Goal: Task Accomplishment & Management: Use online tool/utility

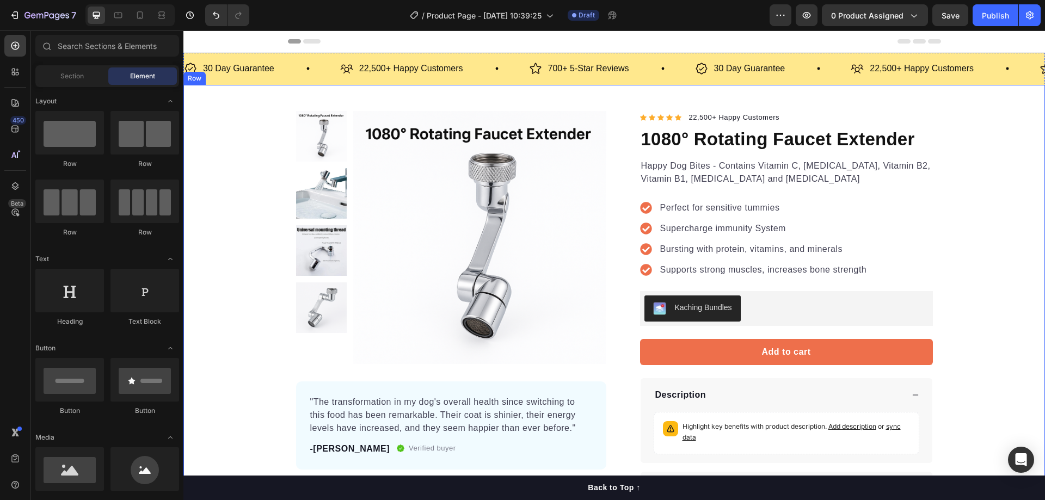
click at [358, 197] on img at bounding box center [479, 237] width 253 height 253
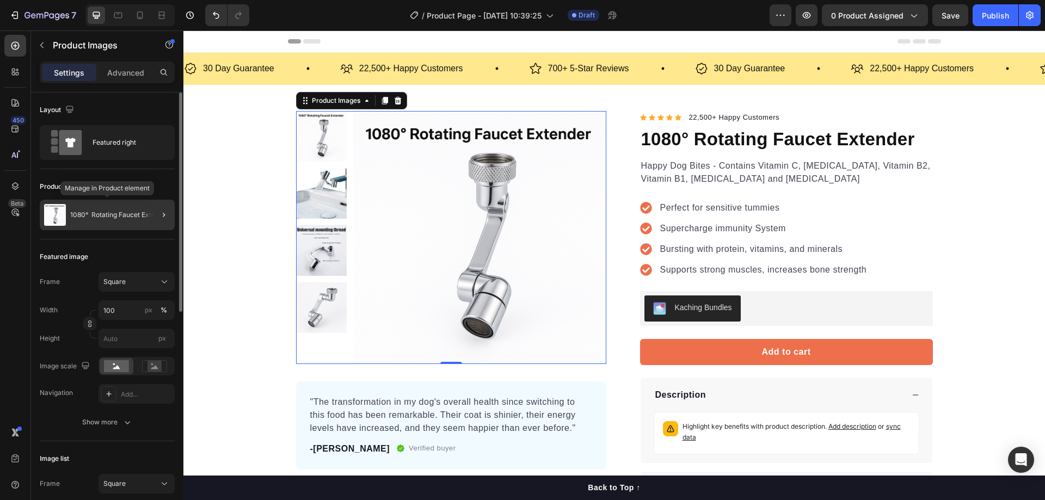
click at [131, 213] on p "1080° Rotating Faucet Extender" at bounding box center [119, 215] width 99 height 8
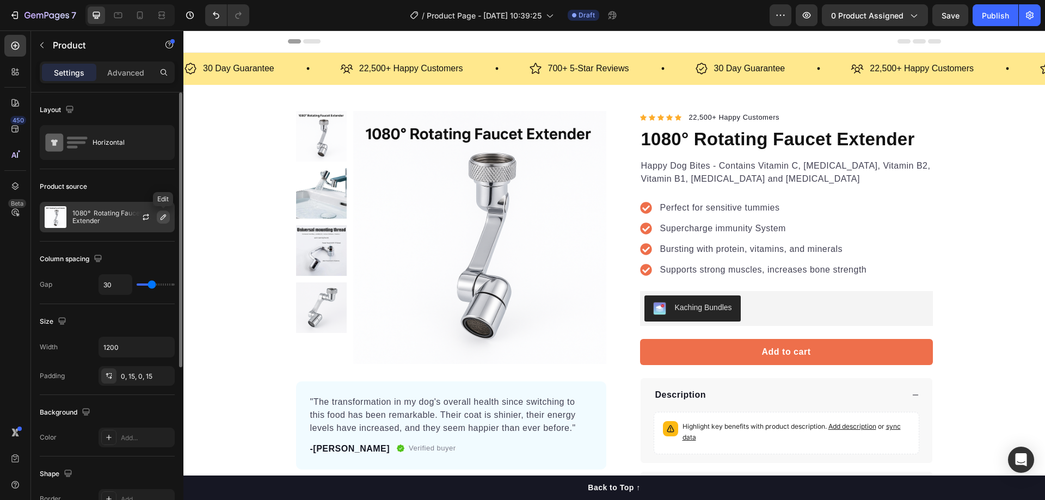
click at [161, 219] on icon "button" at bounding box center [163, 216] width 5 height 5
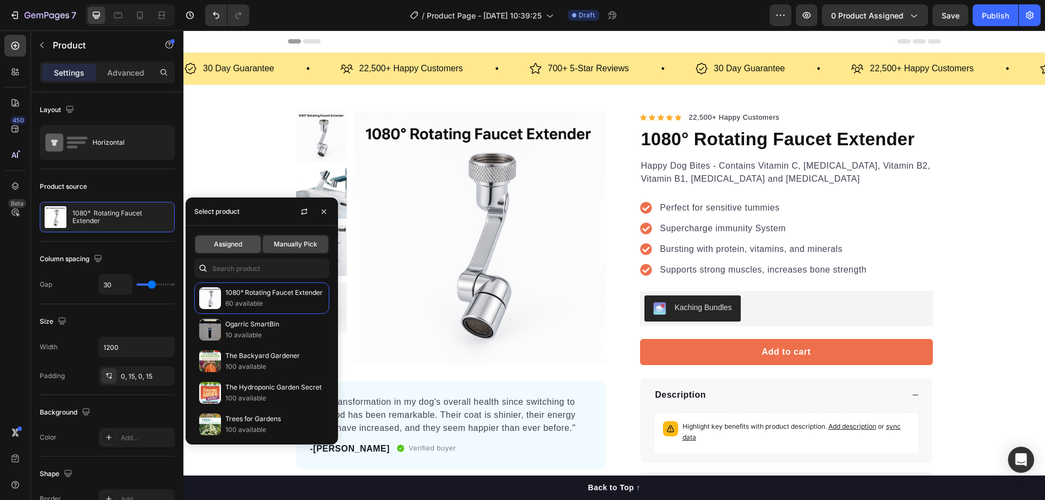
click at [235, 243] on span "Assigned" at bounding box center [228, 245] width 28 height 10
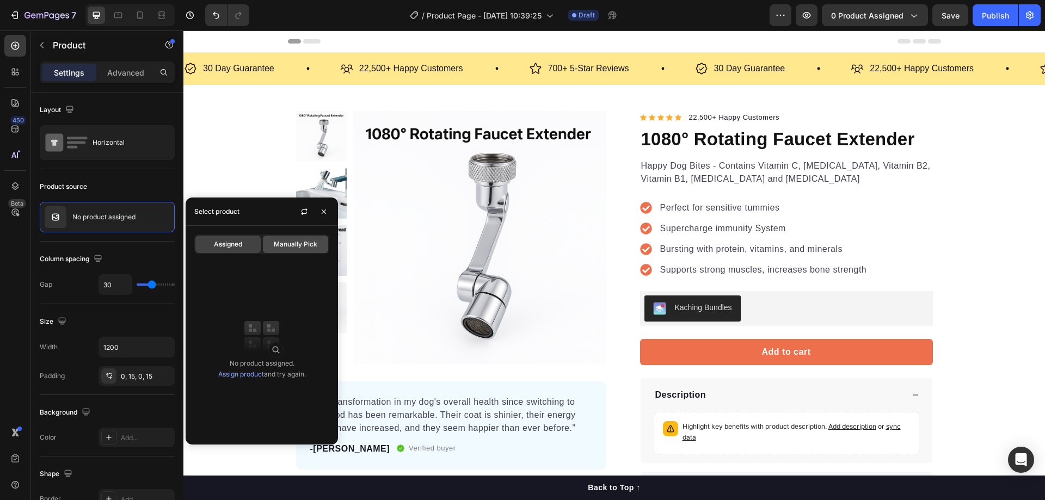
click at [293, 247] on span "Manually Pick" at bounding box center [296, 245] width 44 height 10
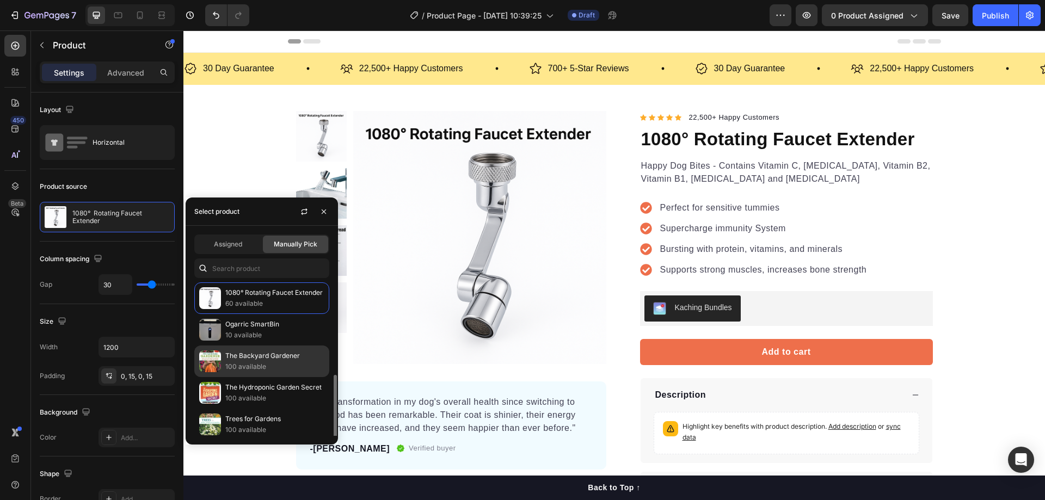
scroll to position [68, 0]
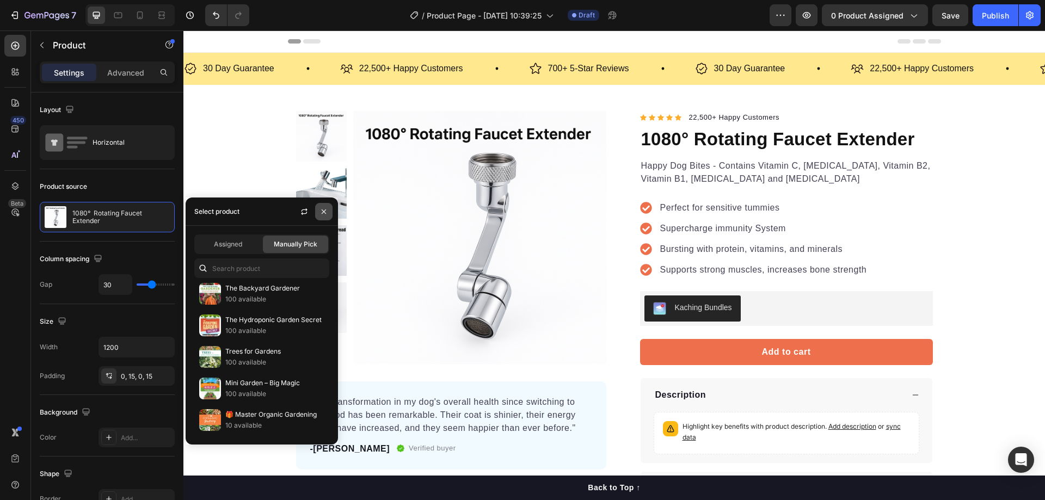
click at [331, 215] on button "button" at bounding box center [323, 211] width 17 height 17
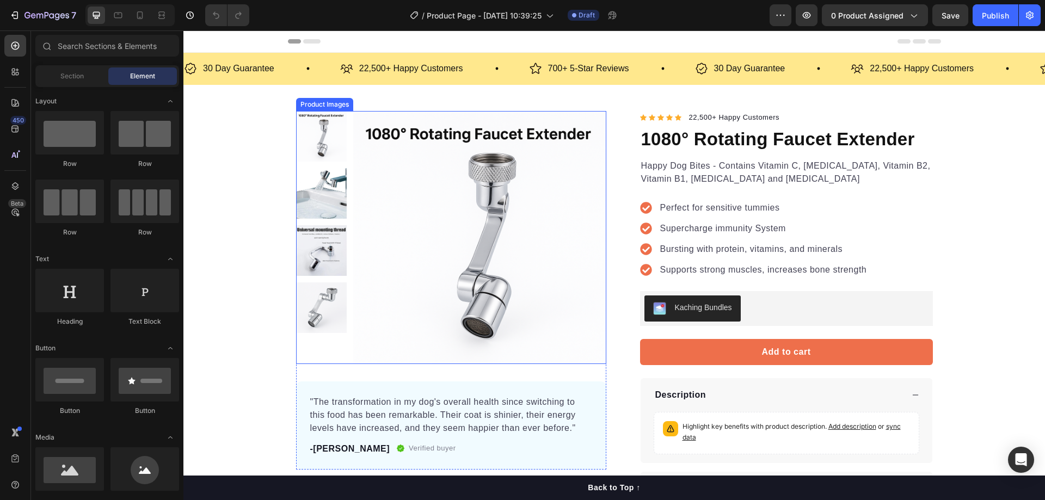
click at [330, 189] on img at bounding box center [321, 193] width 51 height 51
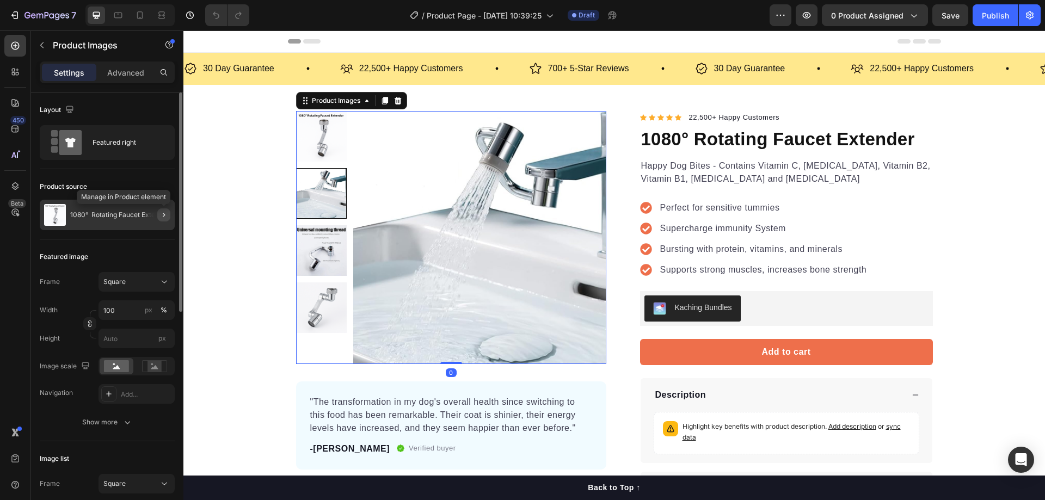
click at [164, 215] on icon "button" at bounding box center [164, 215] width 9 height 9
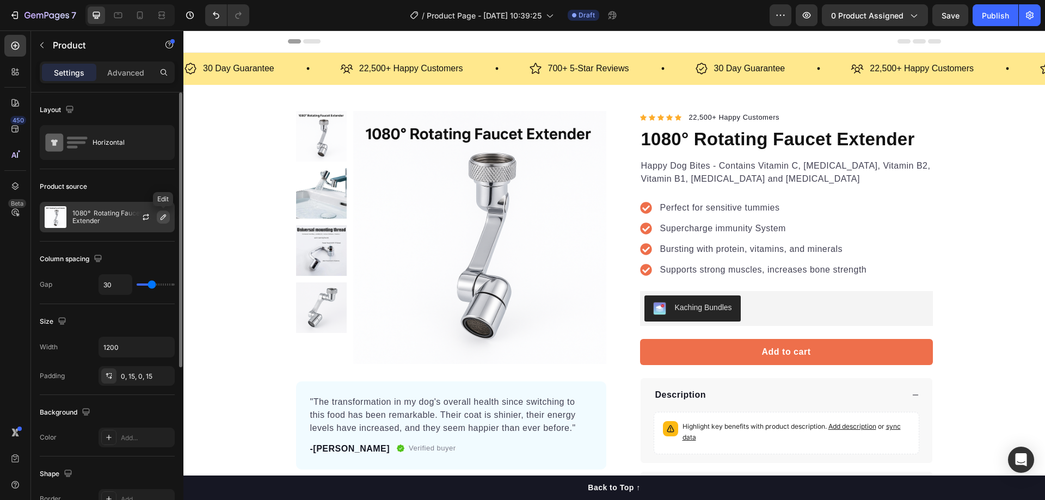
click at [167, 212] on button "button" at bounding box center [163, 217] width 13 height 13
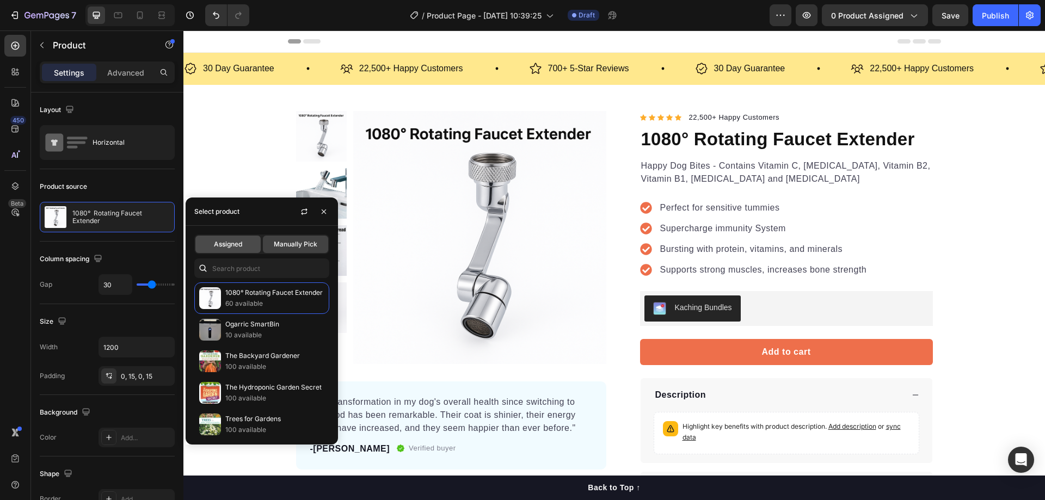
click at [237, 243] on span "Assigned" at bounding box center [228, 245] width 28 height 10
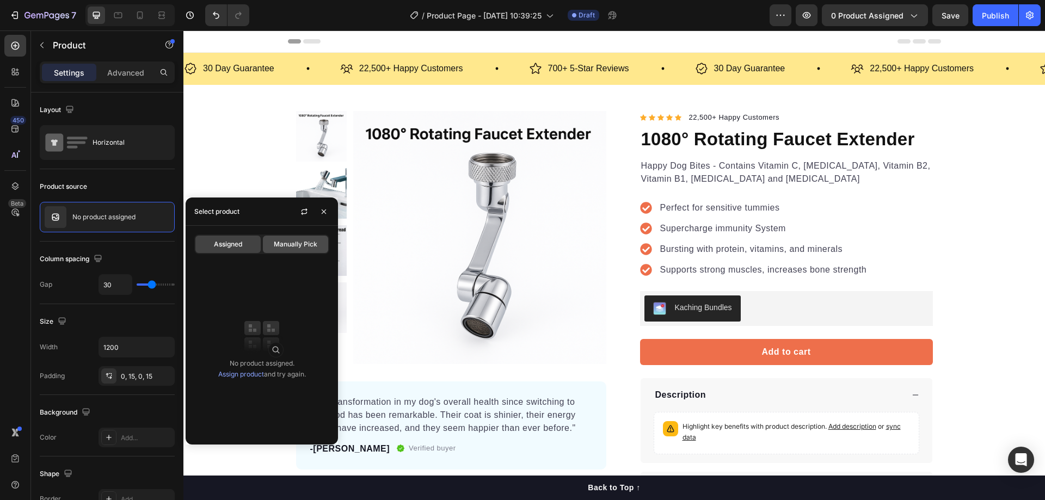
click at [310, 248] on span "Manually Pick" at bounding box center [296, 245] width 44 height 10
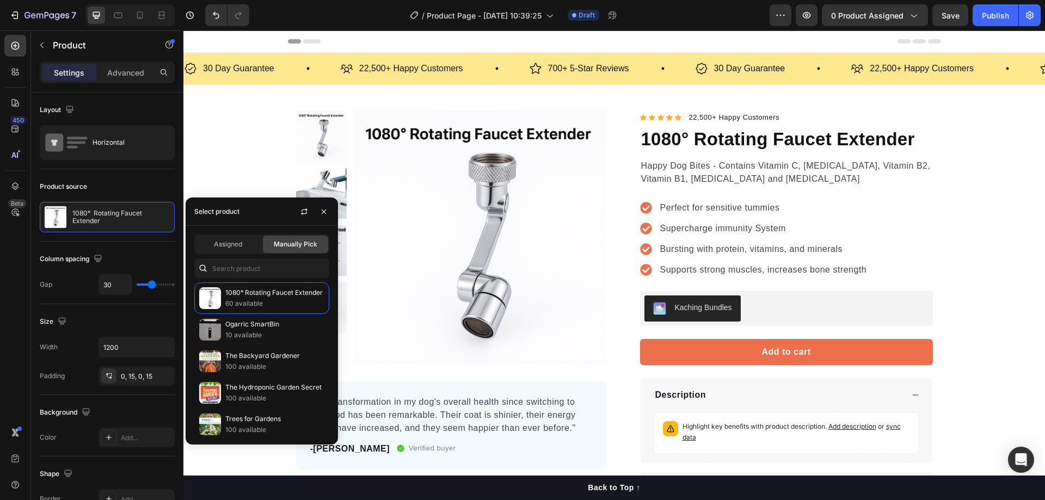
click at [244, 232] on div "Assigned Manually Pick 1080° Rotating Faucet Extender 60 available Ogarric Smar…" at bounding box center [262, 335] width 152 height 219
click at [242, 238] on div "Assigned" at bounding box center [227, 244] width 65 height 17
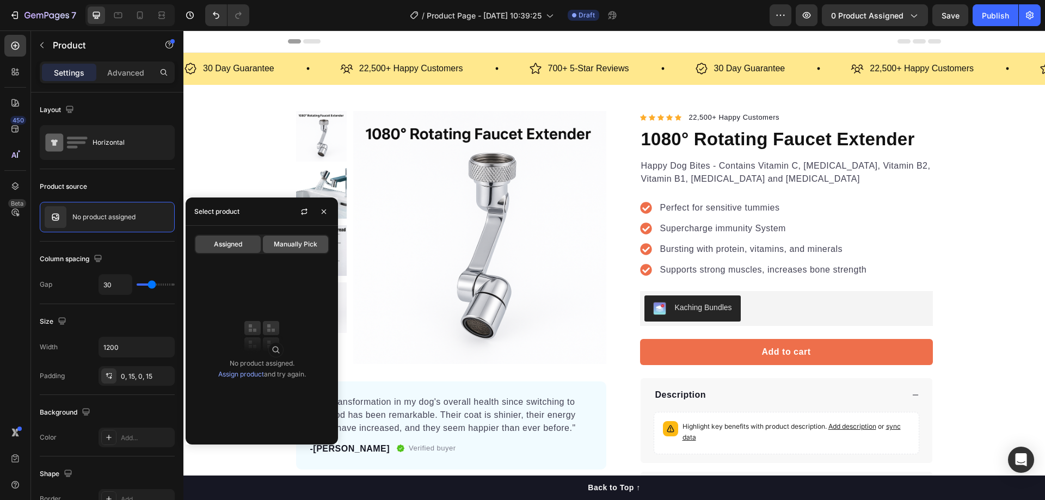
click at [289, 242] on span "Manually Pick" at bounding box center [296, 245] width 44 height 10
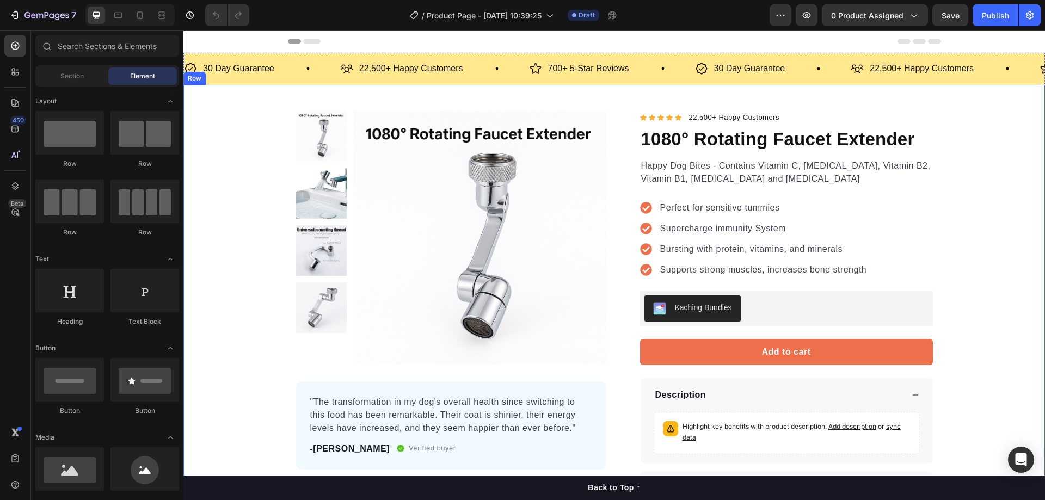
click at [289, 198] on div "Product Images "The transformation in my dog's overall health since switching t…" at bounding box center [614, 308] width 653 height 395
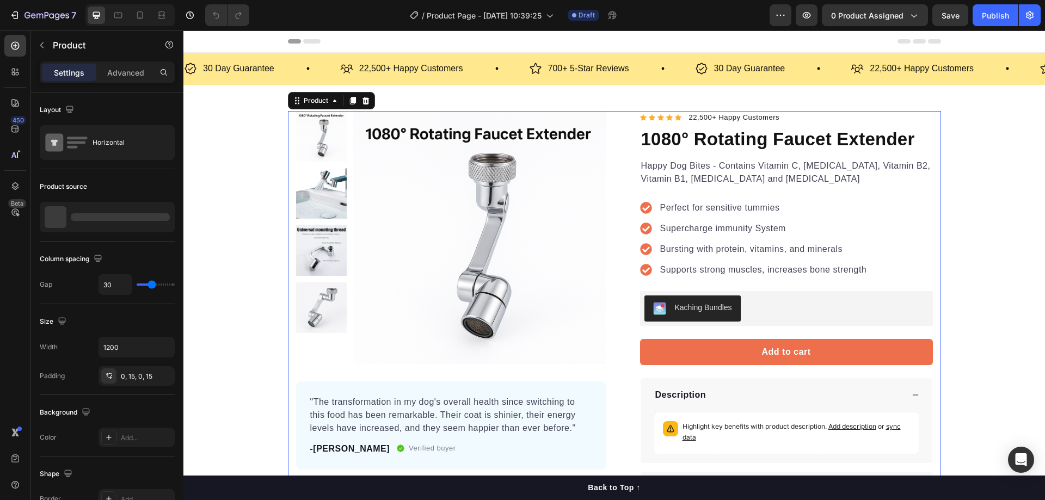
click at [366, 202] on img at bounding box center [479, 237] width 253 height 253
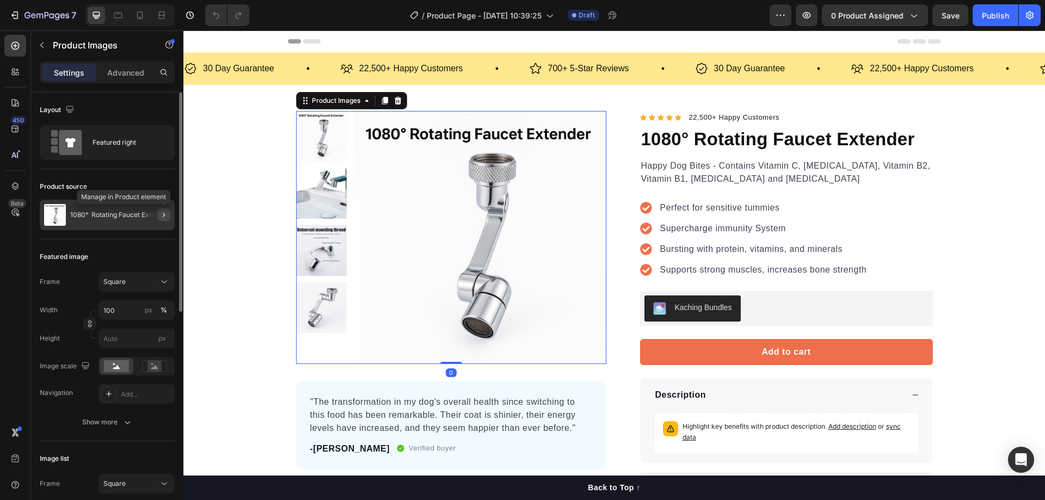
click at [162, 213] on icon "button" at bounding box center [164, 215] width 9 height 9
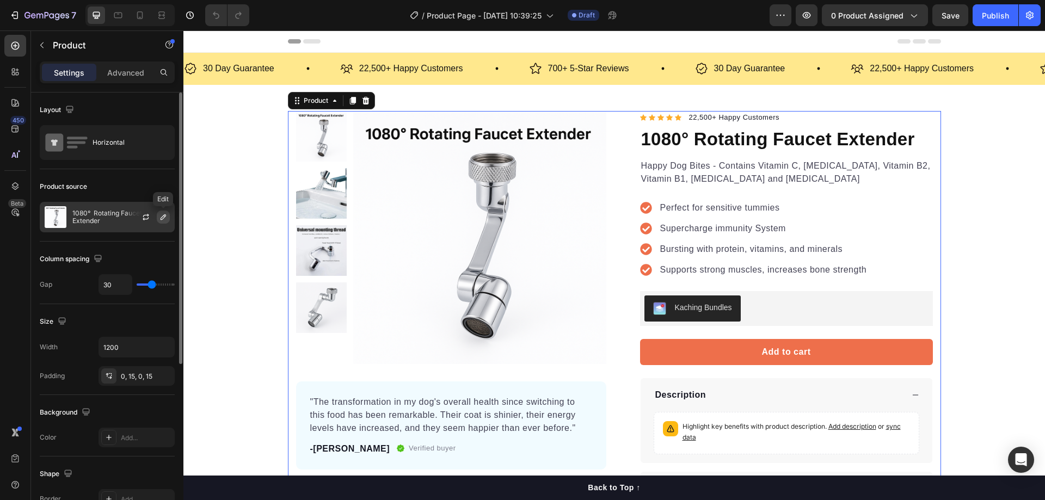
click at [166, 216] on icon "button" at bounding box center [163, 217] width 9 height 9
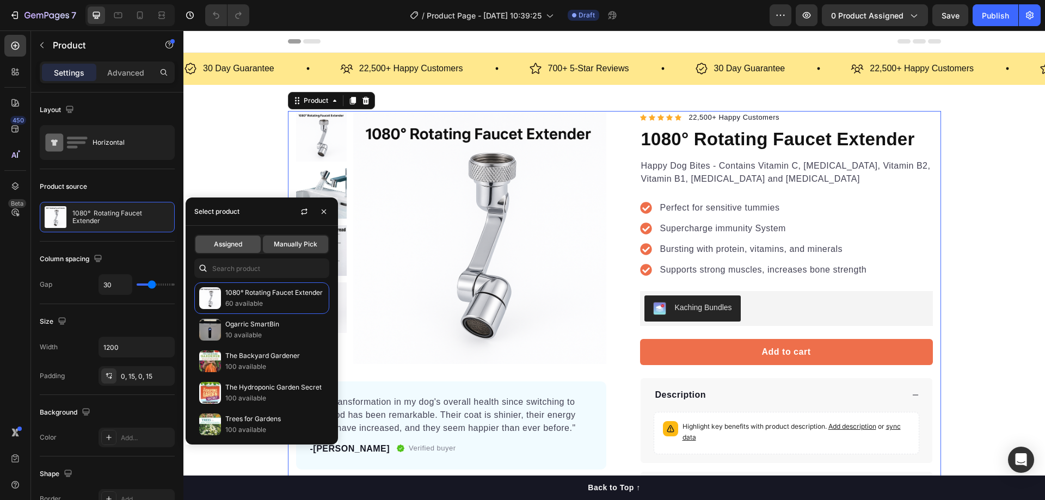
click at [240, 239] on div "Assigned" at bounding box center [227, 244] width 65 height 17
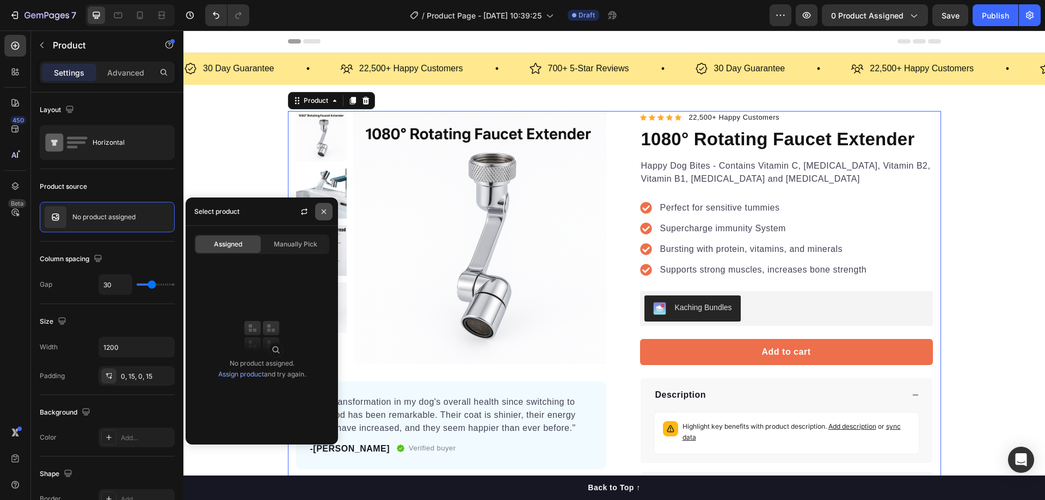
click at [328, 213] on icon "button" at bounding box center [324, 211] width 9 height 9
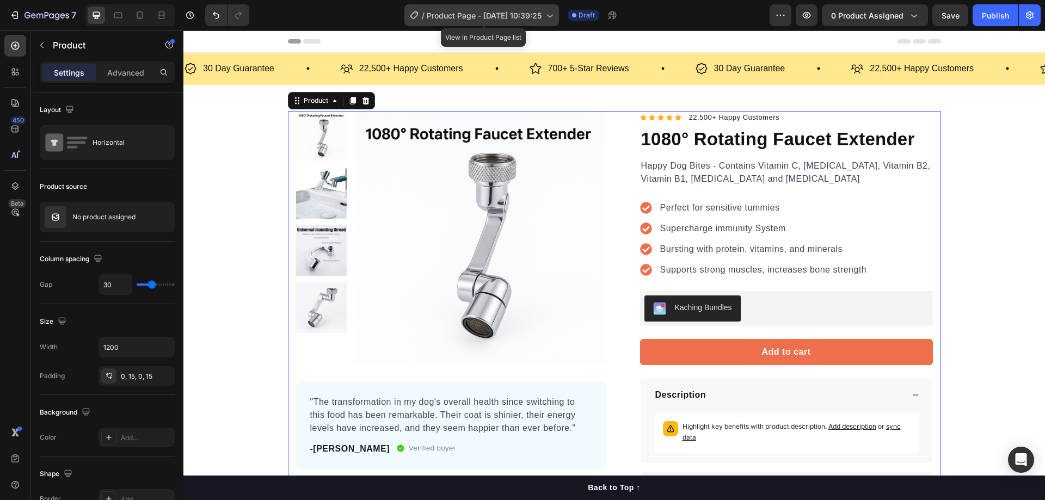
drag, startPoint x: 489, startPoint y: 4, endPoint x: 496, endPoint y: 9, distance: 8.3
click at [489, 5] on div "/ Product Page - Aug 26, 10:39:25" at bounding box center [481, 15] width 155 height 22
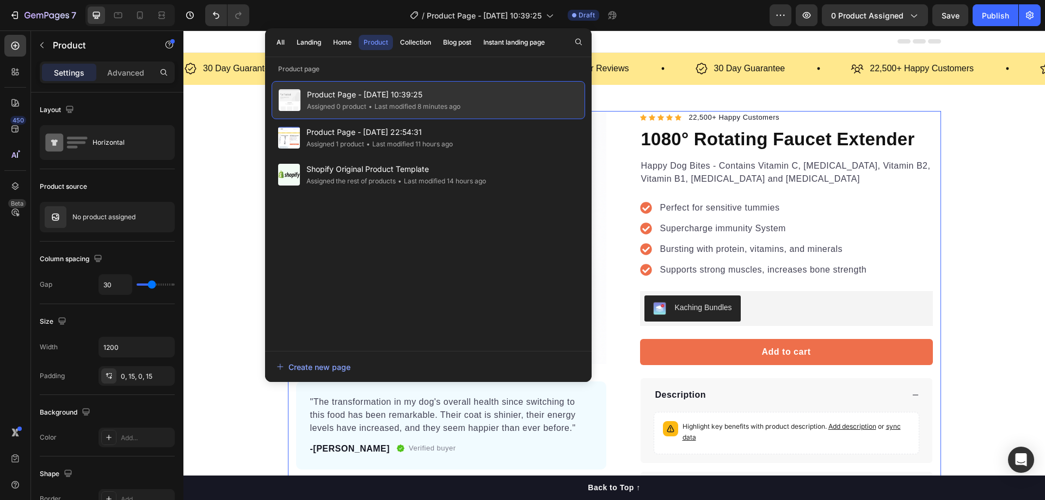
click at [443, 107] on div "• Last modified 8 minutes ago" at bounding box center [413, 106] width 94 height 11
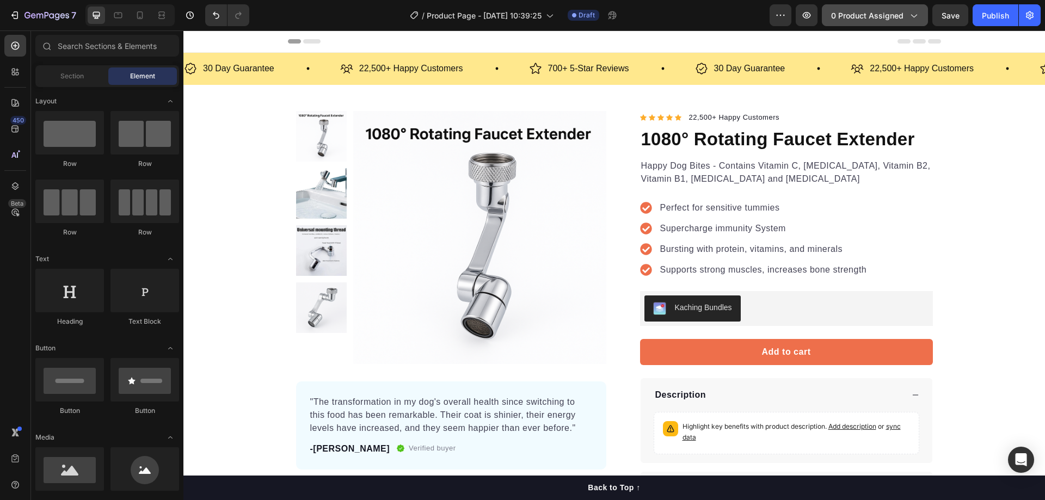
click at [911, 16] on icon "button" at bounding box center [913, 15] width 11 height 11
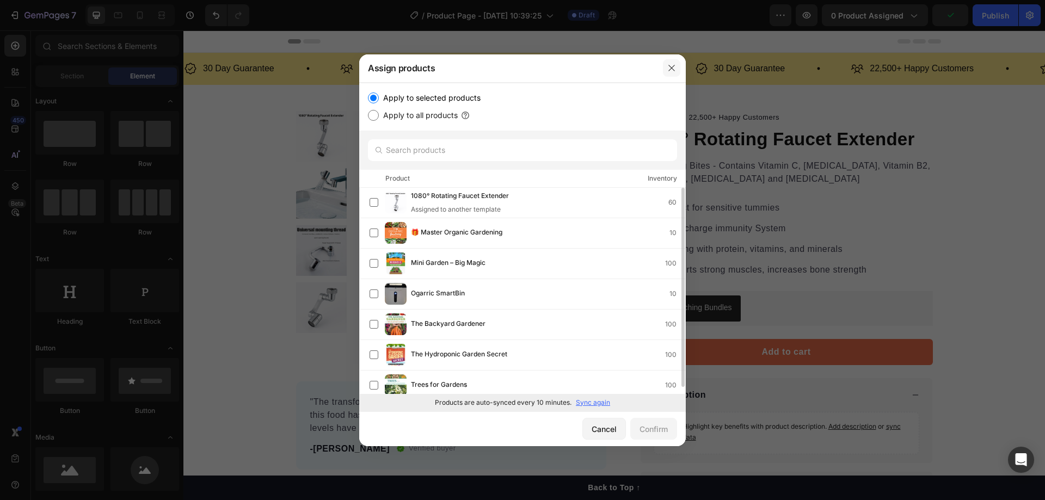
click at [674, 72] on icon "button" at bounding box center [671, 68] width 9 height 9
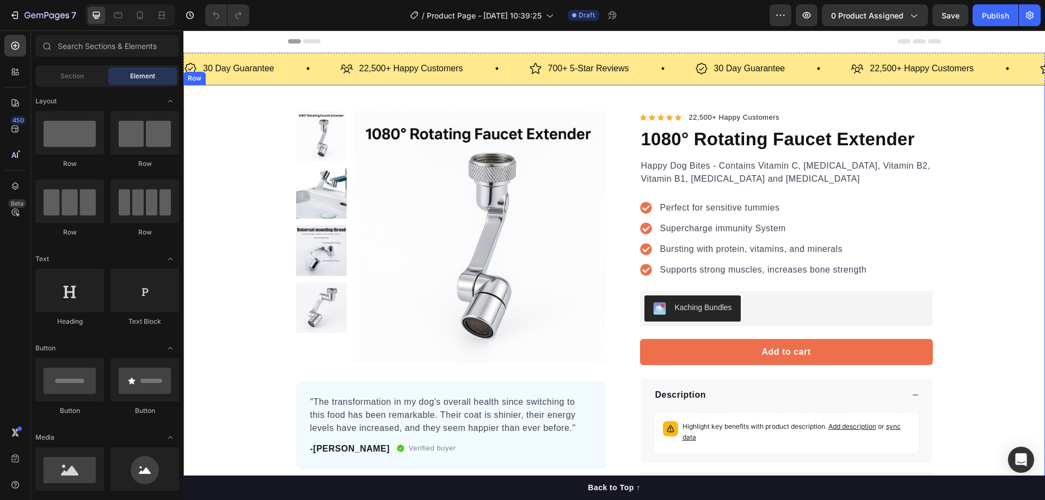
click at [298, 200] on img at bounding box center [321, 193] width 51 height 51
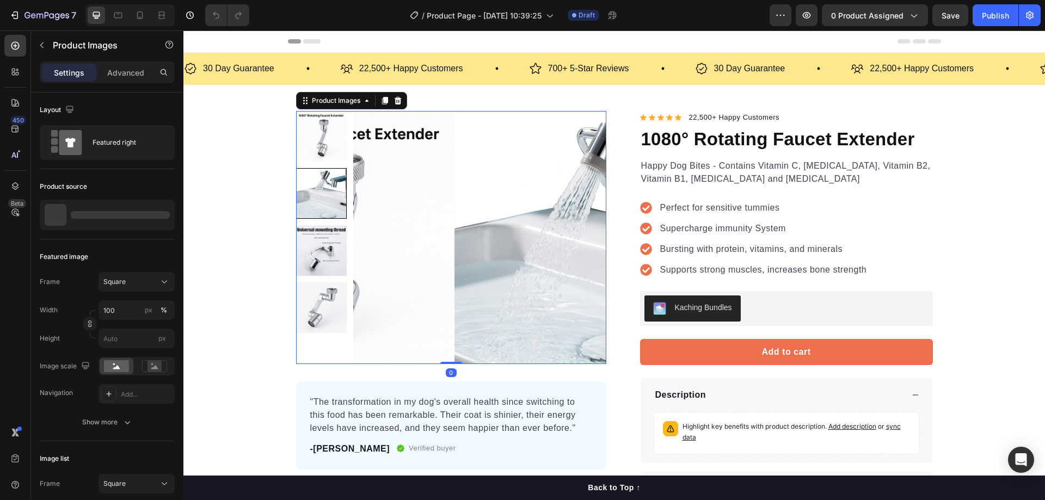
click at [455, 211] on img at bounding box center [581, 237] width 253 height 253
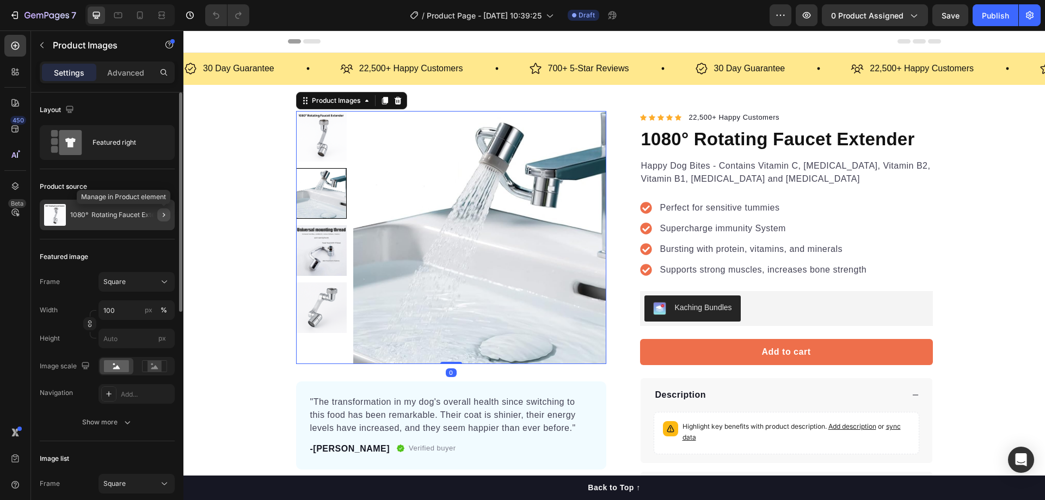
click at [165, 214] on icon "button" at bounding box center [164, 215] width 9 height 9
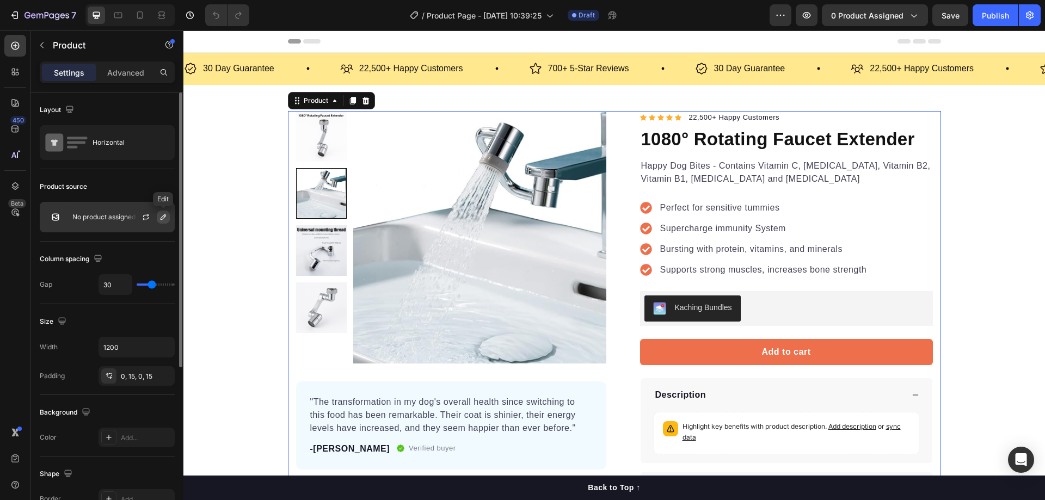
click at [161, 218] on icon "button" at bounding box center [163, 217] width 9 height 9
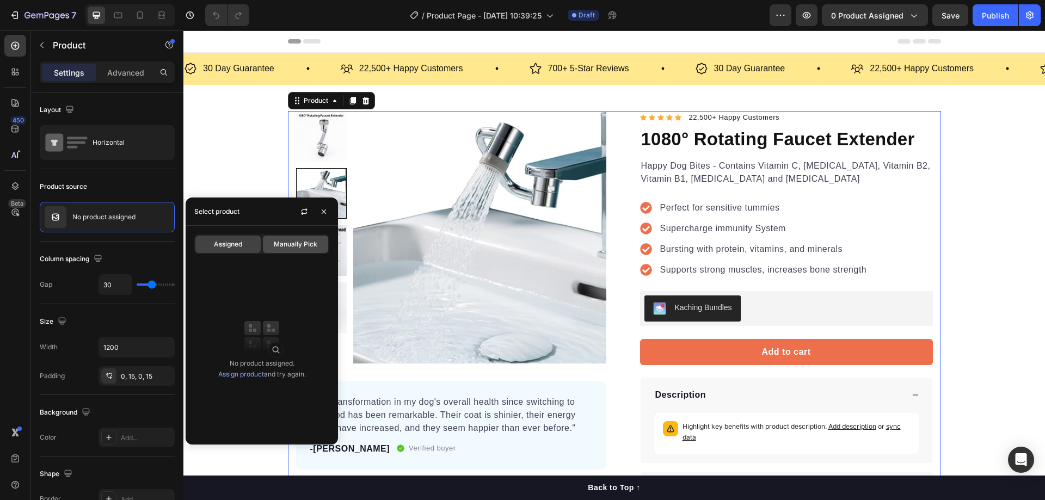
click at [285, 237] on div "Manually Pick" at bounding box center [295, 244] width 65 height 17
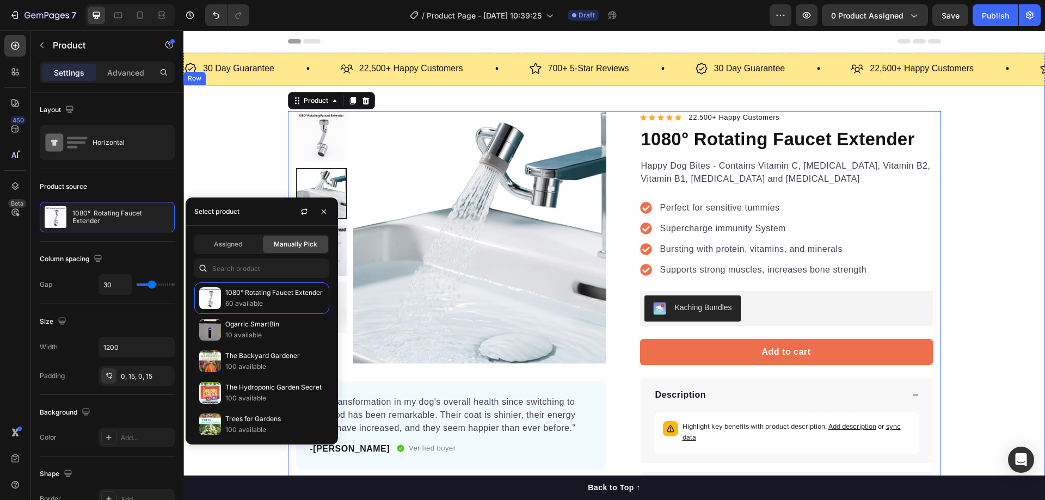
click at [244, 163] on div "Product Images "The transformation in my dog's overall health since switching t…" at bounding box center [614, 308] width 862 height 395
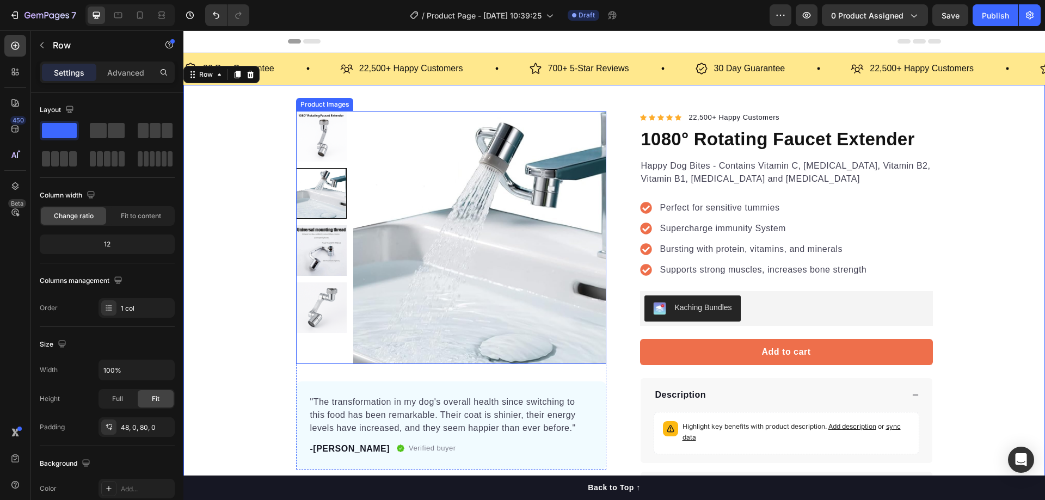
click at [514, 235] on img at bounding box center [479, 237] width 253 height 253
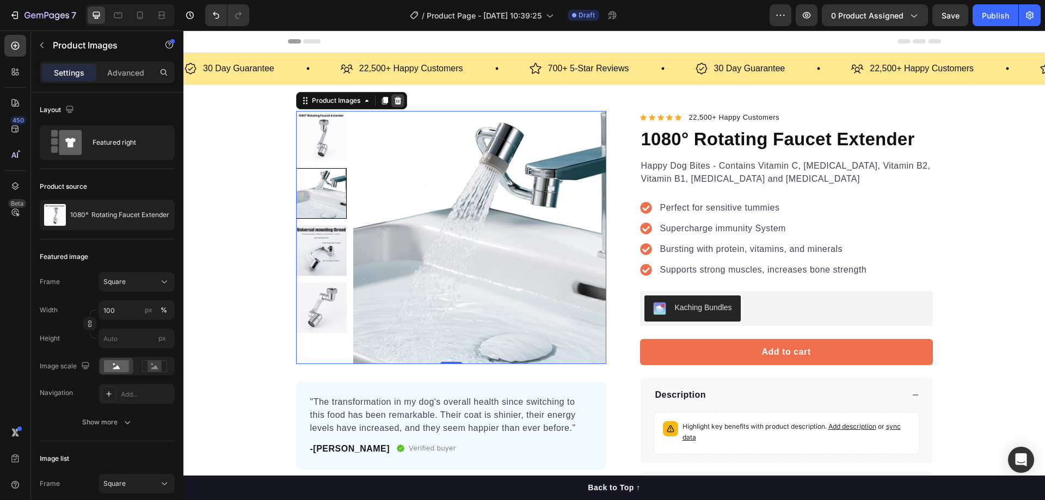
click at [396, 103] on icon at bounding box center [397, 101] width 7 height 8
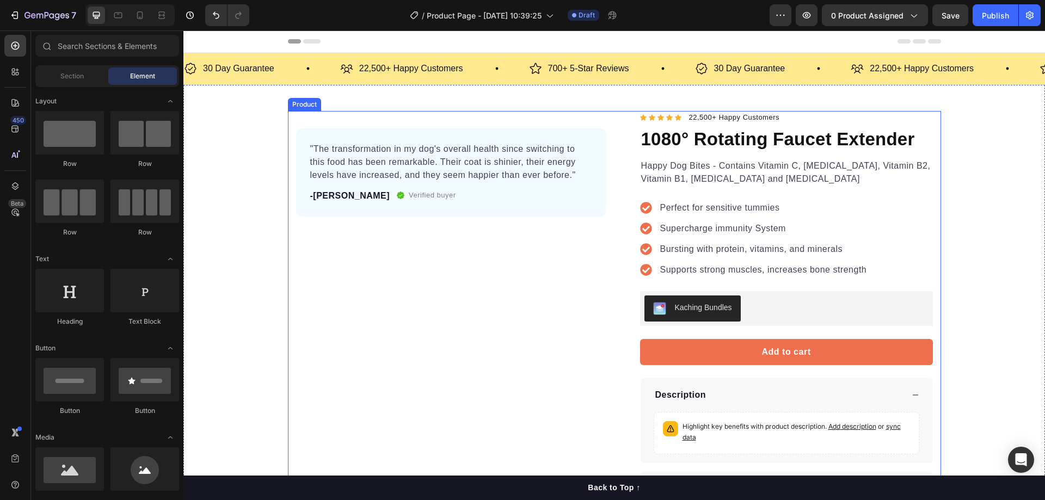
click at [488, 240] on div ""The transformation in my dog's overall health since switching to this food has…" at bounding box center [451, 308] width 310 height 395
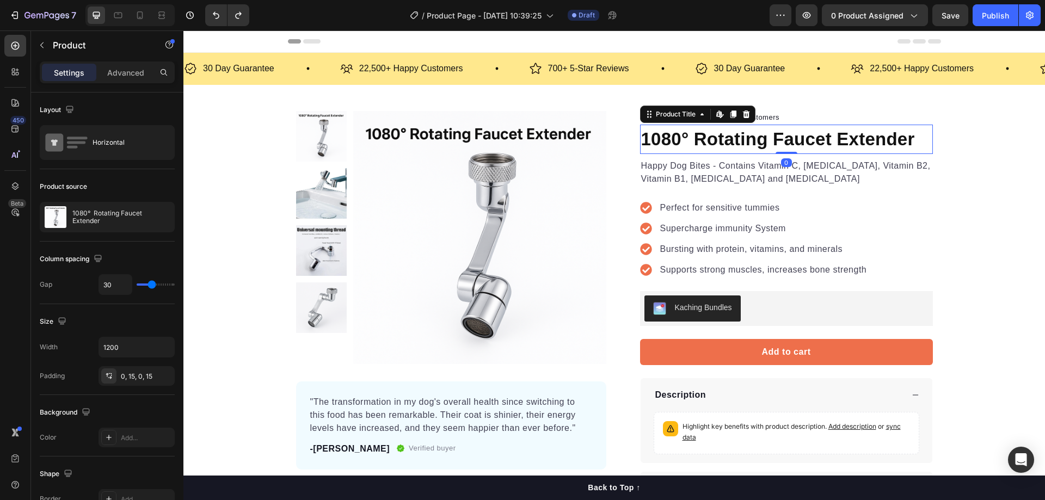
click at [726, 141] on h1 "1080° Rotating Faucet Extender" at bounding box center [786, 139] width 293 height 29
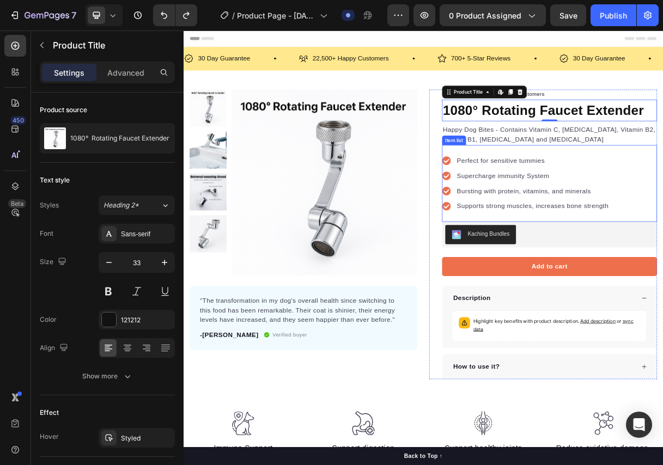
click at [597, 204] on p "Perfect for sensitive tummies" at bounding box center [659, 207] width 207 height 13
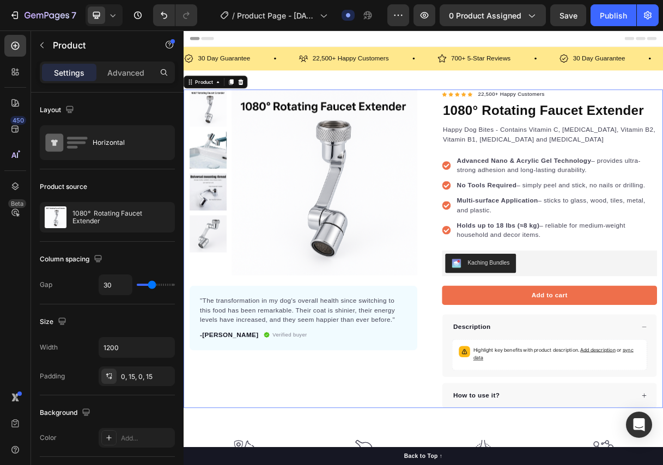
click at [508, 256] on div "Product Images "The transformation in my dog's overall health since switching t…" at bounding box center [509, 328] width 653 height 434
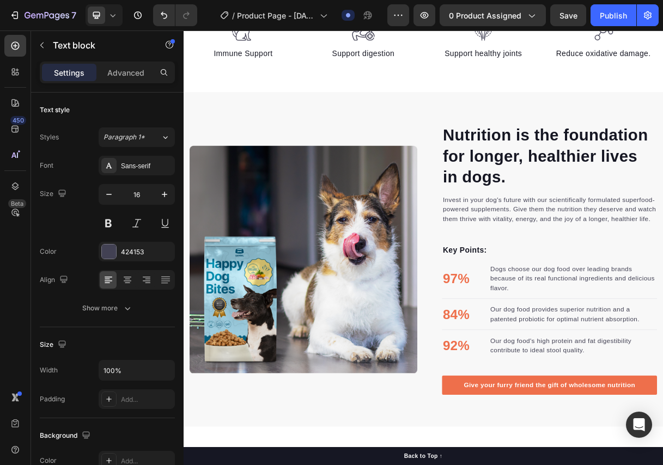
scroll to position [599, 0]
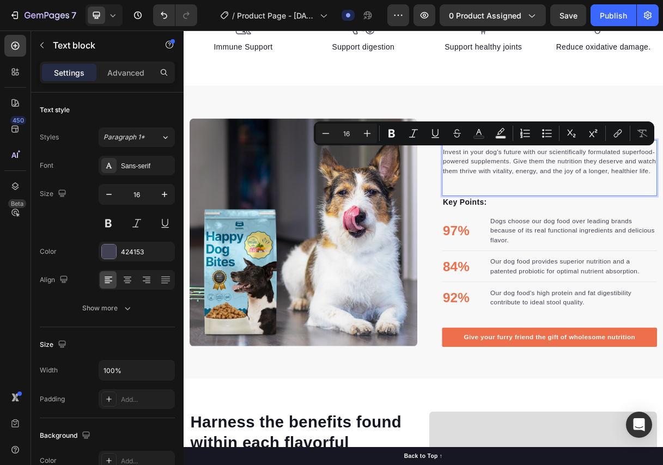
scroll to position [603, 0]
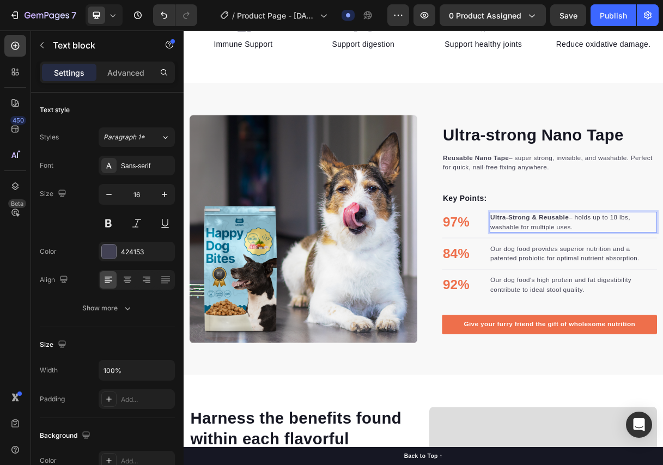
scroll to position [609, 0]
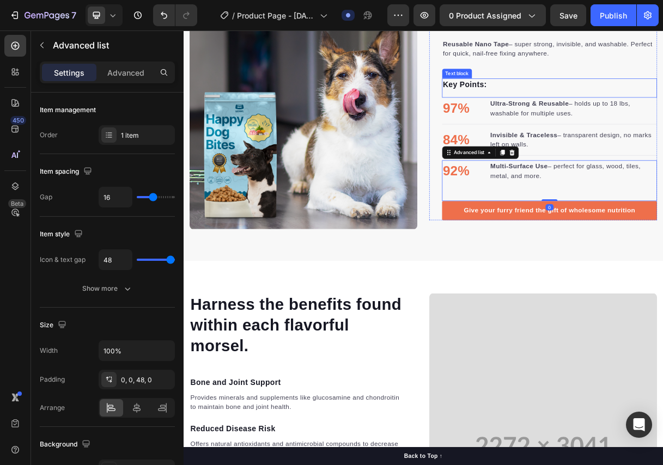
scroll to position [762, 0]
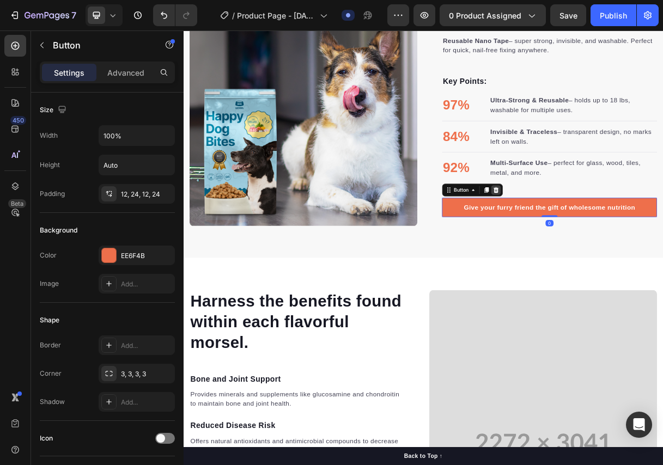
click at [610, 247] on div at bounding box center [609, 248] width 13 height 13
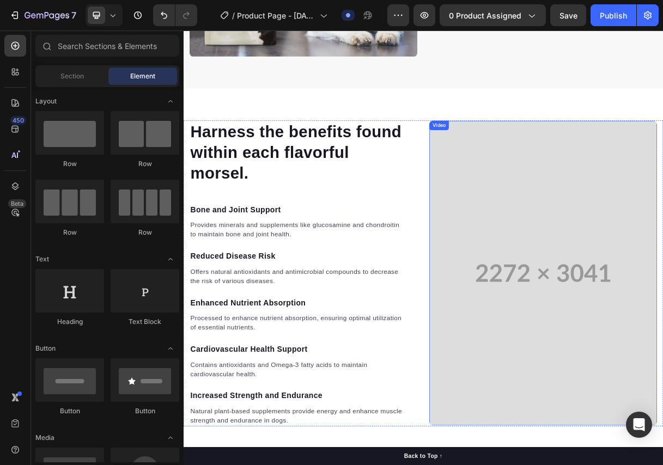
scroll to position [1047, 0]
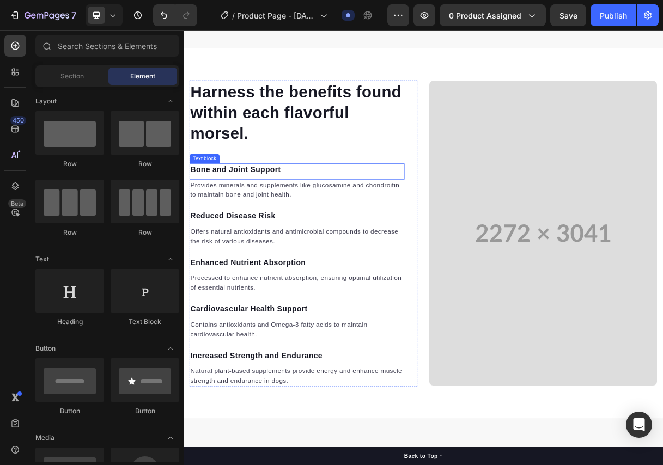
click at [282, 217] on p "Bone and Joint Support" at bounding box center [338, 221] width 291 height 16
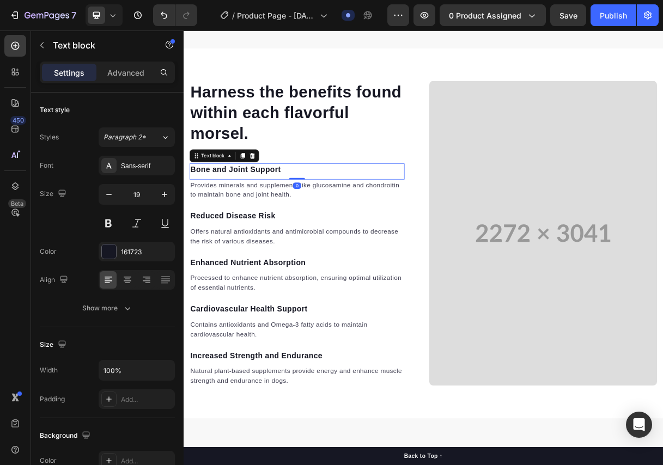
click at [282, 217] on p "Bone and Joint Support" at bounding box center [338, 221] width 291 height 16
click at [302, 244] on p "Provides minerals and supplements like glucosamine and chondroitin to maintain …" at bounding box center [338, 248] width 291 height 26
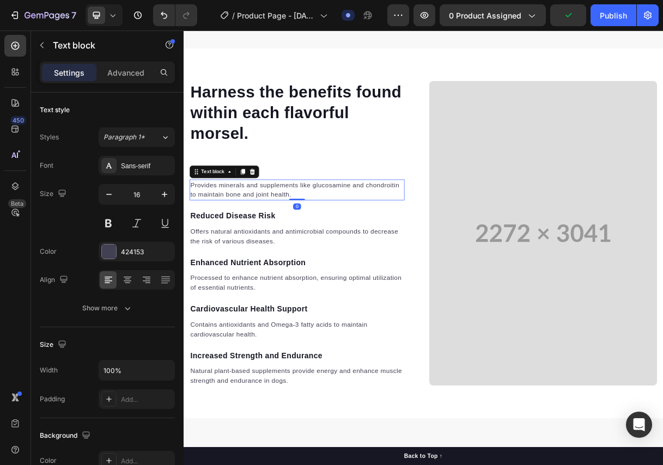
click at [302, 244] on p "Provides minerals and supplements like glucosamine and chondroitin to maintain …" at bounding box center [338, 248] width 291 height 26
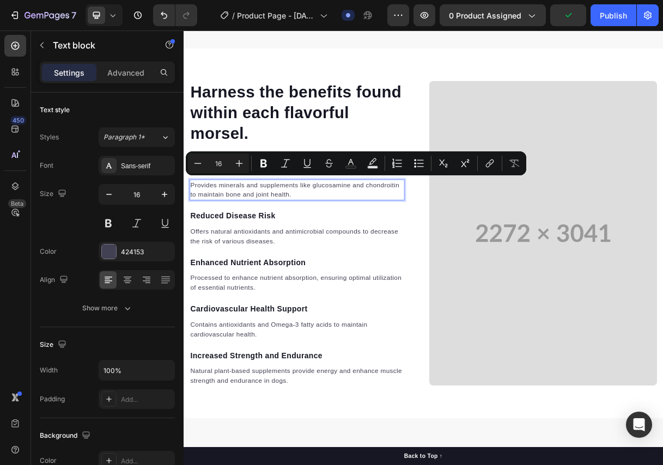
scroll to position [1050, 0]
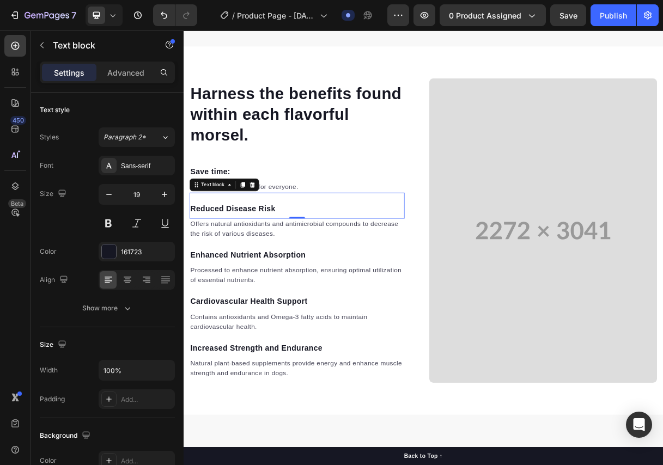
click at [369, 252] on div "Reduced Disease Risk Text block 0" at bounding box center [338, 269] width 293 height 35
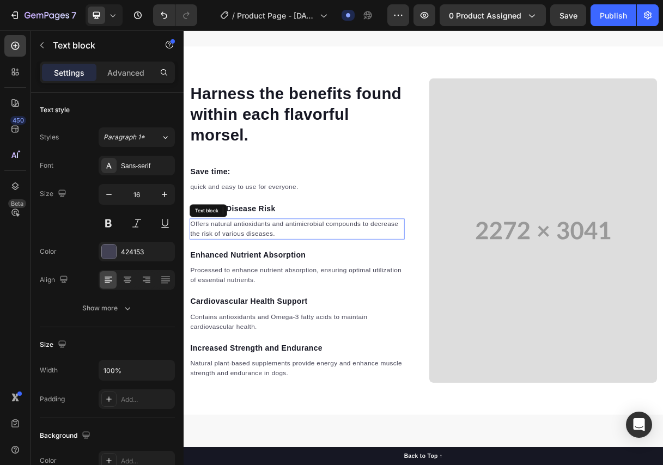
click at [266, 288] on p "Offers natural antioxidants and antimicrobial compounds to decrease the risk of…" at bounding box center [338, 301] width 291 height 26
click at [331, 266] on p "Reduced Disease Risk" at bounding box center [338, 274] width 291 height 16
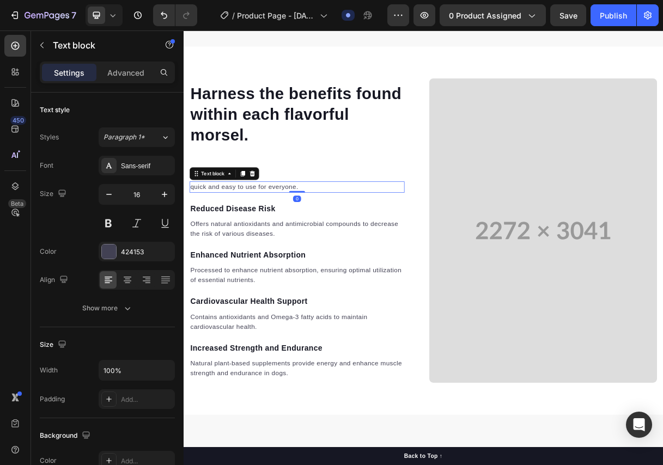
click at [392, 237] on p "quick and easy to use for everyone." at bounding box center [338, 243] width 291 height 13
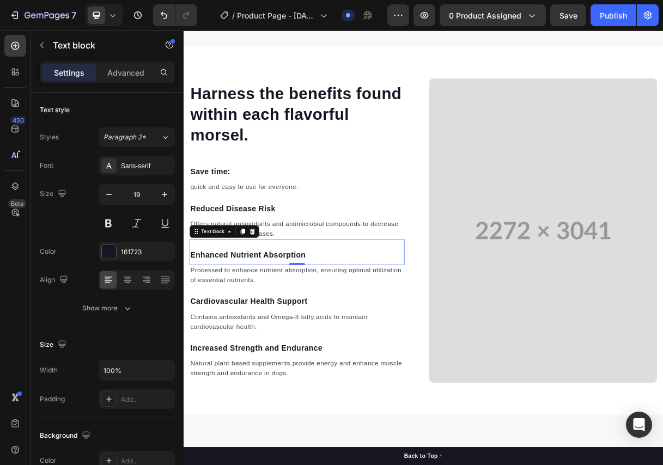
click at [276, 329] on p "Enhanced Nutrient Absorption" at bounding box center [338, 337] width 291 height 16
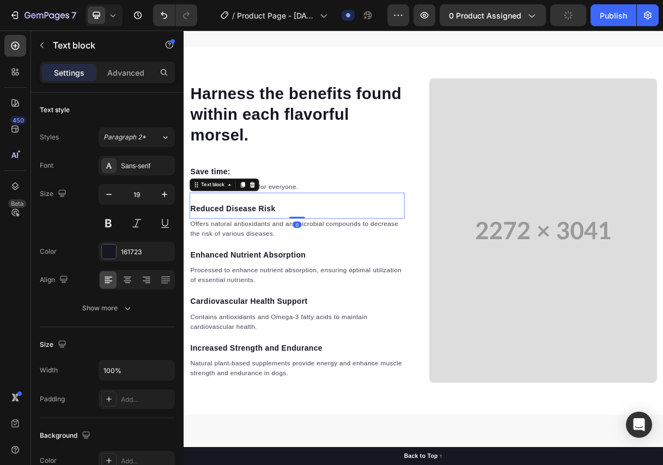
click at [284, 268] on p "Reduced Disease Risk" at bounding box center [338, 274] width 291 height 16
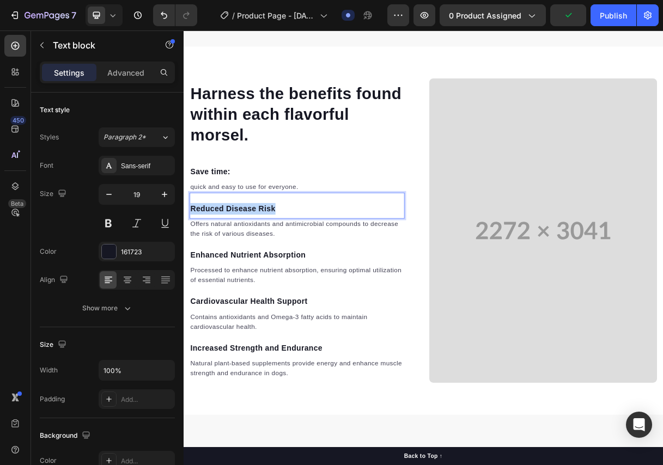
click at [284, 268] on p "Reduced Disease Risk" at bounding box center [338, 274] width 291 height 16
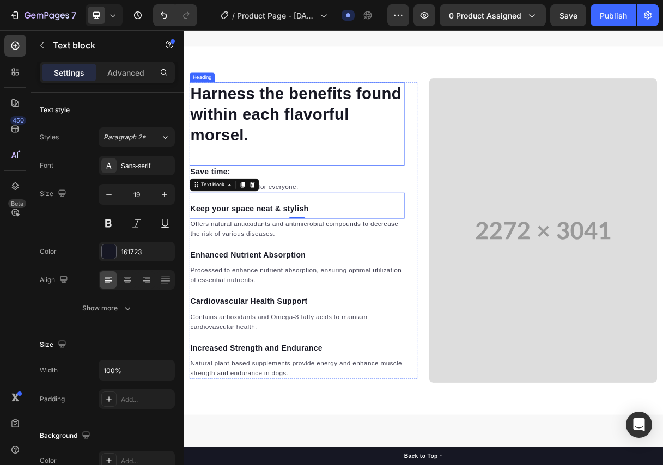
click at [352, 127] on p "Harness the benefits found within each flavorful morsel." at bounding box center [338, 144] width 291 height 85
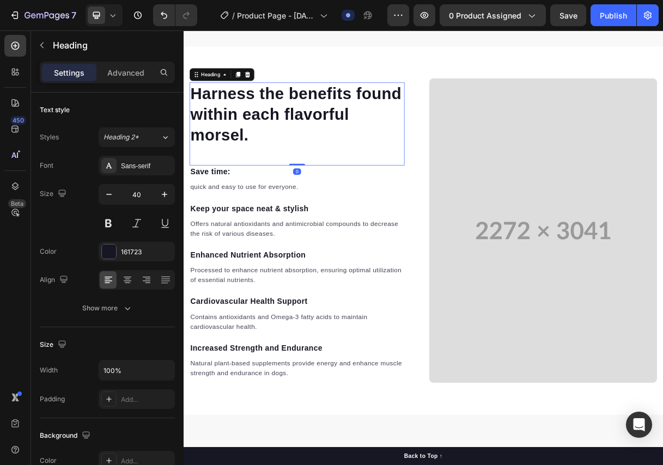
click at [352, 127] on p "Harness the benefits found within each flavorful morsel." at bounding box center [338, 144] width 291 height 85
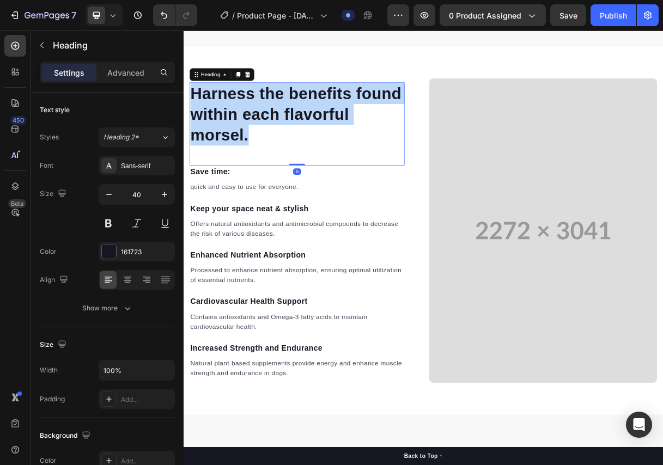
click at [352, 127] on p "Harness the benefits found within each flavorful morsel." at bounding box center [338, 144] width 291 height 85
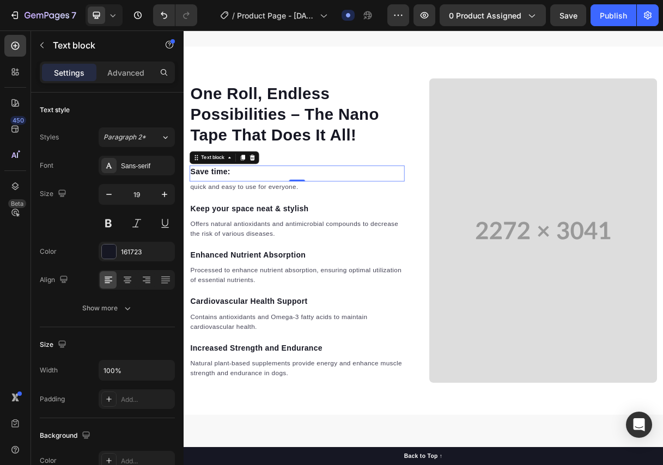
click at [420, 216] on p "Save time :" at bounding box center [338, 224] width 291 height 16
click at [302, 267] on strong "Keep your space neat & stylish" at bounding box center [273, 272] width 161 height 11
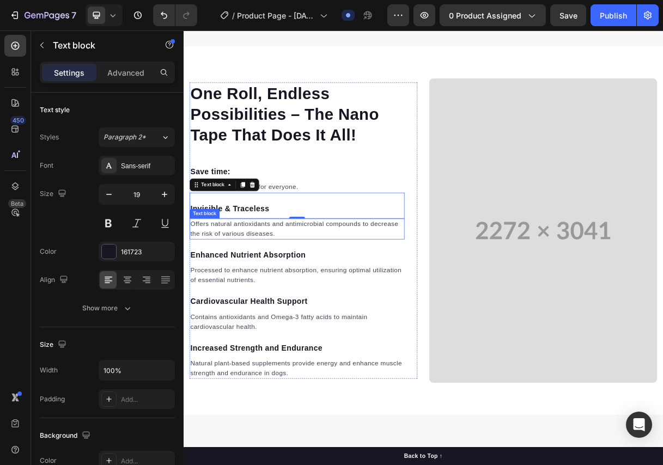
click at [305, 295] on p "Offers natural antioxidants and antimicrobial compounds to decrease the risk of…" at bounding box center [338, 301] width 291 height 26
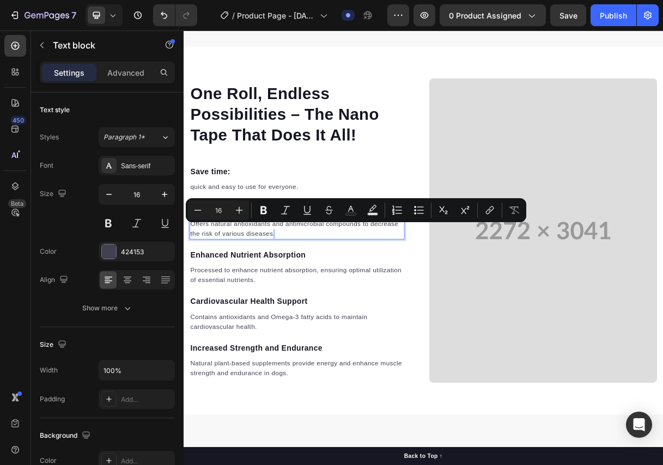
click at [249, 220] on div "Minus 16 Plus Bold Italic Underline Strikethrough Text Color Text Background Co…" at bounding box center [356, 210] width 340 height 24
click at [271, 298] on p "Offers natural antioxidants and antimicrobial compounds to decrease the risk of…" at bounding box center [338, 301] width 291 height 26
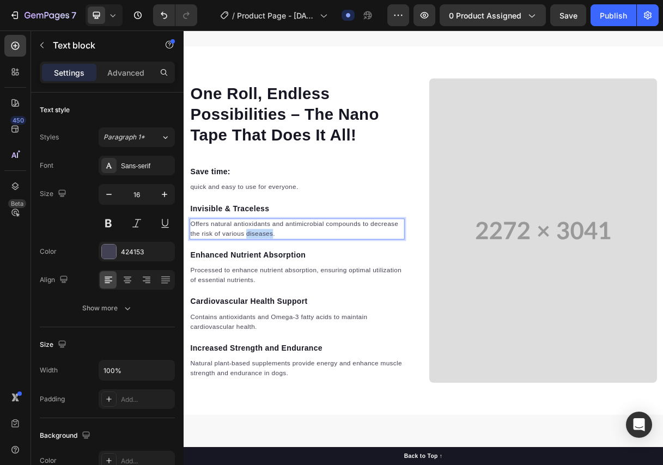
click at [271, 298] on p "Offers natural antioxidants and antimicrobial compounds to decrease the risk of…" at bounding box center [338, 301] width 291 height 26
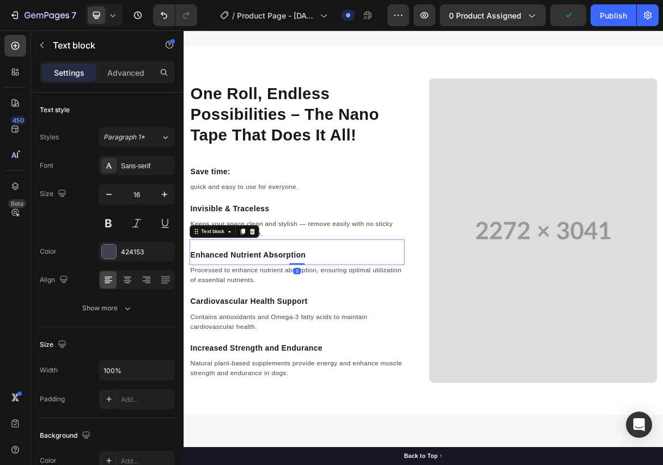
click at [287, 329] on p "Enhanced Nutrient Absorption" at bounding box center [338, 337] width 291 height 16
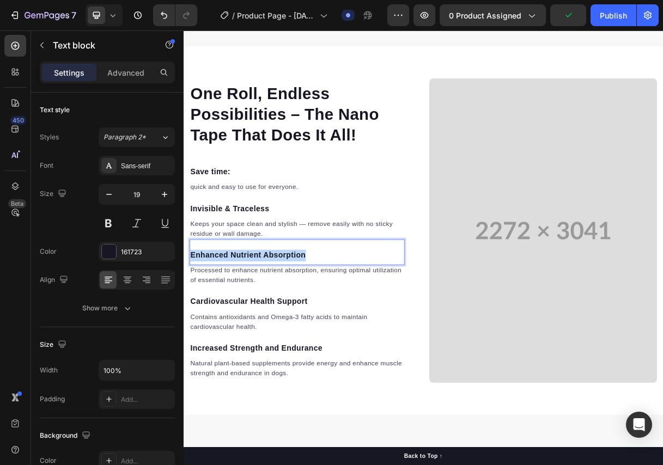
click at [287, 329] on p "Enhanced Nutrient Absorption" at bounding box center [338, 337] width 291 height 16
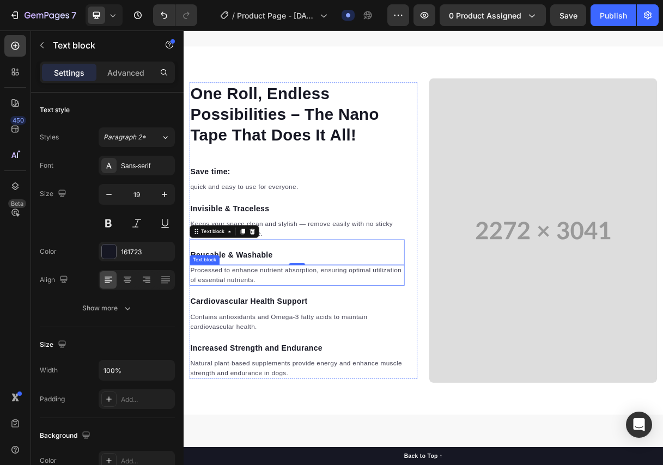
click at [314, 359] on p "Processed to enhance nutrient absorption, ensuring optimal utilization of essen…" at bounding box center [338, 364] width 291 height 26
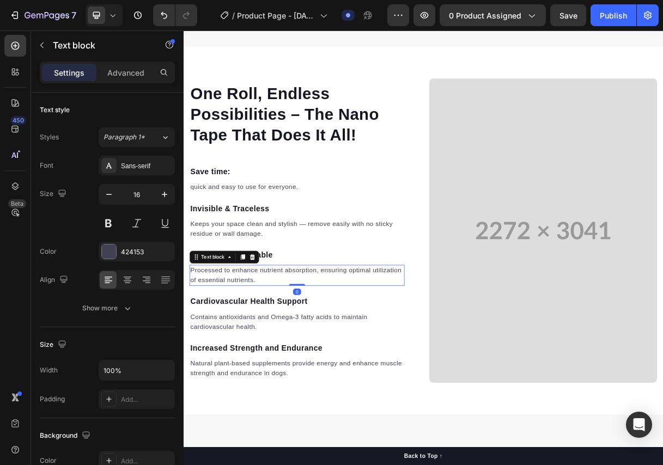
click at [262, 366] on p "Processed to enhance nutrient absorption, ensuring optimal utilization of essen…" at bounding box center [338, 364] width 291 height 26
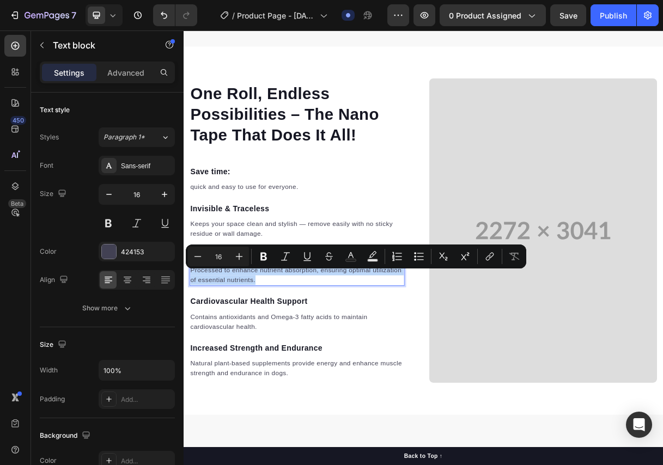
click at [262, 366] on p "Processed to enhance nutrient absorption, ensuring optimal utilization of essen…" at bounding box center [338, 364] width 291 height 26
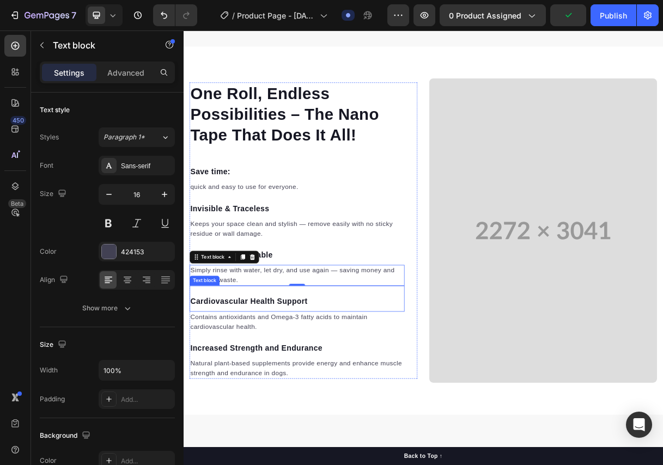
click at [274, 392] on p "Cardiovascular Health Support" at bounding box center [338, 400] width 291 height 16
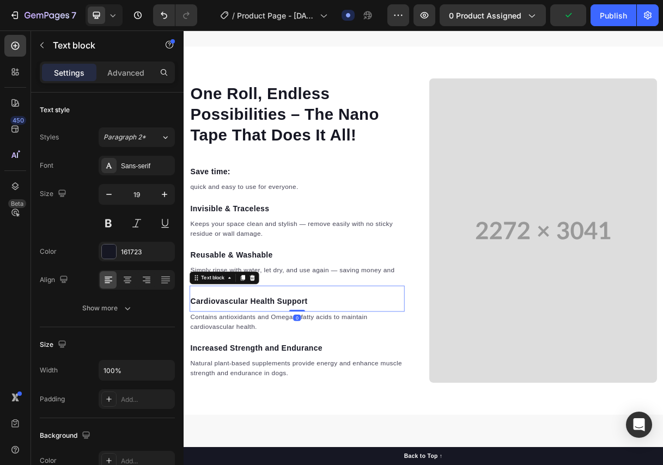
click at [274, 392] on p "Cardiovascular Health Support" at bounding box center [338, 400] width 291 height 16
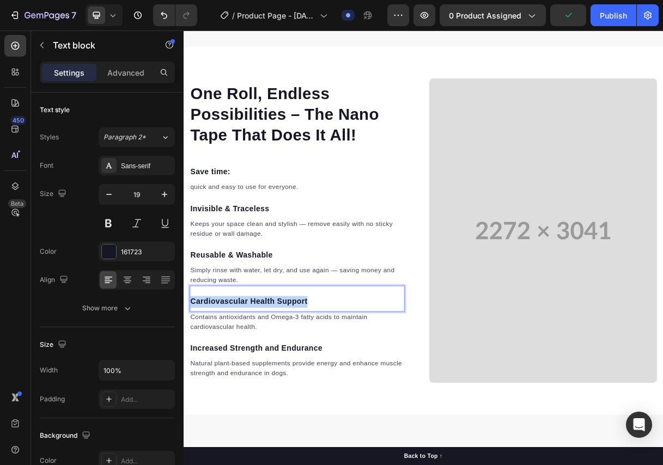
click at [274, 392] on p "Cardiovascular Health Support" at bounding box center [338, 400] width 291 height 16
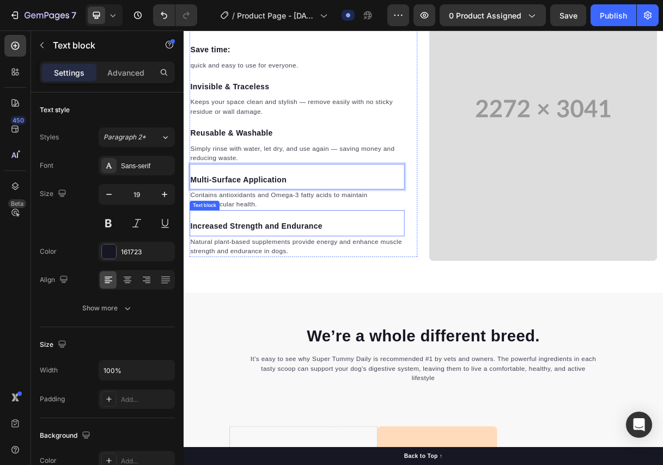
scroll to position [1213, 0]
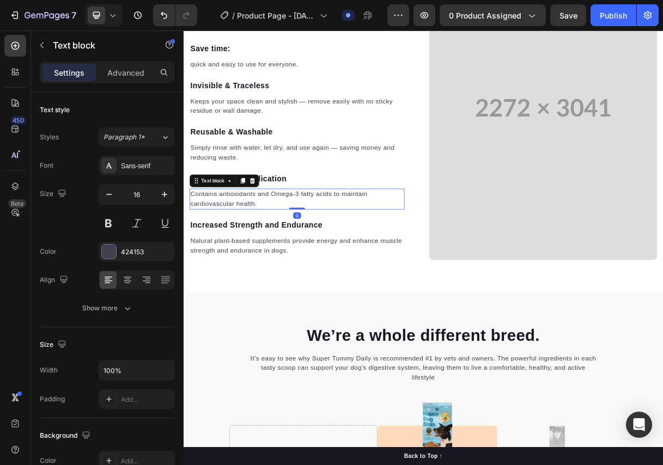
click at [284, 254] on p "Contains antioxidants and Omega-3 fatty acids to maintain cardiovascular health." at bounding box center [338, 260] width 291 height 26
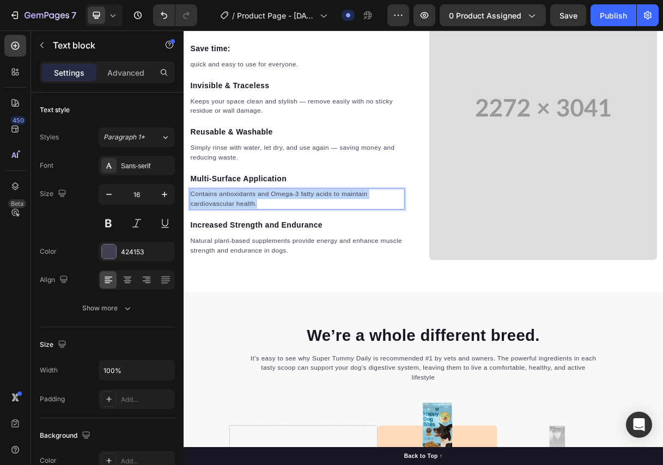
click at [284, 254] on p "Contains antioxidants and Omega-3 fatty acids to maintain cardiovascular health." at bounding box center [338, 260] width 291 height 26
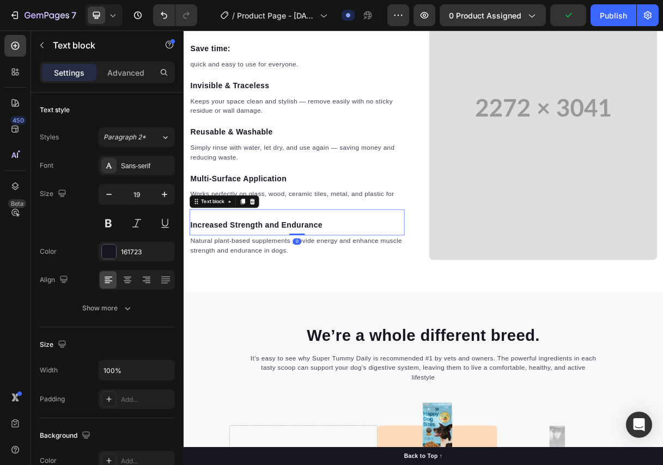
click at [309, 291] on p "Increased Strength and Endurance" at bounding box center [338, 297] width 291 height 16
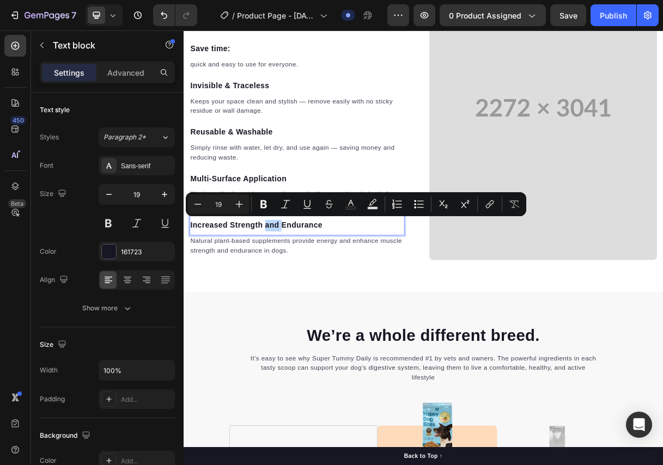
click at [309, 291] on p "Increased Strength and Endurance" at bounding box center [338, 297] width 291 height 16
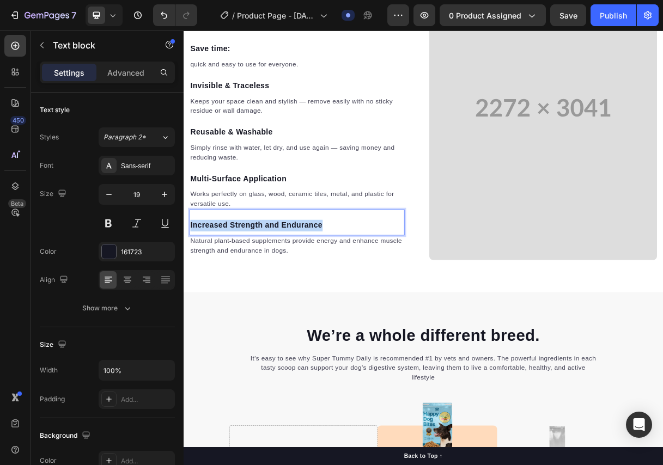
click at [309, 291] on p "Increased Strength and Endurance" at bounding box center [338, 297] width 291 height 16
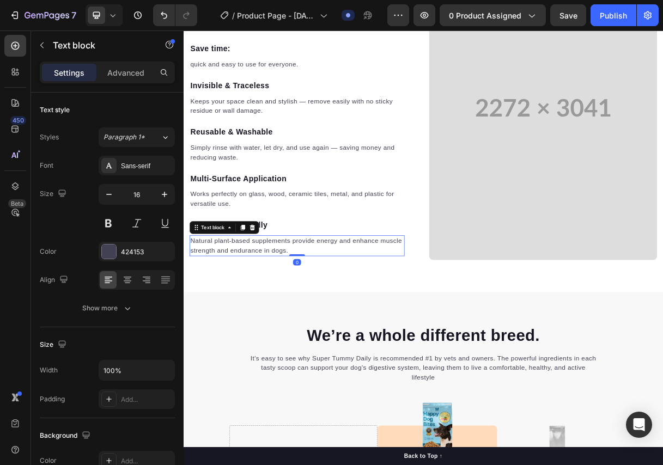
click at [274, 320] on p "Natural plant-based supplements provide energy and enhance muscle strength and …" at bounding box center [338, 324] width 291 height 26
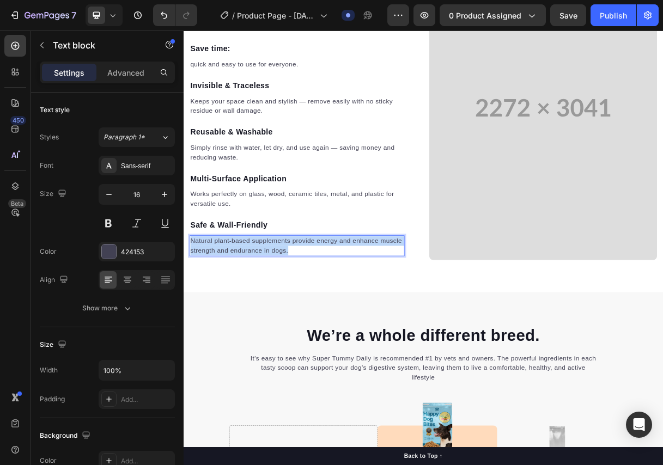
click at [274, 320] on p "Natural plant-based supplements provide energy and enhance muscle strength and …" at bounding box center [338, 324] width 291 height 26
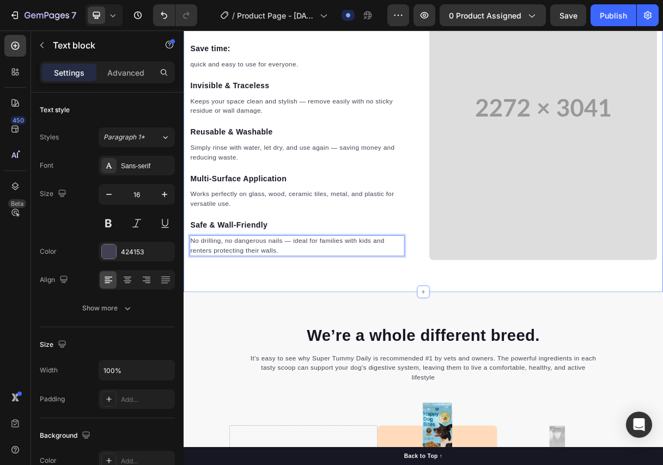
click at [300, 363] on div "One Roll, Endless Possibilities – The Nano Tape That Does It All! Heading Save …" at bounding box center [509, 136] width 653 height 502
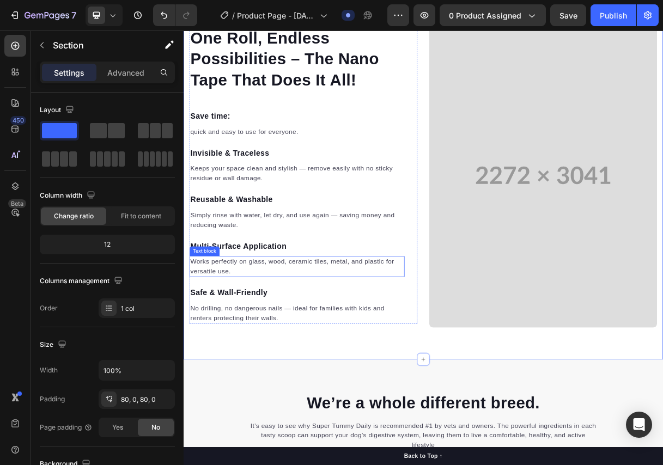
scroll to position [1105, 0]
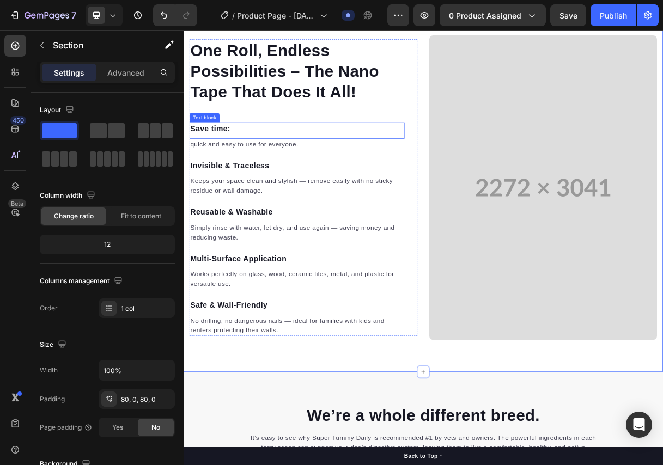
click at [246, 164] on p "Save time :" at bounding box center [338, 165] width 291 height 16
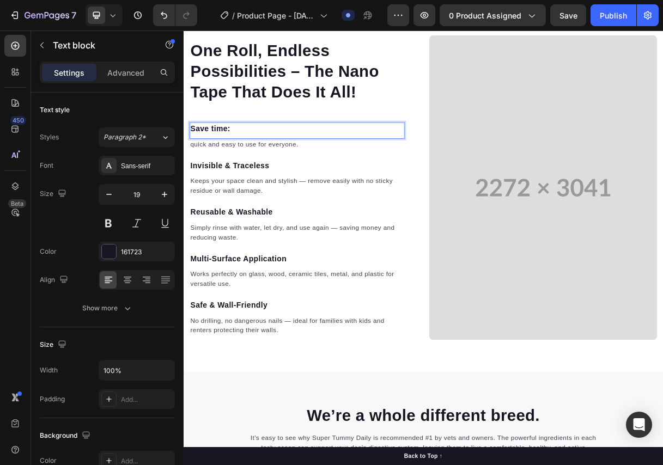
click at [249, 161] on p "Save time :" at bounding box center [338, 165] width 291 height 16
click at [225, 165] on strong "Save time" at bounding box center [218, 163] width 51 height 11
click at [399, 241] on p "Keeps your space clean and stylish — remove easily with no sticky residue or wa…" at bounding box center [338, 242] width 291 height 26
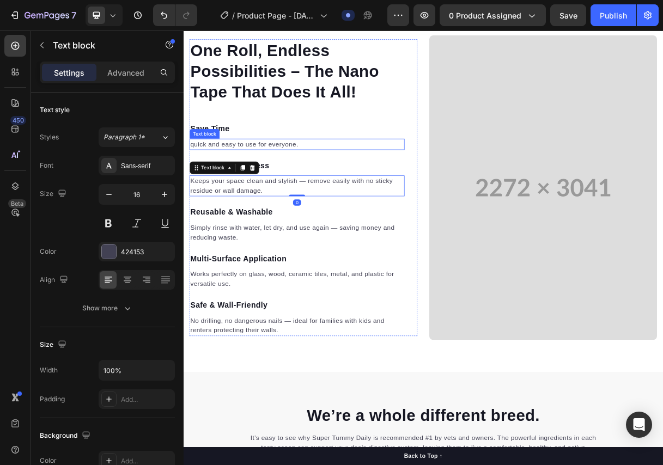
click at [197, 180] on p "quick and easy to use for everyone." at bounding box center [338, 185] width 291 height 13
click at [298, 228] on div "Keeps your space clean and stylish — remove easily with no sticky residue or wa…" at bounding box center [338, 242] width 293 height 28
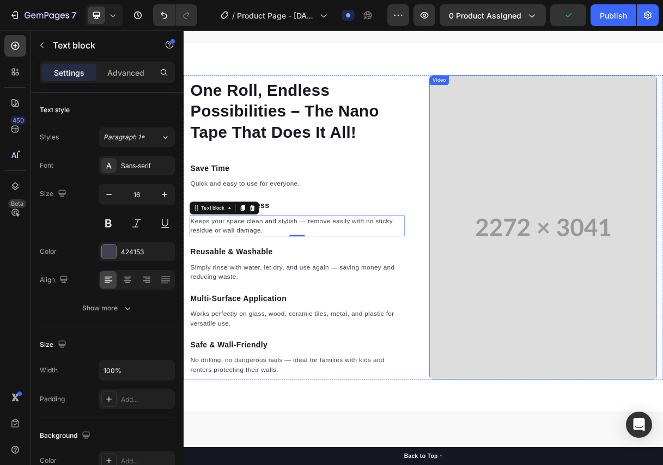
scroll to position [1074, 0]
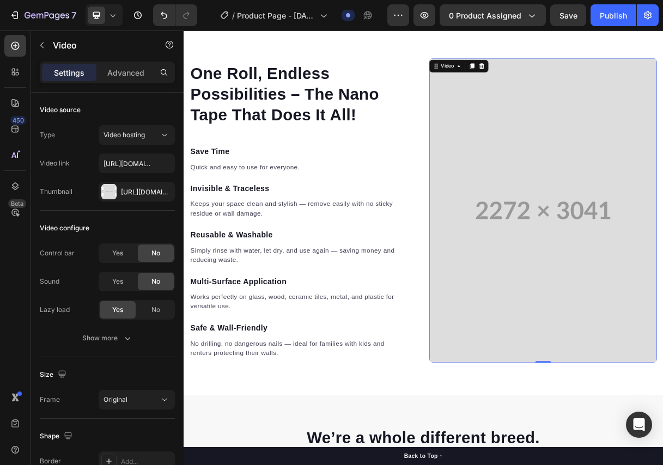
click at [605, 263] on video at bounding box center [673, 275] width 310 height 415
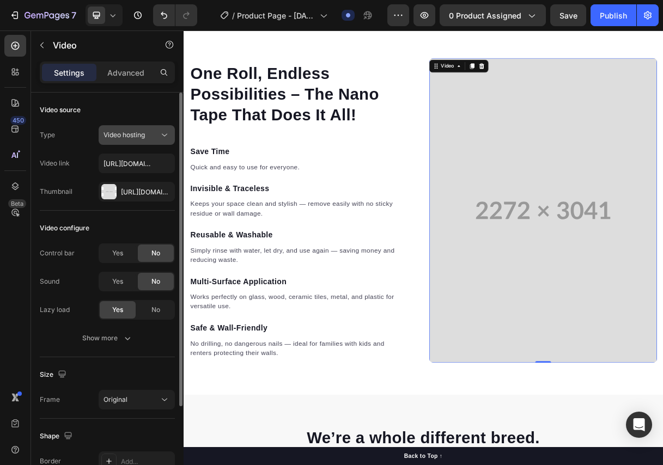
click at [155, 131] on div "Video hosting" at bounding box center [131, 135] width 56 height 10
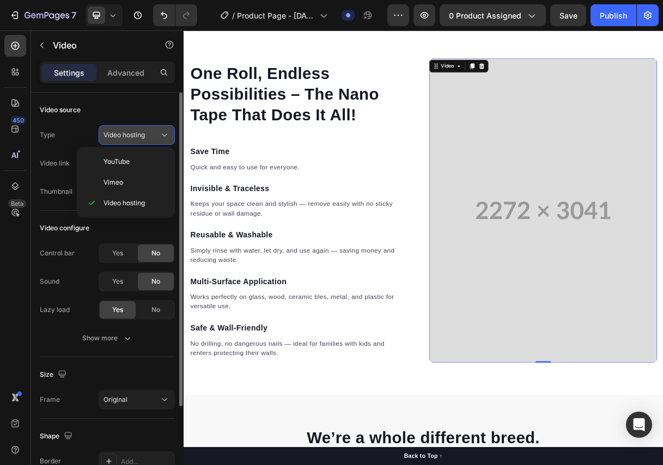
click at [155, 131] on div "Video hosting" at bounding box center [131, 135] width 56 height 10
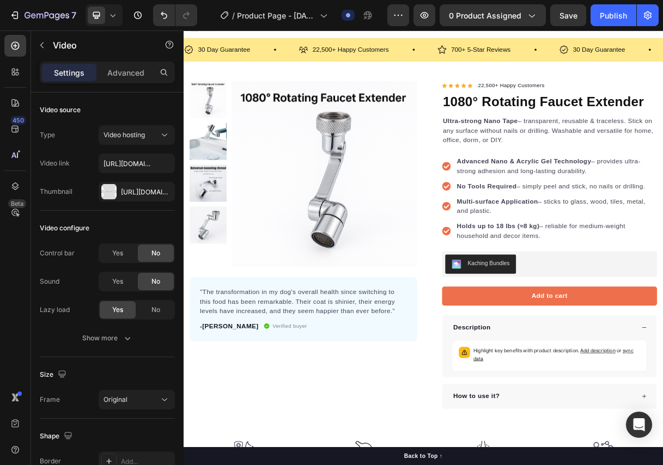
scroll to position [0, 0]
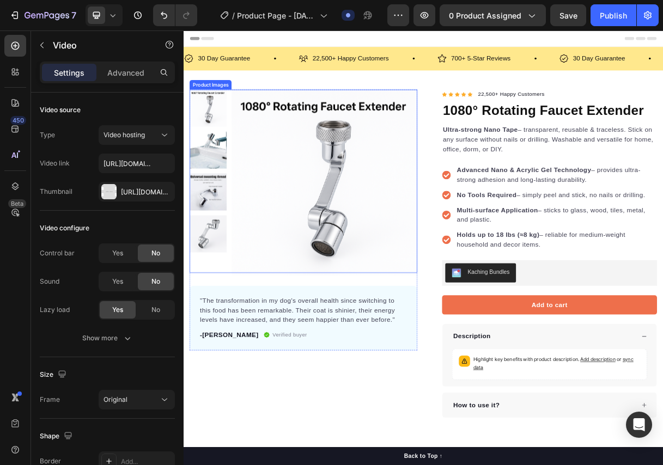
click at [429, 291] on img at bounding box center [375, 237] width 253 height 253
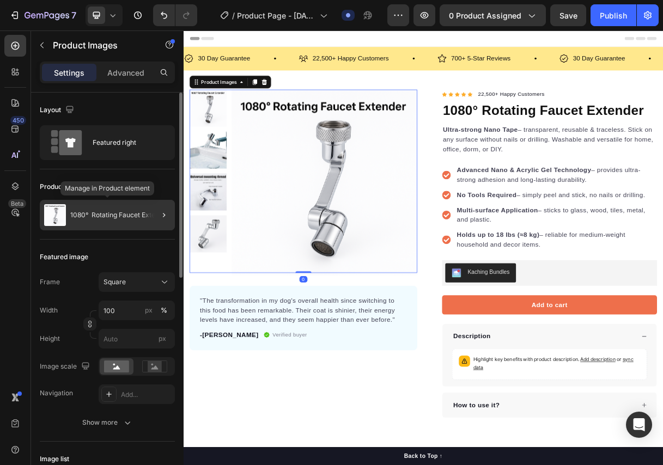
click at [128, 219] on div "1080° Rotating Faucet Extender" at bounding box center [107, 215] width 135 height 30
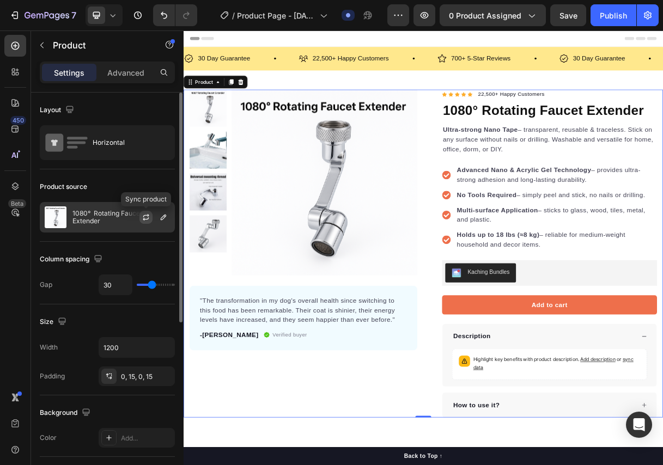
click at [148, 218] on icon "button" at bounding box center [146, 217] width 9 height 9
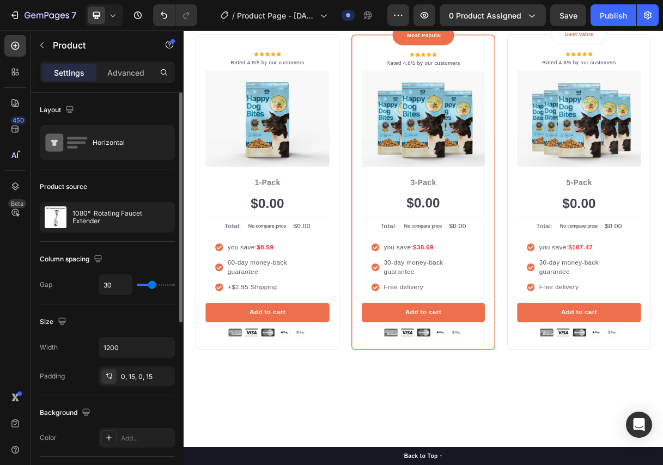
scroll to position [2286, 0]
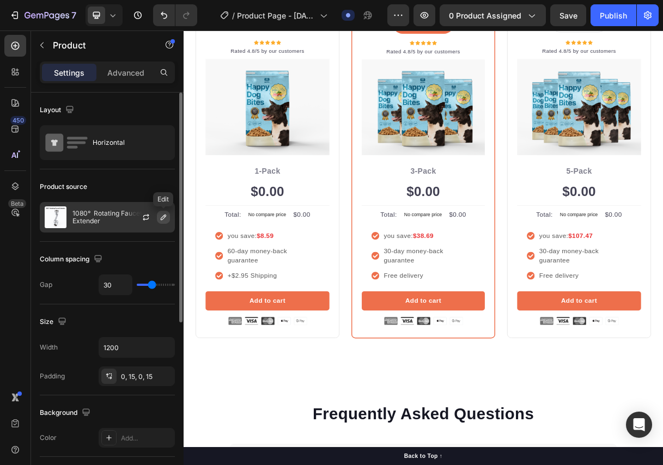
click at [164, 214] on icon "button" at bounding box center [163, 217] width 9 height 9
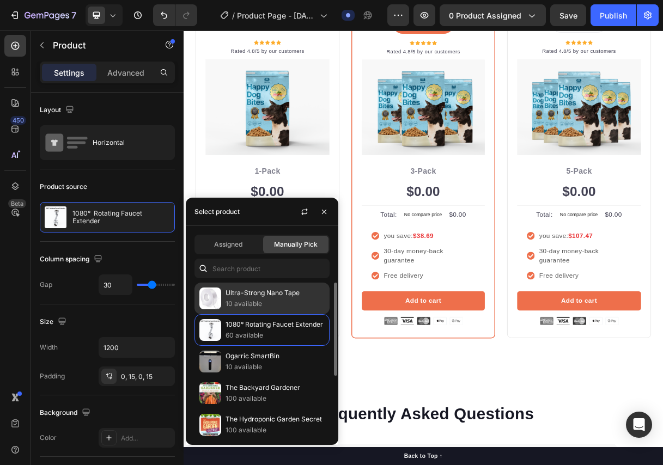
click at [242, 301] on p "10 available" at bounding box center [274, 303] width 99 height 11
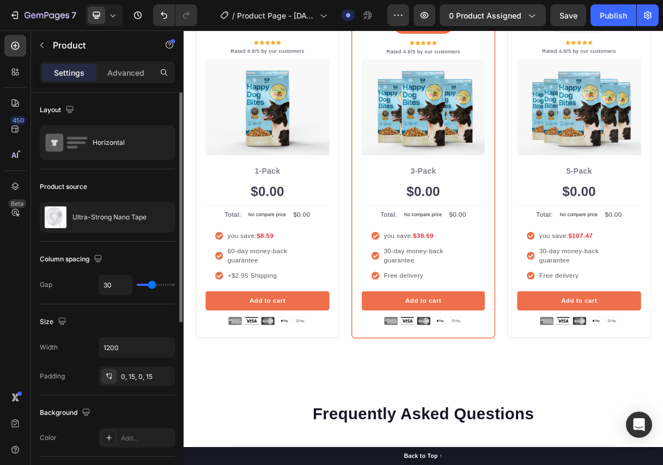
click at [171, 178] on div "Product source" at bounding box center [107, 186] width 135 height 17
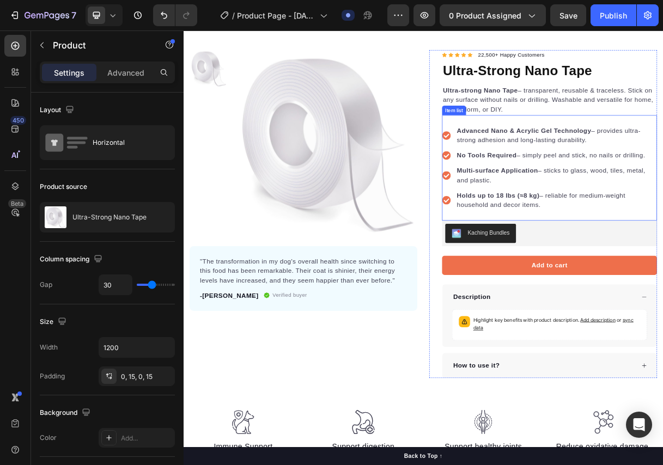
scroll to position [0, 0]
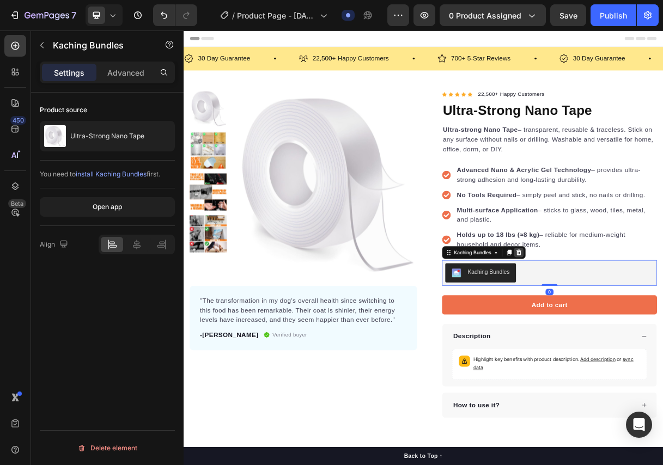
click at [640, 334] on icon at bounding box center [640, 333] width 7 height 8
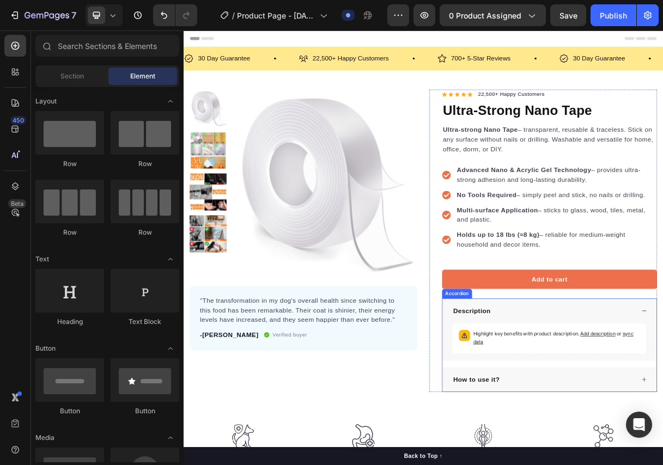
click at [737, 413] on div "Description" at bounding box center [673, 412] width 249 height 16
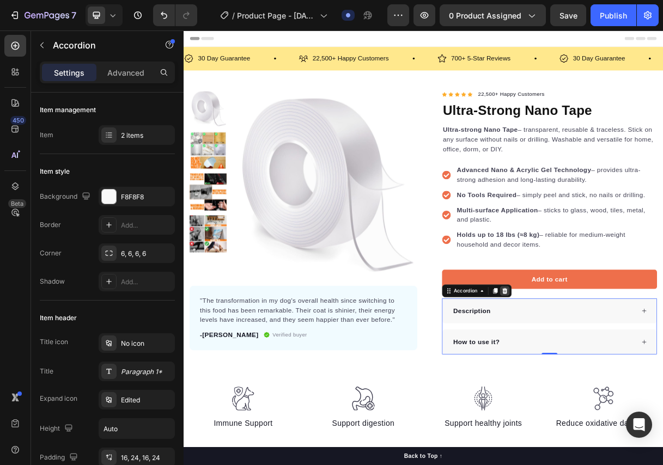
click at [618, 384] on icon at bounding box center [621, 386] width 7 height 8
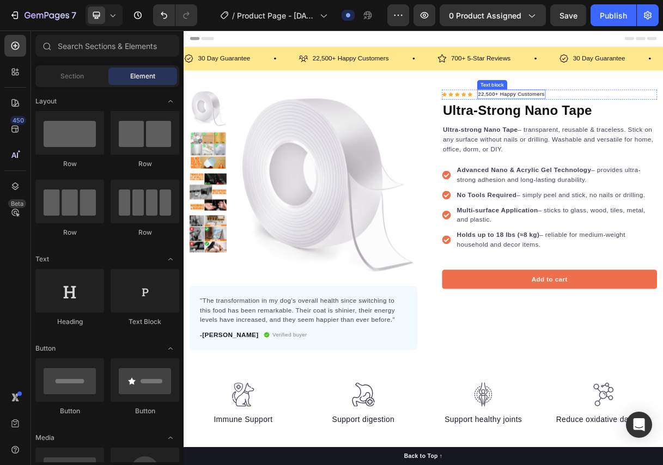
click at [635, 115] on p "22,500+ Happy Customers" at bounding box center [630, 117] width 91 height 11
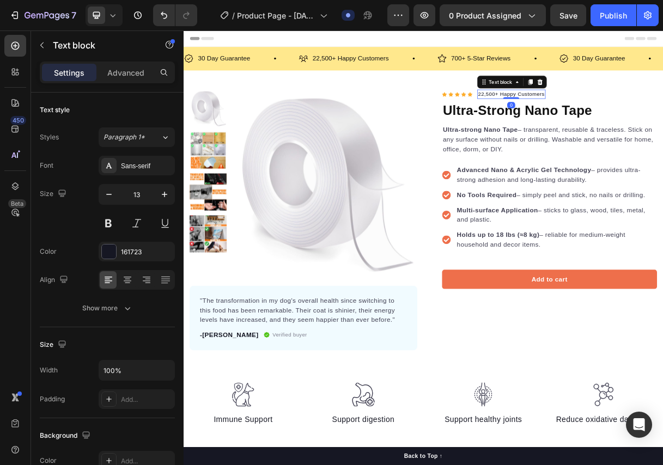
click at [593, 115] on p "22,500+ Happy Customers" at bounding box center [630, 117] width 91 height 11
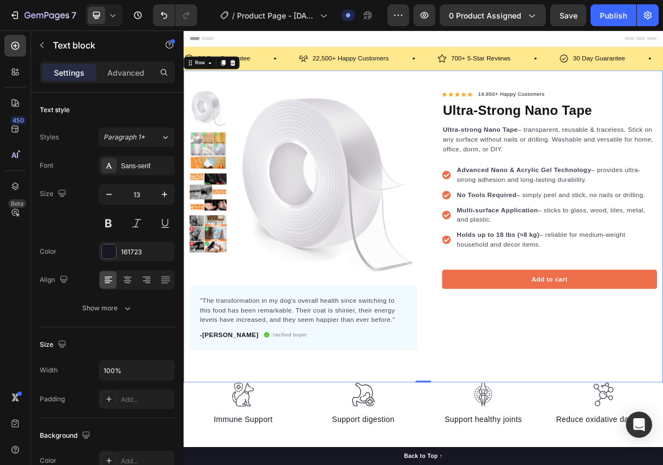
click at [736, 109] on div "Product Images "The transformation in my dog's overall health since switching t…" at bounding box center [509, 297] width 653 height 425
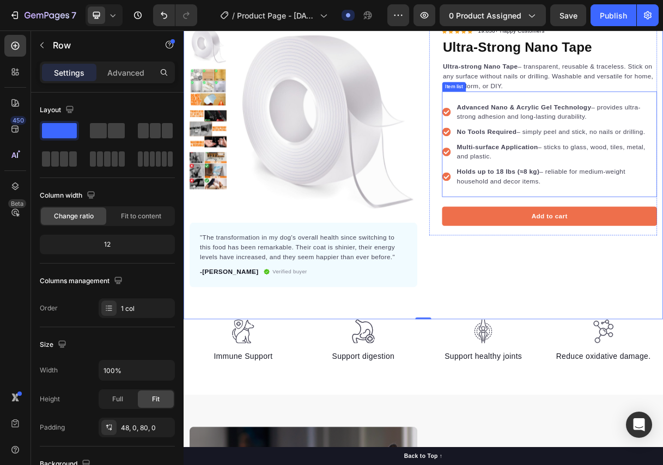
scroll to position [109, 0]
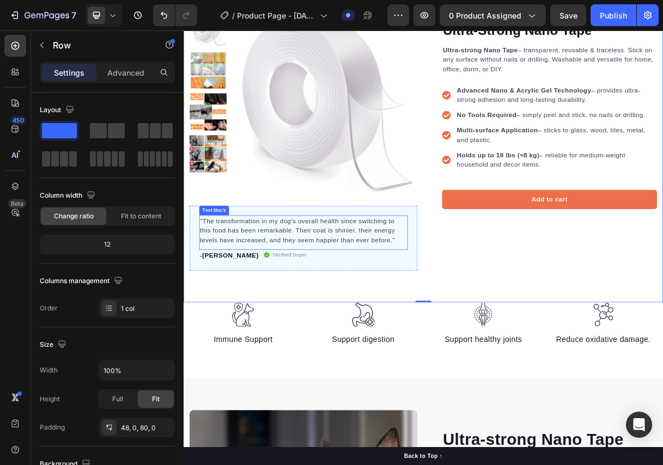
click at [357, 314] on p ""The transformation in my dog's overall health since switching to this food has…" at bounding box center [347, 303] width 282 height 39
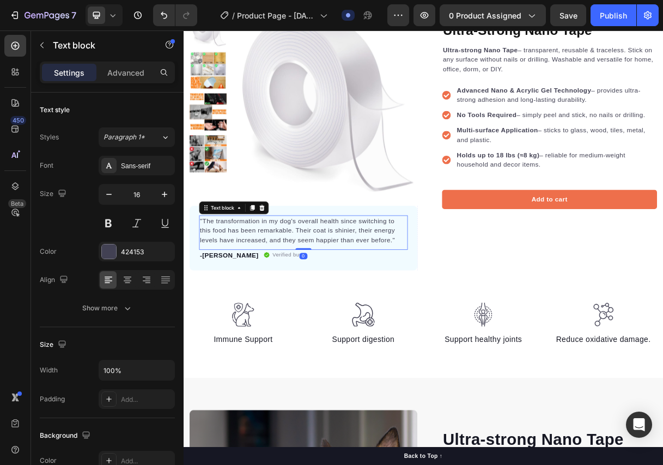
click at [357, 314] on p ""The transformation in my dog's overall health since switching to this food has…" at bounding box center [347, 303] width 282 height 39
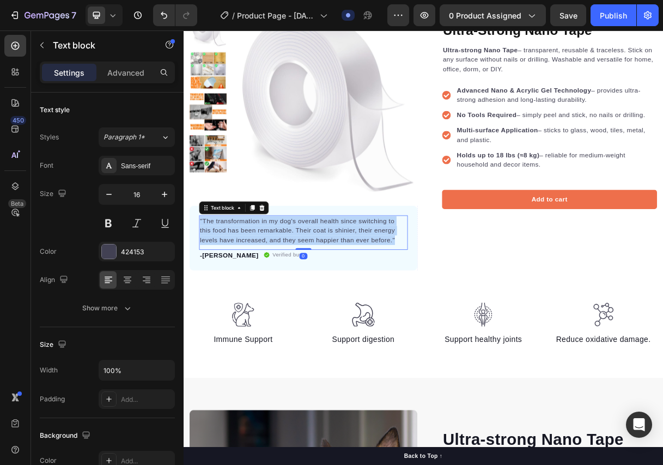
click at [357, 314] on p ""The transformation in my dog's overall health since switching to this food has…" at bounding box center [347, 303] width 282 height 39
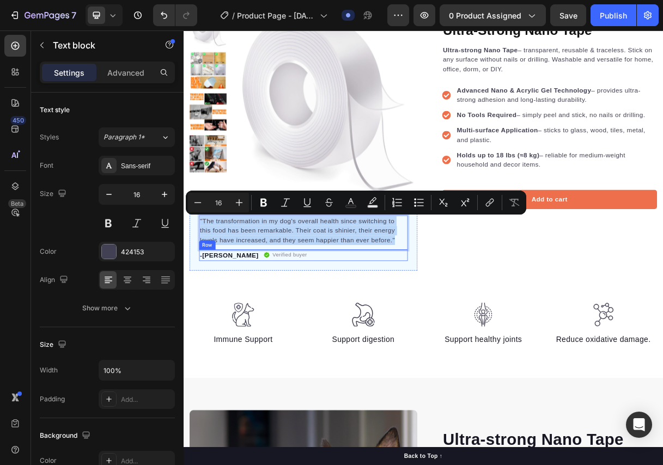
click at [387, 337] on div "-Daisy Text block Verified buyer Item list Row" at bounding box center [347, 336] width 284 height 15
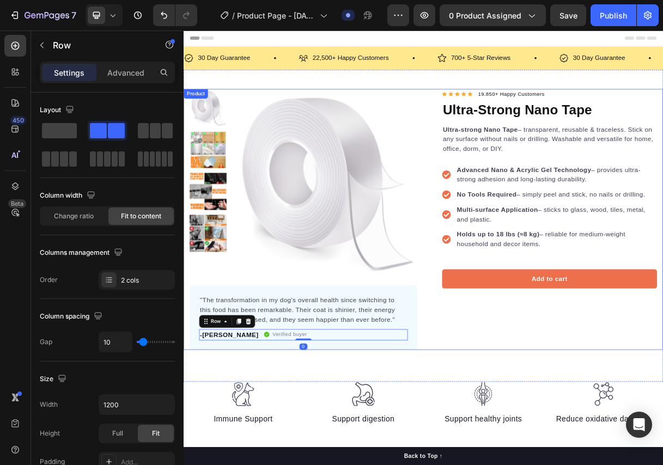
scroll to position [0, 0]
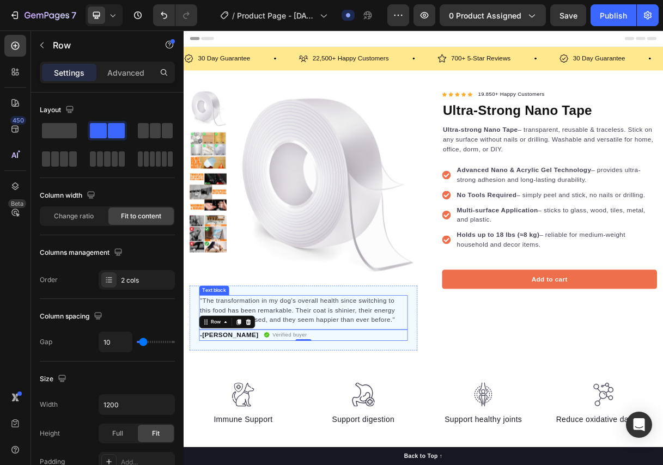
click at [283, 407] on p ""The transformation in my dog's overall health since switching to this food has…" at bounding box center [347, 411] width 282 height 39
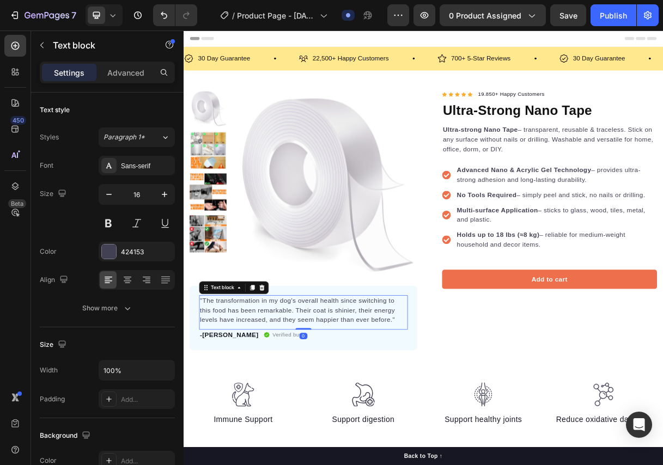
click at [283, 407] on p ""The transformation in my dog's overall health since switching to this food has…" at bounding box center [347, 411] width 282 height 39
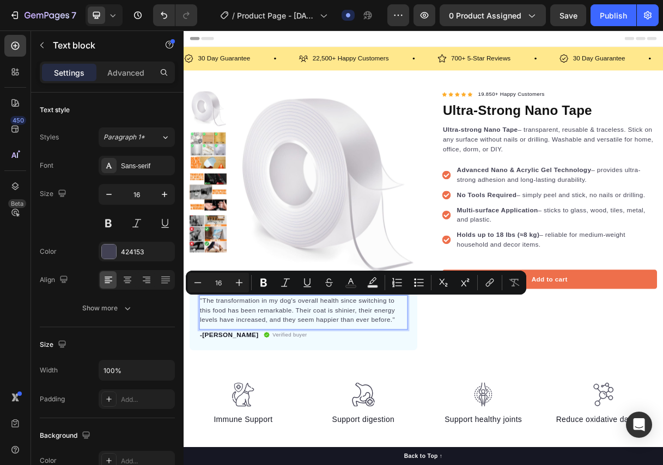
click at [375, 423] on p ""The transformation in my dog's overall health since switching to this food has…" at bounding box center [347, 411] width 282 height 39
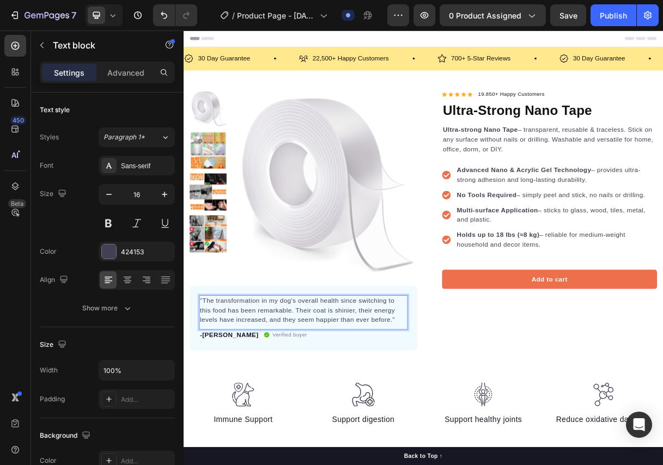
click at [468, 425] on p ""The transformation in my dog's overall health since switching to this food has…" at bounding box center [347, 411] width 282 height 39
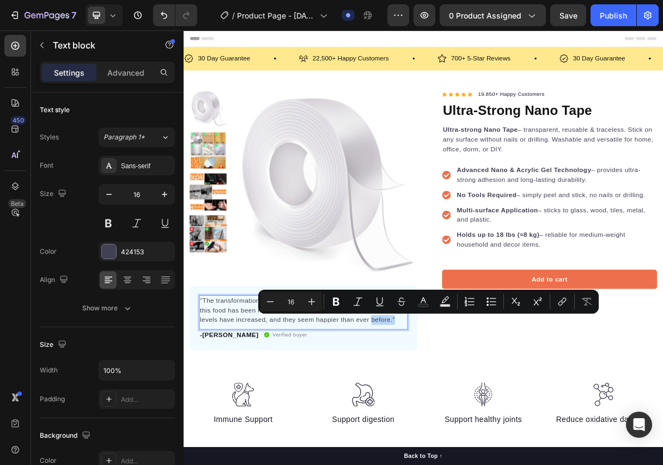
drag, startPoint x: 468, startPoint y: 426, endPoint x: 458, endPoint y: 425, distance: 9.8
click at [458, 425] on p ""The transformation in my dog's overall health since switching to this food has…" at bounding box center [347, 411] width 282 height 39
click at [467, 425] on p ""The transformation in my dog's overall health since switching to this food has…" at bounding box center [347, 411] width 282 height 39
click at [474, 426] on p ""The transformation in my dog's overall health since switching to this food has…" at bounding box center [347, 411] width 282 height 39
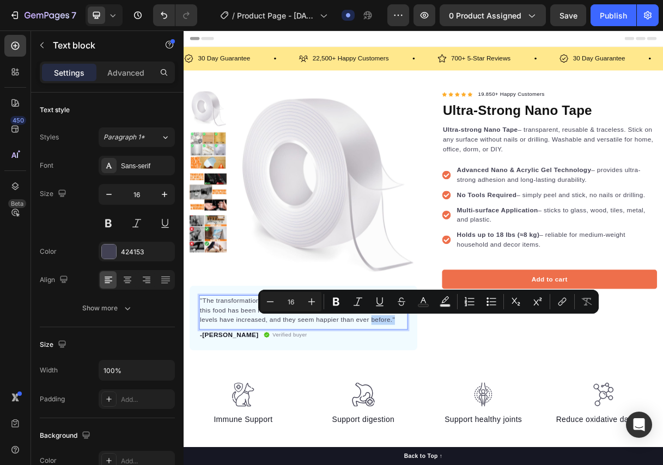
click at [460, 427] on p ""The transformation in my dog's overall health since switching to this food has…" at bounding box center [347, 411] width 282 height 39
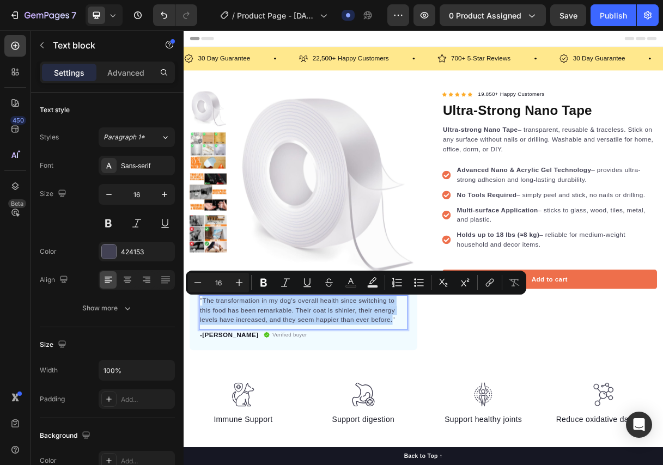
drag, startPoint x: 468, startPoint y: 427, endPoint x: 211, endPoint y: 400, distance: 258.9
click at [211, 400] on p ""The transformation in my dog's overall health since switching to this food has…" at bounding box center [347, 411] width 282 height 39
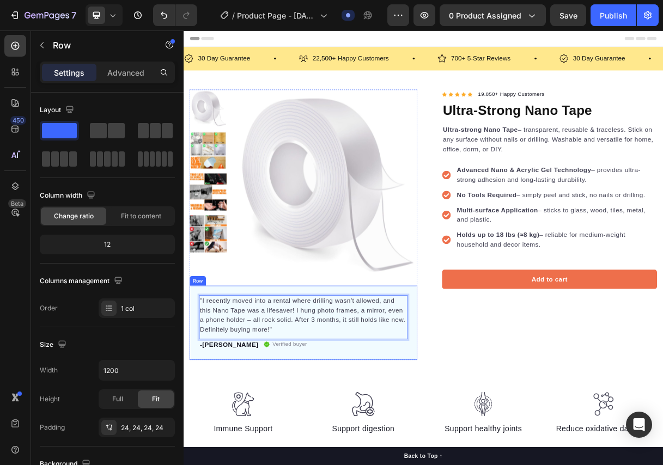
click at [380, 469] on div ""I recently moved into a rental where drilling wasn’t allowed, and this Nano Ta…" at bounding box center [347, 428] width 310 height 101
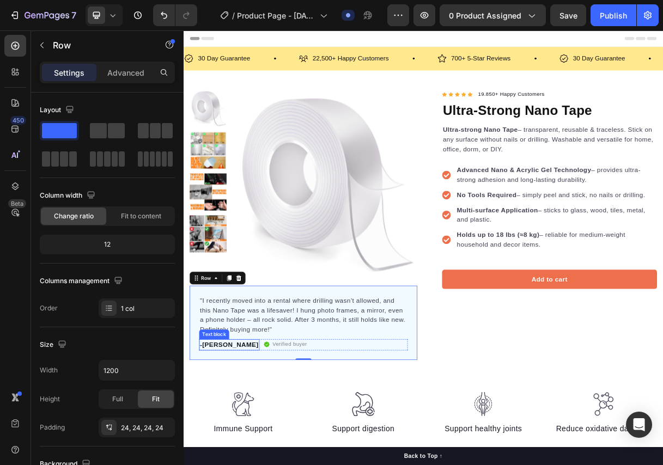
click at [222, 461] on p "-[PERSON_NAME]" at bounding box center [246, 458] width 80 height 13
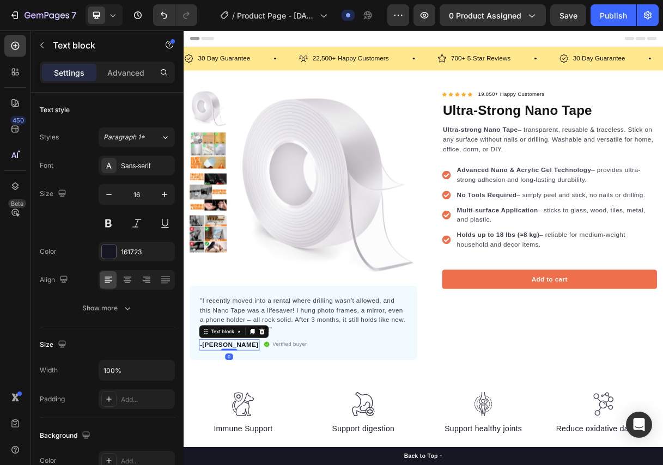
click at [222, 461] on p "-[PERSON_NAME]" at bounding box center [246, 458] width 80 height 13
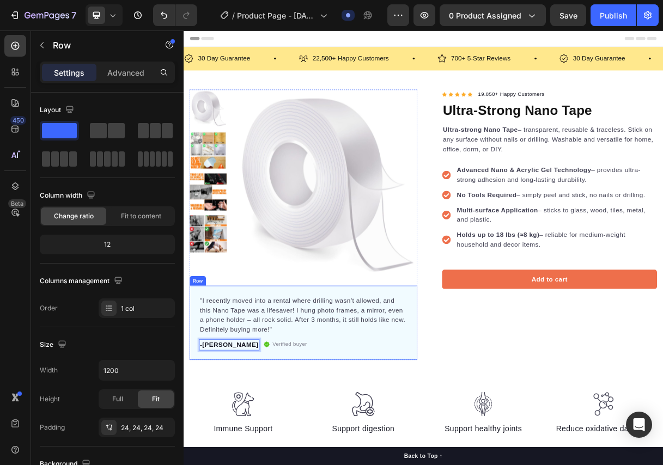
click at [284, 478] on div ""I recently moved into a rental where drilling wasn’t allowed, and this Nano Ta…" at bounding box center [347, 428] width 310 height 101
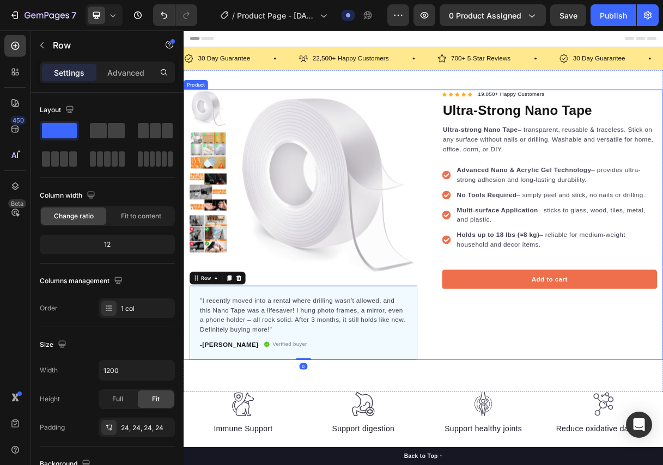
click at [572, 469] on div "Icon Icon Icon Icon Icon Icon List Hoz 19.850+ Happy Customers Text block Row U…" at bounding box center [673, 295] width 310 height 369
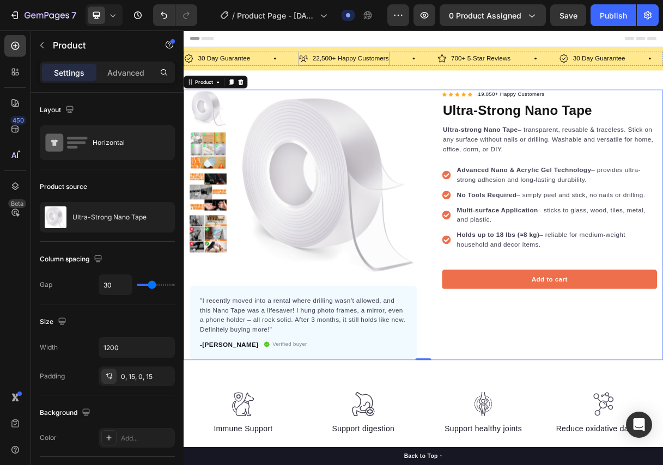
click at [365, 66] on p "22,500+ Happy Customers" at bounding box center [411, 69] width 104 height 16
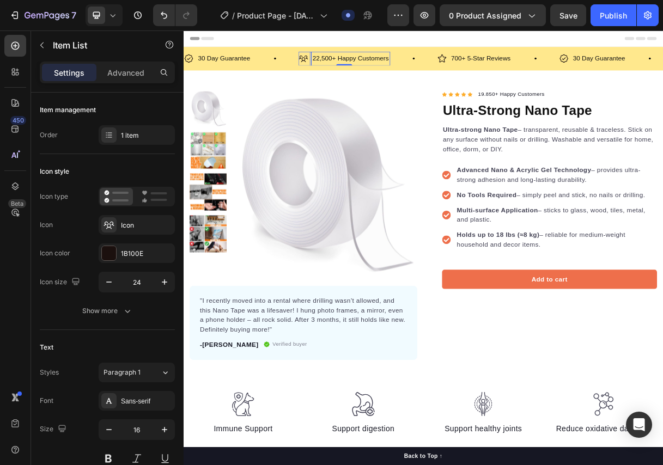
click at [375, 69] on p "22,500+ Happy Customers" at bounding box center [411, 69] width 104 height 16
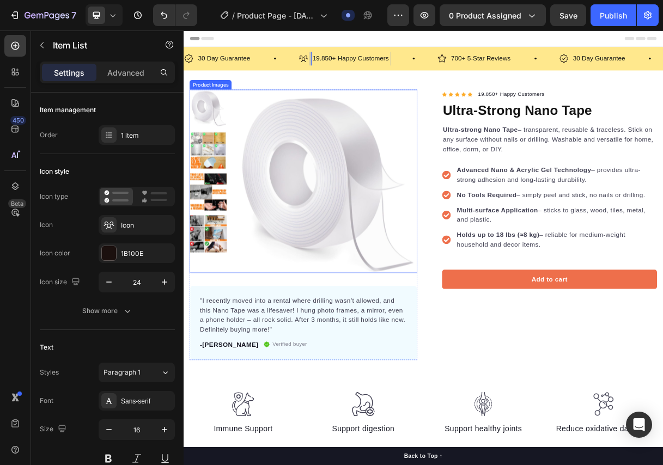
click at [441, 131] on img at bounding box center [375, 237] width 253 height 253
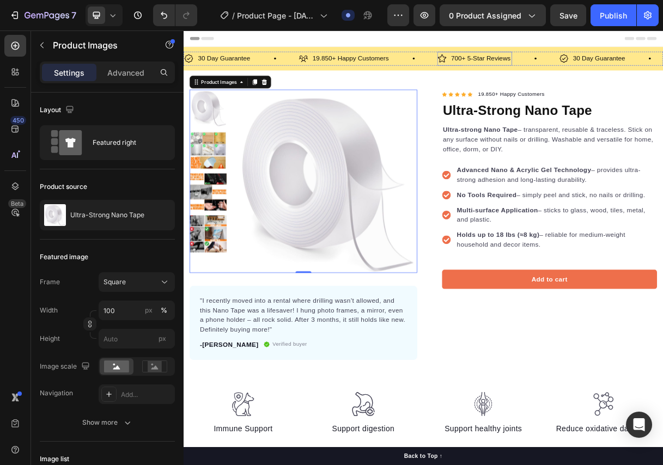
click at [558, 69] on p "700+ 5-Star Reviews" at bounding box center [588, 69] width 81 height 16
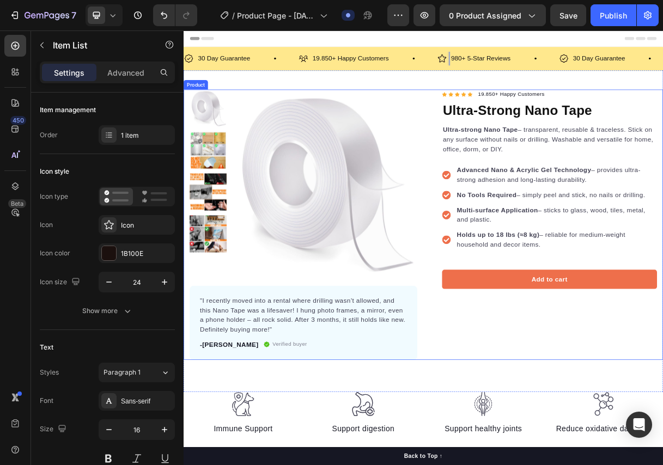
click at [481, 119] on img at bounding box center [375, 237] width 253 height 253
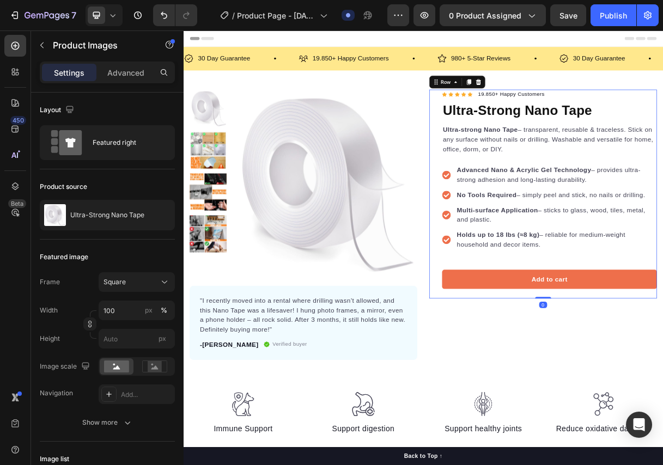
click at [519, 179] on div "Icon Icon Icon Icon Icon Icon List Hoz 19.850+ Happy Customers Text block Row U…" at bounding box center [673, 253] width 310 height 285
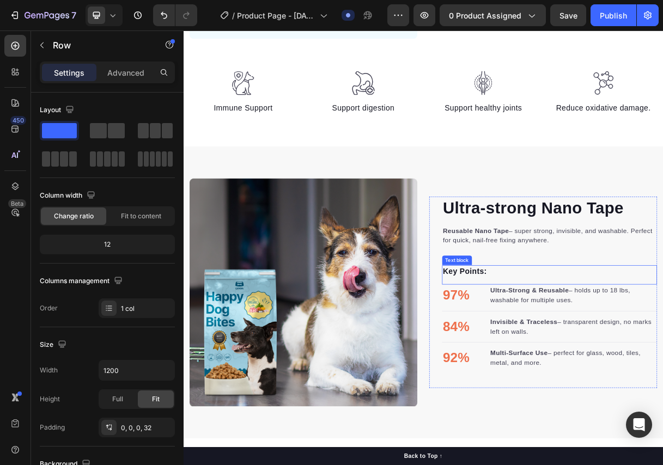
scroll to position [568, 0]
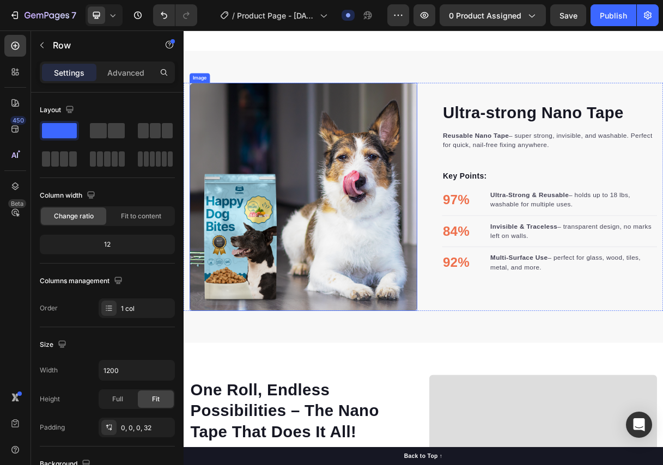
click at [374, 293] on img at bounding box center [347, 257] width 310 height 310
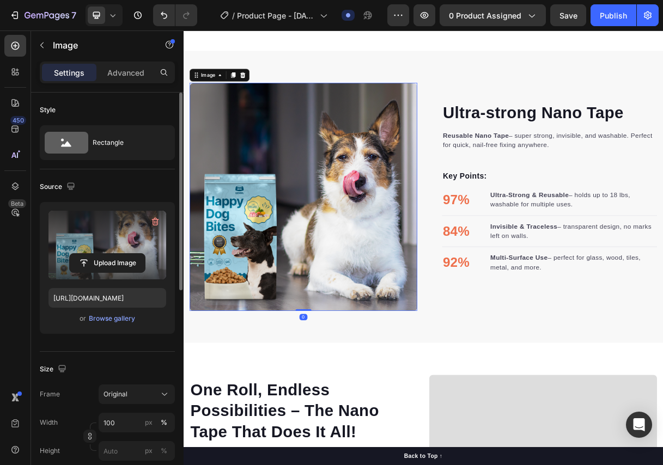
click at [85, 238] on label at bounding box center [107, 245] width 118 height 69
click at [85, 254] on input "file" at bounding box center [107, 263] width 75 height 19
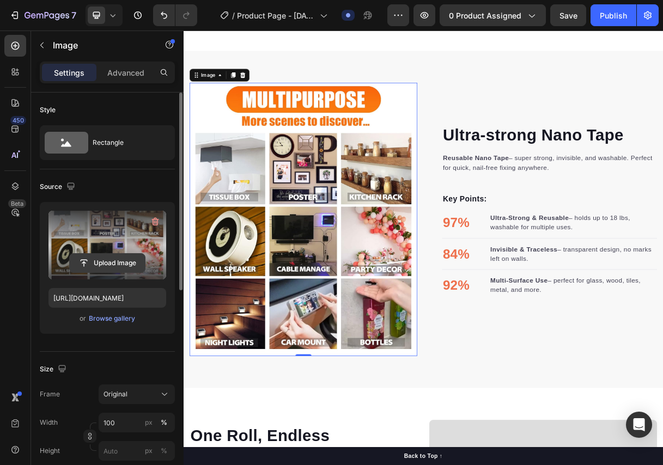
click at [113, 265] on input "file" at bounding box center [107, 263] width 75 height 19
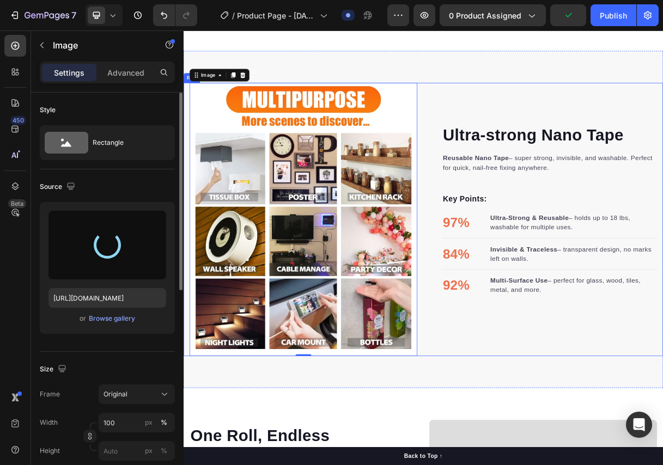
type input "https://cdn.shopify.com/s/files/1/0833/3046/6080/files/gempages_581434491701035…"
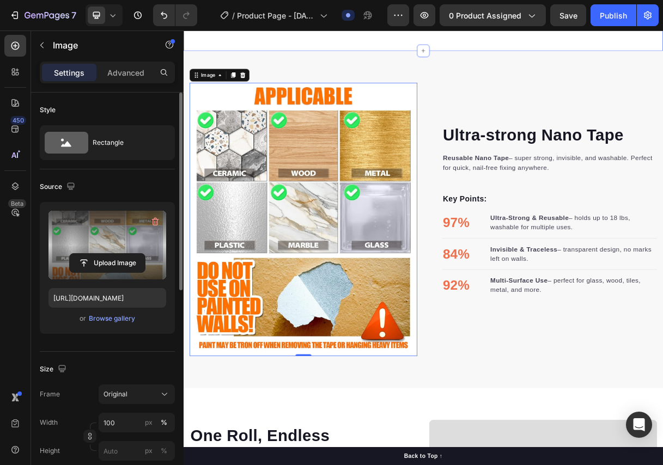
click at [573, 50] on div "Image Immune Support Text block Image Support digestion Text block Image Suppor…" at bounding box center [509, 6] width 653 height 103
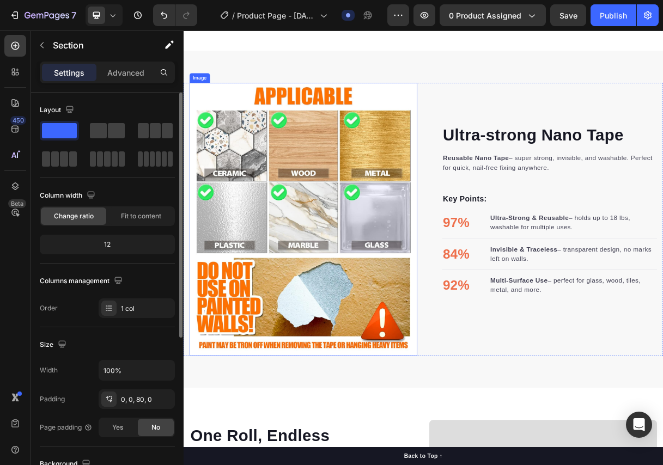
click at [330, 282] on img at bounding box center [347, 288] width 310 height 372
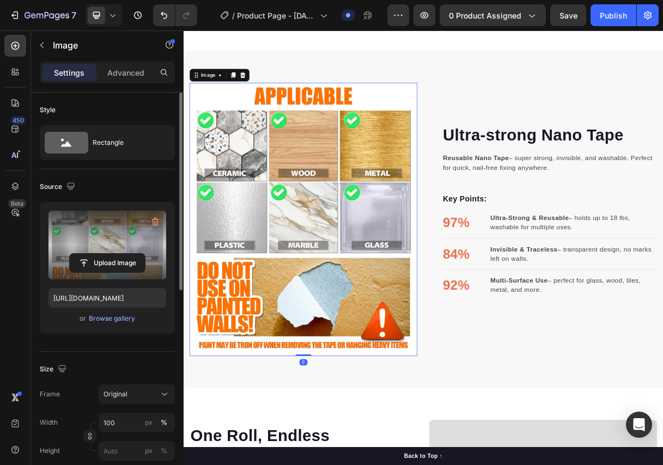
click at [112, 235] on label at bounding box center [107, 245] width 118 height 69
click at [112, 254] on input "file" at bounding box center [107, 263] width 75 height 19
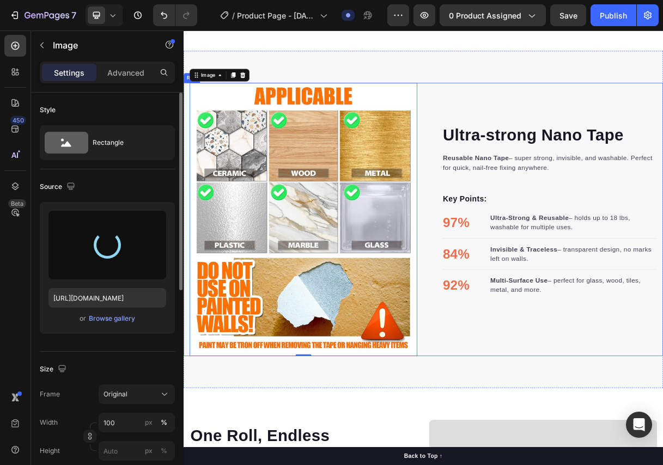
type input "https://cdn.shopify.com/s/files/1/0833/3046/6080/files/gempages_581434491701035…"
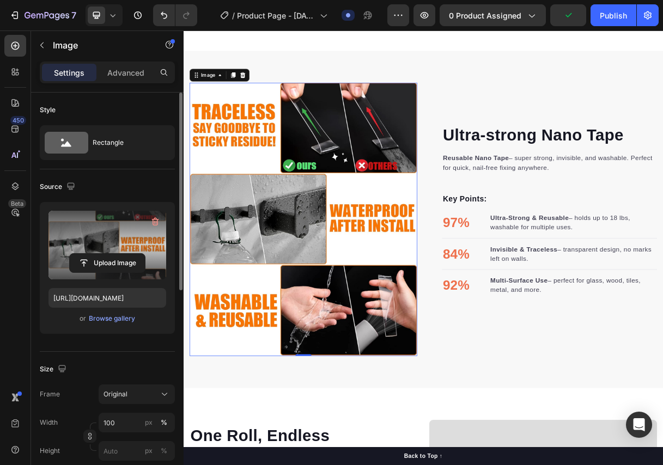
click at [369, 119] on img at bounding box center [347, 288] width 310 height 372
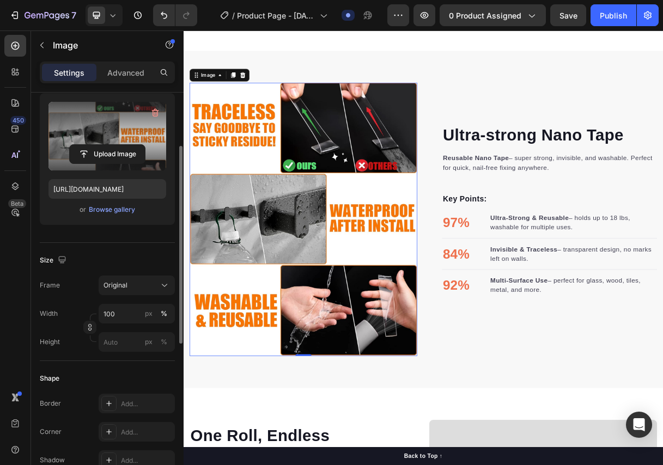
scroll to position [163, 0]
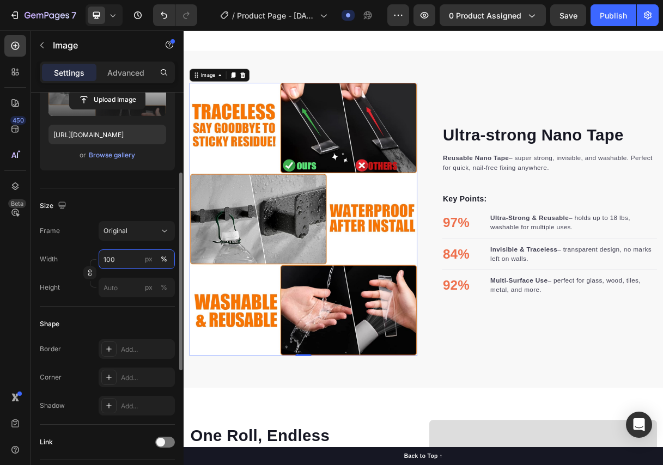
click at [116, 258] on input "100" at bounding box center [137, 259] width 76 height 20
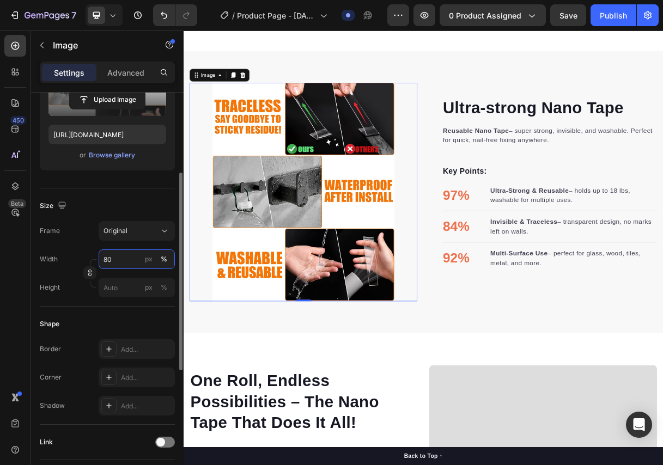
click at [116, 258] on input "80" at bounding box center [137, 259] width 76 height 20
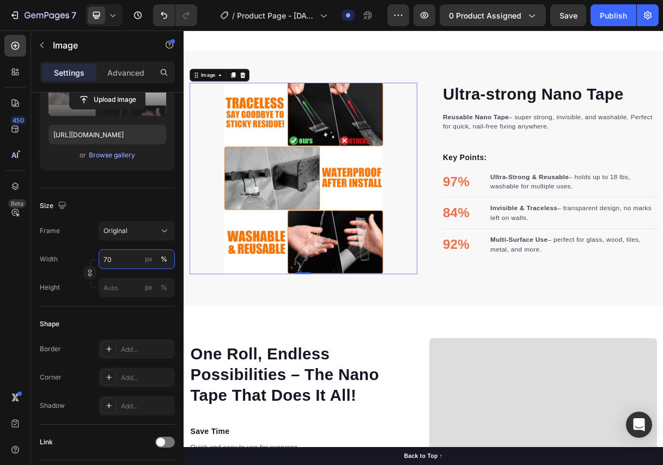
type input "70"
click at [486, 112] on div at bounding box center [347, 232] width 310 height 261
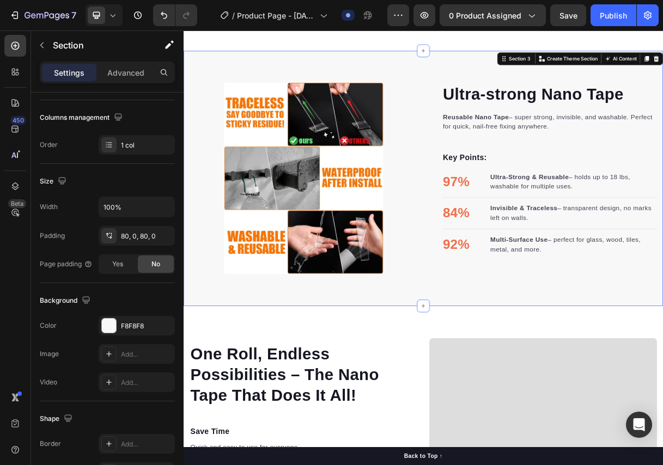
click at [533, 86] on div "Ultra-strong Nano Tape Heading Reusable Nano Tape – super strong, invisible, an…" at bounding box center [509, 232] width 653 height 348
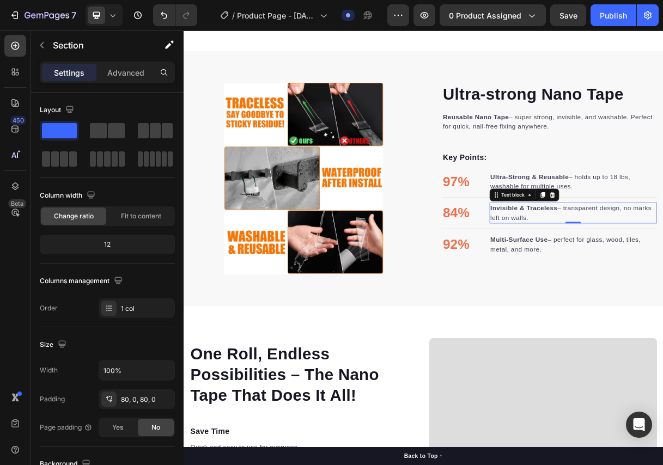
click at [637, 262] on div "Text block" at bounding box center [647, 254] width 95 height 17
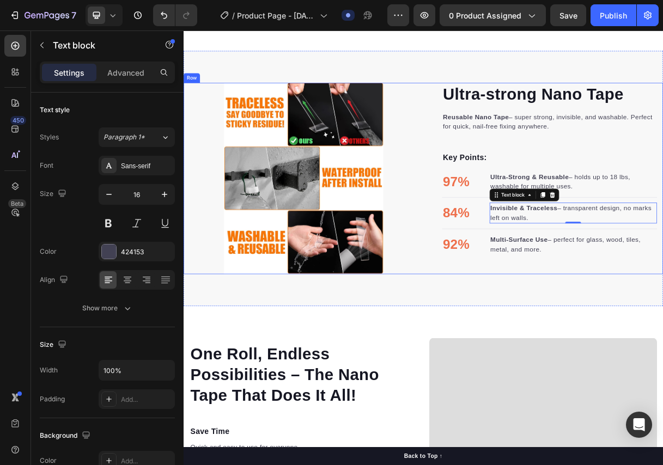
click at [509, 115] on div "Ultra-strong Nano Tape Heading Reusable Nano Tape – super strong, invisible, an…" at bounding box center [509, 232] width 653 height 261
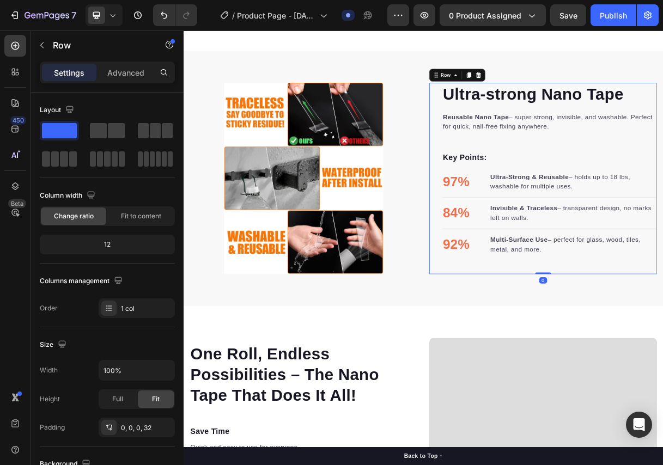
click at [520, 127] on div "Ultra-strong Nano Tape Heading Reusable Nano Tape – super strong, invisible, an…" at bounding box center [673, 232] width 310 height 261
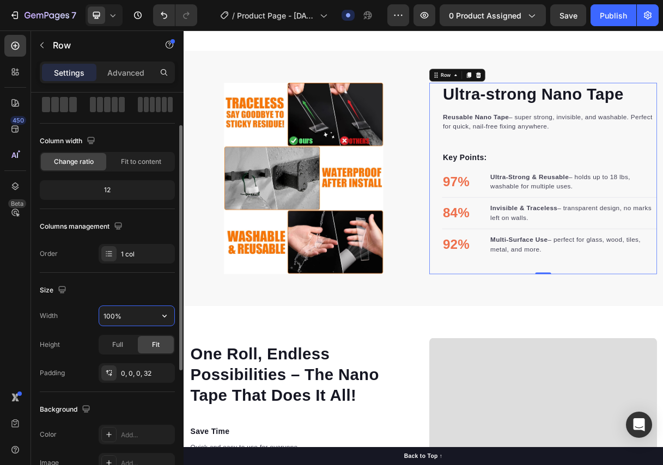
click at [126, 315] on input "100%" at bounding box center [136, 316] width 75 height 20
click at [171, 316] on button "button" at bounding box center [165, 316] width 20 height 20
click at [133, 316] on input "100%" at bounding box center [136, 316] width 75 height 20
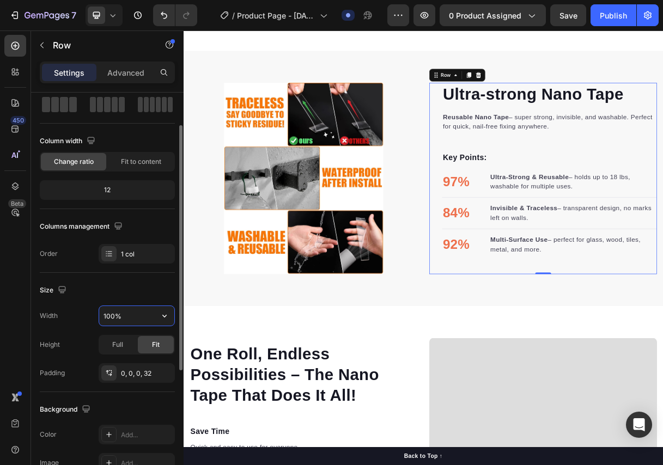
click at [110, 315] on input "100%" at bounding box center [136, 316] width 75 height 20
click at [137, 308] on input "190%" at bounding box center [136, 316] width 75 height 20
click at [116, 315] on input "190%" at bounding box center [136, 316] width 75 height 20
drag, startPoint x: 114, startPoint y: 314, endPoint x: 96, endPoint y: 315, distance: 18.0
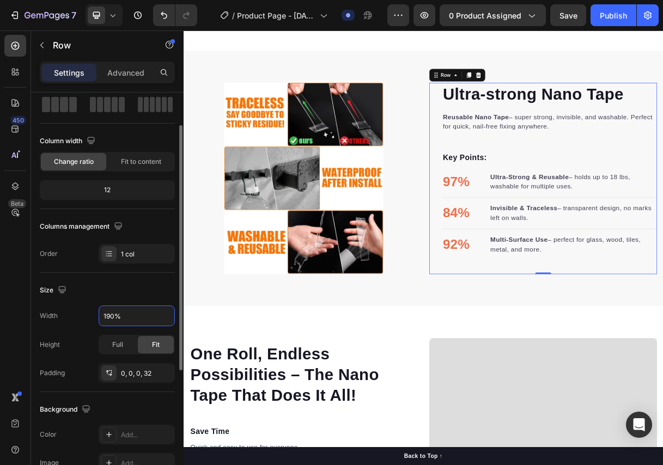
click at [96, 315] on div "Width 190%" at bounding box center [107, 315] width 135 height 21
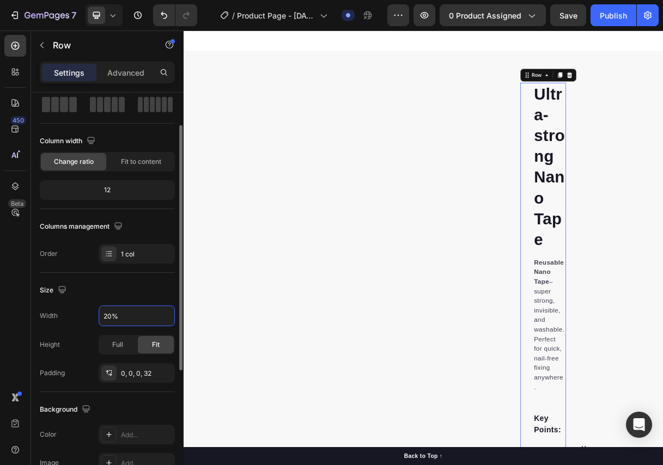
type input "200%"
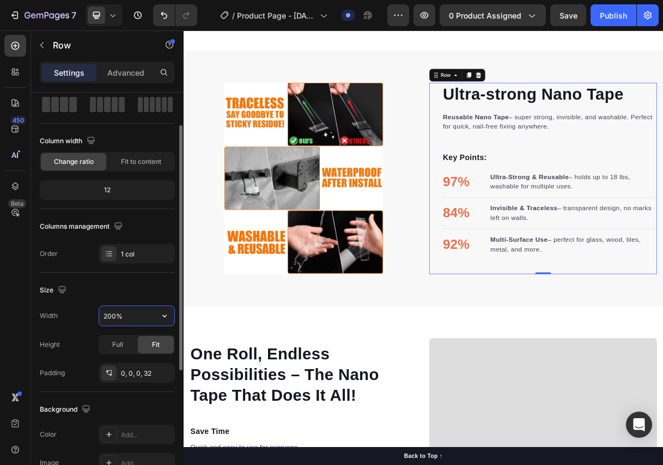
click at [129, 315] on input "200%" at bounding box center [136, 316] width 75 height 20
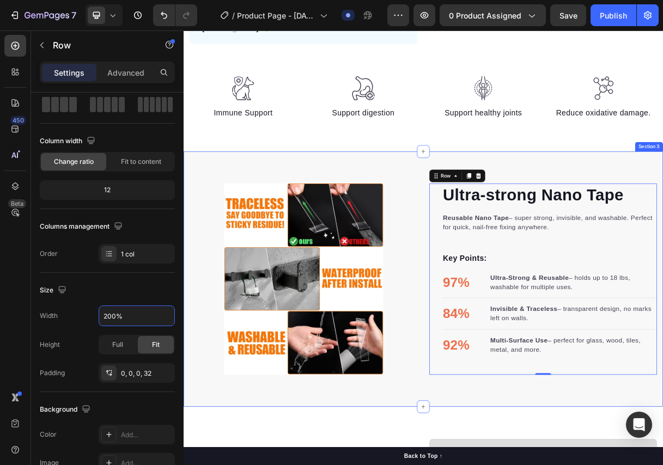
click at [666, 145] on div "Image Immune Support Text block Image Support digestion Text block Image Suppor…" at bounding box center [509, 123] width 653 height 60
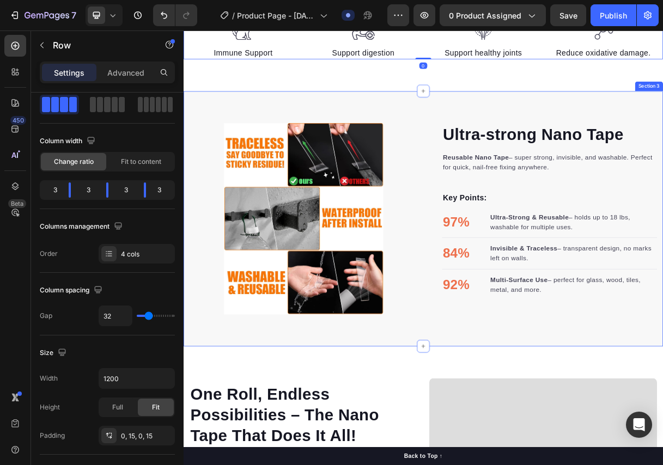
scroll to position [513, 0]
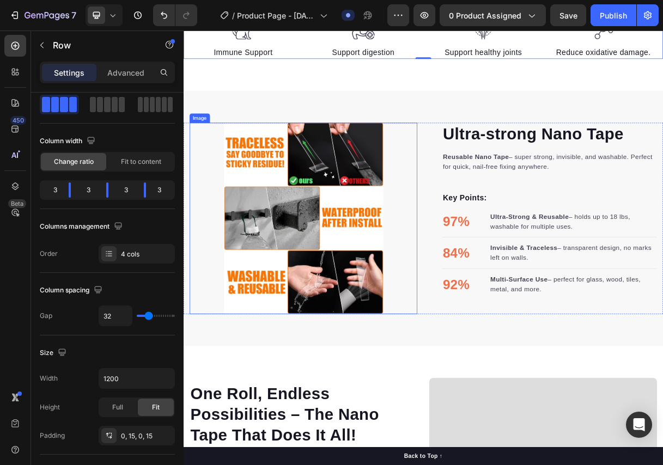
click at [394, 317] on img at bounding box center [346, 286] width 217 height 261
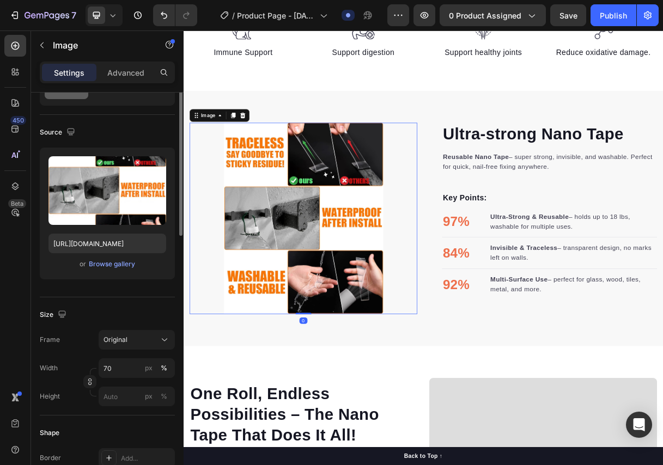
scroll to position [0, 0]
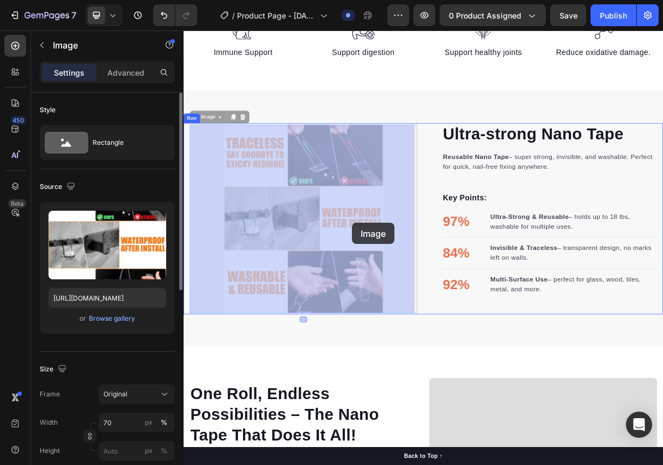
drag, startPoint x: 397, startPoint y: 315, endPoint x: 409, endPoint y: 297, distance: 22.3
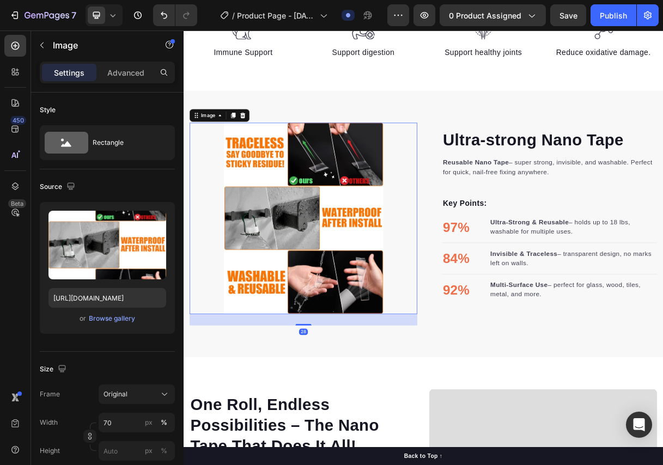
drag, startPoint x: 349, startPoint y: 415, endPoint x: 349, endPoint y: 430, distance: 15.2
click at [349, 430] on div "Ultra-strong Nano Tape Heading Reusable Nano Tape – super strong, invisible, an…" at bounding box center [509, 294] width 653 height 363
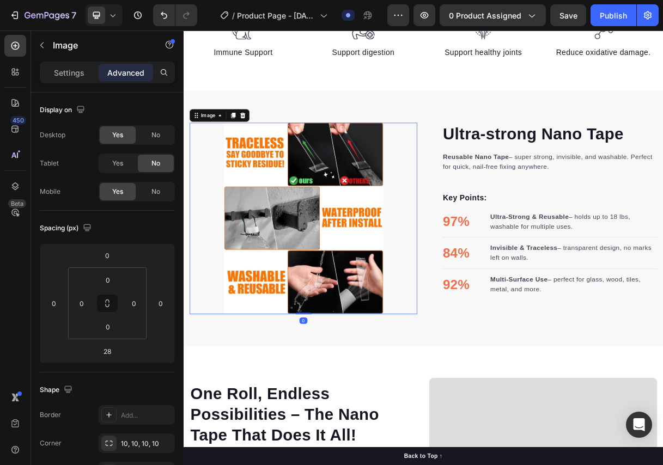
drag, startPoint x: 349, startPoint y: 427, endPoint x: 360, endPoint y: 411, distance: 19.9
click at [360, 411] on div "Image 0" at bounding box center [347, 286] width 310 height 261
type input "0"
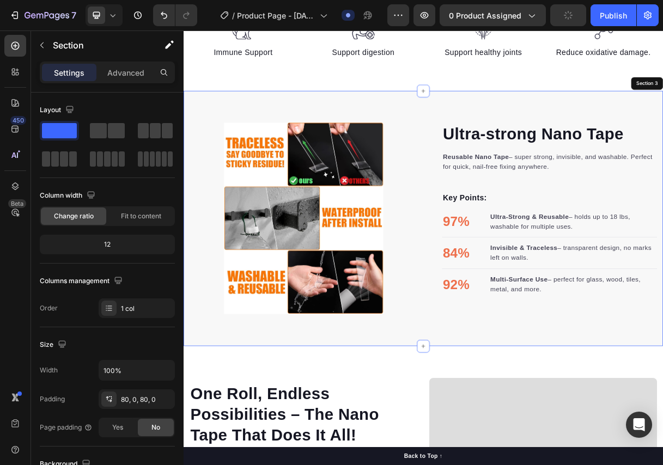
click at [468, 451] on div "Ultra-strong Nano Tape Heading Reusable Nano Tape – super strong, invisible, an…" at bounding box center [509, 287] width 653 height 348
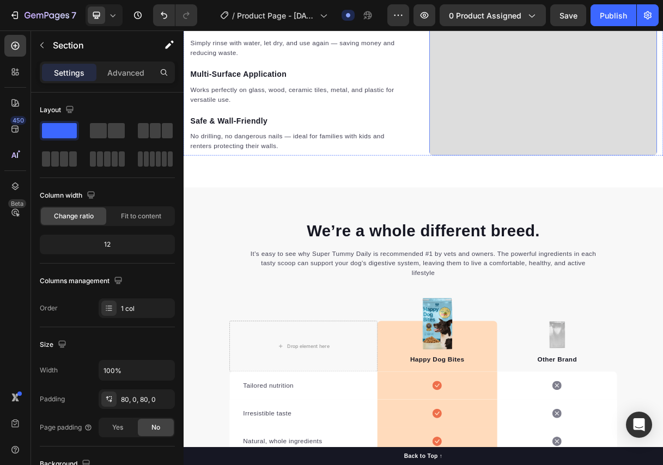
scroll to position [1167, 0]
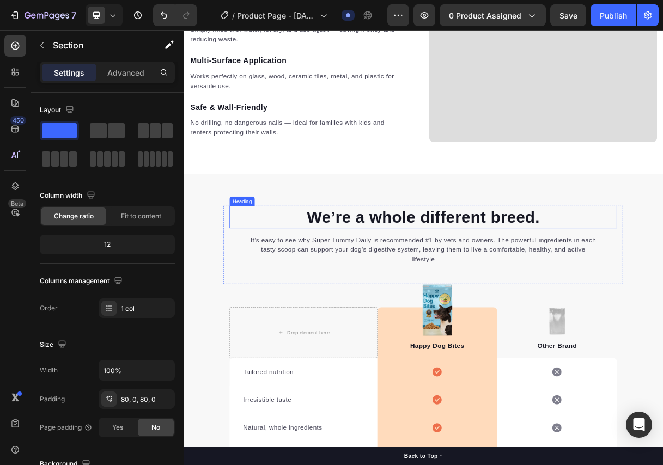
click at [545, 282] on p "We’re a whole different breed." at bounding box center [510, 285] width 526 height 28
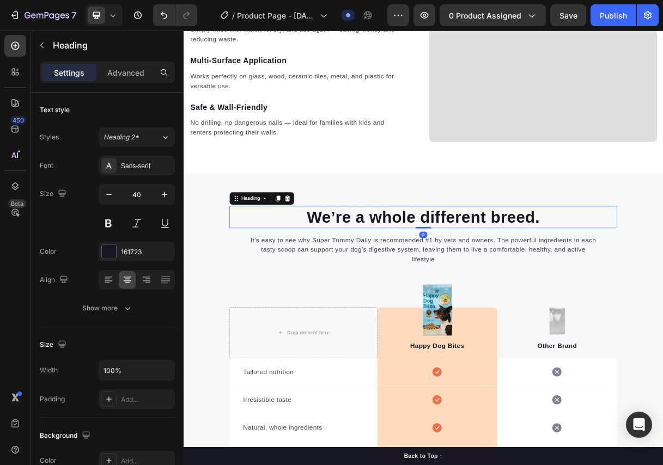
click at [545, 282] on p "We’re a whole different breed." at bounding box center [510, 285] width 526 height 28
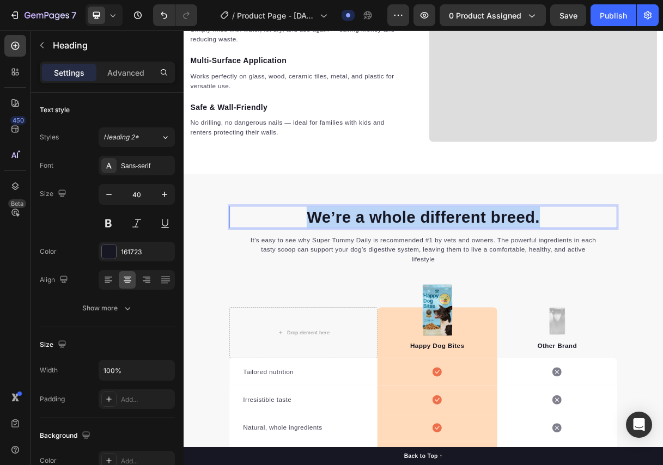
click at [545, 282] on p "We’re a whole different breed." at bounding box center [510, 285] width 526 height 28
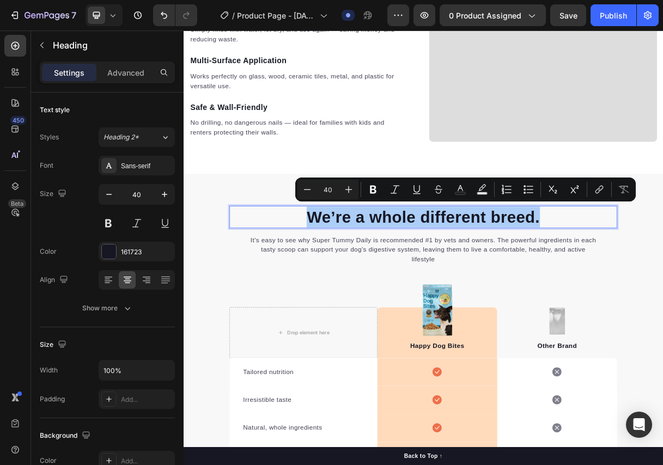
click at [457, 180] on button "Text Color" at bounding box center [460, 190] width 20 height 20
type input "161723"
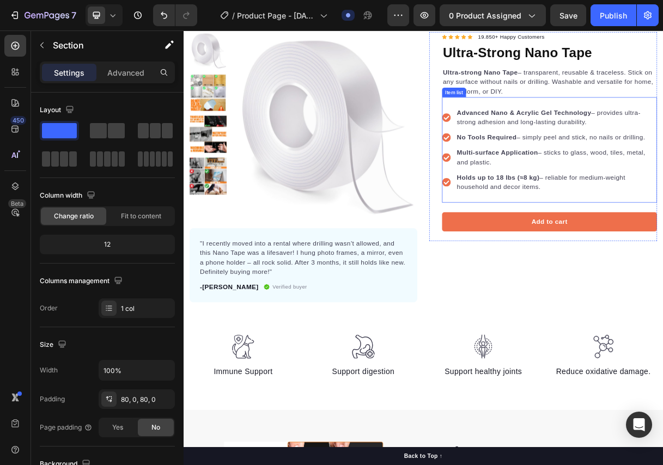
click at [584, 226] on strong "Holds up to 18 lbs (≈8 kg)" at bounding box center [612, 230] width 113 height 9
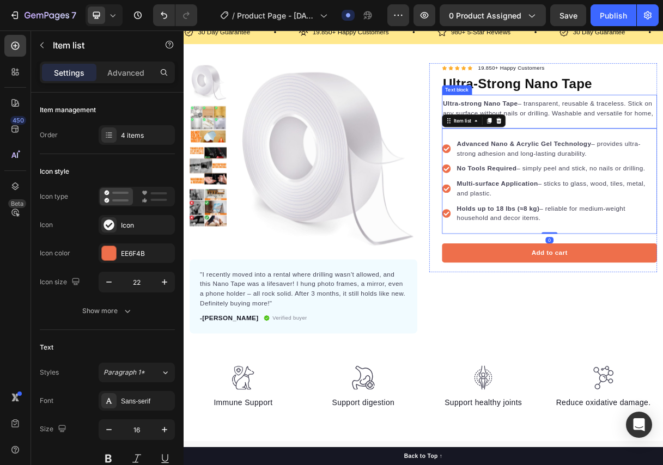
scroll to position [0, 0]
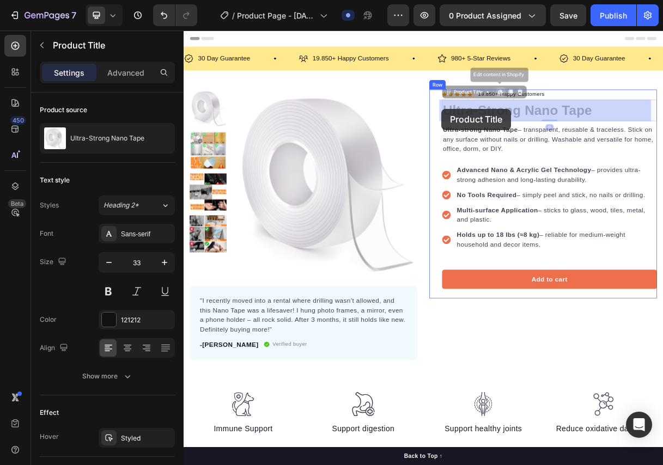
drag, startPoint x: 753, startPoint y: 140, endPoint x: 610, endPoint y: 137, distance: 143.2
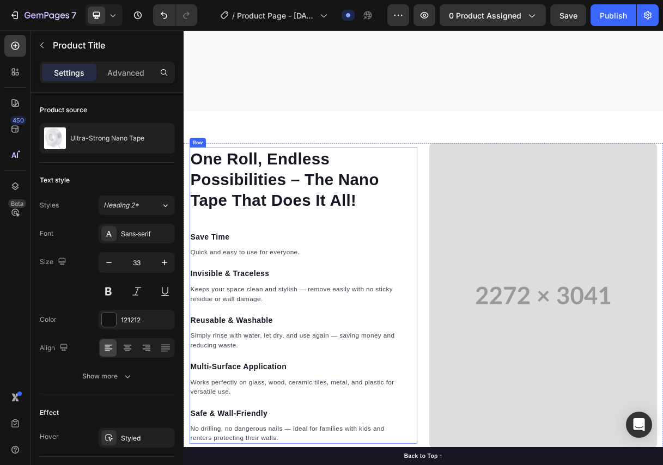
scroll to position [1143, 0]
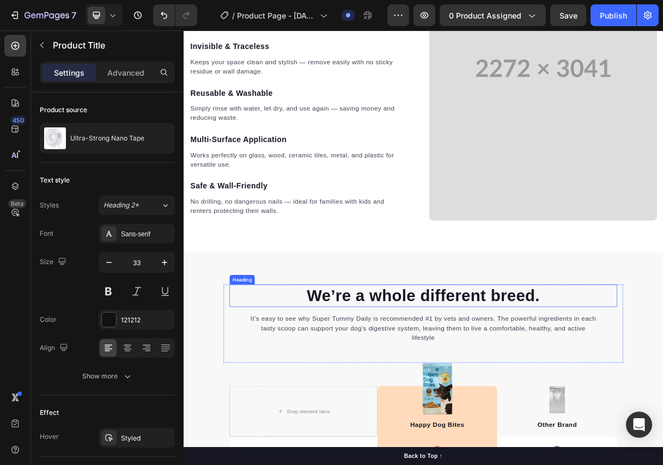
click at [440, 383] on p "We’re a whole different breed." at bounding box center [510, 392] width 526 height 28
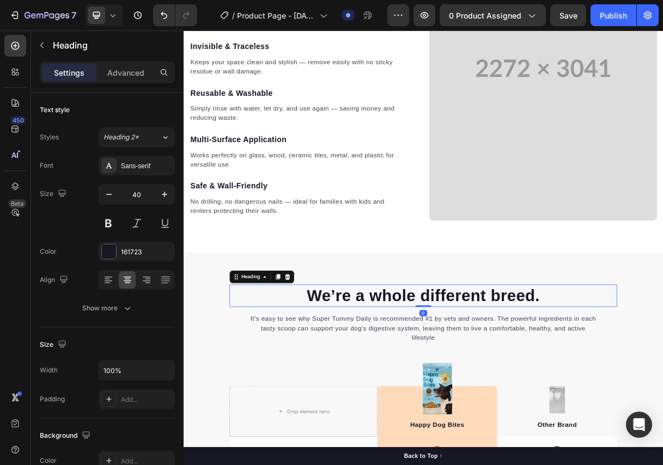
click at [440, 383] on p "We’re a whole different breed." at bounding box center [510, 392] width 526 height 28
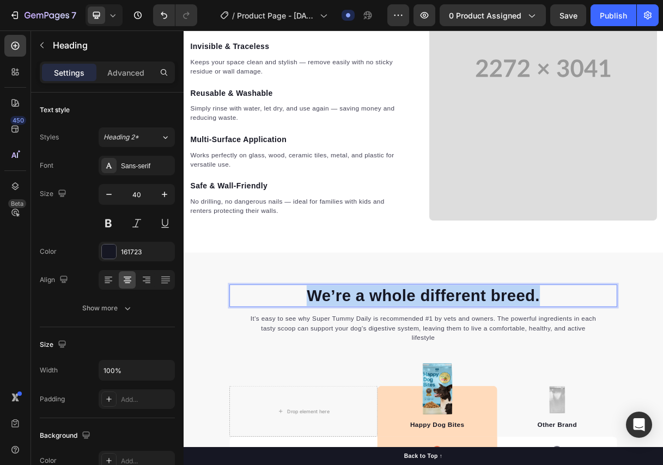
click at [440, 383] on p "We’re a whole different breed." at bounding box center [510, 392] width 526 height 28
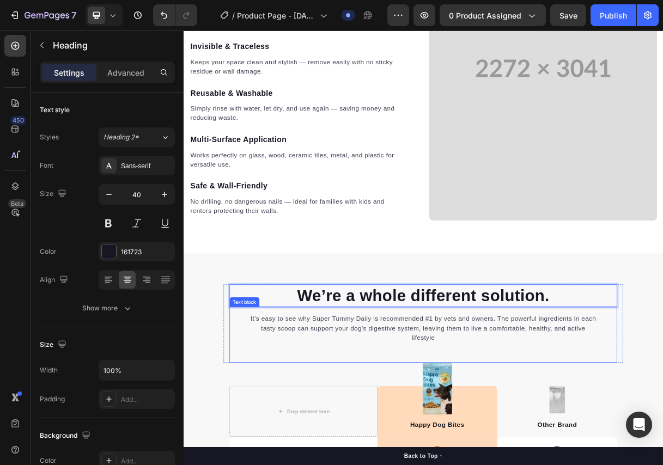
click at [422, 430] on p "It’s easy to see why Super Tummy Daily is recommended #1 by vets and owners. Th…" at bounding box center [510, 436] width 475 height 39
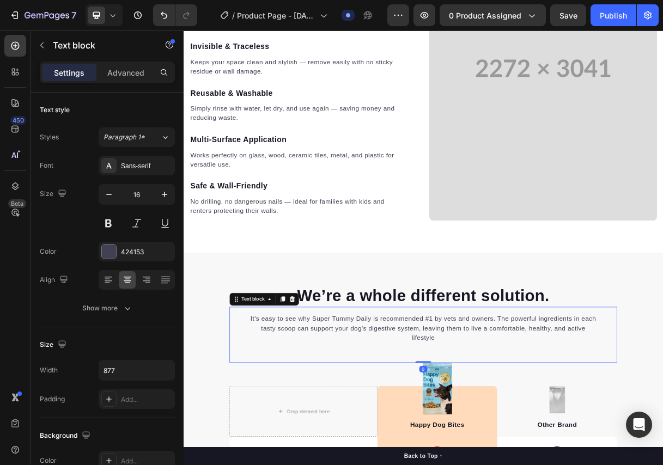
click at [423, 430] on p "It’s easy to see why Super Tummy Daily is recommended #1 by vets and owners. Th…" at bounding box center [510, 436] width 475 height 39
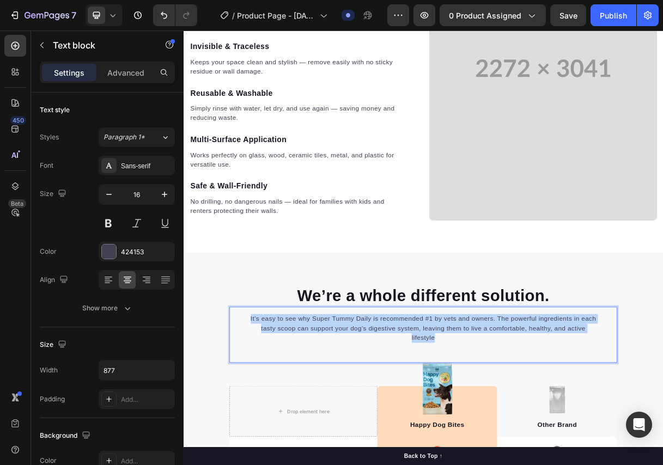
click at [423, 430] on p "It’s easy to see why Super Tummy Daily is recommended #1 by vets and owners. Th…" at bounding box center [510, 436] width 475 height 39
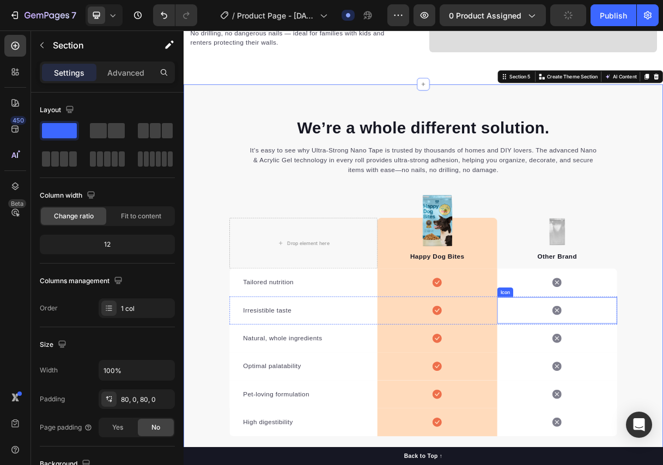
scroll to position [1415, 0]
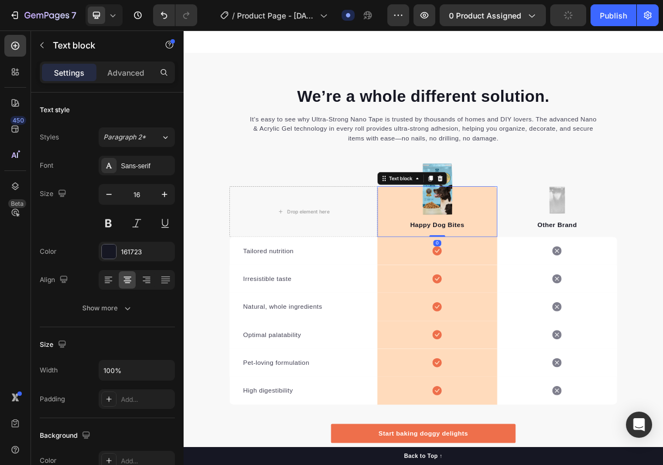
click at [522, 244] on div "Happy Dog Bites Text block 0" at bounding box center [528, 277] width 163 height 69
click at [537, 224] on div "Text block" at bounding box center [494, 232] width 95 height 17
click at [521, 248] on div "Happy Dog Bites Text block 0" at bounding box center [528, 277] width 163 height 69
click at [518, 264] on div "Happy Dog Bites Text block 0" at bounding box center [528, 277] width 163 height 69
click at [664, 211] on div "Drop element here Image Happy Dog Bites Text block 0 Row Image Other Brand Text…" at bounding box center [510, 261] width 528 height 101
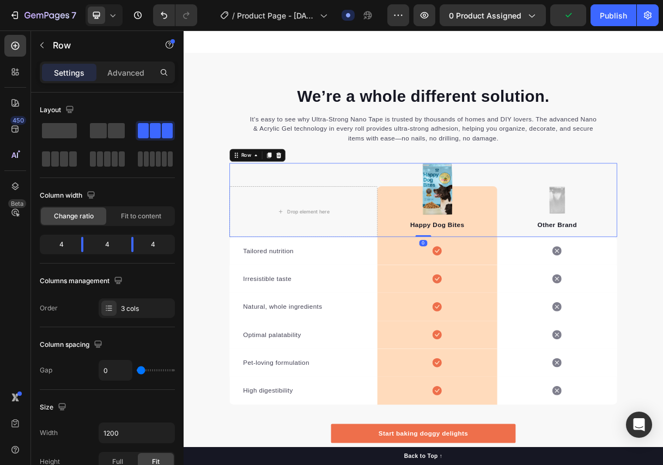
click at [535, 224] on img at bounding box center [528, 246] width 41 height 71
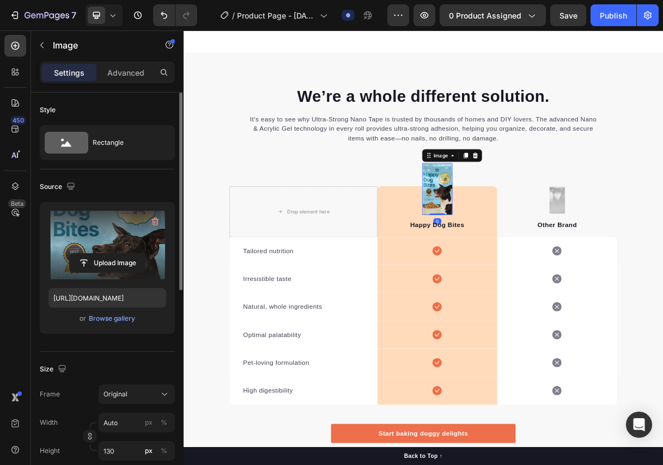
click at [126, 232] on label at bounding box center [107, 245] width 118 height 69
click at [126, 254] on input "file" at bounding box center [107, 263] width 75 height 19
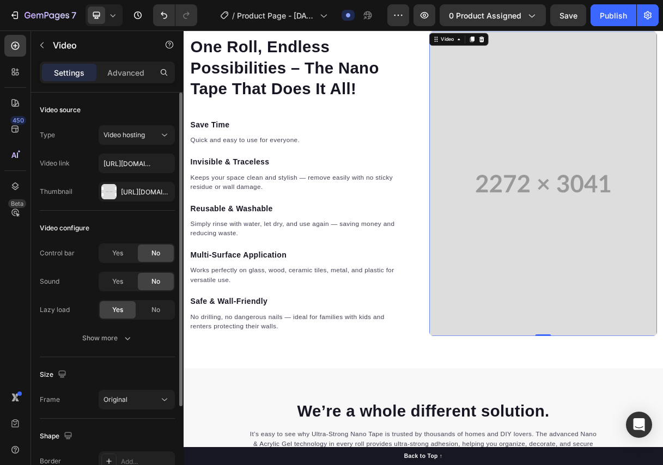
click at [617, 232] on video at bounding box center [673, 239] width 310 height 415
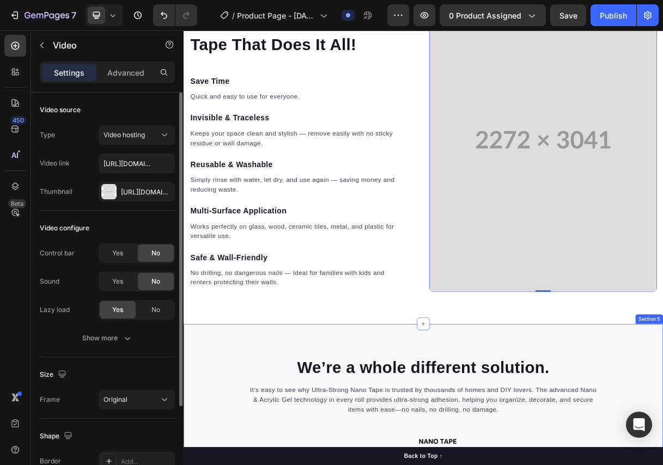
scroll to position [1035, 0]
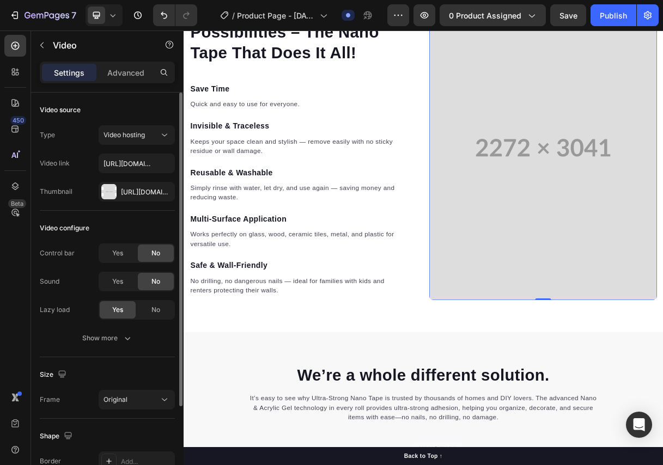
click at [584, 245] on video at bounding box center [673, 190] width 310 height 415
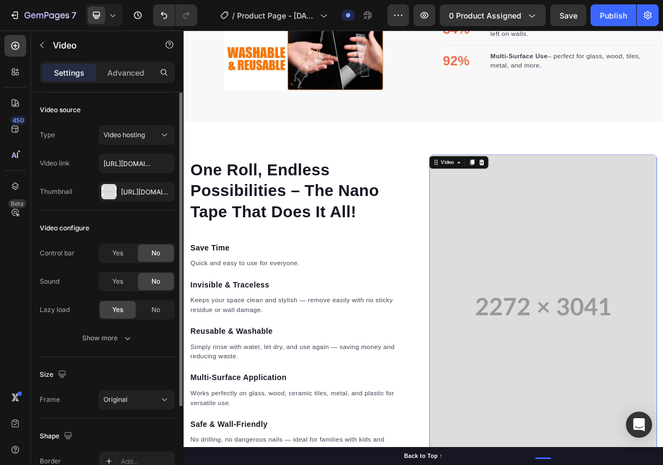
scroll to position [844, 0]
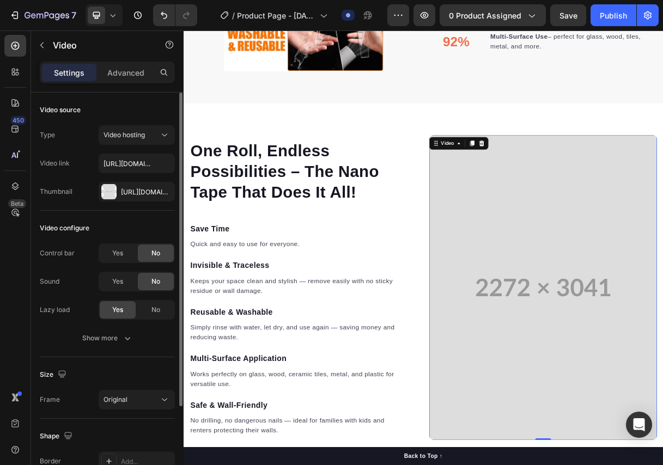
click at [582, 248] on video at bounding box center [673, 380] width 310 height 415
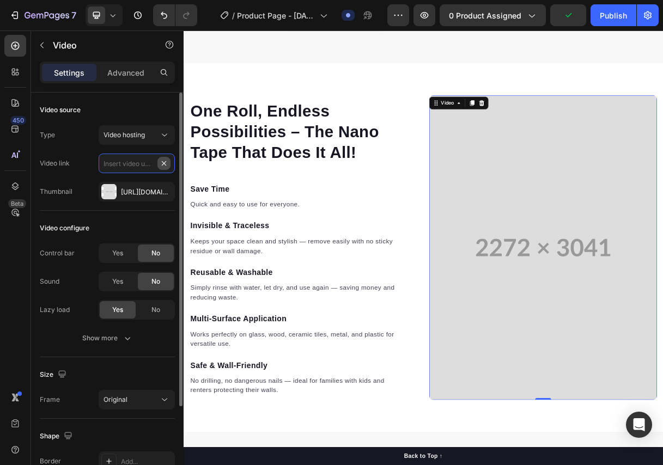
scroll to position [0, 0]
click at [162, 190] on icon "button" at bounding box center [163, 191] width 4 height 4
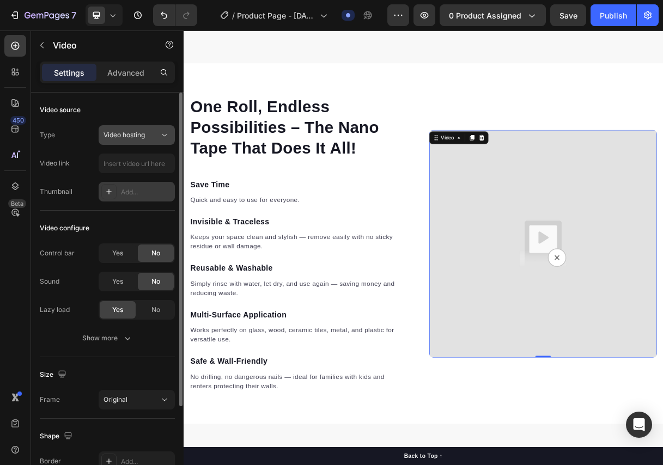
click at [158, 136] on div "Video hosting" at bounding box center [131, 135] width 56 height 10
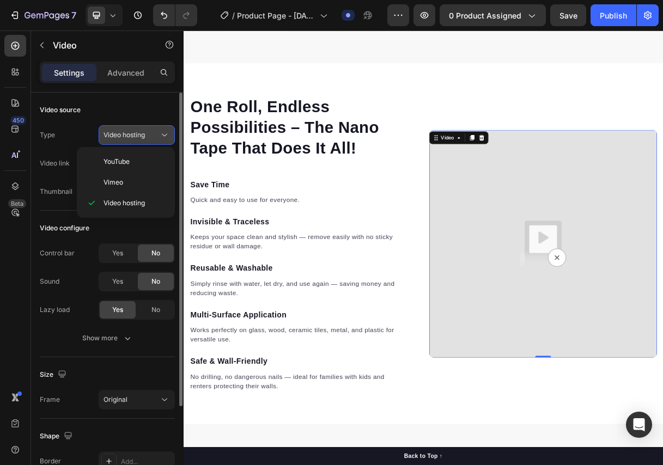
click at [158, 136] on div "Video hosting" at bounding box center [131, 135] width 56 height 10
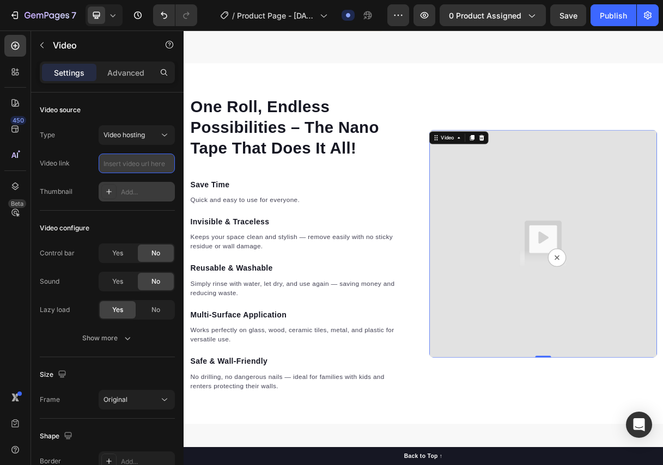
click at [138, 168] on input "text" at bounding box center [137, 164] width 76 height 20
click at [114, 188] on div at bounding box center [108, 191] width 15 height 15
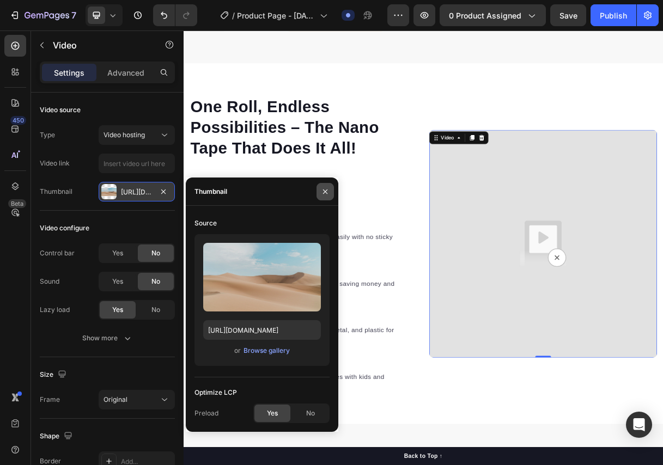
click at [322, 192] on icon "button" at bounding box center [325, 191] width 9 height 9
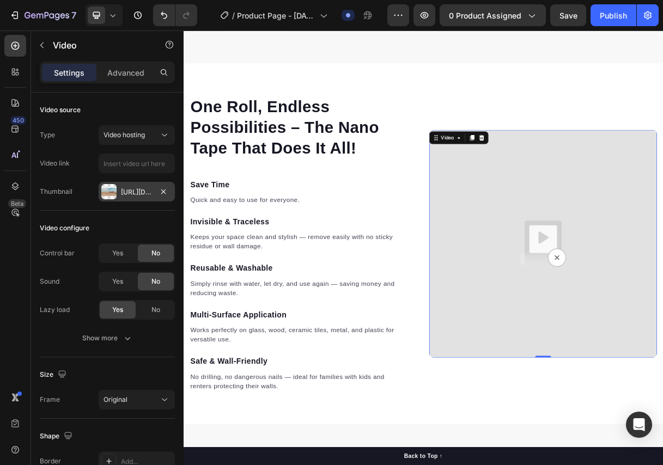
click at [688, 333] on img at bounding box center [673, 321] width 310 height 310
click at [585, 181] on icon at bounding box center [589, 177] width 9 height 9
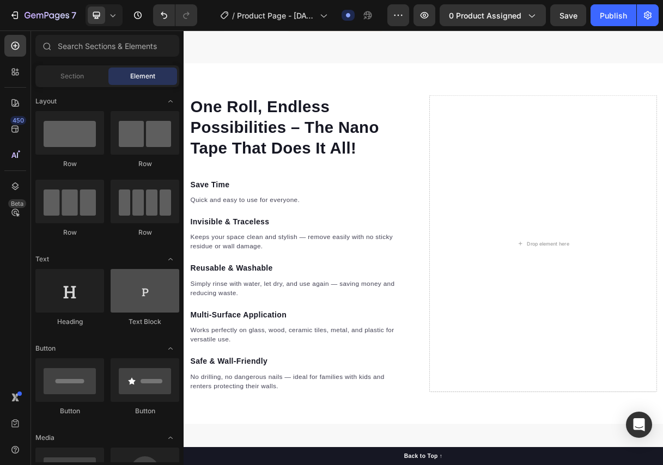
scroll to position [272, 0]
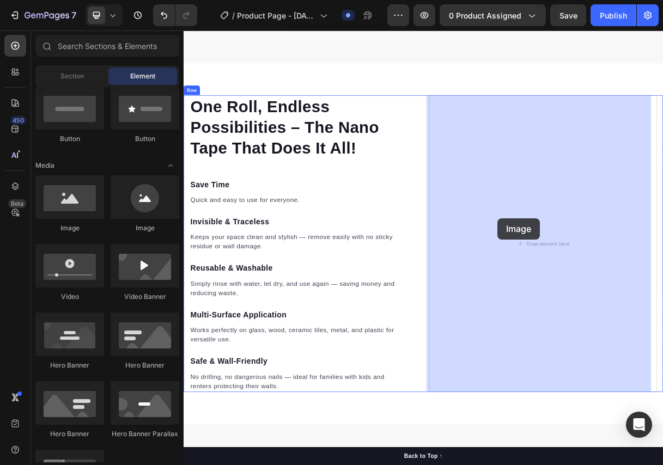
drag, startPoint x: 500, startPoint y: 286, endPoint x: 611, endPoint y: 286, distance: 111.1
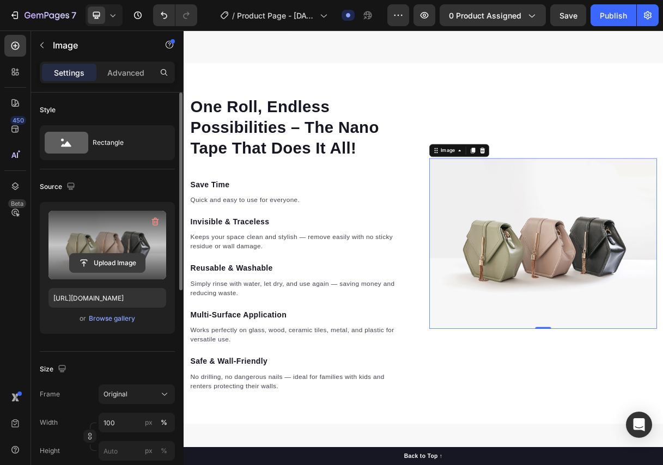
click at [120, 259] on input "file" at bounding box center [107, 263] width 75 height 19
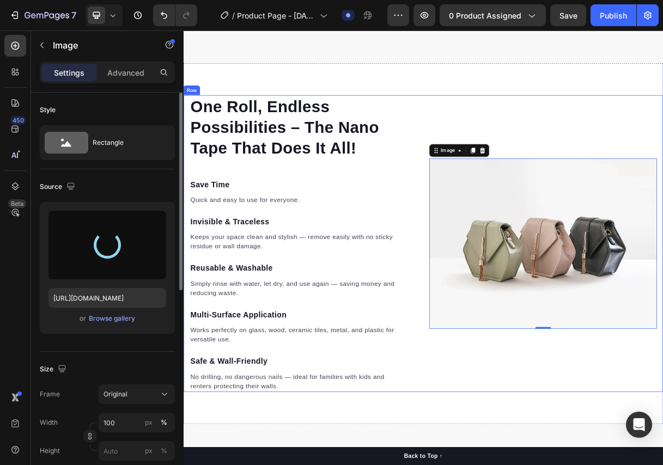
type input "https://cdn.shopify.com/s/files/1/0833/3046/6080/files/gempages_581434491701035…"
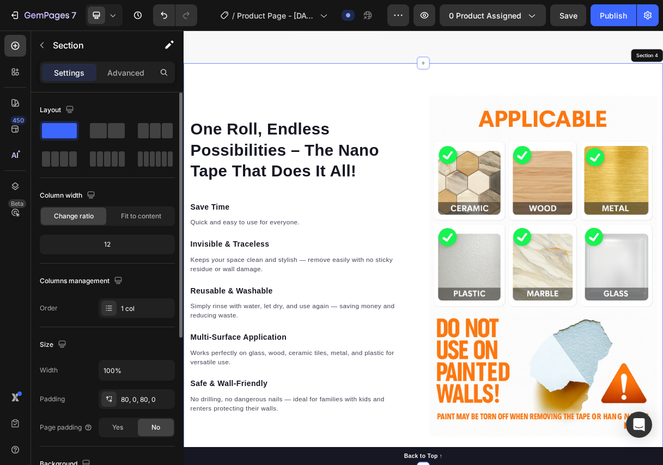
click at [743, 98] on div "One Roll, Endless Possibilities – The Nano Tape That Does It All! Heading Save …" at bounding box center [509, 351] width 653 height 553
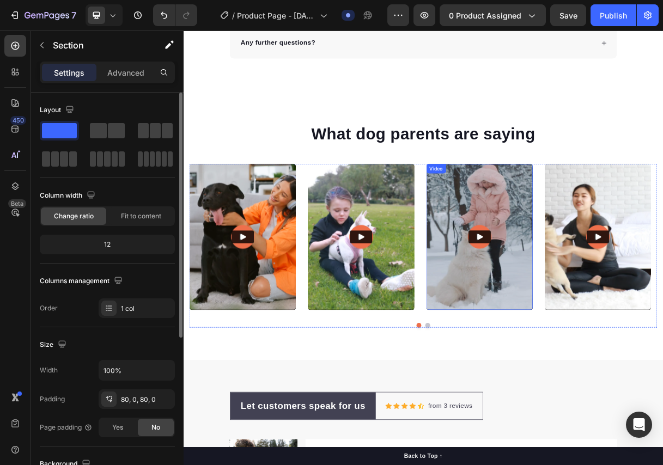
scroll to position [3077, 0]
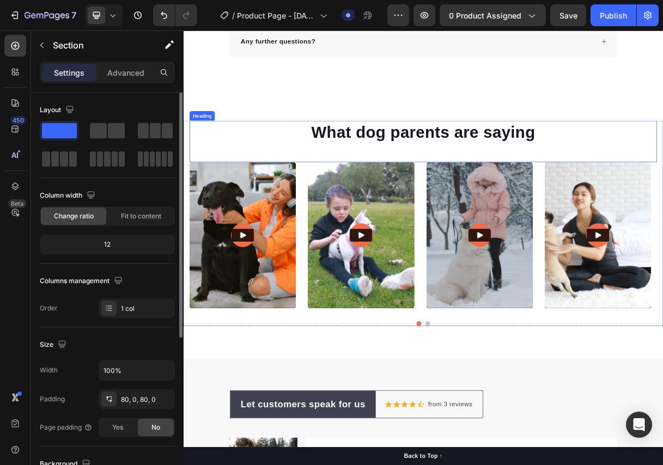
click at [693, 191] on div "What dog parents are saying Heading" at bounding box center [510, 182] width 637 height 57
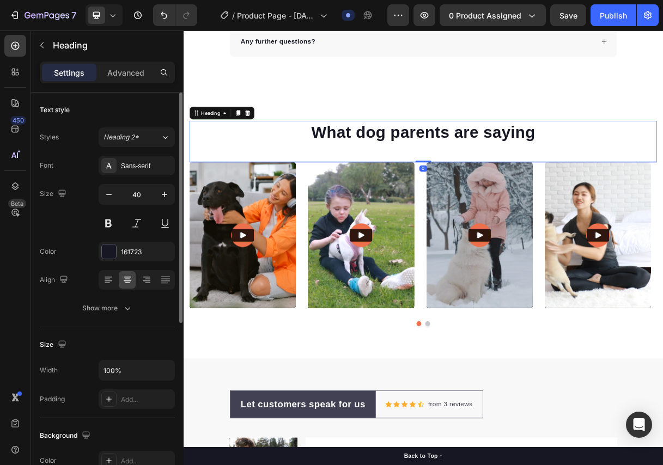
click at [278, 142] on div "Heading" at bounding box center [236, 142] width 88 height 17
click at [274, 143] on icon at bounding box center [270, 143] width 9 height 9
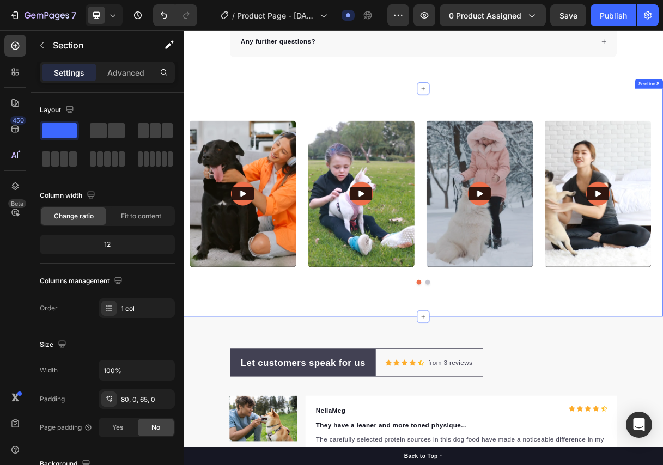
click at [322, 137] on div "Video Video Video Video Video Carousel Row Section 8" at bounding box center [509, 265] width 653 height 311
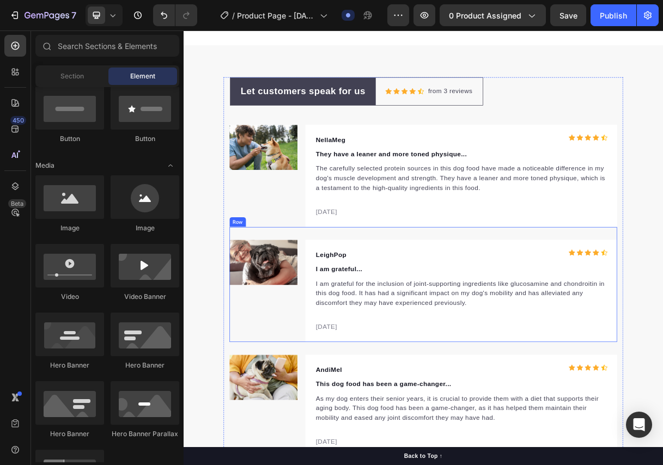
scroll to position [3385, 0]
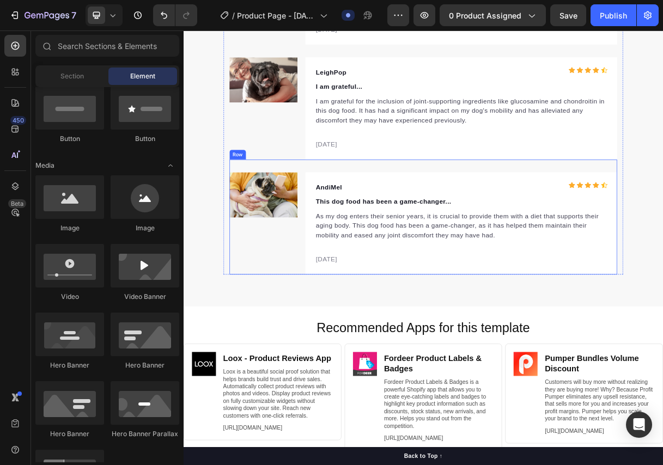
click at [304, 338] on div "Image" at bounding box center [292, 293] width 93 height 139
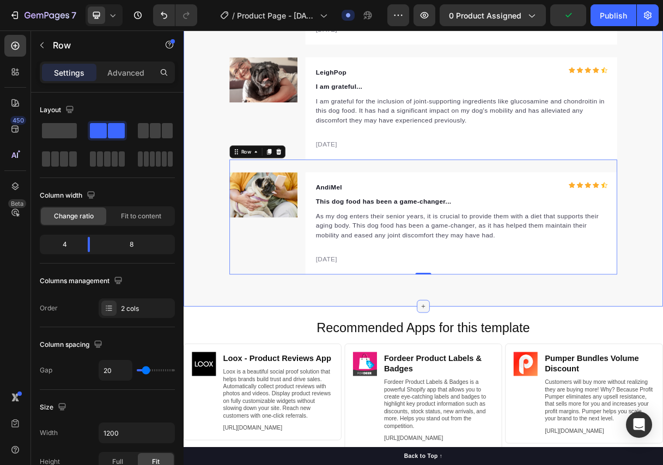
click at [506, 408] on icon at bounding box center [510, 406] width 9 height 9
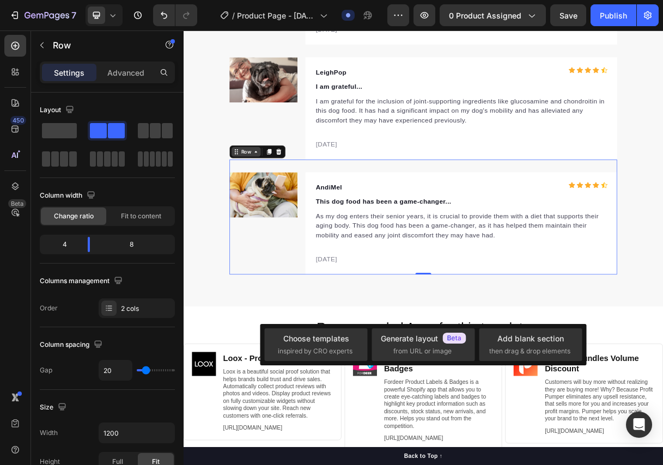
click at [261, 195] on div "Row" at bounding box center [269, 196] width 18 height 10
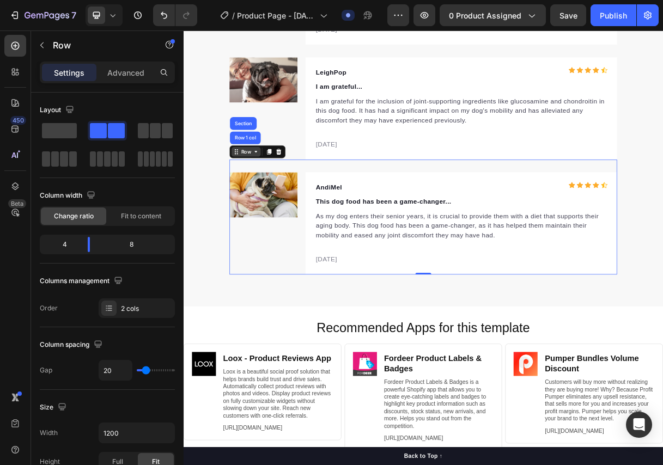
click at [261, 195] on div "Row" at bounding box center [269, 196] width 18 height 10
click at [300, 196] on div at bounding box center [299, 195] width 13 height 13
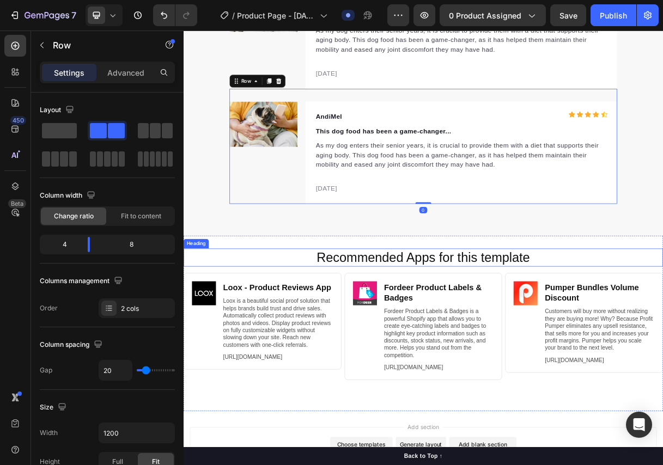
scroll to position [3657, 0]
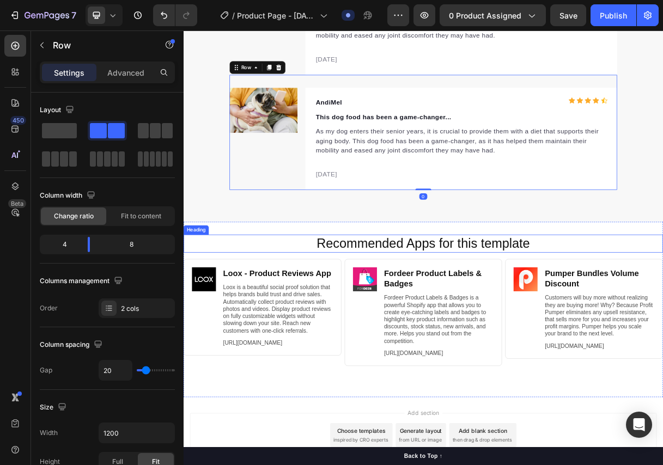
click at [688, 321] on h2 "Recommended Apps for this template" at bounding box center [509, 321] width 631 height 25
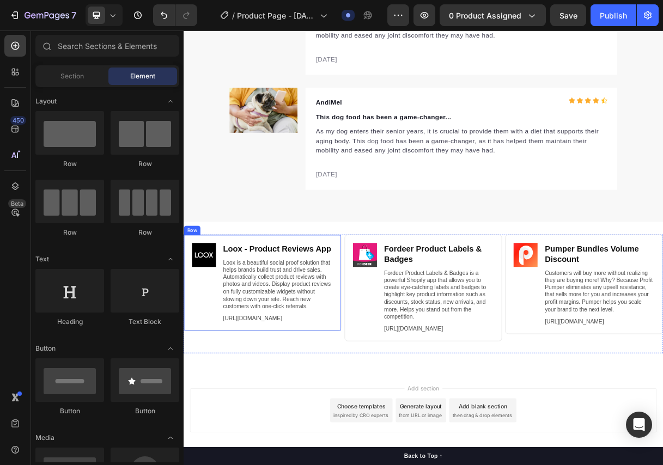
scroll to position [272, 0]
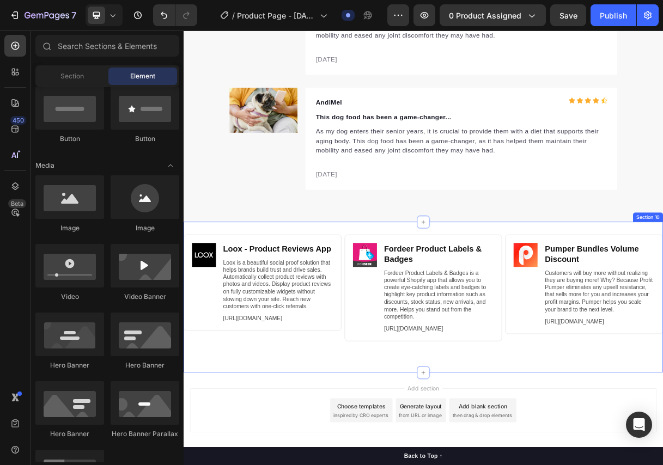
click at [279, 303] on div "Image Loox ‑ Product Reviews App Heading Loox is a beautiful social proof solut…" at bounding box center [509, 394] width 653 height 206
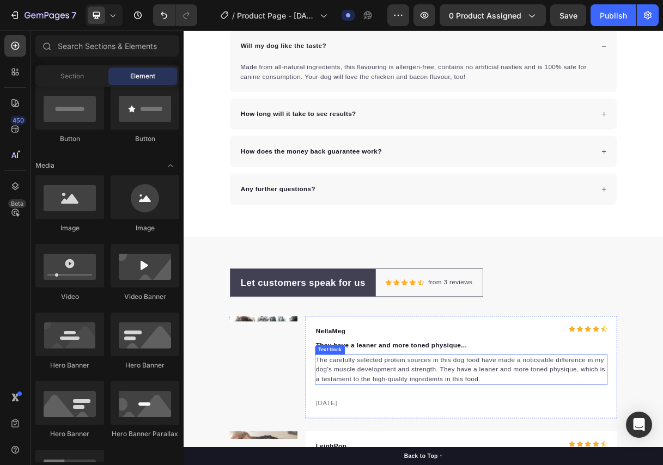
scroll to position [2860, 0]
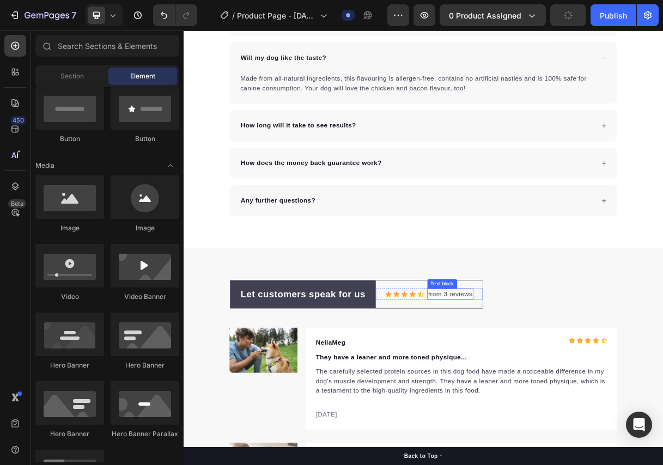
click at [560, 392] on p "from 3 reviews" at bounding box center [547, 389] width 60 height 13
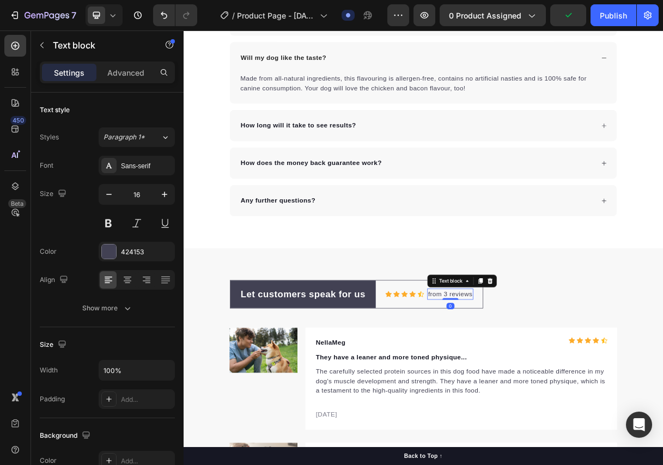
click at [536, 391] on p "from 3 reviews" at bounding box center [547, 389] width 60 height 13
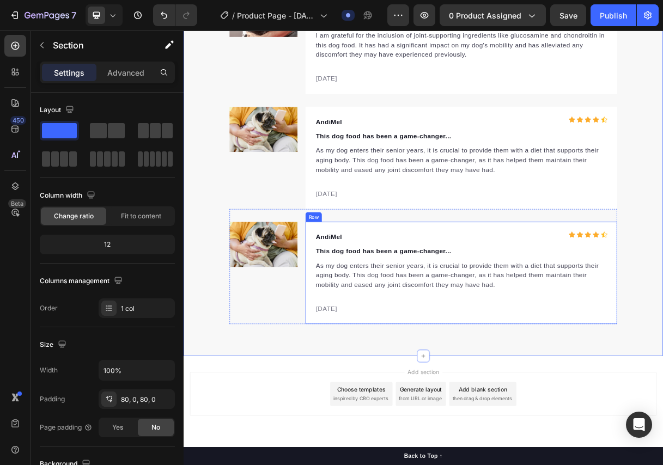
scroll to position [3482, 0]
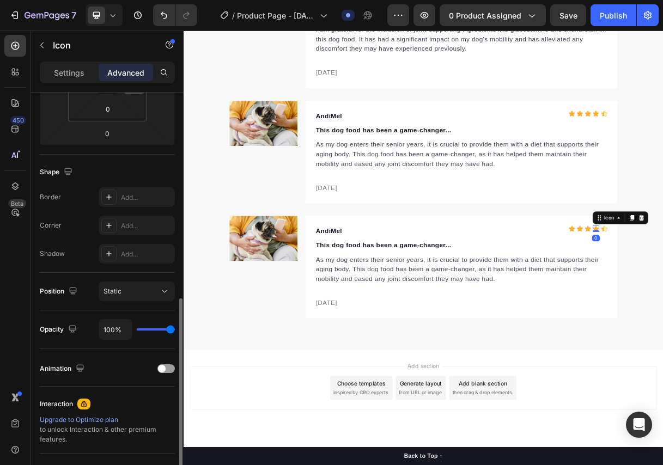
scroll to position [323, 0]
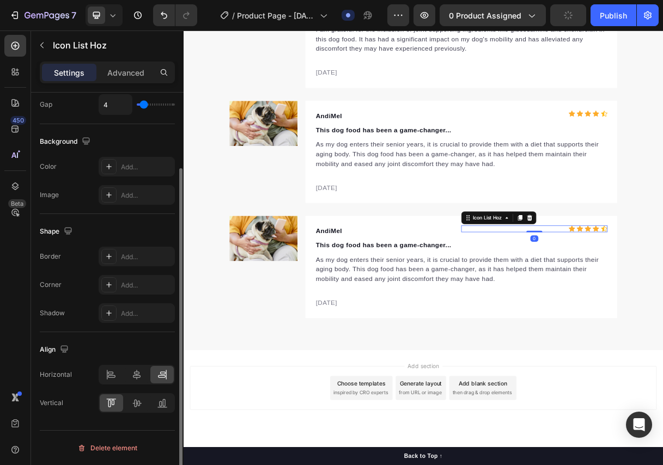
click at [662, 300] on div "Icon Icon Icon Icon Icon" at bounding box center [661, 300] width 199 height 9
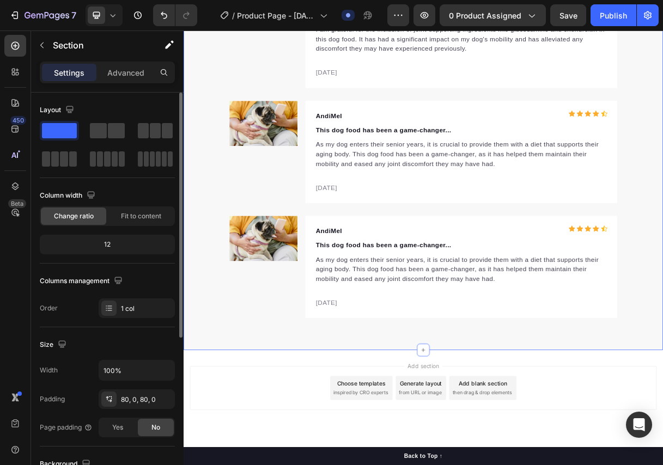
click at [662, 358] on div "Let customers speak for us Text block Row Icon Icon Icon Icon Icon Icon List Ho…" at bounding box center [509, 85] width 653 height 674
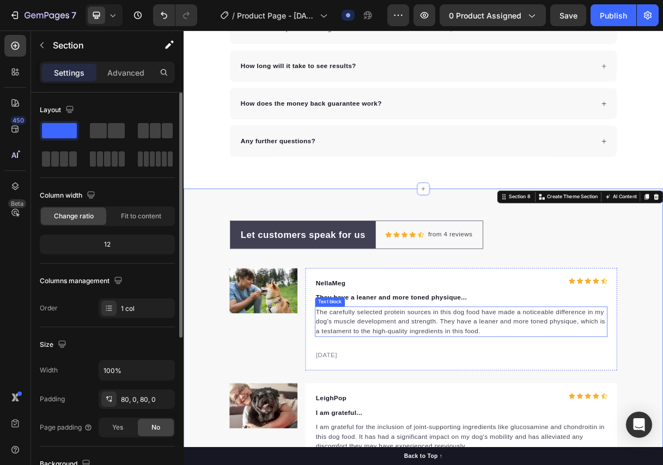
scroll to position [2938, 0]
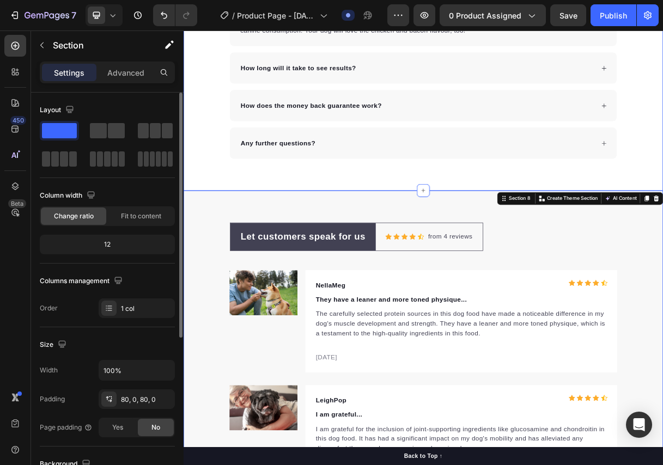
click at [662, 205] on div "Frequently Asked Questions Heading Can Petpure plate be used on a regular basis…" at bounding box center [509, 7] width 653 height 396
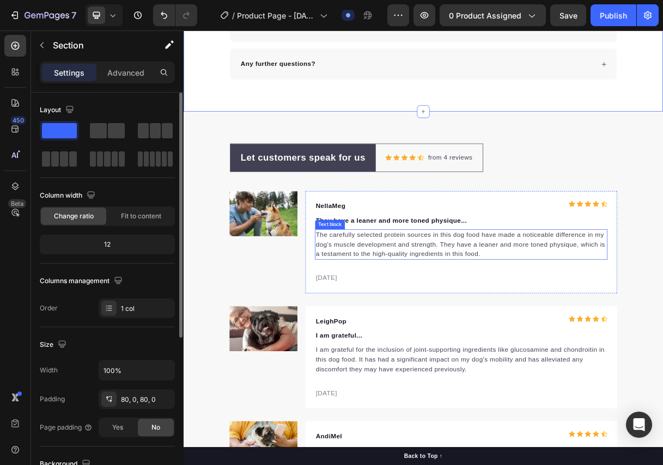
scroll to position [3047, 0]
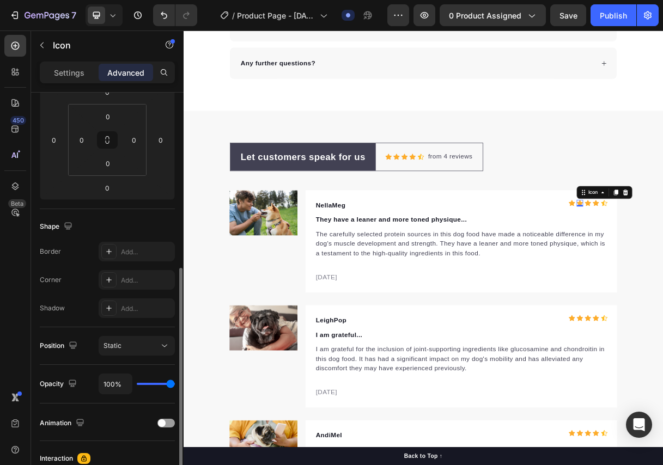
scroll to position [323, 0]
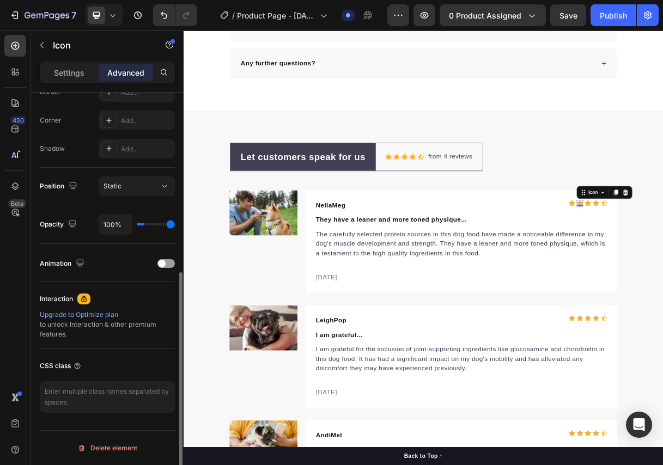
type input "11%"
type input "11"
type input "0%"
type input "0"
type input "7%"
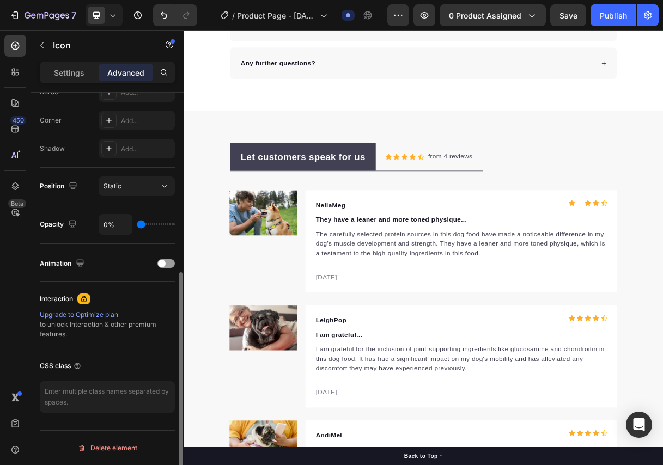
type input "7"
type input "9%"
type input "9"
type input "11%"
type input "11"
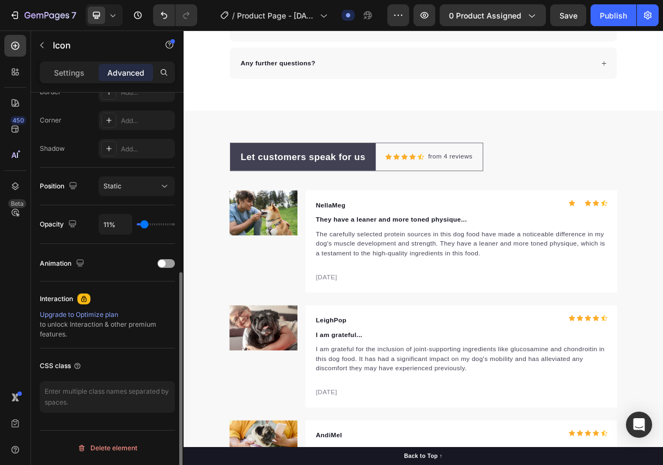
type input "15%"
type input "15"
type input "17%"
type input "17"
type input "20%"
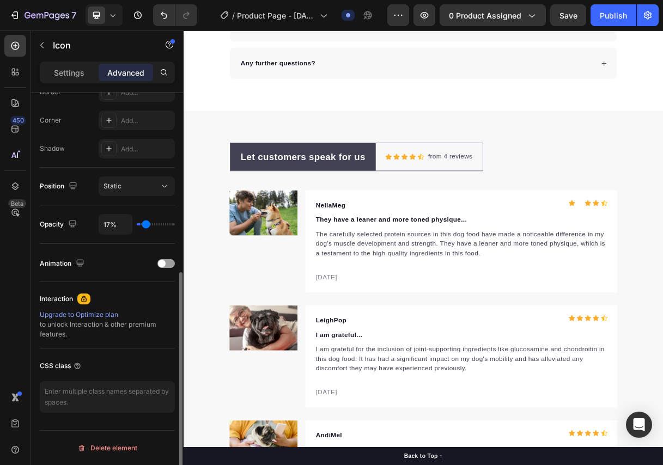
type input "20"
type input "22%"
type input "22"
type input "26%"
type input "26"
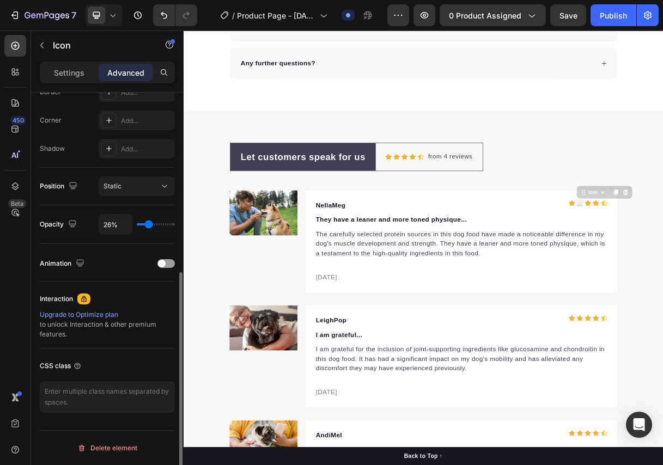
type input "28%"
type input "28"
type input "30%"
type input "30"
type input "33%"
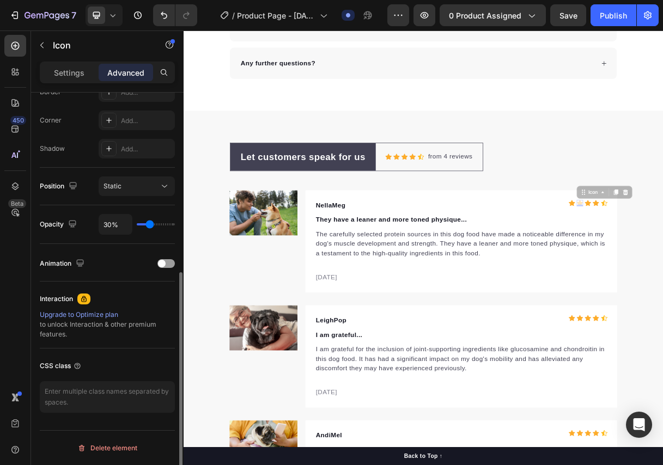
type input "33"
type input "39%"
type input "39"
type input "41%"
type input "41"
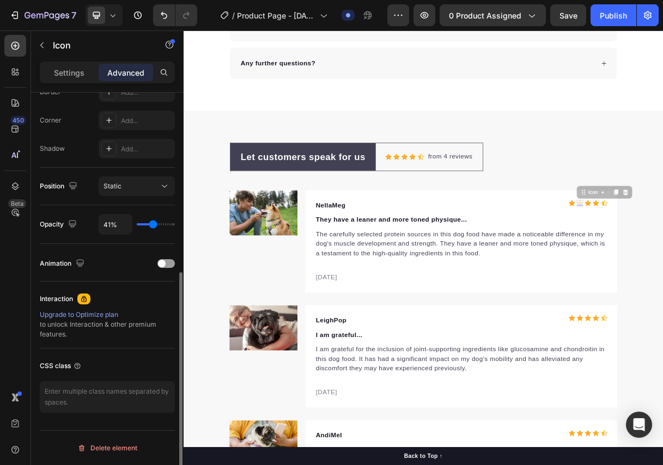
type input "44%"
type input "44"
type input "50%"
type input "50"
type input "52%"
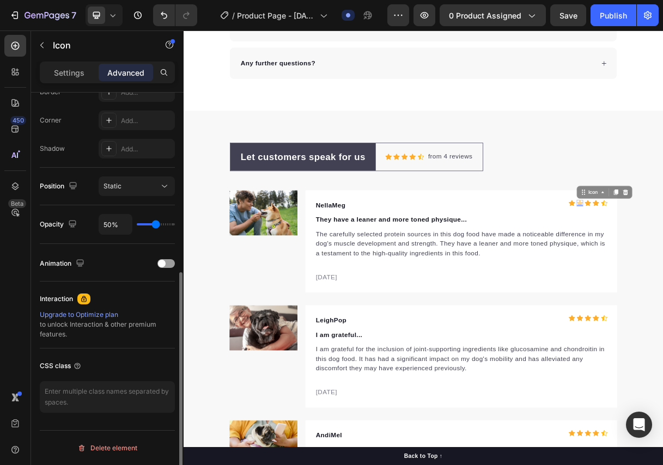
type input "52"
type input "54%"
type input "54"
type input "56%"
type input "56"
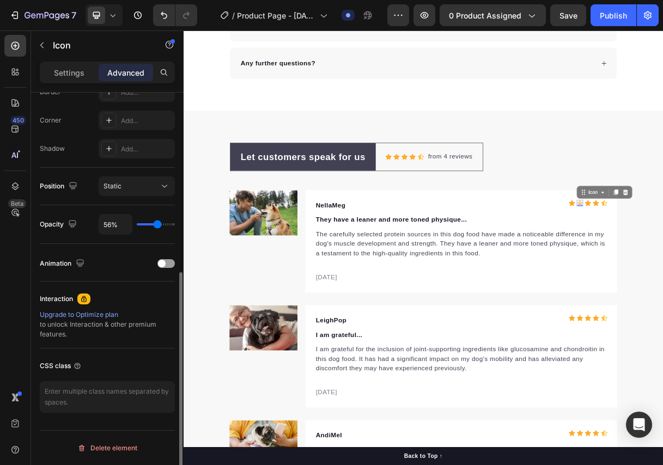
type input "57%"
type input "57"
type input "69%"
type input "69"
type input "72%"
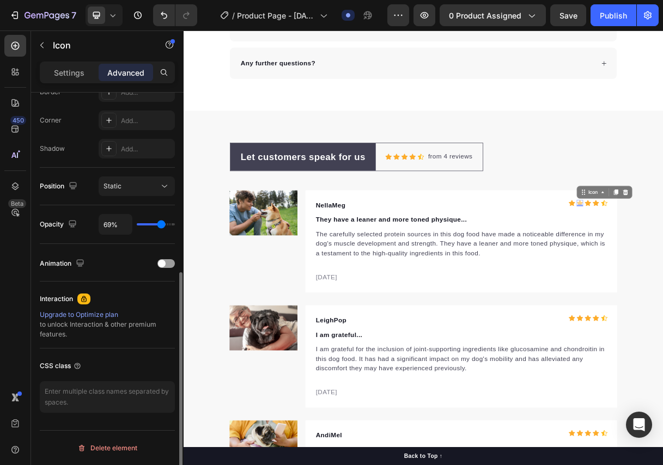
type input "72"
type input "76%"
type input "76"
type input "83%"
type input "83"
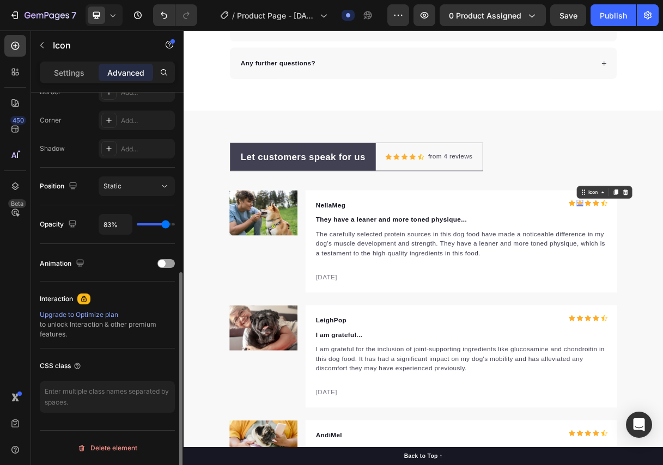
type input "87%"
type input "87"
type input "89%"
type input "89"
type input "93%"
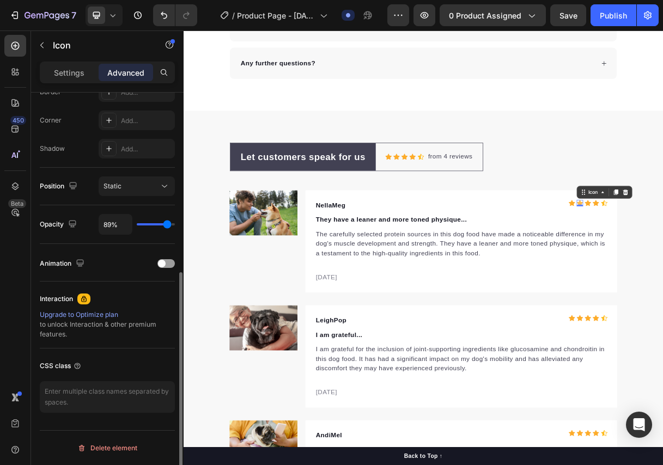
type input "93"
type input "94%"
type input "94"
type input "96%"
type input "96"
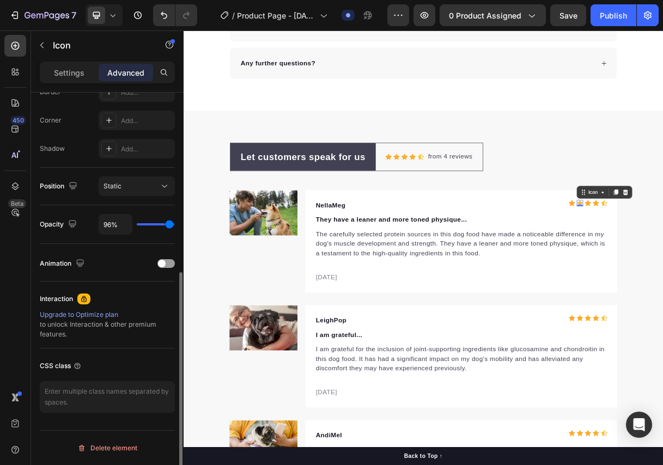
type input "98%"
type input "98"
type input "100%"
type input "100"
drag, startPoint x: 144, startPoint y: 224, endPoint x: 179, endPoint y: 224, distance: 34.8
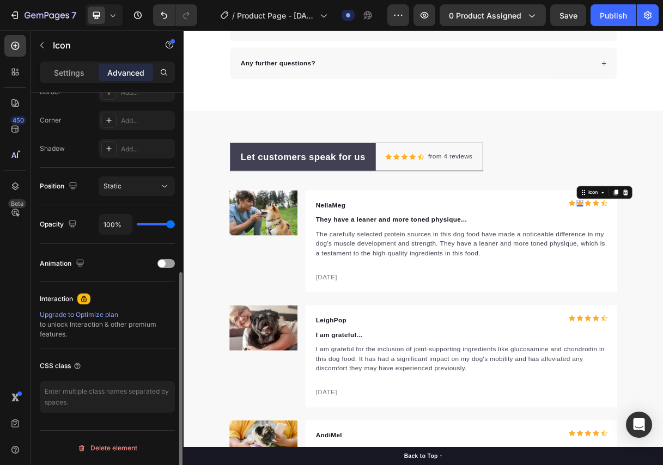
click at [175, 224] on input "range" at bounding box center [156, 224] width 38 height 2
click at [157, 194] on button "Static" at bounding box center [137, 186] width 76 height 20
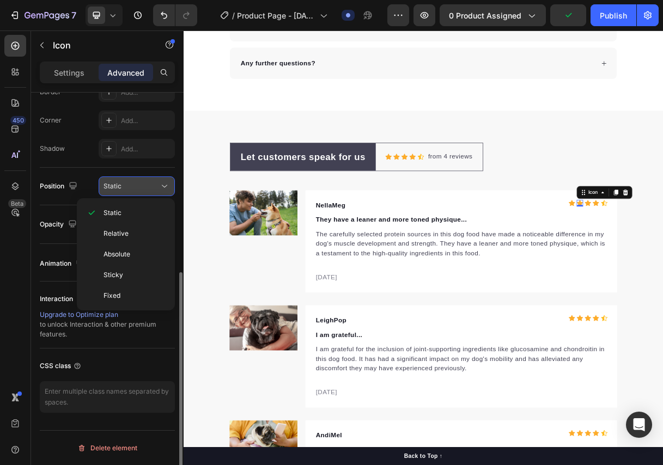
click at [157, 194] on button "Static" at bounding box center [137, 186] width 76 height 20
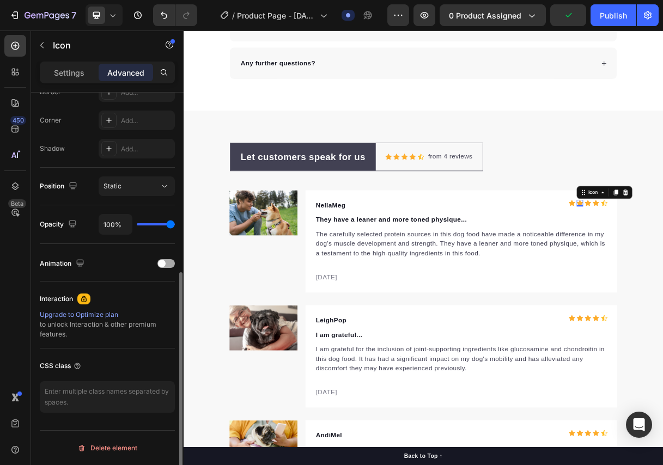
scroll to position [51, 0]
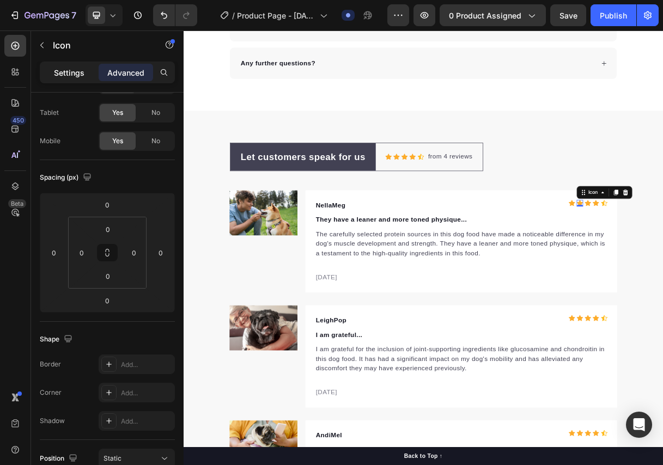
click at [78, 71] on p "Settings" at bounding box center [69, 72] width 30 height 11
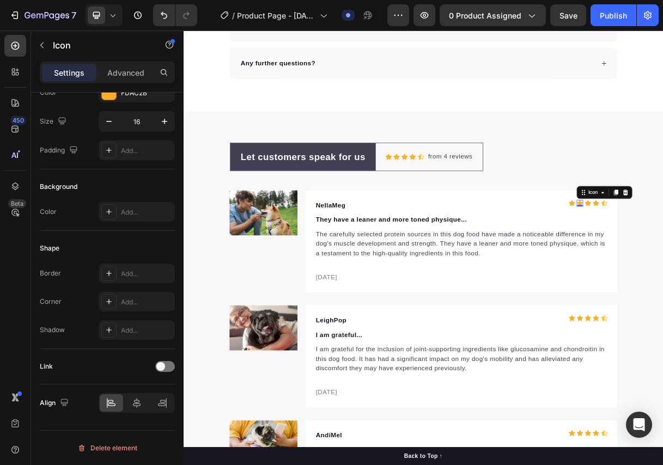
scroll to position [0, 0]
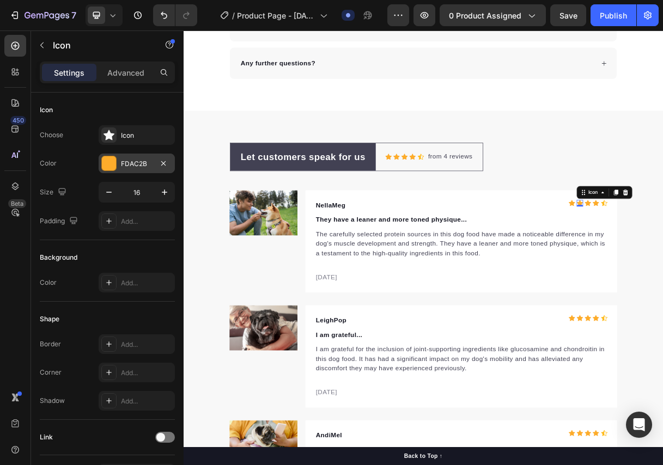
click at [125, 167] on div "FDAC2B" at bounding box center [137, 164] width 32 height 10
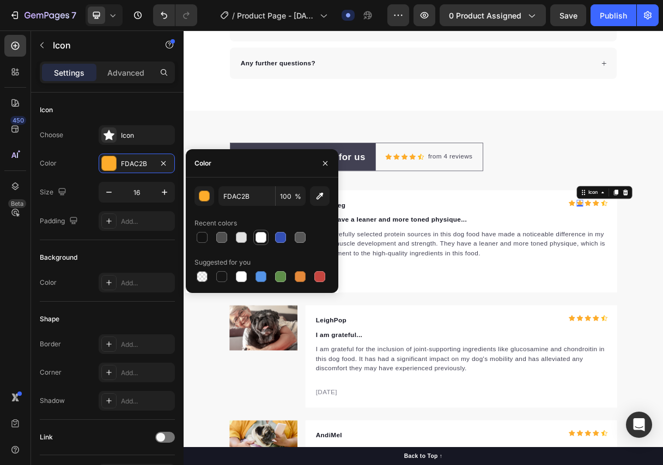
click at [259, 238] on div at bounding box center [260, 237] width 11 height 11
type input "FFFFFF"
click at [320, 161] on button "button" at bounding box center [324, 163] width 17 height 17
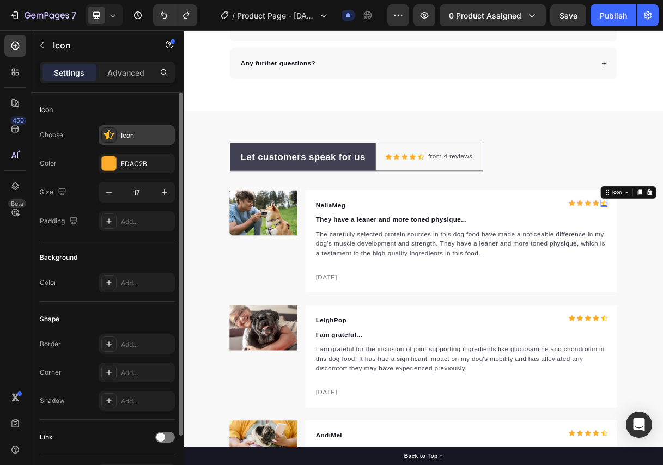
click at [128, 139] on div "Icon" at bounding box center [146, 136] width 51 height 10
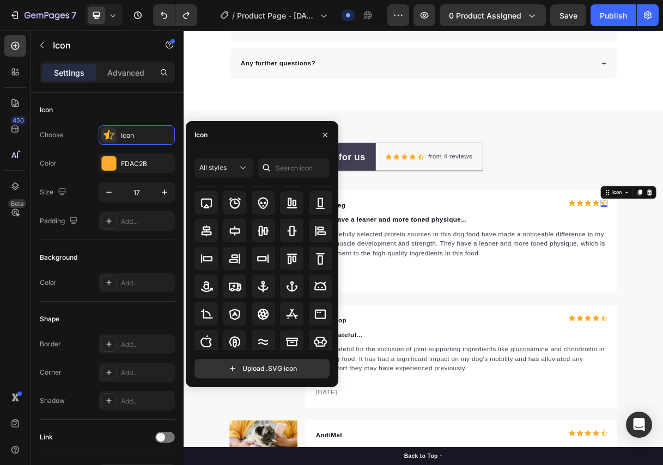
scroll to position [265, 0]
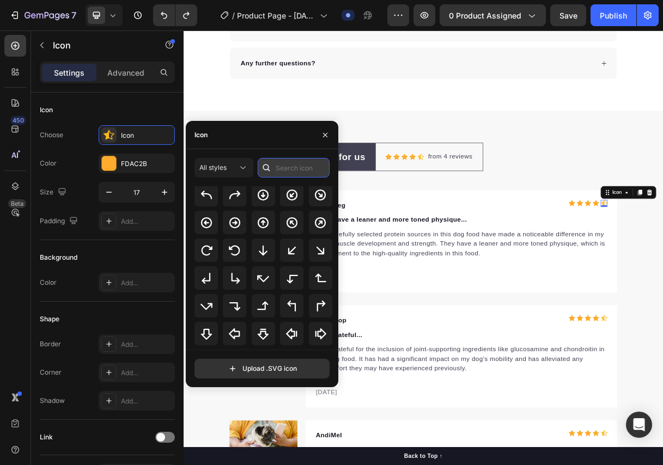
click at [283, 170] on input "text" at bounding box center [293, 168] width 72 height 20
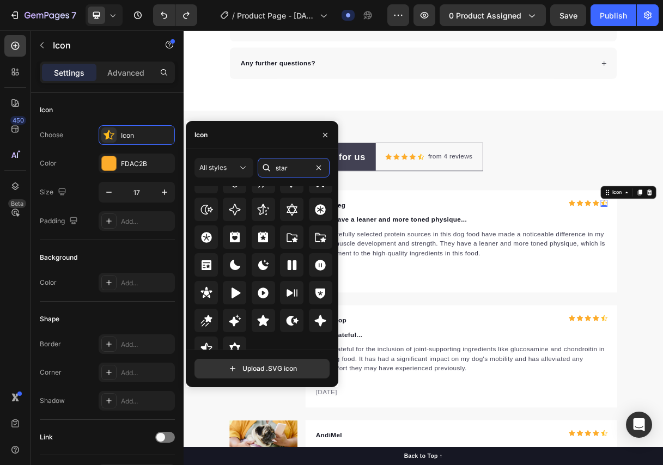
scroll to position [330, 0]
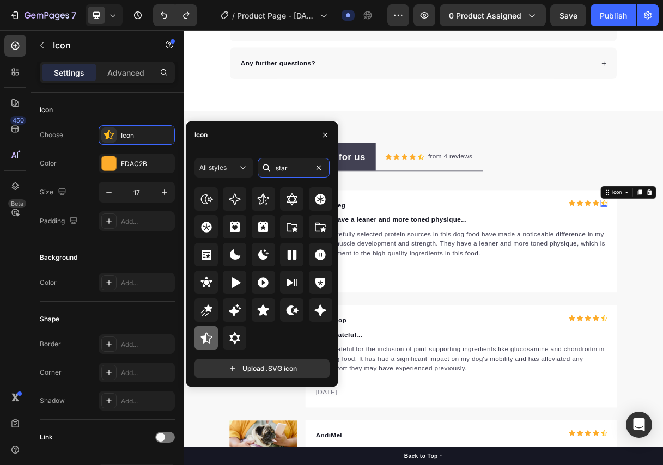
type input "star"
click at [210, 336] on icon at bounding box center [206, 338] width 13 height 13
click at [328, 136] on icon "button" at bounding box center [325, 135] width 9 height 9
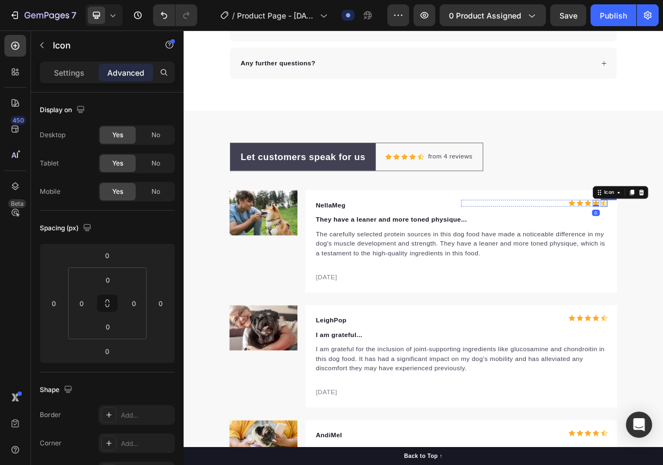
click at [56, 65] on div "Settings" at bounding box center [69, 72] width 54 height 17
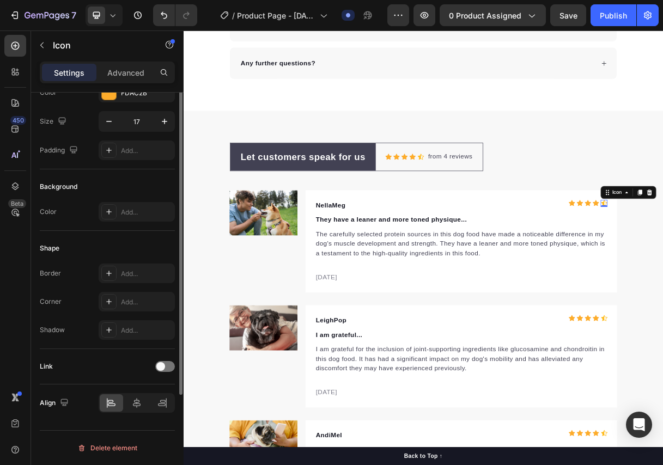
scroll to position [0, 0]
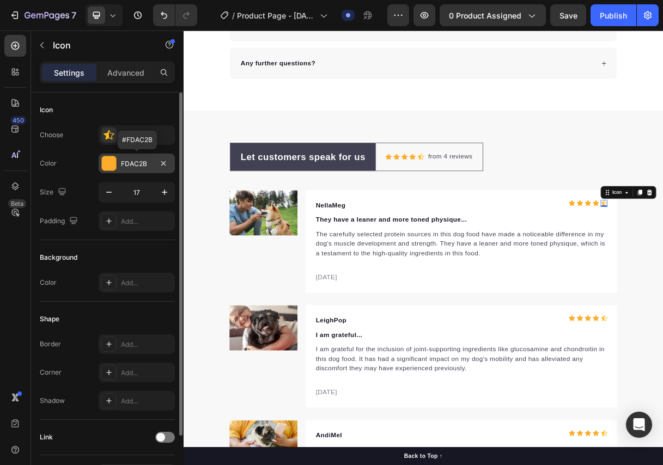
click at [131, 165] on div "FDAC2B" at bounding box center [137, 164] width 32 height 10
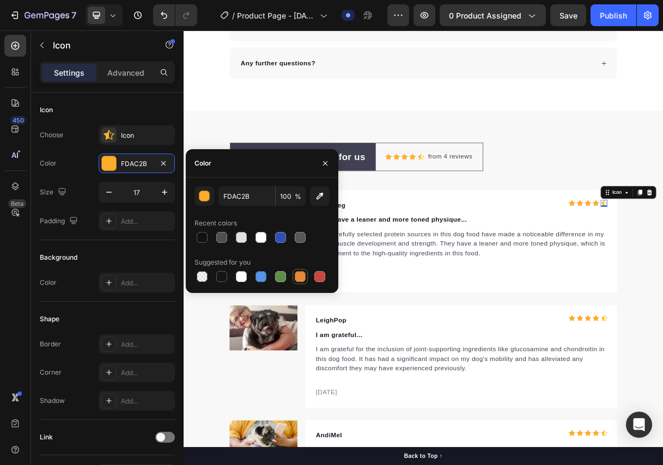
click at [294, 275] on div at bounding box center [299, 276] width 13 height 13
click at [283, 275] on div at bounding box center [280, 276] width 11 height 11
click at [260, 277] on div at bounding box center [260, 276] width 11 height 11
type input "5594E7"
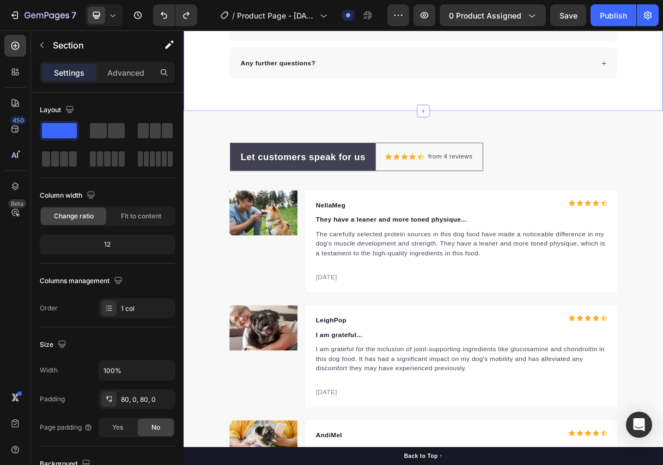
click at [63, 130] on span at bounding box center [59, 130] width 35 height 15
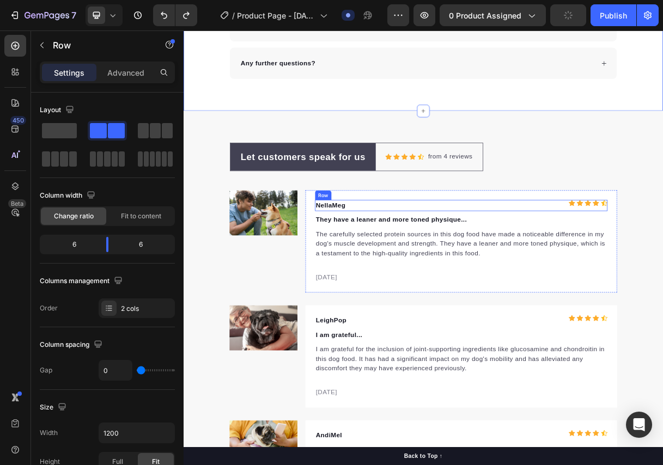
click at [662, 274] on div "Icon Icon Icon Icon Icon Icon List Hoz" at bounding box center [661, 268] width 199 height 15
click at [69, 71] on p "Settings" at bounding box center [69, 72] width 30 height 11
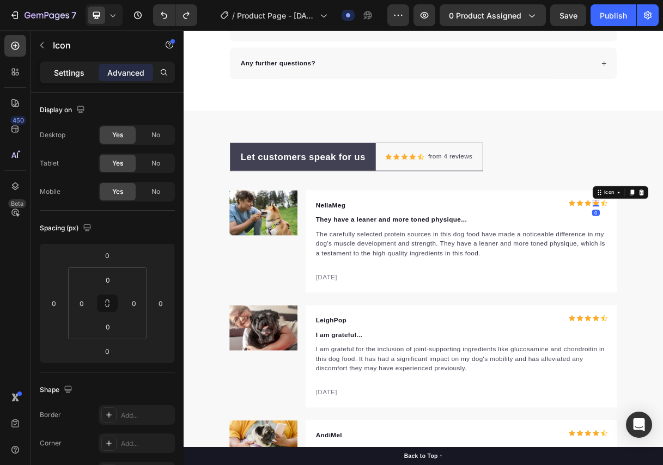
click at [66, 73] on p "Settings" at bounding box center [69, 72] width 30 height 11
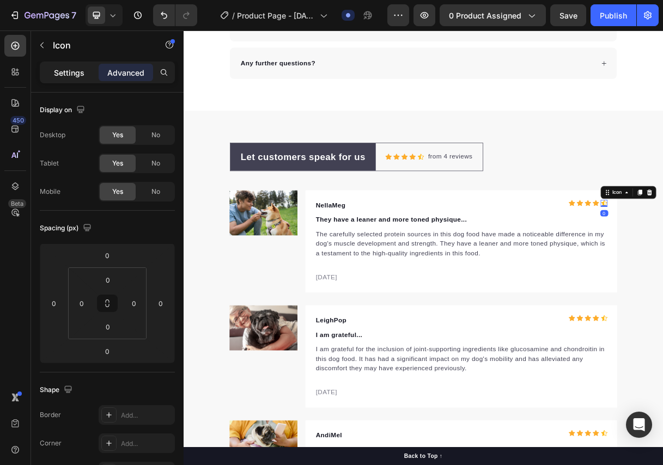
click at [74, 72] on p "Settings" at bounding box center [69, 72] width 30 height 11
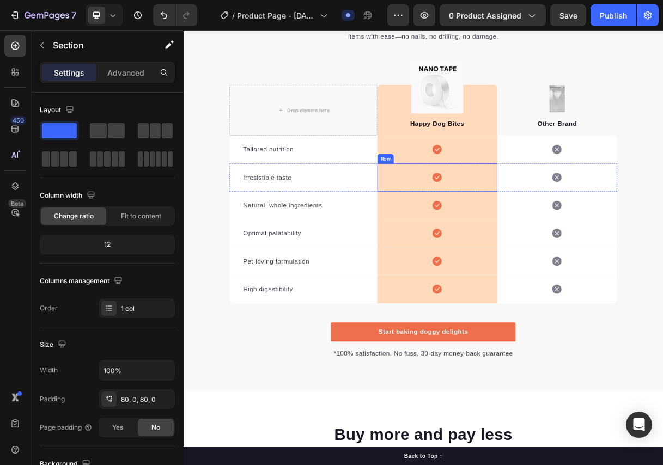
scroll to position [1652, 0]
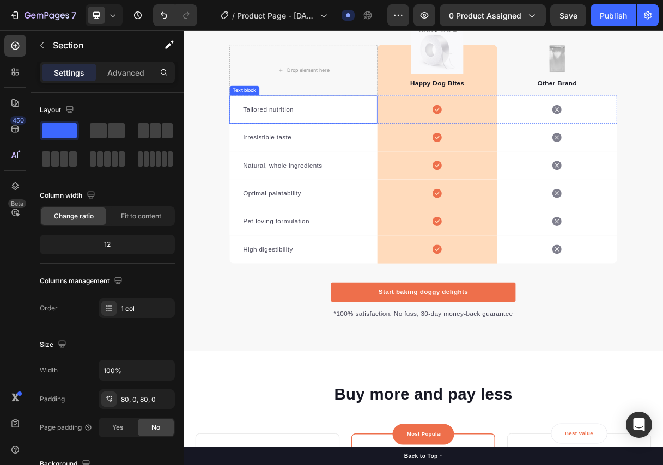
click at [307, 140] on p "Tailored nutrition" at bounding box center [347, 138] width 164 height 13
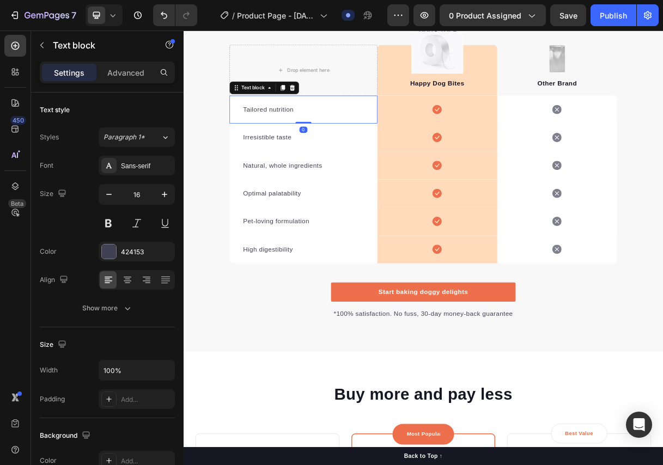
click at [307, 140] on p "Tailored nutrition" at bounding box center [347, 138] width 164 height 13
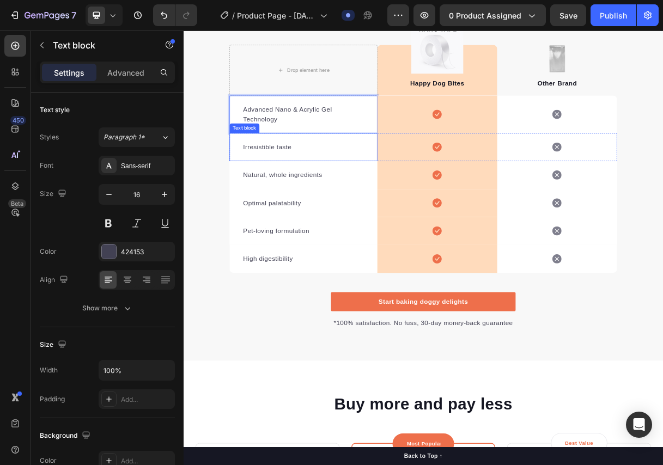
click at [278, 192] on p "Irresistible taste" at bounding box center [347, 189] width 164 height 13
click at [315, 228] on p "Natural, whole ingredients" at bounding box center [347, 227] width 164 height 13
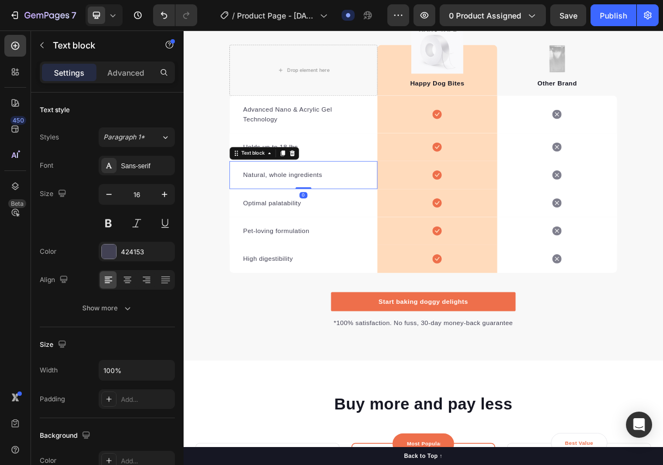
click at [315, 228] on p "Natural, whole ingredients" at bounding box center [347, 227] width 164 height 13
click at [308, 268] on p "Optimal palatability" at bounding box center [347, 265] width 164 height 13
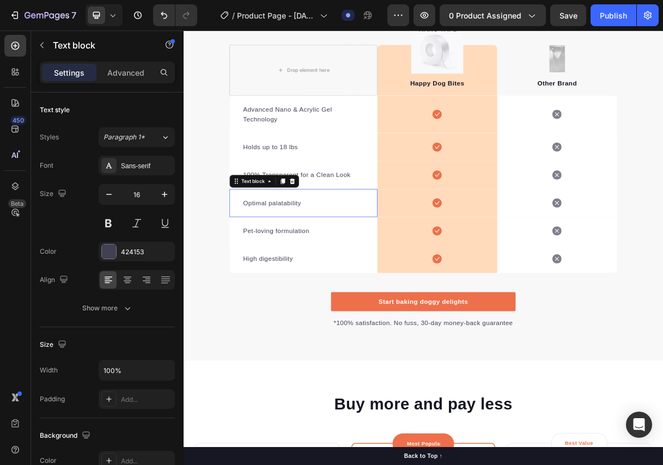
click at [308, 268] on p "Optimal palatability" at bounding box center [347, 265] width 164 height 13
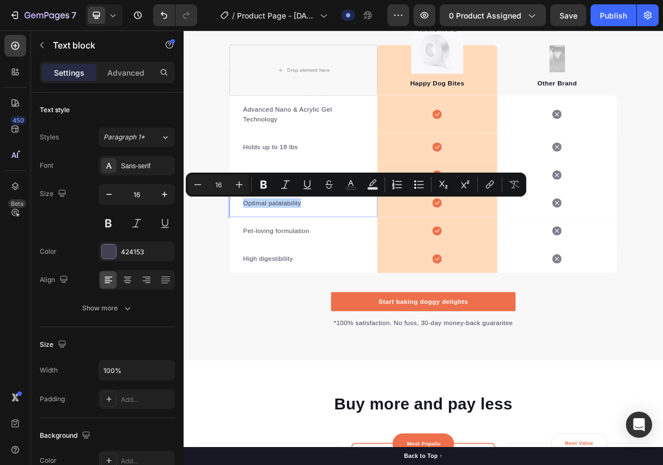
click at [308, 268] on p "Optimal palatability" at bounding box center [347, 265] width 164 height 13
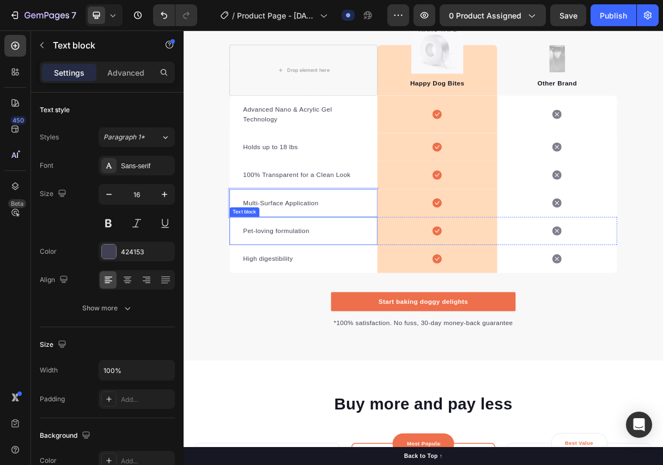
click at [306, 301] on p "Pet-loving formulation" at bounding box center [347, 303] width 164 height 13
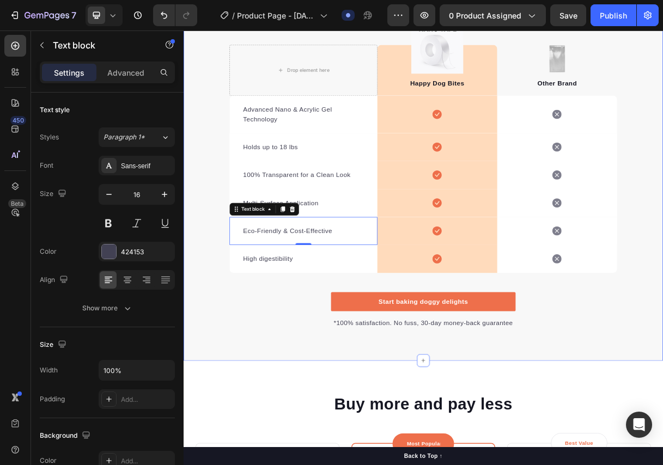
click at [288, 401] on div "We’re a whole different solution. Heading It’s easy to see why Ultra-Strong Nan…" at bounding box center [509, 174] width 653 height 525
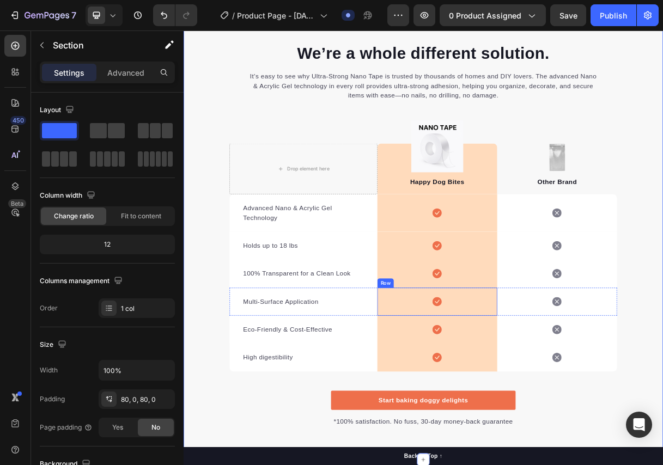
scroll to position [1489, 0]
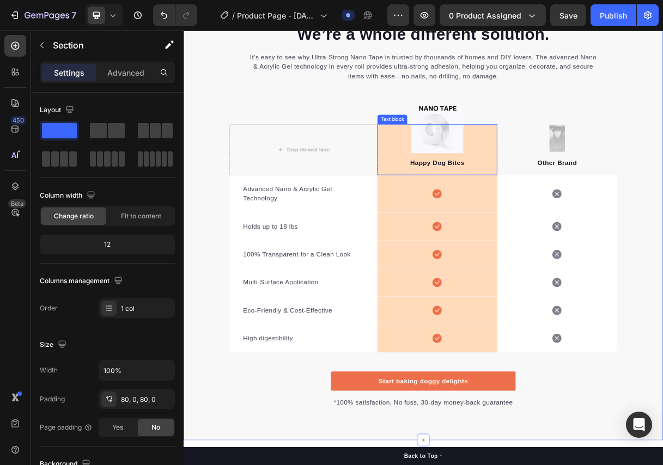
click at [536, 207] on p "Happy Dog Bites" at bounding box center [529, 211] width 161 height 13
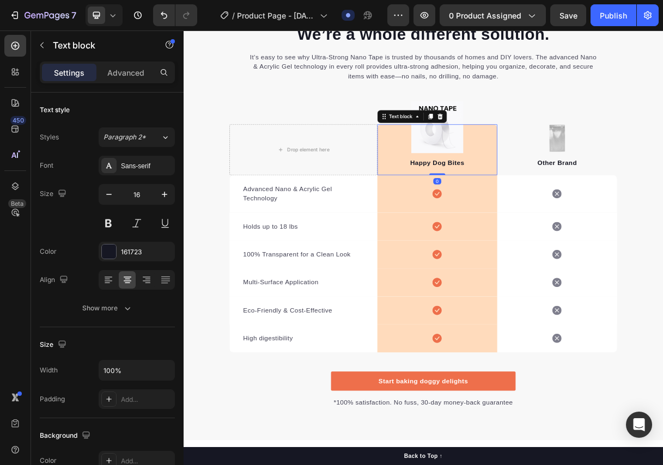
click at [536, 207] on p "Happy Dog Bites" at bounding box center [529, 211] width 161 height 13
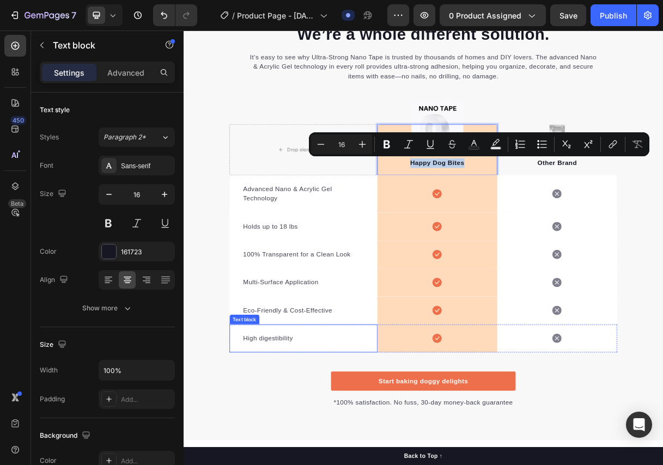
click at [301, 444] on p "High digestibility" at bounding box center [347, 450] width 164 height 13
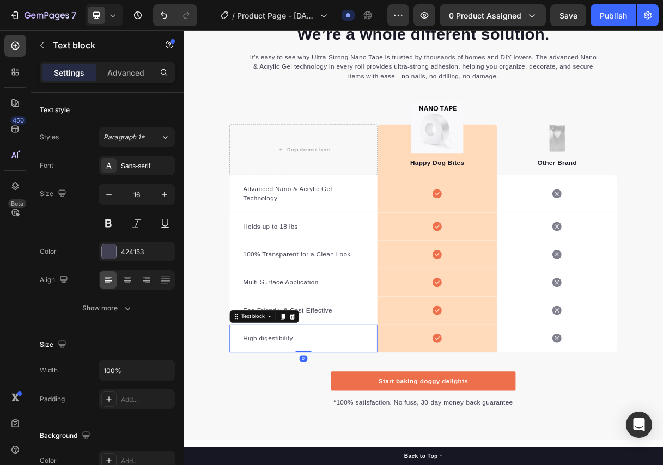
click at [300, 444] on p "High digestibility" at bounding box center [347, 450] width 164 height 13
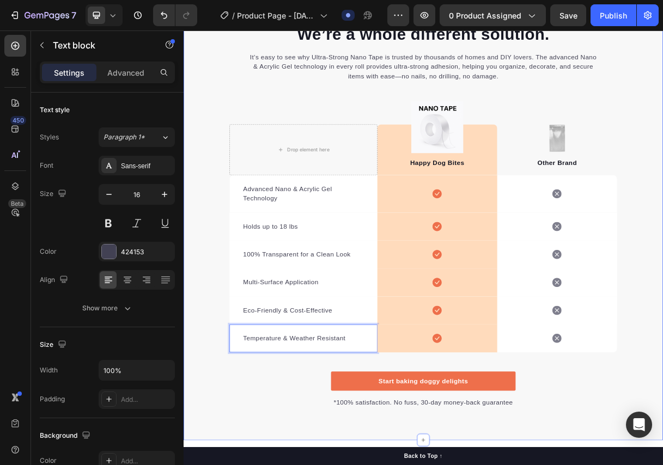
click at [352, 464] on div "We’re a whole different solution. Heading It’s easy to see why Ultra-Strong Nan…" at bounding box center [509, 282] width 653 height 525
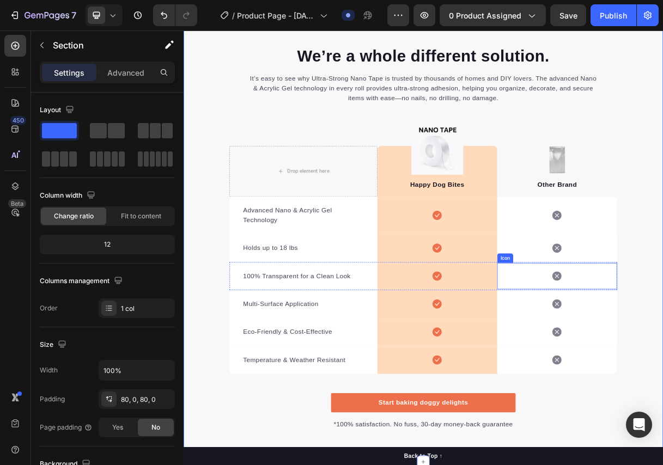
scroll to position [1434, 0]
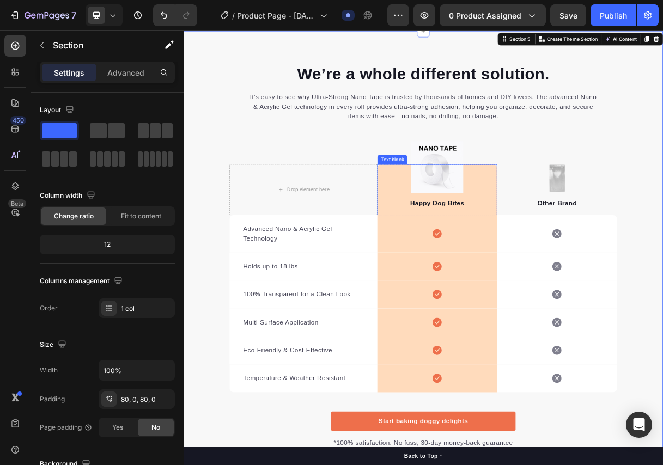
click at [532, 272] on p "Happy Dog Bites" at bounding box center [529, 265] width 161 height 13
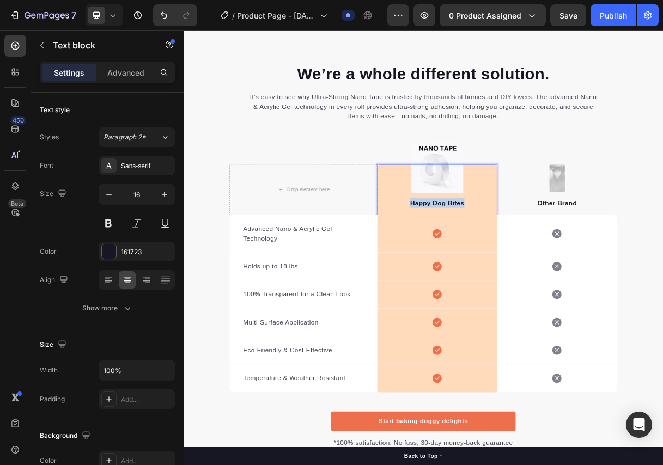
click at [532, 272] on p "Happy Dog Bites" at bounding box center [529, 265] width 161 height 13
click at [593, 282] on div "Ultra-Strong Nano Tape Text block 0" at bounding box center [528, 247] width 163 height 69
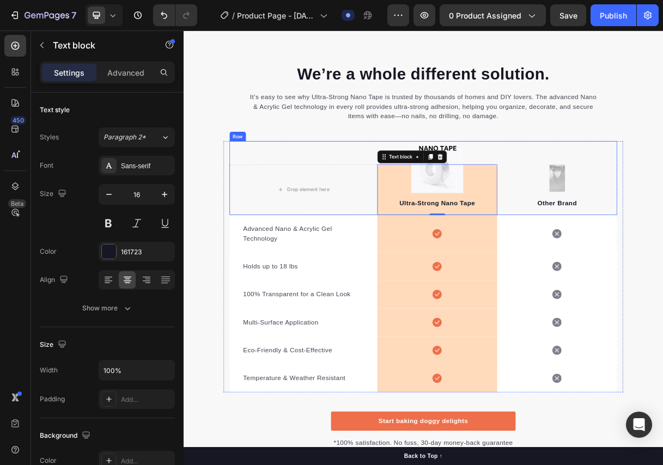
click at [621, 249] on div "Drop element here Image Ultra-Strong Nano Tape Text block 0 Row Image Other Bra…" at bounding box center [510, 231] width 528 height 101
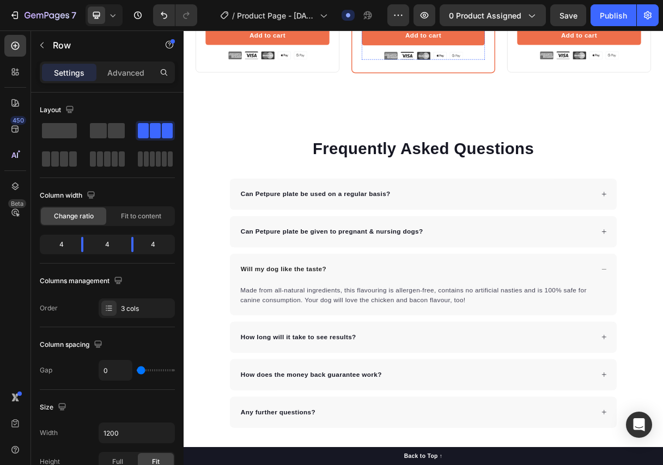
scroll to position [2578, 0]
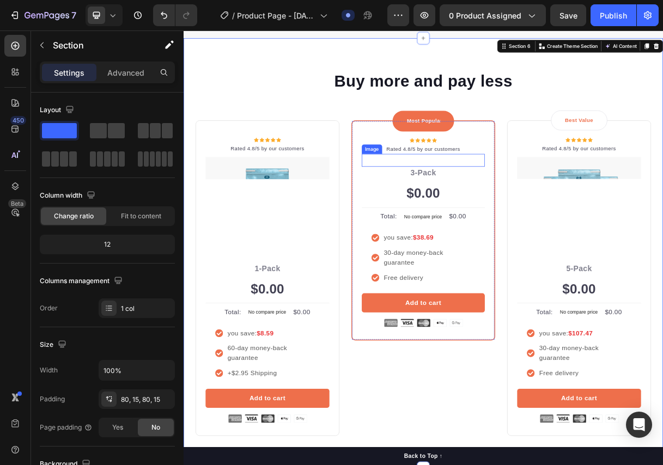
scroll to position [2088, 0]
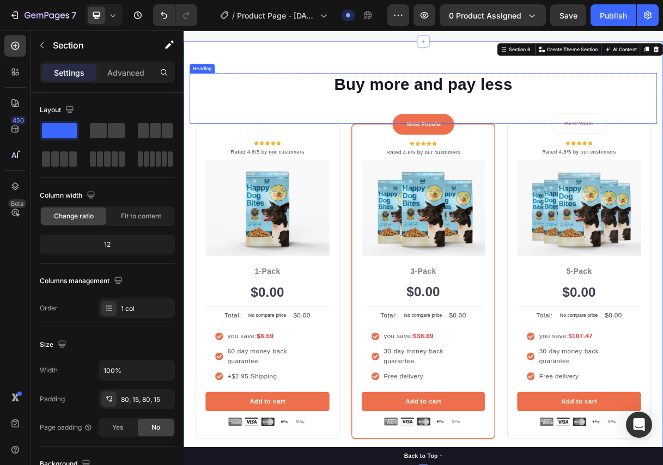
drag, startPoint x: 333, startPoint y: 111, endPoint x: 339, endPoint y: 115, distance: 8.2
click at [333, 111] on p "Buy more and pay less" at bounding box center [510, 104] width 635 height 28
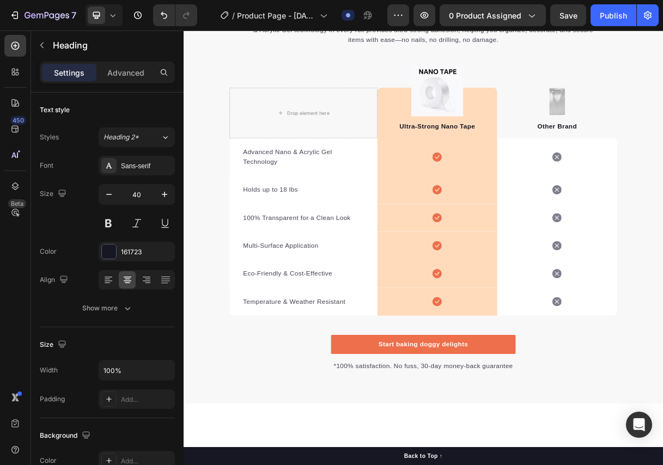
scroll to position [1489, 0]
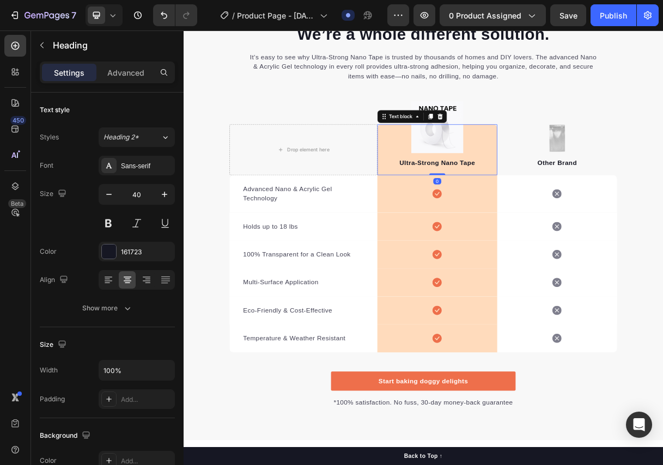
click at [529, 180] on div "Ultra-Strong Nano Tape Text block 0" at bounding box center [528, 192] width 163 height 69
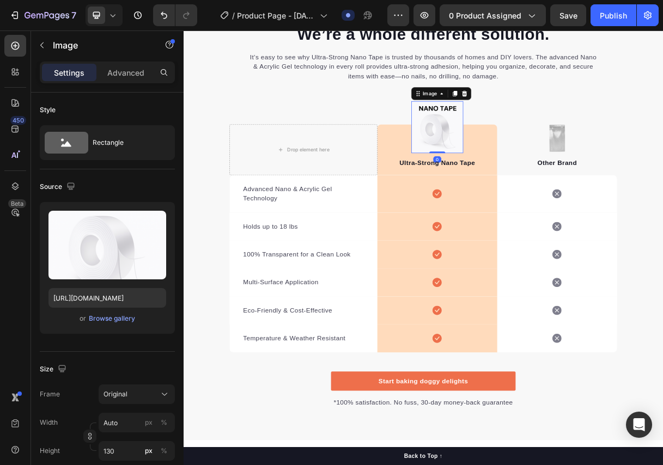
click at [552, 152] on img at bounding box center [529, 162] width 71 height 71
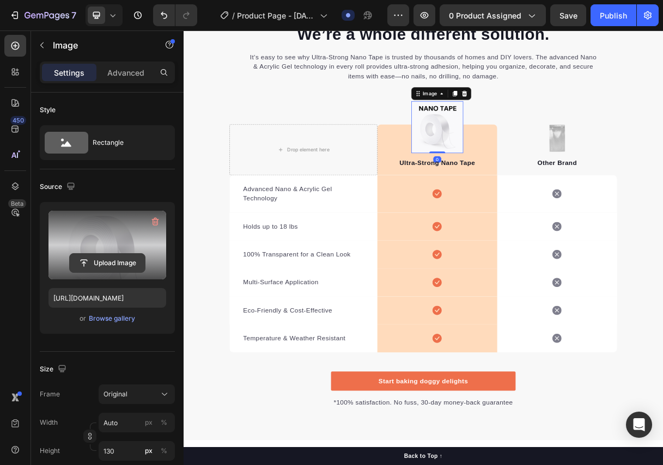
click at [101, 260] on input "file" at bounding box center [107, 263] width 75 height 19
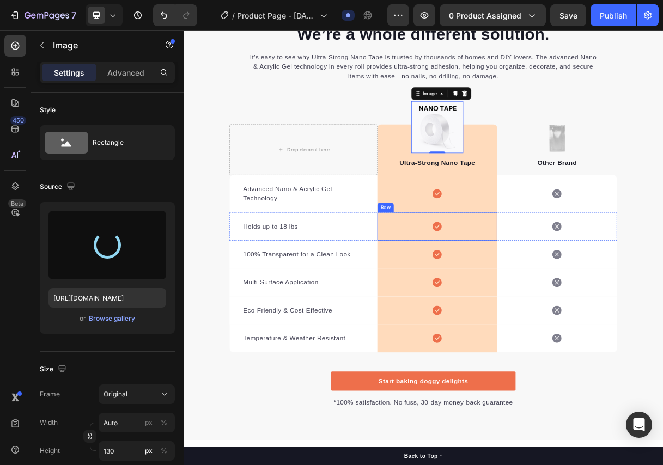
type input "https://cdn.shopify.com/s/files/1/0833/3046/6080/files/gempages_581434491701035…"
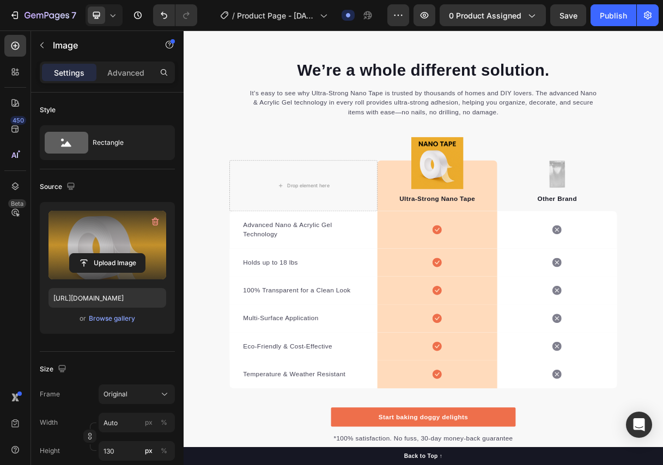
scroll to position [1680, 0]
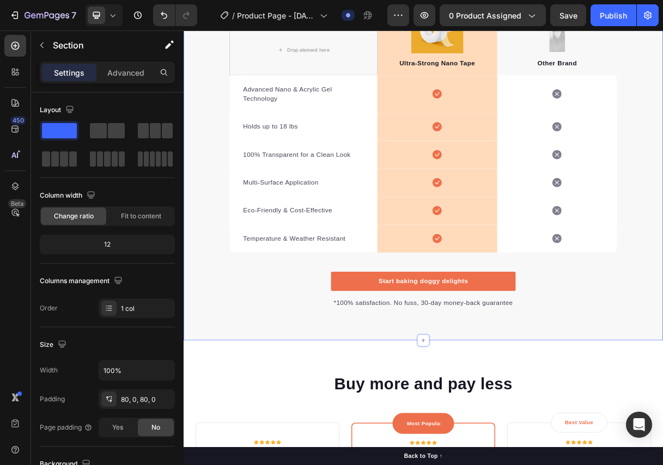
click at [334, 395] on div "We’re a whole different solution. Heading It’s easy to see why Ultra-Strong Nan…" at bounding box center [509, 146] width 653 height 525
click at [320, 399] on div "We’re a whole different solution. Heading It’s easy to see why Ultra-Strong Nan…" at bounding box center [509, 146] width 653 height 525
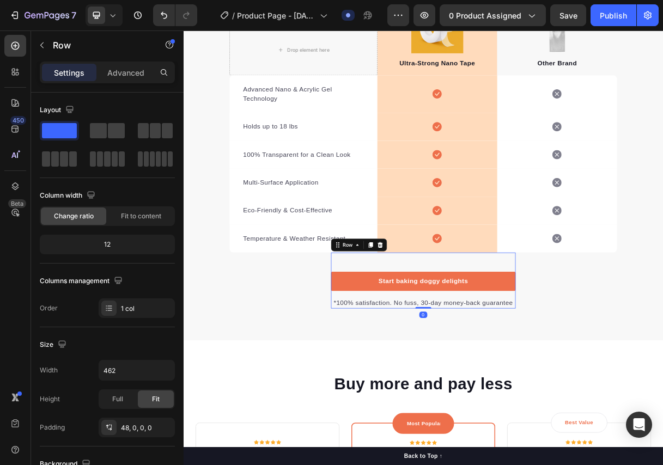
click at [597, 352] on div "Start baking doggy delights Button *100% satisfaction. No fuss, 30-day money-ba…" at bounding box center [510, 371] width 252 height 76
click at [450, 325] on icon at bounding box center [451, 322] width 9 height 9
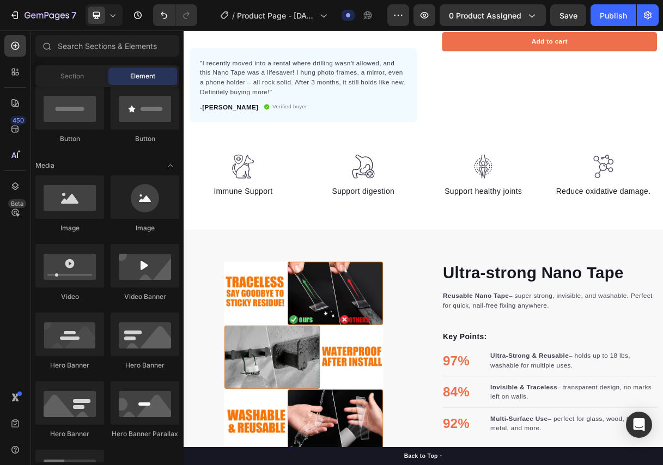
scroll to position [327, 0]
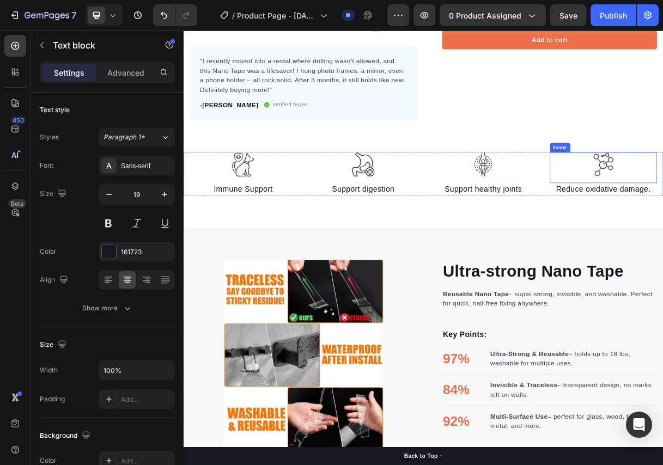
click at [662, 279] on div "Image Immune Support Text block Image Support digestion Text block Image Suppor…" at bounding box center [509, 248] width 653 height 103
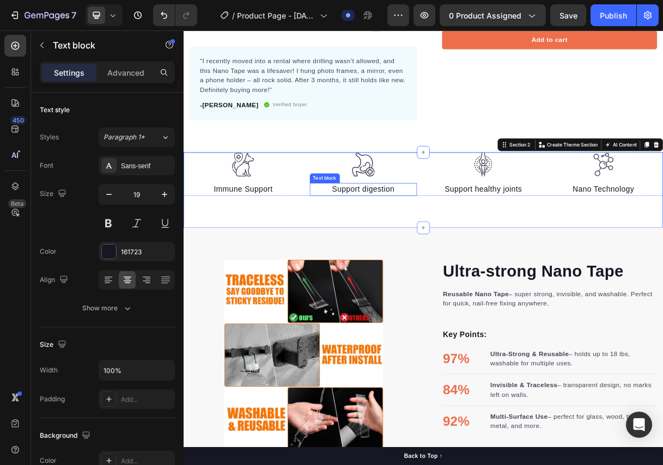
click at [562, 243] on p "Support healthy joints" at bounding box center [592, 248] width 144 height 16
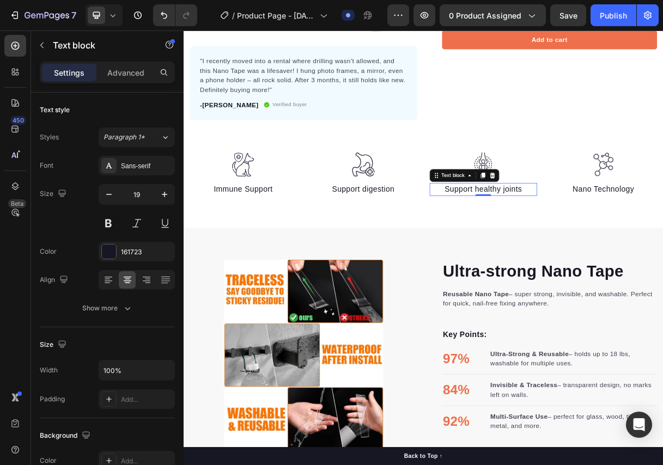
click at [562, 243] on p "Support healthy joints" at bounding box center [592, 248] width 144 height 16
click at [408, 248] on p "Support digestion" at bounding box center [429, 248] width 144 height 16
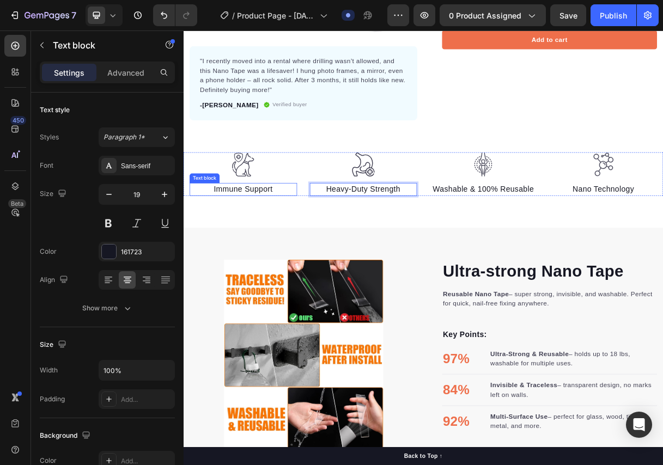
click at [281, 246] on p "Immune Support" at bounding box center [265, 248] width 144 height 16
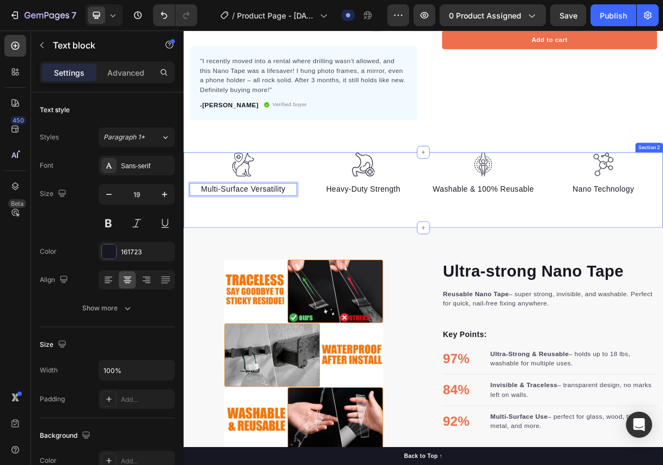
click at [358, 267] on div "Image Multi-Surface Versatility Text block 0 Image Heavy-Duty Strength Text blo…" at bounding box center [509, 248] width 653 height 103
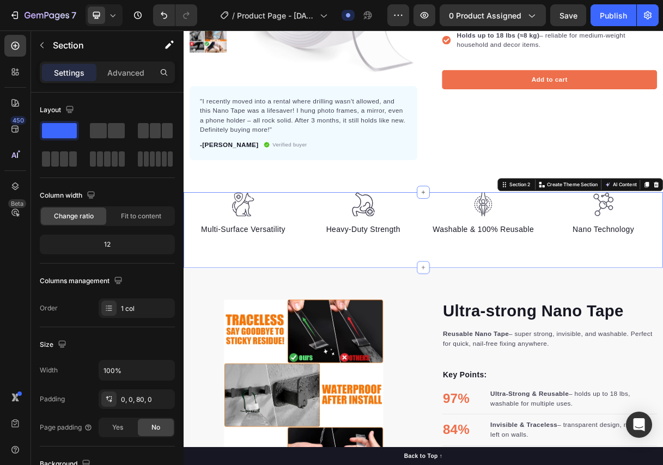
scroll to position [218, 0]
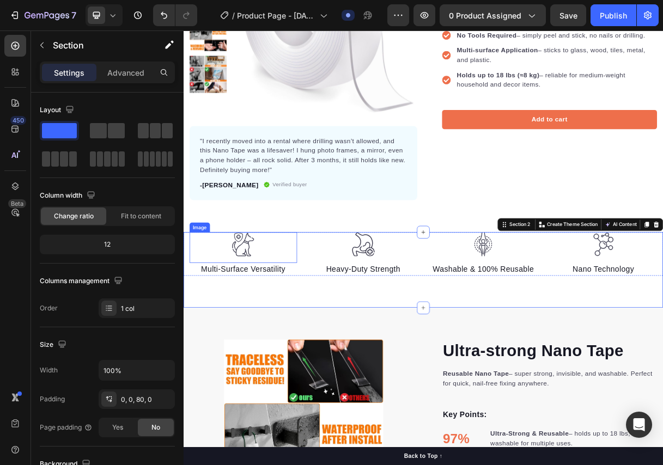
click at [276, 323] on img at bounding box center [264, 321] width 33 height 33
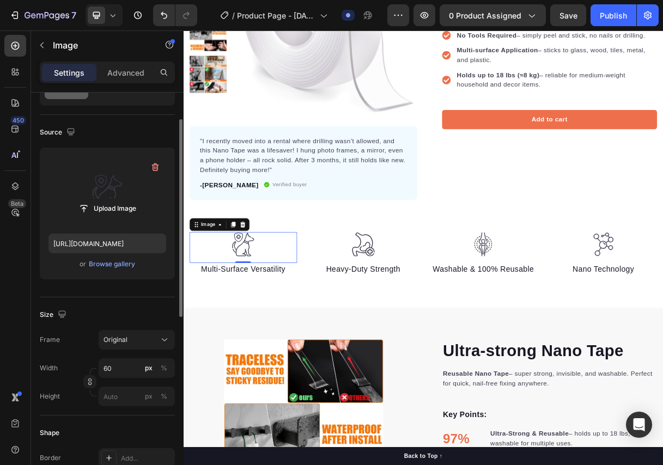
scroll to position [0, 0]
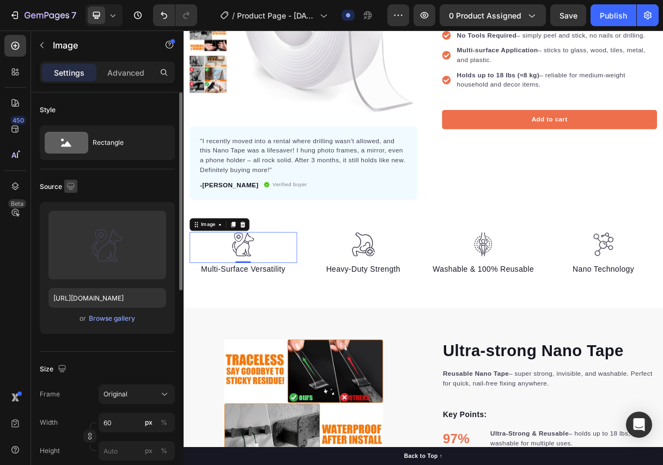
click at [73, 187] on icon "button" at bounding box center [70, 185] width 7 height 7
click at [266, 321] on img at bounding box center [264, 321] width 33 height 33
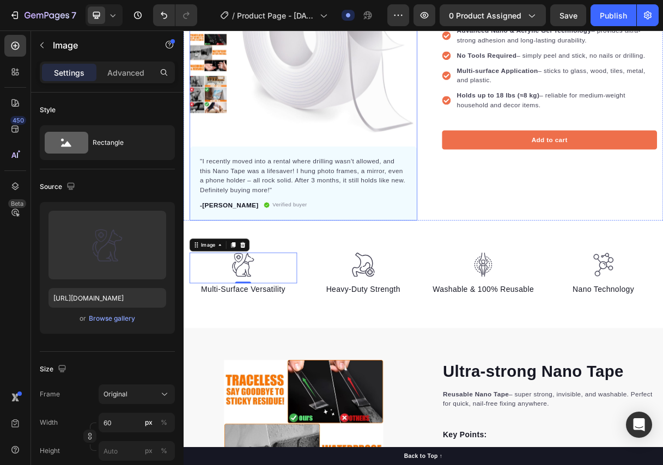
scroll to position [163, 0]
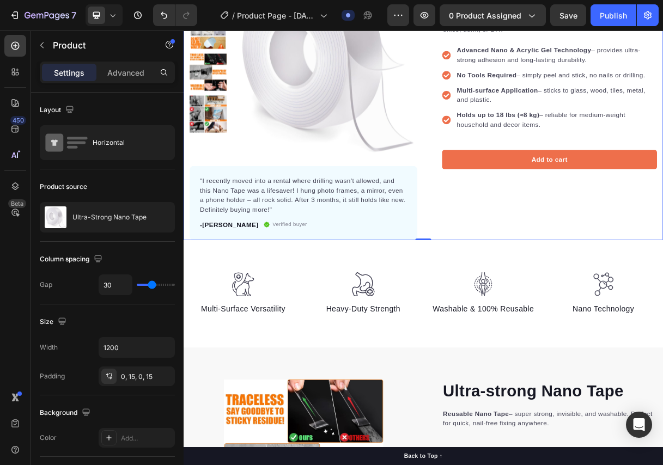
click at [545, 262] on div "Icon Icon Icon Icon Icon Icon List Hoz 19.850+ Happy Customers Text block Row U…" at bounding box center [673, 132] width 310 height 369
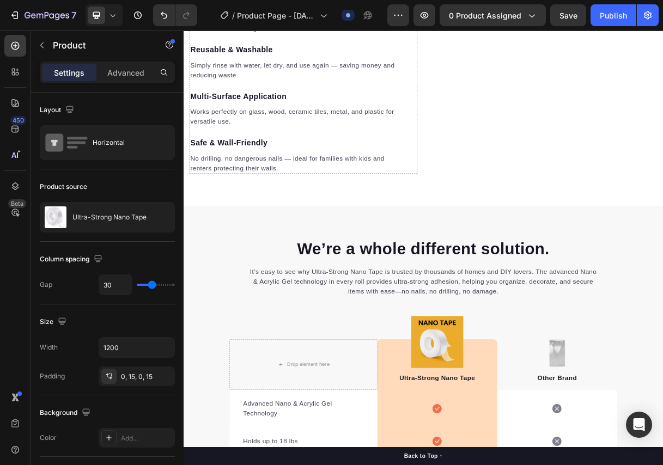
scroll to position [1198, 0]
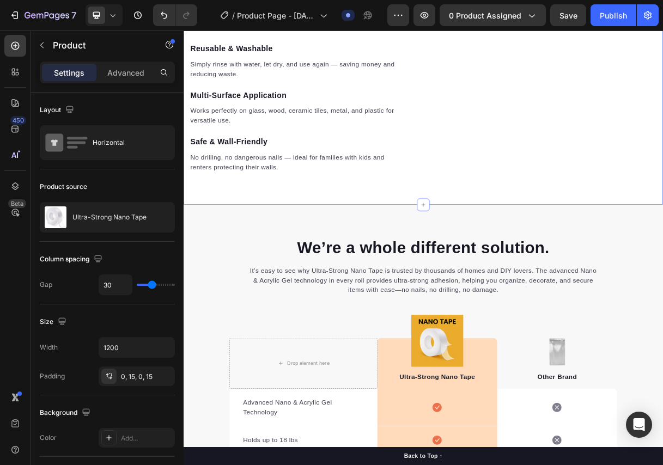
click at [456, 268] on div "One Roll, Endless Possibilities – The Nano Tape That Does It All! Heading Save …" at bounding box center [509, 22] width 653 height 492
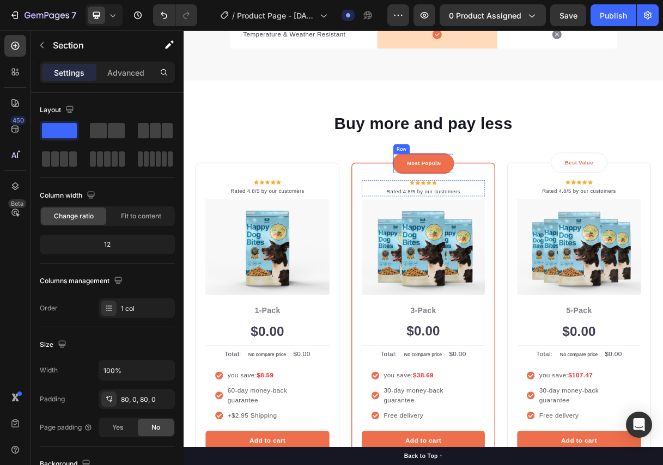
scroll to position [2014, 0]
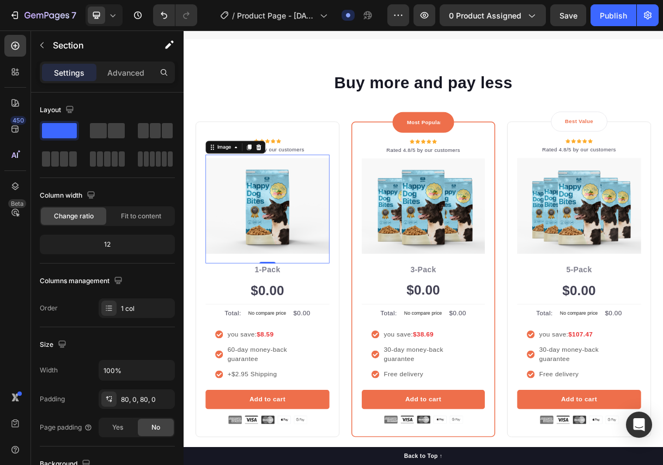
click at [317, 287] on img at bounding box center [297, 269] width 169 height 131
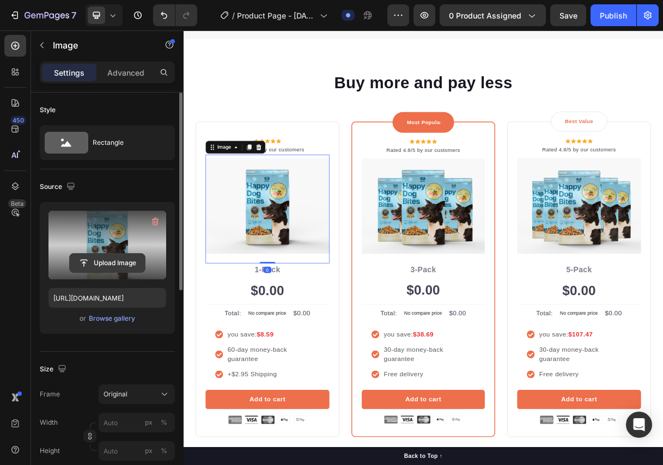
click at [118, 264] on input "file" at bounding box center [107, 263] width 75 height 19
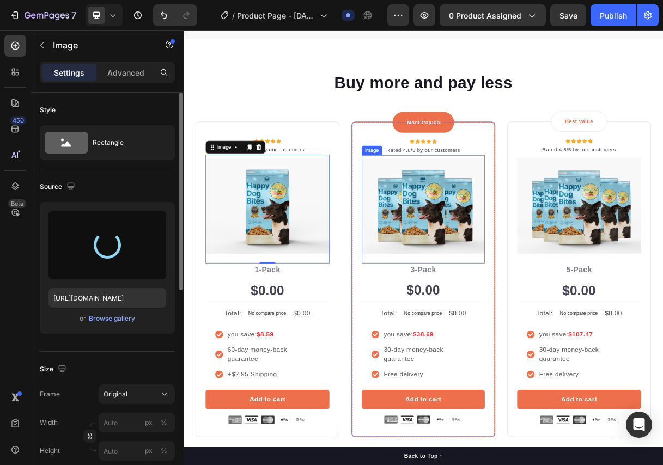
type input "[URL][DOMAIN_NAME]"
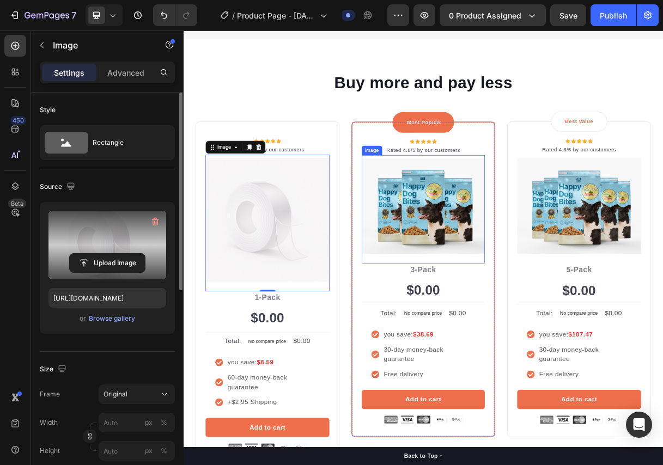
click at [511, 278] on img at bounding box center [510, 270] width 168 height 130
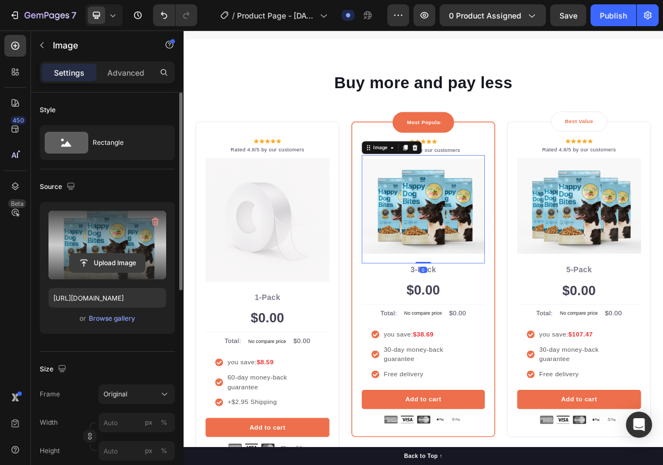
click at [141, 255] on input "file" at bounding box center [107, 263] width 75 height 19
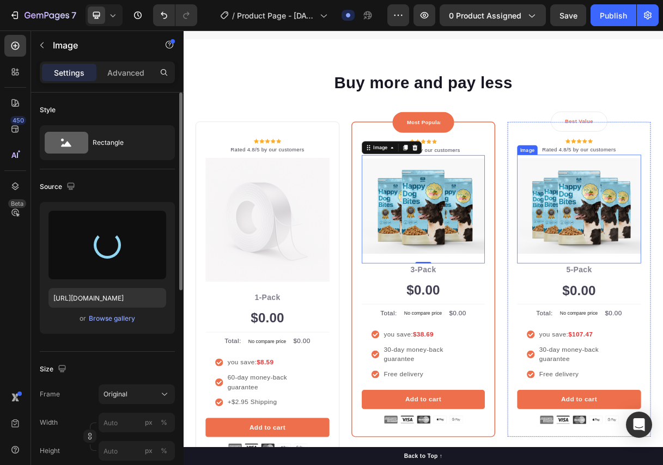
type input "https://cdn.shopify.com/s/files/1/0833/3046/6080/files/gempages_581434491701035…"
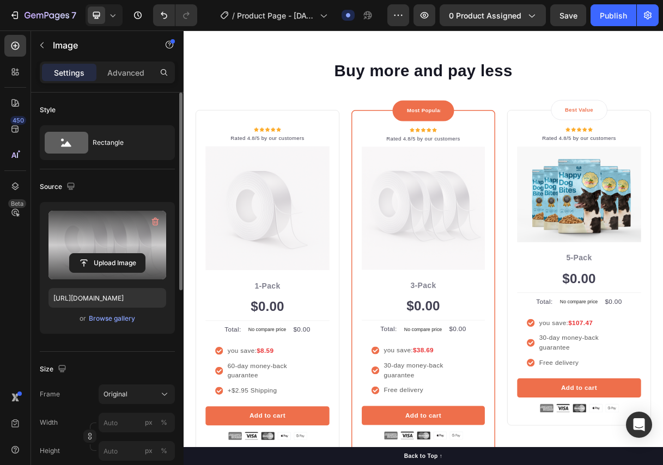
scroll to position [2056, 0]
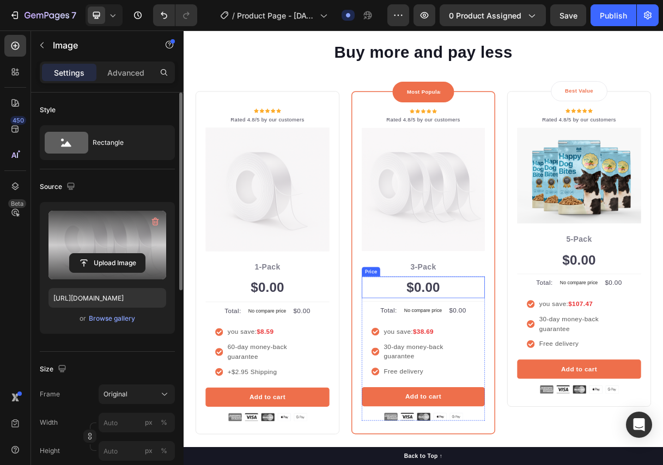
click at [514, 370] on div "$0.00" at bounding box center [510, 380] width 168 height 29
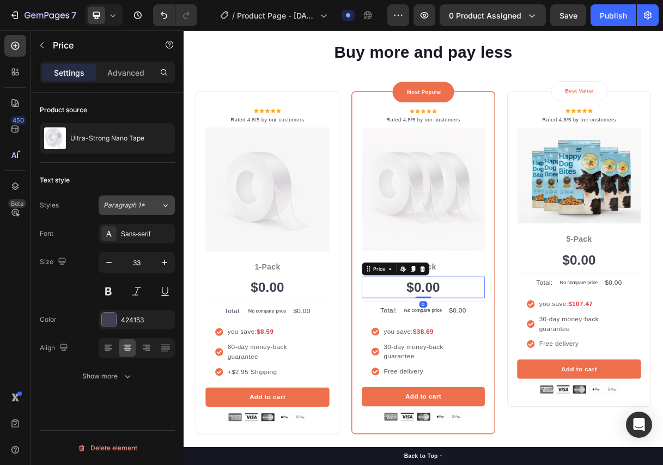
click at [153, 206] on div "Paragraph 1*" at bounding box center [131, 205] width 57 height 10
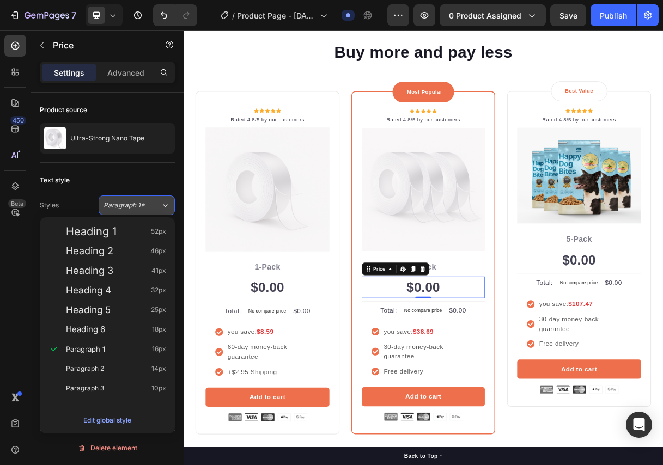
click at [153, 206] on div "Paragraph 1*" at bounding box center [131, 205] width 57 height 10
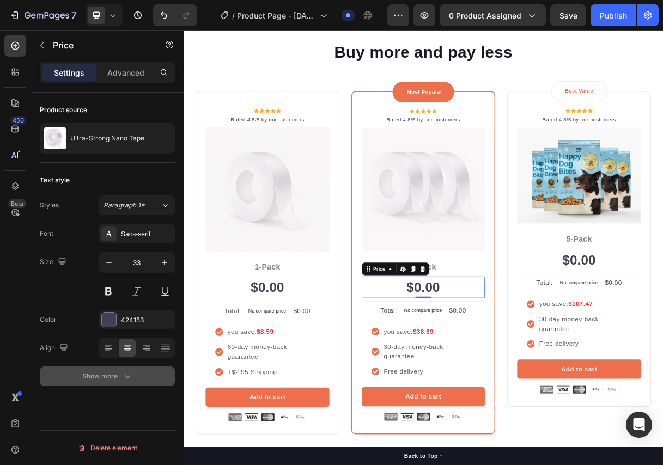
click at [122, 382] on button "Show more" at bounding box center [107, 376] width 135 height 20
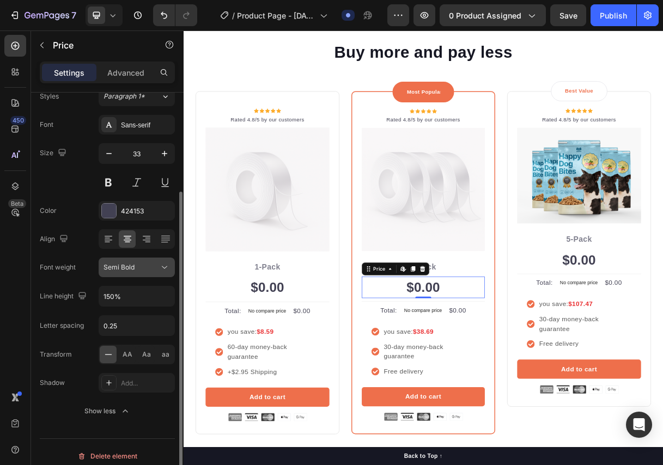
scroll to position [117, 0]
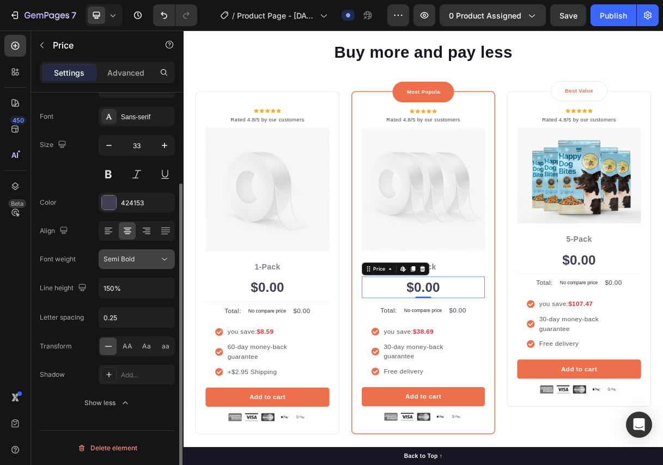
click at [149, 259] on div "Semi Bold" at bounding box center [131, 259] width 56 height 10
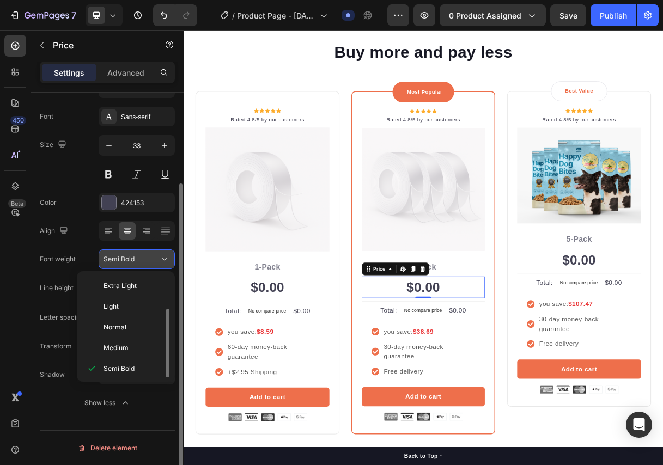
scroll to position [20, 0]
click at [149, 259] on div "Semi Bold" at bounding box center [131, 259] width 56 height 10
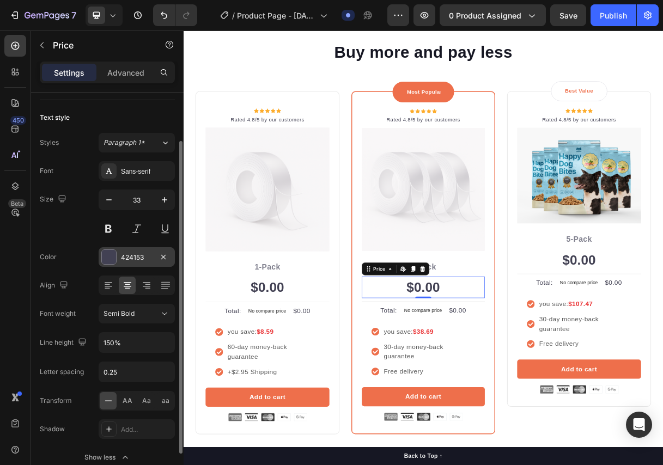
scroll to position [0, 0]
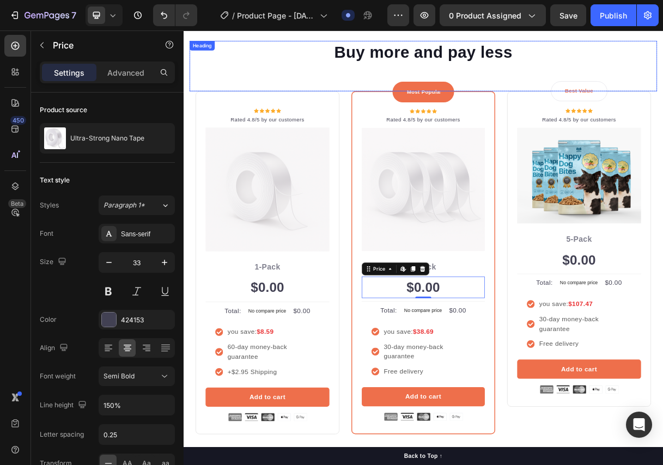
click at [256, 76] on div "Buy more and pay less Heading" at bounding box center [510, 79] width 637 height 69
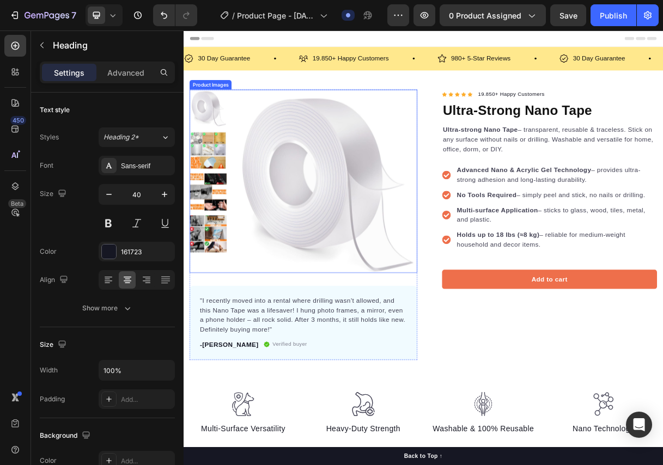
click at [450, 217] on img at bounding box center [375, 237] width 253 height 253
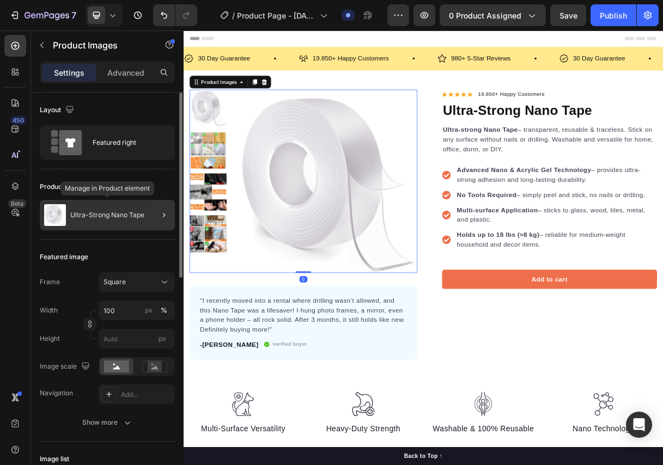
click at [125, 208] on div "Ultra-Strong Nano Tape" at bounding box center [107, 215] width 135 height 30
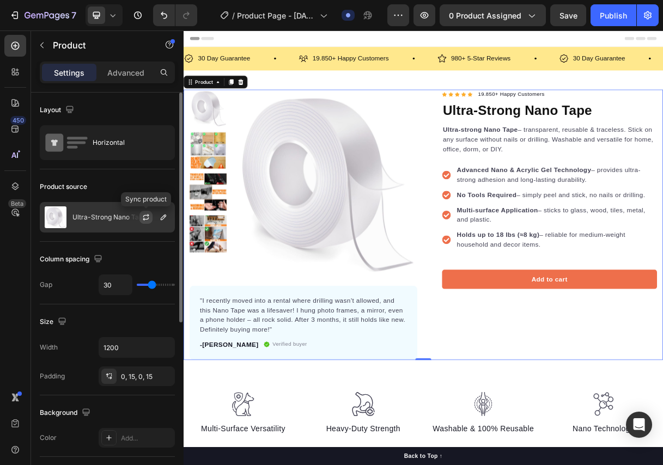
click at [149, 219] on icon "button" at bounding box center [146, 217] width 9 height 9
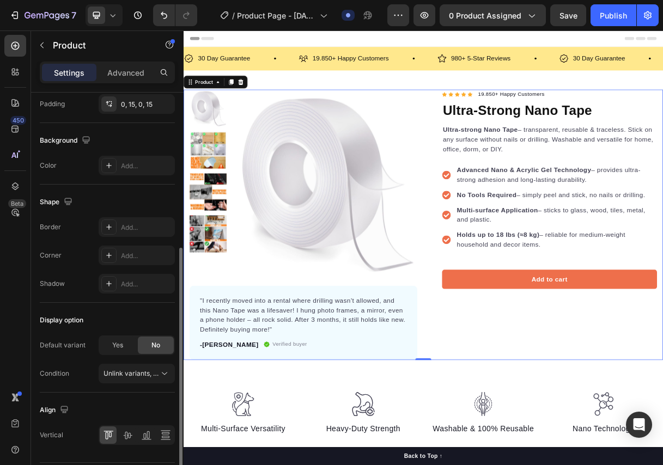
scroll to position [304, 0]
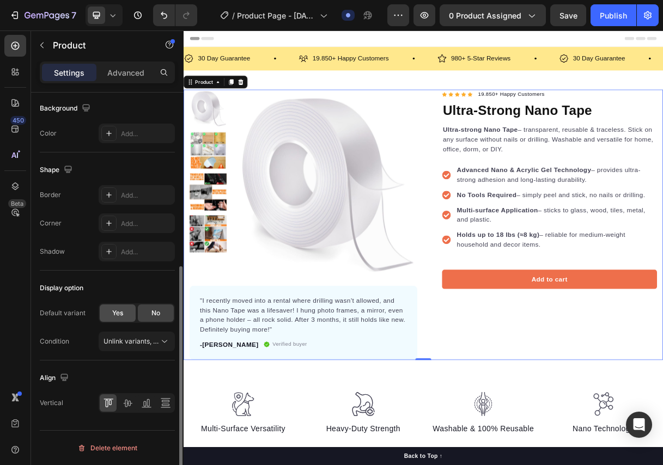
click at [128, 312] on div "Yes" at bounding box center [118, 312] width 36 height 17
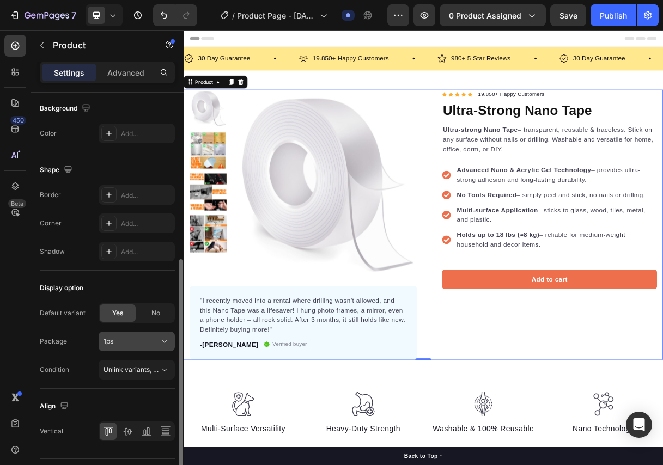
click at [146, 335] on button "1ps" at bounding box center [137, 342] width 76 height 20
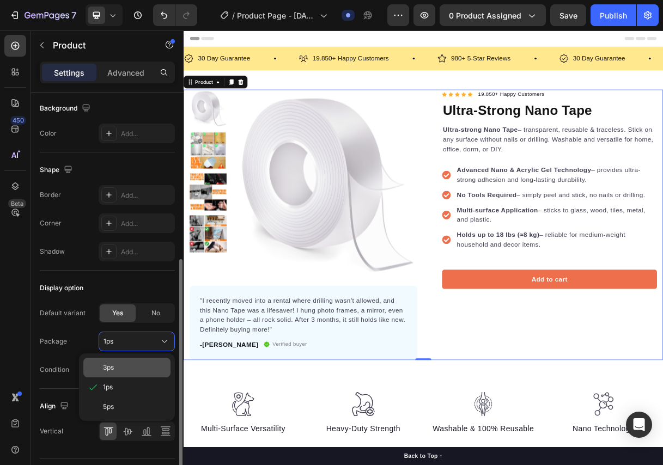
click at [136, 363] on div "3ps" at bounding box center [134, 368] width 63 height 10
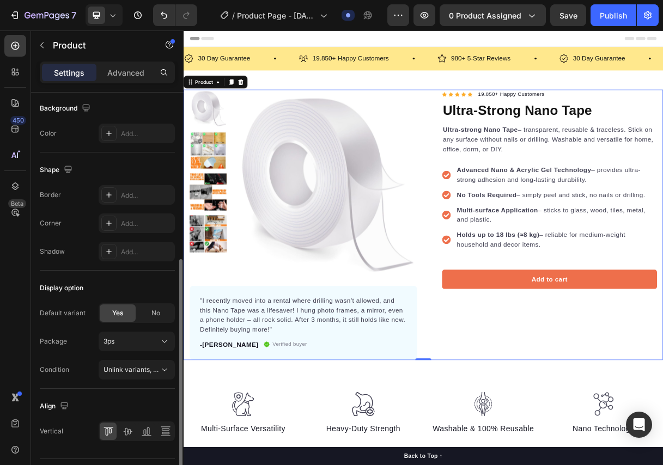
click at [136, 367] on span "Unlink variants, quantity <br> between same products" at bounding box center [186, 369] width 167 height 8
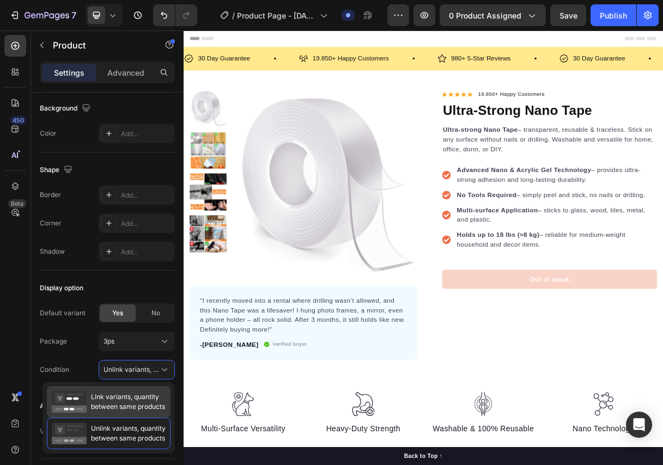
click at [120, 396] on span "Link variants, quantity between same products" at bounding box center [128, 402] width 74 height 20
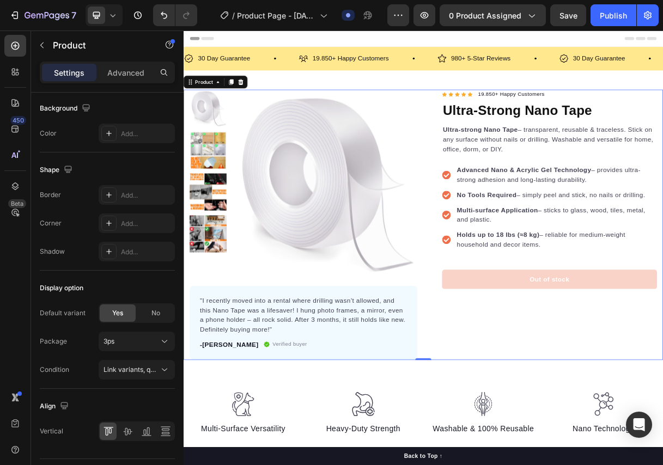
click at [578, 434] on div "Icon Icon Icon Icon Icon Icon List Hoz 19.850+ Happy Customers Text block Row U…" at bounding box center [673, 295] width 310 height 369
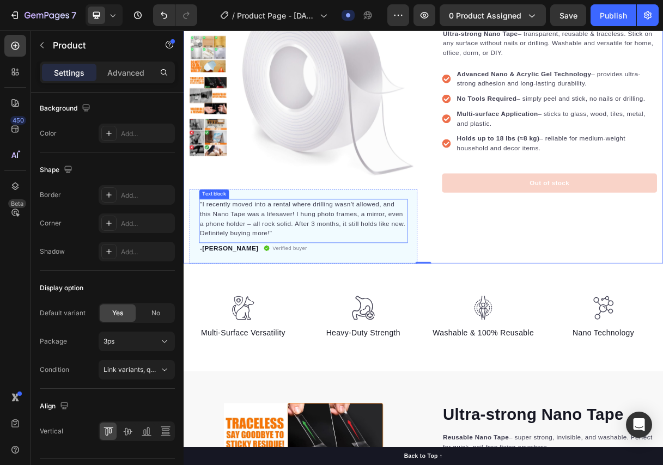
scroll to position [0, 0]
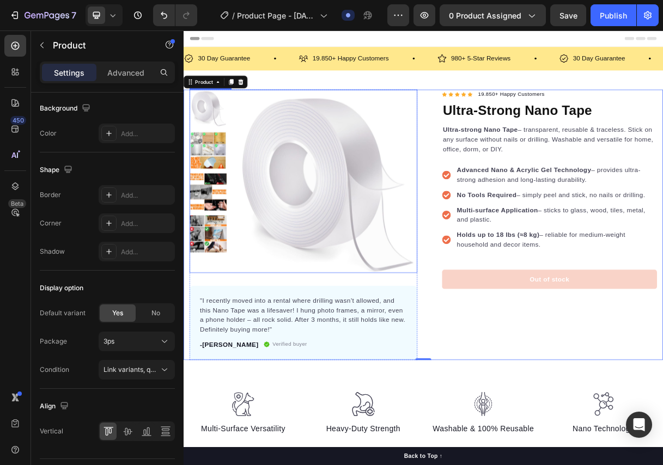
click at [462, 244] on img at bounding box center [375, 237] width 253 height 253
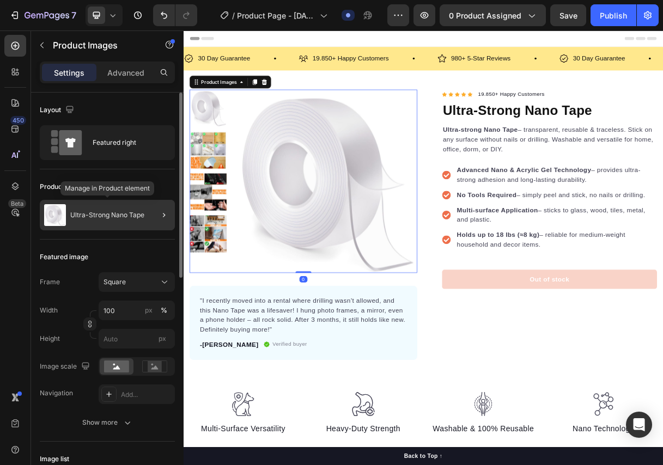
click at [91, 205] on div "Ultra-Strong Nano Tape" at bounding box center [107, 215] width 135 height 30
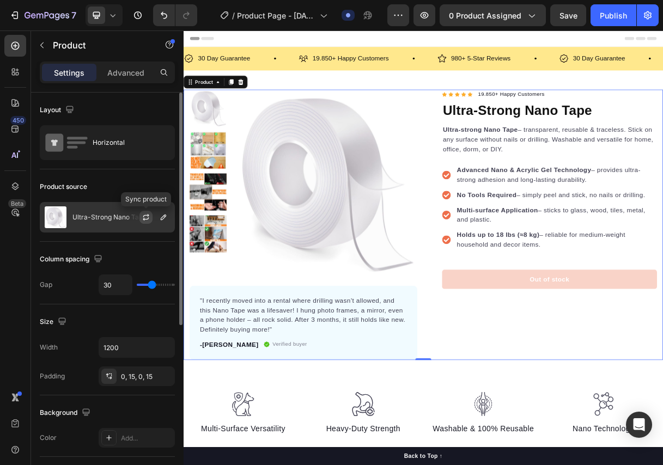
click at [149, 213] on icon "button" at bounding box center [146, 217] width 9 height 9
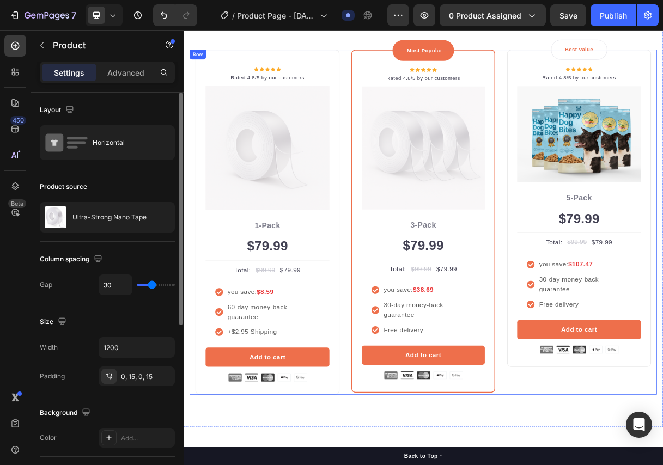
scroll to position [2123, 0]
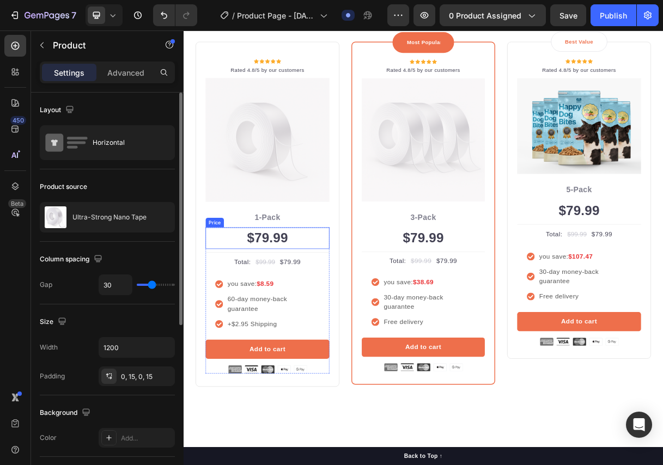
click at [324, 308] on div "$79.99" at bounding box center [297, 313] width 169 height 29
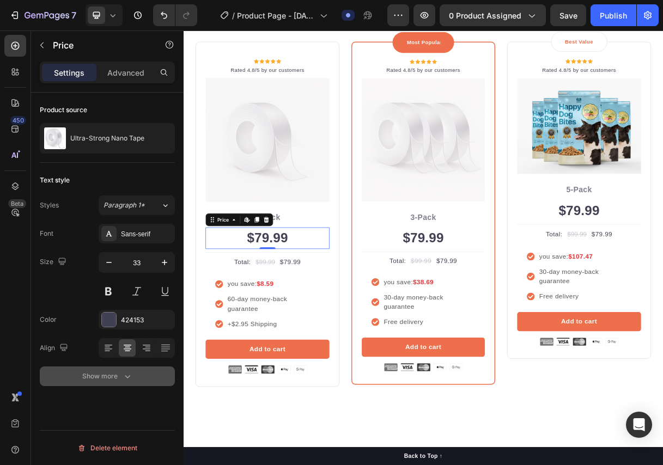
click at [126, 379] on icon "button" at bounding box center [127, 376] width 11 height 11
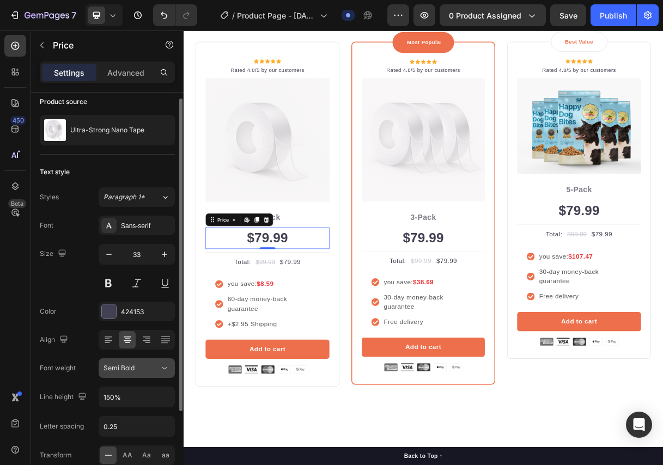
scroll to position [0, 0]
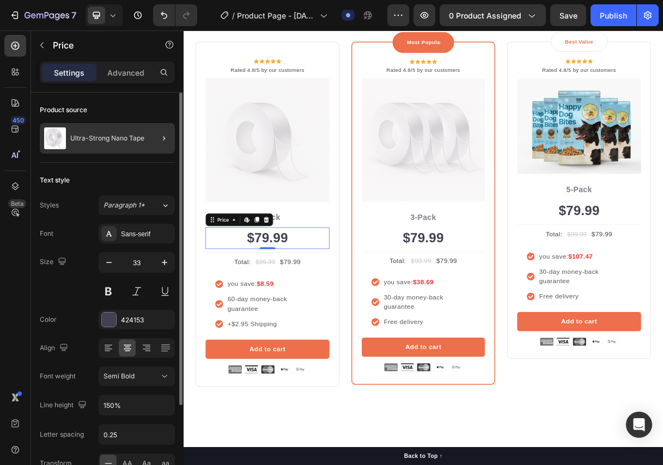
click at [156, 138] on div at bounding box center [159, 138] width 30 height 30
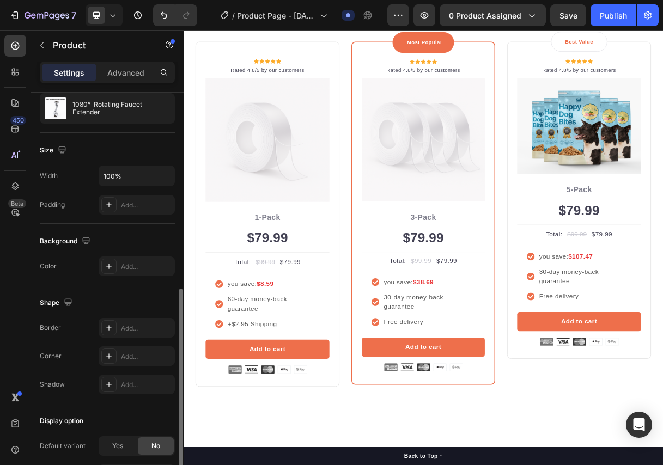
scroll to position [180, 0]
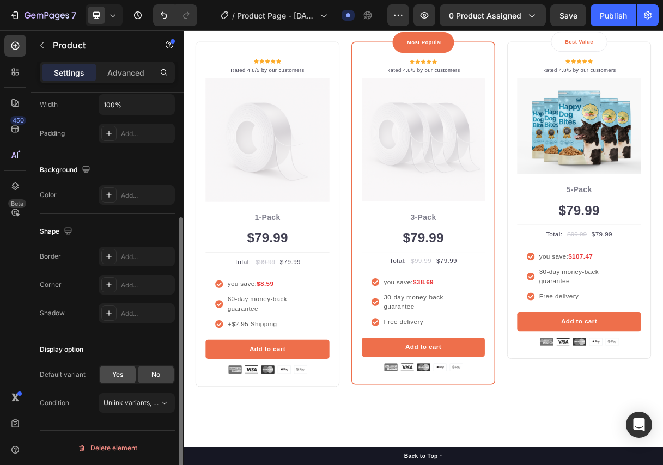
click at [121, 381] on div "Yes" at bounding box center [118, 374] width 36 height 17
click at [134, 430] on span "Unlink variants, quantity <br> between same products" at bounding box center [186, 431] width 167 height 8
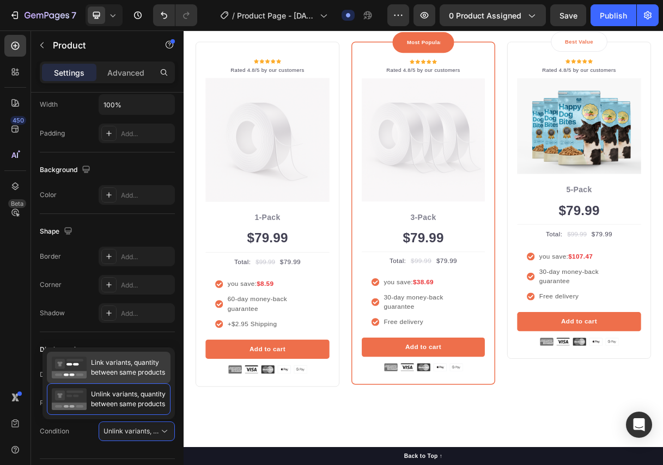
click at [134, 376] on span "Link variants, quantity between same products" at bounding box center [128, 368] width 74 height 20
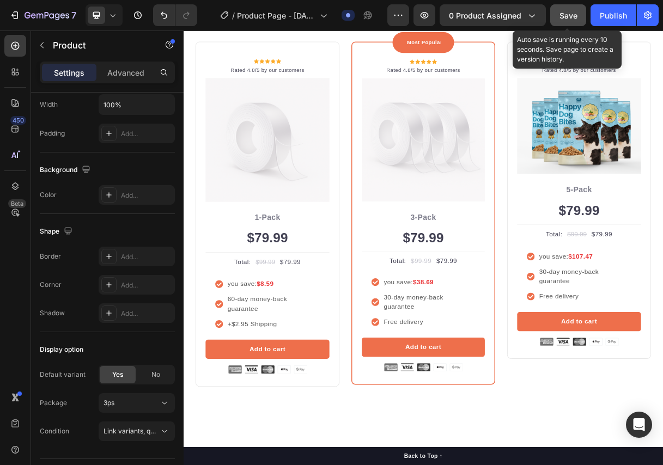
click at [558, 13] on button "Save" at bounding box center [568, 15] width 36 height 22
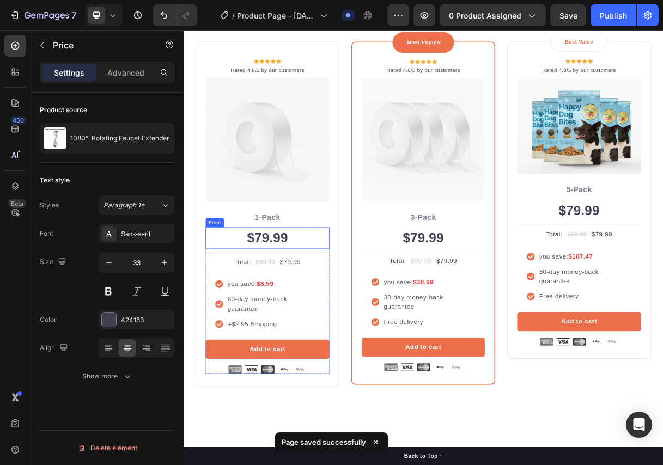
click at [219, 300] on div "$79.99" at bounding box center [297, 313] width 169 height 29
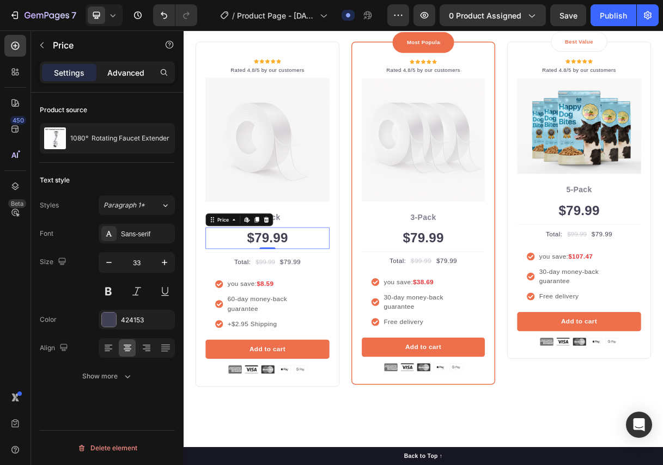
click at [125, 74] on p "Advanced" at bounding box center [125, 72] width 37 height 11
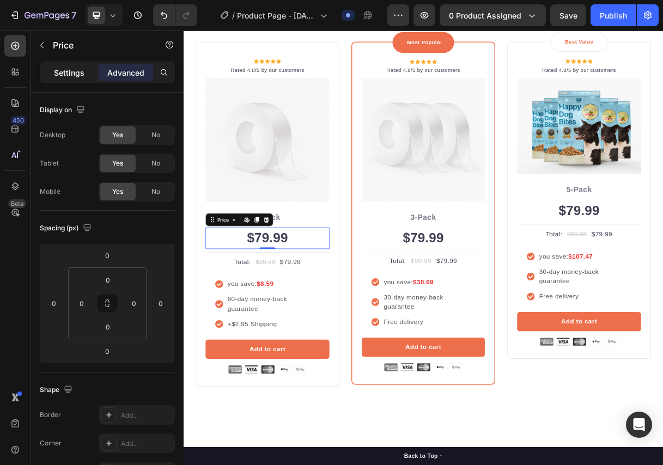
click at [81, 76] on p "Settings" at bounding box center [69, 72] width 30 height 11
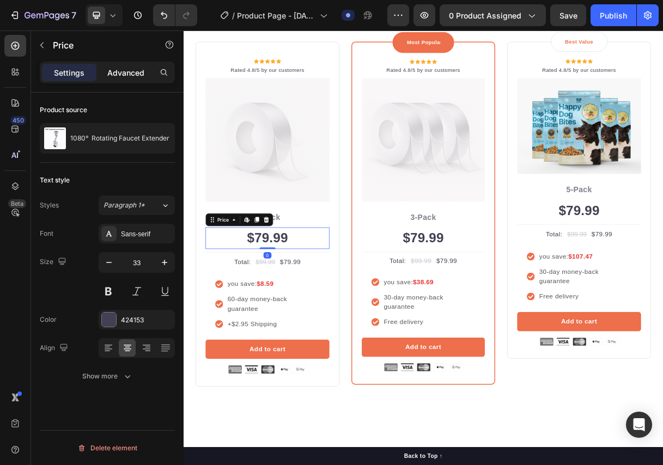
click at [130, 76] on p "Advanced" at bounding box center [125, 72] width 37 height 11
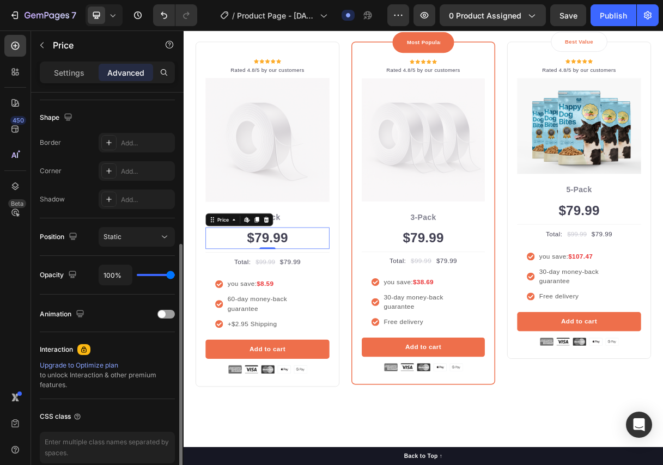
scroll to position [323, 0]
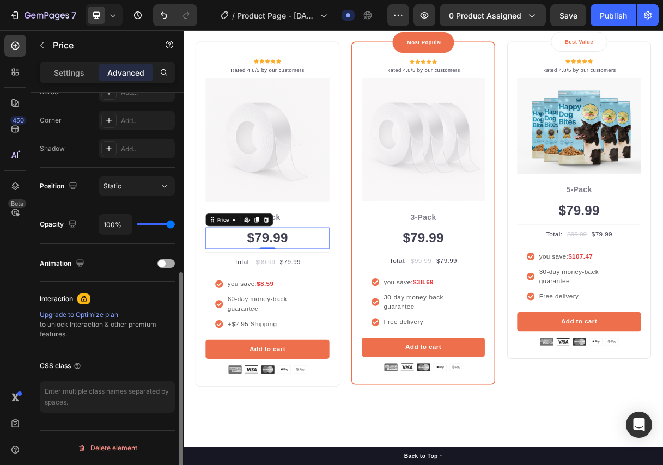
click at [165, 262] on div at bounding box center [165, 263] width 17 height 9
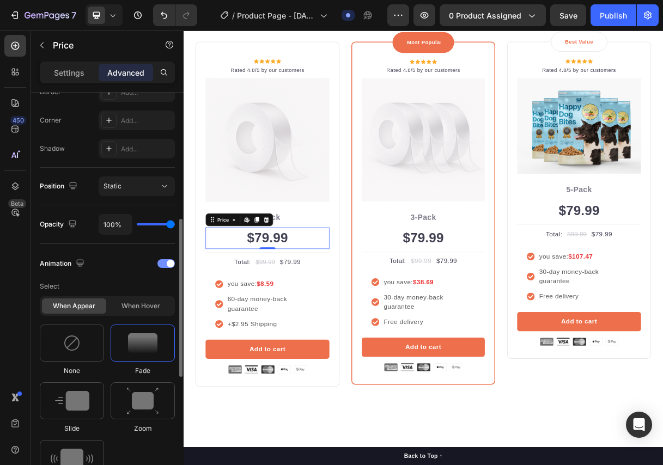
click at [165, 262] on div at bounding box center [165, 263] width 17 height 9
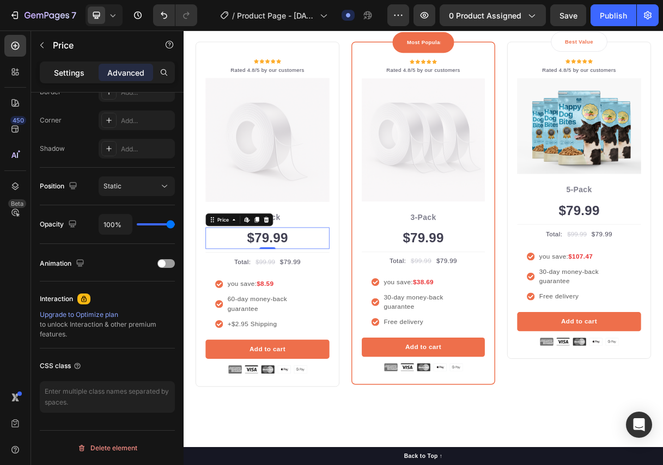
click at [84, 73] on p "Settings" at bounding box center [69, 72] width 30 height 11
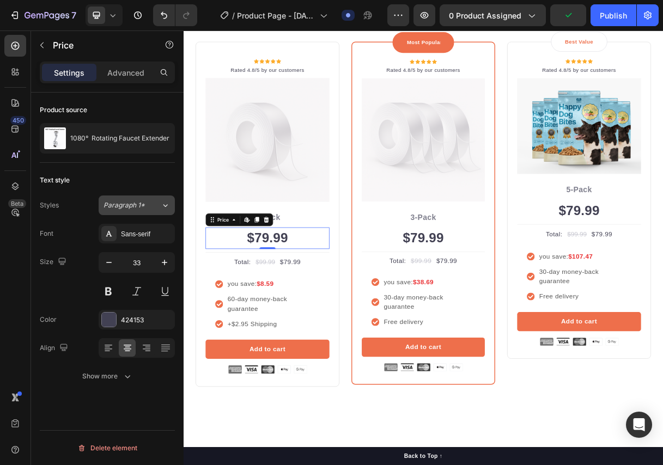
click at [156, 202] on div "Paragraph 1*" at bounding box center [131, 205] width 57 height 10
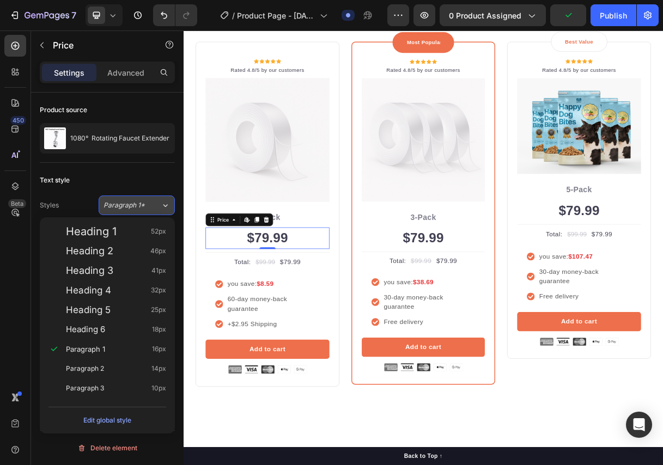
click at [156, 202] on div "Paragraph 1*" at bounding box center [131, 205] width 57 height 10
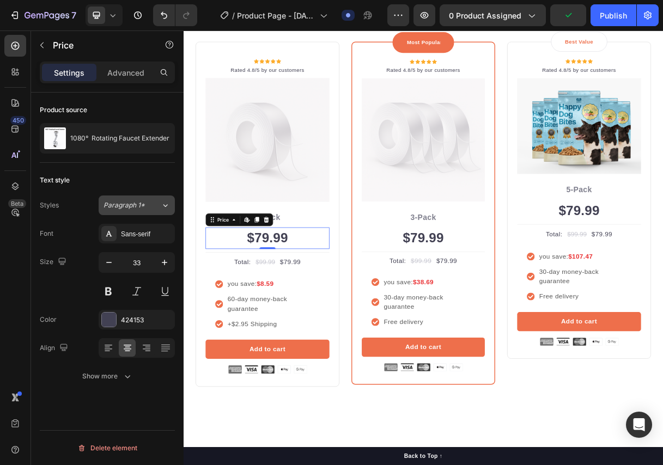
click at [156, 202] on div "Paragraph 1*" at bounding box center [131, 205] width 57 height 10
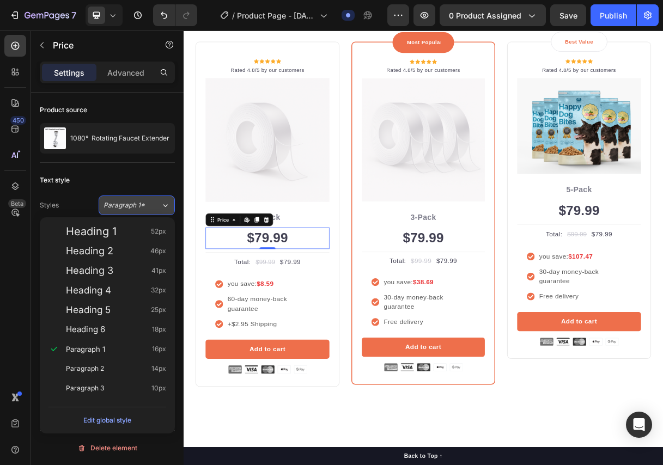
click at [156, 202] on div "Paragraph 1*" at bounding box center [131, 205] width 57 height 10
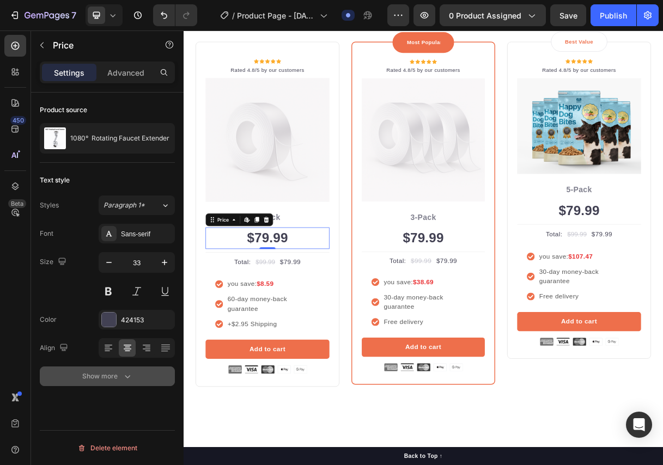
click at [109, 373] on div "Show more" at bounding box center [107, 376] width 51 height 11
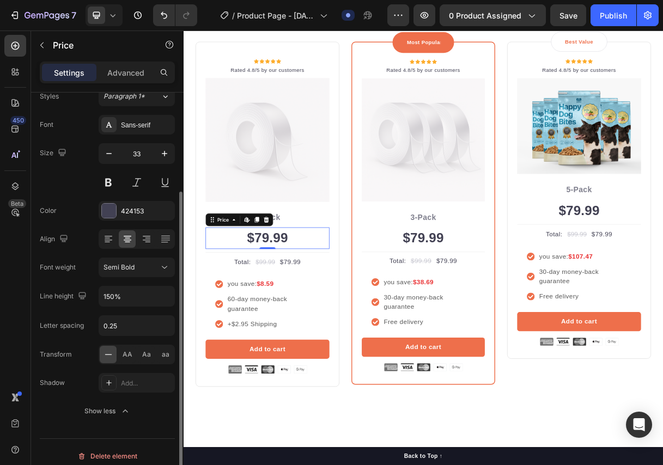
scroll to position [117, 0]
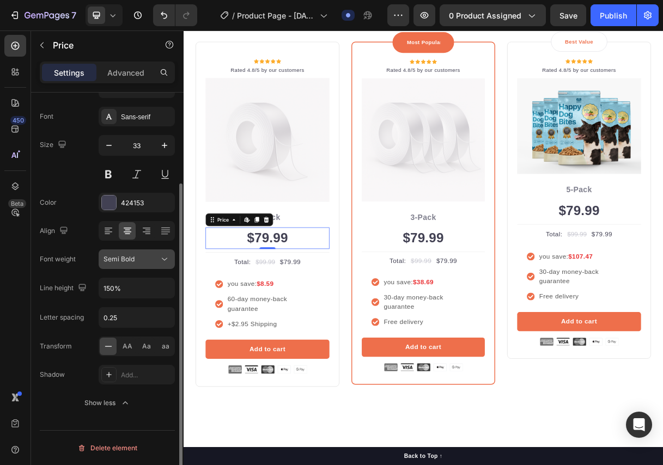
click at [148, 260] on div "Semi Bold" at bounding box center [131, 259] width 56 height 10
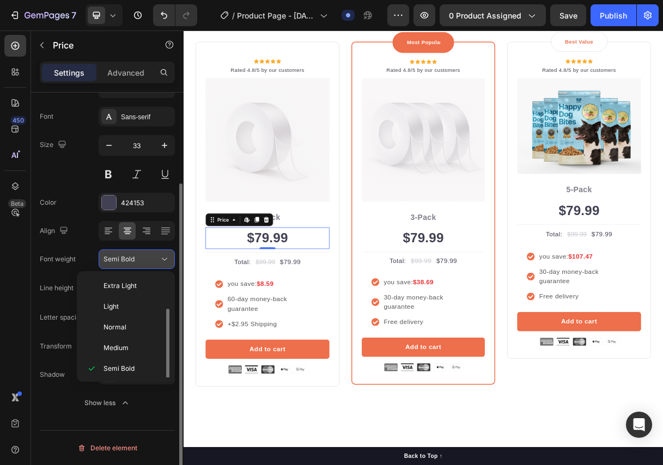
scroll to position [20, 0]
click at [148, 260] on div "Semi Bold" at bounding box center [131, 259] width 56 height 10
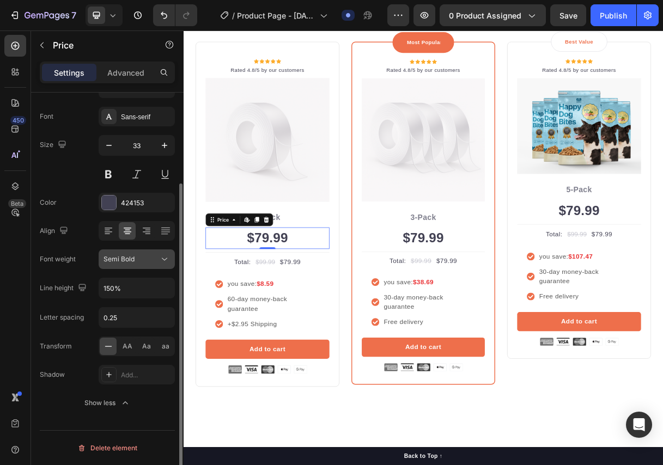
click at [148, 260] on div "Semi Bold" at bounding box center [131, 259] width 56 height 10
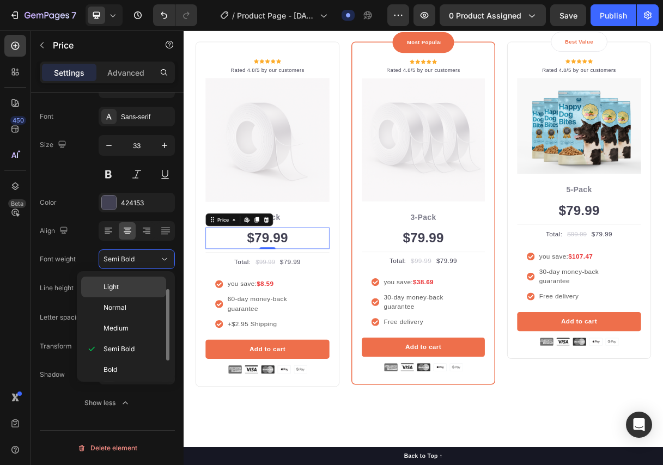
click at [130, 297] on div "Light" at bounding box center [123, 307] width 85 height 21
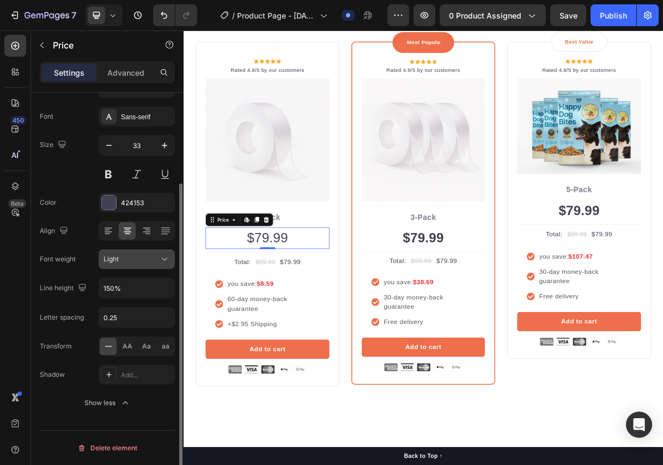
click at [148, 263] on div "Light" at bounding box center [131, 259] width 56 height 10
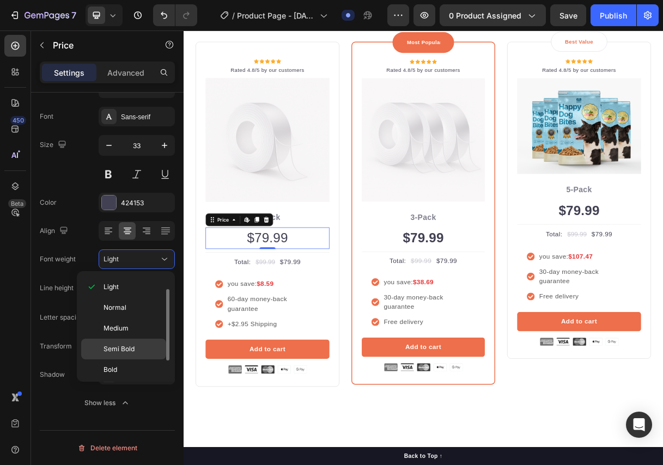
click at [122, 359] on div "Semi Bold" at bounding box center [123, 369] width 85 height 21
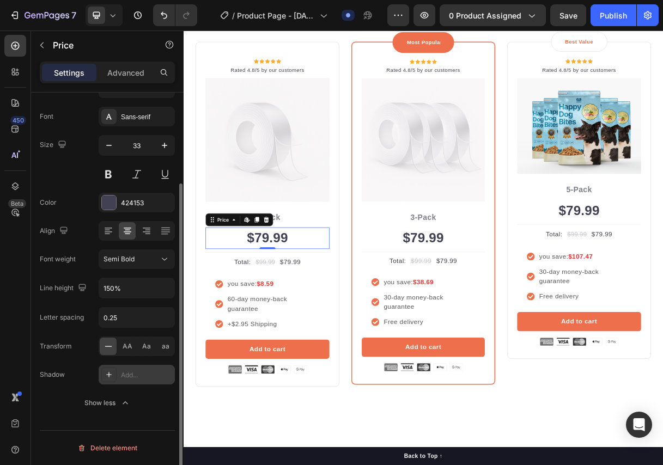
click at [109, 375] on icon at bounding box center [108, 374] width 5 height 5
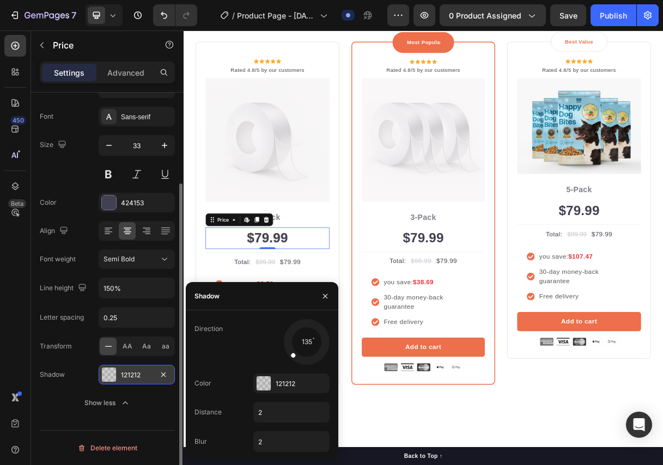
click at [109, 375] on div at bounding box center [109, 374] width 14 height 14
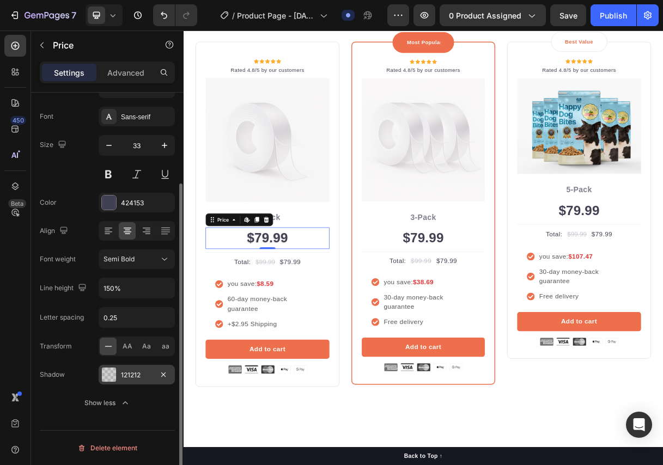
click at [336, 315] on div "$79.99" at bounding box center [297, 313] width 169 height 29
click at [311, 310] on div "$79.99" at bounding box center [297, 313] width 169 height 29
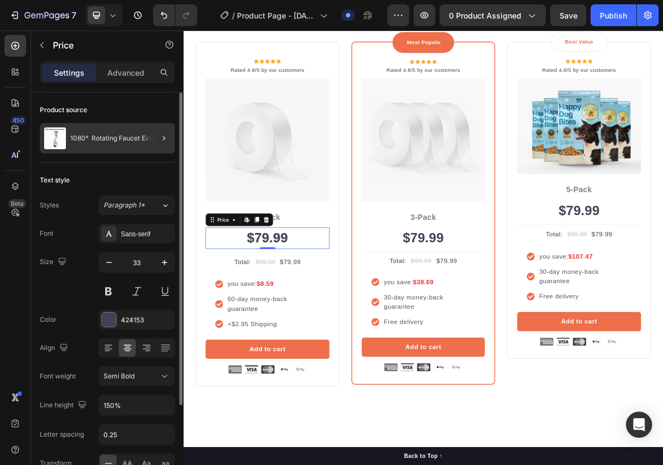
click at [157, 136] on div at bounding box center [159, 138] width 30 height 30
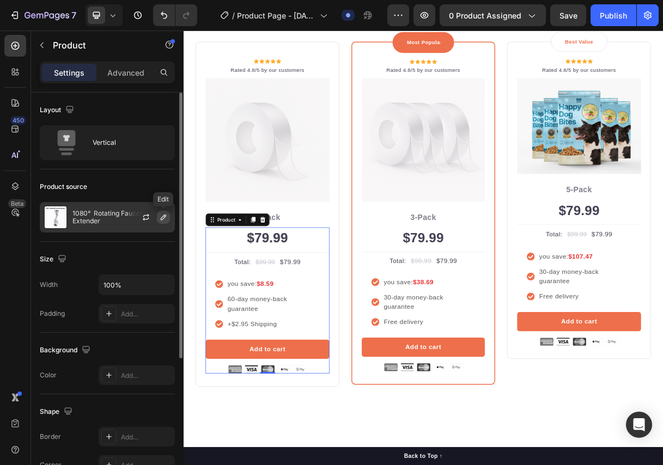
click at [162, 217] on icon "button" at bounding box center [163, 216] width 5 height 5
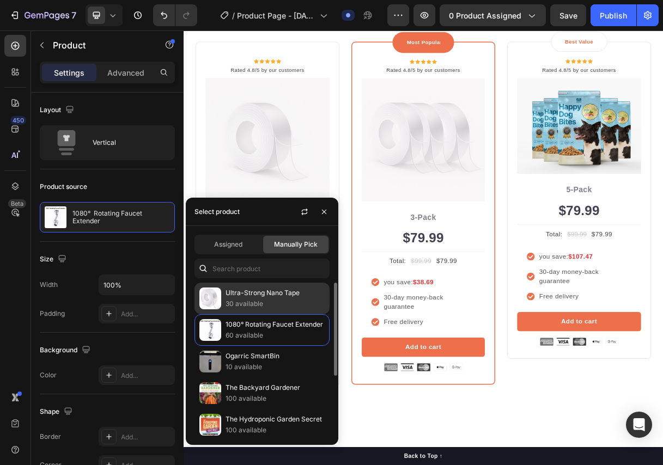
click at [245, 293] on p "Ultra-Strong Nano Tape" at bounding box center [274, 292] width 99 height 11
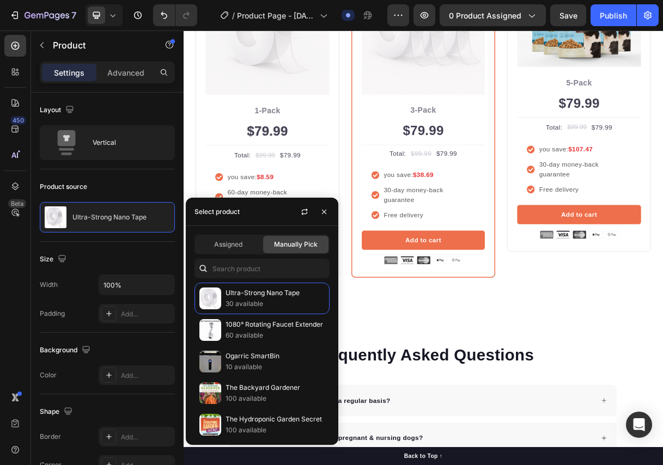
scroll to position [2341, 0]
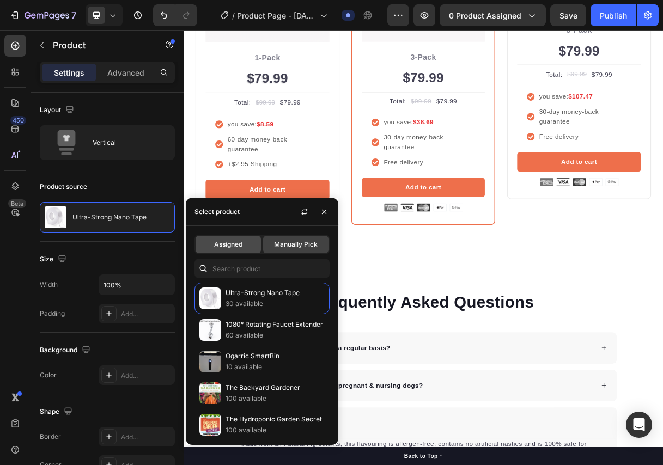
click at [241, 249] on div "Assigned" at bounding box center [227, 244] width 65 height 17
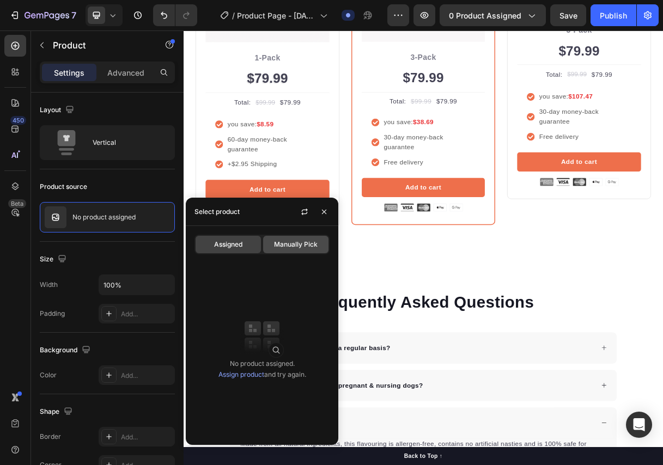
click at [289, 243] on span "Manually Pick" at bounding box center [296, 245] width 44 height 10
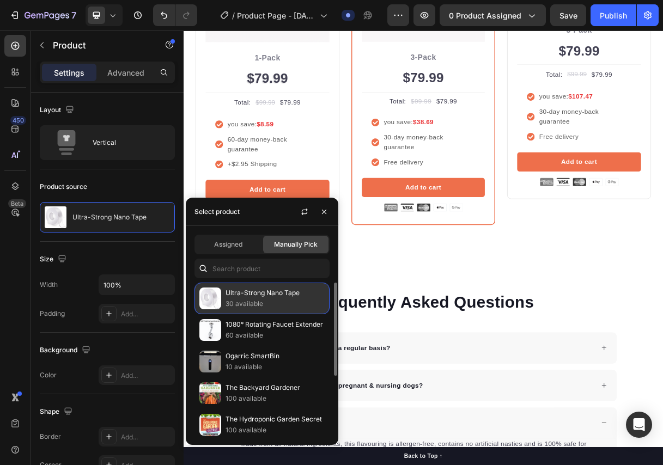
click at [243, 297] on p "Ultra-Strong Nano Tape" at bounding box center [274, 292] width 99 height 11
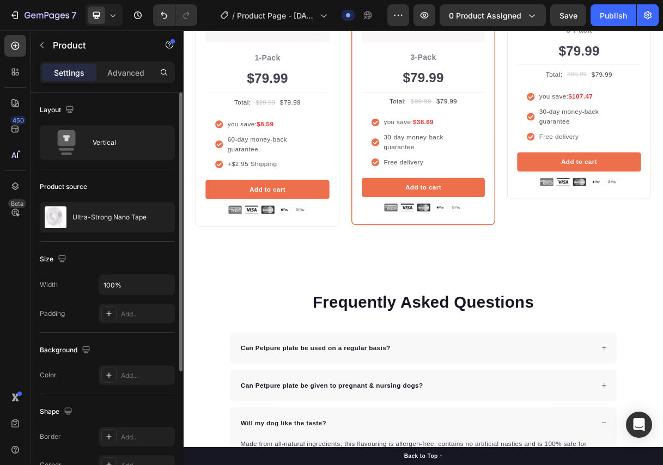
click at [157, 247] on div "Size Width 100% Padding Add..." at bounding box center [107, 287] width 135 height 91
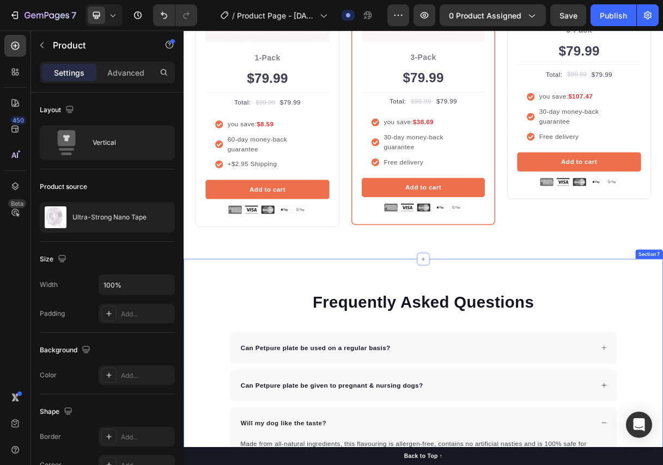
scroll to position [2069, 0]
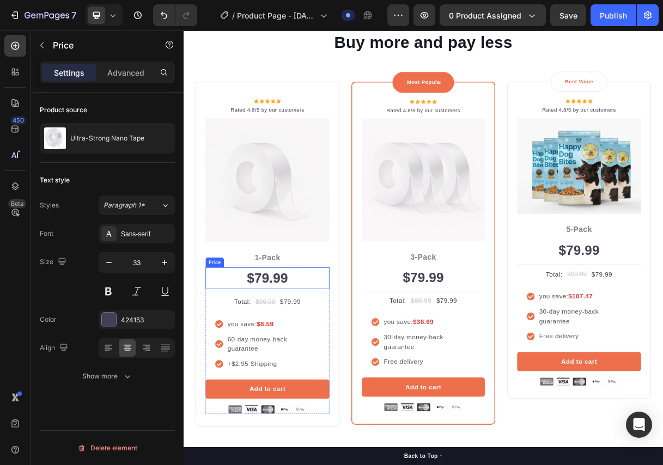
click at [302, 373] on div "$79.99" at bounding box center [297, 367] width 169 height 29
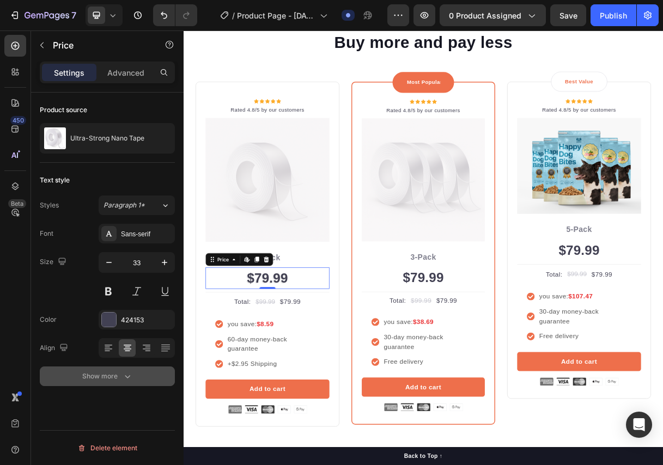
click at [128, 373] on icon "button" at bounding box center [127, 376] width 11 height 11
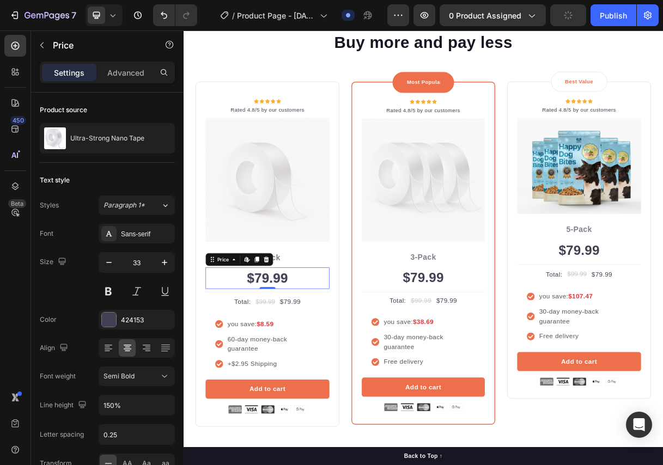
scroll to position [117, 0]
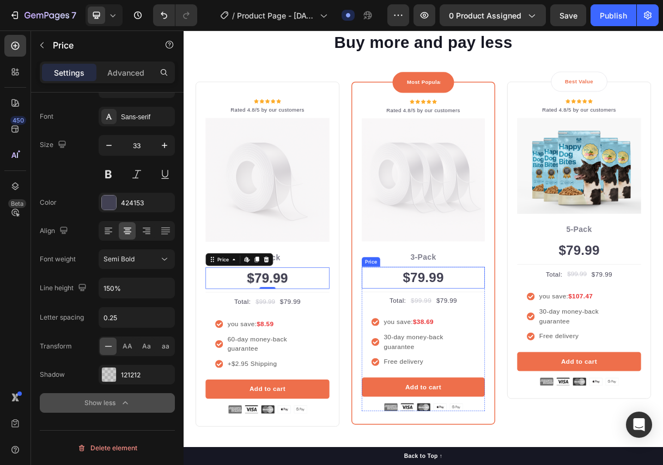
click at [468, 376] on div "$79.99" at bounding box center [510, 367] width 168 height 29
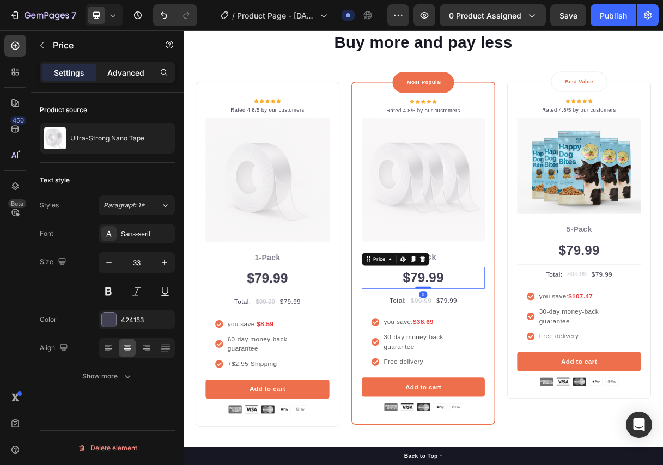
click at [125, 80] on div "Advanced" at bounding box center [126, 72] width 54 height 17
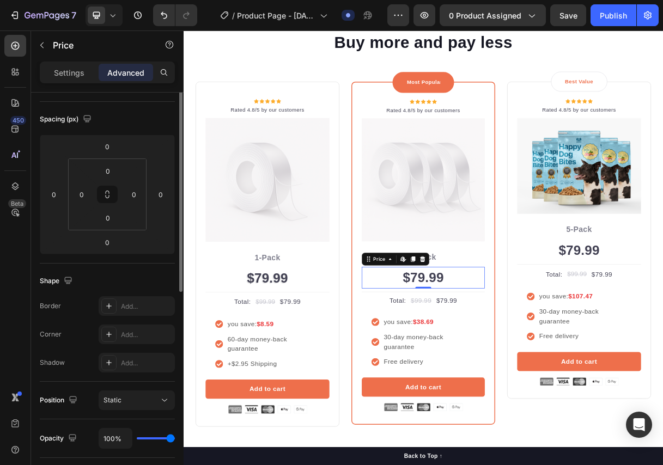
scroll to position [272, 0]
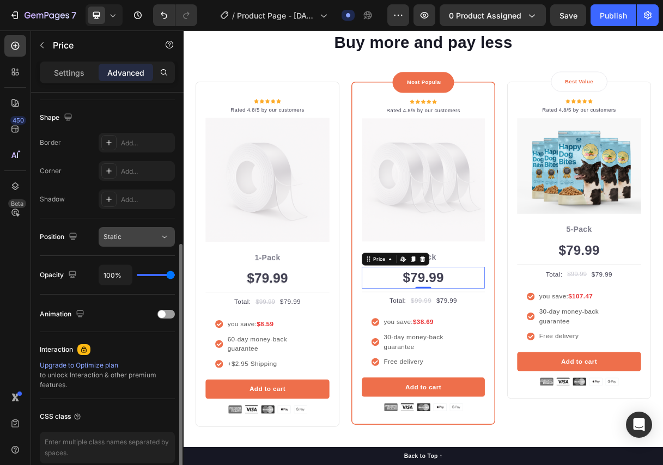
click at [149, 232] on div "Static" at bounding box center [131, 237] width 56 height 10
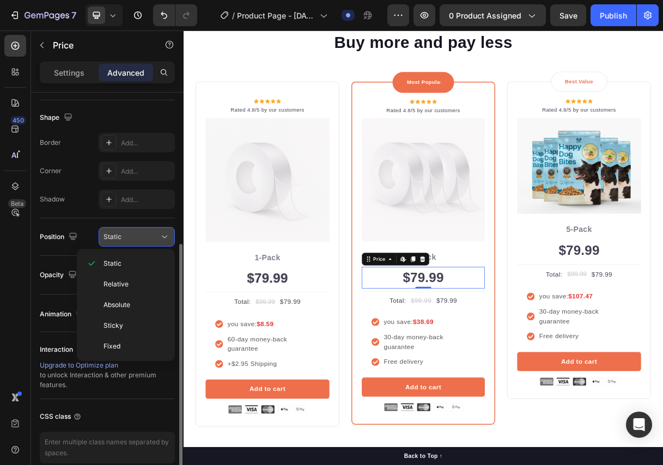
click at [149, 232] on div "Static" at bounding box center [131, 237] width 56 height 10
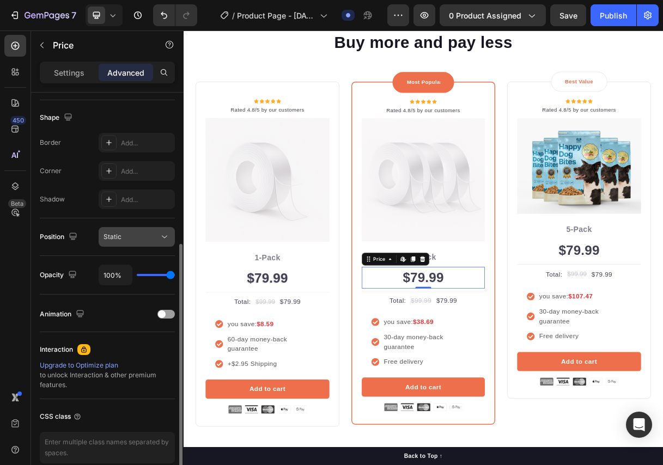
scroll to position [323, 0]
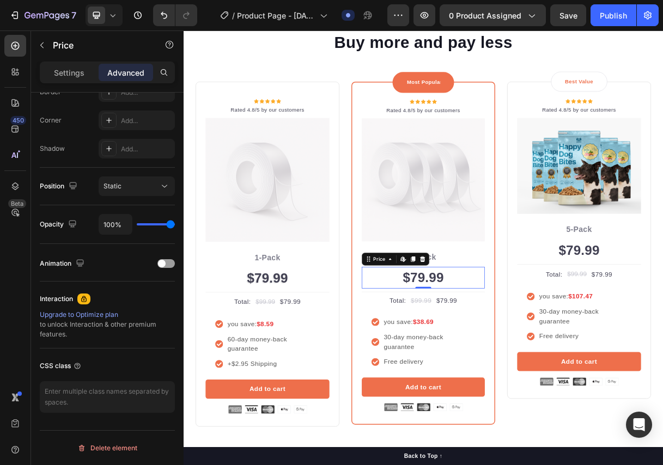
click at [494, 364] on div "$79.99" at bounding box center [510, 367] width 168 height 29
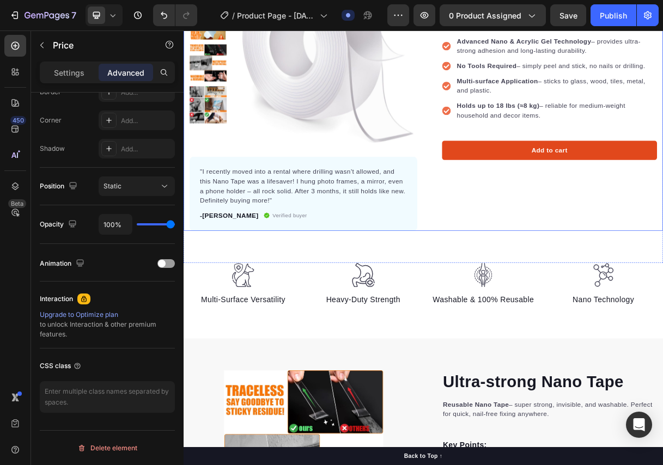
scroll to position [163, 0]
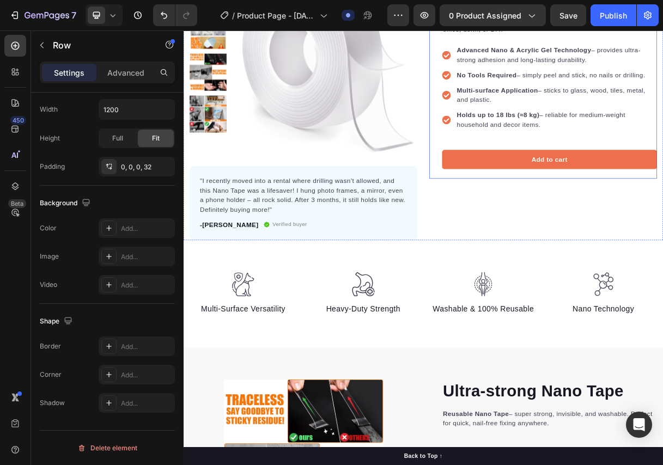
click at [529, 207] on div "Icon Icon Icon Icon Icon Icon List Hoz 19.850+ Happy Customers Text block Row U…" at bounding box center [673, 90] width 310 height 285
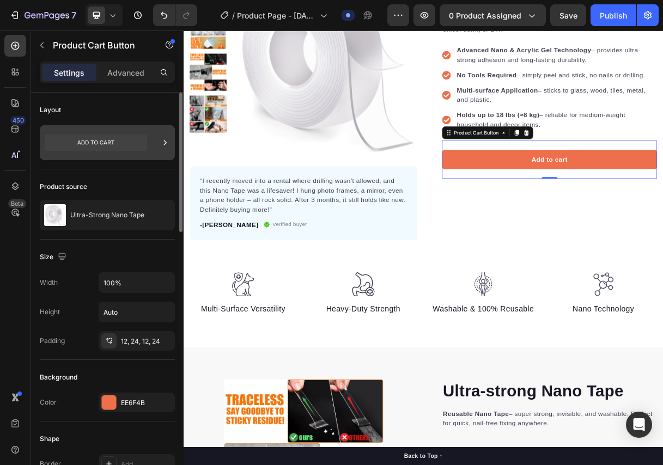
click at [151, 142] on div at bounding box center [107, 142] width 135 height 35
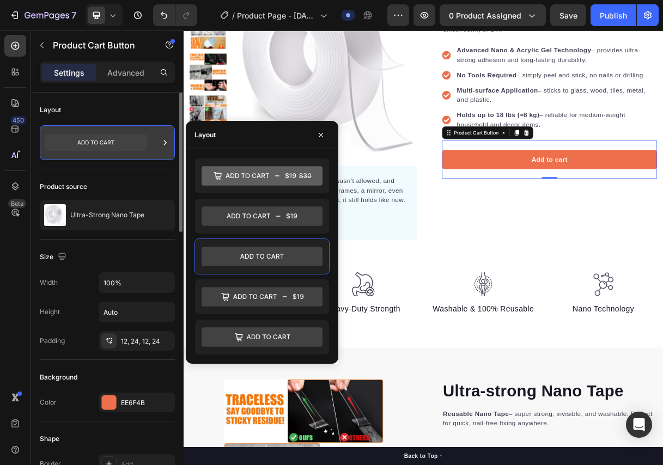
click at [151, 142] on div at bounding box center [107, 142] width 135 height 35
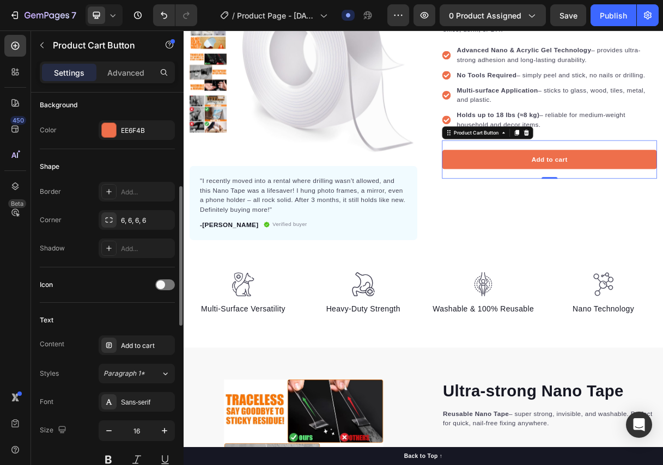
scroll to position [327, 0]
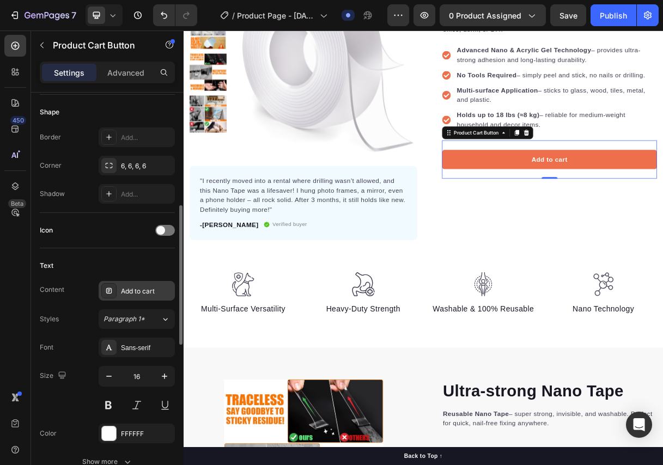
click at [140, 291] on div "Add to cart" at bounding box center [146, 291] width 51 height 10
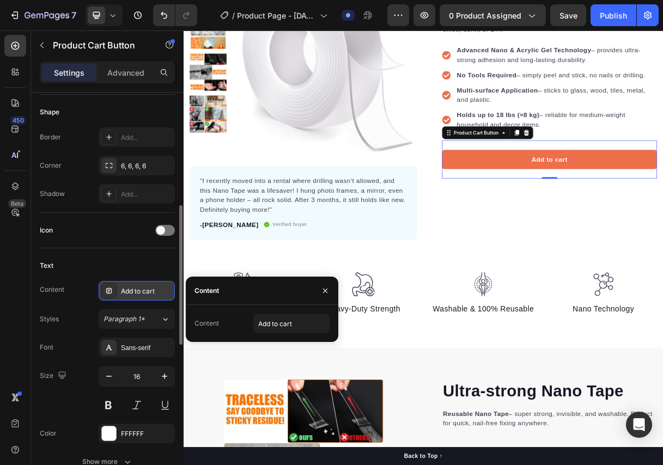
click at [140, 291] on div "Add to cart" at bounding box center [146, 291] width 51 height 10
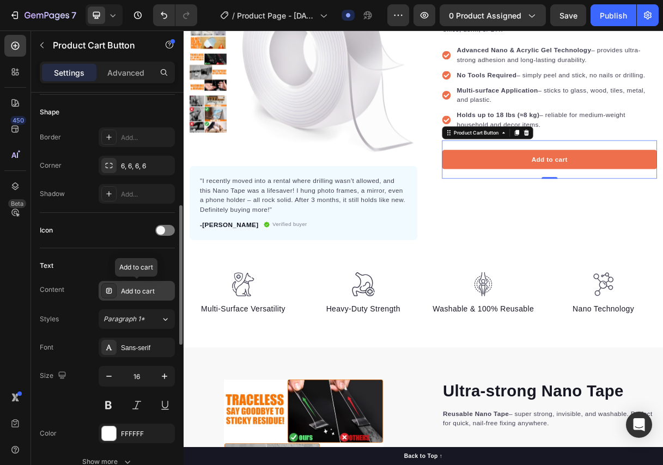
click at [140, 291] on div "Add to cart" at bounding box center [146, 291] width 51 height 10
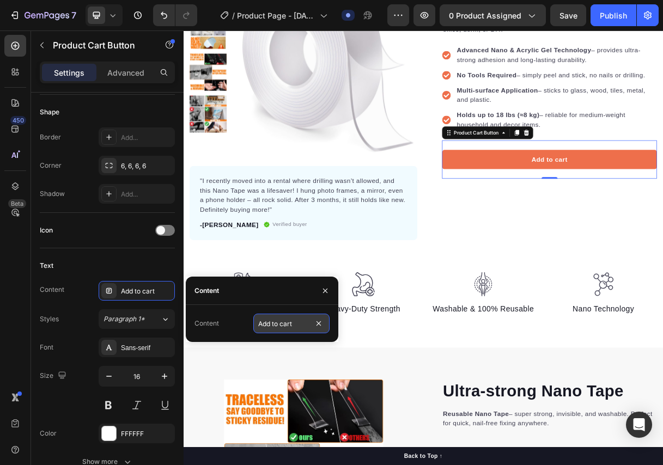
click at [282, 324] on input "Add to cart" at bounding box center [291, 324] width 76 height 20
type input "Buy Now"
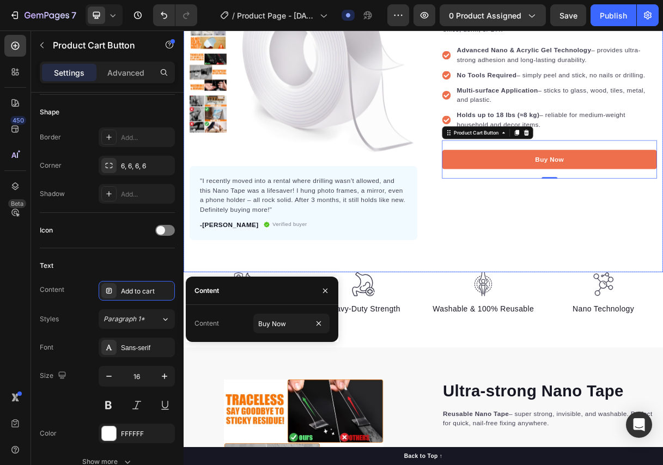
click at [553, 315] on div "Icon Icon Icon Icon Icon Icon List Hoz 19.850+ Happy Customers Text block Row U…" at bounding box center [673, 132] width 310 height 369
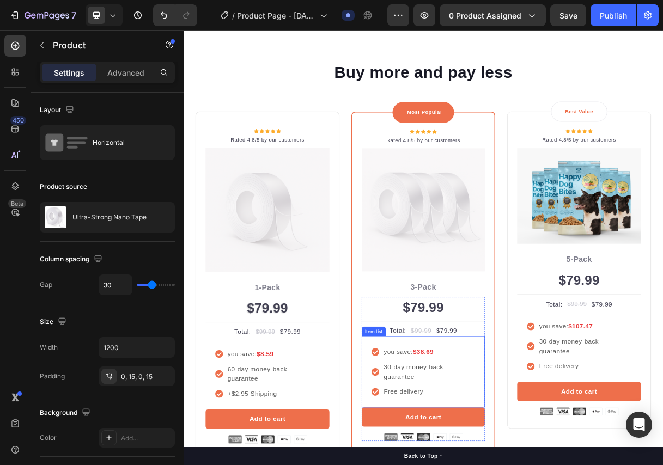
scroll to position [2178, 0]
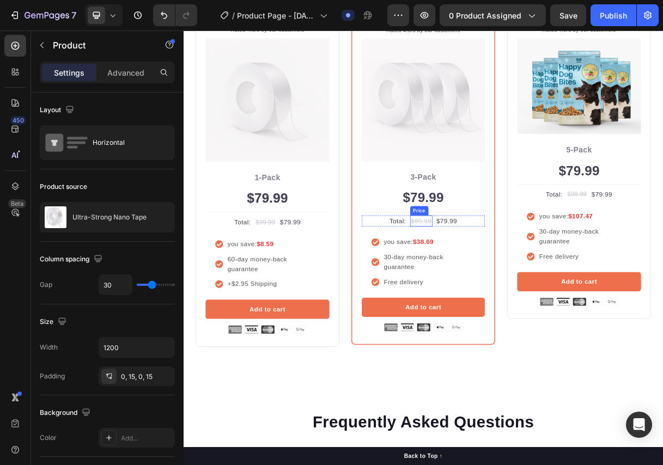
click at [505, 254] on div "$79.99" at bounding box center [510, 258] width 168 height 29
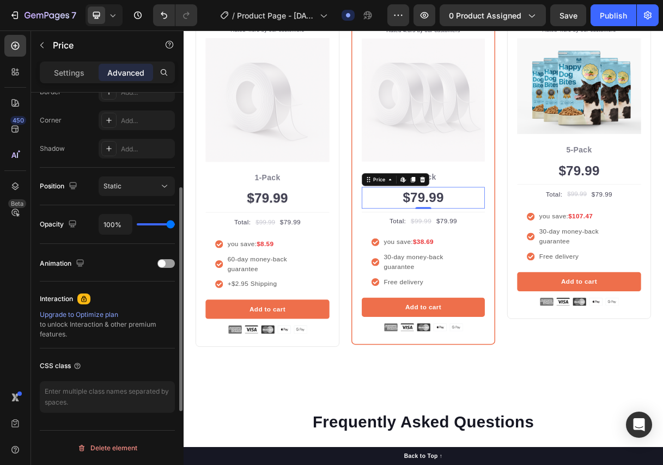
scroll to position [0, 0]
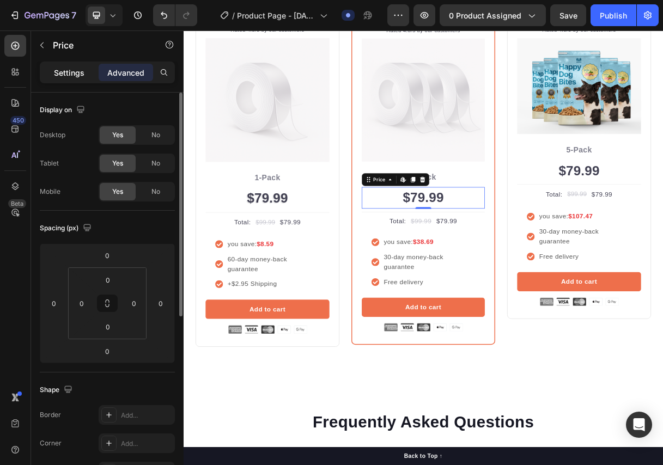
click at [80, 75] on p "Settings" at bounding box center [69, 72] width 30 height 11
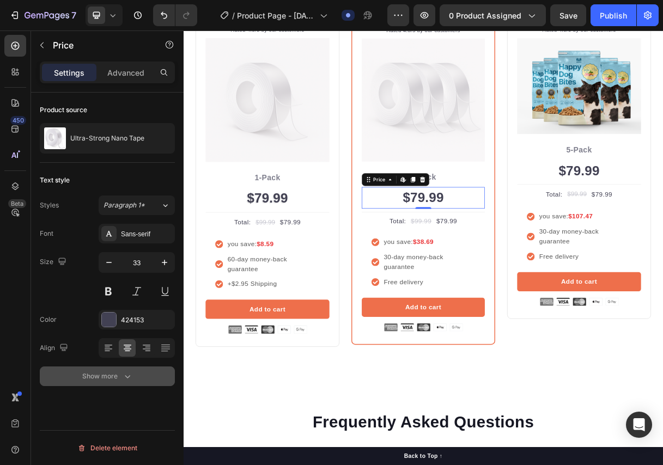
click at [119, 379] on div "Show more" at bounding box center [107, 376] width 51 height 11
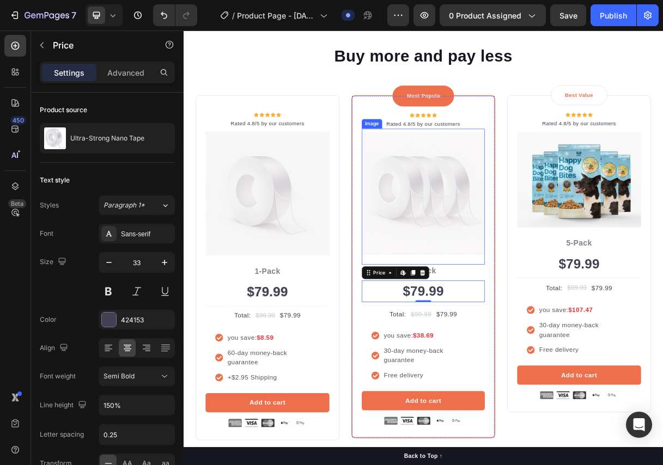
scroll to position [1960, 0]
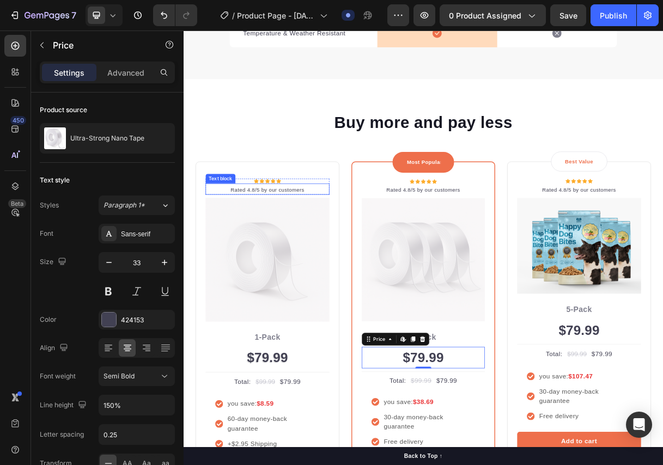
click at [278, 245] on p "Rated 4.8/5 by our customers" at bounding box center [297, 247] width 167 height 11
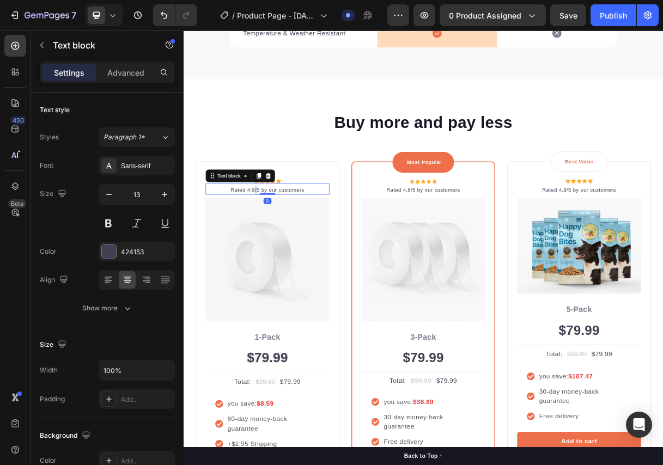
click at [278, 245] on p "Rated 4.8/5 by our customers" at bounding box center [297, 247] width 167 height 11
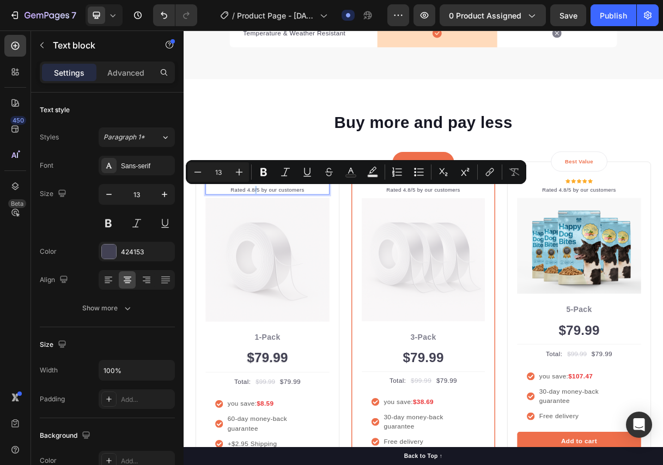
click at [279, 245] on p "Rated 4.8/5 by our customers" at bounding box center [297, 247] width 167 height 11
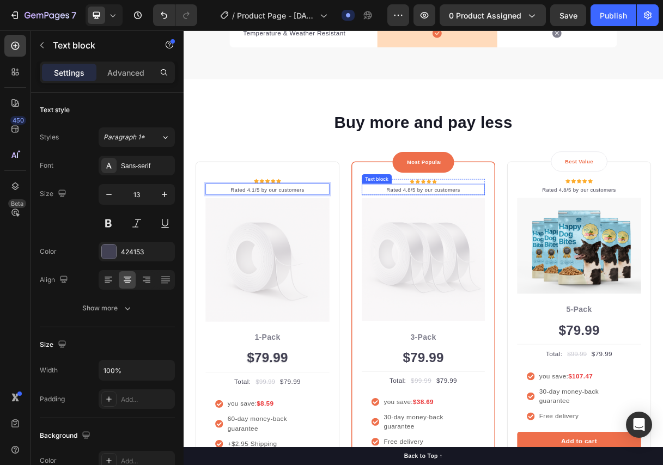
click at [488, 246] on p "Rated 4.8/5 by our customers" at bounding box center [509, 248] width 165 height 11
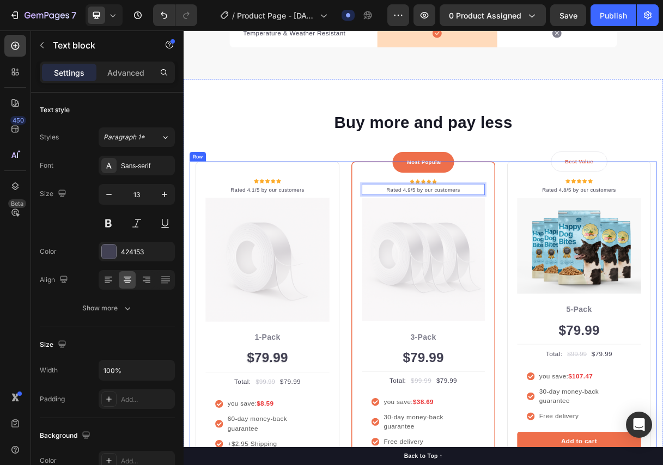
click at [609, 228] on div "Icon Icon Icon Icon Icon Icon List Hoz Rated 4.1/5 by our customers Text block …" at bounding box center [510, 444] width 637 height 470
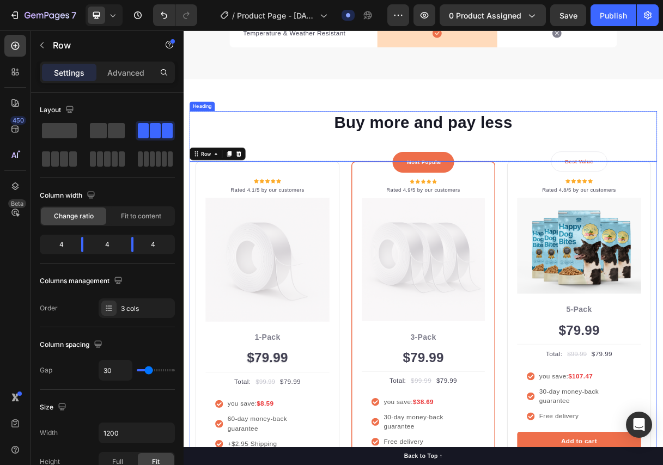
click at [662, 148] on p "Buy more and pay less" at bounding box center [510, 156] width 635 height 28
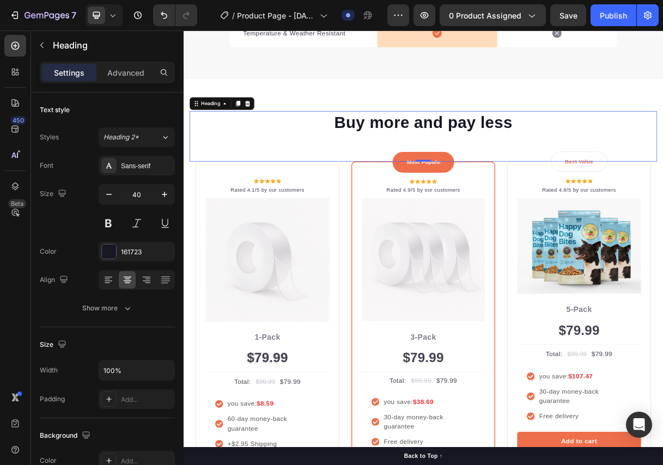
scroll to position [2014, 0]
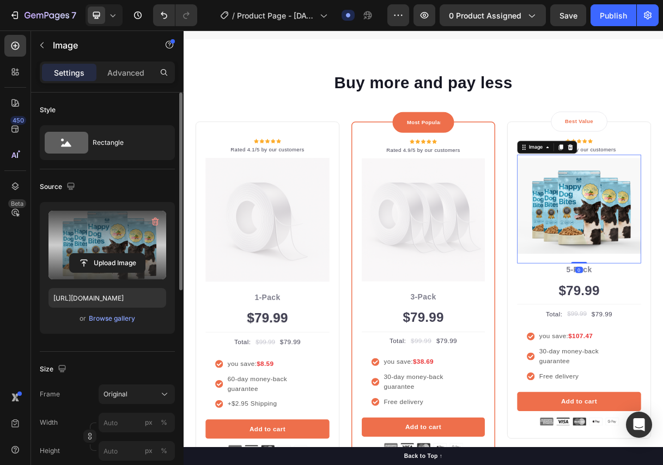
click at [102, 239] on label at bounding box center [107, 245] width 118 height 69
click at [102, 254] on input "file" at bounding box center [107, 263] width 75 height 19
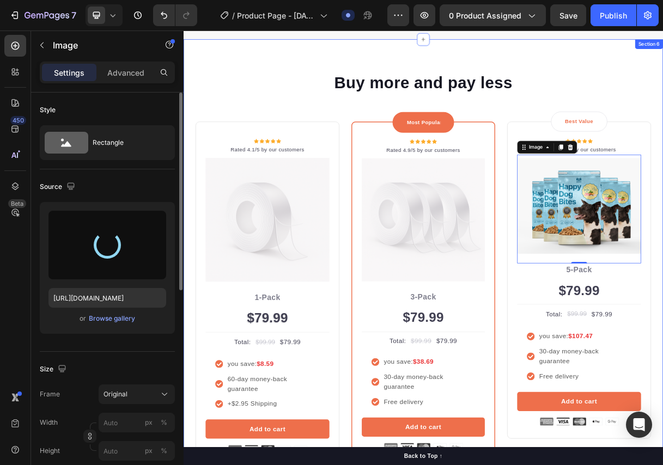
type input "https://cdn.shopify.com/s/files/1/0833/3046/6080/files/gempages_581434491701035…"
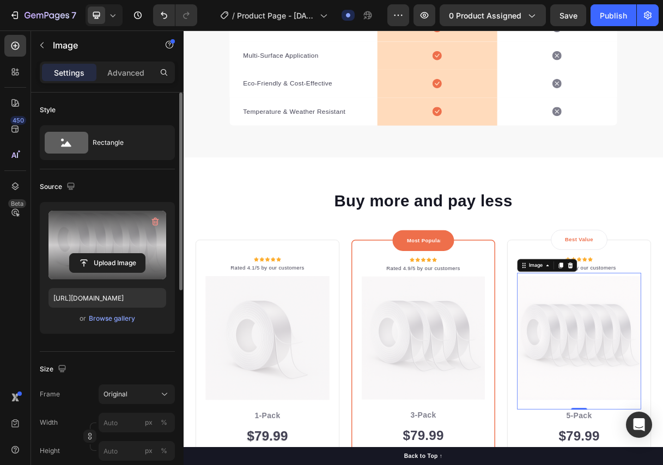
scroll to position [1851, 0]
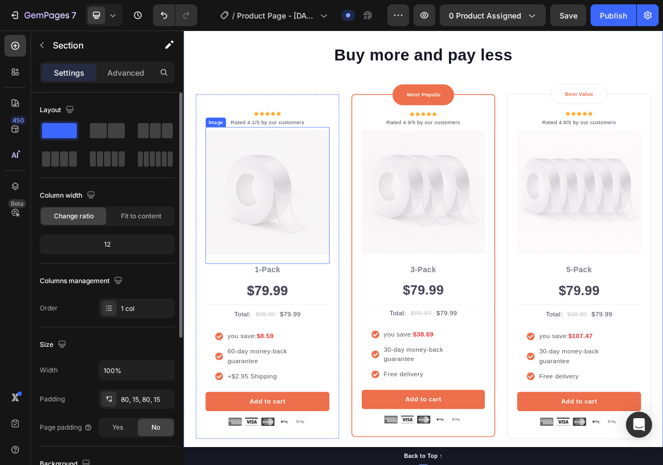
scroll to position [2123, 0]
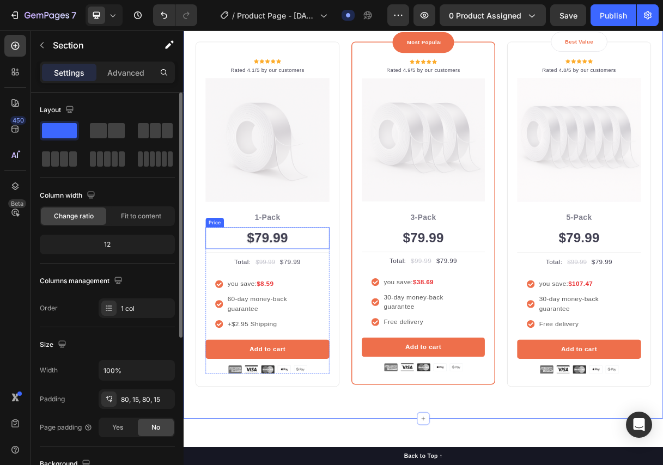
click at [301, 304] on div "$79.99" at bounding box center [297, 313] width 169 height 29
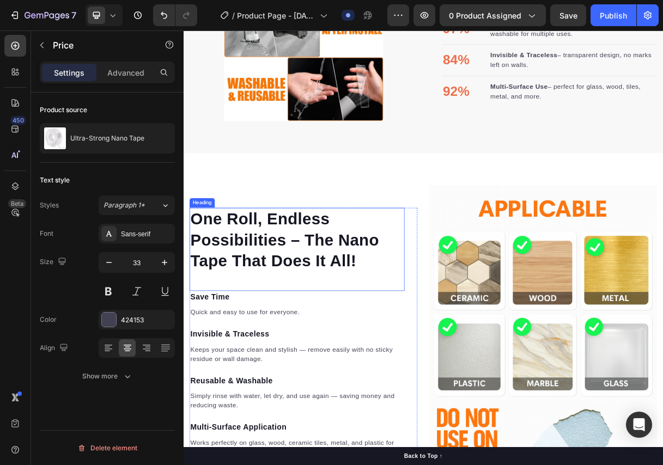
scroll to position [654, 0]
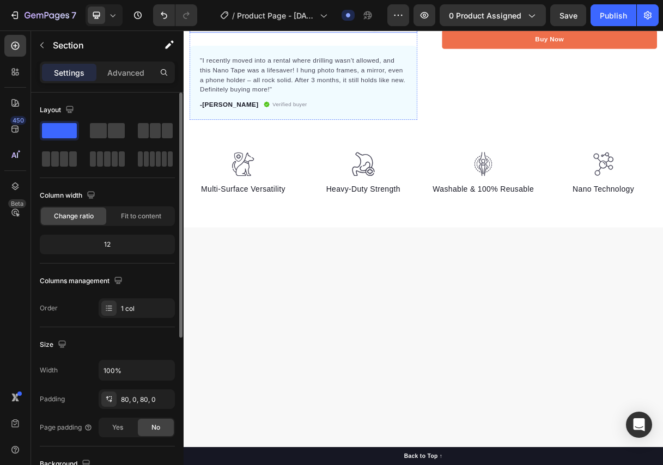
scroll to position [0, 0]
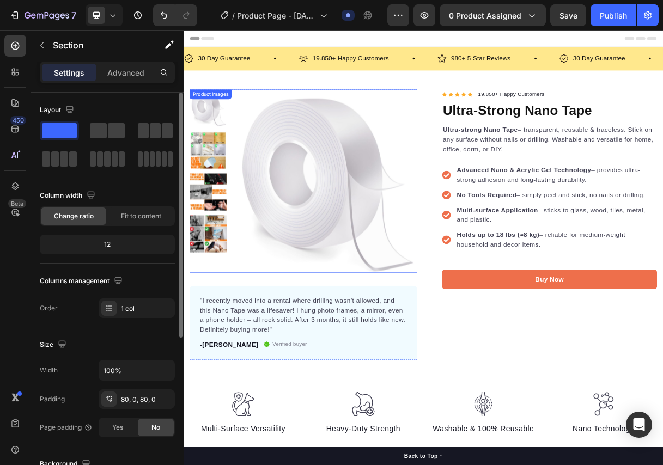
click at [376, 226] on img at bounding box center [375, 237] width 253 height 253
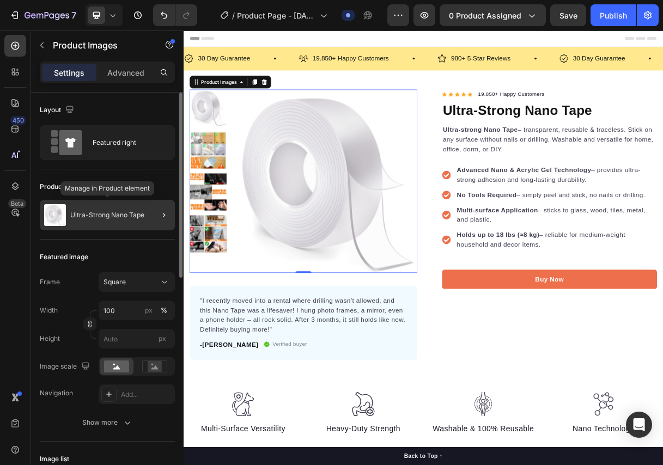
click at [138, 204] on div "Ultra-Strong Nano Tape" at bounding box center [107, 215] width 135 height 30
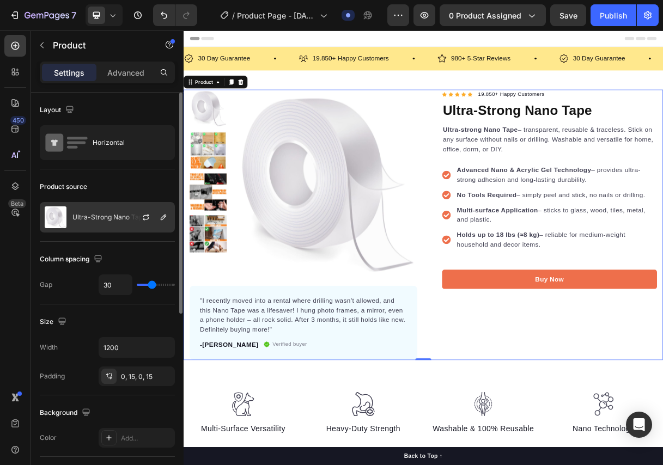
click at [154, 211] on div at bounding box center [150, 217] width 48 height 29
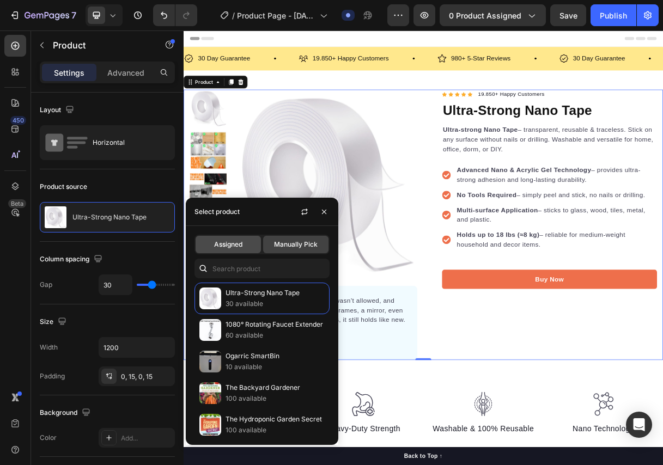
click at [221, 237] on div "Assigned" at bounding box center [227, 244] width 65 height 17
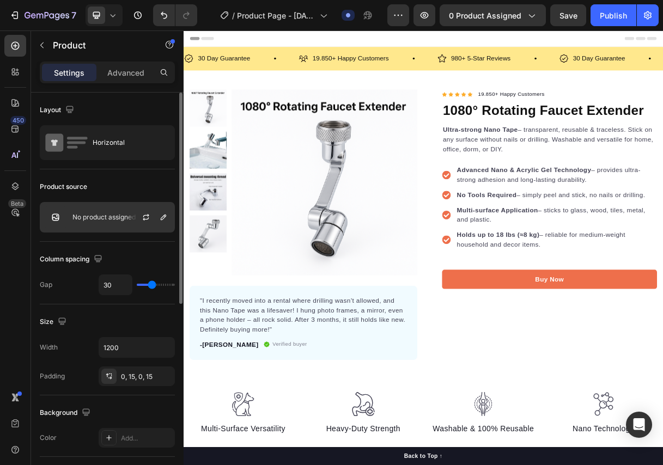
click at [93, 213] on p "No product assigned" at bounding box center [103, 217] width 63 height 8
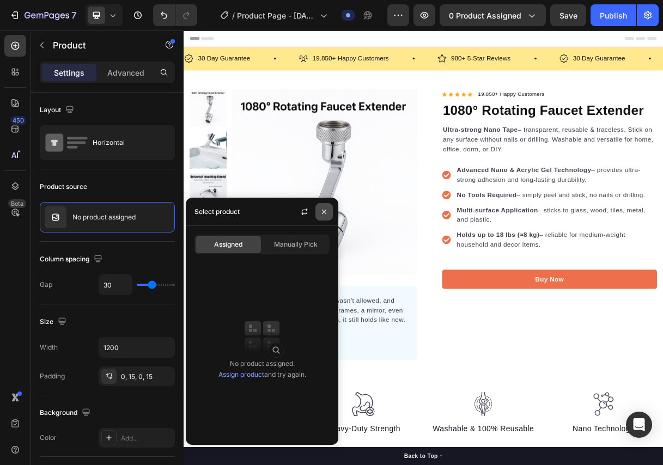
click at [322, 215] on icon "button" at bounding box center [324, 211] width 9 height 9
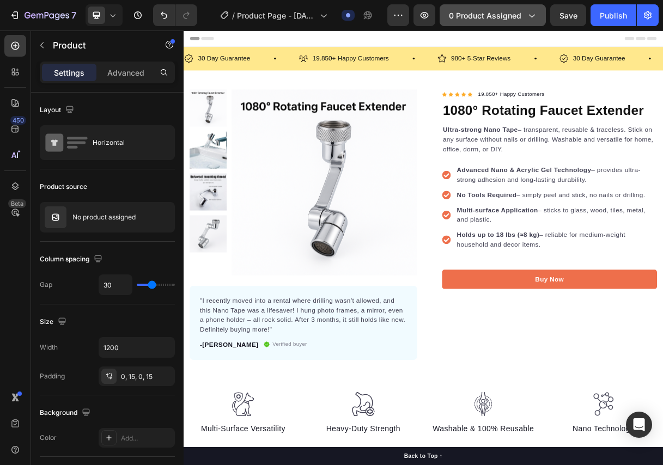
click at [522, 18] on div "0 product assigned" at bounding box center [493, 15] width 88 height 11
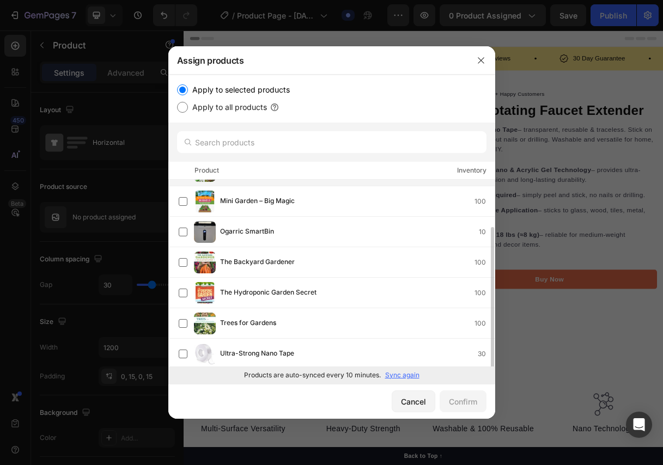
scroll to position [58, 0]
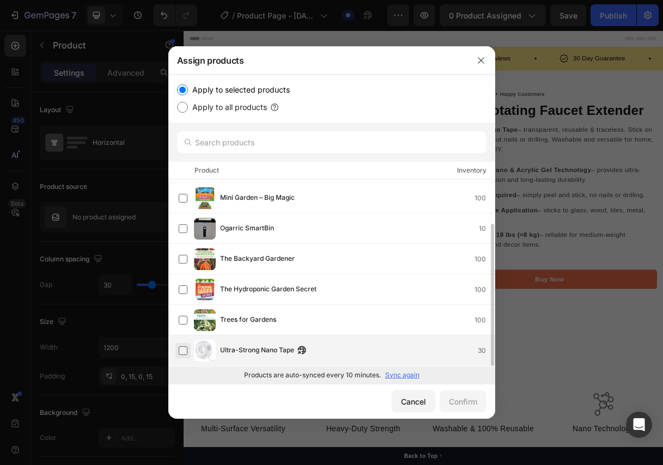
click at [184, 348] on label at bounding box center [183, 350] width 9 height 9
click at [467, 403] on div "Confirm" at bounding box center [463, 401] width 28 height 11
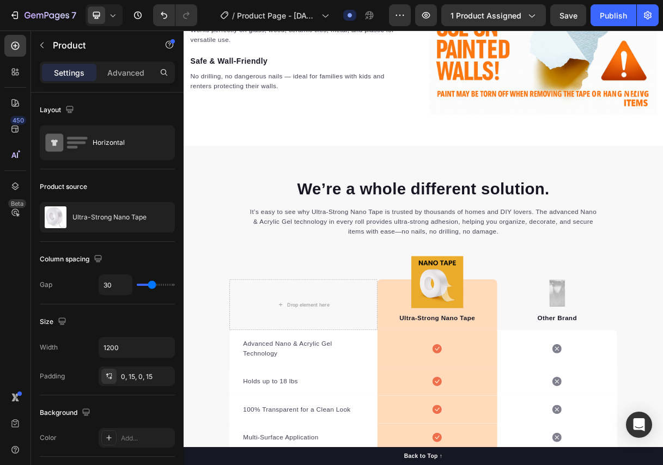
scroll to position [1361, 0]
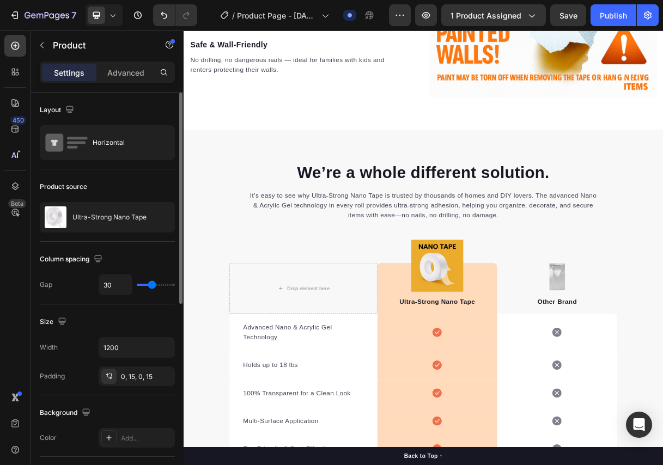
click at [146, 188] on div "Product source" at bounding box center [107, 186] width 135 height 17
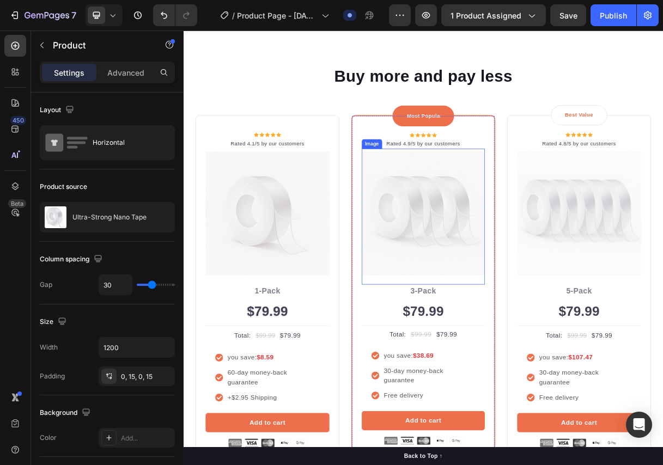
scroll to position [2123, 0]
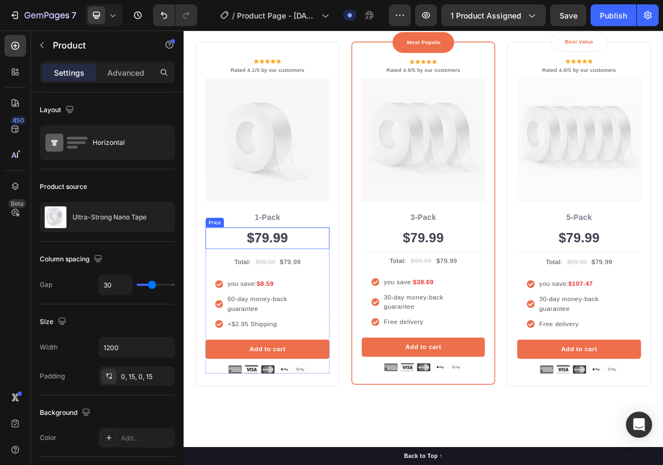
click at [308, 309] on div "$79.99" at bounding box center [297, 313] width 169 height 29
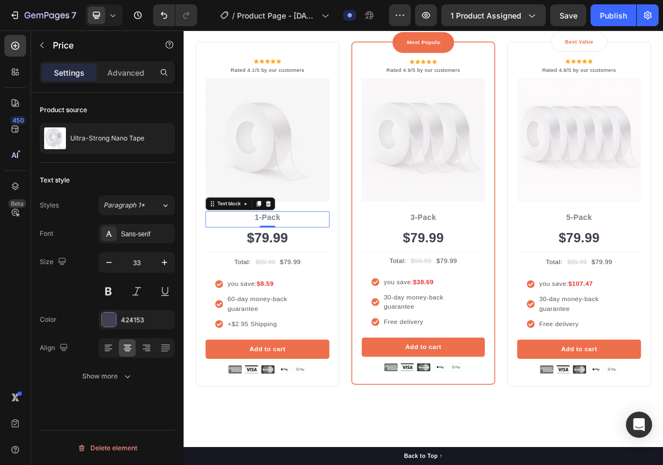
click at [321, 280] on p "1-Pack" at bounding box center [297, 286] width 167 height 16
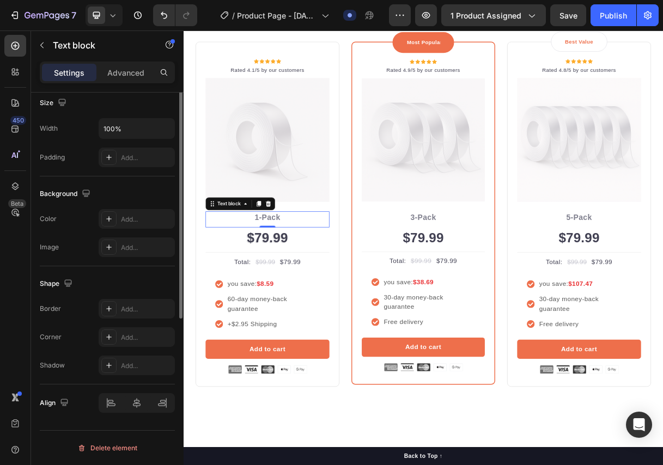
scroll to position [0, 0]
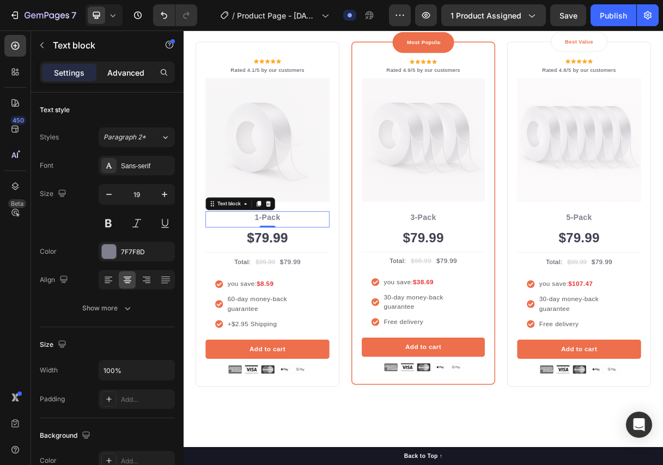
click at [121, 75] on p "Advanced" at bounding box center [125, 72] width 37 height 11
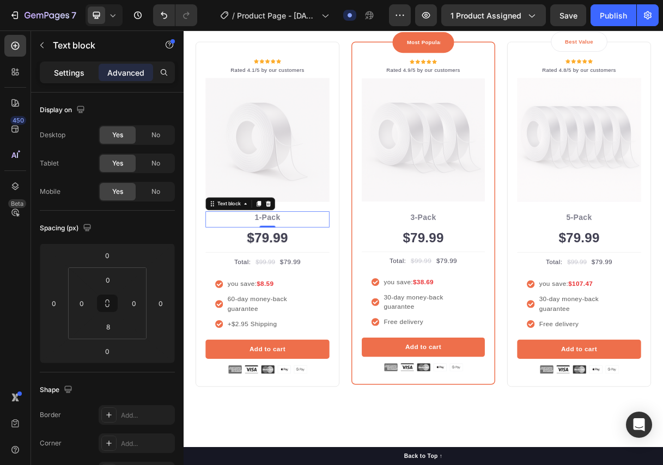
click at [87, 75] on div "Settings" at bounding box center [69, 72] width 54 height 17
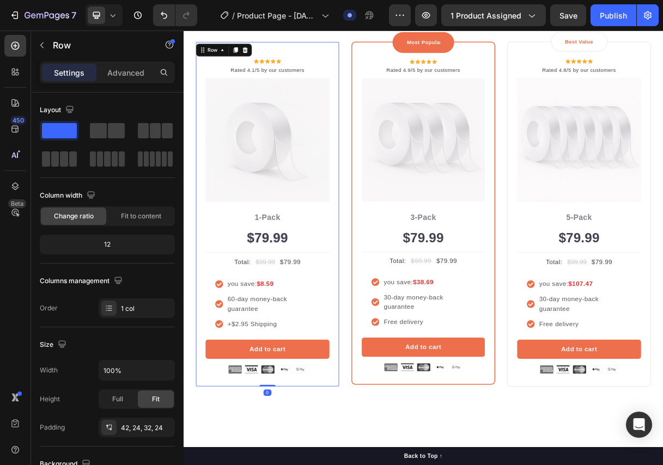
click at [358, 62] on div "Icon Icon Icon Icon Icon Icon List Hoz Rated 4.1/5 by our customers Text block …" at bounding box center [298, 281] width 196 height 470
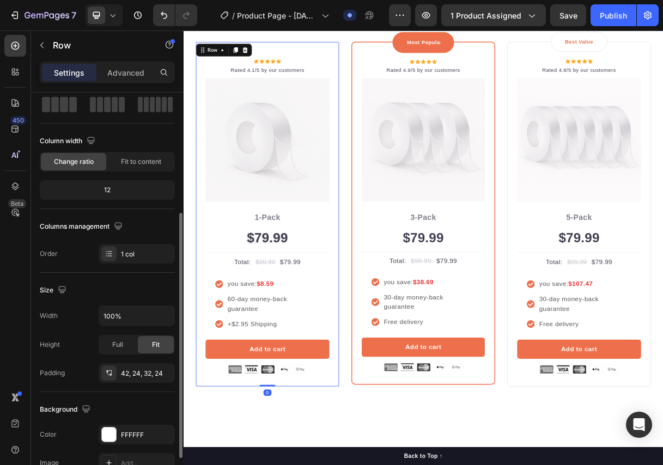
scroll to position [109, 0]
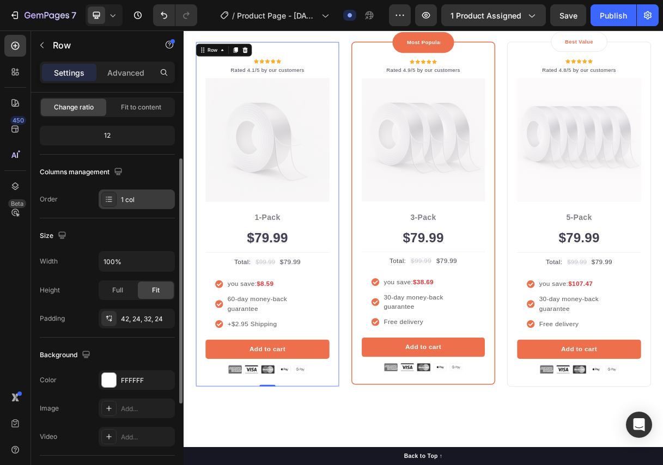
click at [136, 204] on div "1 col" at bounding box center [146, 200] width 51 height 10
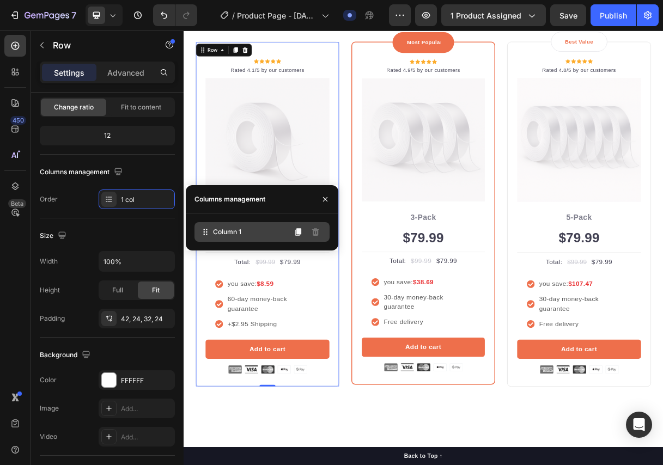
click at [211, 232] on div "Column 1" at bounding box center [261, 232] width 135 height 20
drag, startPoint x: 208, startPoint y: 233, endPoint x: 210, endPoint y: 225, distance: 8.3
click at [210, 225] on div "Column 1" at bounding box center [261, 232] width 135 height 20
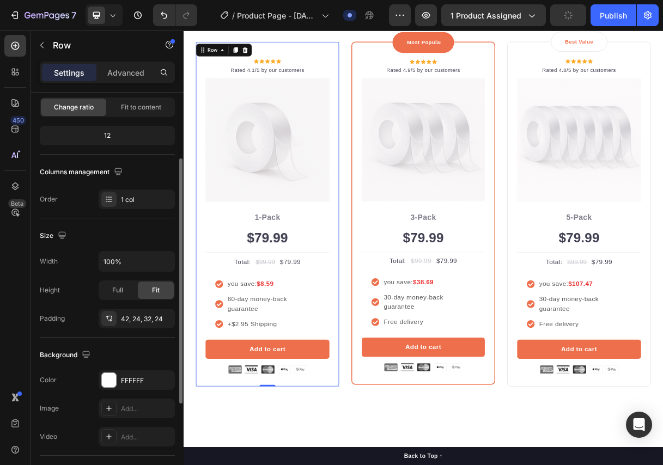
click at [140, 167] on div "Columns management" at bounding box center [107, 171] width 135 height 17
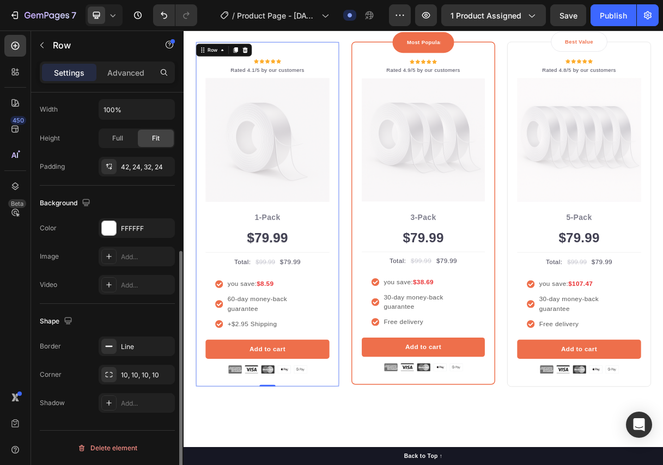
scroll to position [0, 0]
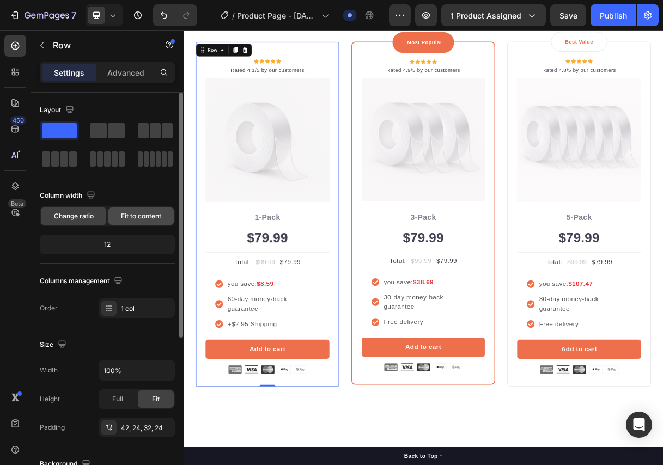
click at [133, 213] on span "Fit to content" at bounding box center [141, 216] width 40 height 10
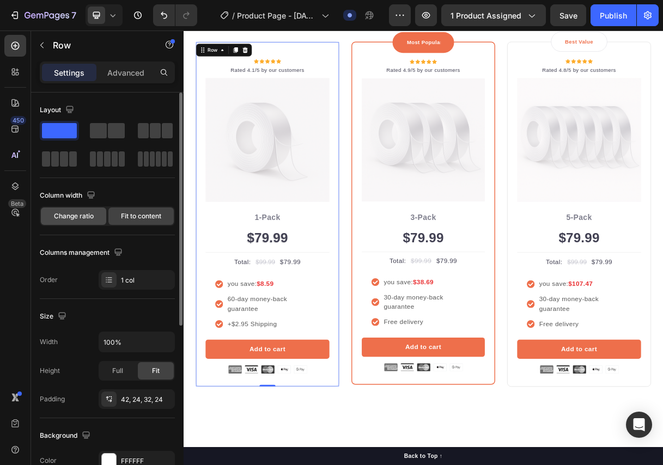
click at [81, 216] on span "Change ratio" at bounding box center [74, 216] width 40 height 10
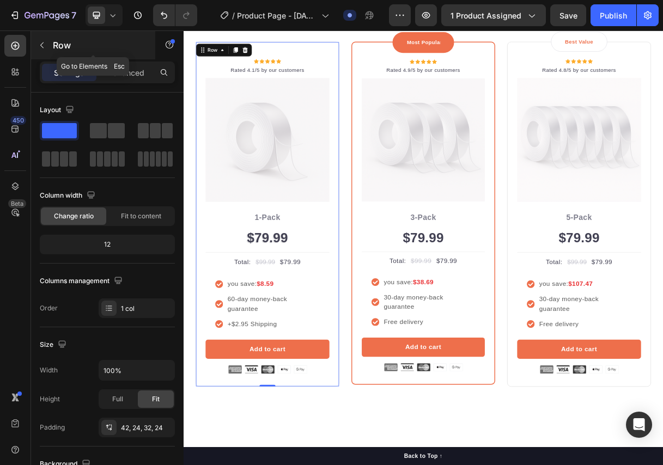
click at [47, 46] on button "button" at bounding box center [41, 44] width 17 height 17
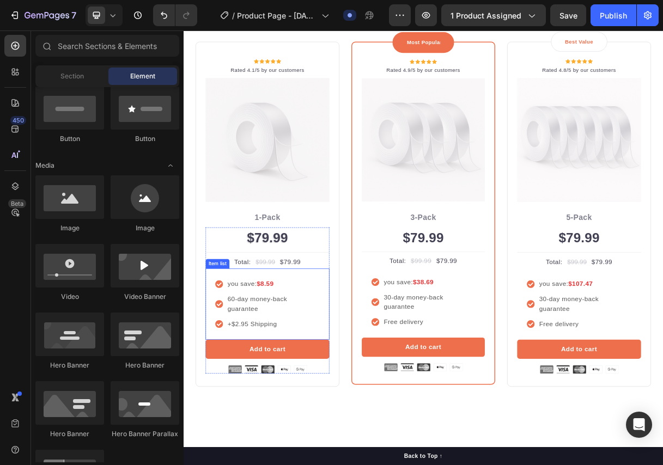
click at [300, 371] on strong "$8.59" at bounding box center [294, 375] width 23 height 9
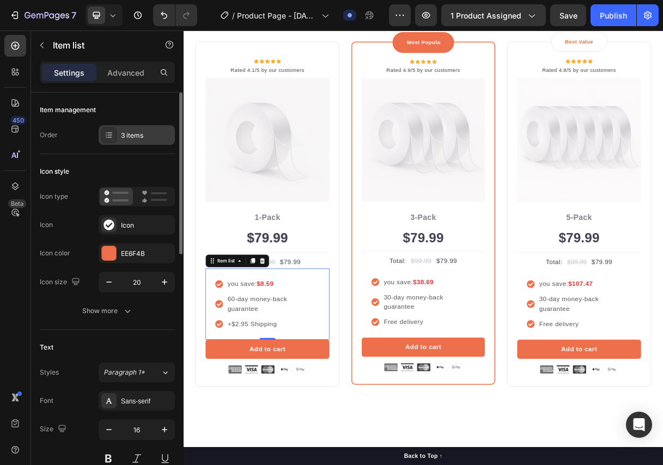
click at [133, 136] on div "3 items" at bounding box center [146, 136] width 51 height 10
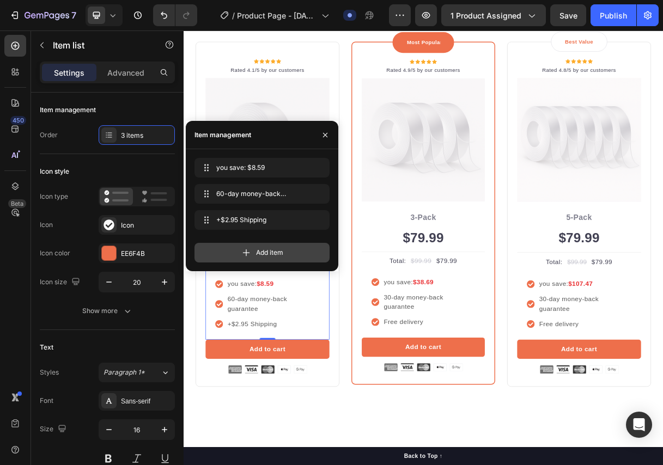
click at [248, 248] on icon at bounding box center [246, 252] width 11 height 11
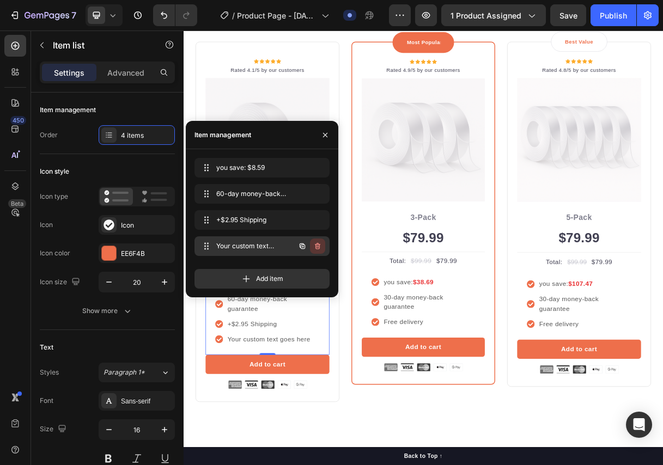
click at [311, 244] on button "button" at bounding box center [317, 245] width 15 height 15
click at [305, 247] on div "Delete" at bounding box center [310, 246] width 20 height 10
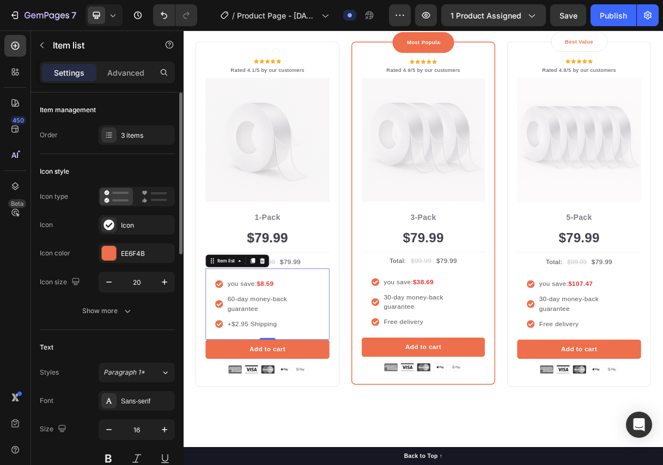
click at [163, 108] on div "Item management" at bounding box center [107, 109] width 135 height 17
click at [295, 306] on div "$79.99" at bounding box center [297, 313] width 169 height 29
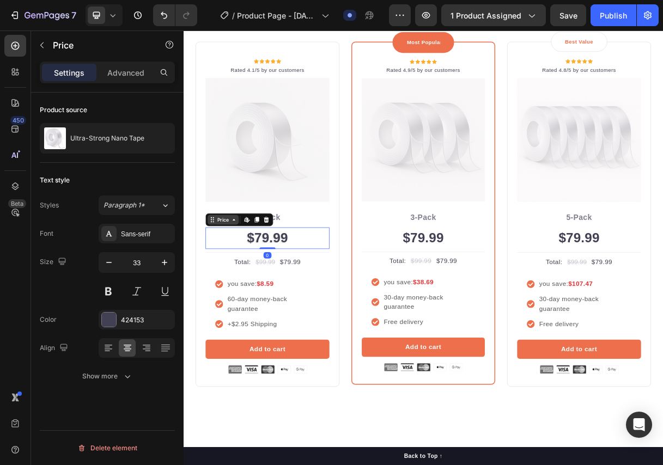
click at [252, 287] on icon at bounding box center [251, 288] width 3 height 2
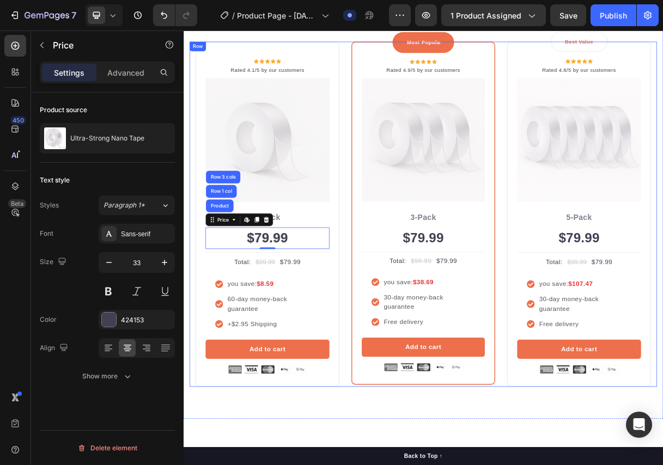
click at [403, 70] on div "Icon Icon Icon Icon Icon Icon List Hoz Rated 4.1/5 by our customers Text block …" at bounding box center [510, 281] width 637 height 470
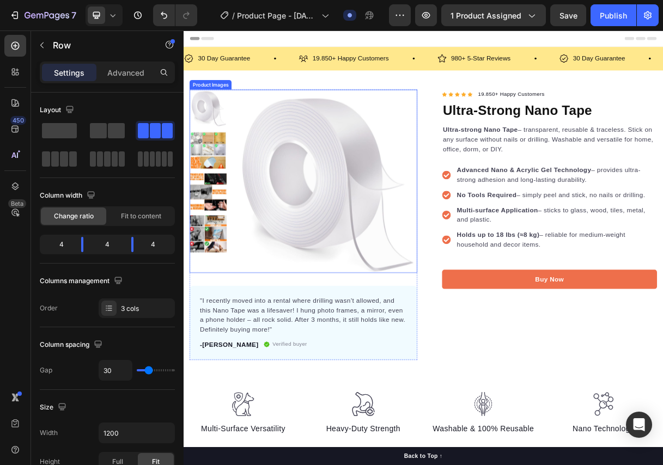
click at [239, 182] on img at bounding box center [217, 193] width 51 height 51
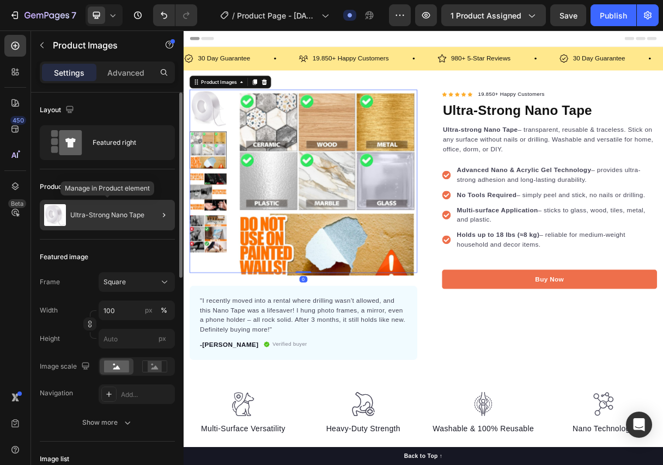
click at [102, 212] on p "Ultra-Strong Nano Tape" at bounding box center [107, 215] width 74 height 8
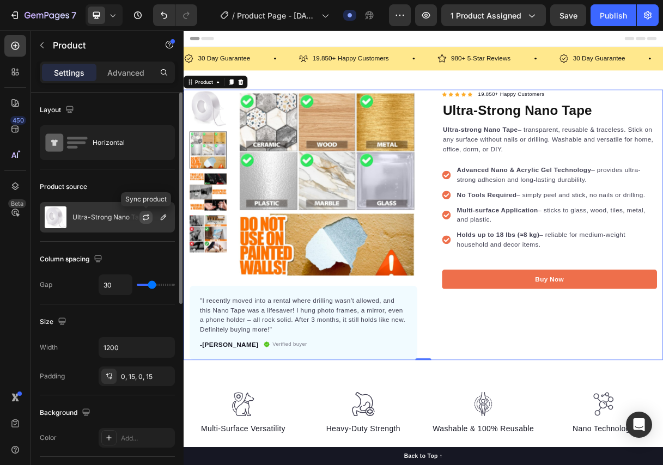
click at [146, 217] on icon "button" at bounding box center [146, 217] width 9 height 9
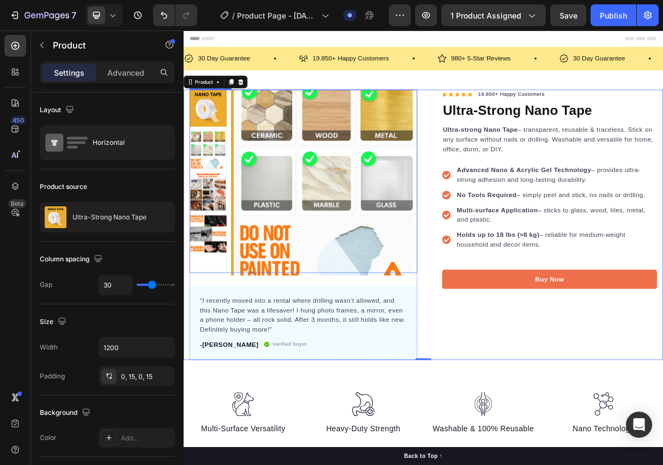
click at [231, 132] on img at bounding box center [217, 136] width 51 height 51
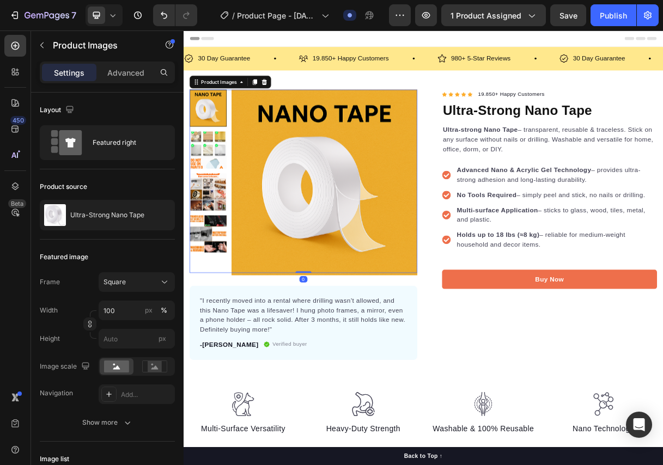
click at [219, 175] on img at bounding box center [217, 193] width 51 height 51
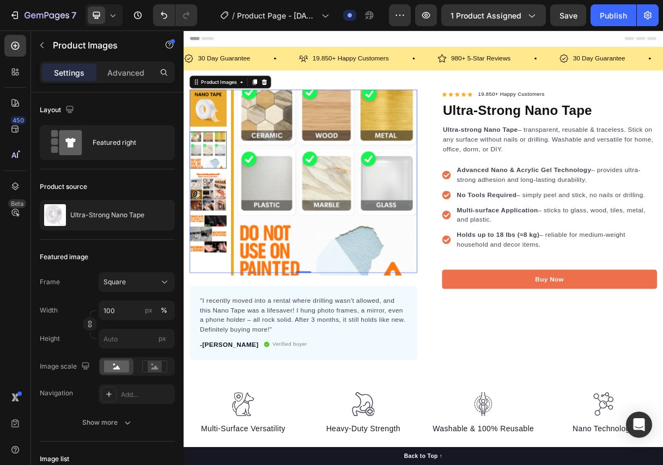
click at [213, 234] on img at bounding box center [217, 250] width 51 height 51
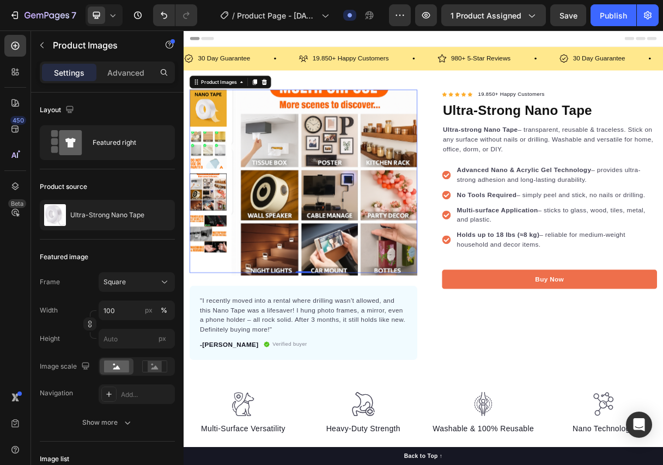
click at [223, 295] on img at bounding box center [217, 308] width 51 height 51
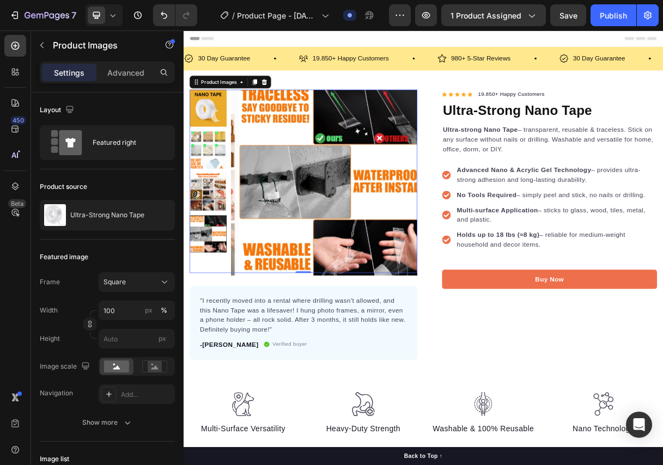
click at [326, 145] on img at bounding box center [385, 237] width 253 height 253
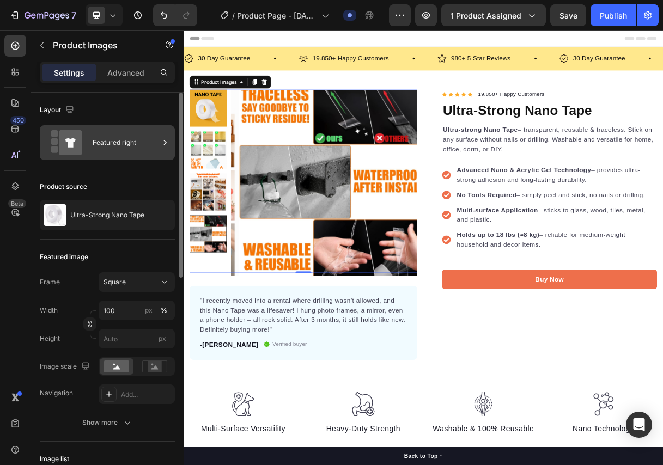
click at [116, 145] on div "Featured right" at bounding box center [126, 142] width 66 height 25
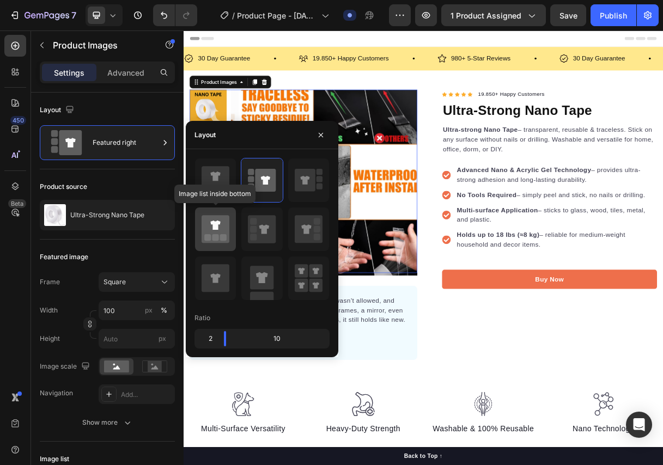
click at [223, 223] on icon at bounding box center [215, 229] width 28 height 28
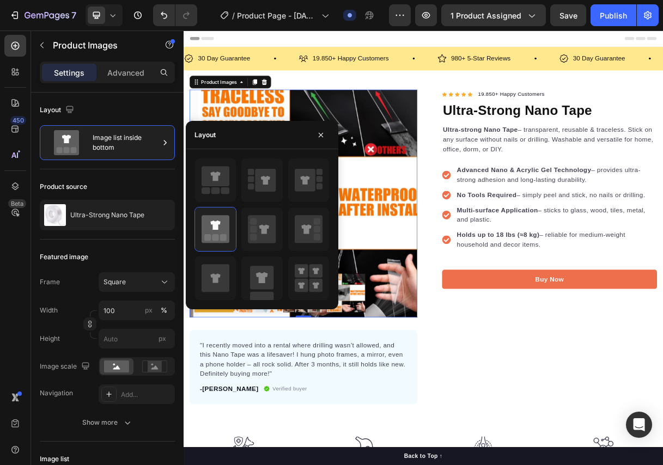
click at [428, 187] on img at bounding box center [359, 266] width 310 height 310
click at [322, 135] on icon "button" at bounding box center [320, 135] width 9 height 9
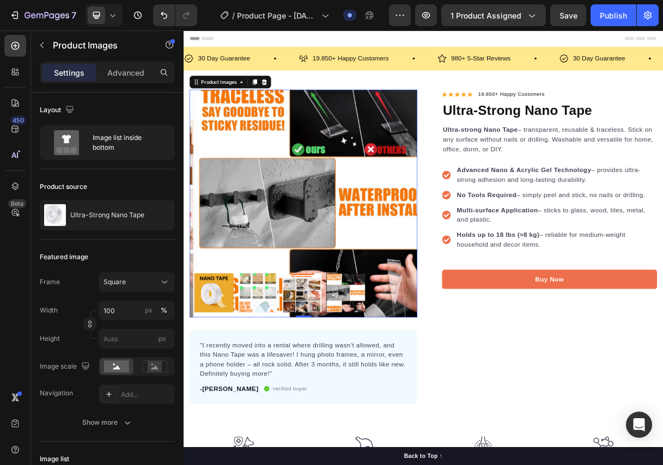
click at [232, 371] on img at bounding box center [224, 387] width 53 height 53
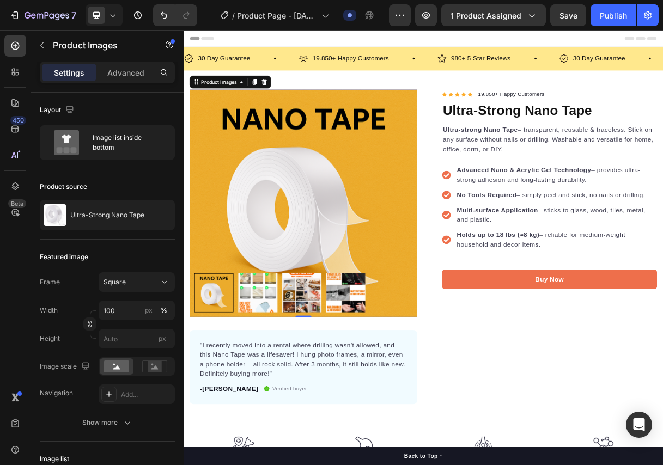
click at [295, 395] on img at bounding box center [284, 387] width 53 height 53
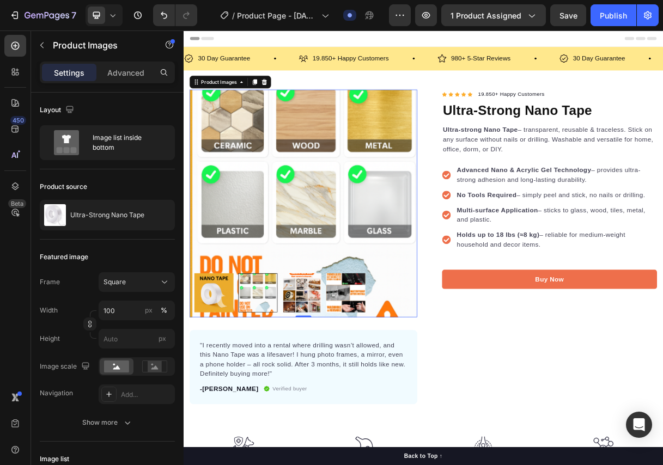
click at [335, 383] on img at bounding box center [344, 387] width 53 height 53
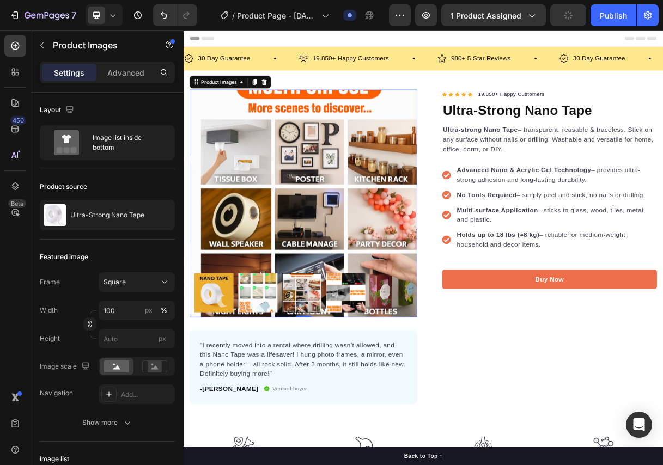
click at [407, 387] on img at bounding box center [404, 387] width 53 height 53
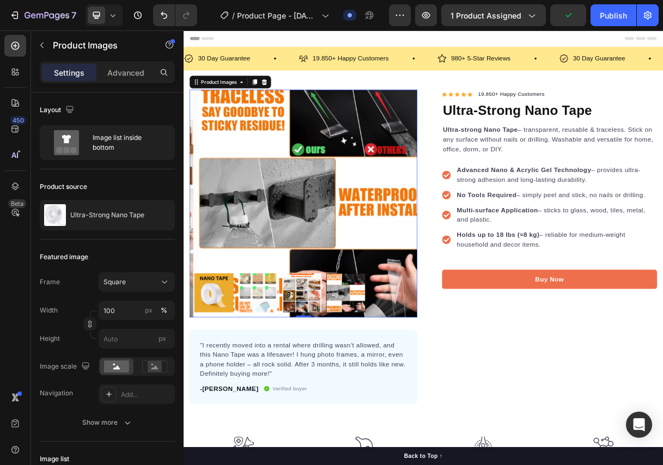
click at [303, 193] on img at bounding box center [359, 266] width 310 height 310
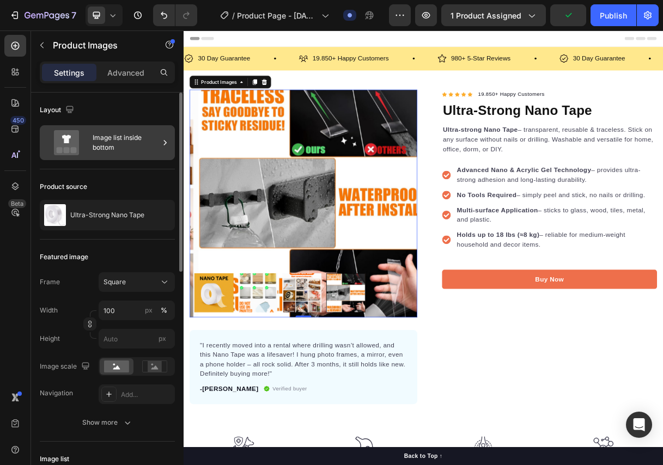
click at [157, 137] on div "Image list inside bottom" at bounding box center [126, 142] width 66 height 25
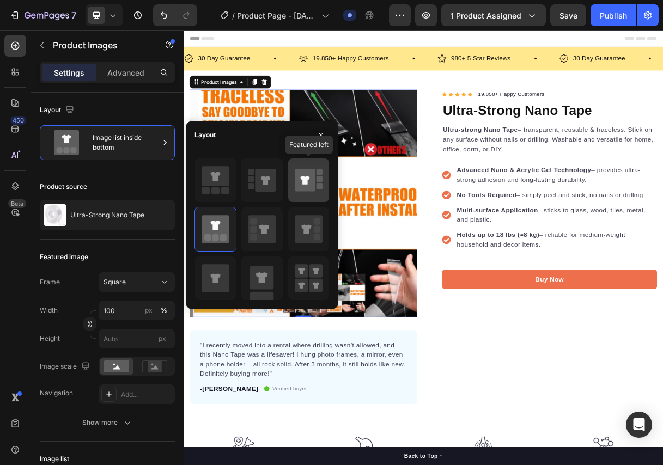
click at [305, 186] on icon at bounding box center [305, 180] width 21 height 23
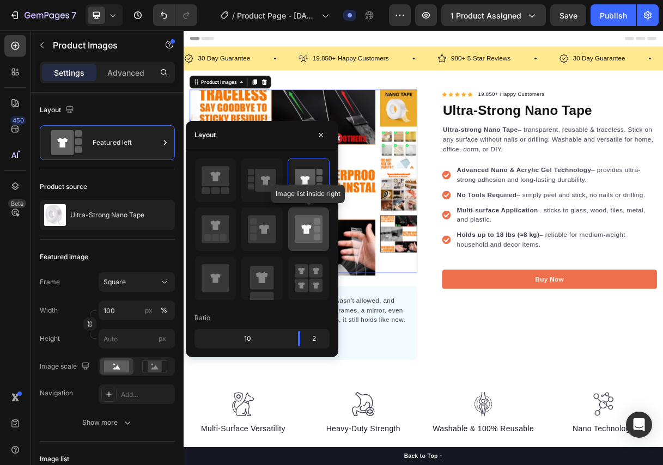
click at [310, 242] on icon at bounding box center [309, 229] width 28 height 28
type input "20"
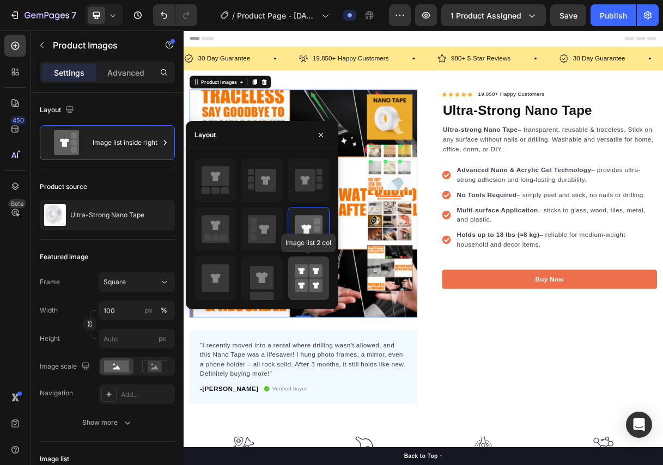
click at [311, 278] on icon at bounding box center [309, 278] width 28 height 30
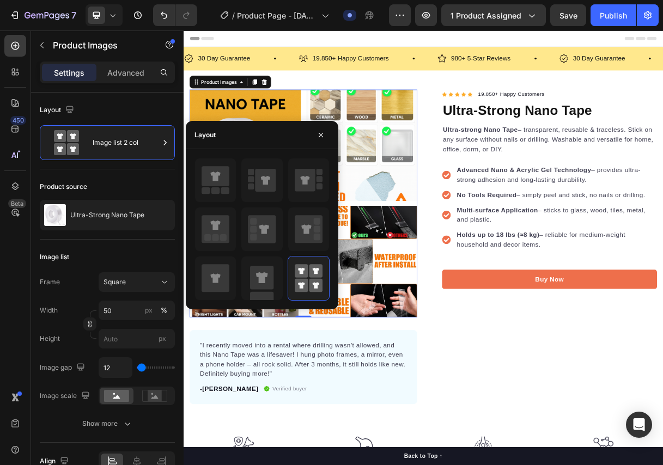
click at [286, 273] on div at bounding box center [261, 229] width 135 height 143
click at [258, 273] on icon at bounding box center [262, 277] width 12 height 11
type input "100"
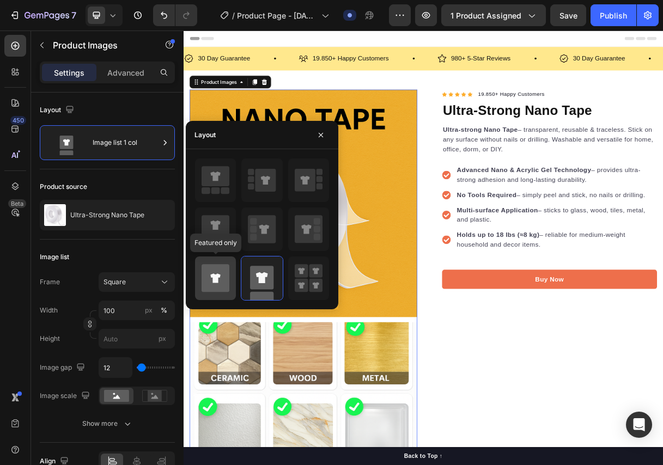
click at [219, 273] on icon at bounding box center [215, 278] width 28 height 28
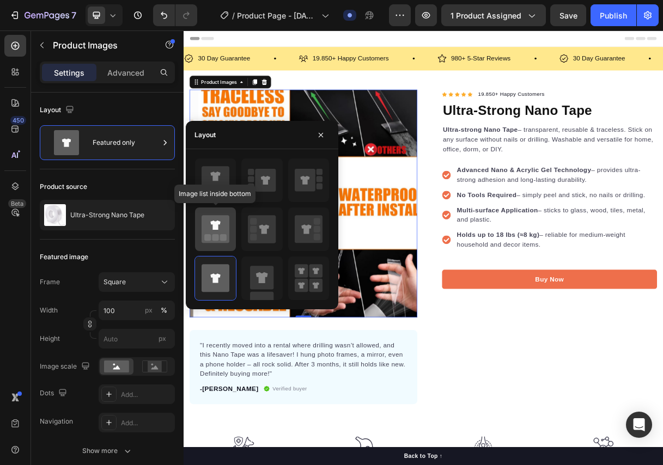
click at [218, 228] on icon at bounding box center [215, 229] width 28 height 28
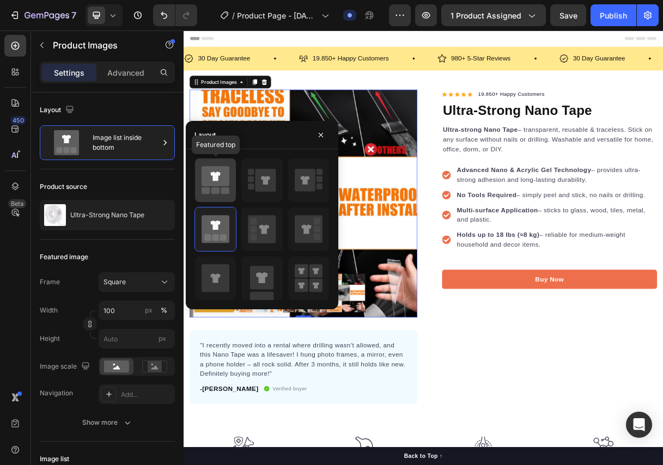
click at [218, 184] on icon at bounding box center [215, 176] width 28 height 20
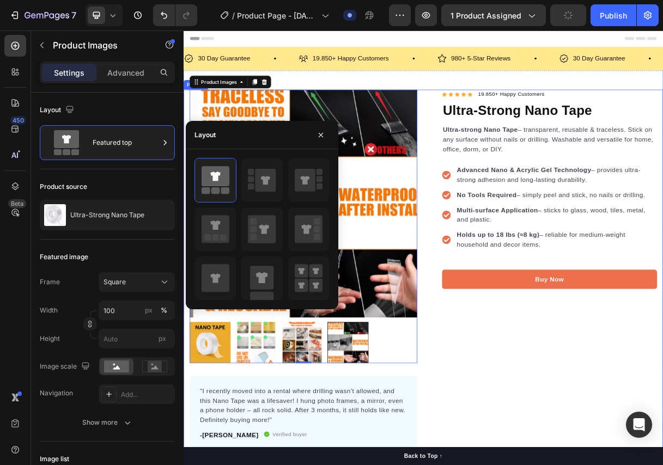
click at [585, 439] on div "Icon Icon Icon Icon Icon Icon List Hoz 19.850+ Happy Customers Text block Row U…" at bounding box center [673, 357] width 310 height 492
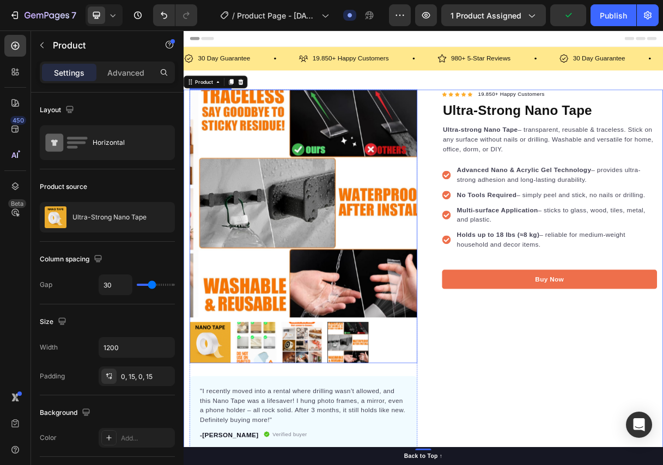
click at [238, 450] on img at bounding box center [220, 456] width 56 height 56
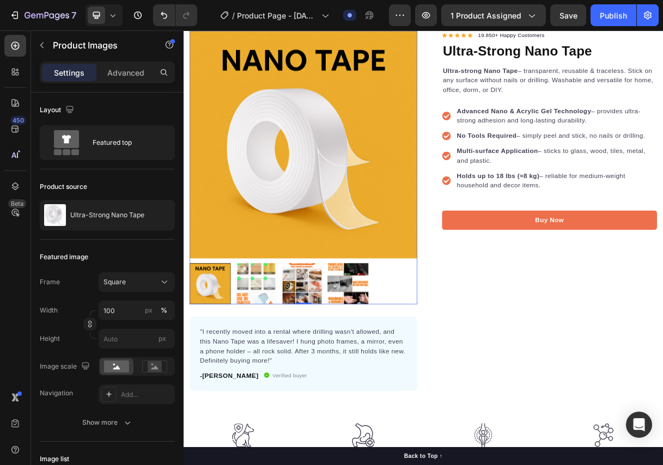
scroll to position [109, 0]
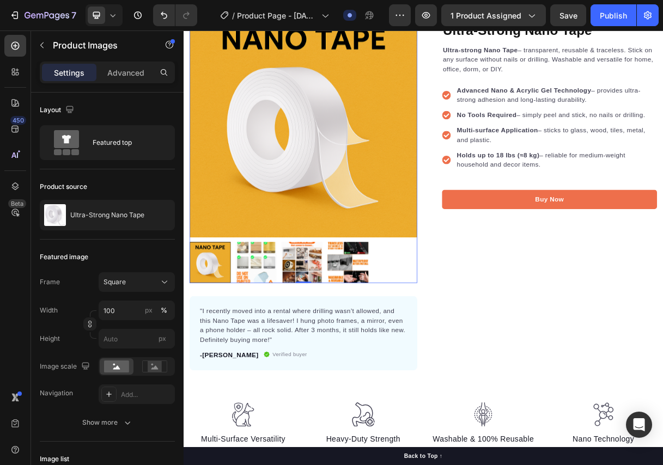
click at [272, 335] on img at bounding box center [282, 347] width 56 height 56
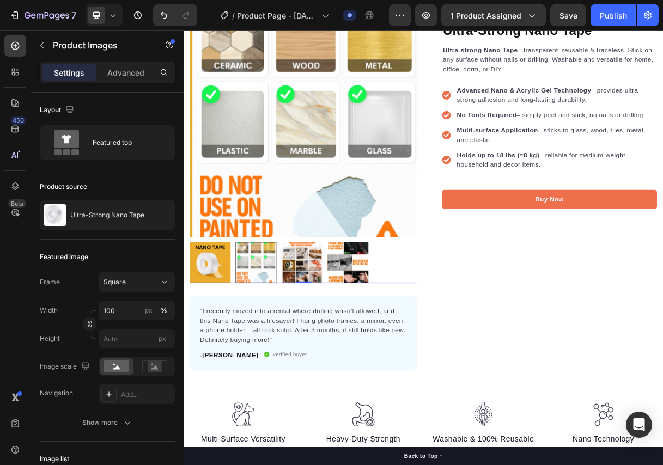
click at [228, 339] on img at bounding box center [220, 347] width 56 height 56
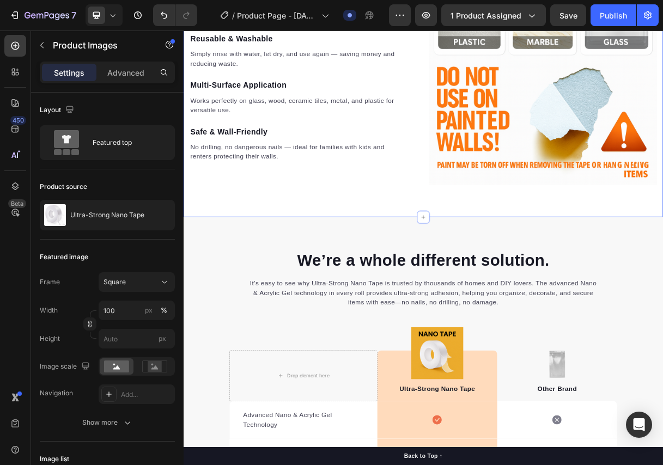
scroll to position [1397, 0]
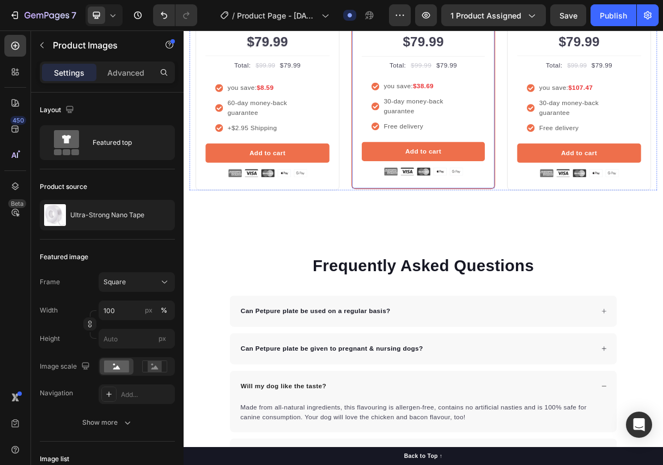
click at [415, 191] on div "Most Popular Text block Row Icon Icon Icon Icon Icon Icon List Hoz Rated 4.9/5 …" at bounding box center [510, 97] width 196 height 300
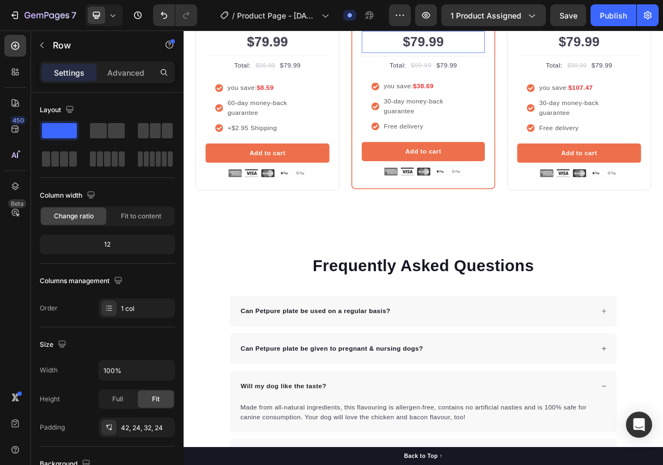
click at [513, 61] on div "$79.99" at bounding box center [510, 46] width 168 height 29
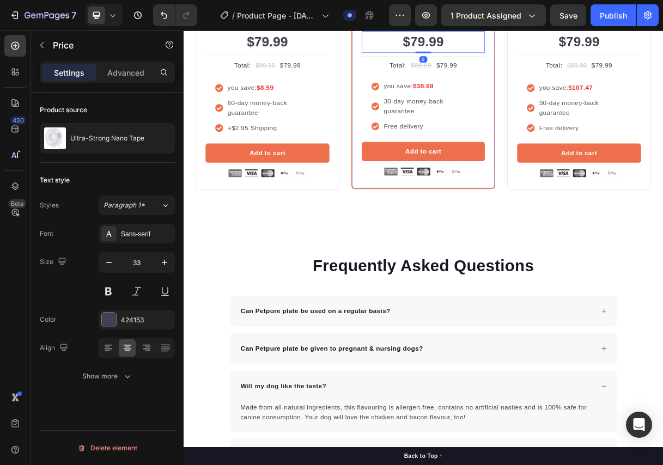
click at [520, 27] on p "3-Pack" at bounding box center [509, 19] width 165 height 16
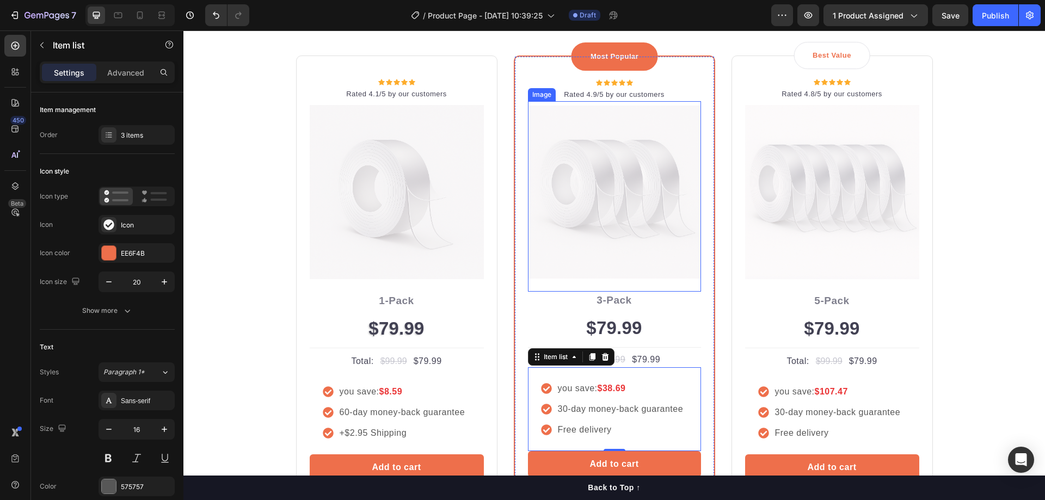
click at [615, 252] on img at bounding box center [614, 192] width 173 height 173
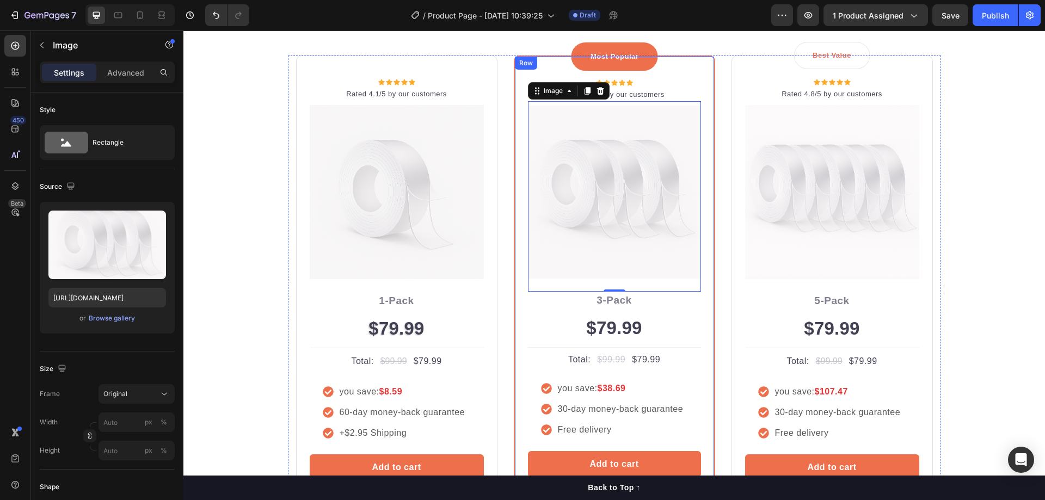
click at [662, 73] on div "Most Popular Text block Row Icon Icon Icon Icon Icon Icon List Hoz Rated 4.9/5 …" at bounding box center [614, 286] width 201 height 460
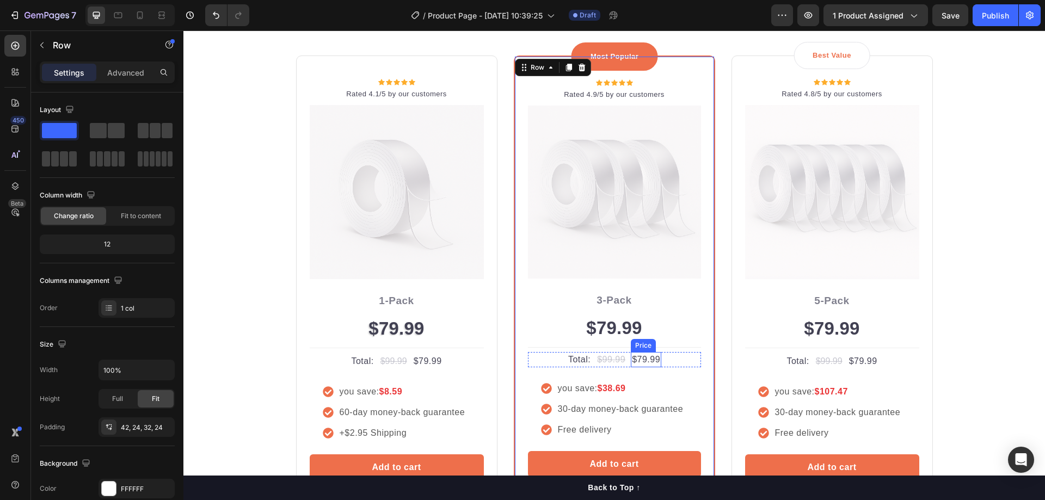
click at [627, 335] on div "$79.99" at bounding box center [614, 328] width 173 height 29
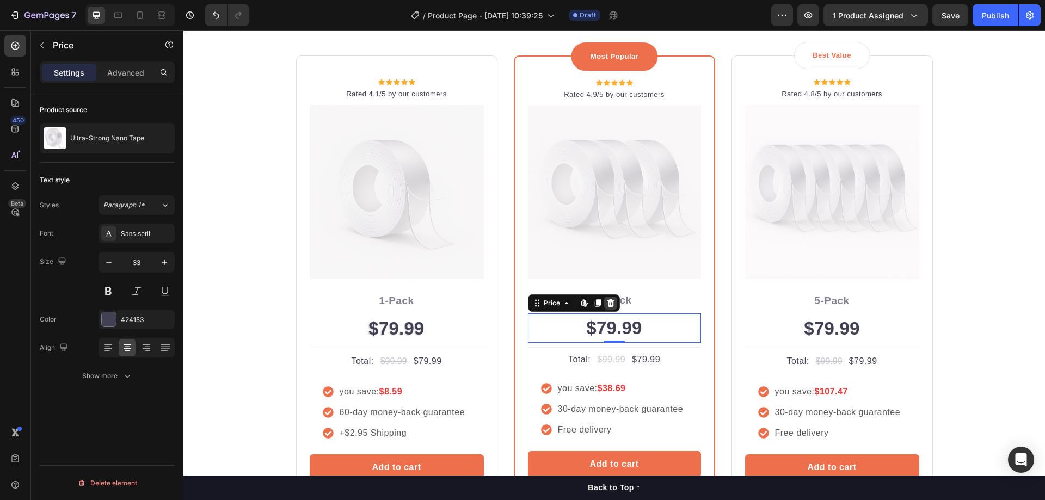
click at [607, 306] on icon at bounding box center [610, 303] width 7 height 8
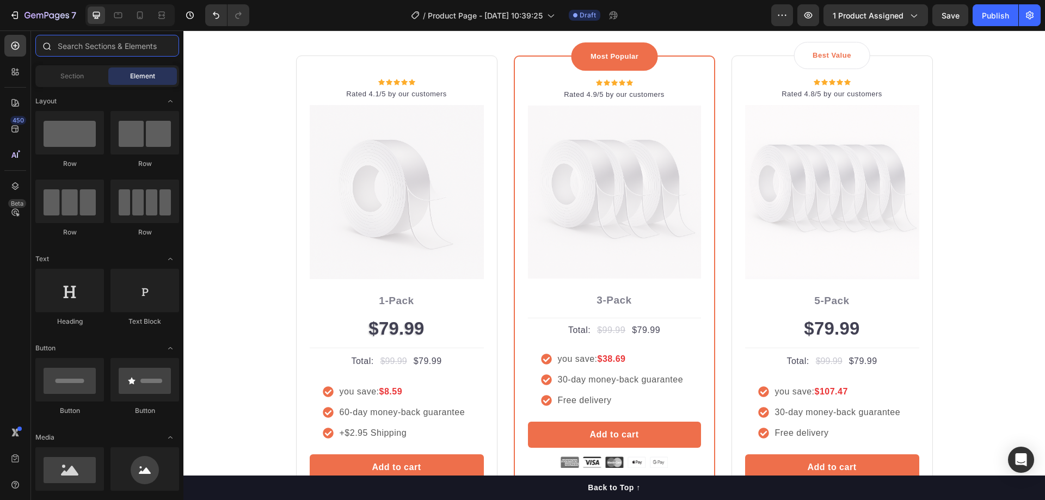
click at [106, 45] on input "text" at bounding box center [107, 46] width 144 height 22
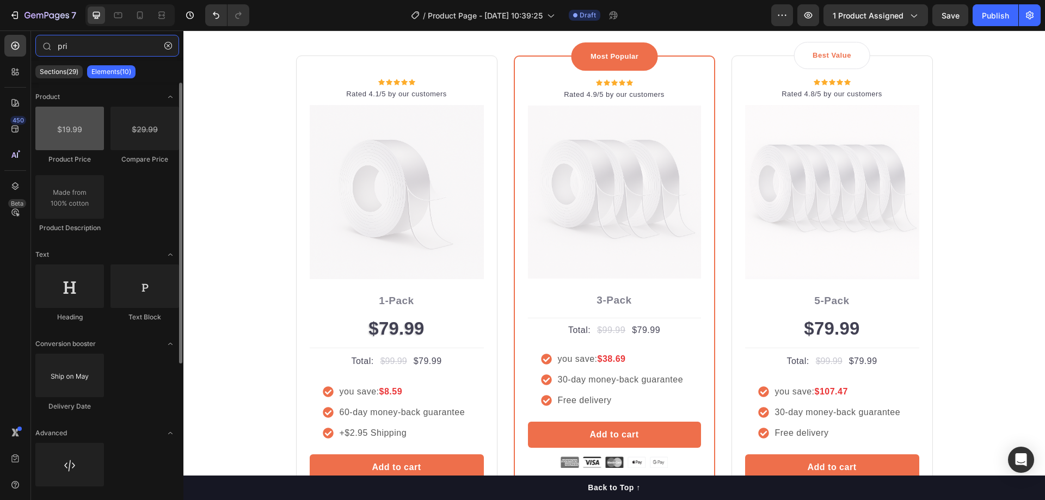
type input "pri"
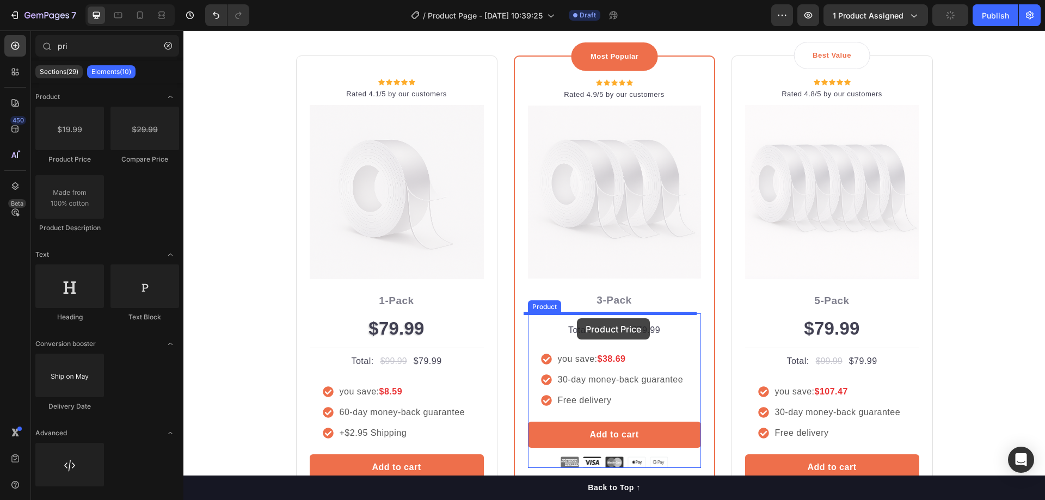
drag, startPoint x: 246, startPoint y: 162, endPoint x: 577, endPoint y: 318, distance: 366.0
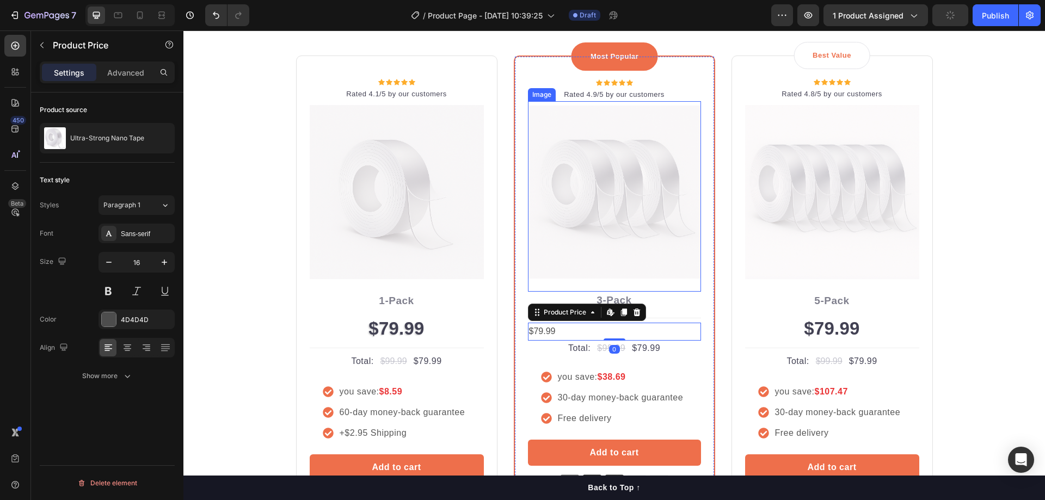
scroll to position [2286, 0]
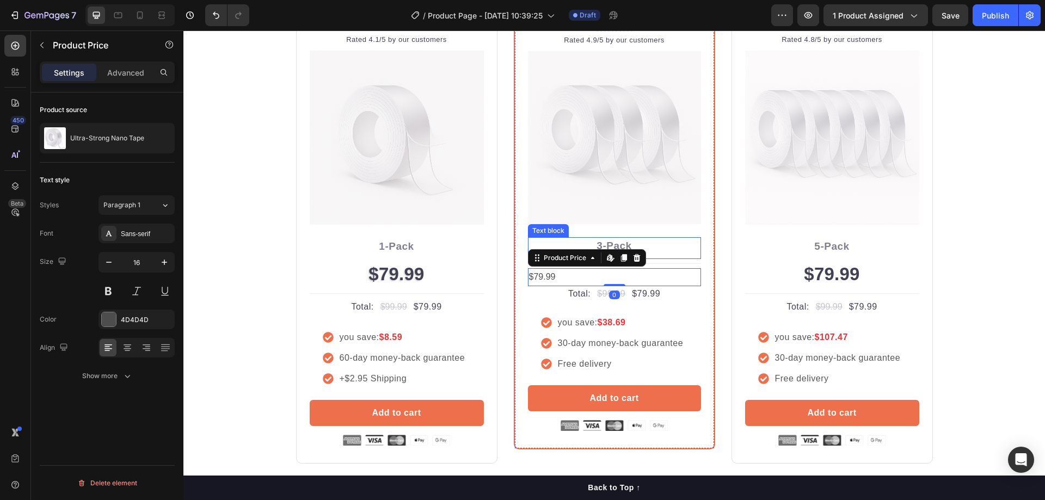
click at [662, 253] on p "3-Pack" at bounding box center [614, 246] width 171 height 16
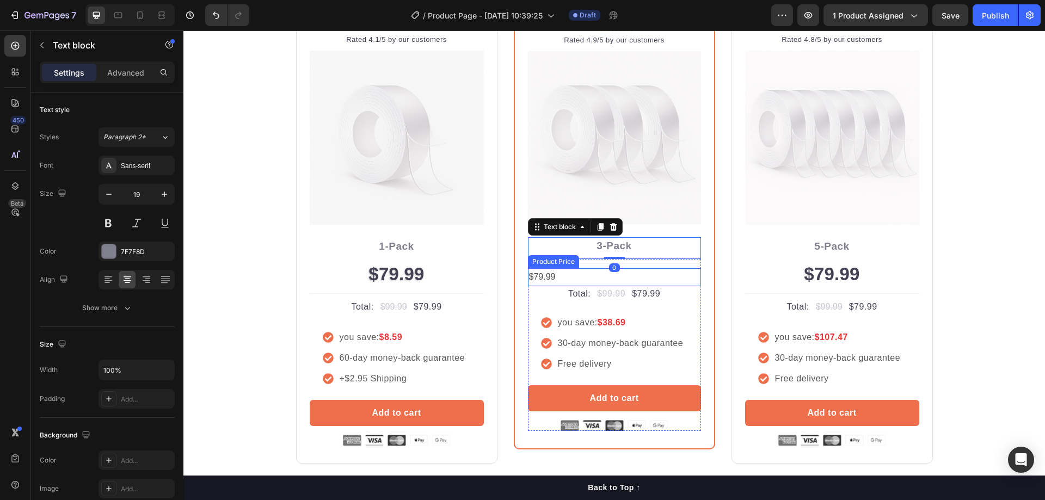
click at [557, 273] on div "$79.99" at bounding box center [614, 277] width 173 height 18
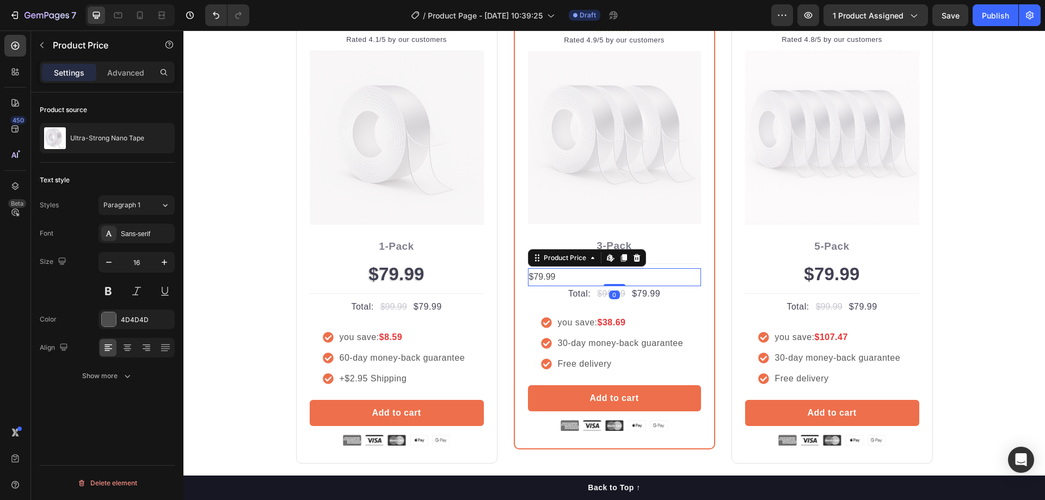
click at [546, 275] on div "$79.99" at bounding box center [614, 277] width 173 height 18
click at [551, 275] on div "$79.99" at bounding box center [614, 277] width 173 height 18
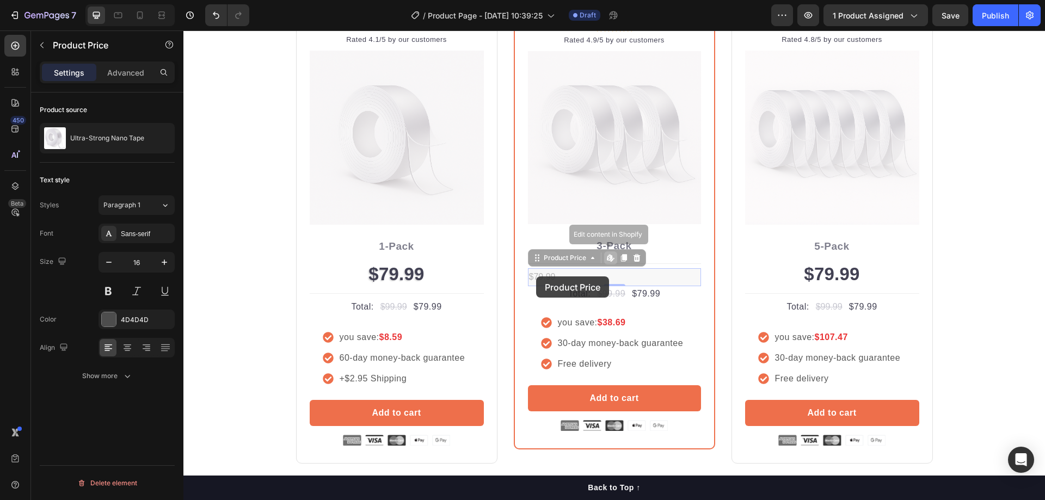
drag, startPoint x: 562, startPoint y: 277, endPoint x: 548, endPoint y: 277, distance: 13.6
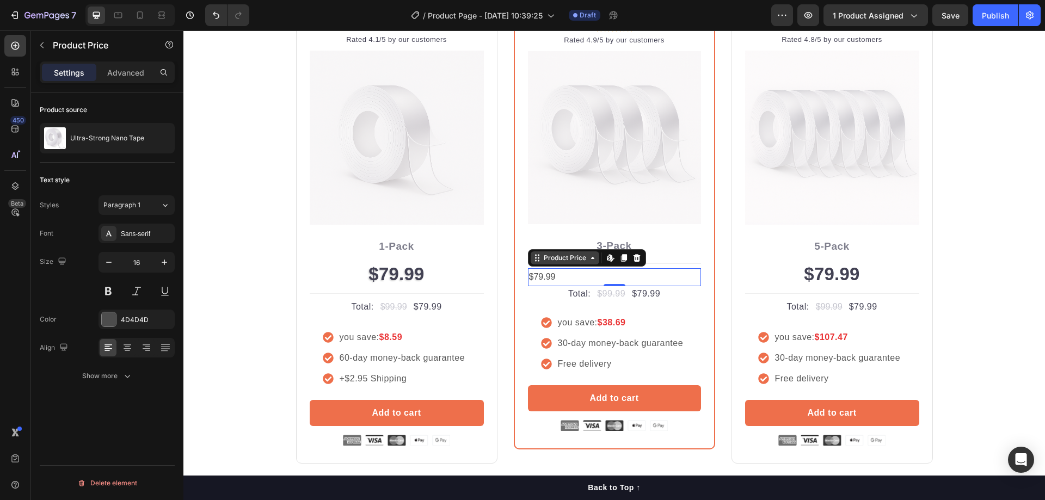
click at [591, 261] on icon at bounding box center [592, 258] width 9 height 9
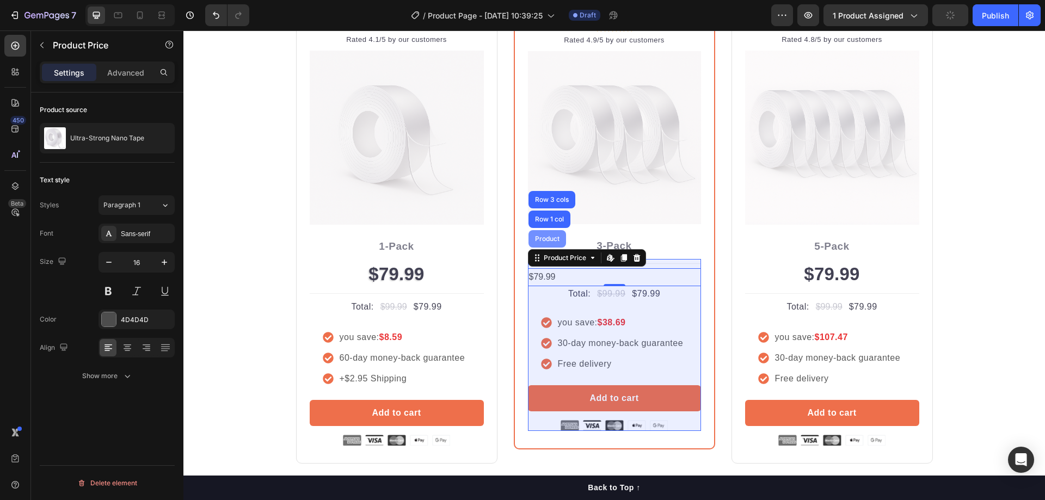
click at [547, 238] on div "Product" at bounding box center [547, 239] width 29 height 7
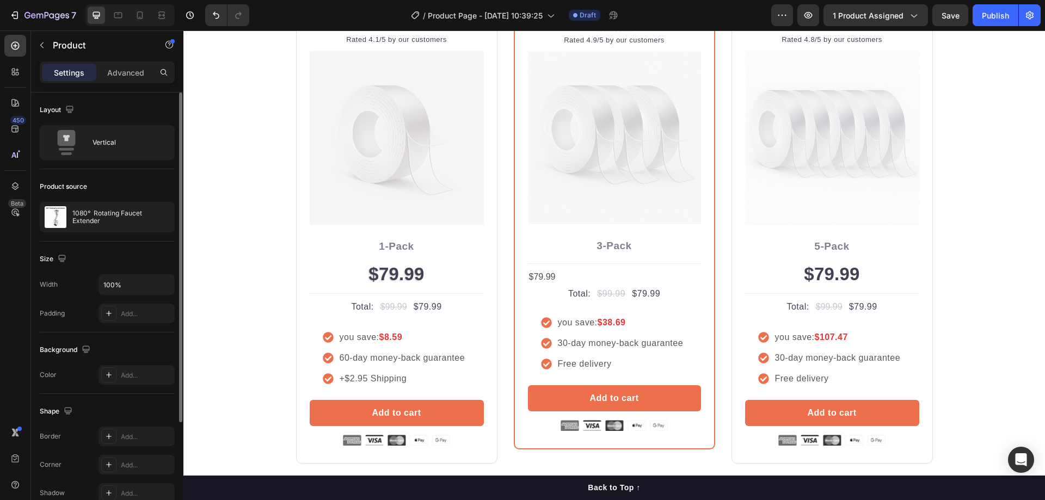
scroll to position [145, 0]
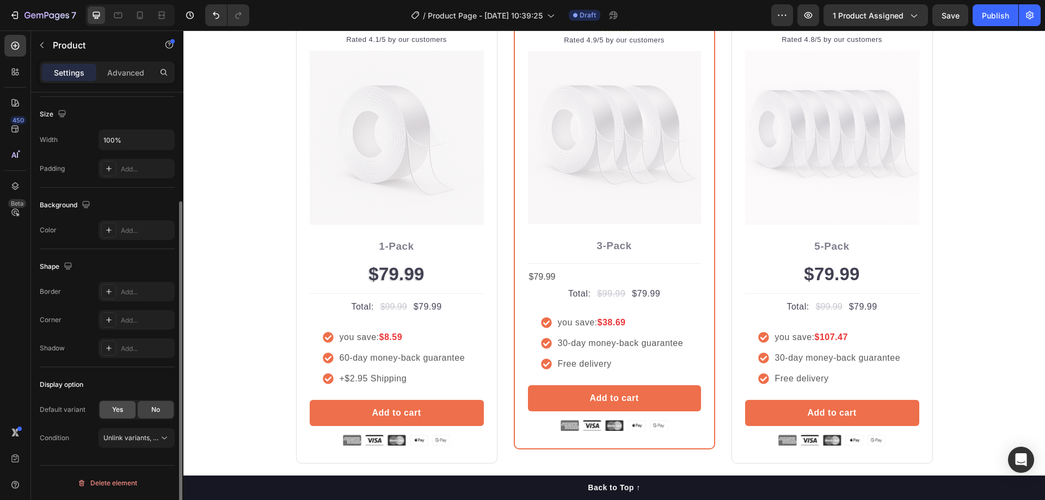
click at [119, 403] on div "Yes" at bounding box center [118, 409] width 36 height 17
click at [129, 461] on div "Unlink variants, quantity <br> between same products" at bounding box center [136, 466] width 66 height 11
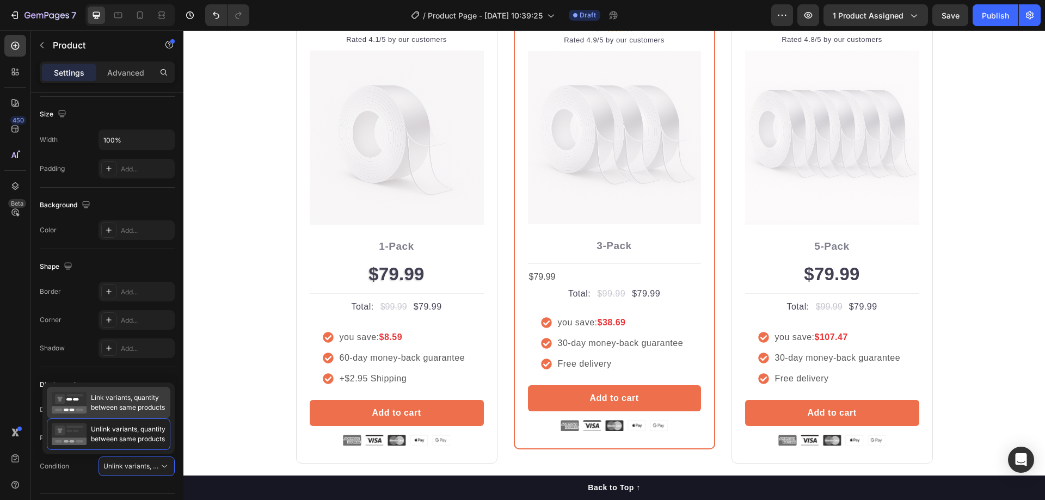
click at [121, 406] on span "Link variants, quantity between same products" at bounding box center [128, 403] width 74 height 20
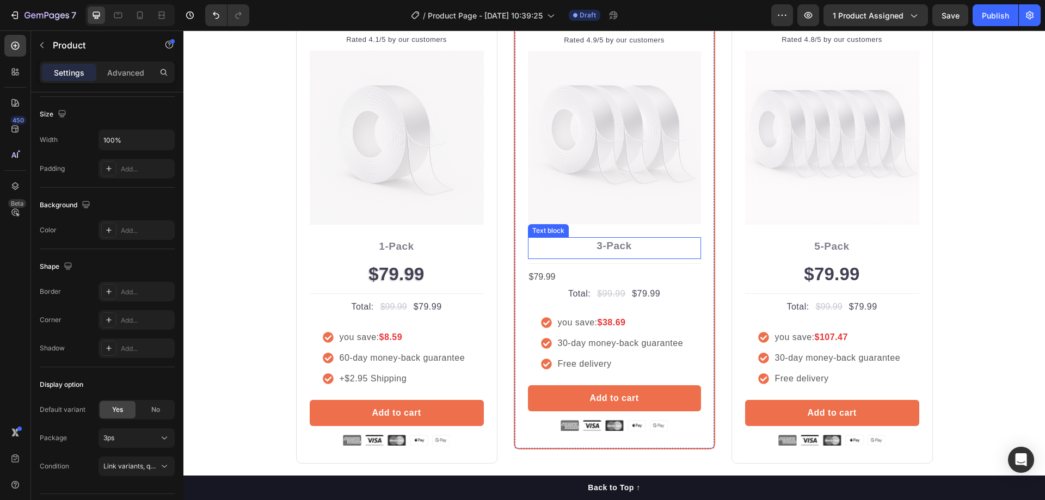
click at [662, 250] on p "3-Pack" at bounding box center [614, 246] width 171 height 16
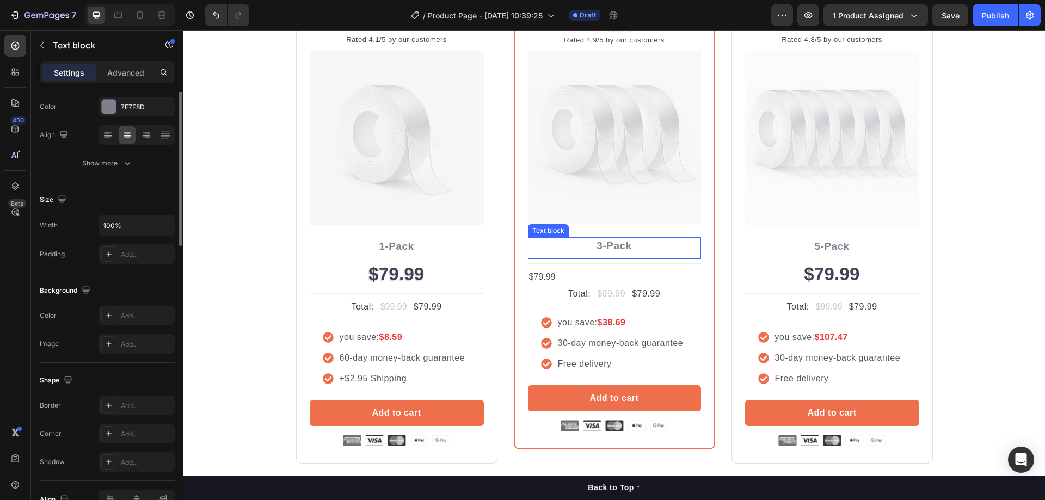
scroll to position [0, 0]
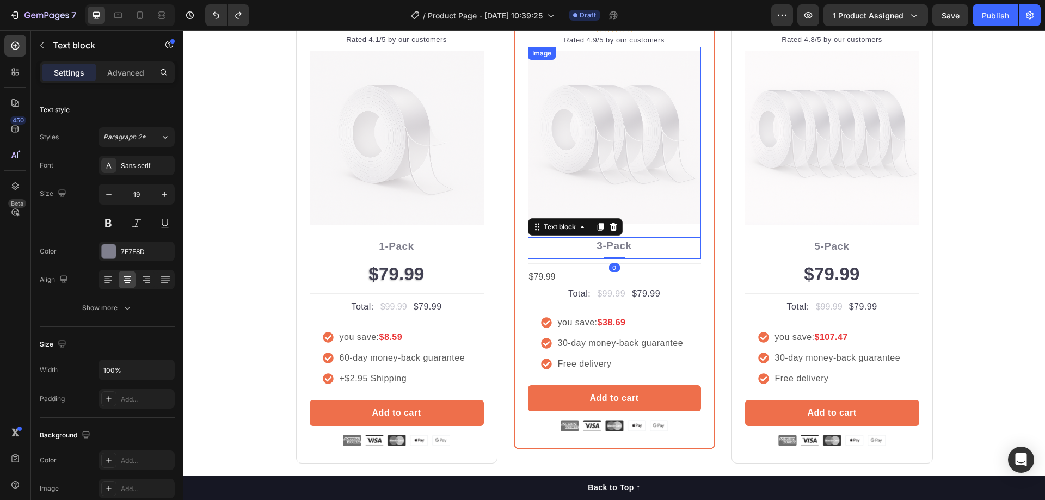
click at [662, 226] on div "Image" at bounding box center [614, 142] width 173 height 191
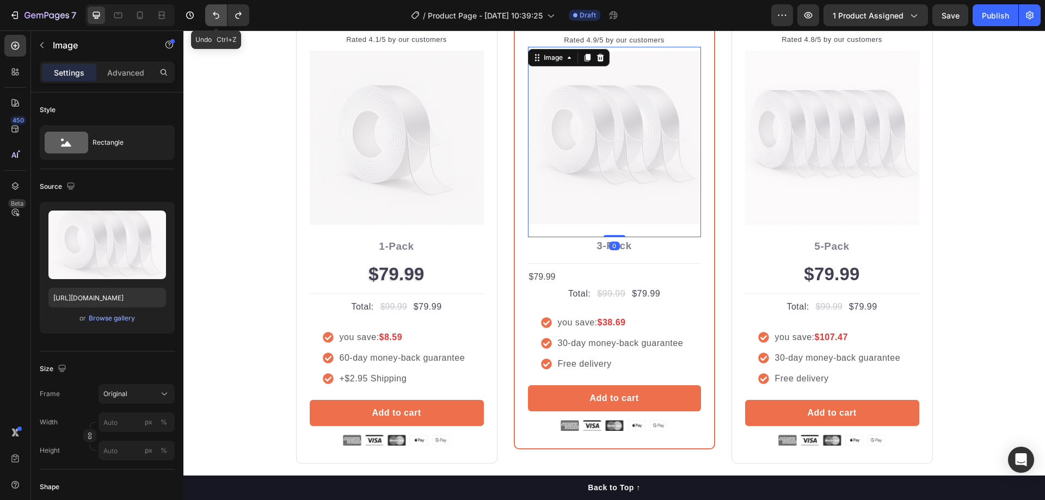
click at [211, 13] on icon "Undo/Redo" at bounding box center [216, 15] width 11 height 11
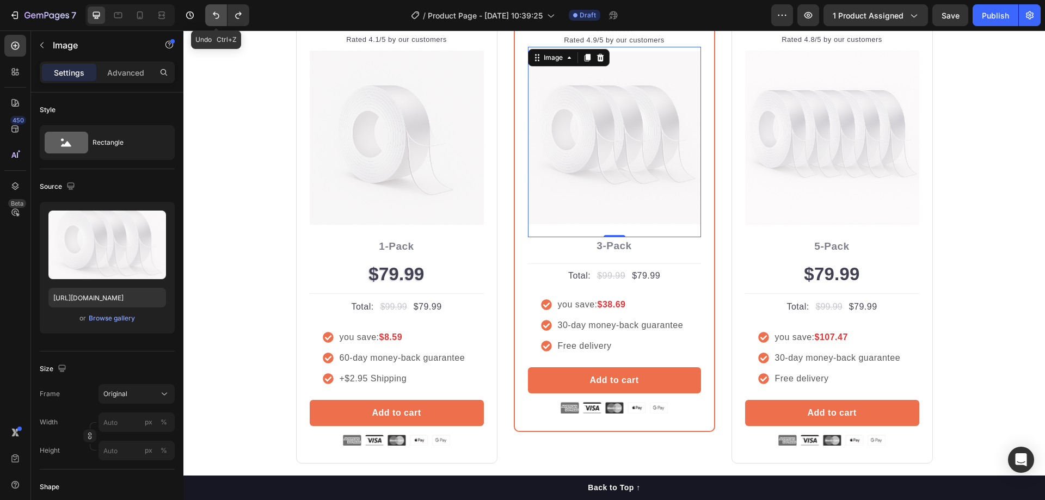
click at [211, 13] on icon "Undo/Redo" at bounding box center [216, 15] width 11 height 11
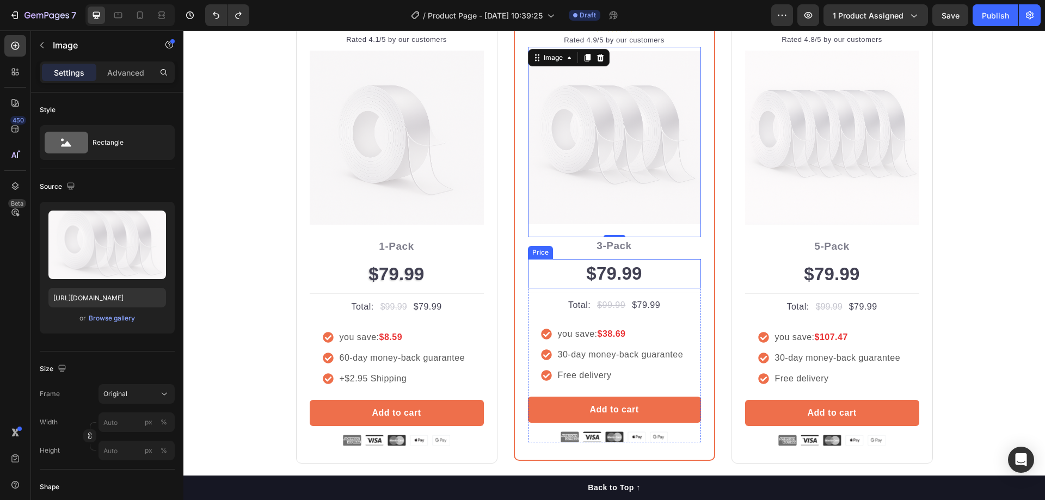
click at [659, 266] on div "$79.99" at bounding box center [614, 273] width 173 height 29
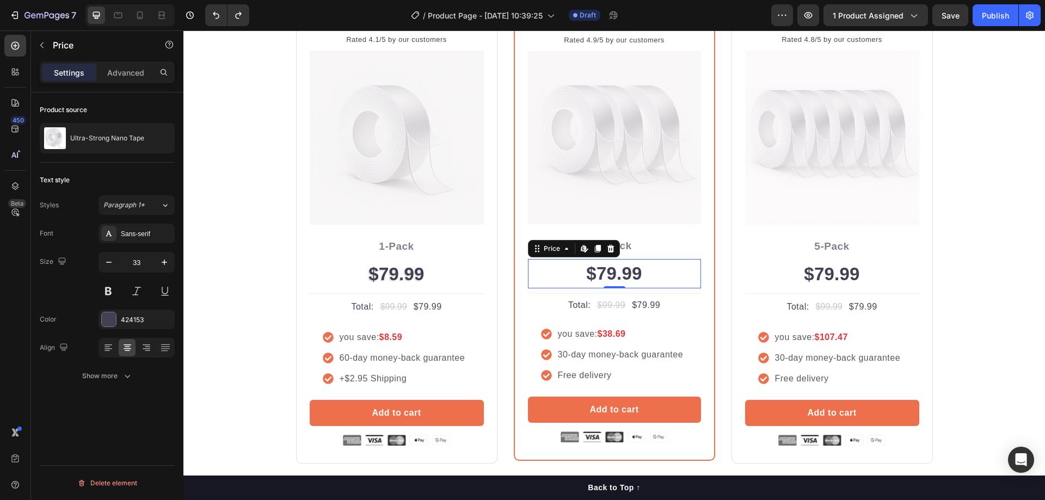
click at [630, 269] on div "$79.99" at bounding box center [614, 273] width 173 height 29
click at [562, 253] on icon at bounding box center [566, 248] width 9 height 9
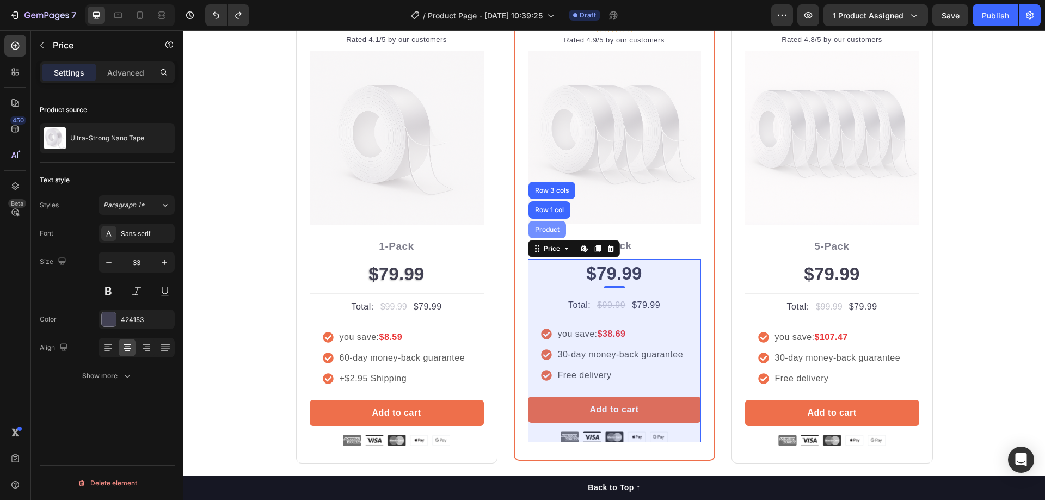
click at [551, 232] on div "Product" at bounding box center [547, 229] width 29 height 7
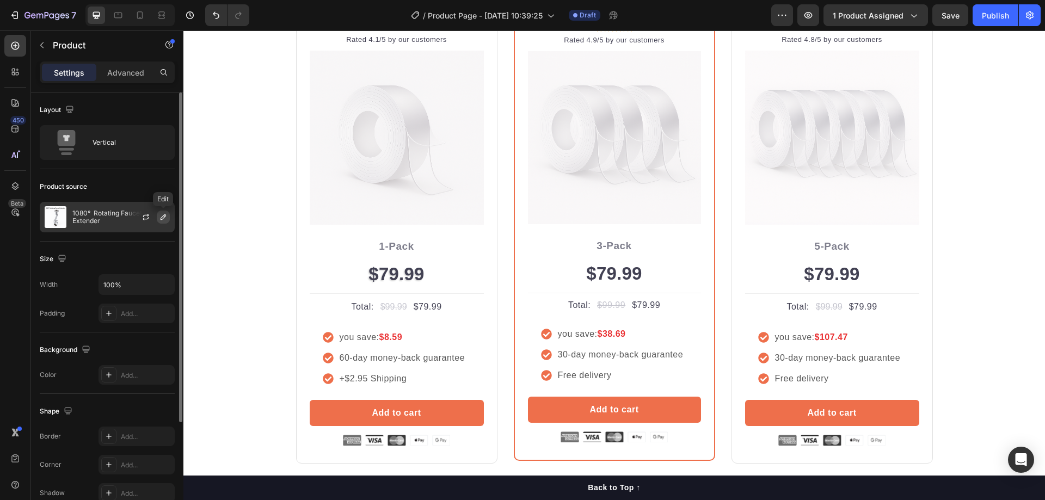
click at [158, 216] on button "button" at bounding box center [163, 217] width 13 height 13
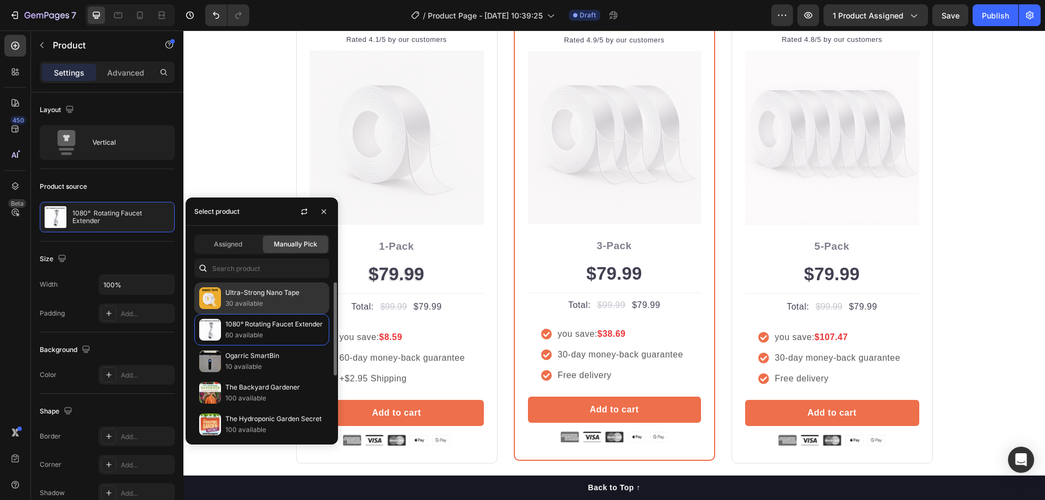
click at [254, 302] on p "30 available" at bounding box center [274, 303] width 99 height 11
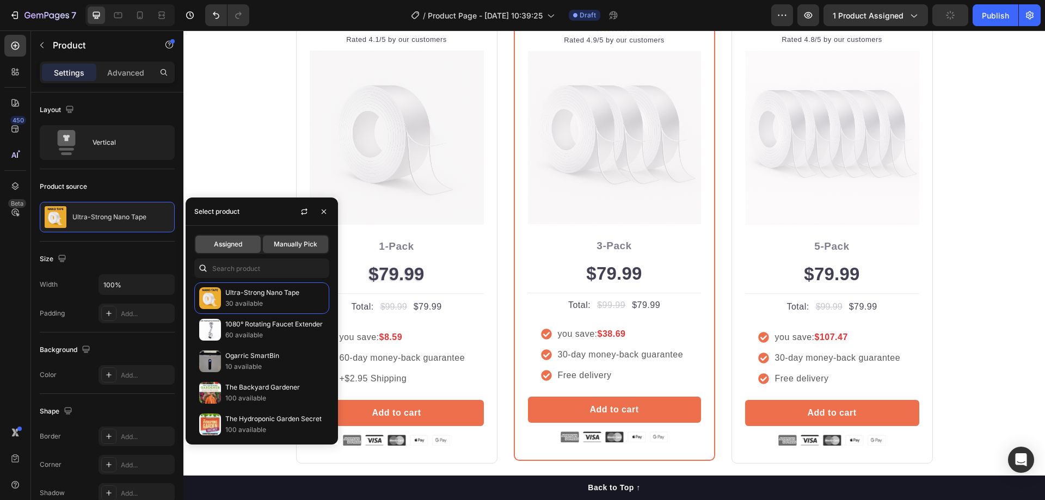
click at [240, 247] on span "Assigned" at bounding box center [228, 245] width 28 height 10
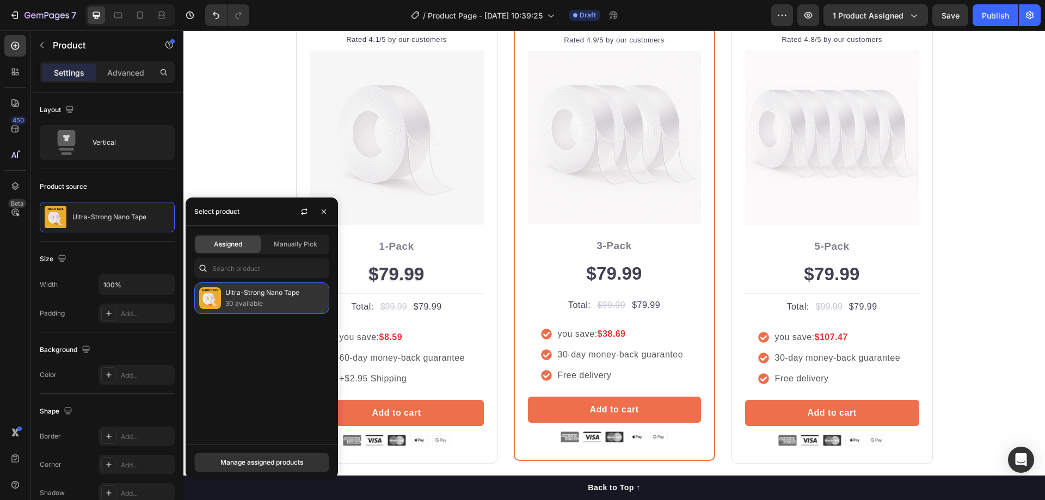
click at [249, 293] on p "Ultra-Strong Nano Tape" at bounding box center [274, 292] width 99 height 11
click at [263, 457] on button "Manage assigned products" at bounding box center [261, 463] width 135 height 20
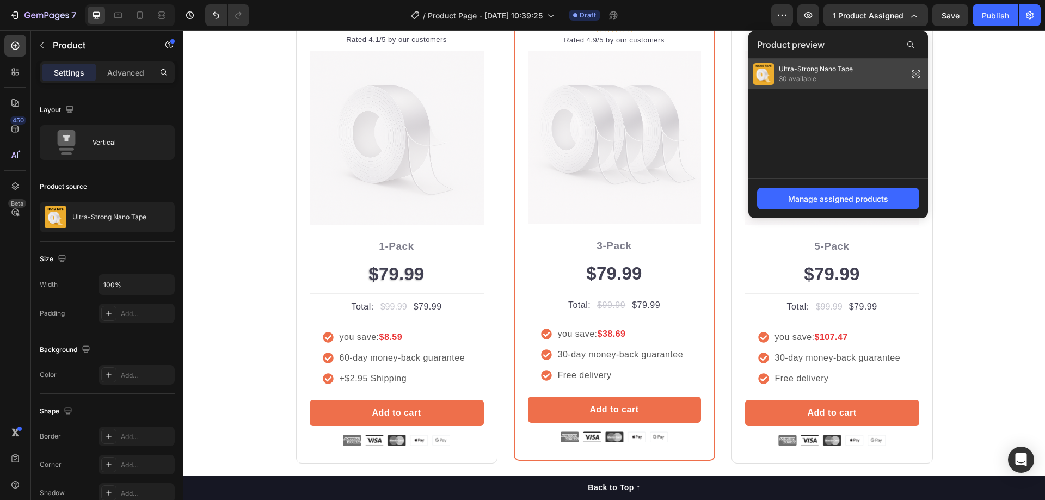
click at [662, 73] on span "Ultra-Strong Nano Tape" at bounding box center [816, 69] width 74 height 10
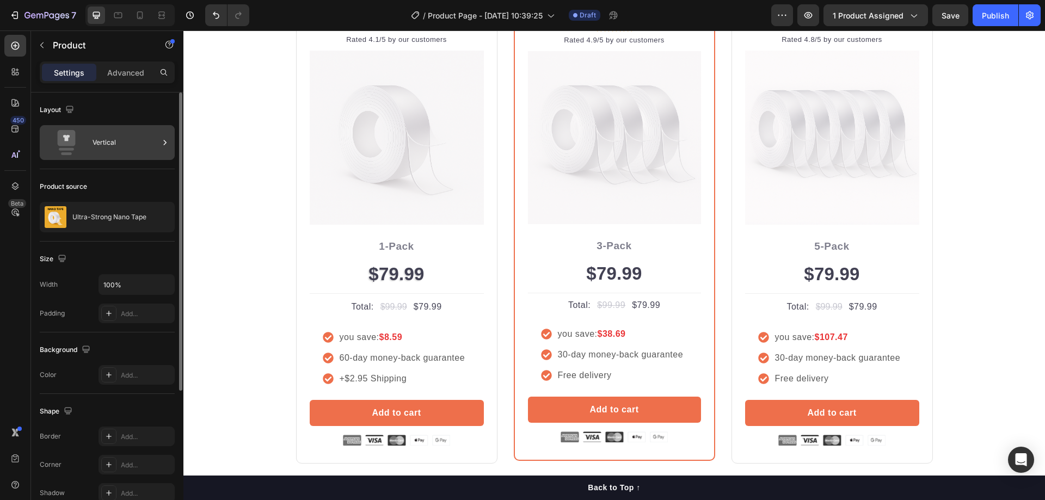
click at [152, 139] on div "Vertical" at bounding box center [126, 142] width 66 height 25
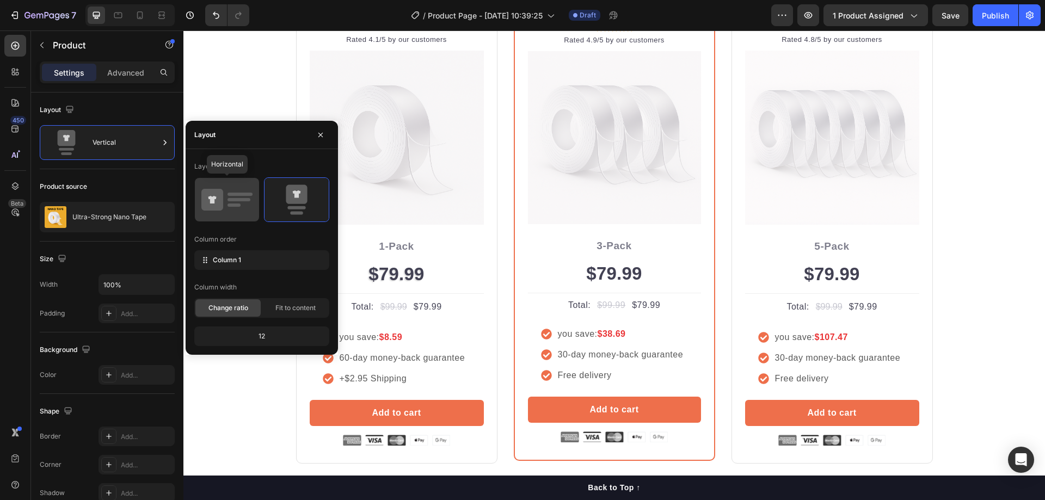
click at [257, 206] on div at bounding box center [227, 200] width 64 height 44
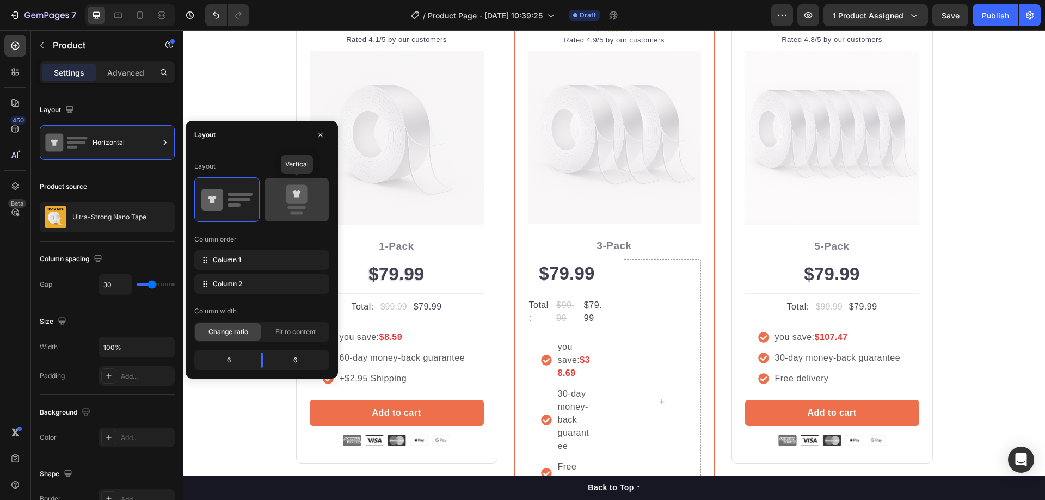
click at [302, 200] on icon at bounding box center [296, 194] width 21 height 19
type input "0"
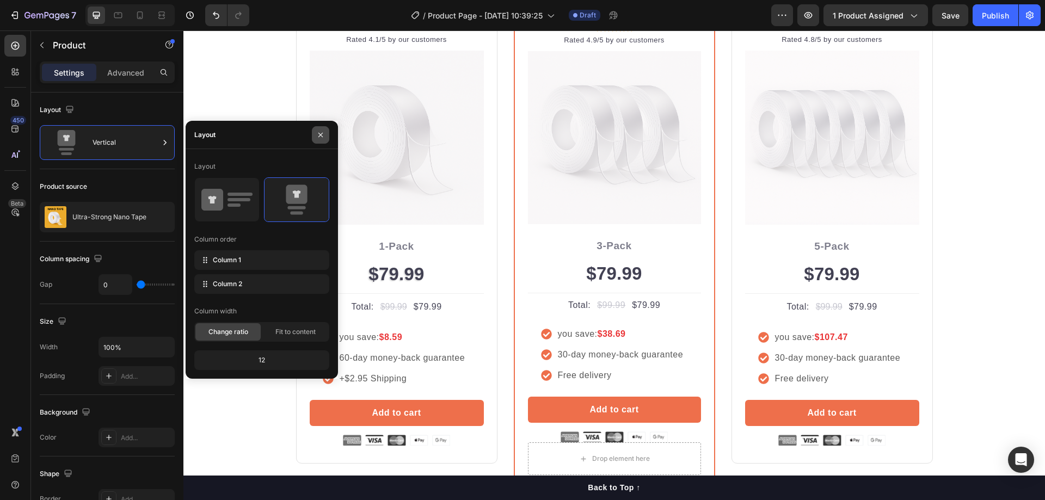
click at [318, 140] on button "button" at bounding box center [320, 134] width 17 height 17
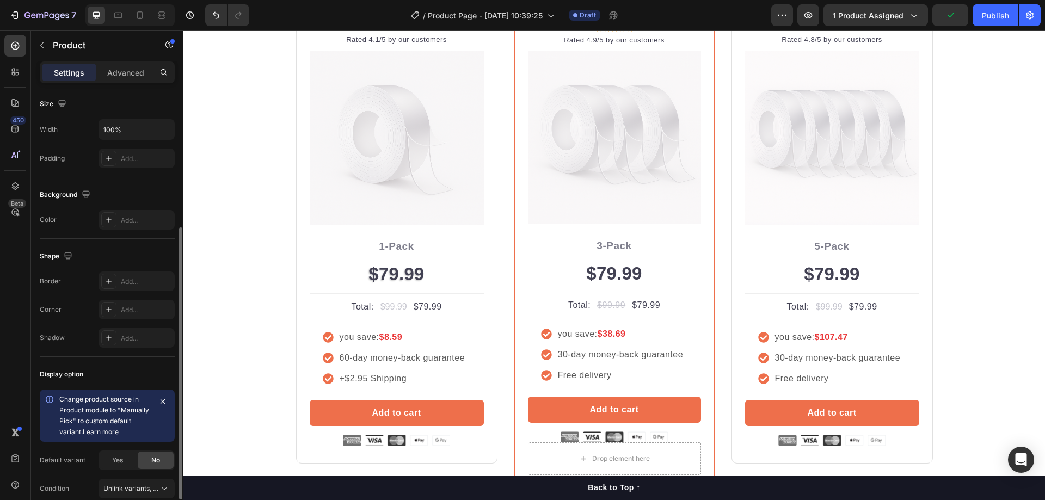
scroll to position [268, 0]
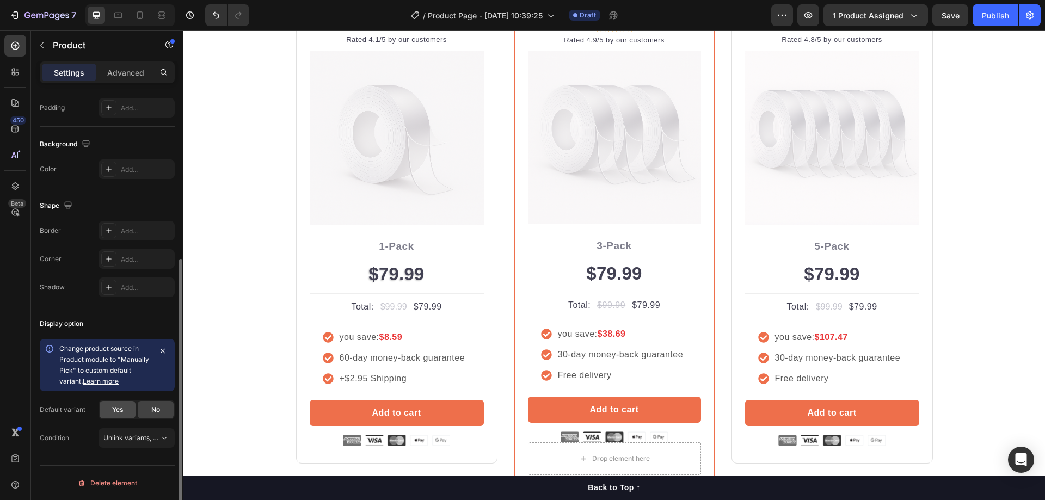
click at [115, 408] on span "Yes" at bounding box center [117, 410] width 11 height 10
click at [133, 438] on span "Unlink variants, quantity <br> between same products" at bounding box center [186, 438] width 167 height 8
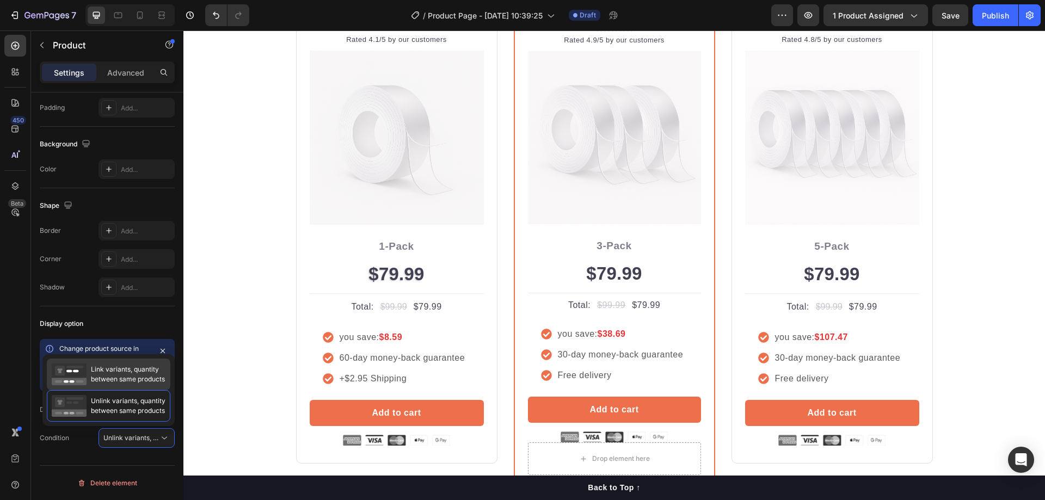
click at [108, 378] on span "Link variants, quantity between same products" at bounding box center [128, 375] width 74 height 20
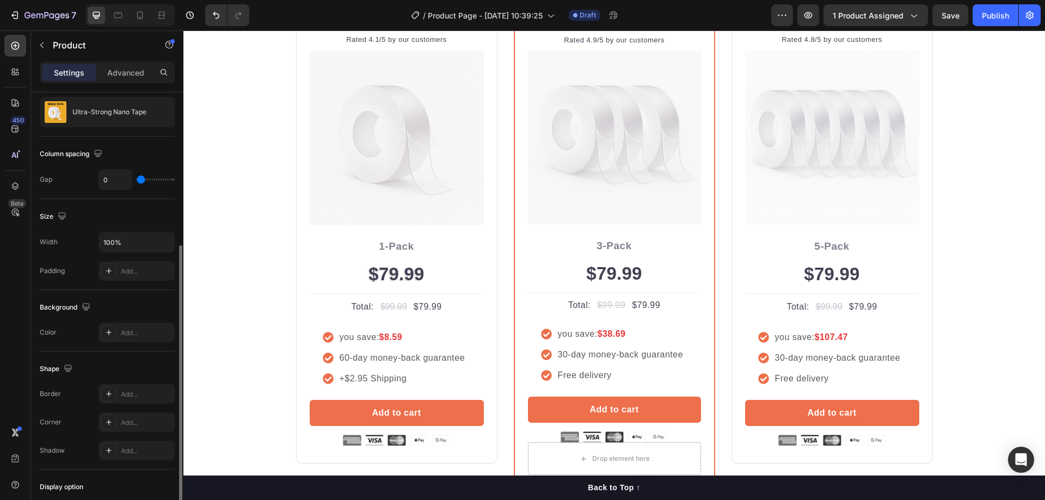
scroll to position [51, 0]
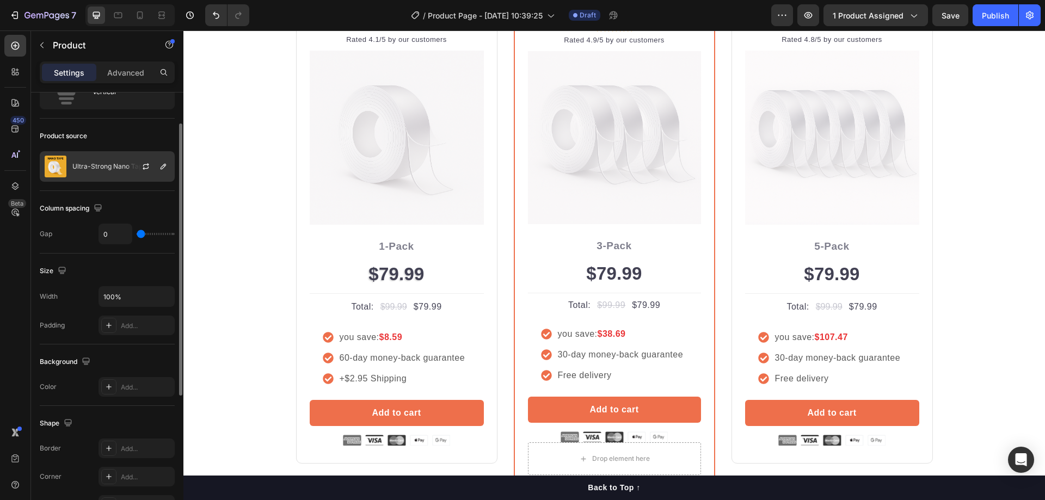
click at [121, 173] on div "Ultra-Strong Nano Tape" at bounding box center [107, 166] width 135 height 30
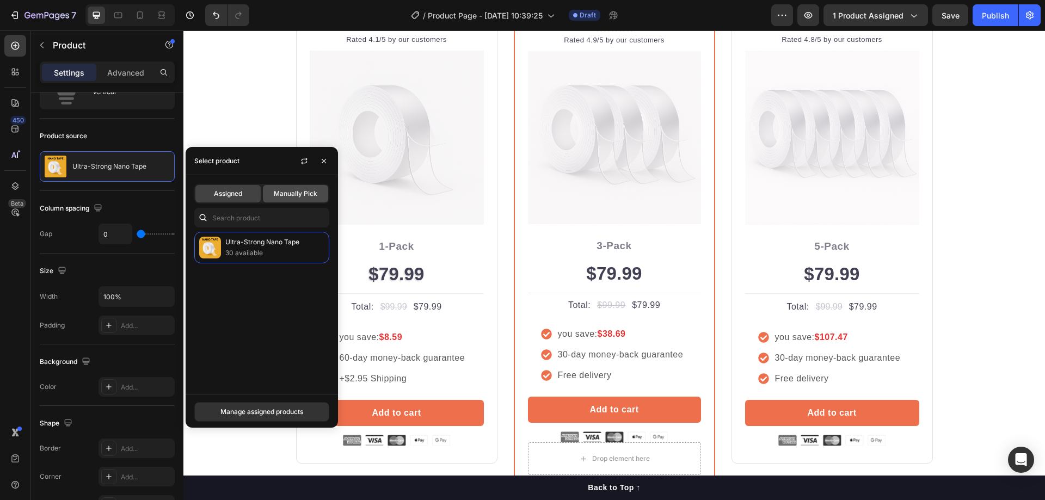
click at [300, 194] on span "Manually Pick" at bounding box center [296, 194] width 44 height 10
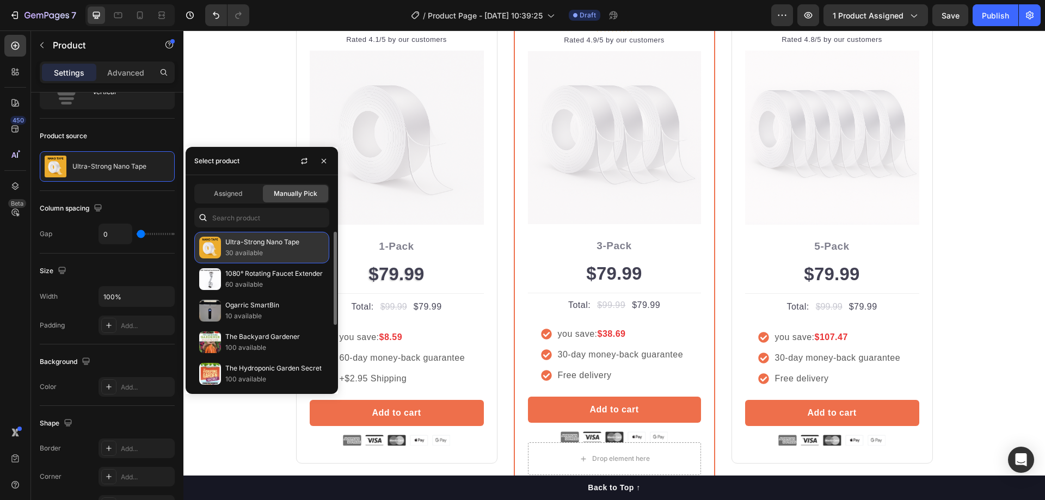
click at [265, 250] on p "30 available" at bounding box center [274, 253] width 99 height 11
click at [323, 160] on icon "button" at bounding box center [324, 160] width 4 height 4
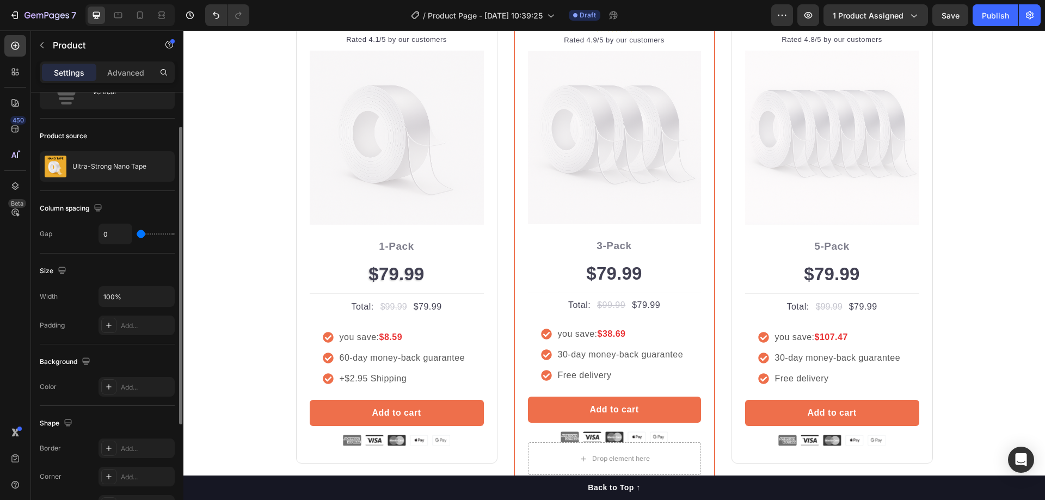
scroll to position [207, 0]
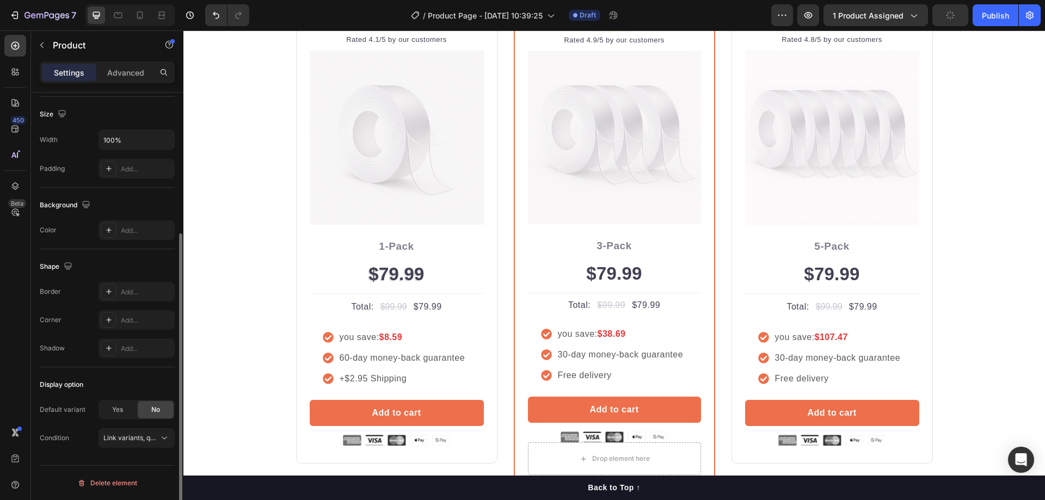
click at [120, 419] on div "Yes No" at bounding box center [137, 410] width 76 height 20
click at [122, 412] on span "Yes" at bounding box center [117, 410] width 11 height 10
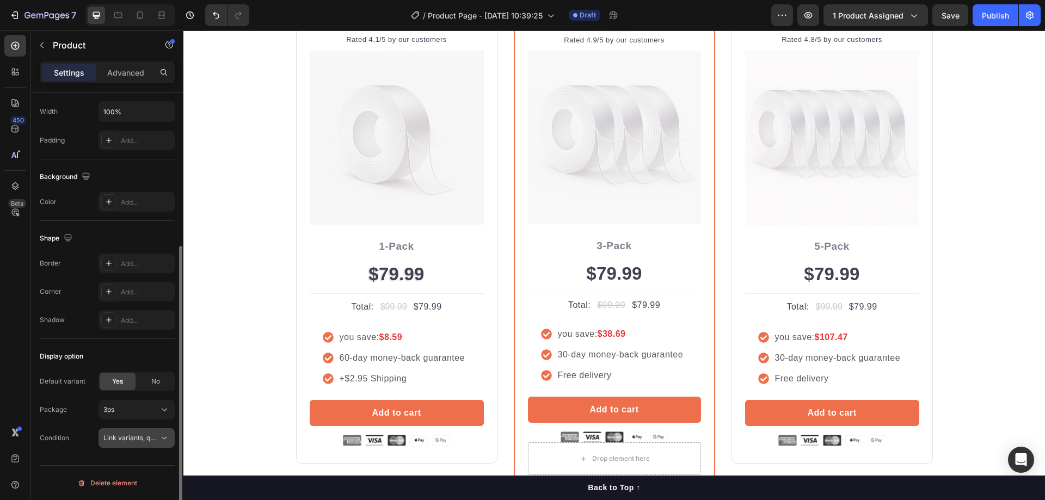
click at [134, 438] on span "Link variants, quantity <br> between same products" at bounding box center [183, 438] width 161 height 8
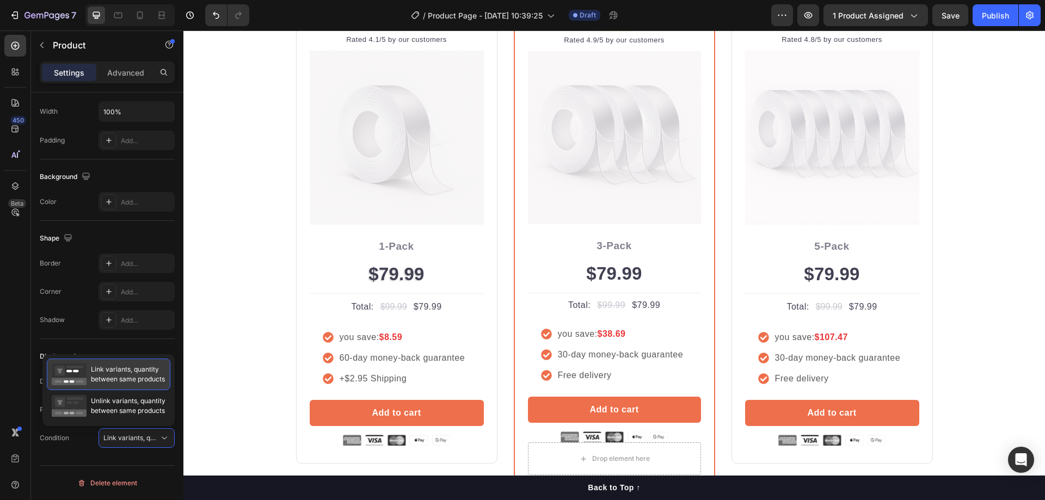
click at [134, 376] on span "Link variants, quantity between same products" at bounding box center [128, 375] width 74 height 20
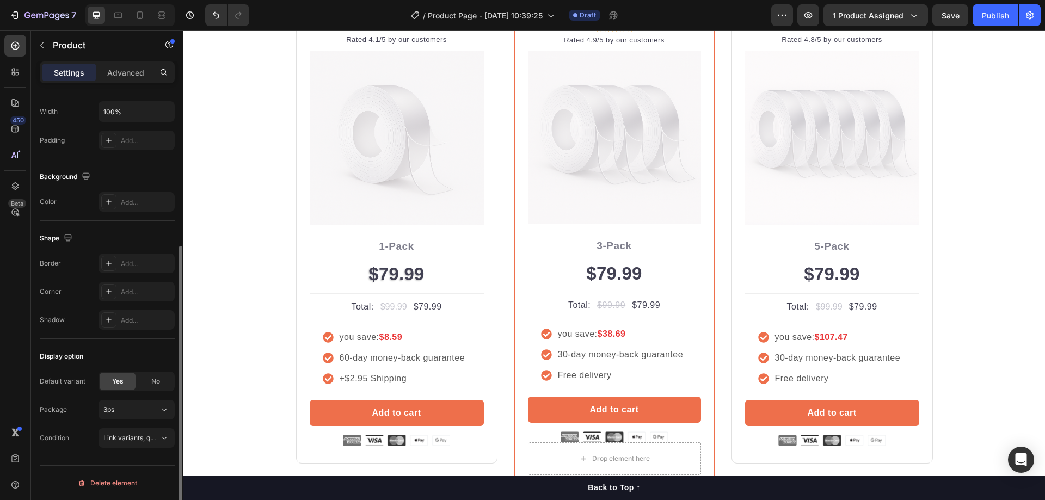
click at [154, 356] on div "Display option" at bounding box center [107, 356] width 135 height 17
click at [411, 277] on div "$79.99" at bounding box center [397, 274] width 174 height 29
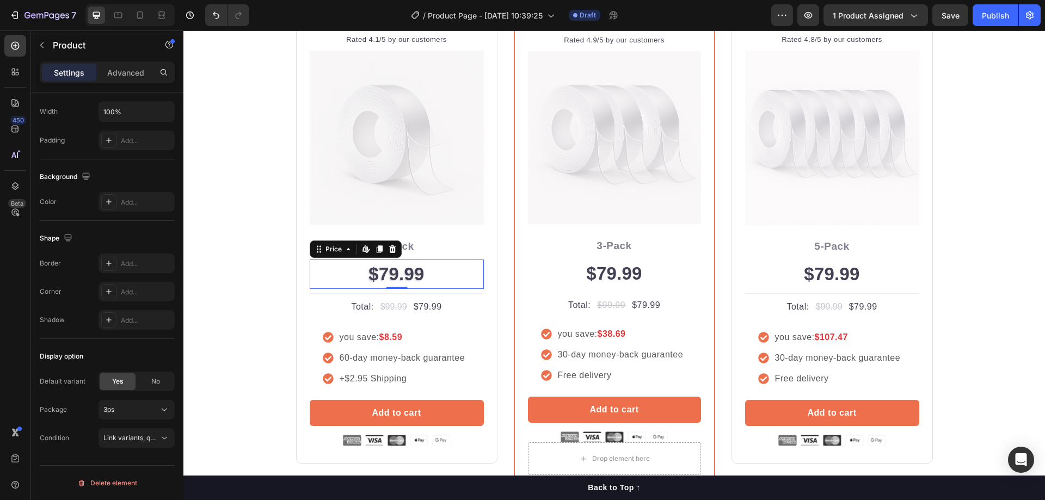
scroll to position [0, 0]
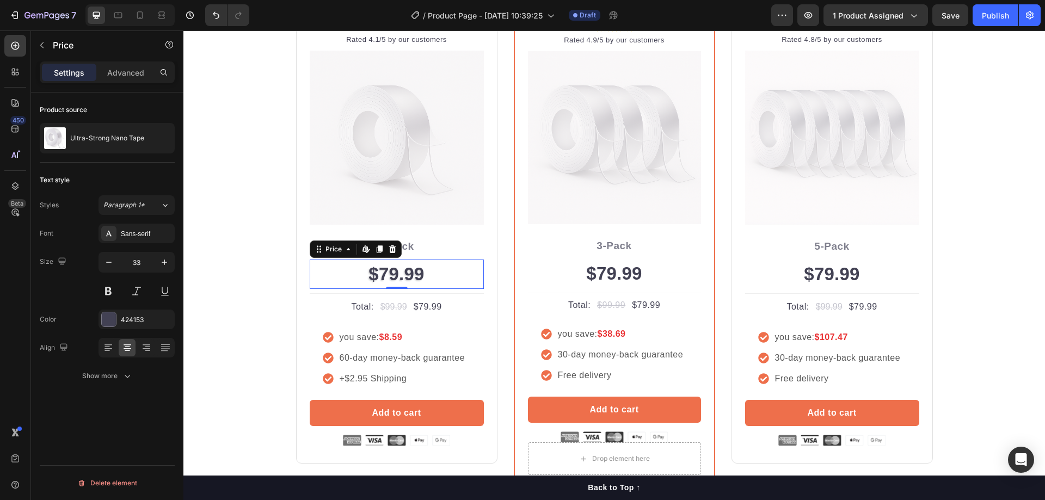
click at [401, 274] on div "$79.99" at bounding box center [397, 274] width 174 height 29
click at [605, 269] on div "$79.99" at bounding box center [614, 273] width 173 height 29
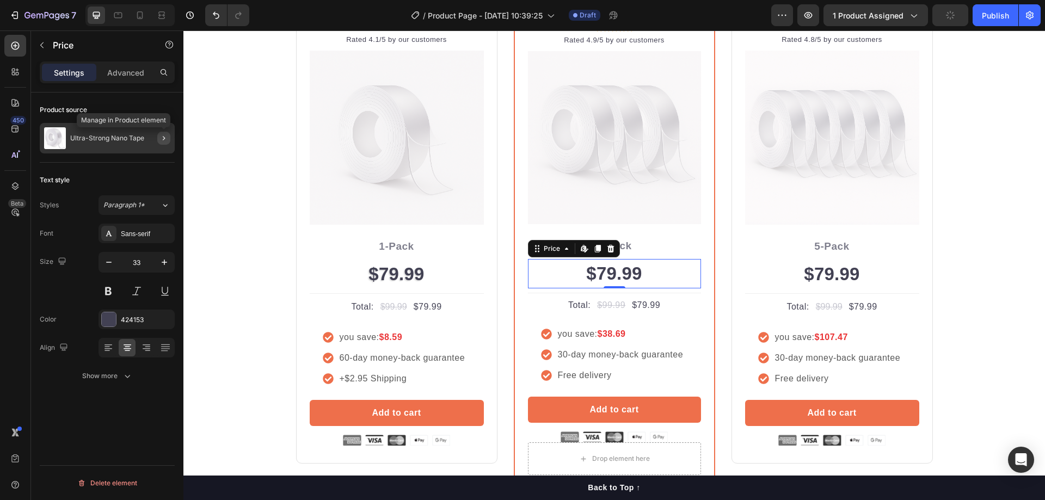
click at [162, 137] on icon "button" at bounding box center [164, 138] width 9 height 9
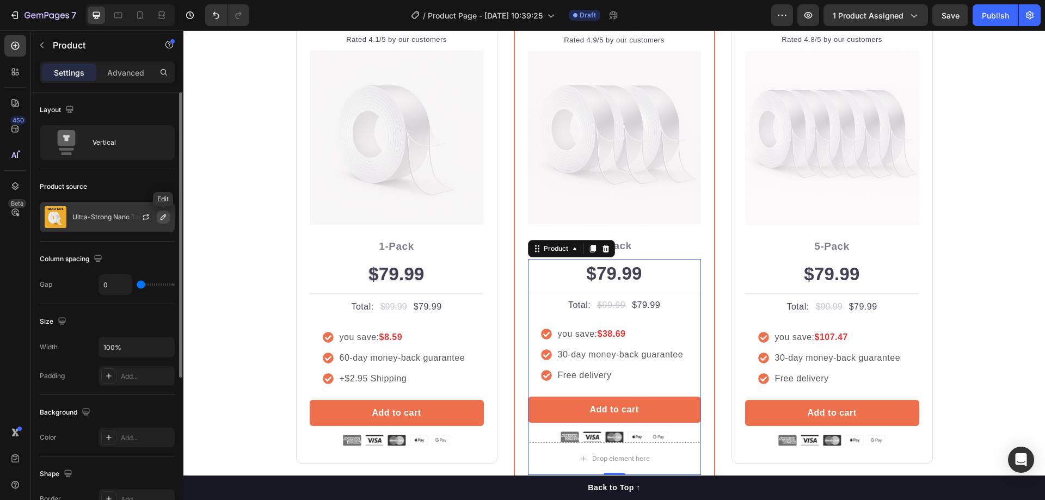
click at [160, 216] on icon "button" at bounding box center [163, 217] width 9 height 9
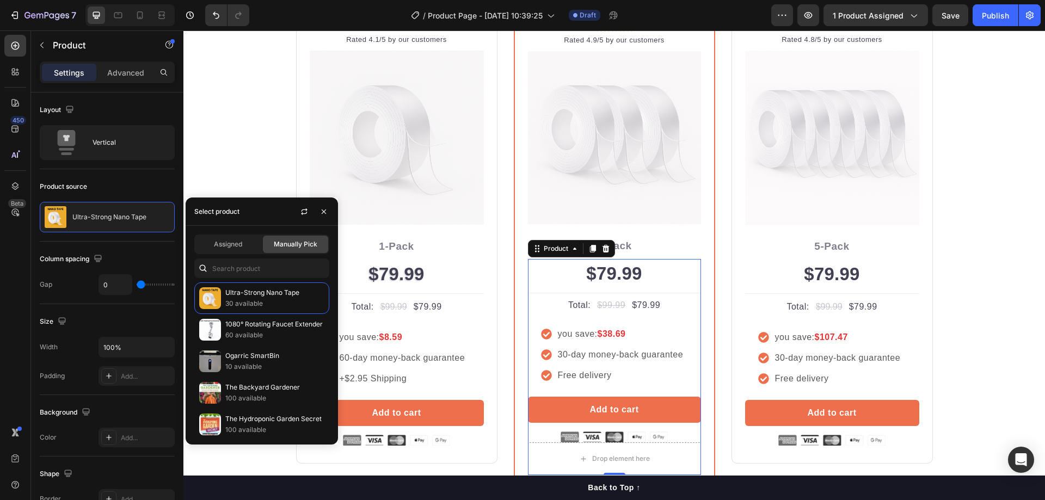
click at [288, 242] on span "Manually Pick" at bounding box center [296, 245] width 44 height 10
click at [236, 242] on span "Assigned" at bounding box center [228, 245] width 28 height 10
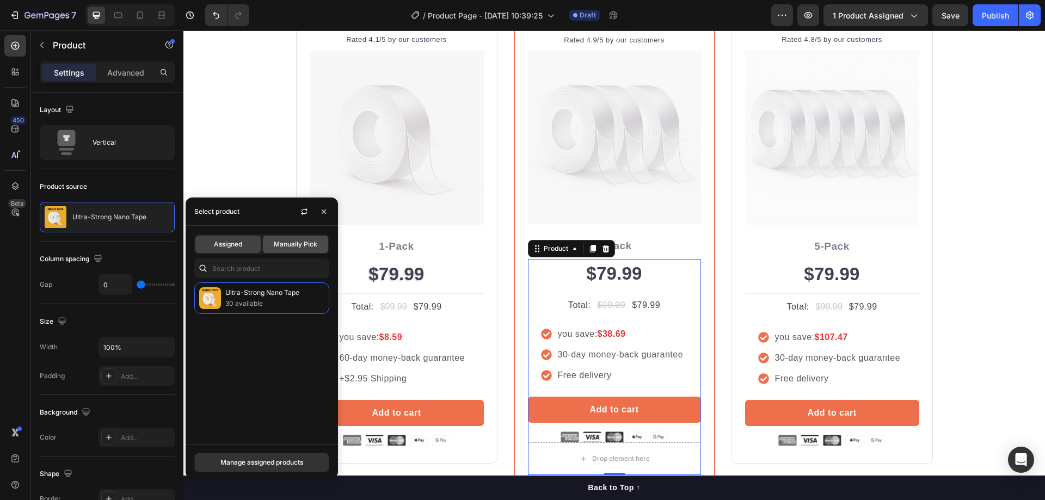
click at [284, 242] on span "Manually Pick" at bounding box center [296, 245] width 44 height 10
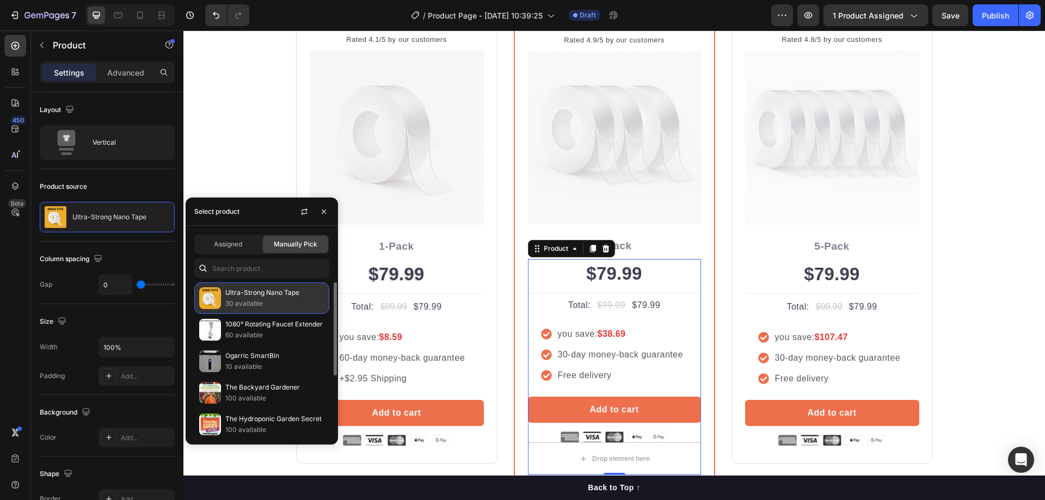
click at [268, 291] on p "Ultra-Strong Nano Tape" at bounding box center [274, 292] width 99 height 11
click at [321, 208] on icon "button" at bounding box center [324, 211] width 9 height 9
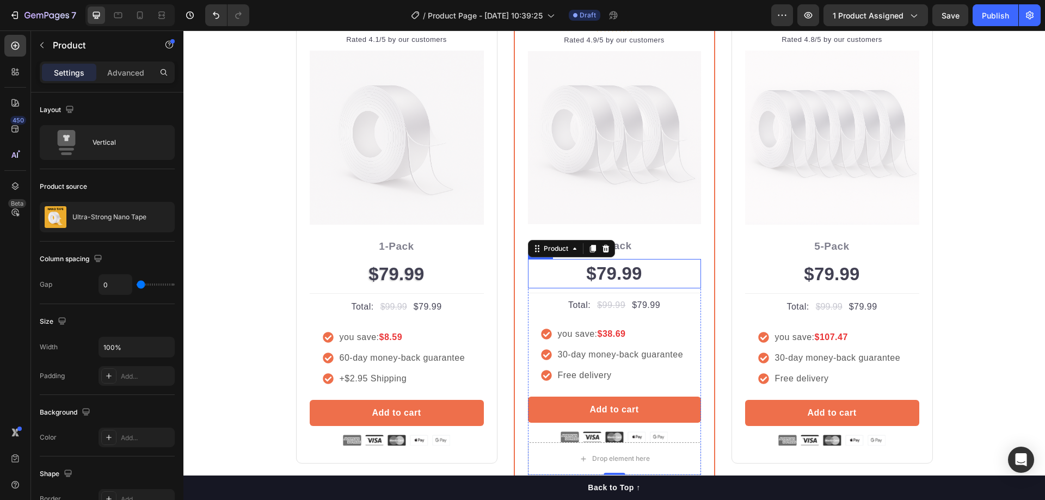
click at [614, 271] on div "$79.99" at bounding box center [614, 273] width 173 height 29
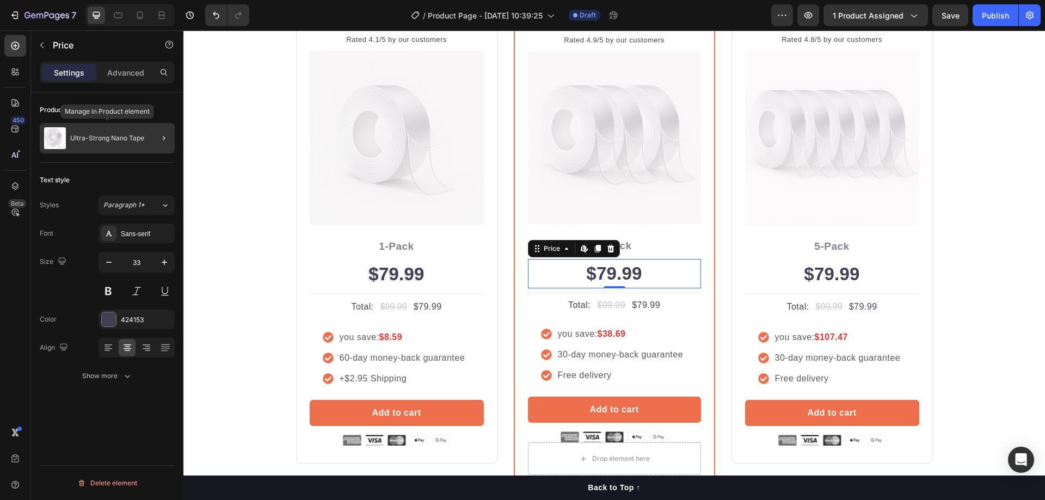
click at [76, 129] on div "Ultra-Strong Nano Tape" at bounding box center [107, 138] width 135 height 30
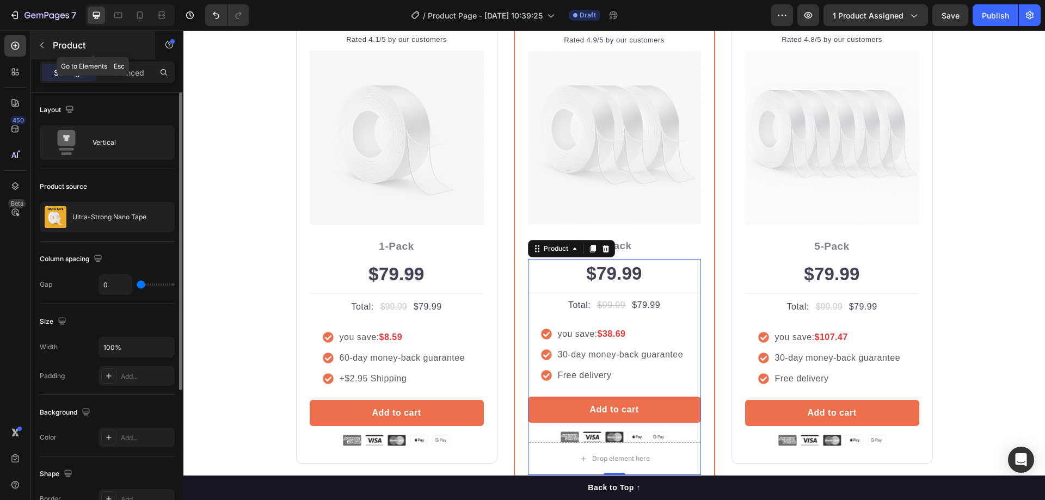
click at [45, 47] on icon "button" at bounding box center [42, 45] width 9 height 9
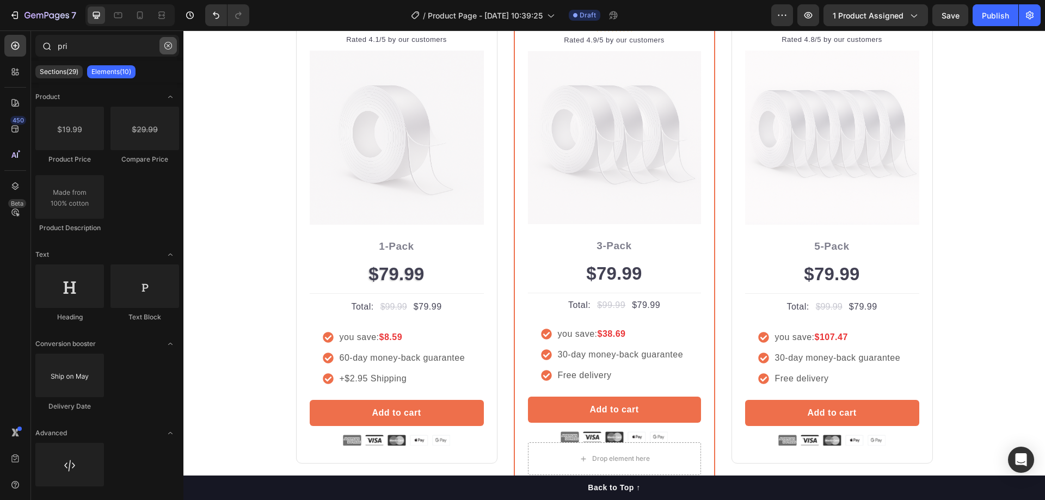
click at [164, 45] on button "button" at bounding box center [168, 45] width 17 height 17
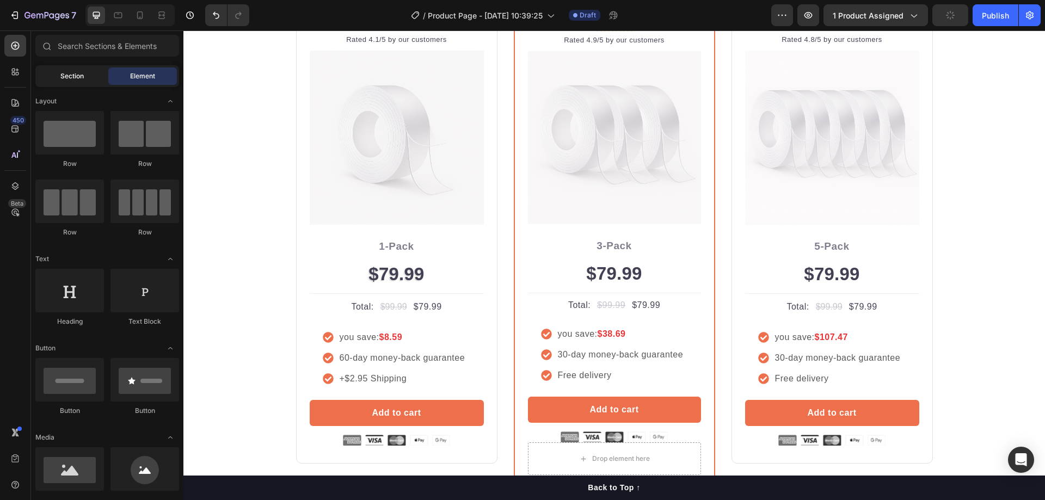
click at [58, 77] on div "Section" at bounding box center [72, 76] width 69 height 17
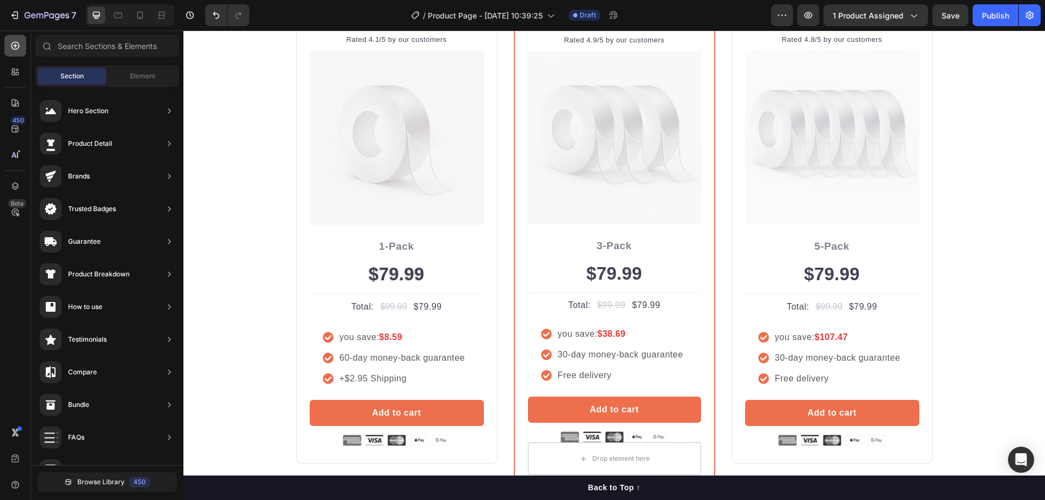
click at [14, 45] on icon at bounding box center [15, 45] width 11 height 11
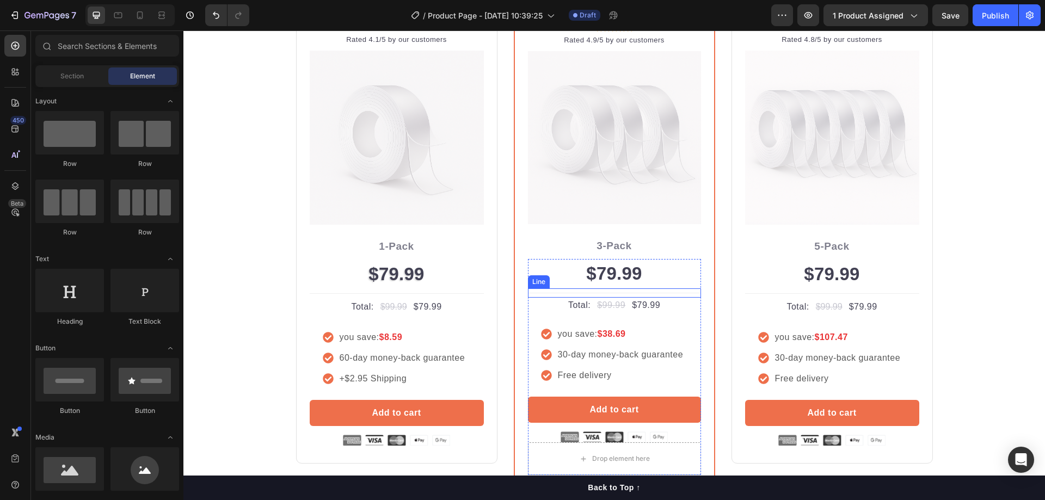
click at [622, 285] on div "$79.99" at bounding box center [614, 273] width 173 height 29
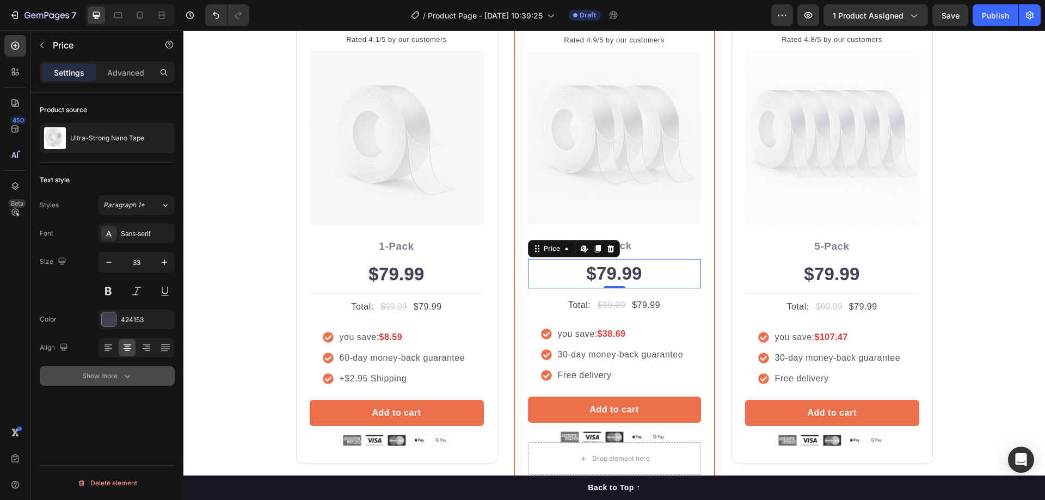
click at [118, 369] on button "Show more" at bounding box center [107, 376] width 135 height 20
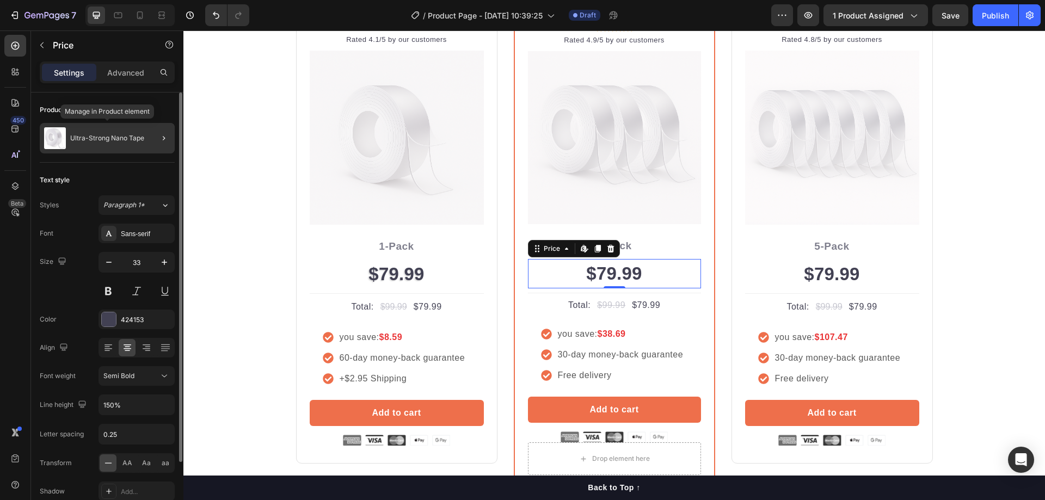
click at [136, 139] on p "Ultra-Strong Nano Tape" at bounding box center [107, 138] width 74 height 8
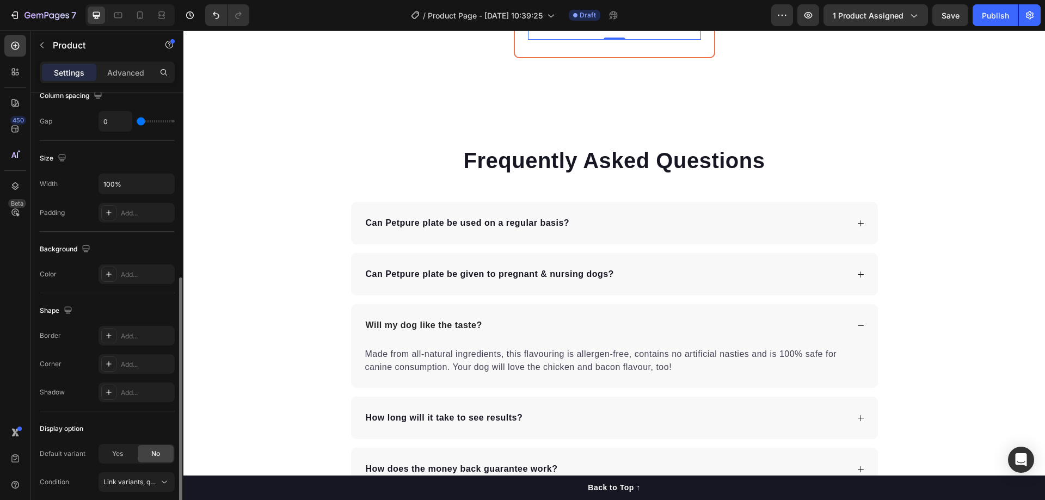
scroll to position [207, 0]
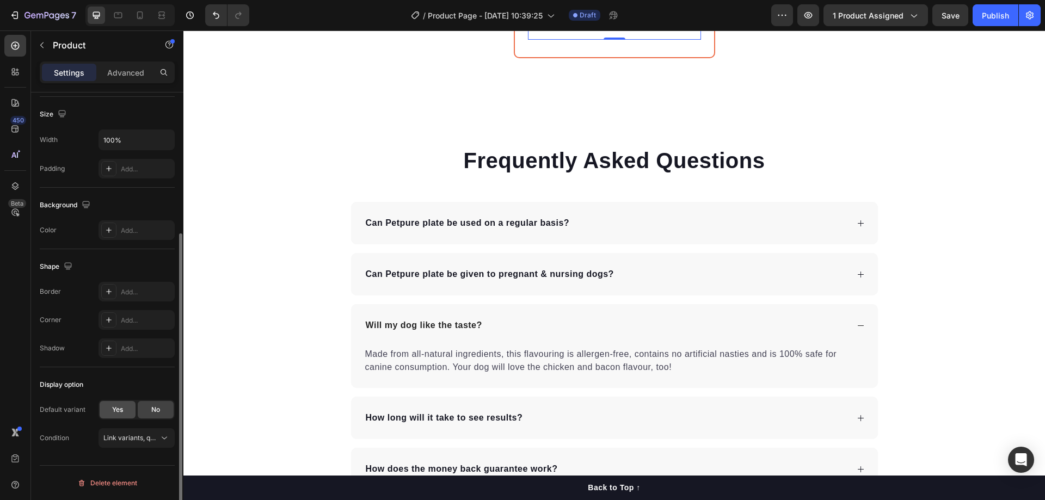
click at [128, 406] on div "Yes" at bounding box center [118, 409] width 36 height 17
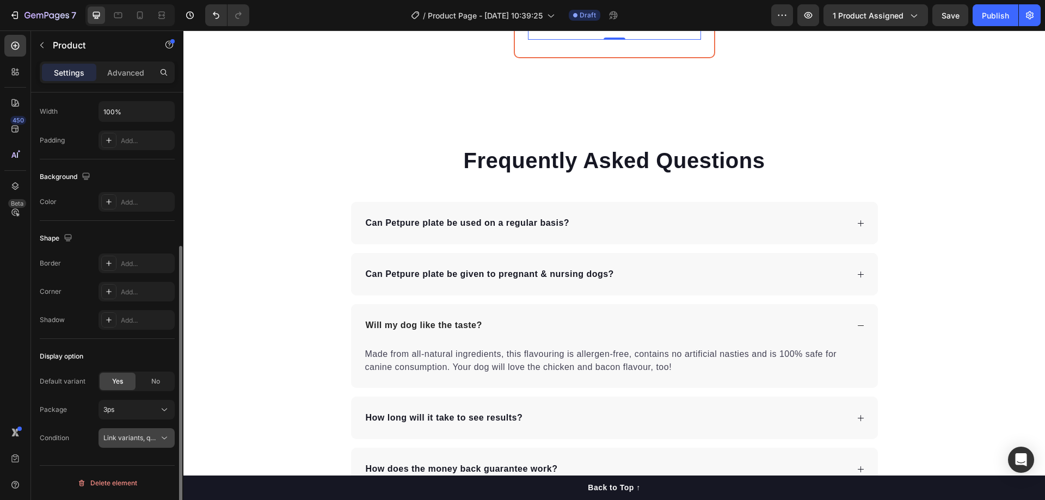
click at [147, 434] on span "Link variants, quantity <br> between same products" at bounding box center [183, 438] width 161 height 8
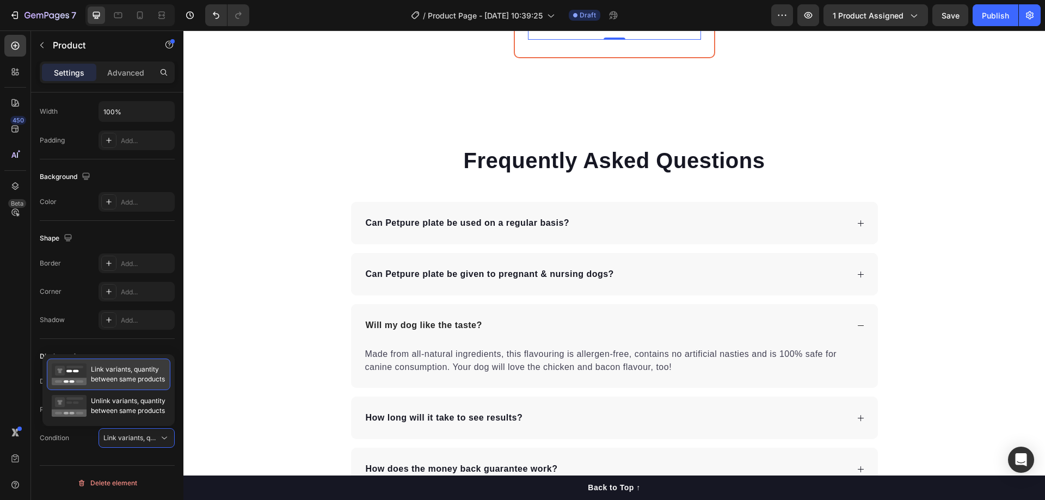
click at [145, 379] on span "Link variants, quantity between same products" at bounding box center [128, 375] width 74 height 20
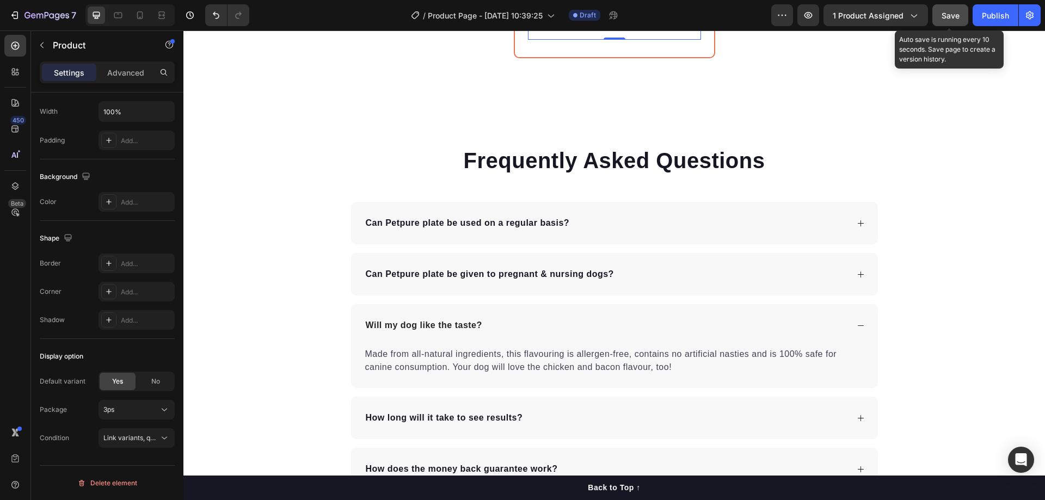
click at [662, 11] on button "Save" at bounding box center [951, 15] width 36 height 22
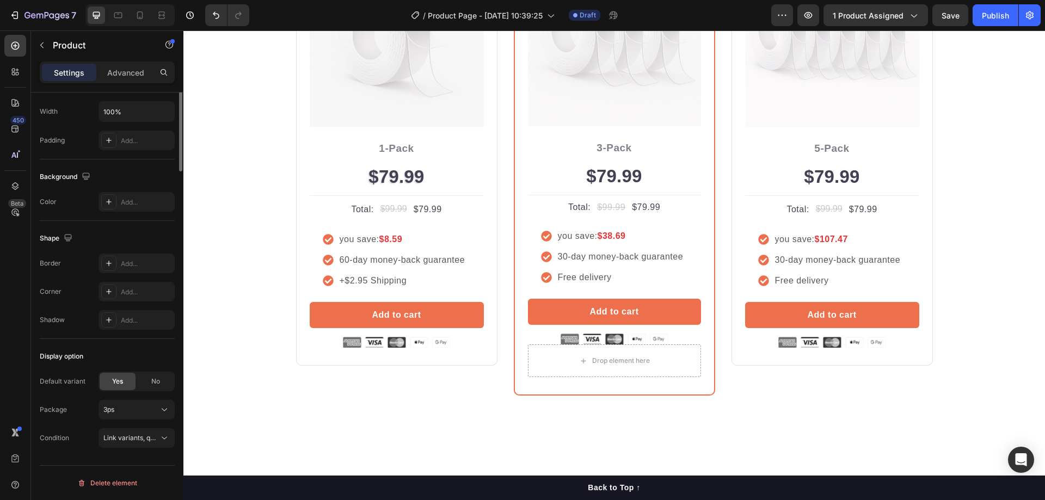
scroll to position [18, 0]
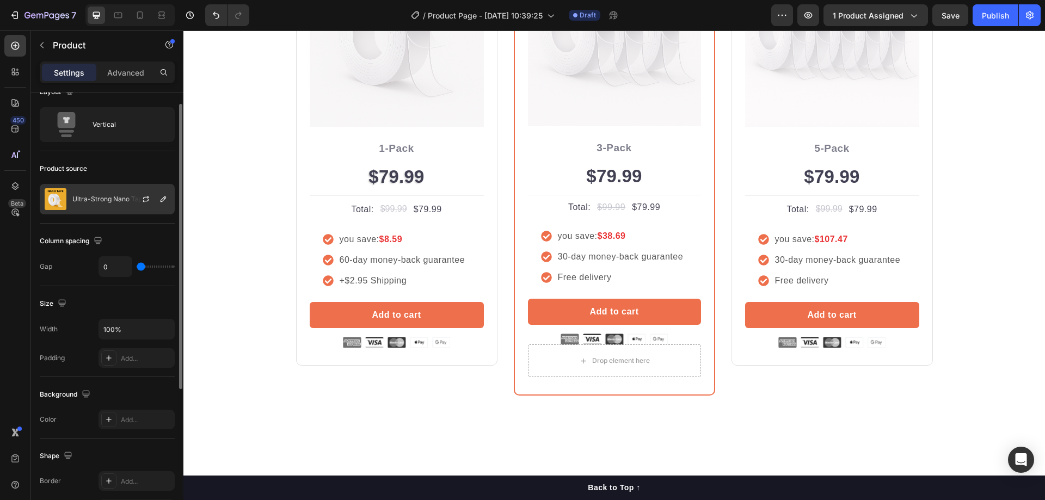
click at [130, 191] on div at bounding box center [150, 199] width 48 height 29
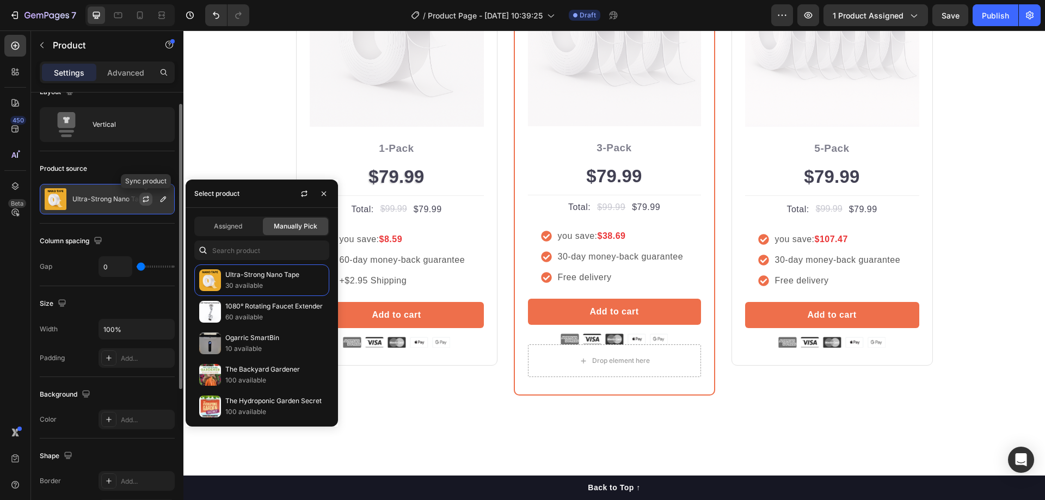
click at [151, 198] on button "button" at bounding box center [145, 199] width 13 height 13
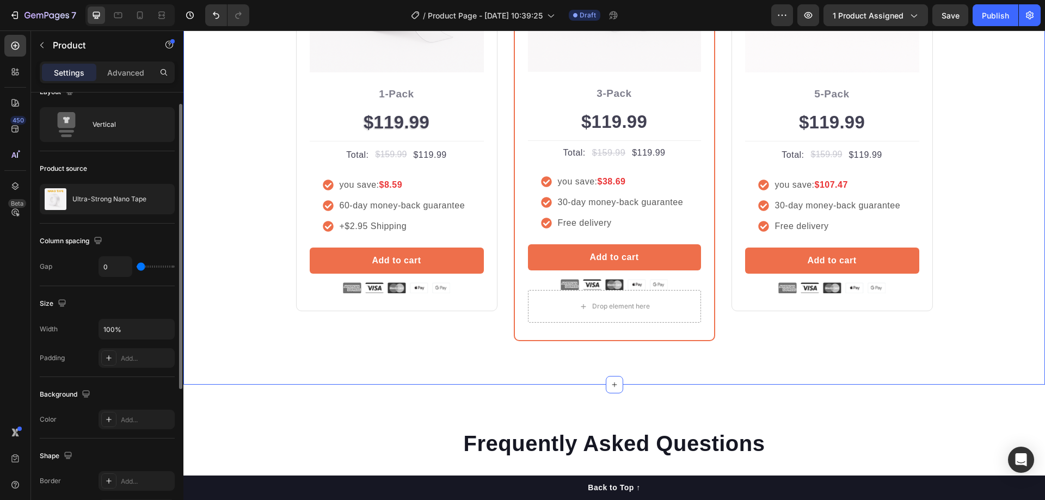
scroll to position [2395, 0]
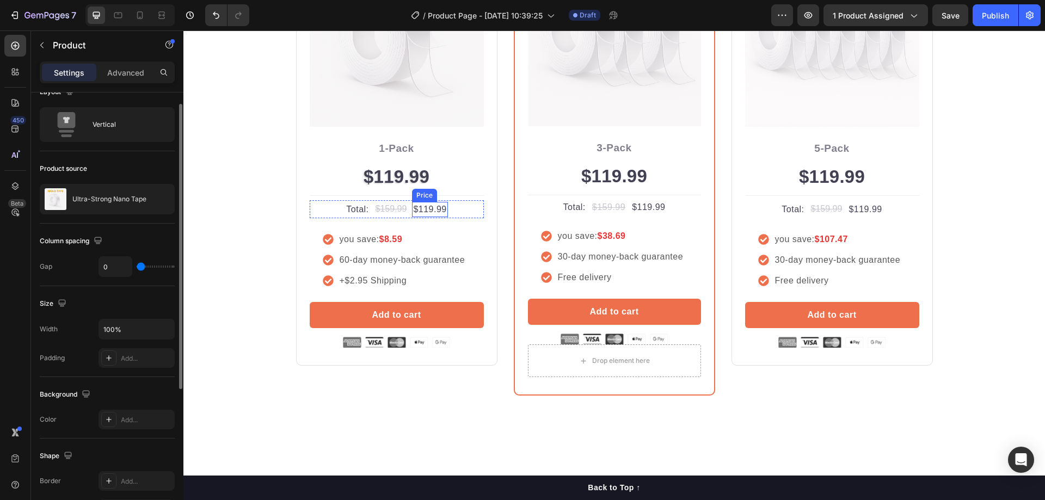
click at [430, 206] on div "$119.99" at bounding box center [429, 209] width 35 height 15
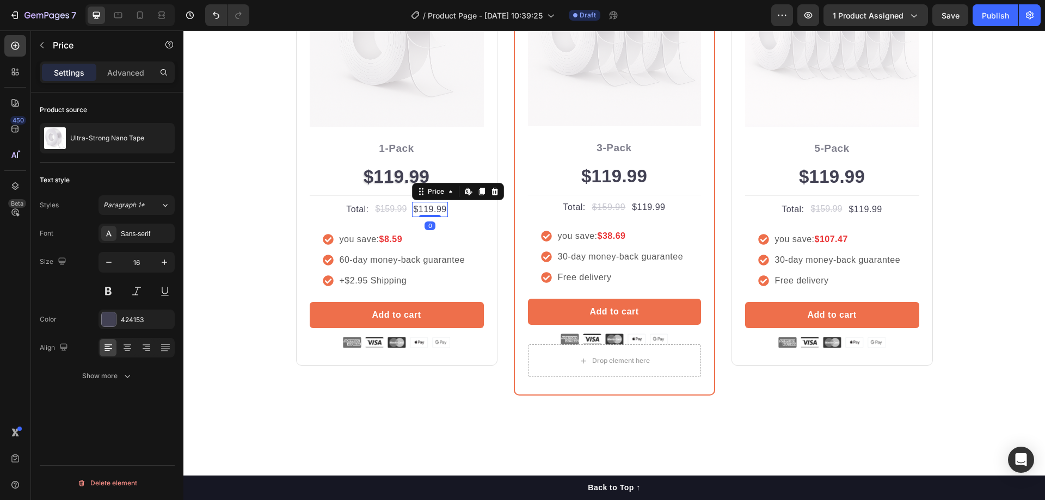
scroll to position [0, 0]
click at [430, 206] on div "$119.99" at bounding box center [429, 209] width 35 height 15
click at [388, 215] on div "$159.99" at bounding box center [392, 209] width 34 height 18
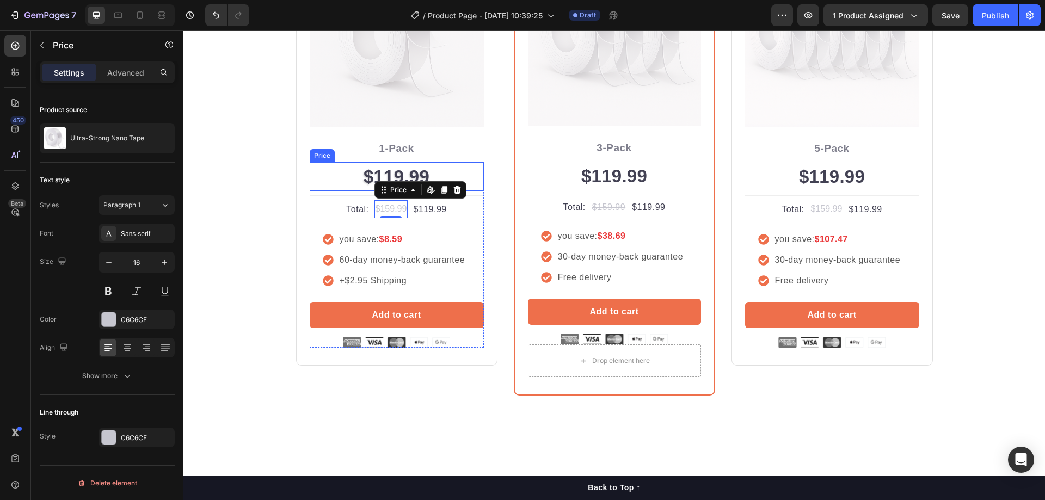
click at [396, 177] on div "$119.99" at bounding box center [397, 176] width 174 height 29
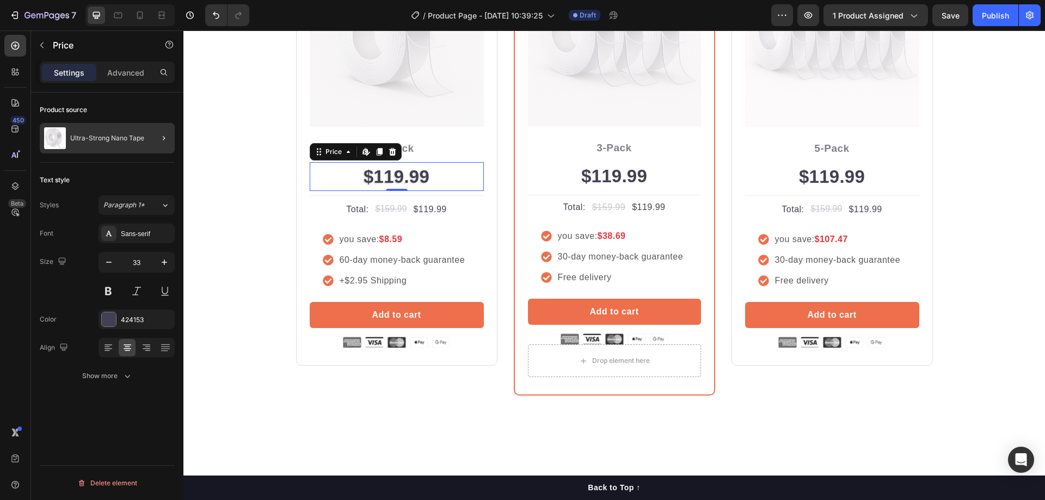
click at [157, 133] on div at bounding box center [159, 138] width 30 height 30
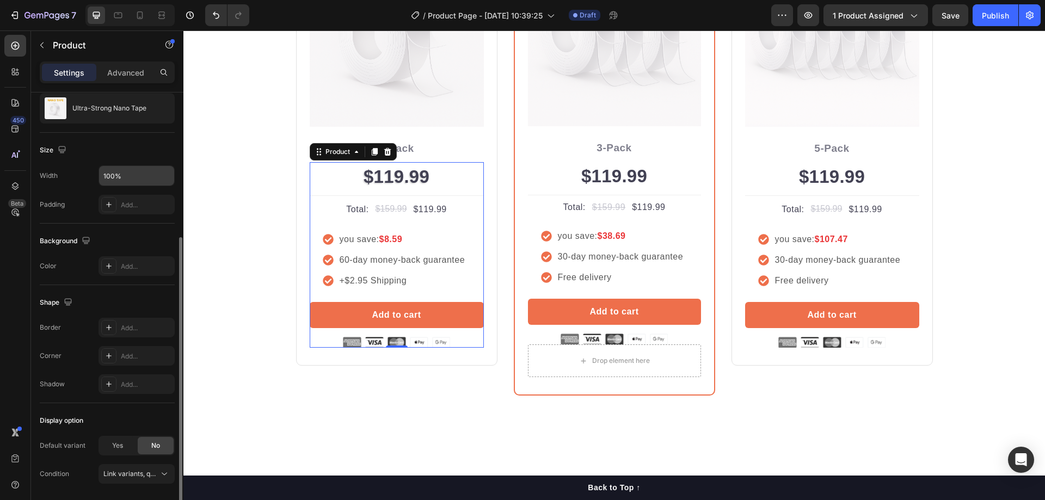
scroll to position [145, 0]
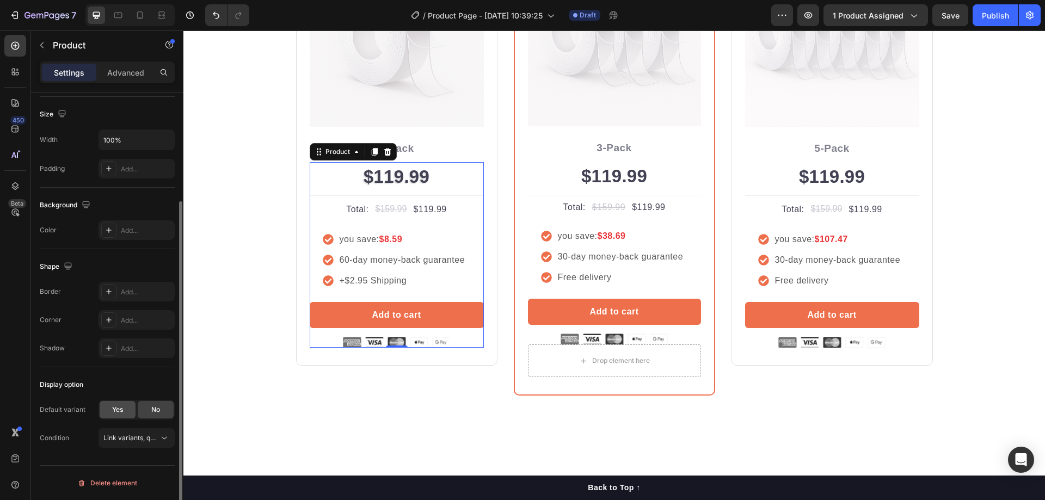
click at [113, 404] on div "Yes" at bounding box center [118, 409] width 36 height 17
click at [132, 438] on div "5ps" at bounding box center [129, 438] width 53 height 10
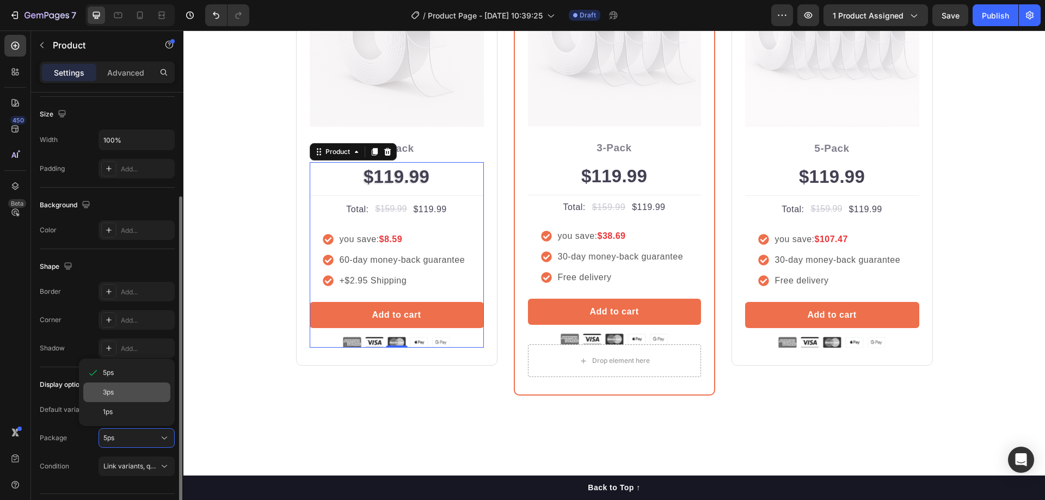
click at [129, 397] on div "3ps" at bounding box center [126, 393] width 87 height 20
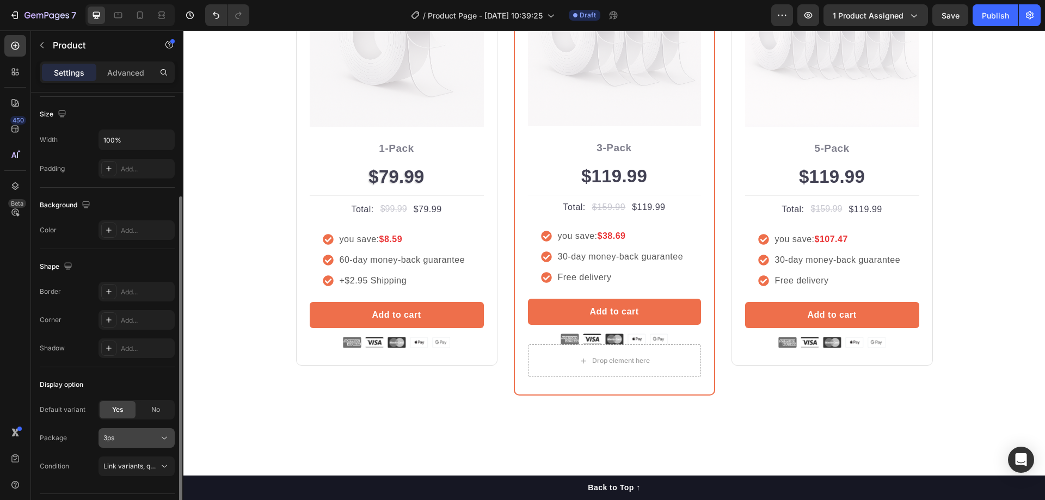
click at [131, 440] on div "3ps" at bounding box center [129, 438] width 53 height 10
click at [131, 411] on div "1ps" at bounding box center [134, 412] width 63 height 10
click at [216, 346] on div "Buy more and pay less Heading Row Icon Icon Icon Icon Icon Icon List Hoz Rated …" at bounding box center [614, 115] width 845 height 561
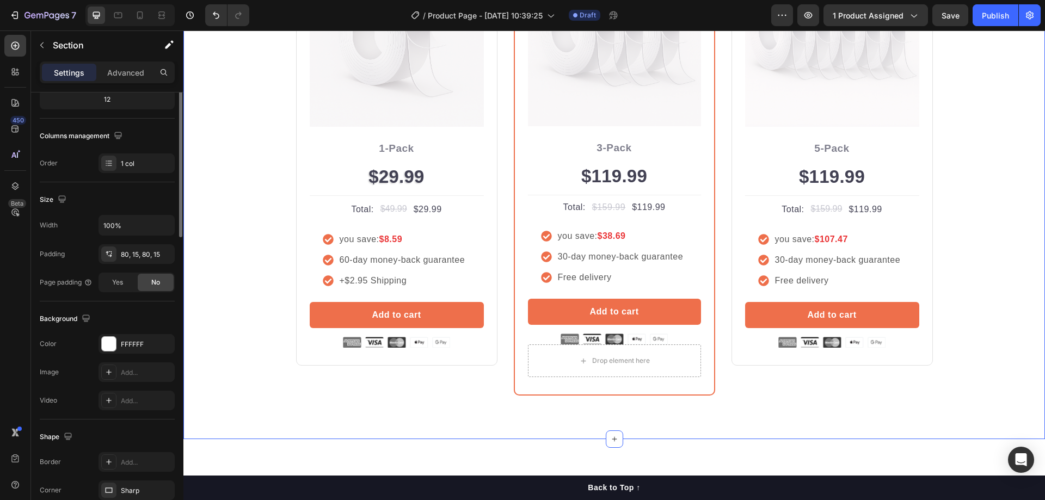
scroll to position [0, 0]
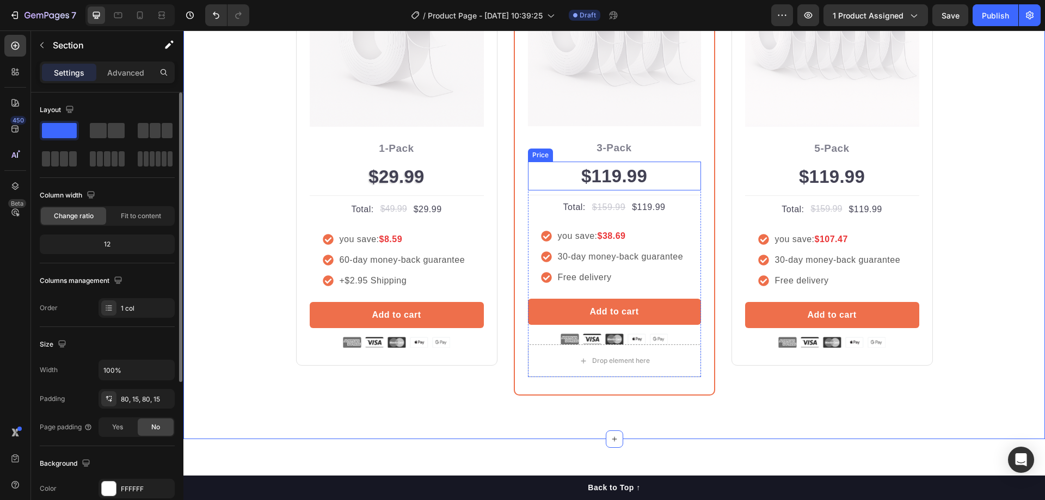
click at [626, 170] on div "$119.99" at bounding box center [614, 176] width 173 height 29
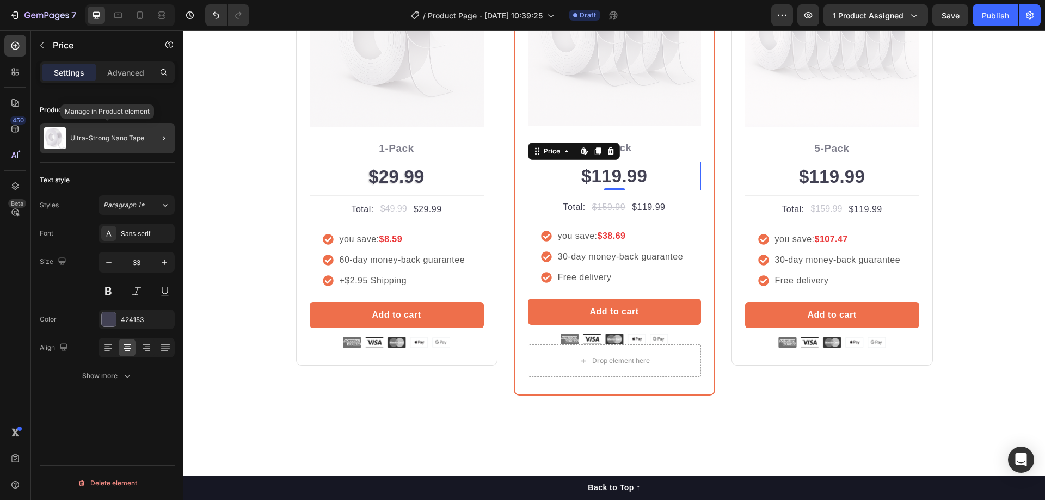
click at [125, 139] on p "Ultra-Strong Nano Tape" at bounding box center [107, 138] width 74 height 8
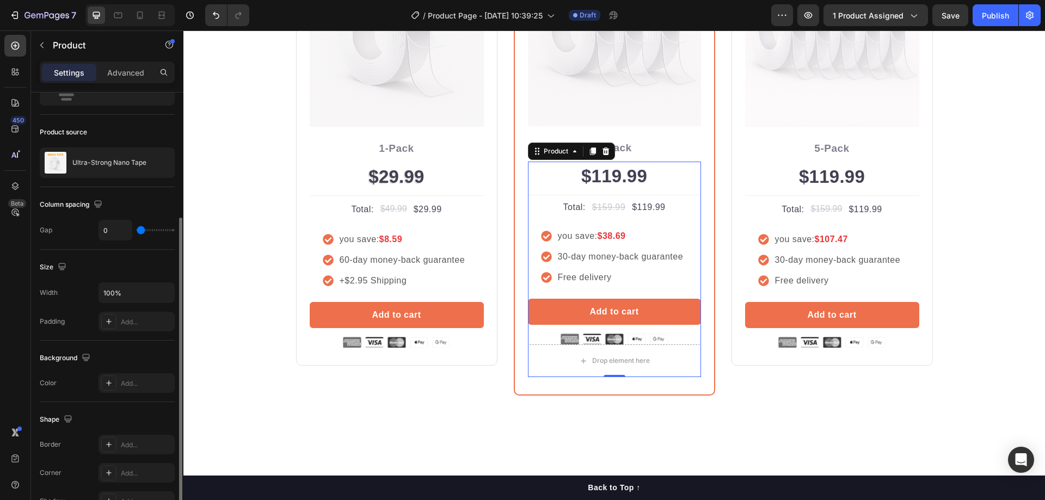
scroll to position [236, 0]
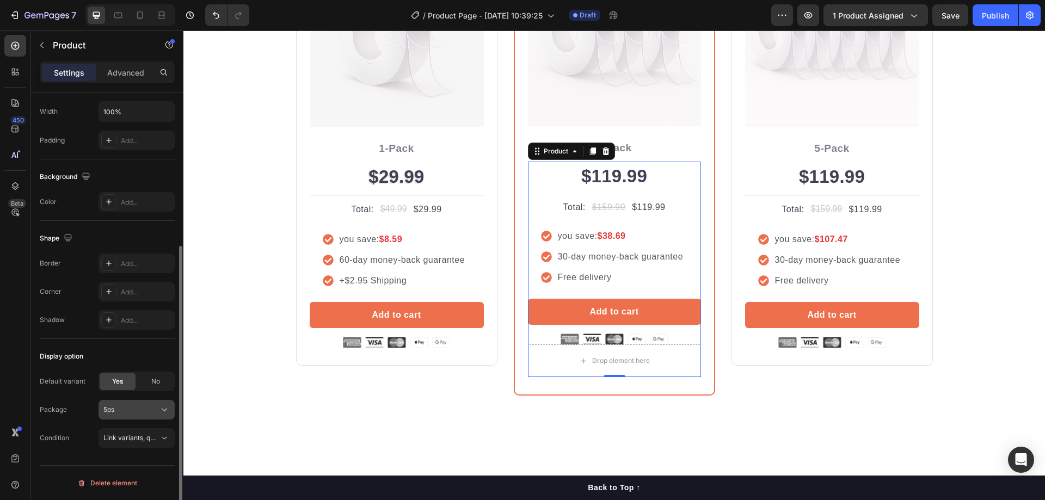
click at [138, 409] on div "5ps" at bounding box center [129, 410] width 53 height 10
click at [123, 451] on div "3ps" at bounding box center [134, 456] width 63 height 10
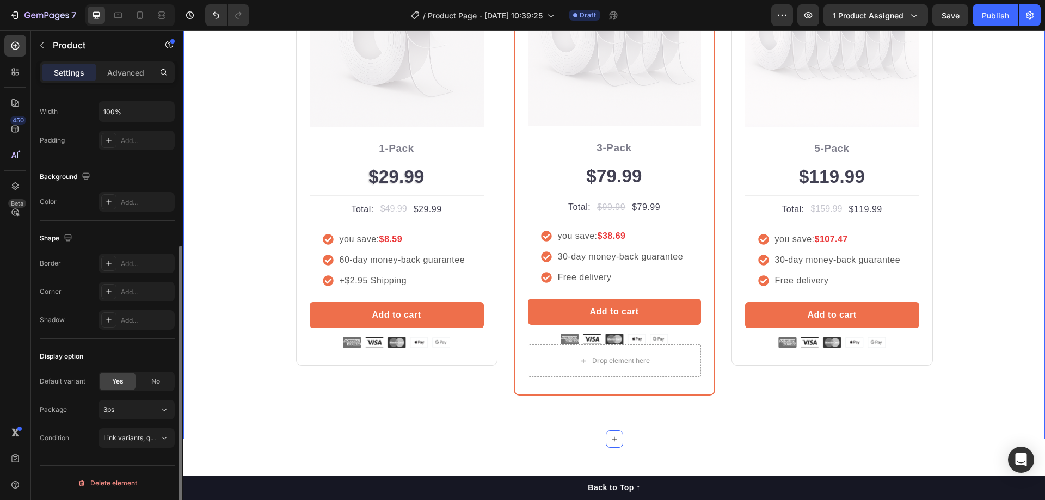
click at [322, 407] on div "Buy more and pay less Heading Row Icon Icon Icon Icon Icon Icon List Hoz Rated …" at bounding box center [614, 116] width 862 height 648
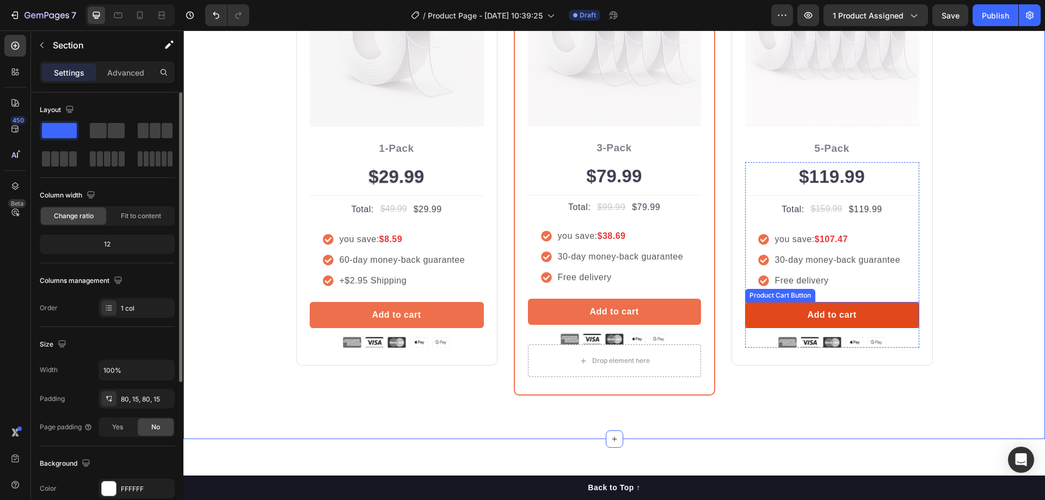
click at [662, 308] on button "Add to cart" at bounding box center [832, 315] width 174 height 26
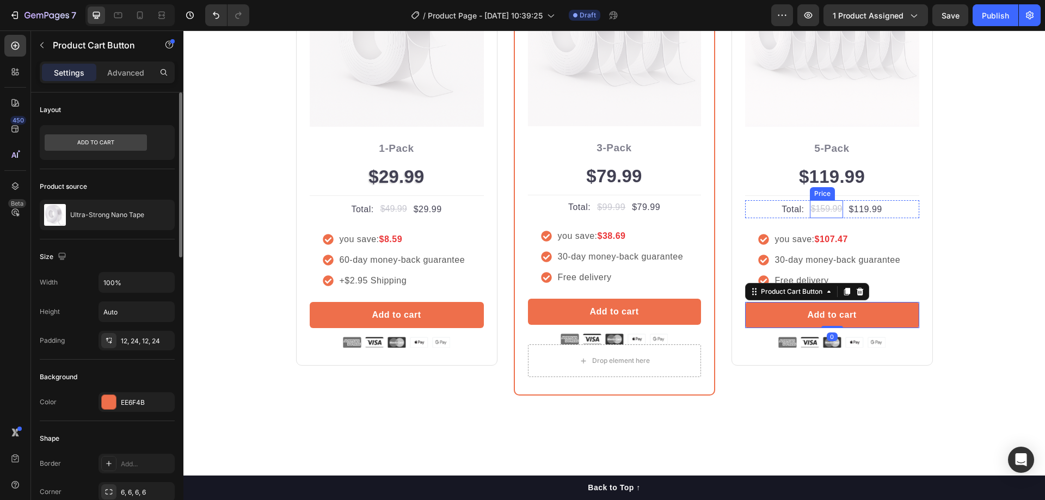
click at [662, 188] on div "Price" at bounding box center [822, 193] width 25 height 13
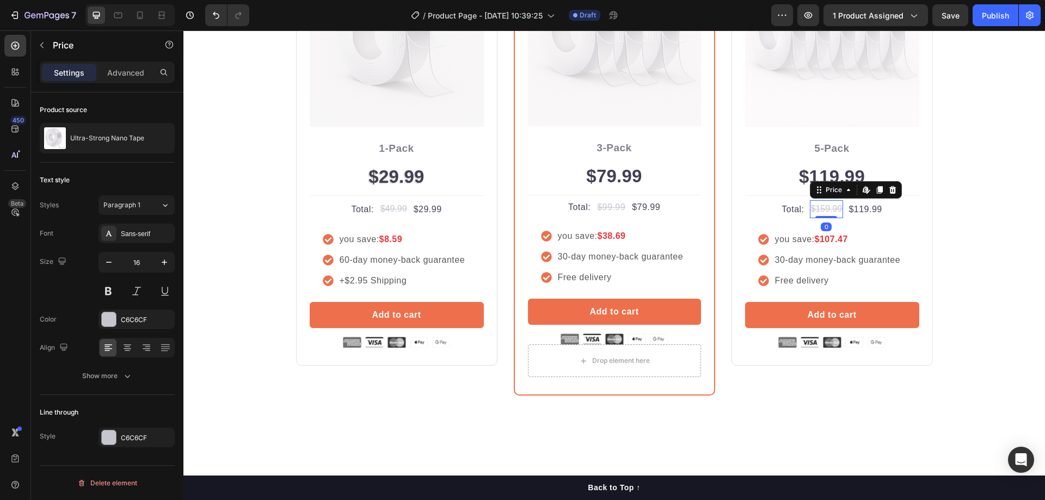
click at [662, 178] on div "$119.99" at bounding box center [832, 176] width 174 height 29
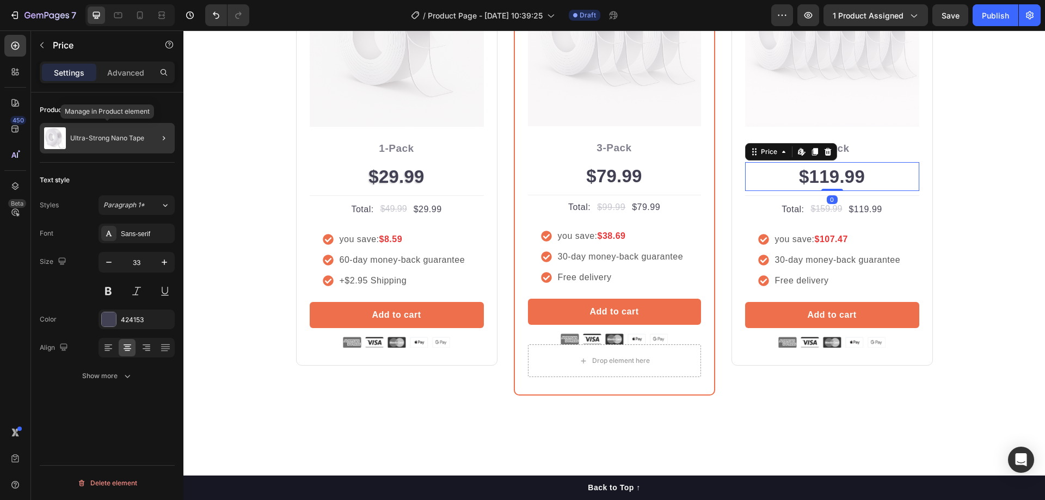
click at [112, 126] on div "Ultra-Strong Nano Tape" at bounding box center [107, 138] width 135 height 30
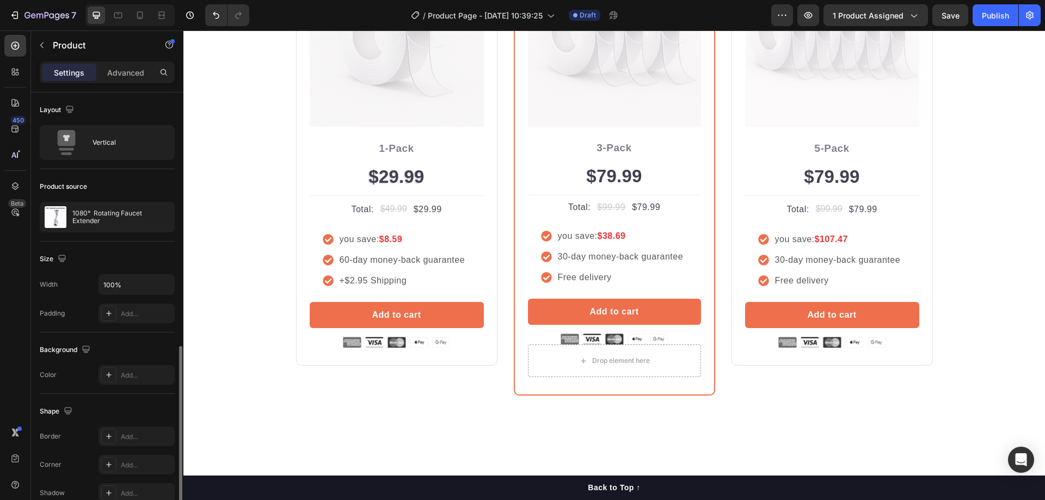
scroll to position [145, 0]
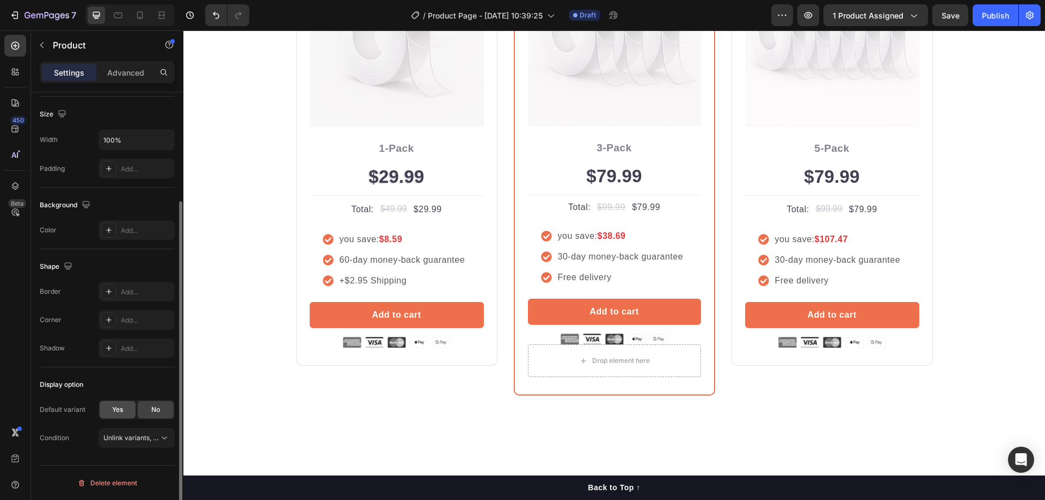
click at [126, 406] on div "Yes" at bounding box center [118, 409] width 36 height 17
click at [146, 443] on div "3ps" at bounding box center [129, 438] width 53 height 10
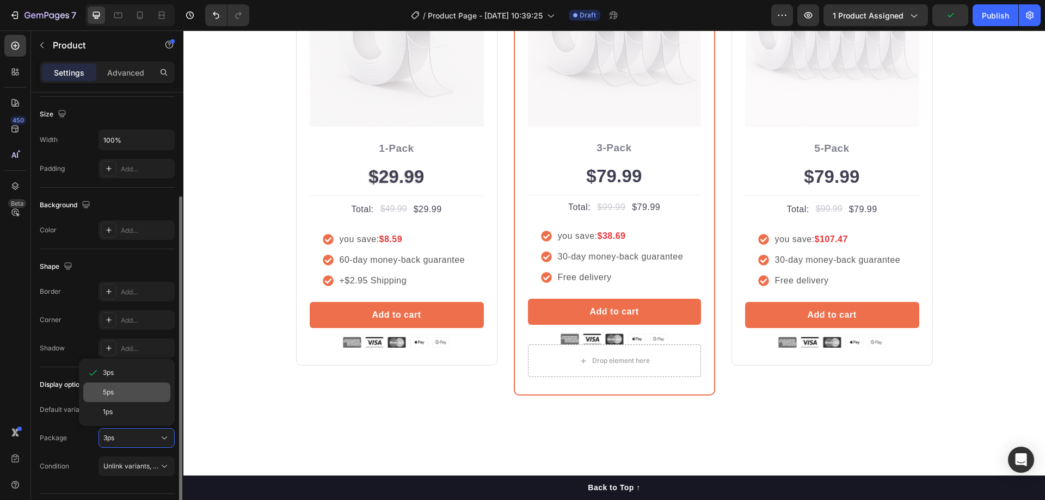
click at [130, 396] on div "5ps" at bounding box center [134, 393] width 63 height 10
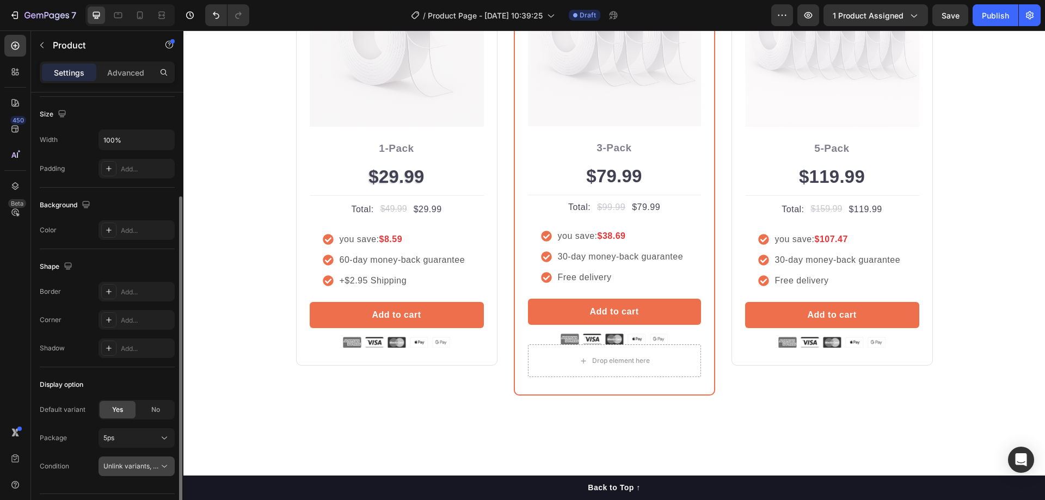
click at [128, 462] on span "Unlink variants, quantity <br> between same products" at bounding box center [186, 466] width 167 height 8
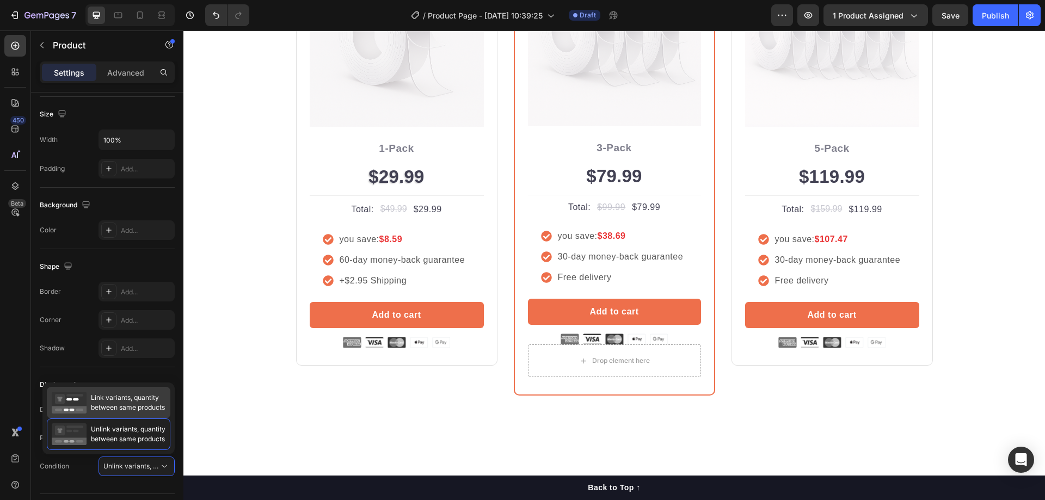
click at [130, 414] on div "Link variants, quantity between same products" at bounding box center [109, 403] width 124 height 32
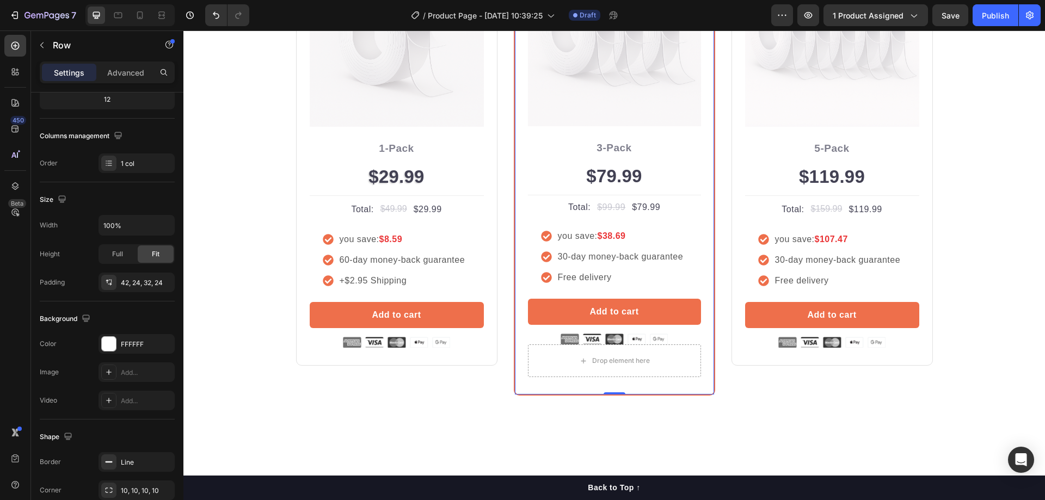
click at [662, 391] on div "Most Popular Text block Row Icon Icon Icon Icon Icon Icon List Hoz Rated 4.9/5 …" at bounding box center [614, 150] width 201 height 493
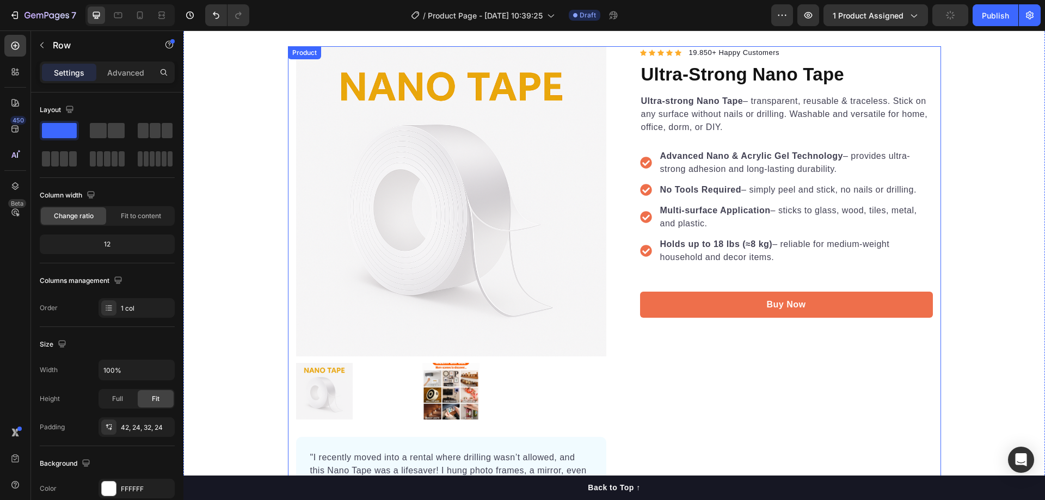
scroll to position [58, 0]
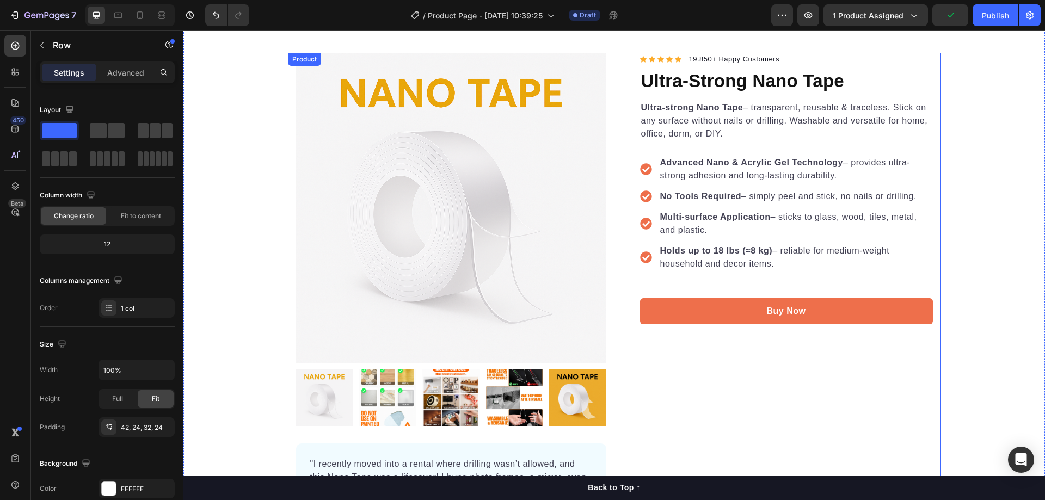
click at [662, 362] on div "Icon Icon Icon Icon Icon Icon List Hoz 19.850+ Happy Customers Text block Row U…" at bounding box center [778, 299] width 310 height 492
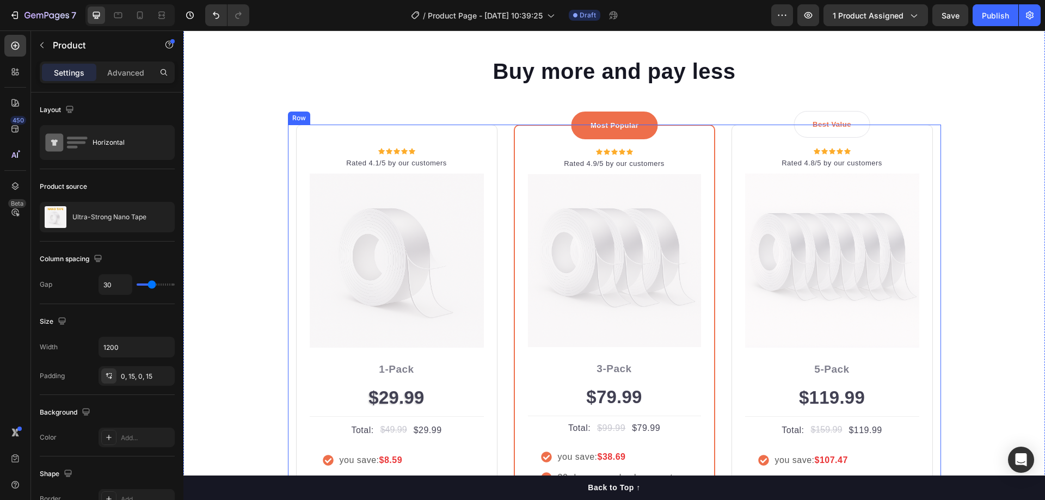
scroll to position [2110, 0]
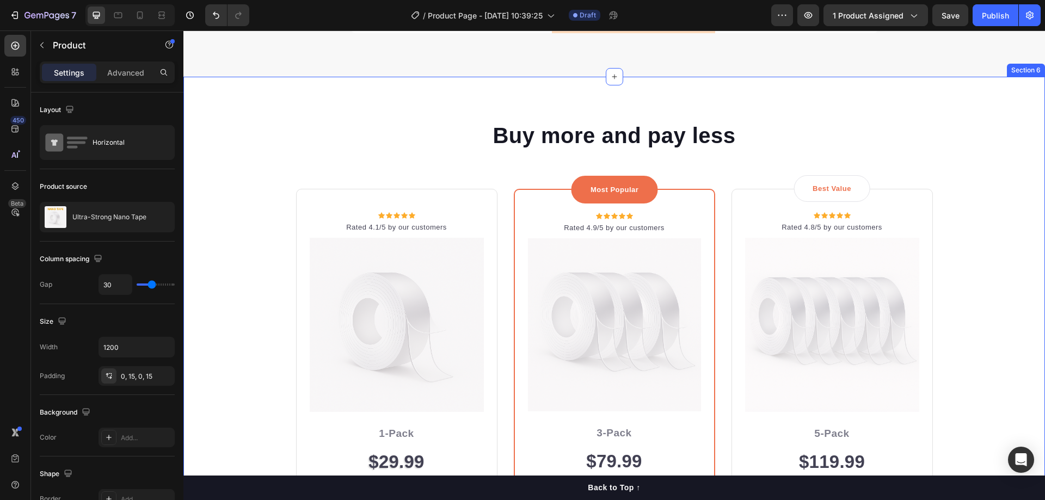
click at [269, 160] on div "Buy more and pay less Heading Row Icon Icon Icon Icon Icon Icon List Hoz Rated …" at bounding box center [614, 400] width 845 height 561
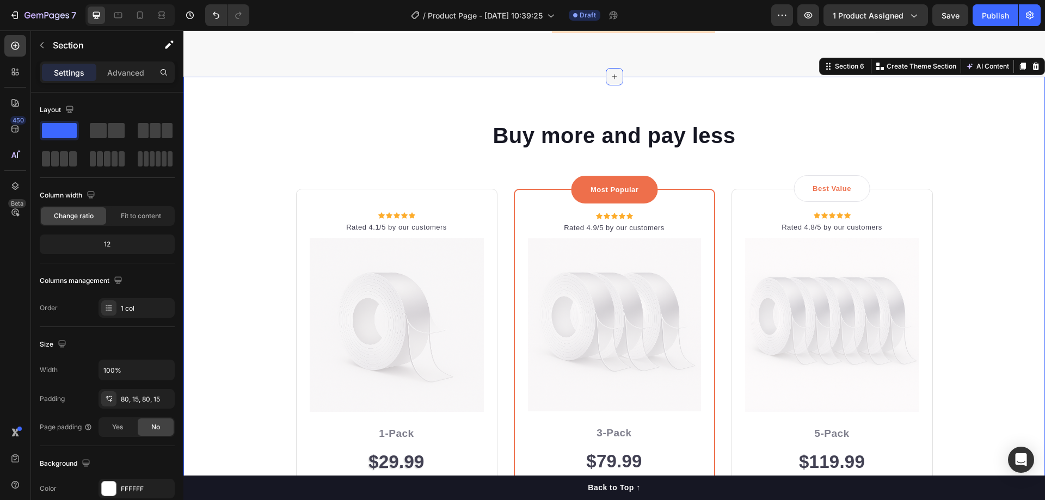
drag, startPoint x: 611, startPoint y: 78, endPoint x: 609, endPoint y: 70, distance: 7.9
click at [609, 70] on div at bounding box center [614, 76] width 17 height 17
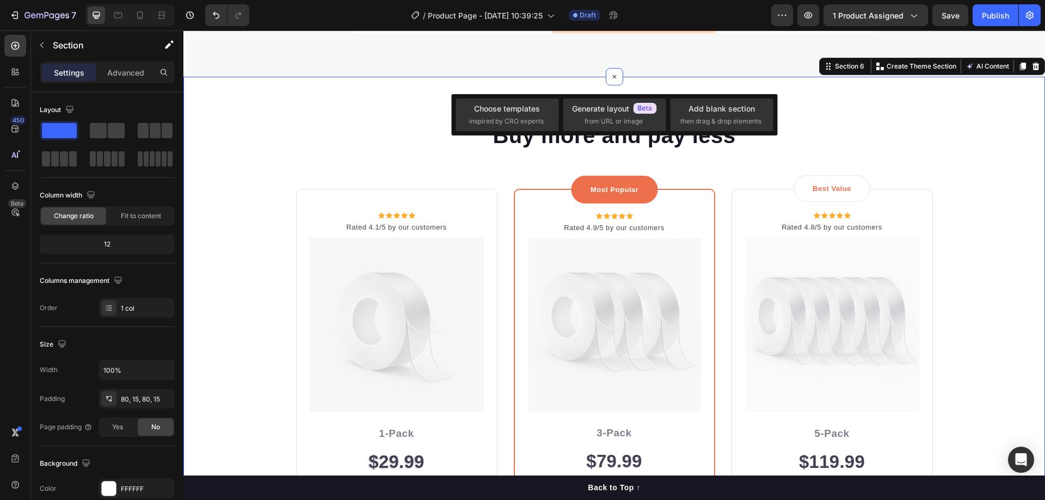
drag, startPoint x: 608, startPoint y: 75, endPoint x: 551, endPoint y: 53, distance: 60.7
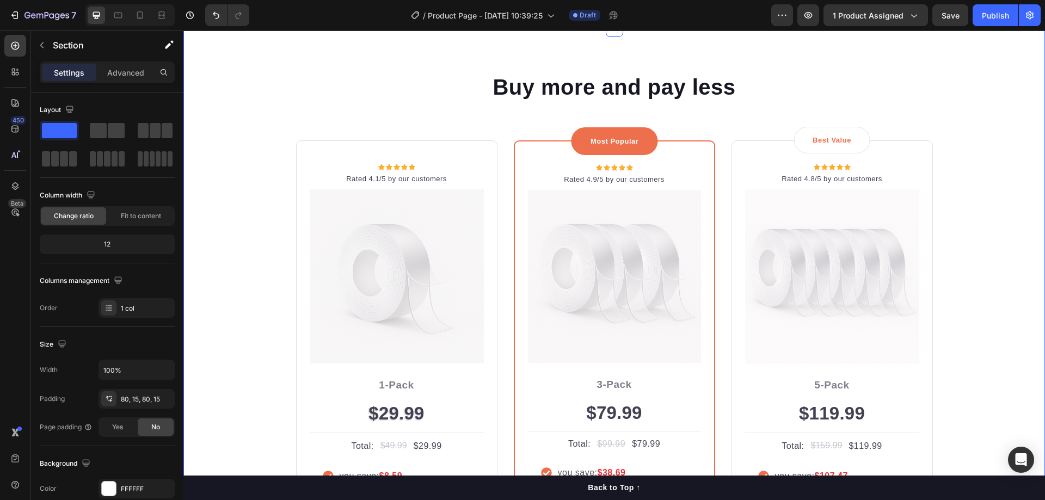
scroll to position [1988, 0]
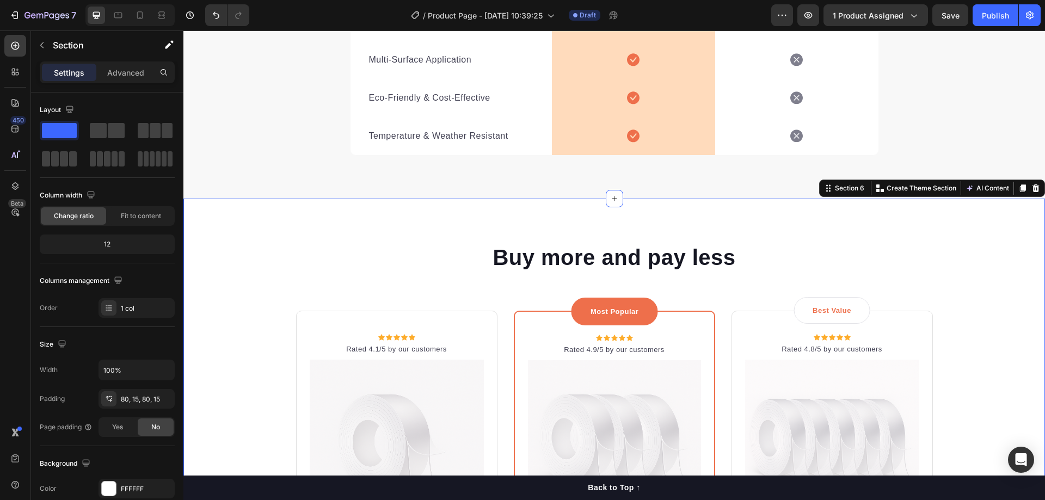
drag, startPoint x: 830, startPoint y: 187, endPoint x: 768, endPoint y: 181, distance: 62.4
click at [662, 62] on div "We’re a whole different solution. Heading It’s easy to see why Ultra-Strong Nan…" at bounding box center [614, 78] width 862 height 4027
click at [662, 155] on div "We’re a whole different solution. Heading It’s easy to see why Ultra-Strong Nan…" at bounding box center [614, 78] width 862 height 4027
click at [662, 242] on h2 "Buy more and pay less" at bounding box center [614, 257] width 653 height 30
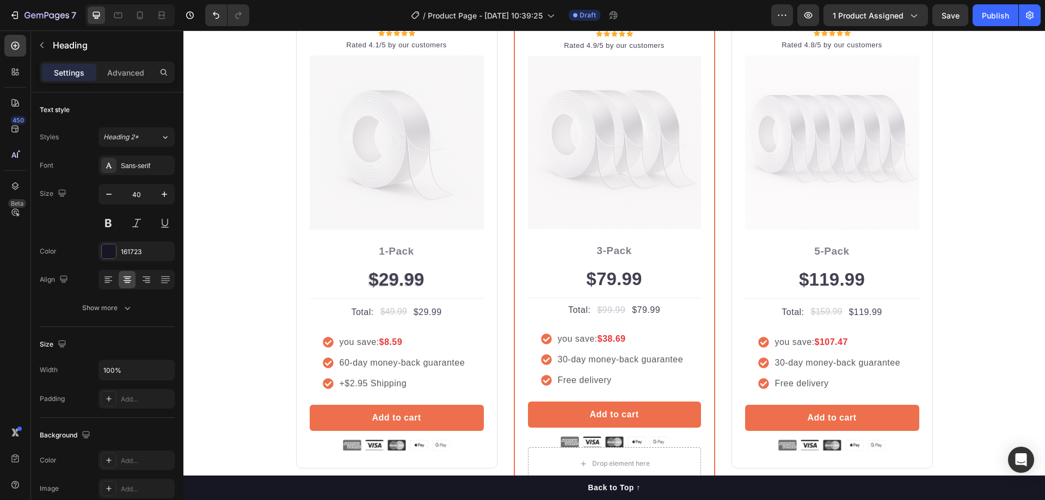
scroll to position [1907, 0]
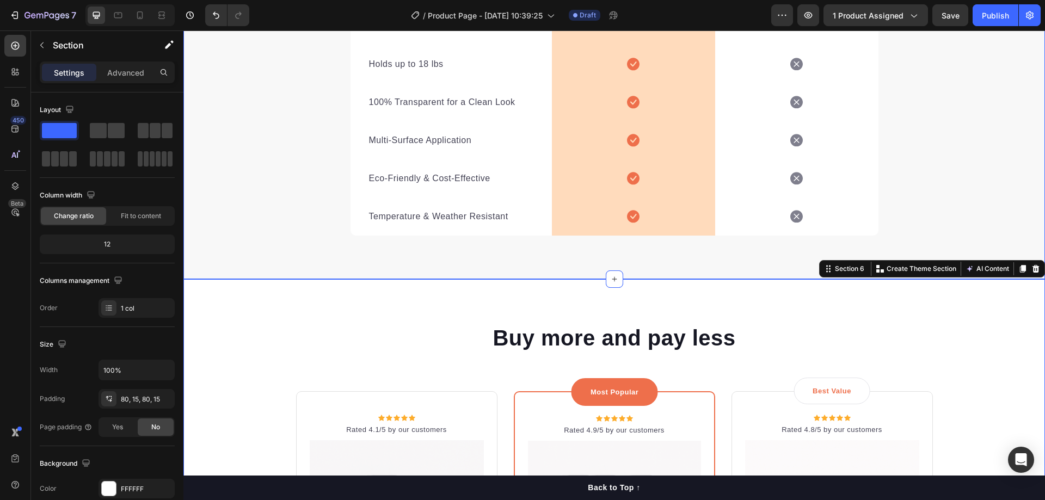
drag, startPoint x: 612, startPoint y: 278, endPoint x: 533, endPoint y: 268, distance: 79.5
click at [533, 268] on div "We’re a whole different solution. Heading It’s easy to see why Ultra-Strong Nan…" at bounding box center [614, 158] width 862 height 4027
drag, startPoint x: 819, startPoint y: 272, endPoint x: 751, endPoint y: 267, distance: 67.7
click at [662, 132] on div "We’re a whole different solution. Heading It’s easy to see why Ultra-Strong Nan…" at bounding box center [614, 158] width 862 height 4027
click at [662, 267] on div "We’re a whole different solution. Heading It’s easy to see why Ultra-Strong Nan…" at bounding box center [614, 11] width 862 height 536
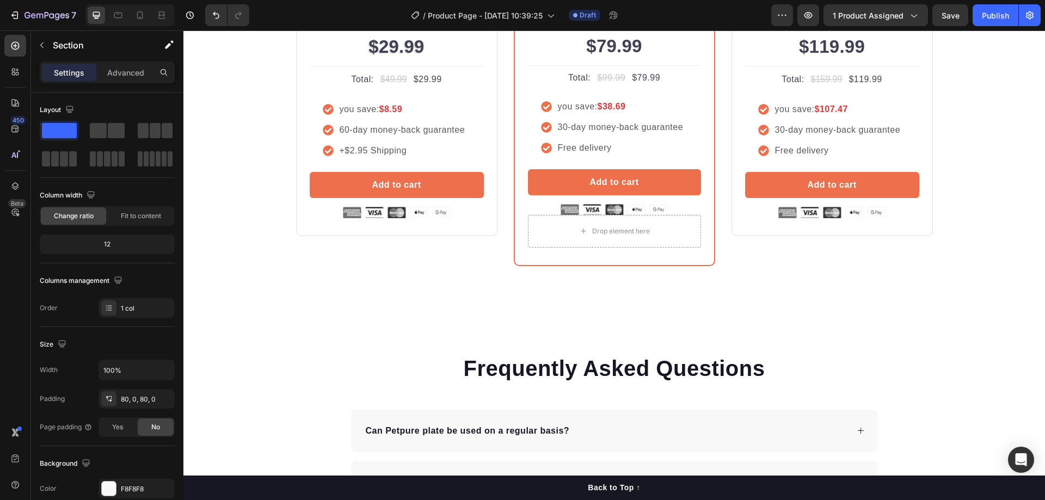
scroll to position [2397, 0]
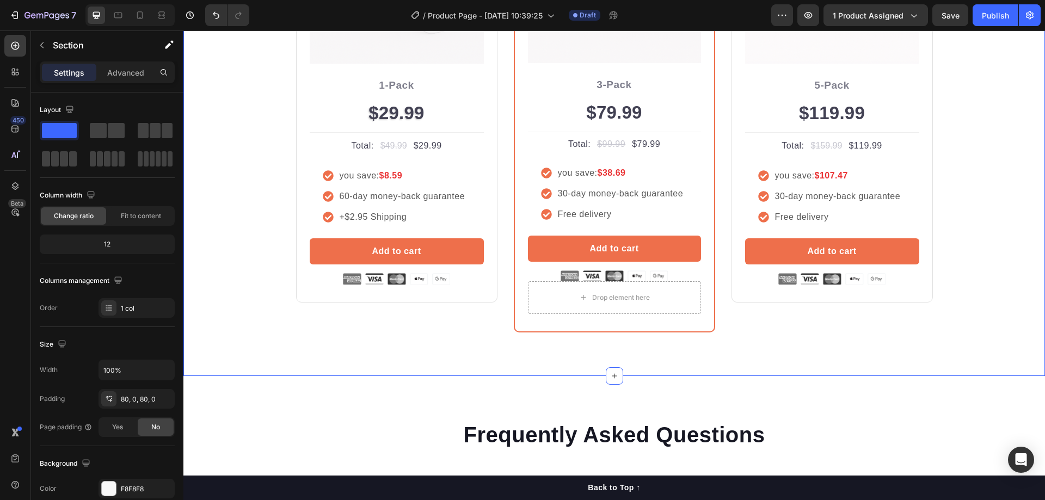
click at [662, 346] on div "Buy more and pay less Heading Row Icon Icon Icon Icon Icon Icon List Hoz Rated …" at bounding box center [614, 52] width 862 height 648
click at [610, 373] on icon at bounding box center [614, 376] width 9 height 9
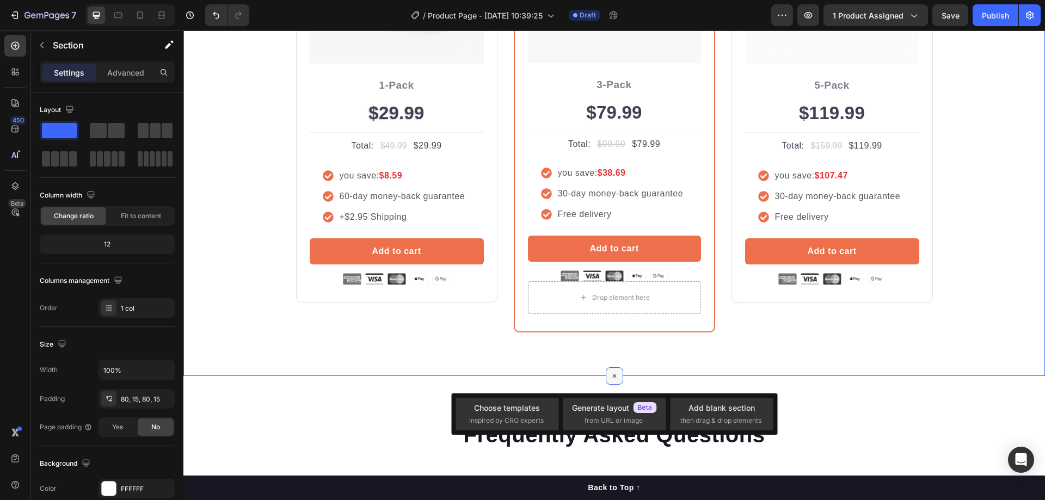
click at [610, 375] on icon at bounding box center [614, 376] width 13 height 13
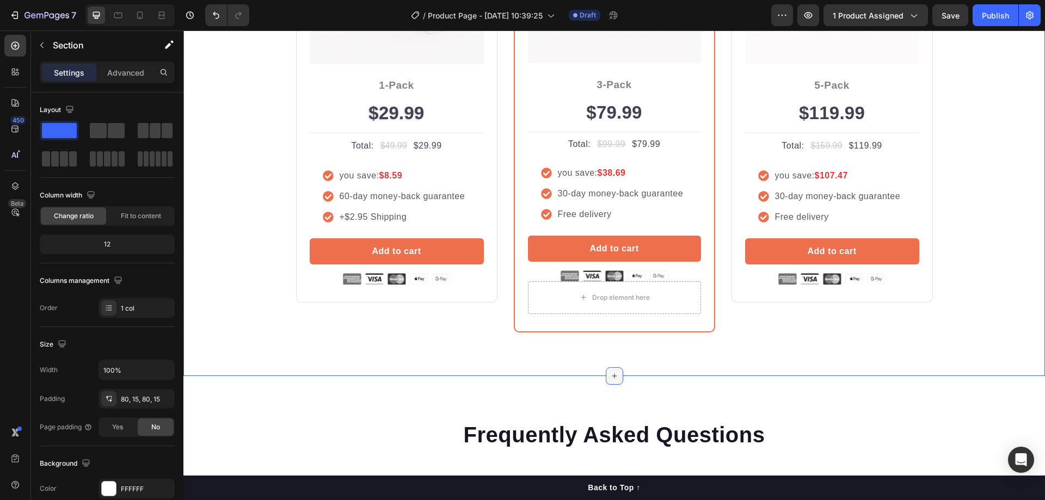
click at [612, 375] on icon at bounding box center [614, 375] width 5 height 5
click at [563, 362] on div "Buy more and pay less Heading Row Icon Icon Icon Icon Icon Icon List Hoz Rated …" at bounding box center [614, 52] width 862 height 648
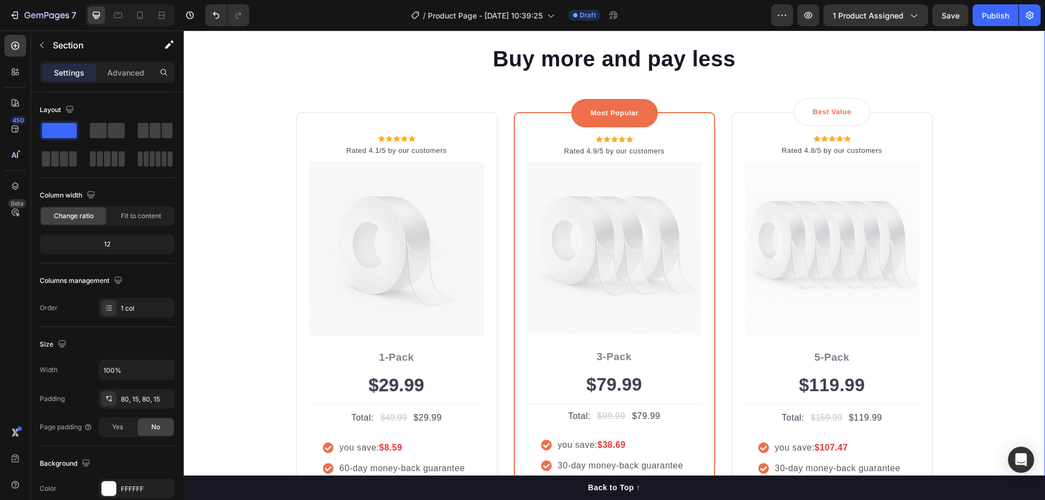
scroll to position [1799, 0]
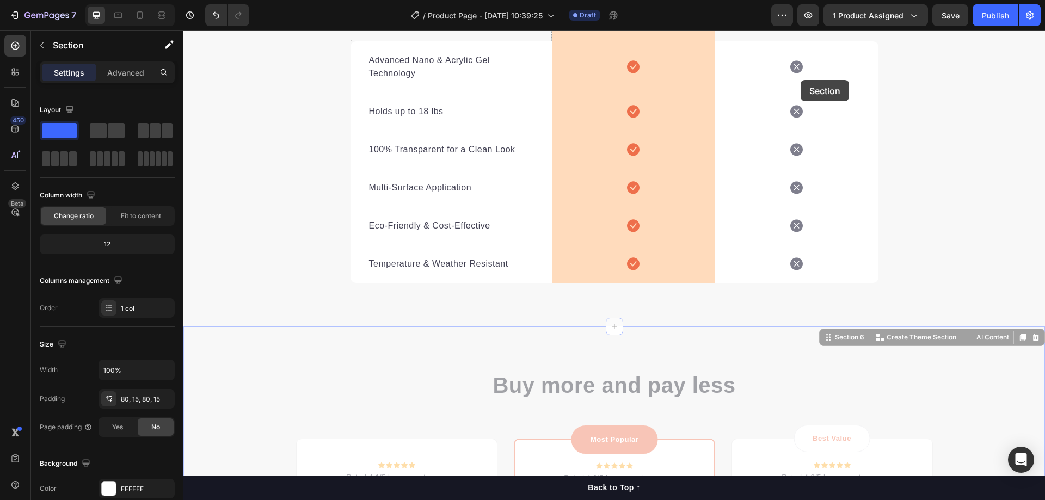
click at [662, 87] on div "We’re a whole different solution. Heading It’s easy to see why Ultra-Strong Nan…" at bounding box center [614, 236] width 862 height 3965
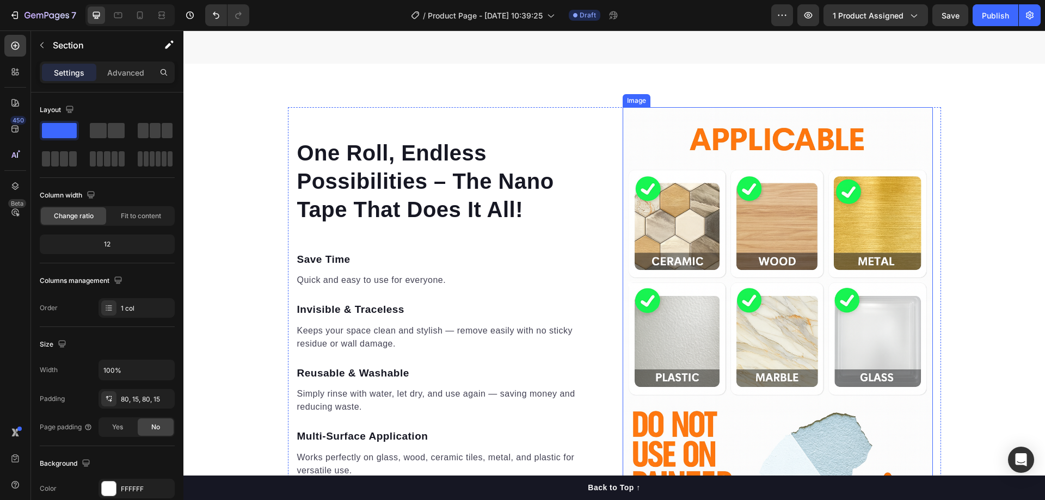
scroll to position [925, 0]
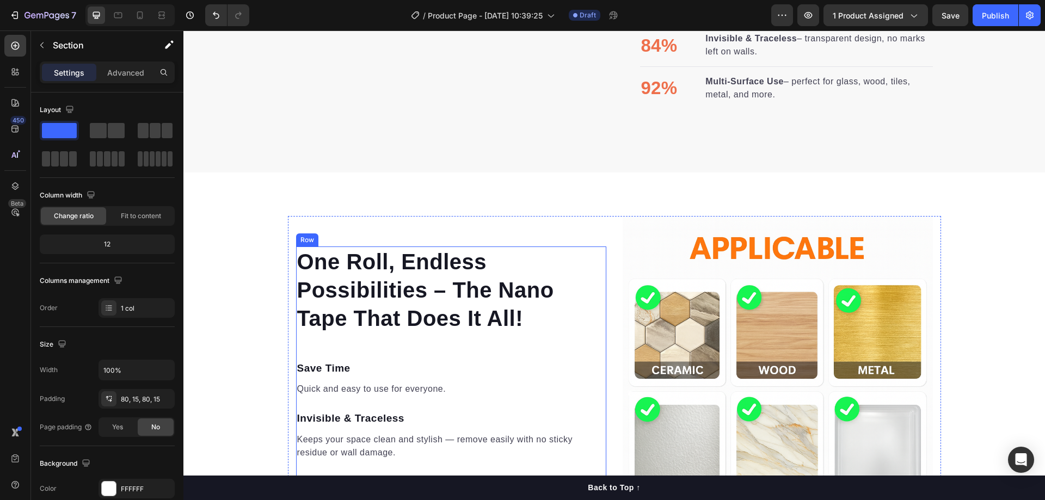
drag, startPoint x: 611, startPoint y: 173, endPoint x: 591, endPoint y: 344, distance: 172.1
click at [662, 192] on div "One Roll, Endless Possibilities – The Nano Tape That Does It All! Heading Save …" at bounding box center [614, 449] width 862 height 553
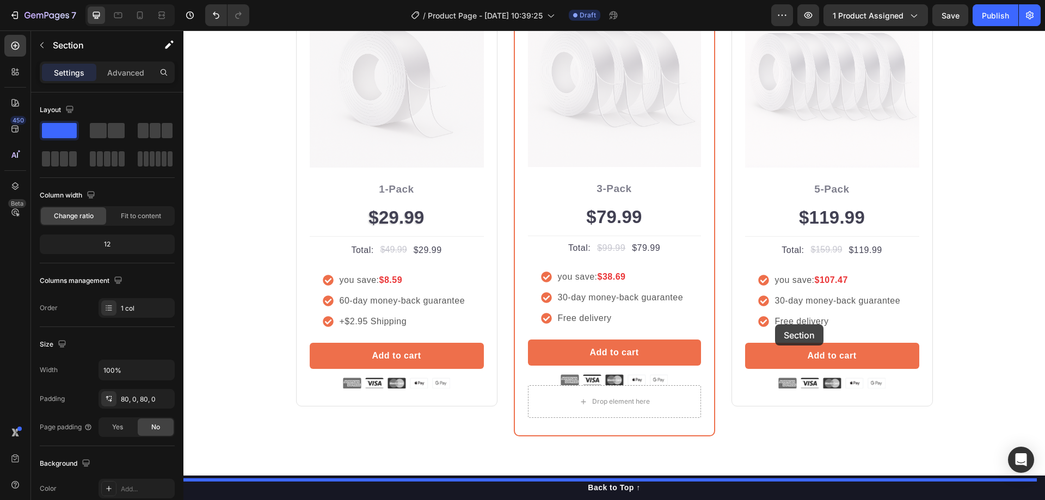
scroll to position [2504, 0]
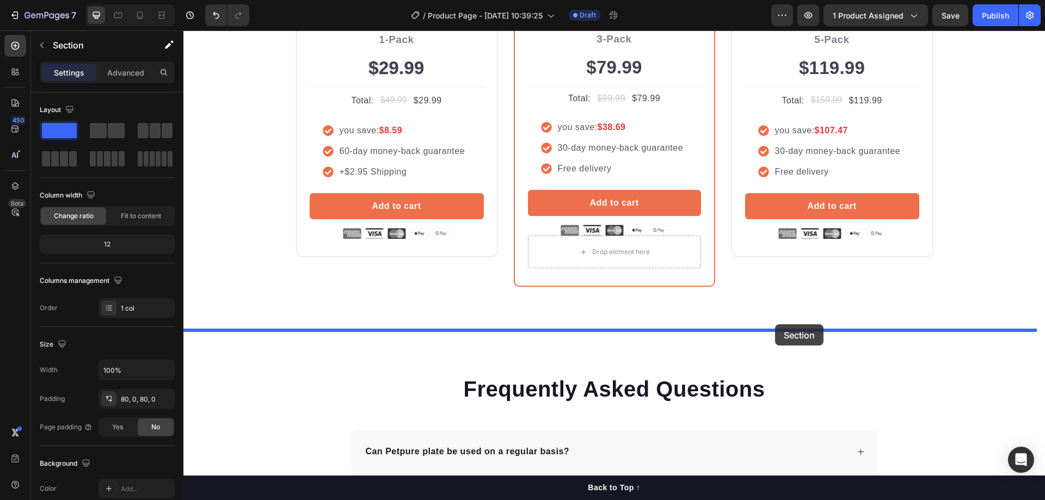
drag, startPoint x: 827, startPoint y: 163, endPoint x: 775, endPoint y: 324, distance: 169.9
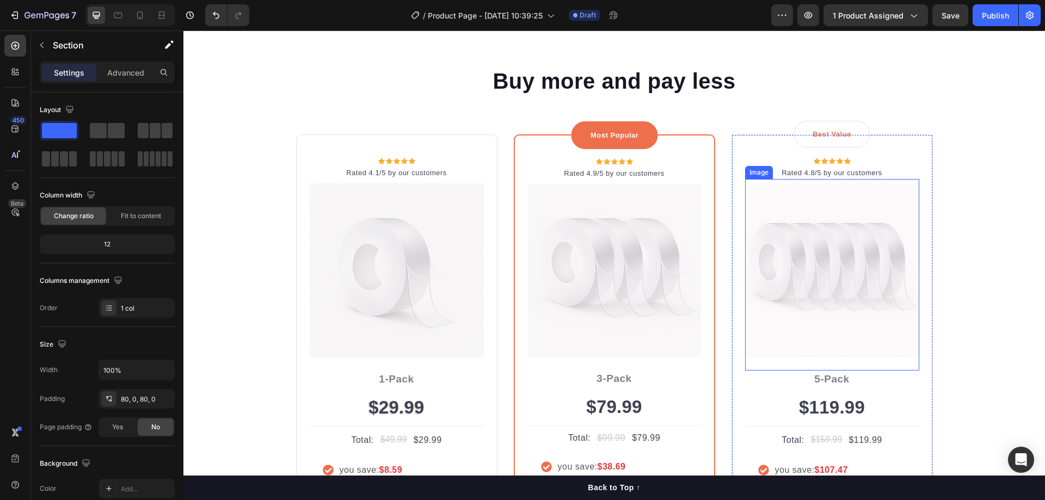
scroll to position [1340, 0]
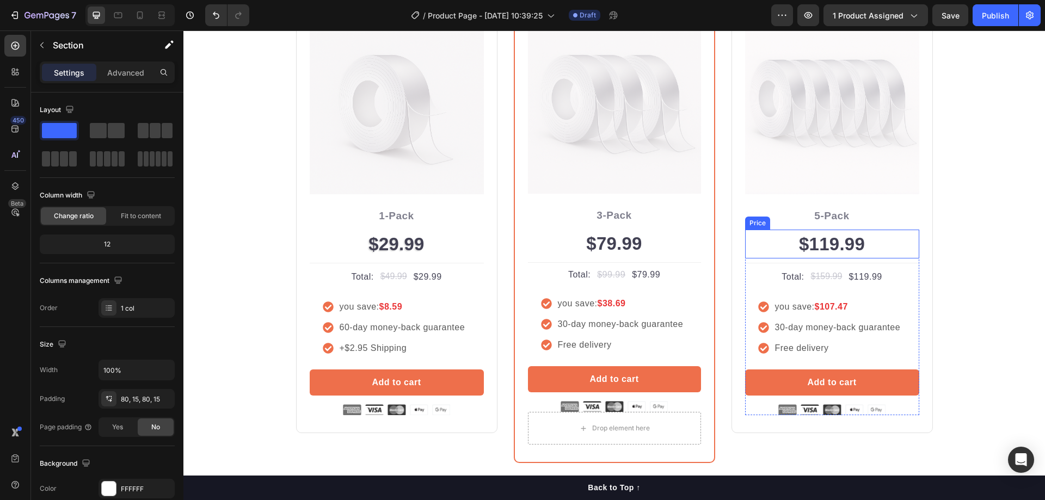
scroll to position [1884, 0]
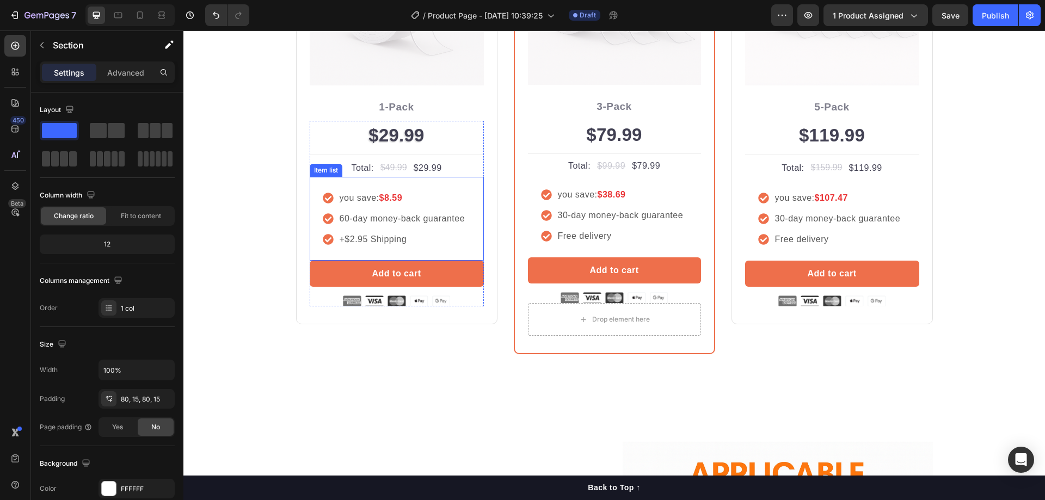
click at [428, 238] on p "+$2.95 Shipping" at bounding box center [403, 239] width 126 height 13
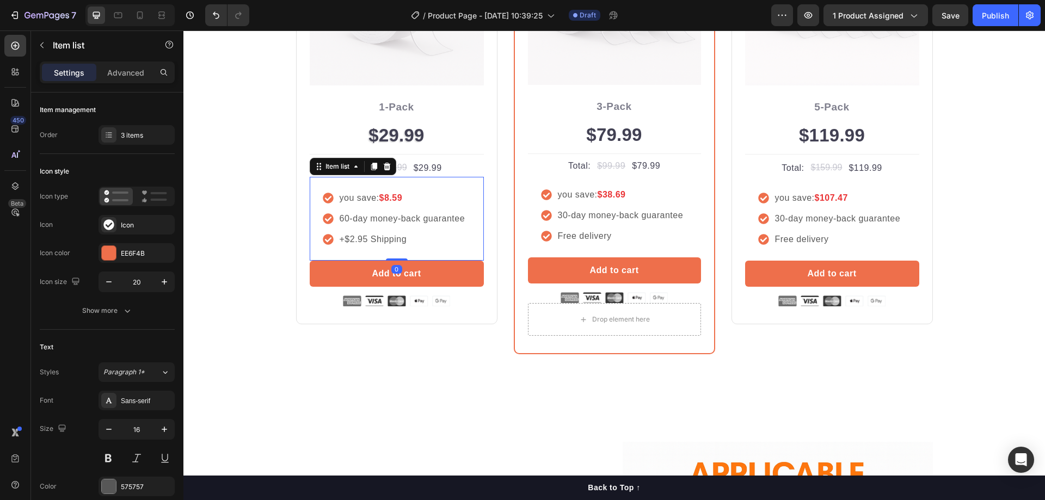
click at [324, 236] on icon at bounding box center [328, 239] width 10 height 10
click at [108, 223] on icon at bounding box center [108, 224] width 10 height 10
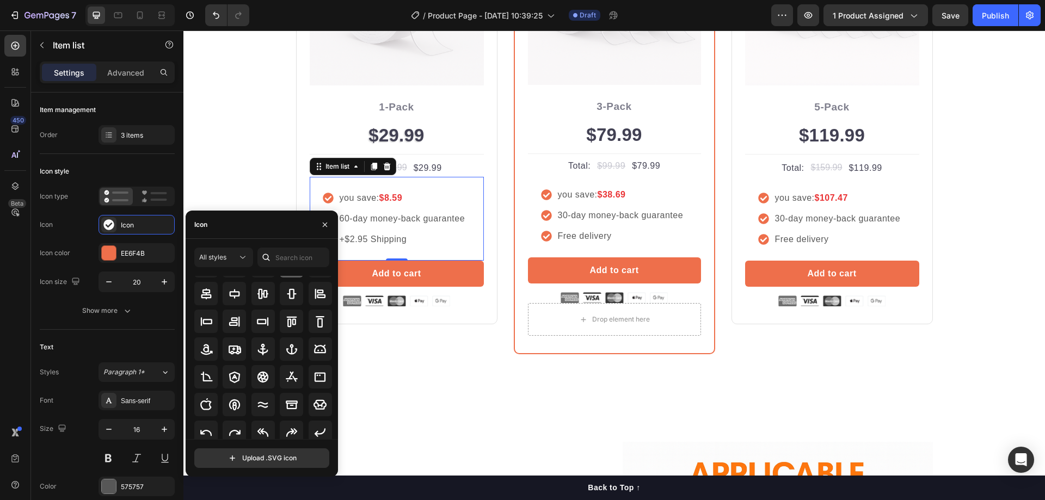
scroll to position [101, 0]
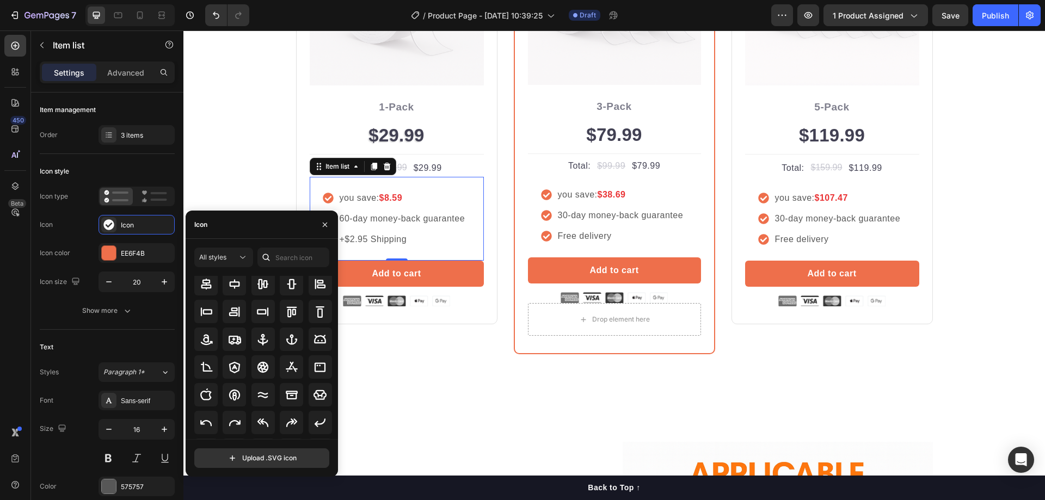
click at [252, 230] on div "Icon" at bounding box center [262, 225] width 152 height 28
click at [268, 254] on icon at bounding box center [266, 257] width 11 height 11
click at [279, 255] on input "text" at bounding box center [293, 258] width 72 height 20
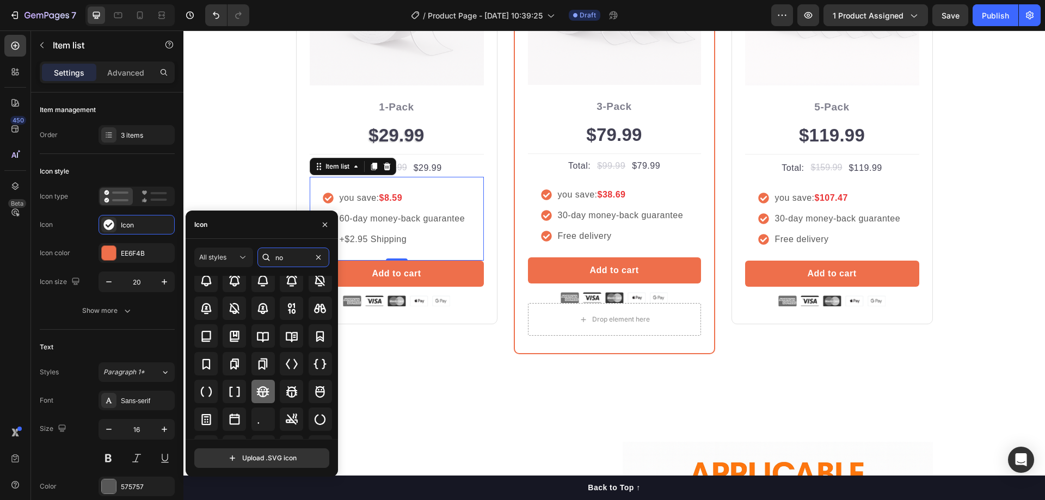
scroll to position [0, 0]
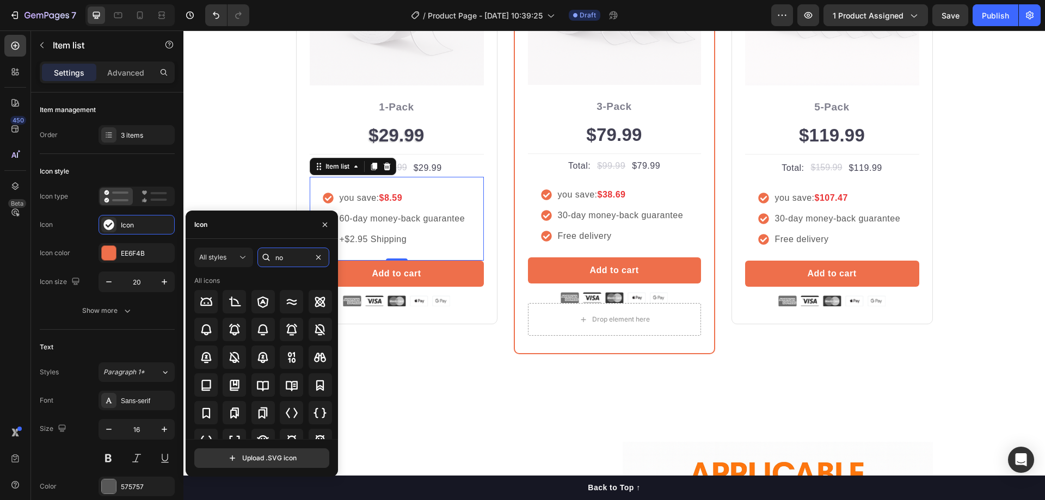
type input "no"
click at [640, 243] on div "Free delivery" at bounding box center [620, 236] width 129 height 16
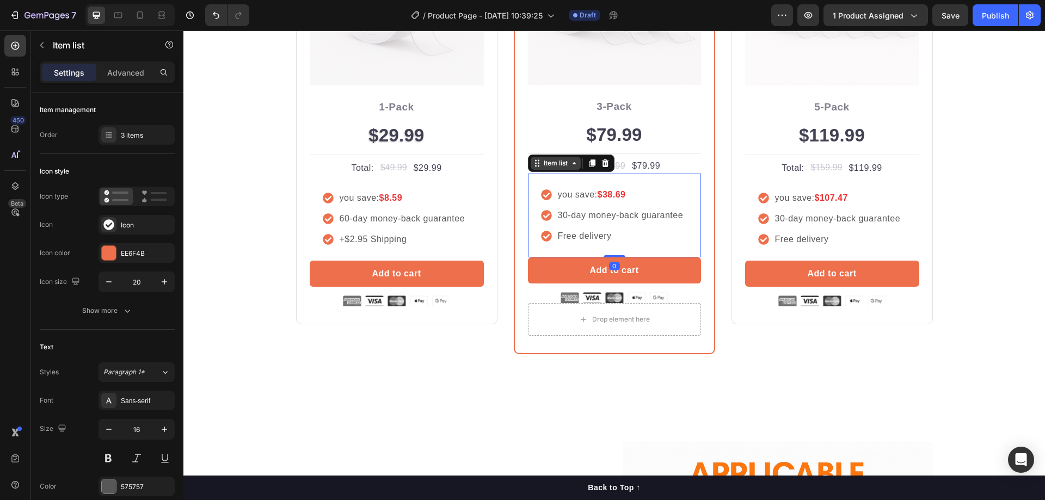
click at [557, 165] on div "Item list" at bounding box center [556, 163] width 28 height 10
click at [589, 165] on icon at bounding box center [592, 164] width 6 height 8
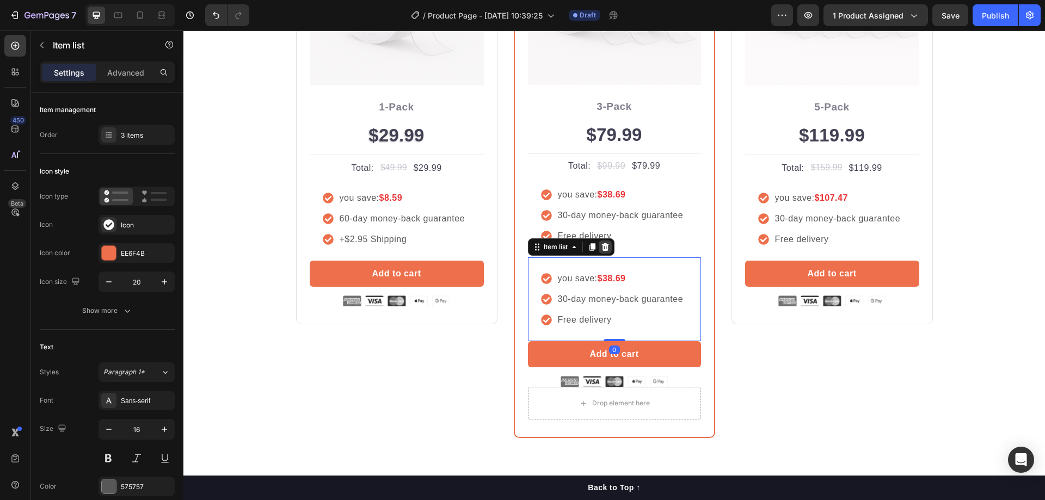
click at [602, 246] on icon at bounding box center [605, 247] width 7 height 8
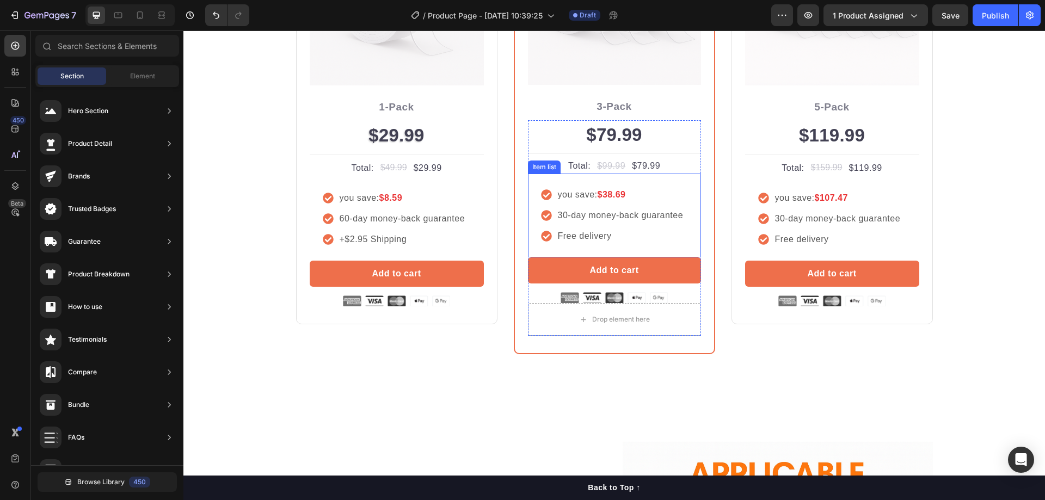
click at [618, 239] on p "Free delivery" at bounding box center [621, 236] width 126 height 13
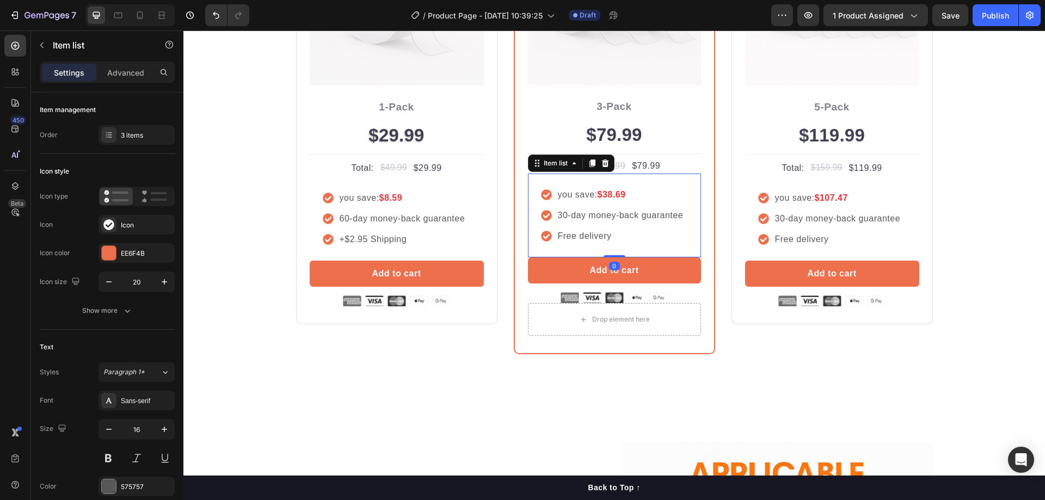
drag, startPoint x: 587, startPoint y: 165, endPoint x: 604, endPoint y: 235, distance: 72.1
click at [589, 164] on icon at bounding box center [592, 164] width 6 height 8
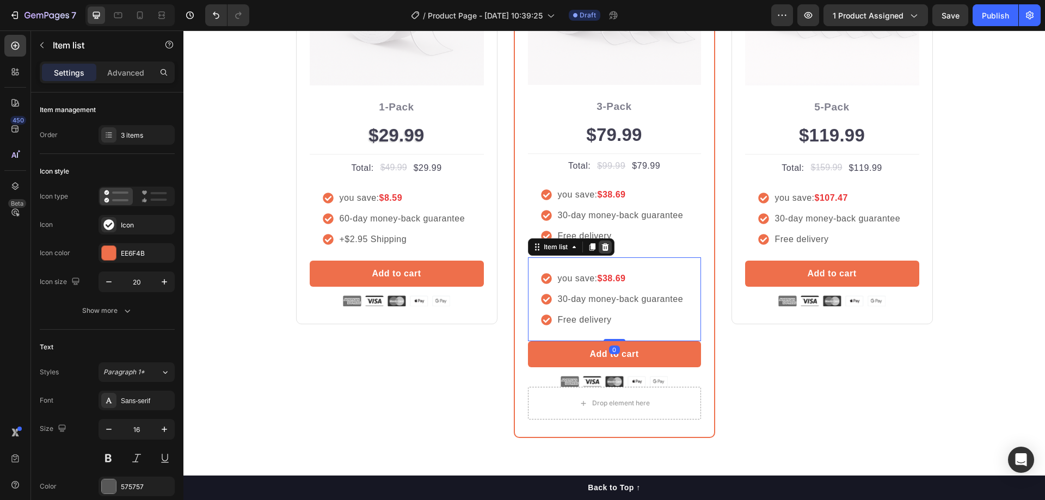
click at [604, 248] on icon at bounding box center [605, 247] width 7 height 8
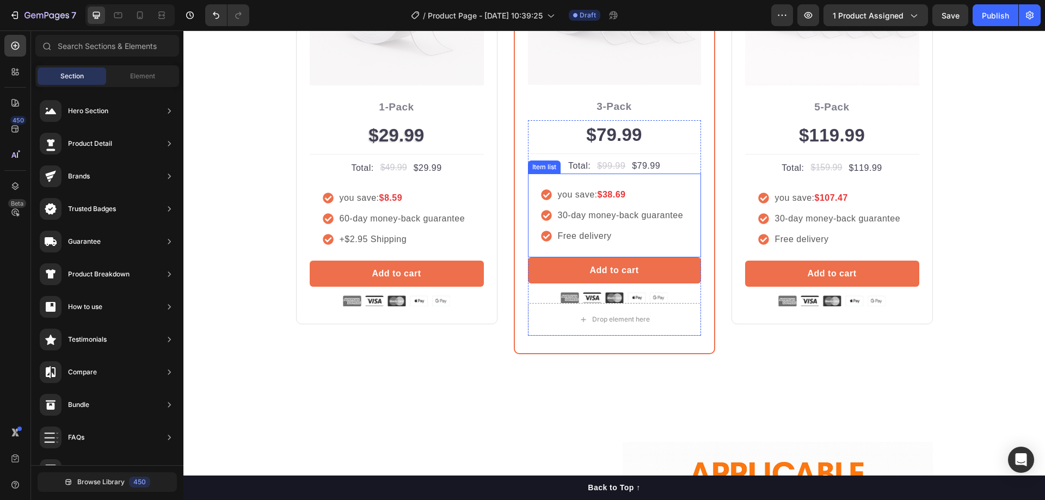
click at [626, 237] on p "Free delivery" at bounding box center [621, 236] width 126 height 13
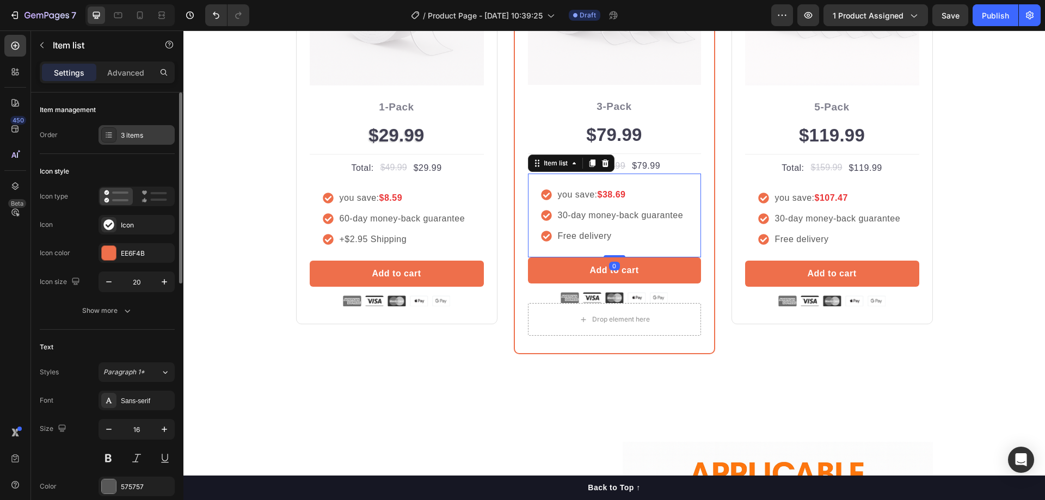
click at [145, 135] on div "3 items" at bounding box center [146, 136] width 51 height 10
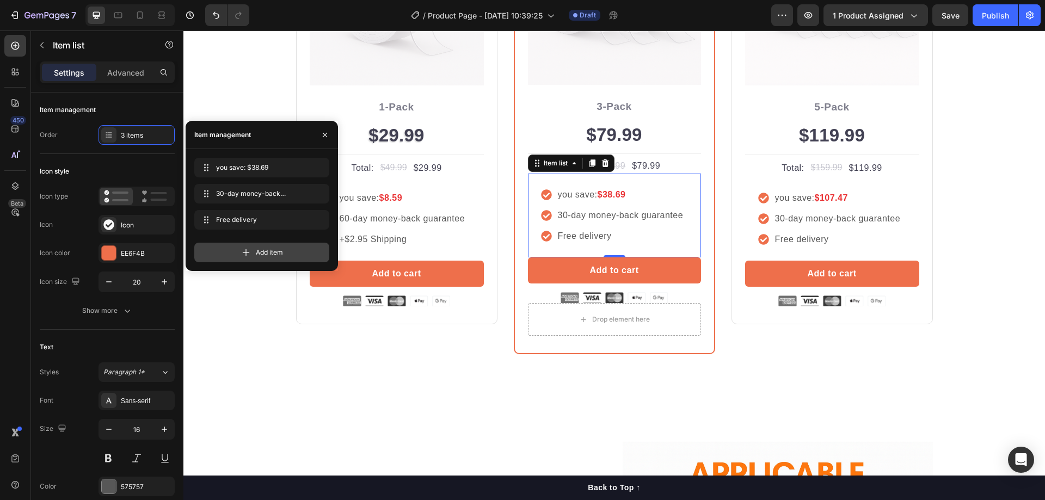
click at [255, 247] on div "Add item" at bounding box center [261, 253] width 135 height 20
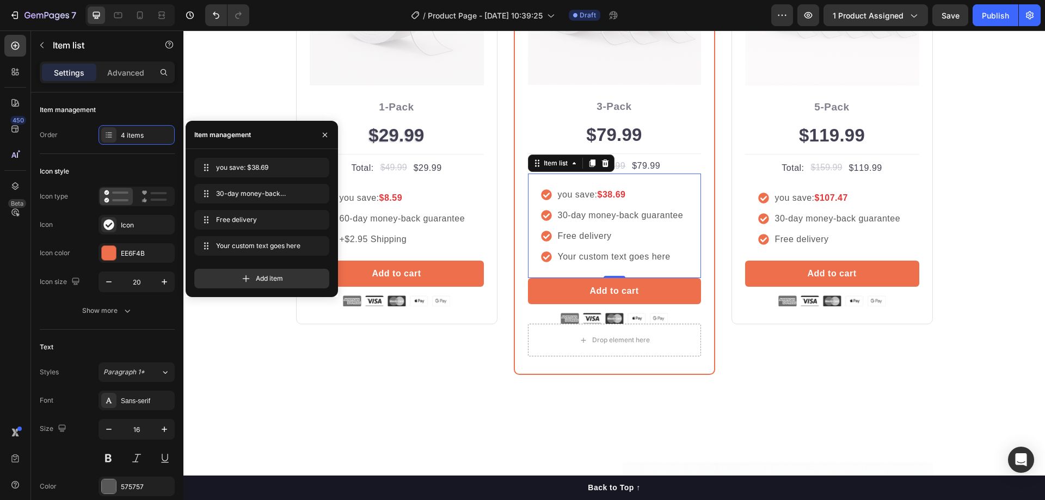
click at [603, 259] on div "Your custom text goes here" at bounding box center [620, 257] width 129 height 16
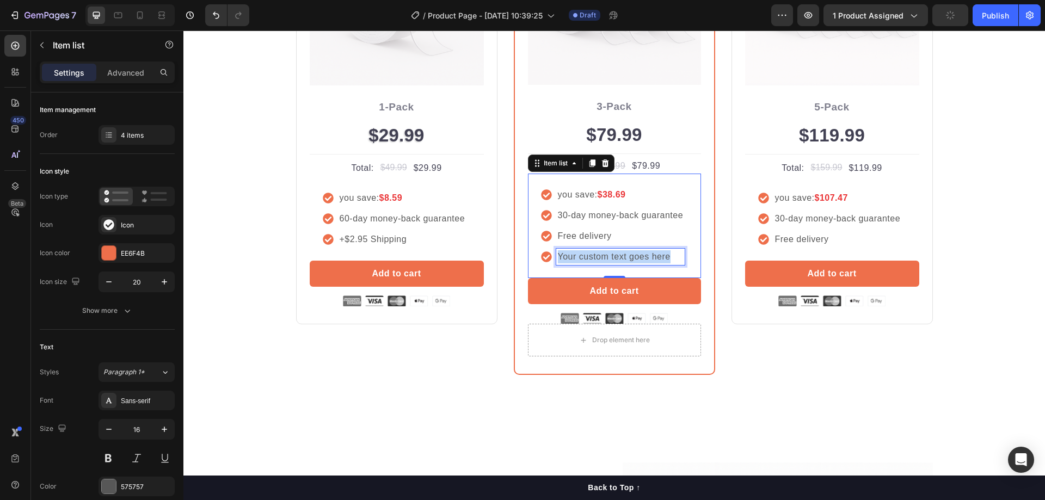
click at [603, 259] on p "Your custom text goes here" at bounding box center [621, 256] width 126 height 13
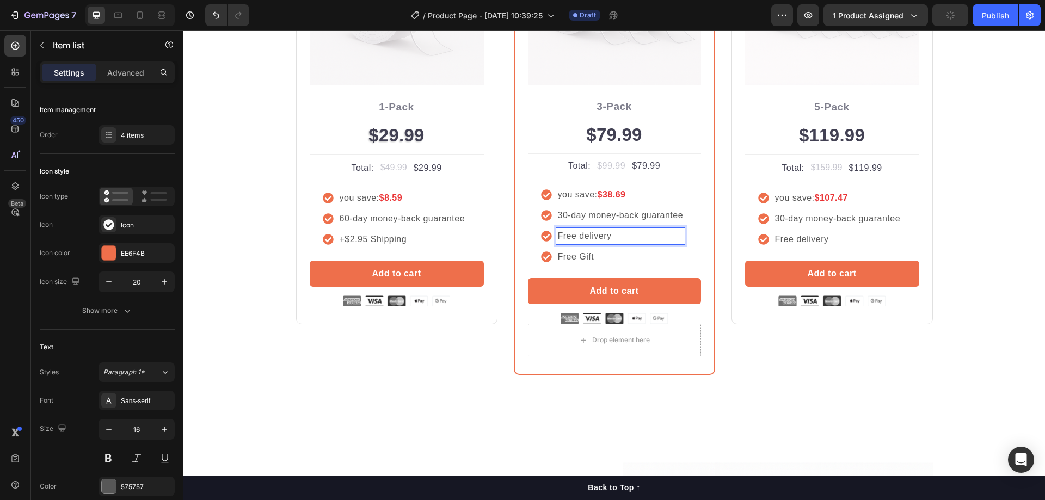
click at [662, 243] on div "Free delivery" at bounding box center [620, 236] width 129 height 16
click at [597, 257] on p "Free Gift" at bounding box center [621, 256] width 126 height 13
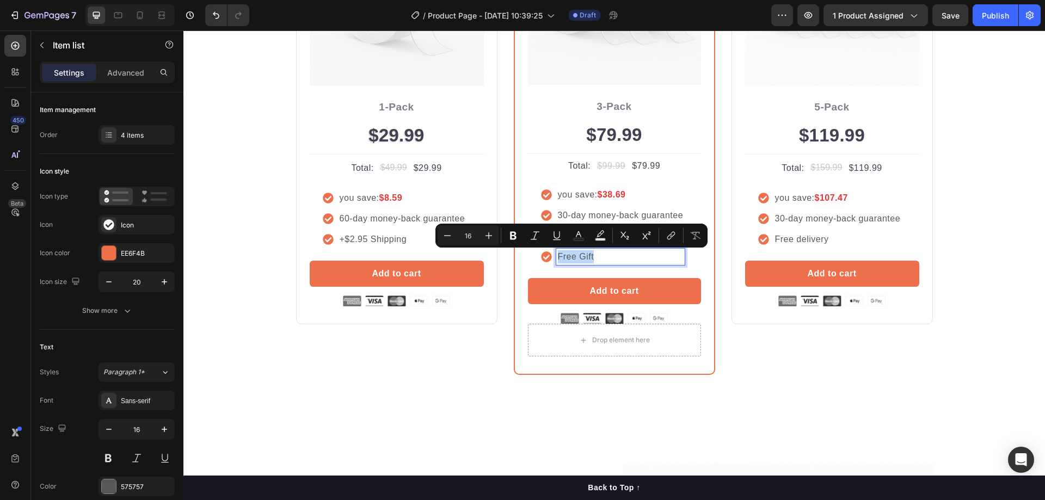
copy p "Free Gift"
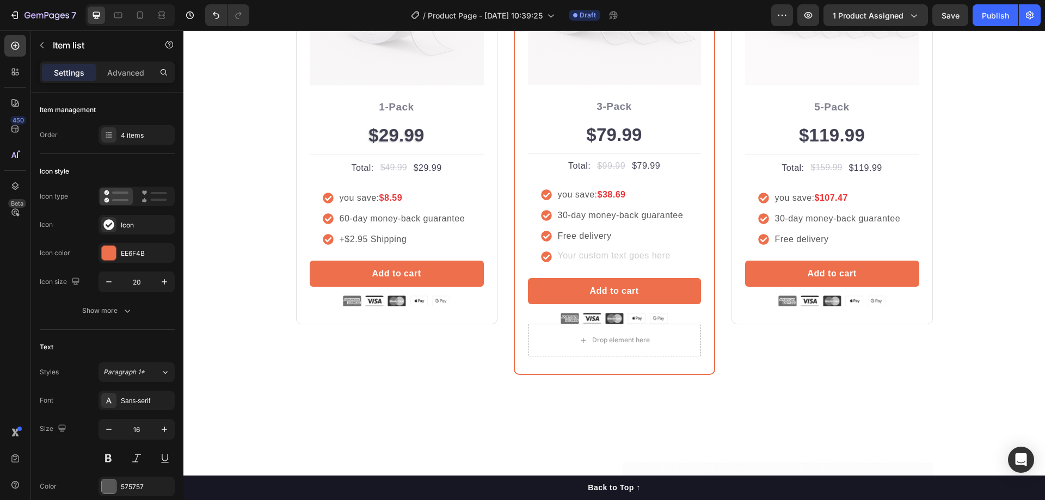
scroll to position [1880, 0]
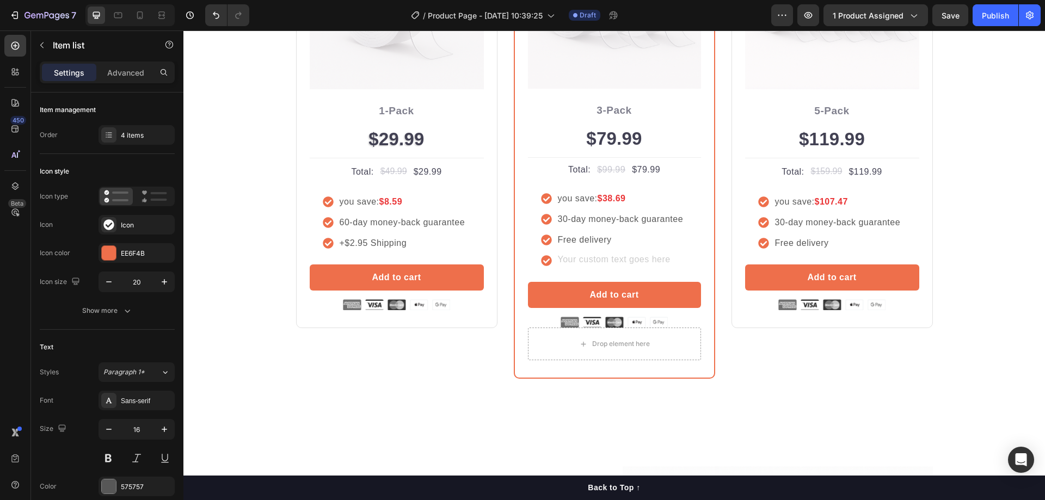
click at [541, 260] on icon at bounding box center [546, 261] width 10 height 10
click at [590, 262] on p "Rich Text Editor. Editing area: main" at bounding box center [621, 260] width 126 height 13
click at [644, 376] on div "Most Popular Text block Row Icon Icon Icon Icon Icon Icon List Hoz Rated 4.9/5 …" at bounding box center [614, 122] width 201 height 513
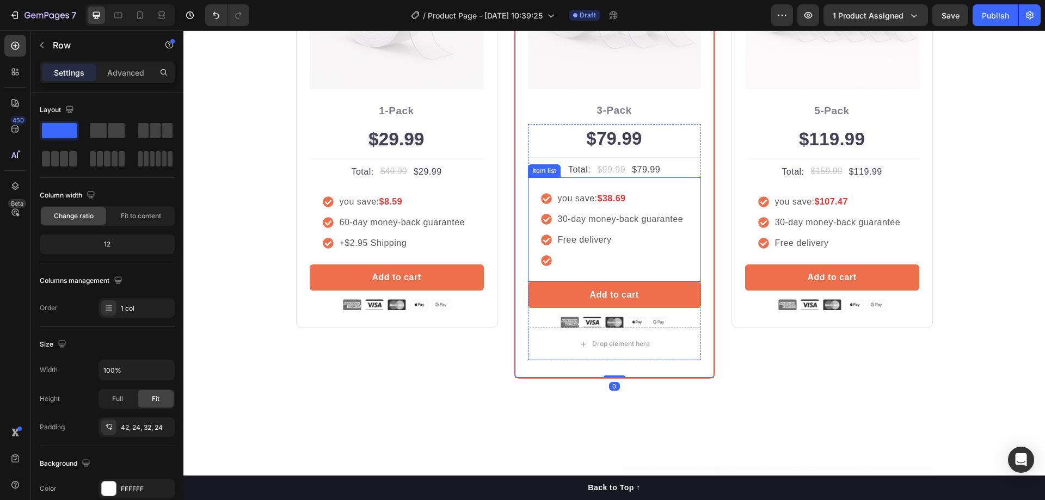
click at [662, 262] on p "Rich Text Editor. Editing area: main" at bounding box center [621, 260] width 126 height 13
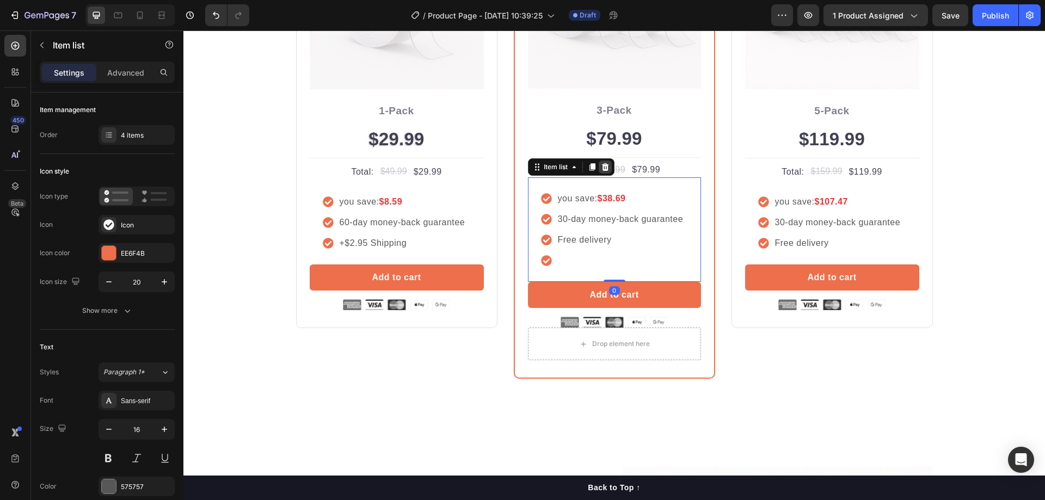
click at [602, 164] on icon at bounding box center [605, 167] width 7 height 8
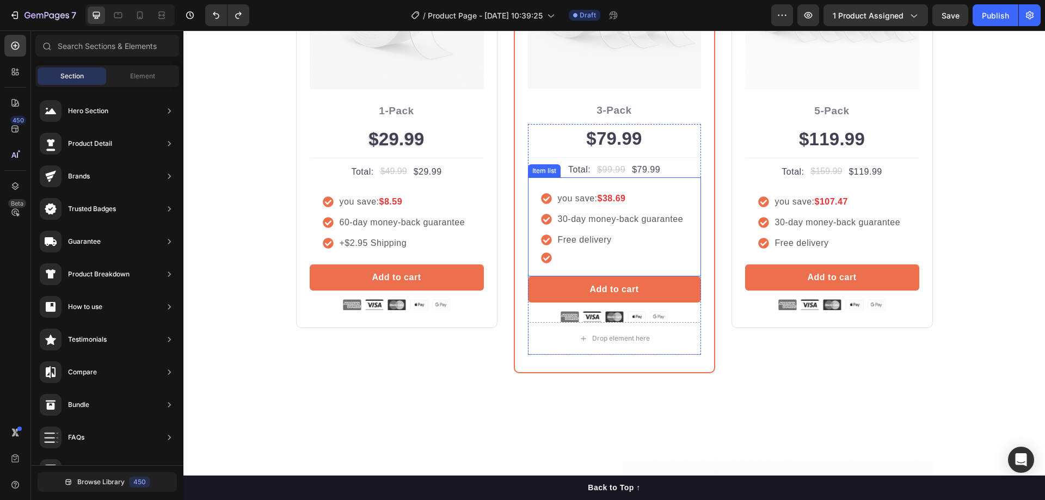
click at [548, 262] on div at bounding box center [613, 258] width 144 height 11
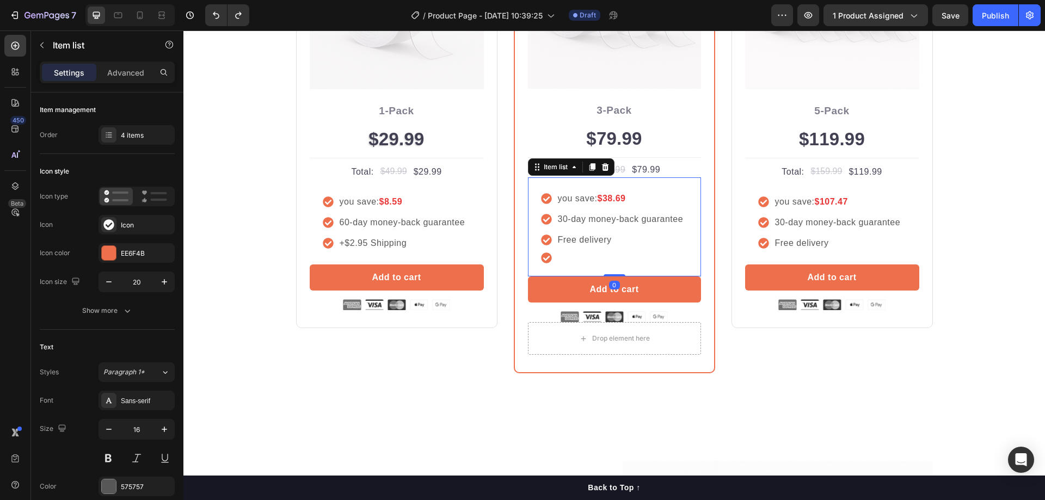
click at [560, 256] on div at bounding box center [620, 257] width 129 height 3
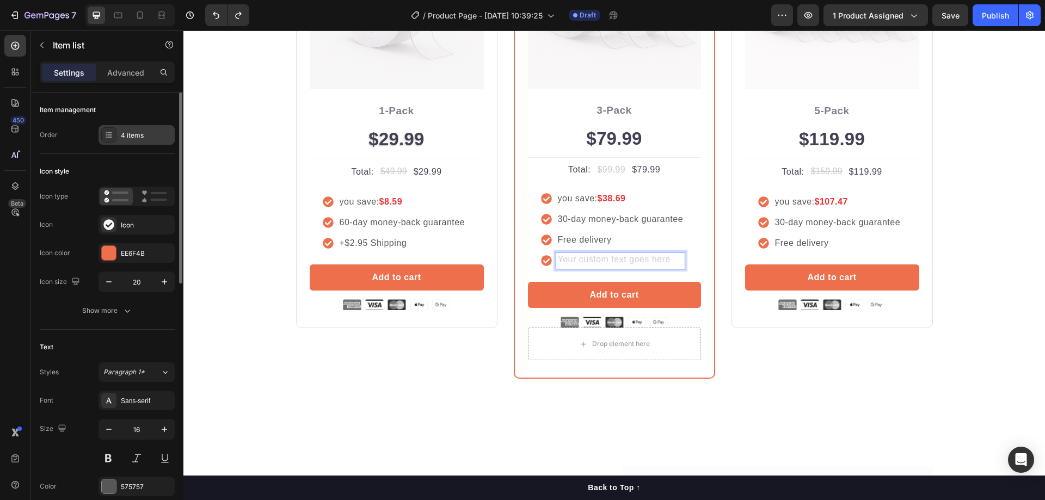
click at [155, 135] on div "4 items" at bounding box center [146, 136] width 51 height 10
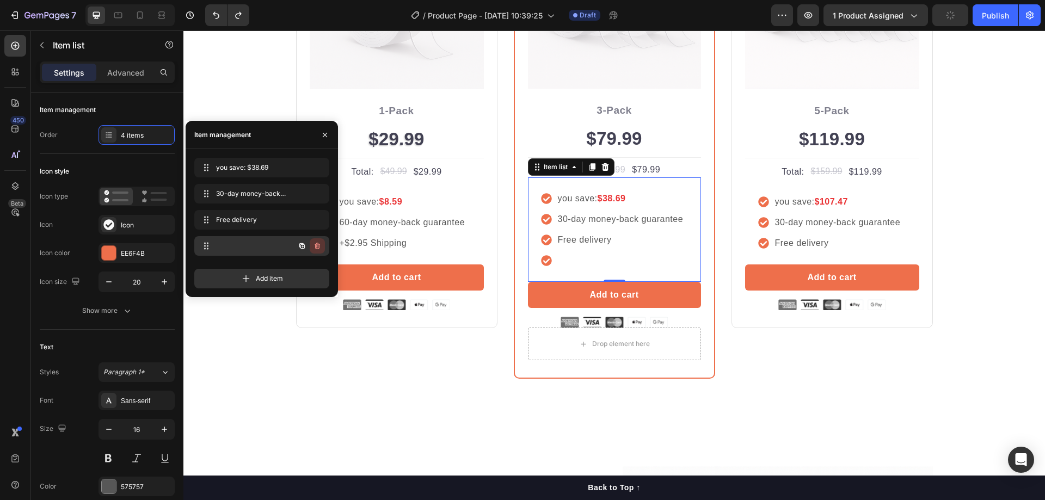
click at [320, 246] on icon "button" at bounding box center [317, 246] width 9 height 9
click at [310, 246] on div "Delete" at bounding box center [310, 246] width 20 height 10
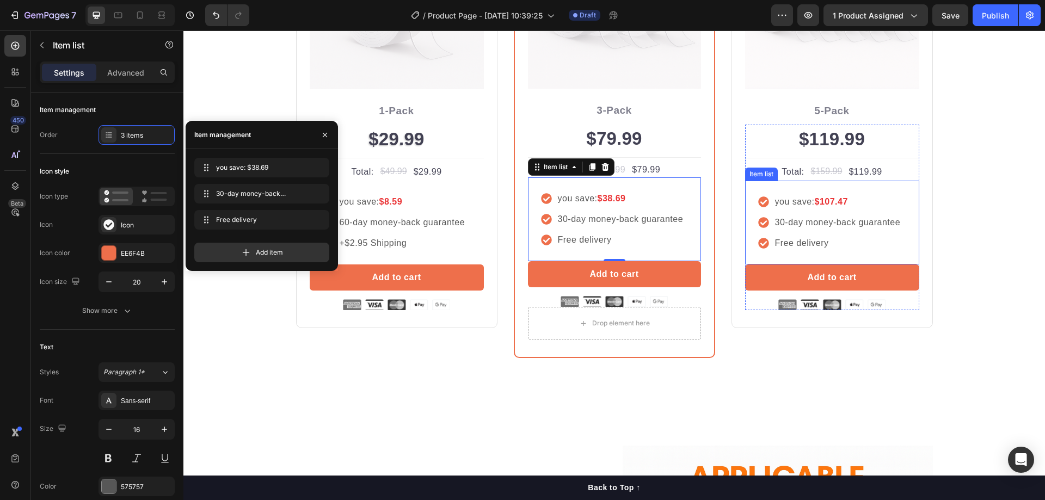
click at [662, 253] on div "you save: $107.47 30-day money-back guarantee Free delivery" at bounding box center [832, 223] width 174 height 84
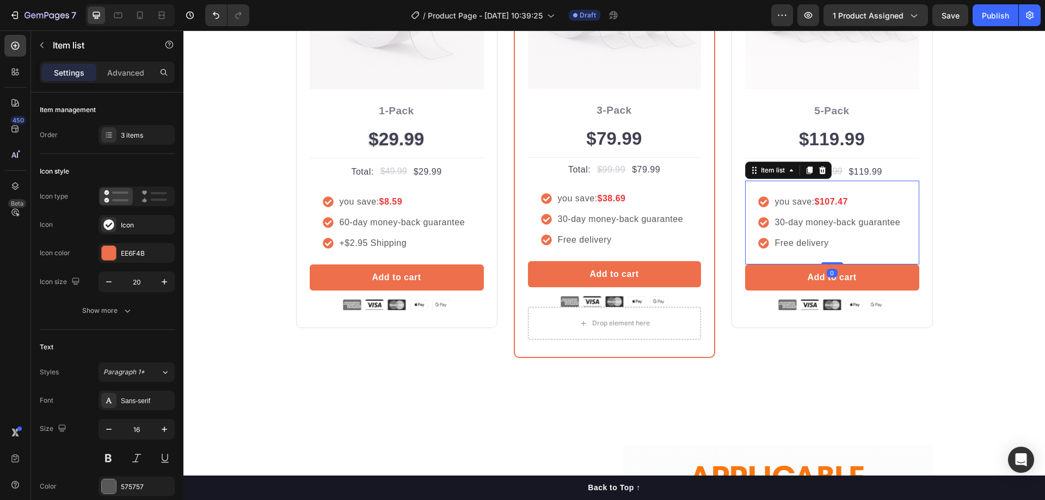
click at [662, 243] on p "Free delivery" at bounding box center [838, 243] width 126 height 13
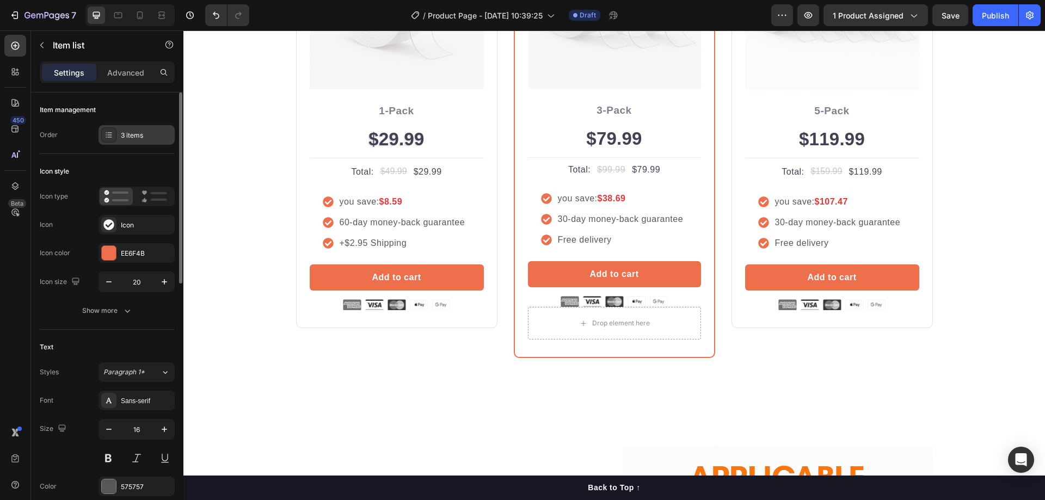
click at [150, 140] on div "3 items" at bounding box center [146, 136] width 51 height 10
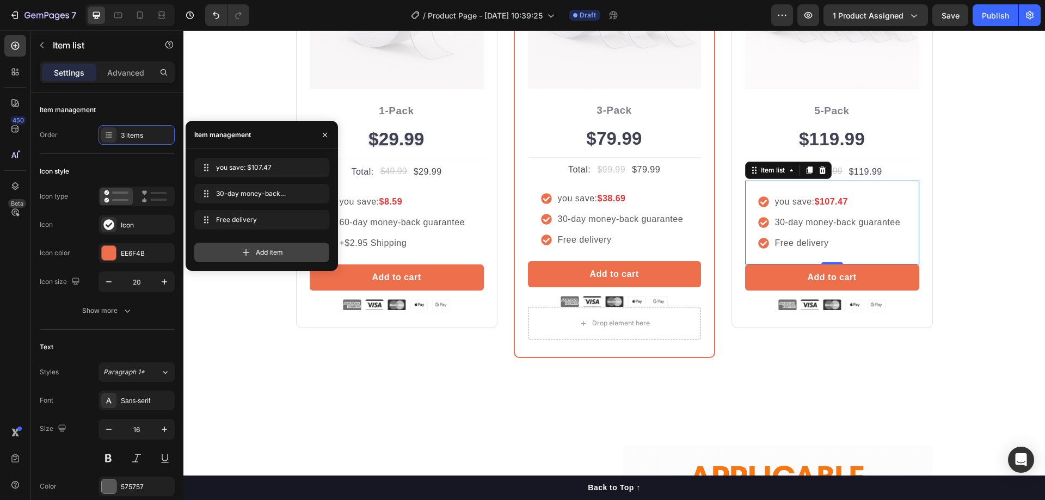
click at [246, 246] on div "Add item" at bounding box center [261, 253] width 135 height 20
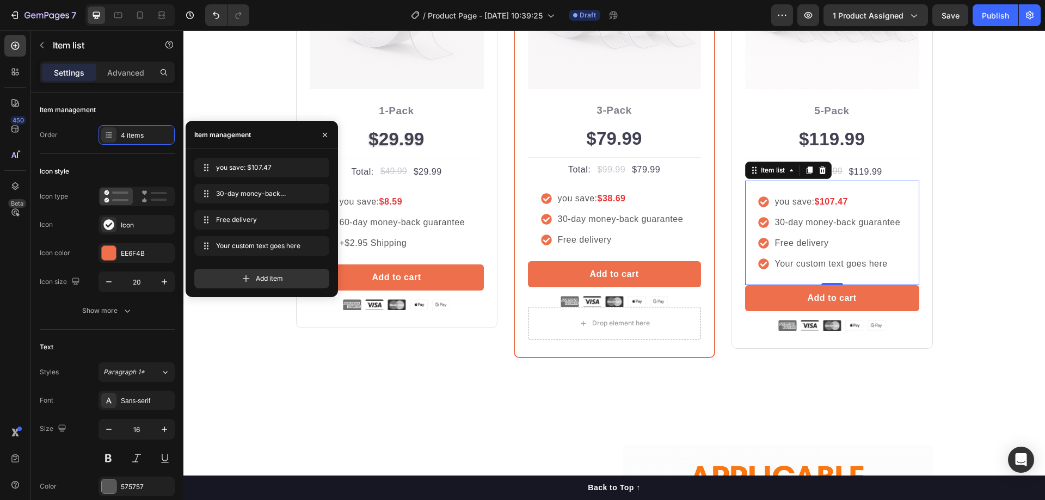
click at [662, 263] on div "Your custom text goes here" at bounding box center [838, 264] width 129 height 16
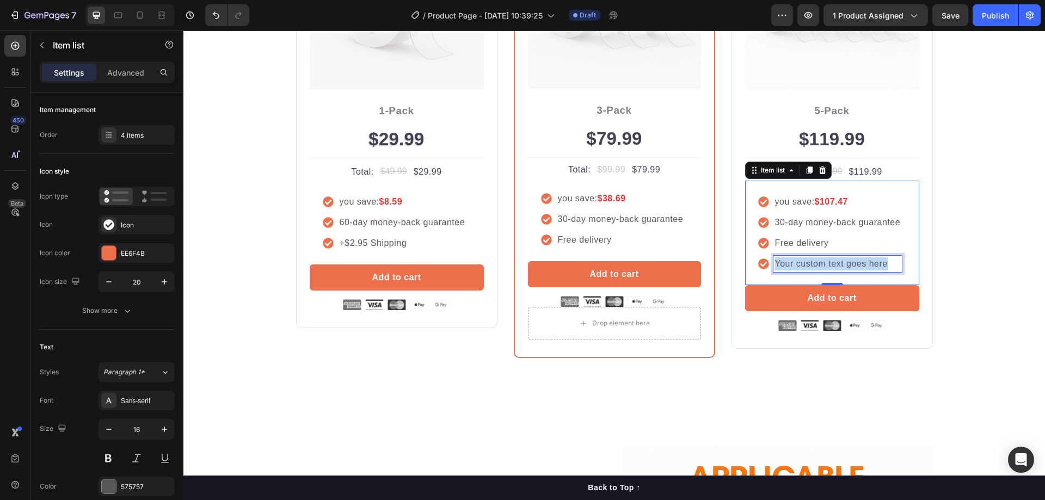
click at [662, 263] on p "Your custom text goes here" at bounding box center [838, 263] width 126 height 13
copy p "Your custom text goes here"
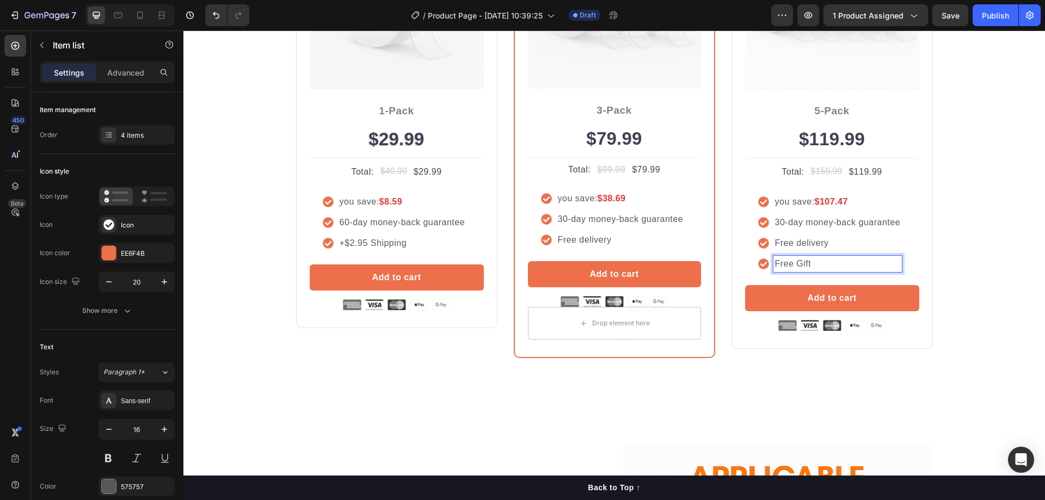
click at [662, 261] on p "Free Gift" at bounding box center [838, 263] width 126 height 13
click at [662, 249] on div "Best Value Text block Row Icon Icon Icon Icon Icon Icon List Hoz Rated 4.8/5 by…" at bounding box center [832, 107] width 201 height 483
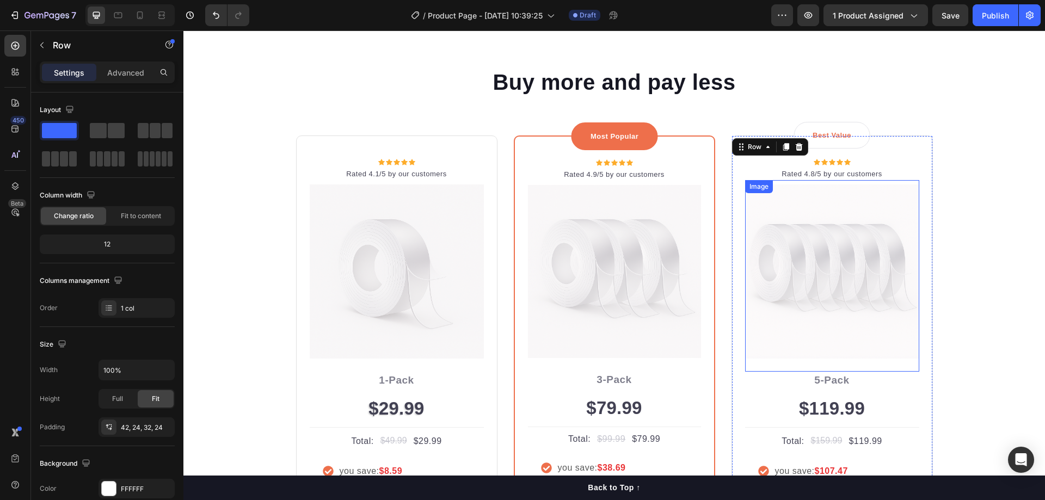
scroll to position [1608, 0]
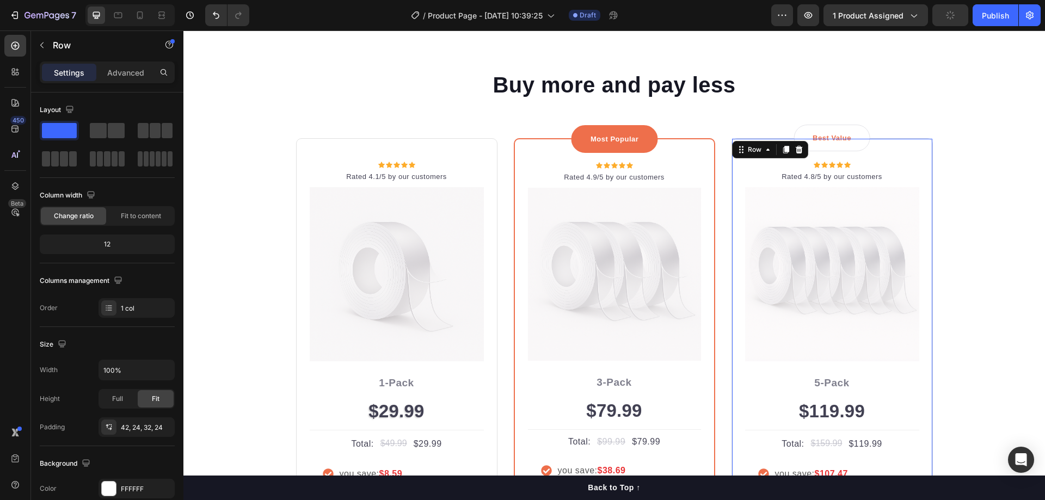
click at [662, 149] on div "Best Value Text block Row Icon Icon Icon Icon Icon Icon List Hoz Rated 4.8/5 by…" at bounding box center [832, 379] width 201 height 483
click at [525, 162] on div "Icon Icon Icon Icon Icon Icon List Hoz Rated 4.1/5 by our customers Text block …" at bounding box center [614, 384] width 653 height 493
click at [662, 151] on div "Best Value Text block Row Icon Icon Icon Icon Icon Icon List Hoz Rated 4.8/5 by…" at bounding box center [832, 379] width 201 height 483
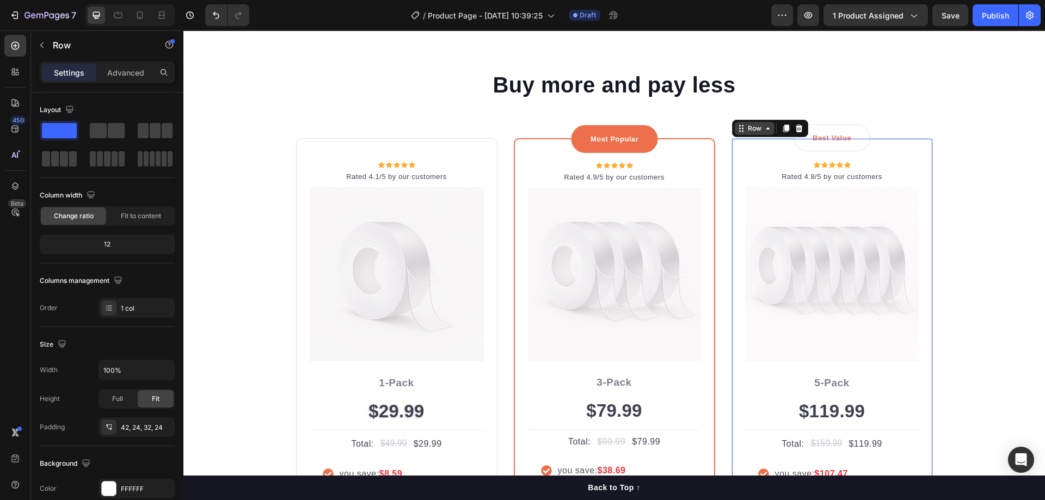
click at [662, 130] on icon at bounding box center [741, 128] width 9 height 9
drag, startPoint x: 739, startPoint y: 130, endPoint x: 638, endPoint y: 174, distance: 110.7
click at [517, 152] on div "Icon Icon Icon Icon Icon Icon List Hoz Rated 4.1/5 by our customers Text block …" at bounding box center [614, 384] width 653 height 493
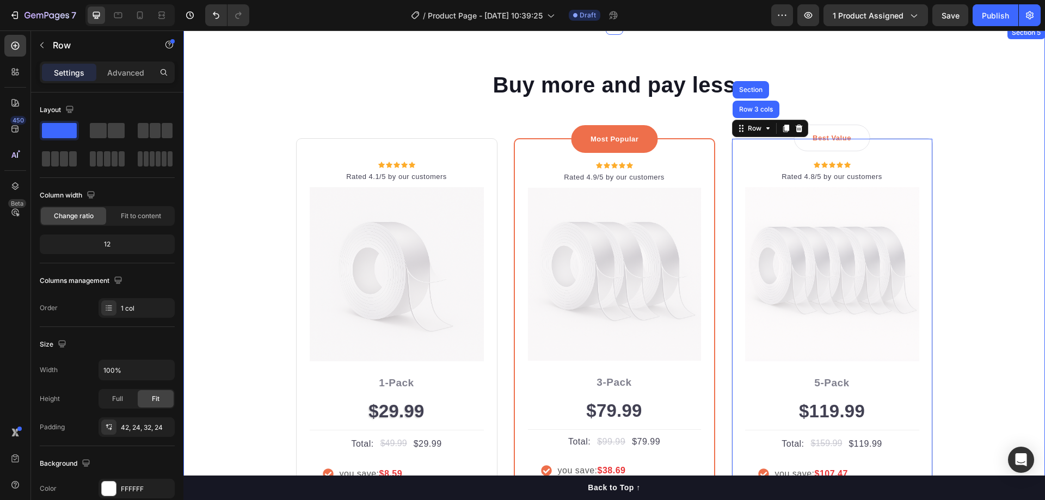
click at [662, 137] on div "Buy more and pay less Heading Row Icon Icon Icon Icon Icon Icon List Hoz Rated …" at bounding box center [614, 350] width 845 height 561
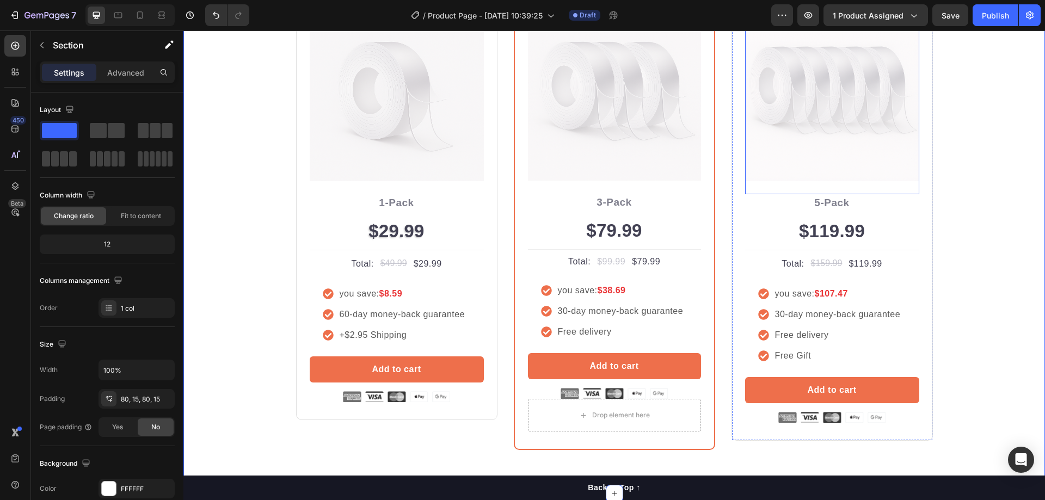
scroll to position [1826, 0]
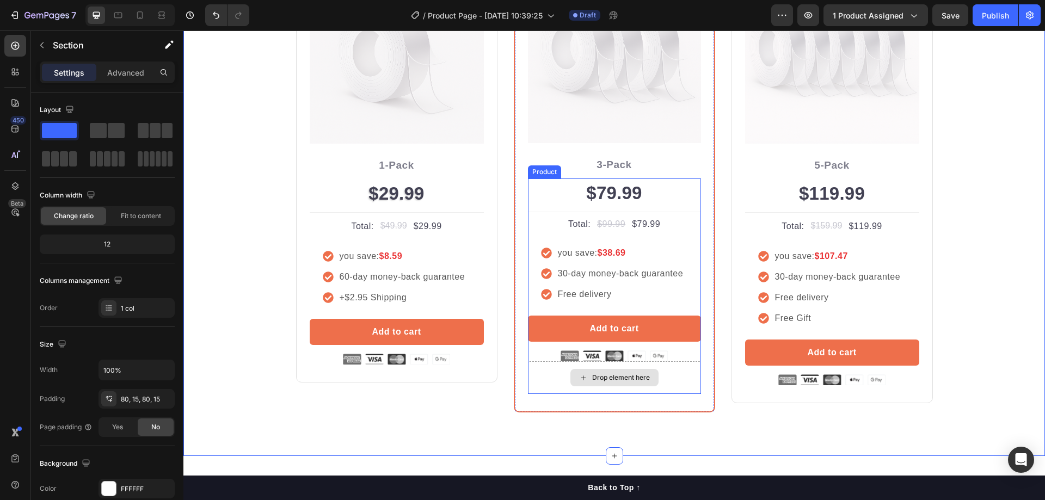
click at [662, 378] on div "Drop element here" at bounding box center [614, 377] width 173 height 33
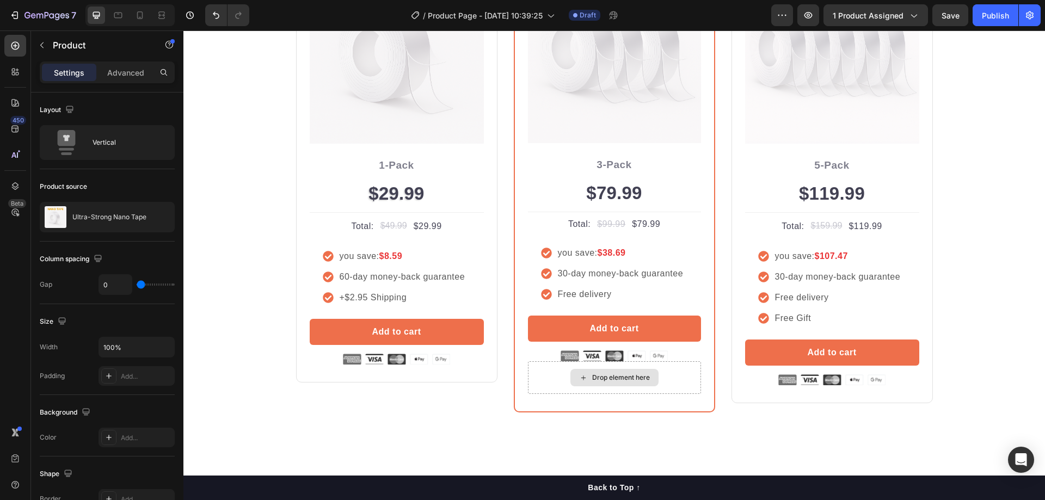
click at [636, 378] on div "Drop element here" at bounding box center [621, 377] width 58 height 9
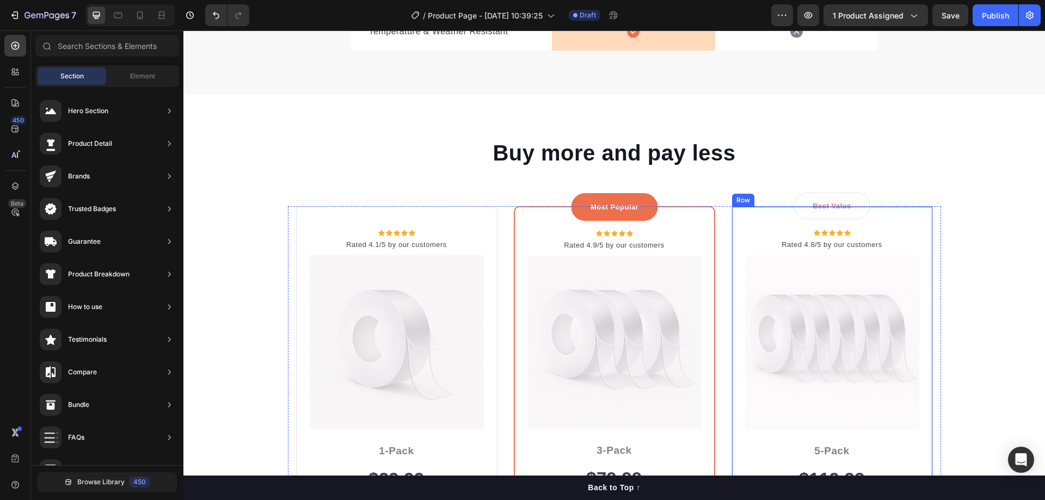
scroll to position [1541, 0]
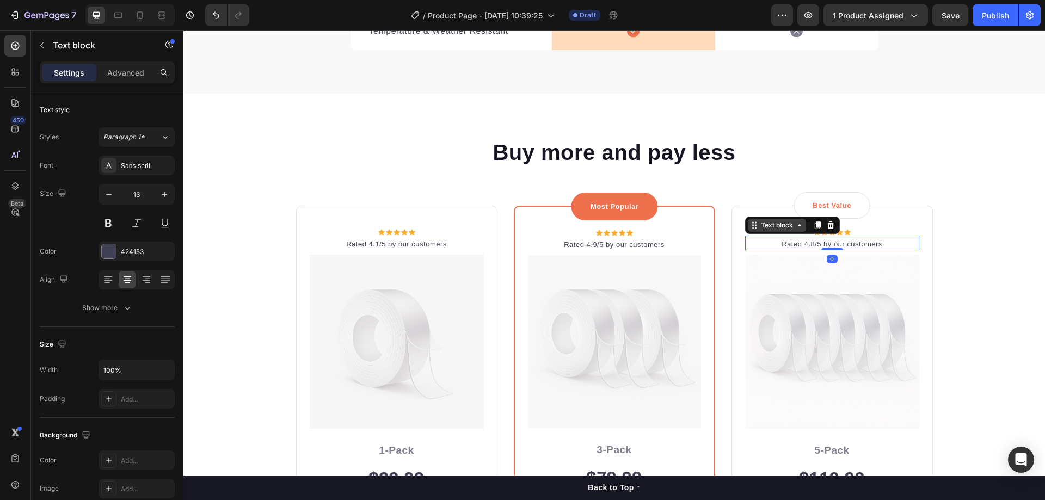
click at [662, 226] on div "Text block" at bounding box center [777, 225] width 36 height 10
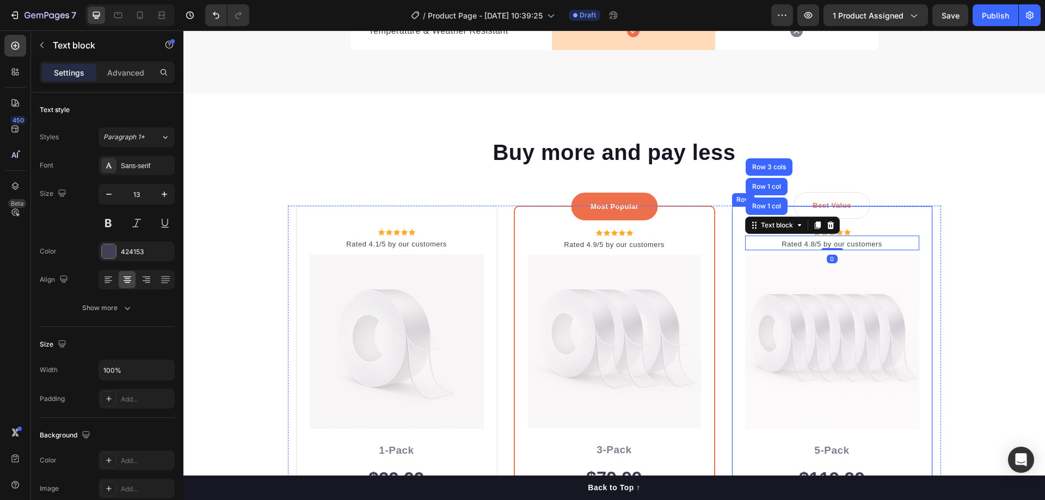
click at [662, 216] on div "Icon Icon Icon Icon Icon Icon List Hoz Rated 4.1/5 by our customers Text block …" at bounding box center [614, 452] width 653 height 493
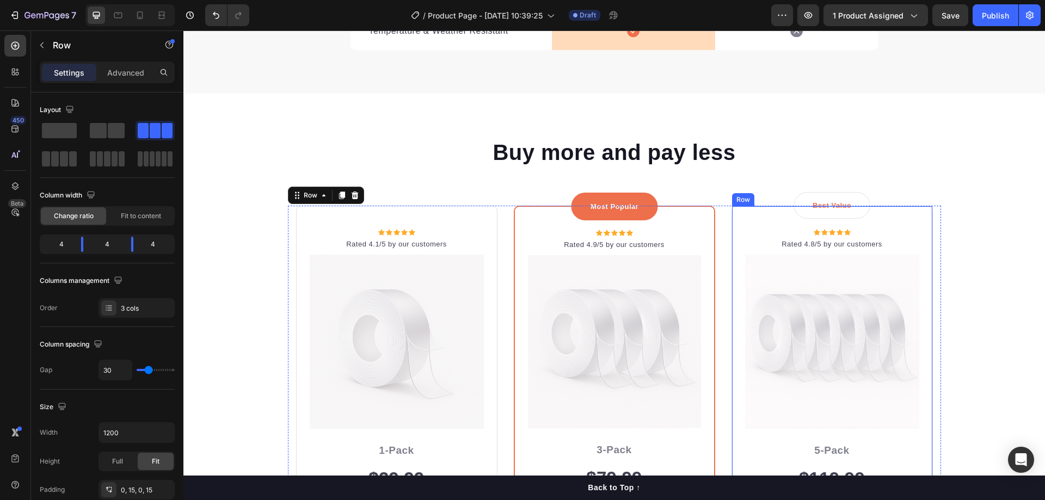
click at [662, 213] on div "Best Value Text block Row Icon Icon Icon Icon Icon Icon List Hoz Rated 4.8/5 by…" at bounding box center [832, 447] width 201 height 483
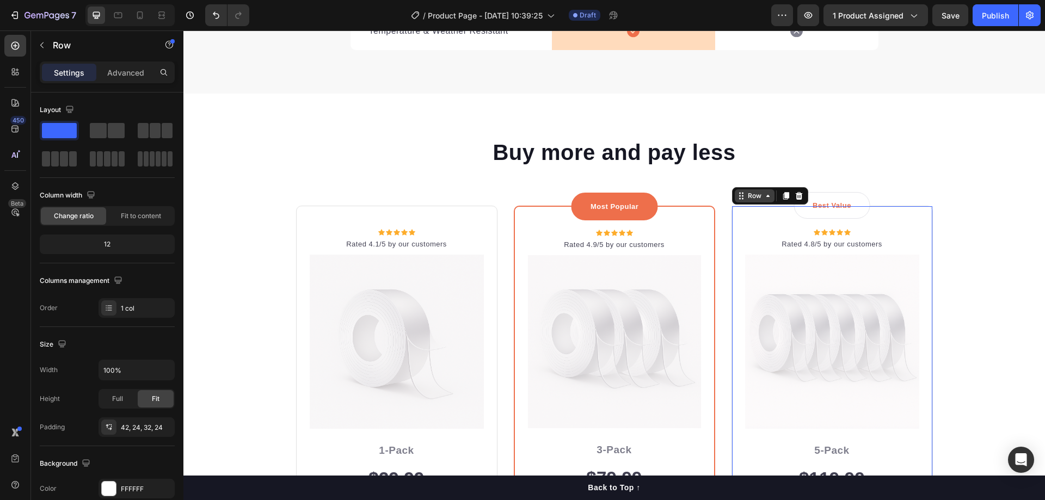
drag, startPoint x: 743, startPoint y: 198, endPoint x: 764, endPoint y: 197, distance: 20.7
click at [512, 212] on div "Icon Icon Icon Icon Icon Icon List Hoz Rated 4.1/5 by our customers Text block …" at bounding box center [614, 452] width 653 height 493
click at [662, 197] on icon at bounding box center [768, 196] width 9 height 9
click at [662, 195] on div "Row" at bounding box center [755, 196] width 18 height 10
click at [662, 196] on div "Row" at bounding box center [755, 196] width 18 height 10
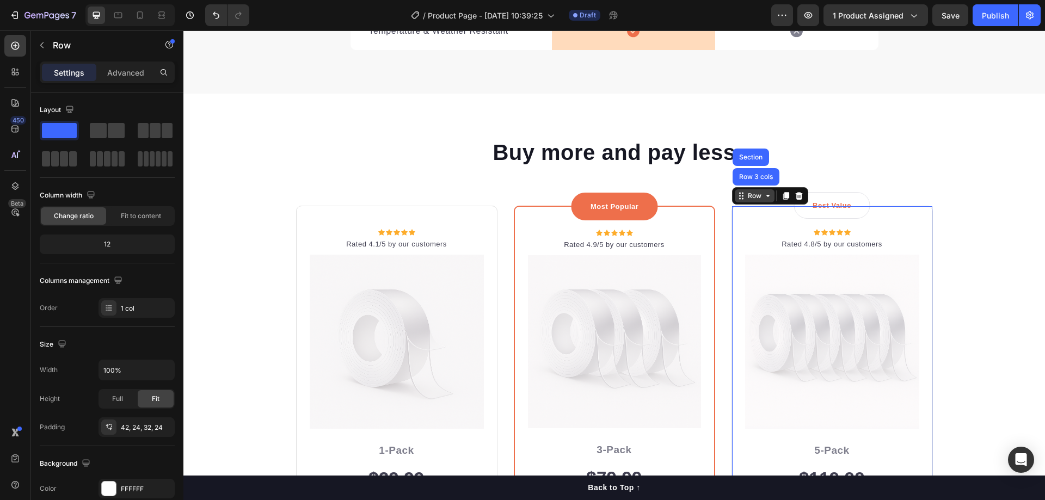
click at [662, 196] on div "Row" at bounding box center [755, 196] width 18 height 10
click at [662, 229] on div "Icon Icon Icon Icon Icon Icon List Hoz" at bounding box center [832, 232] width 174 height 7
click at [662, 195] on div "Buy more and pay less Heading" at bounding box center [614, 171] width 653 height 69
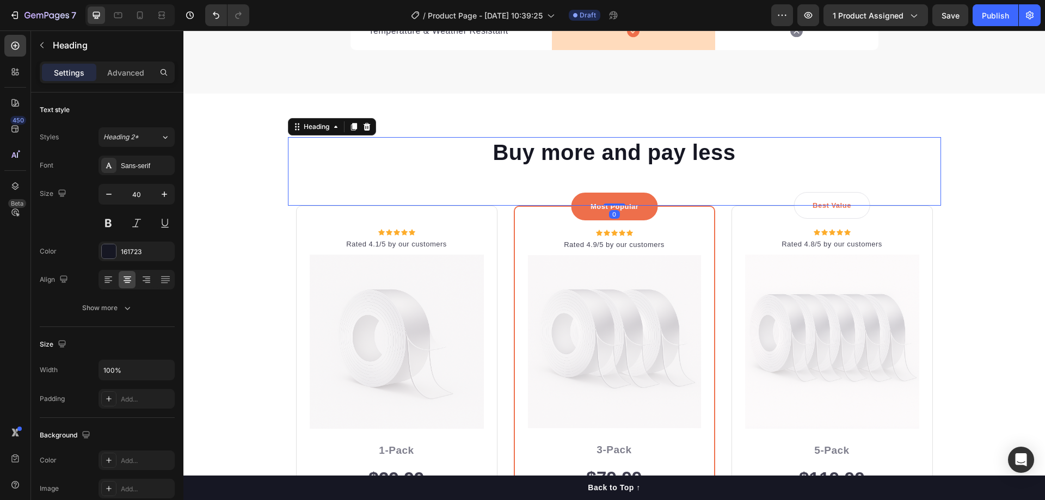
click at [662, 156] on div "Buy more and pay less Heading 0 Row Icon Icon Icon Icon Icon Icon List Hoz Rate…" at bounding box center [614, 417] width 845 height 561
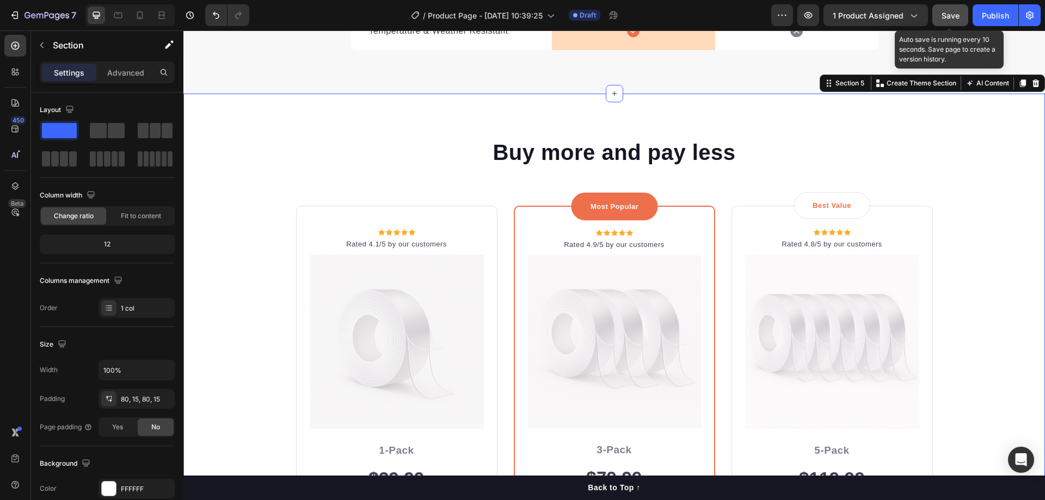
click at [662, 17] on span "Save" at bounding box center [951, 15] width 18 height 9
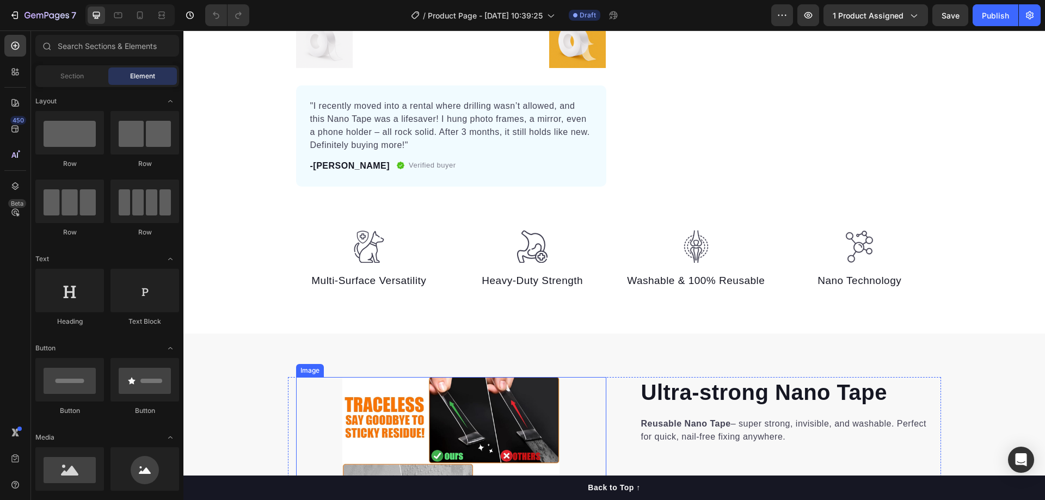
scroll to position [436, 0]
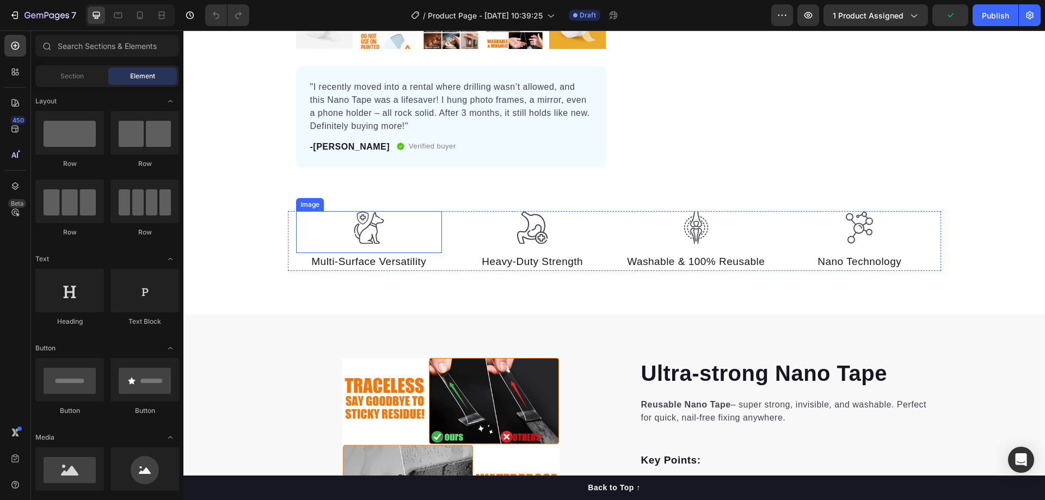
click at [376, 240] on img at bounding box center [369, 227] width 33 height 33
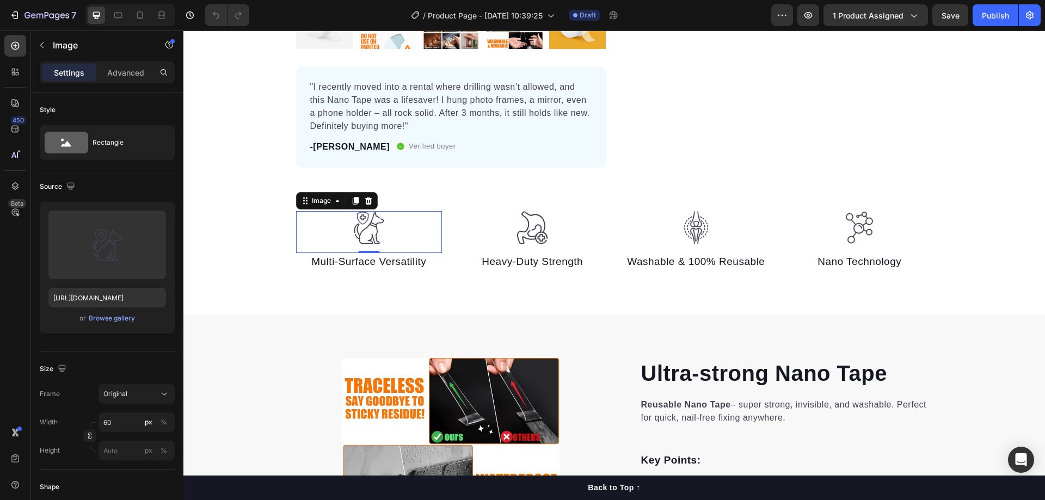
click at [406, 229] on div at bounding box center [369, 227] width 146 height 33
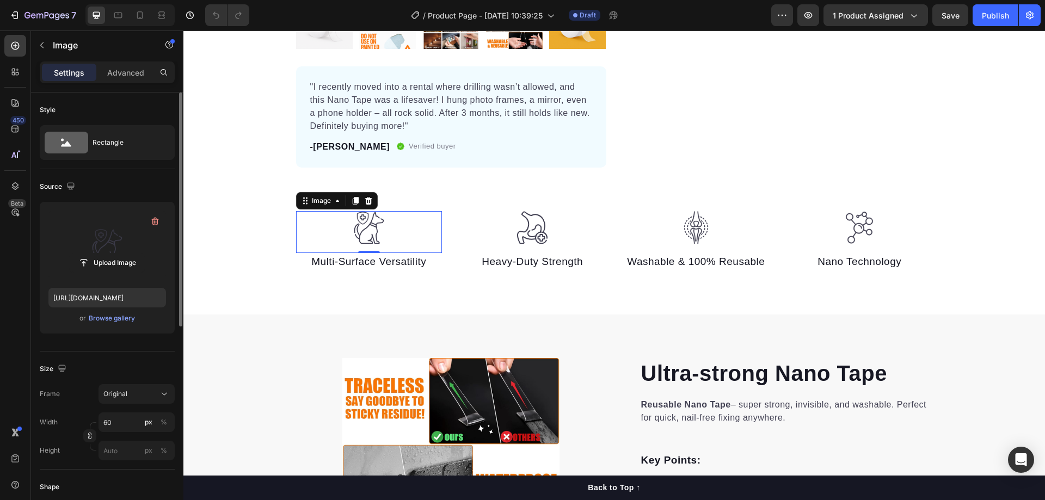
click at [106, 237] on label at bounding box center [107, 245] width 118 height 69
click at [106, 254] on input "file" at bounding box center [107, 263] width 75 height 19
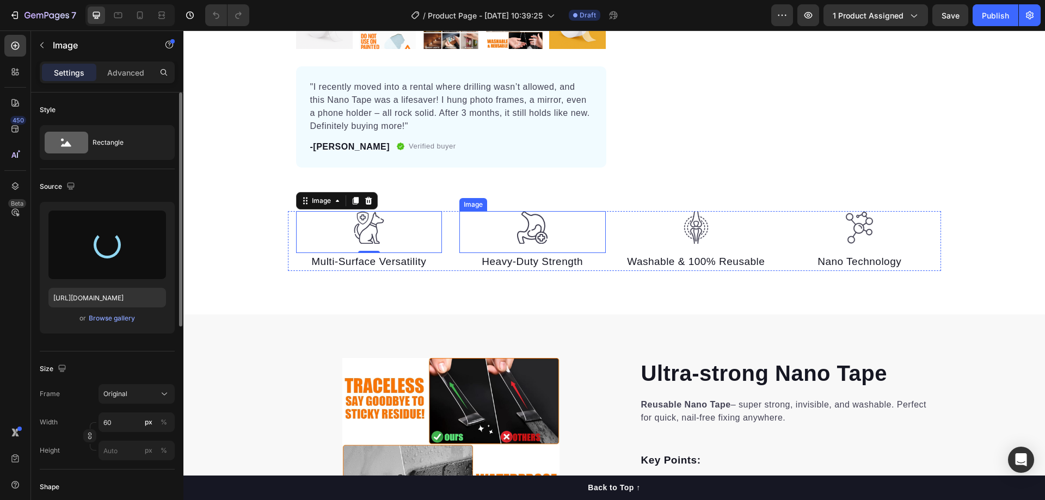
type input "[URL][DOMAIN_NAME]"
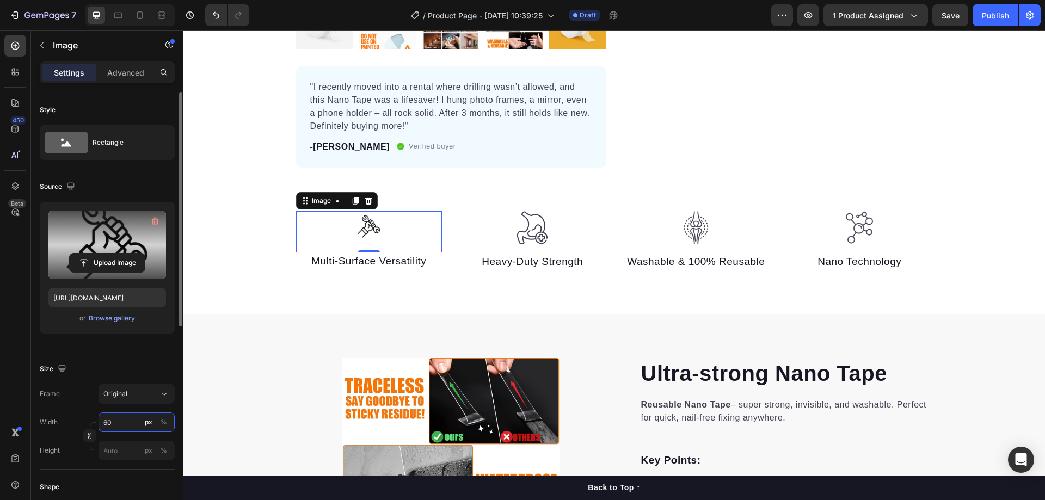
click at [134, 421] on input "60" at bounding box center [137, 423] width 76 height 20
click at [152, 447] on span "100%" at bounding box center [157, 449] width 18 height 10
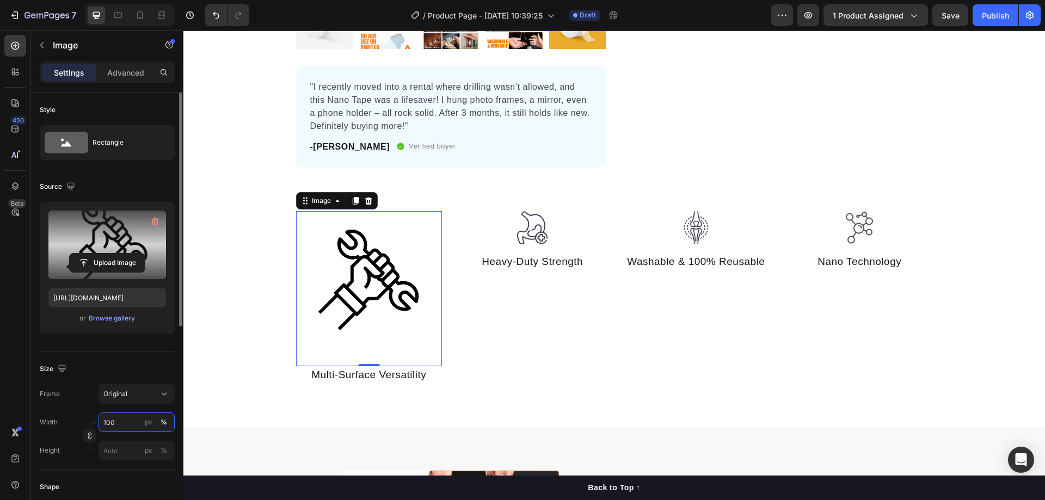
click at [120, 428] on input "100" at bounding box center [137, 423] width 76 height 20
click at [120, 427] on input "100" at bounding box center [137, 423] width 76 height 20
type input "8"
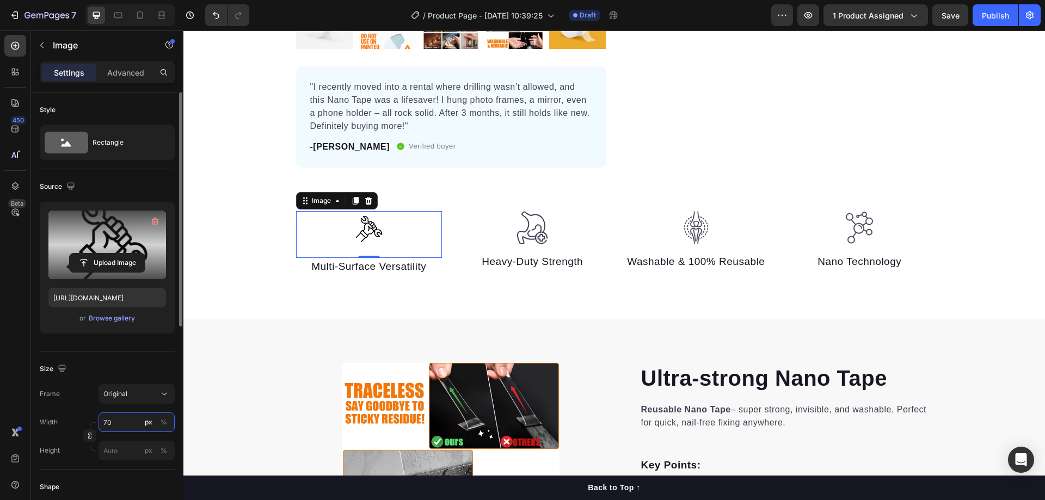
type input "7"
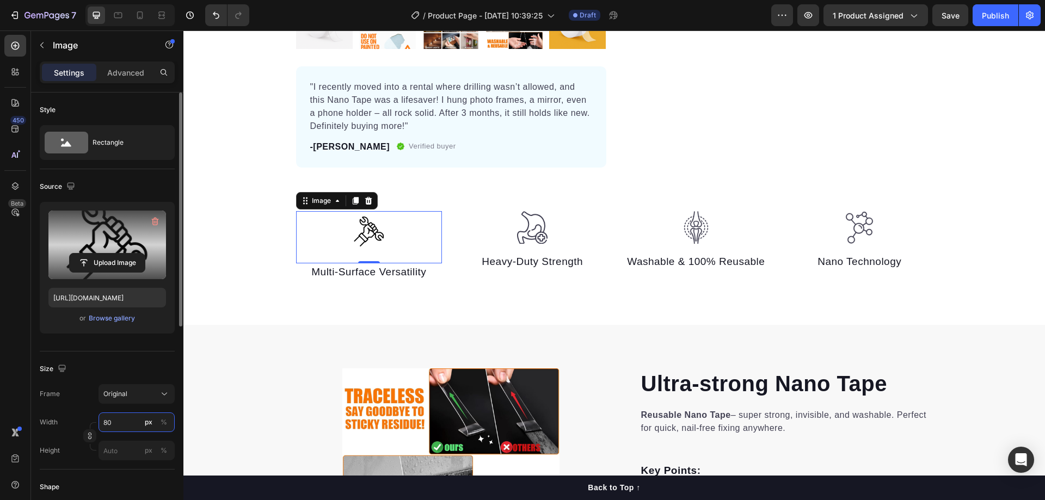
type input "8"
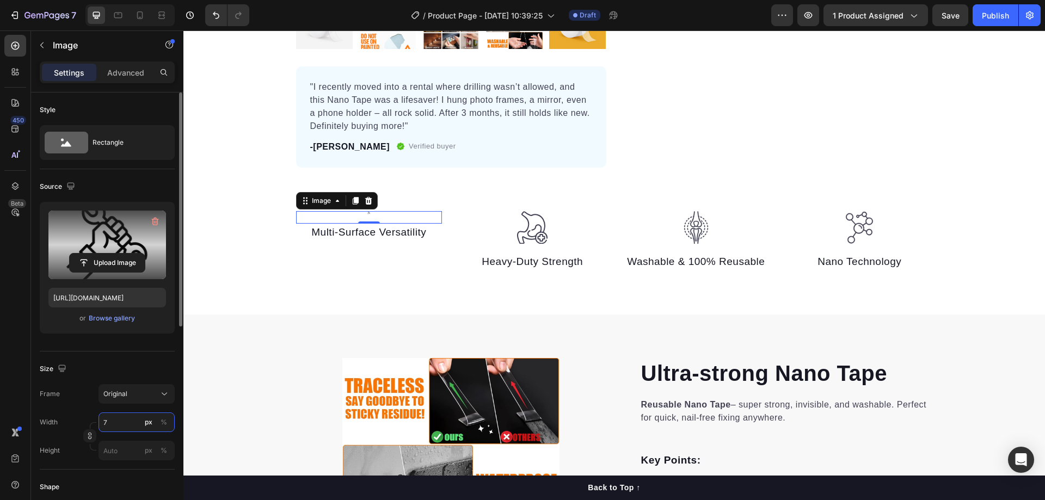
type input "70"
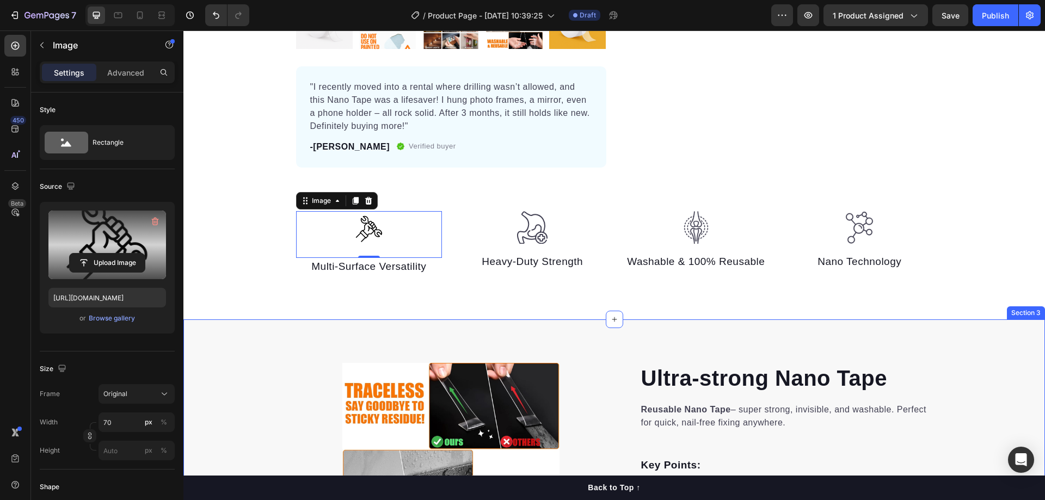
click at [409, 304] on div "Image 0 Multi-Surface Versatility Text block Image Heavy-Duty Strength Text blo…" at bounding box center [614, 265] width 862 height 108
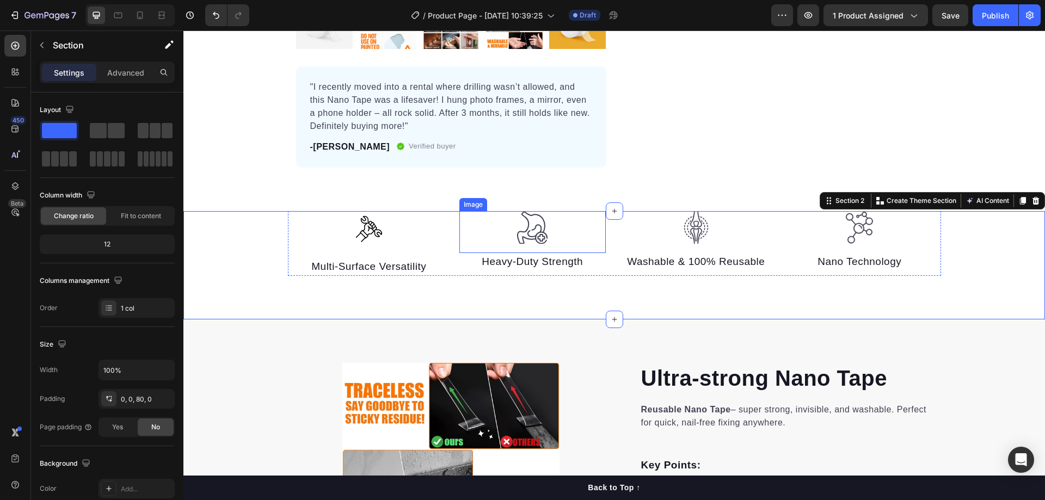
click at [526, 228] on img at bounding box center [532, 227] width 33 height 33
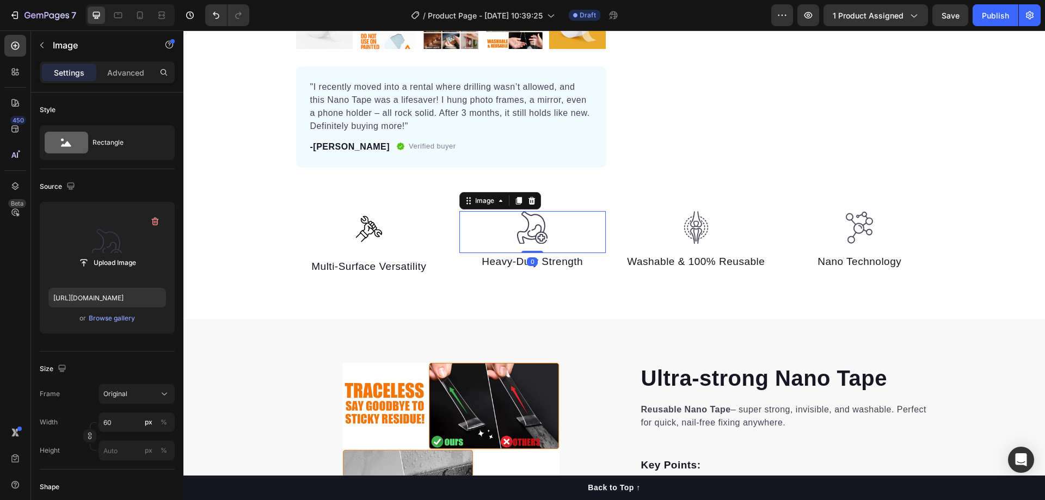
click at [93, 231] on label at bounding box center [107, 245] width 118 height 69
click at [93, 254] on input "file" at bounding box center [107, 263] width 75 height 19
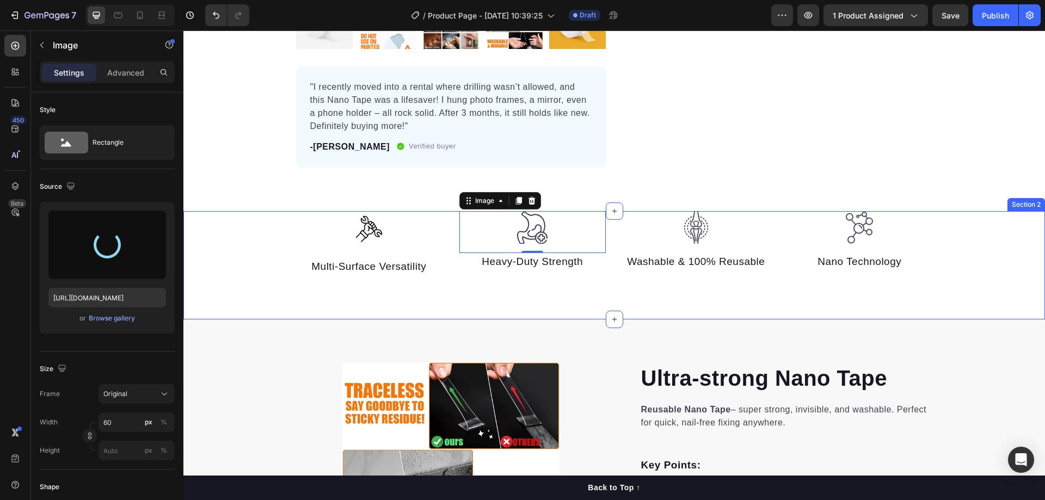
type input "[URL][DOMAIN_NAME]"
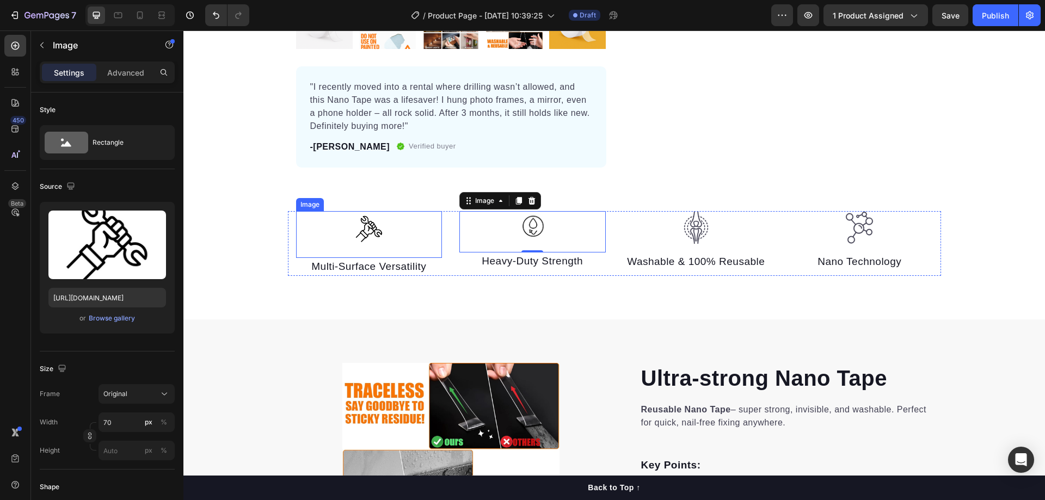
click at [388, 243] on div at bounding box center [369, 230] width 146 height 38
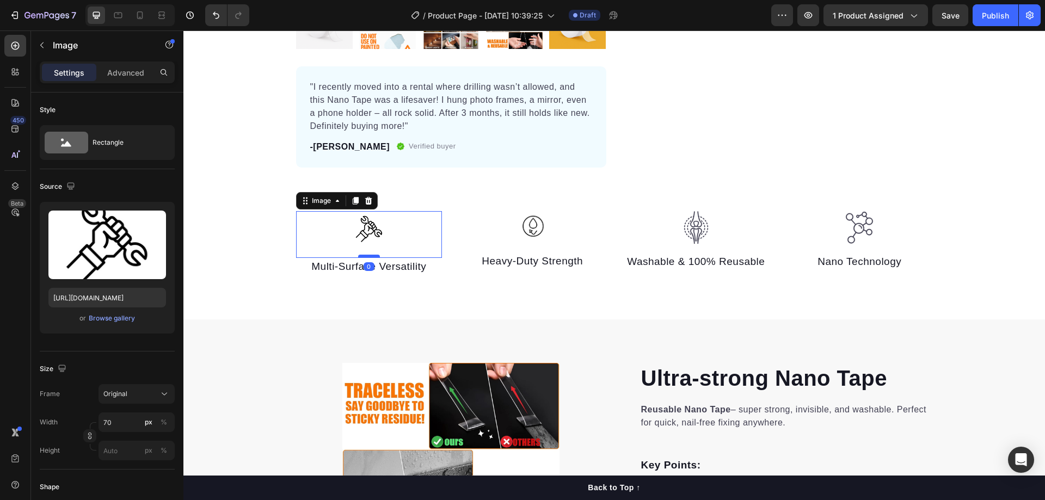
drag, startPoint x: 361, startPoint y: 257, endPoint x: 367, endPoint y: 256, distance: 6.2
click at [367, 254] on div "Image 0" at bounding box center [369, 234] width 146 height 47
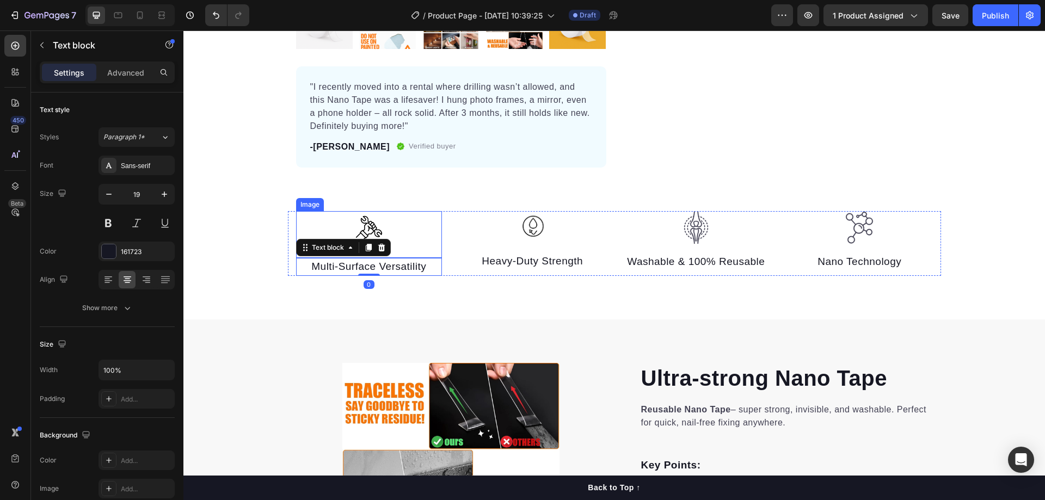
click at [398, 233] on div at bounding box center [369, 230] width 146 height 38
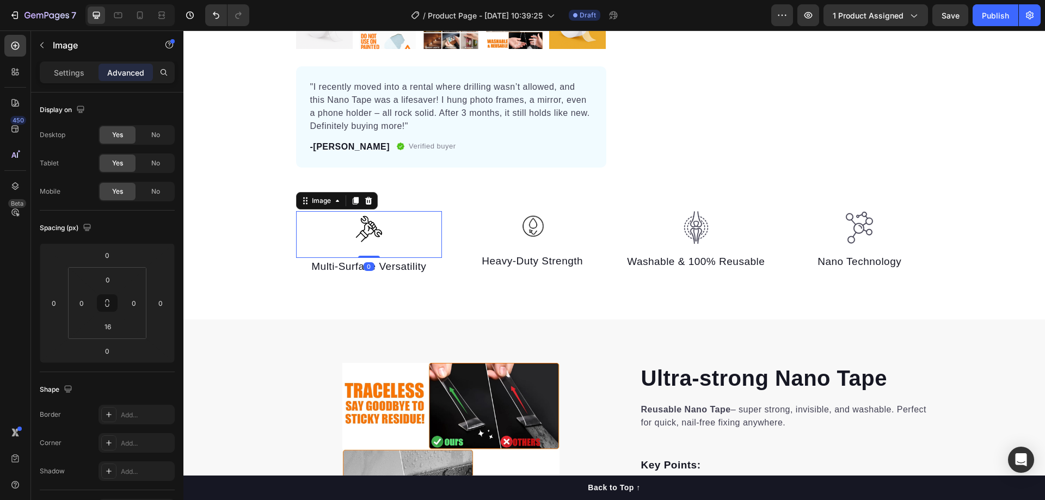
drag, startPoint x: 367, startPoint y: 257, endPoint x: 375, endPoint y: 242, distance: 16.6
click at [375, 242] on div "Image 0" at bounding box center [369, 234] width 146 height 47
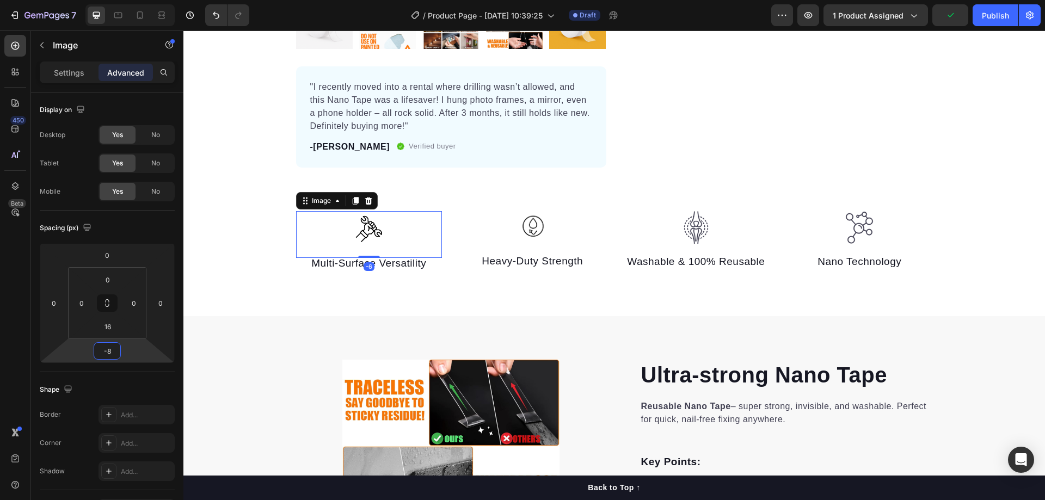
type input "-10"
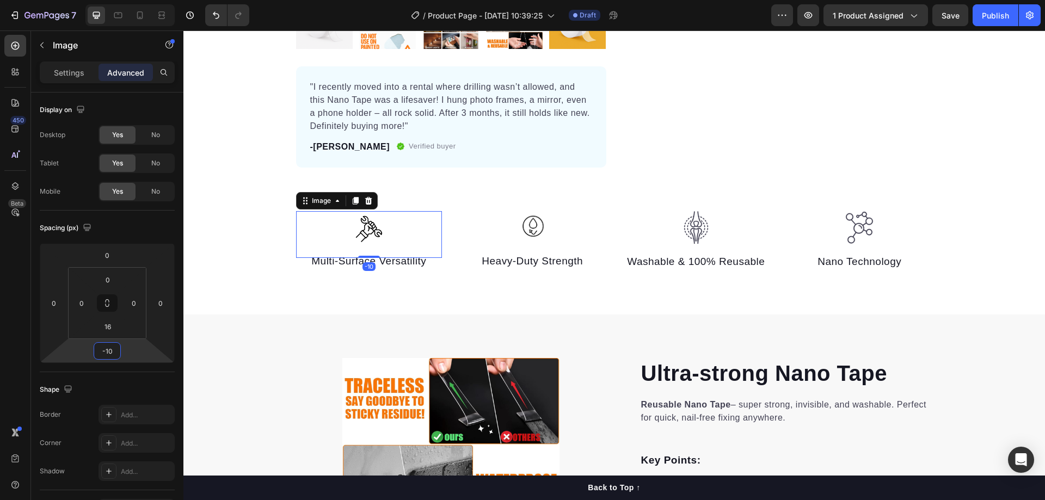
click at [109, 0] on html "7 Version history / Product Page - [DATE] 10:39:25 Draft Preview 1 product assi…" at bounding box center [522, 0] width 1045 height 0
click at [261, 302] on div "Image -10 Multi-Surface Versatility Text block Image Heavy-Duty Strength Text b…" at bounding box center [614, 262] width 862 height 103
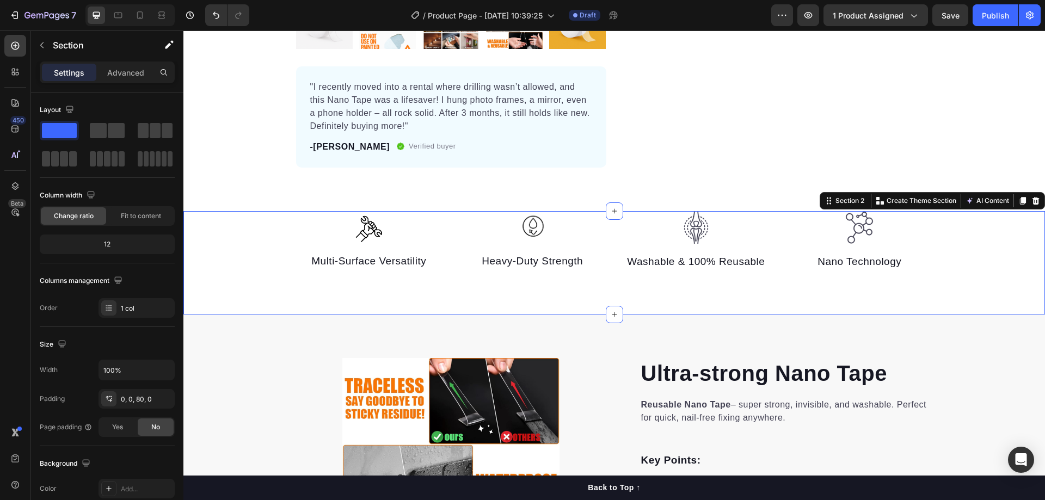
click at [479, 296] on div "Image Multi-Surface Versatility Text block Image Heavy-Duty Strength Text block…" at bounding box center [614, 262] width 862 height 103
click at [729, 308] on div "Image Multi-Surface Versatility Text block Image Heavy-Duty Strength Text block…" at bounding box center [614, 262] width 862 height 103
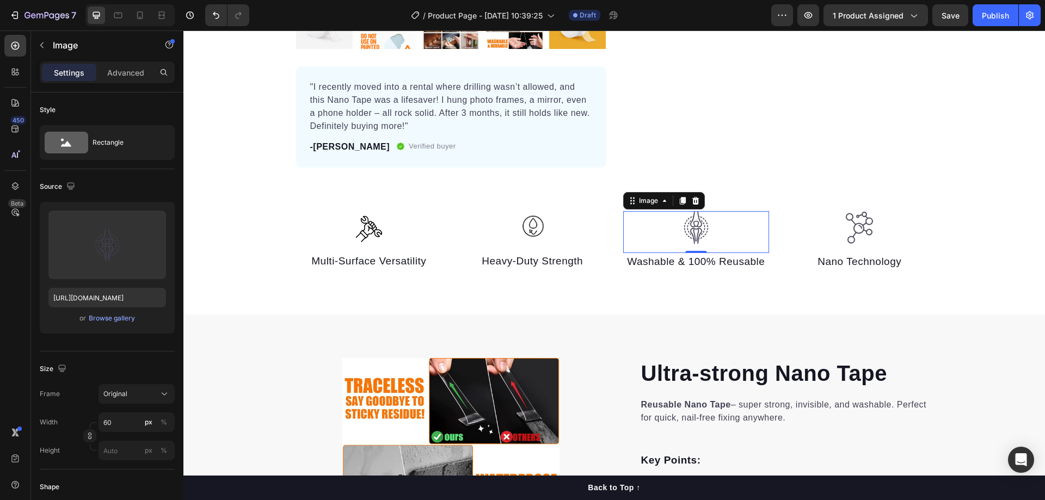
click at [698, 231] on img at bounding box center [696, 227] width 33 height 33
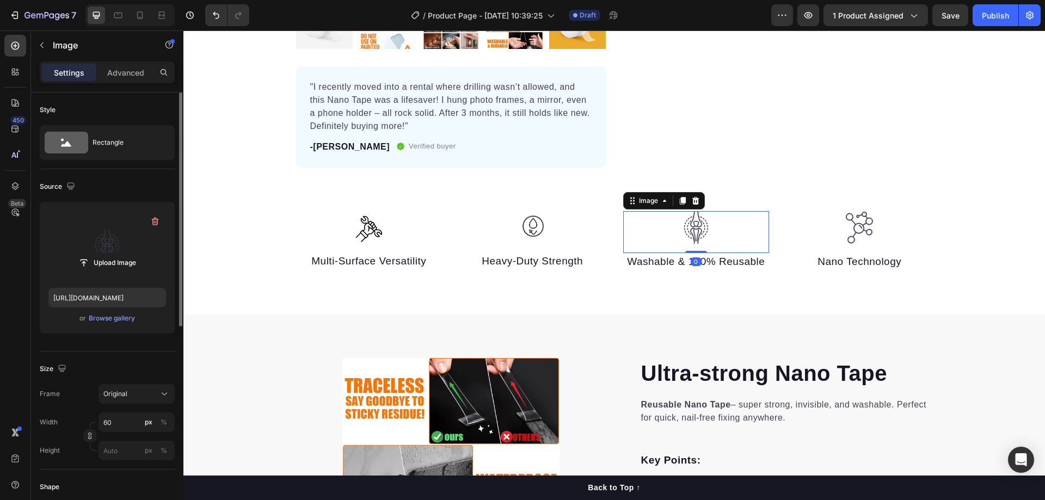
click at [86, 227] on label at bounding box center [107, 245] width 118 height 69
click at [86, 254] on input "file" at bounding box center [107, 263] width 75 height 19
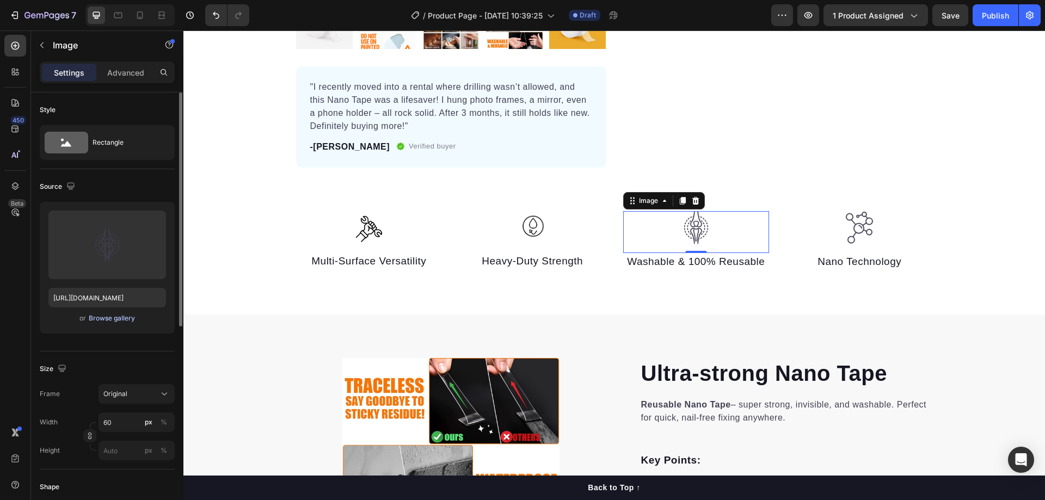
click at [105, 314] on div "Browse gallery" at bounding box center [112, 319] width 46 height 10
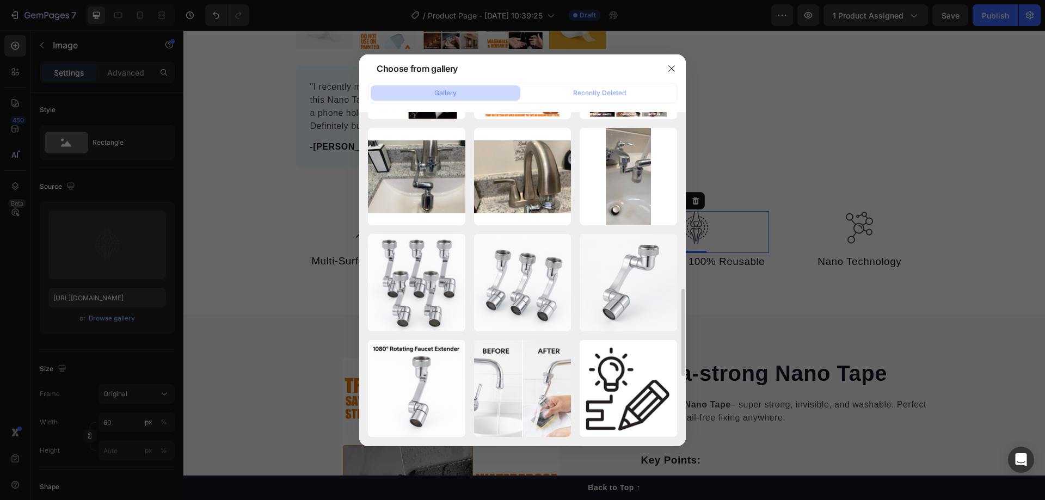
scroll to position [634, 0]
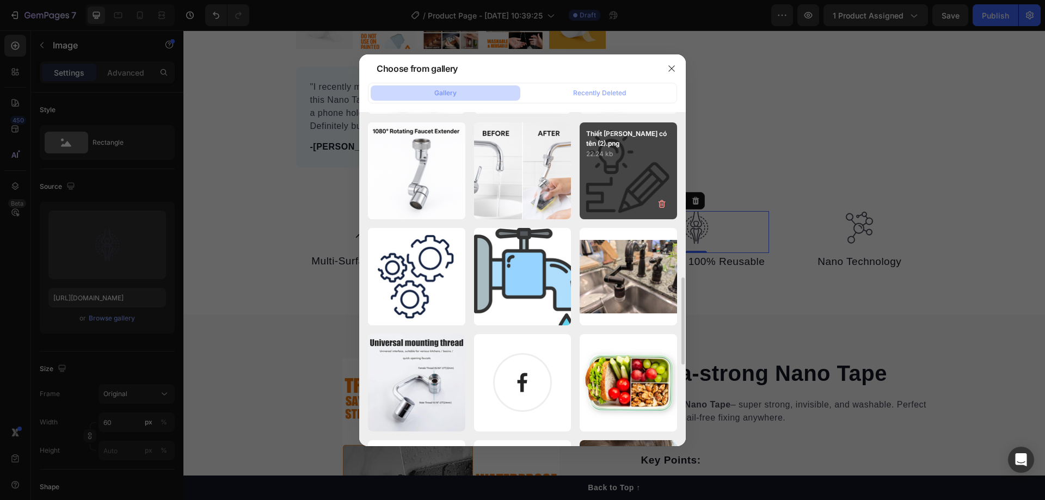
click at [627, 198] on div "Thiết [PERSON_NAME] có tên (2).png 22.24 kb" at bounding box center [628, 170] width 97 height 97
type input "[URL][DOMAIN_NAME]"
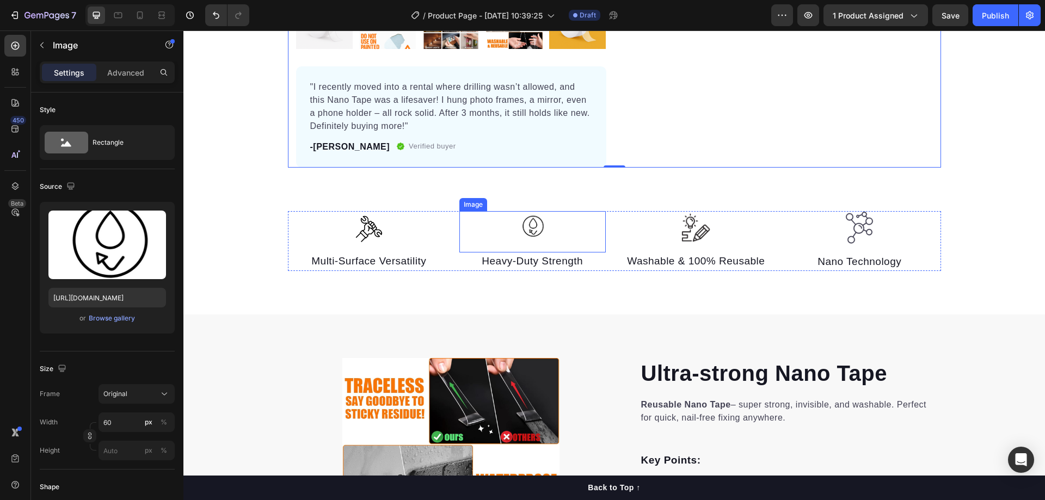
click at [529, 228] on img at bounding box center [532, 227] width 33 height 33
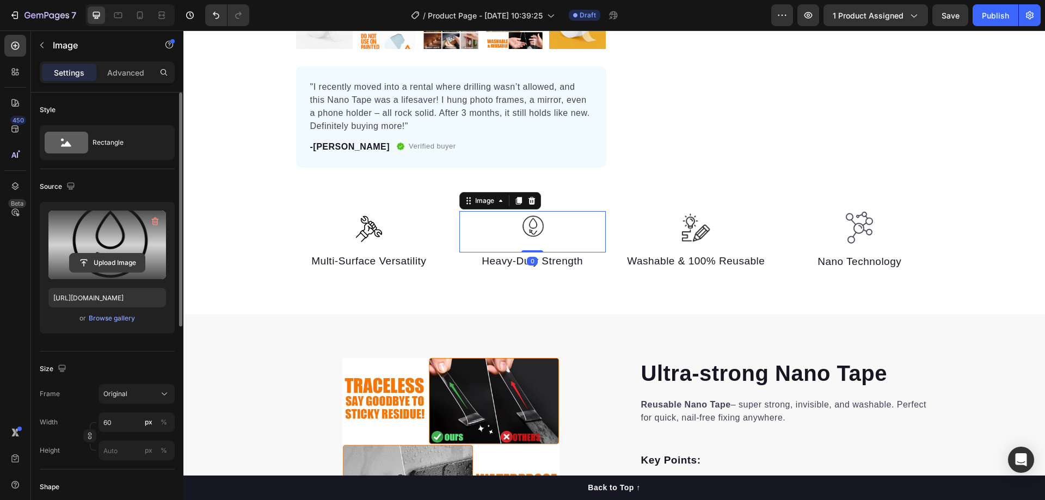
click at [125, 258] on input "file" at bounding box center [107, 263] width 75 height 19
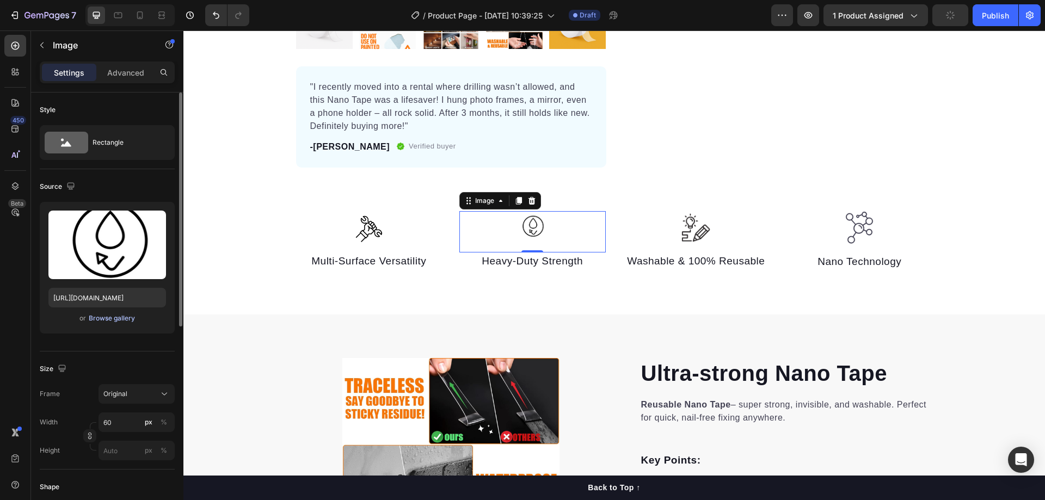
click at [93, 317] on div "Browse gallery" at bounding box center [112, 319] width 46 height 10
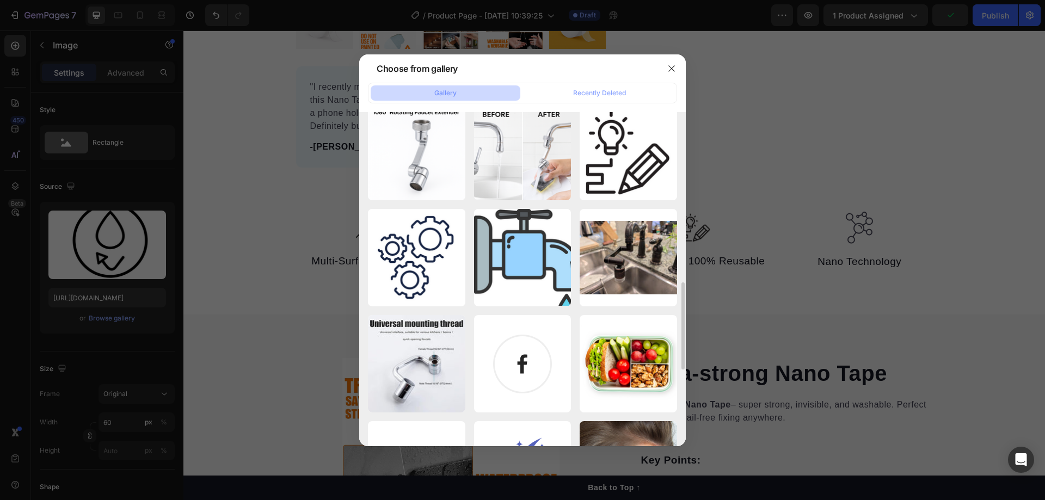
scroll to position [490, 0]
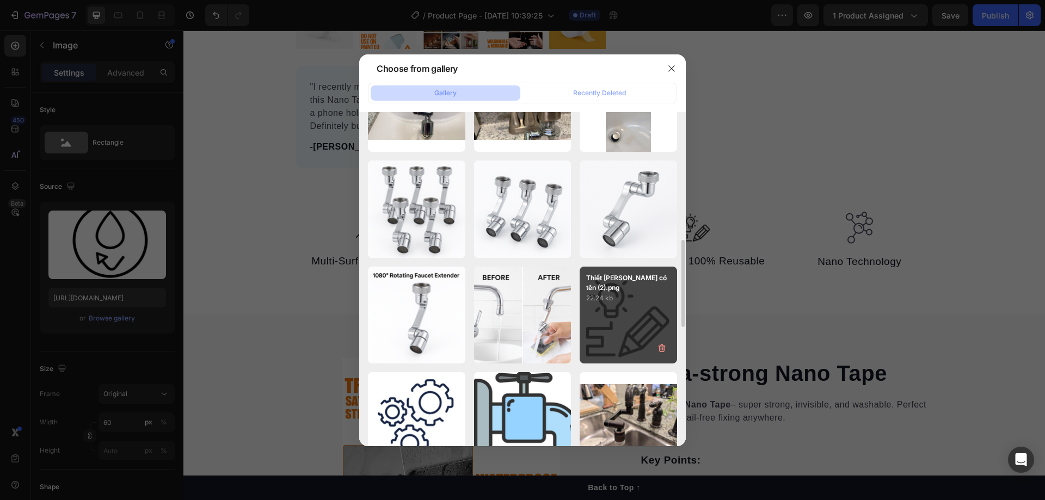
click at [630, 312] on div "Thiết [PERSON_NAME] có tên (2).png 22.24 kb" at bounding box center [628, 315] width 97 height 97
type input "[URL][DOMAIN_NAME]"
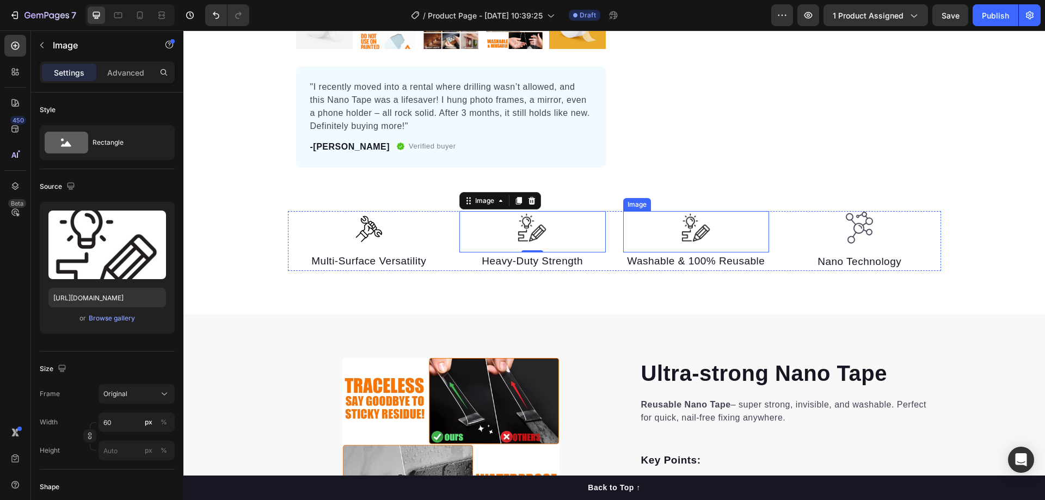
click at [681, 237] on img at bounding box center [696, 227] width 33 height 33
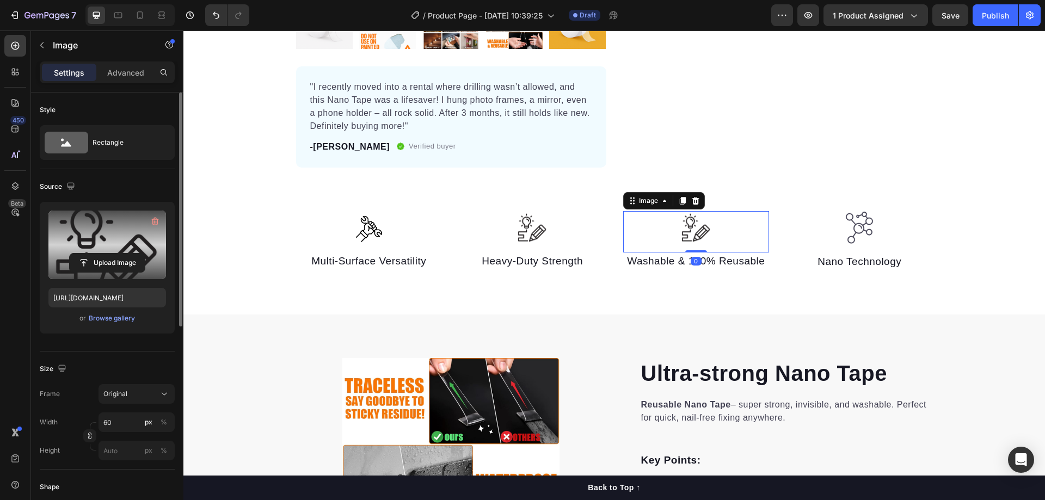
click at [116, 245] on label at bounding box center [107, 245] width 118 height 69
click at [116, 254] on input "file" at bounding box center [107, 263] width 75 height 19
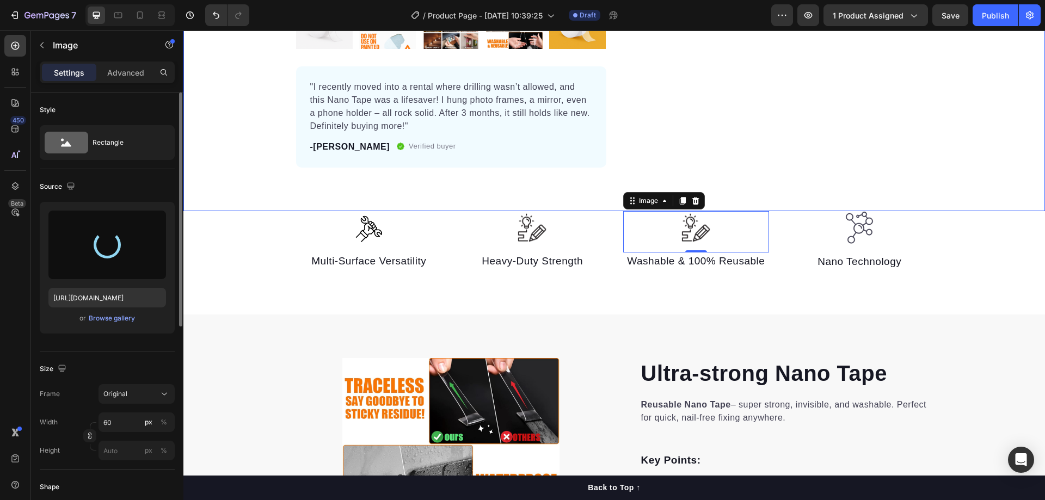
type input "[URL][DOMAIN_NAME]"
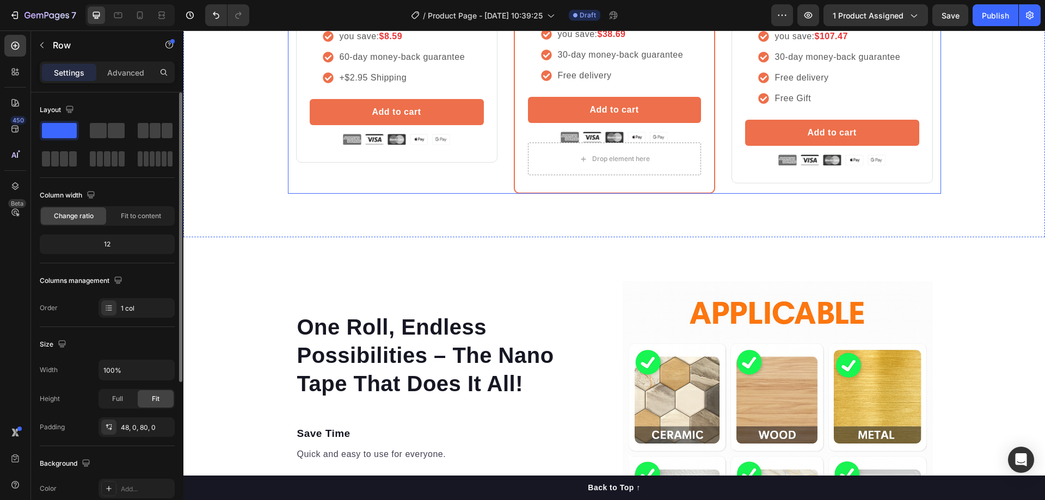
scroll to position [1905, 0]
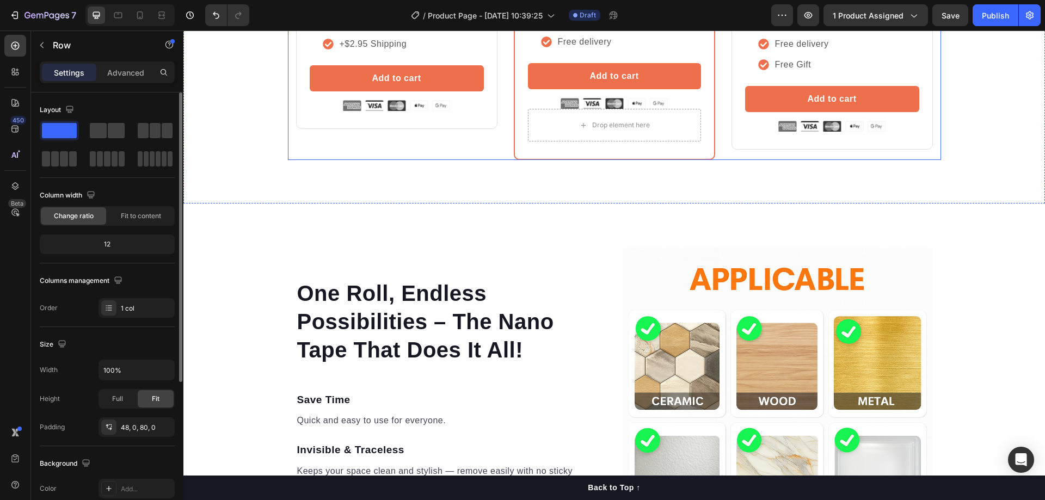
click at [880, 73] on div "Free Gift" at bounding box center [838, 65] width 129 height 16
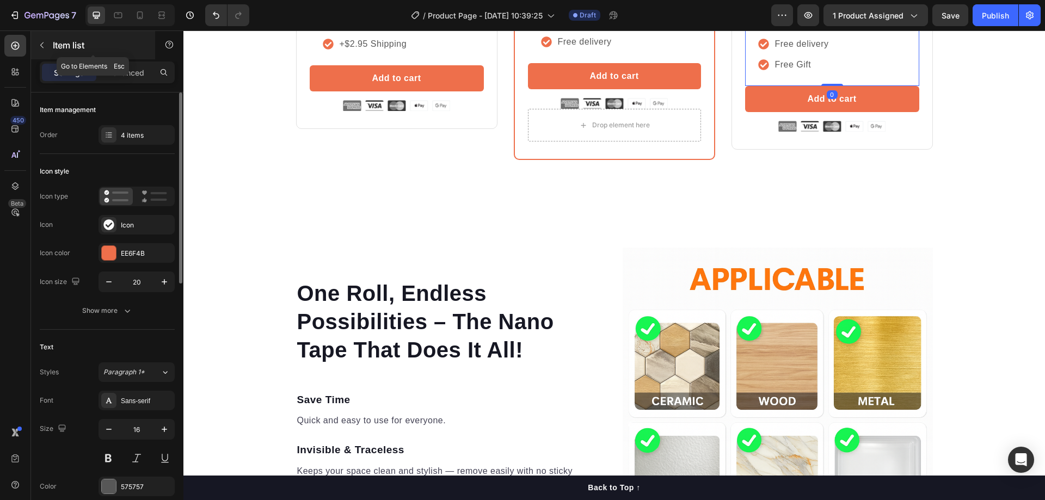
click at [36, 44] on button "button" at bounding box center [41, 44] width 17 height 17
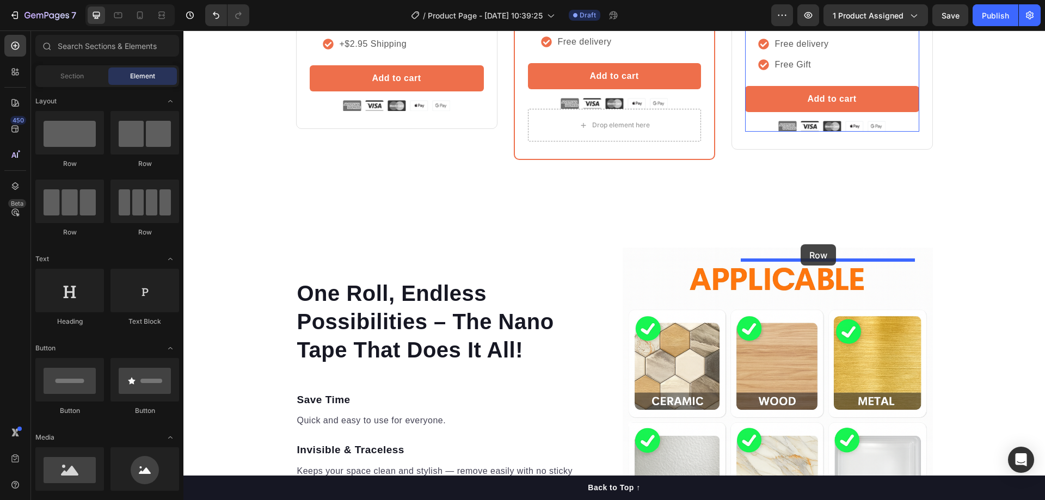
drag, startPoint x: 309, startPoint y: 171, endPoint x: 801, endPoint y: 244, distance: 497.6
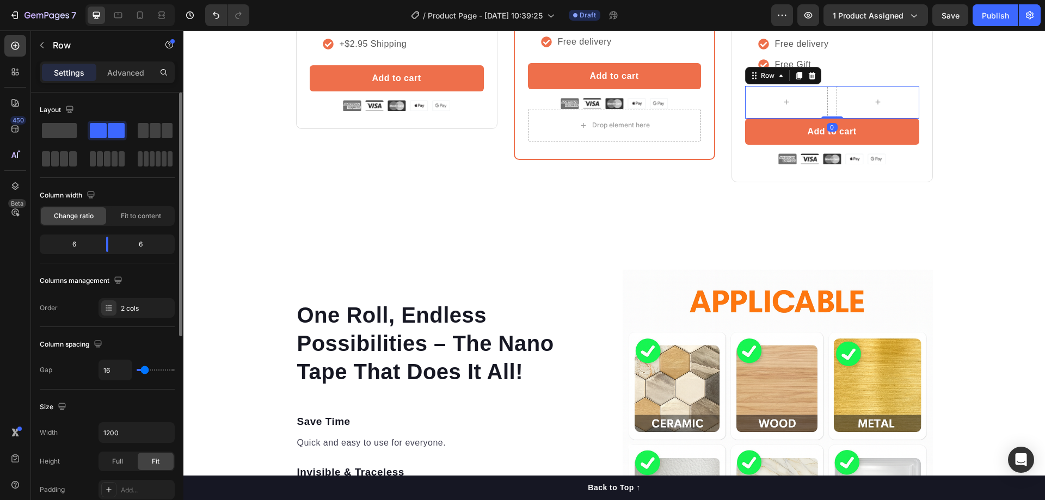
click at [93, 247] on div "6" at bounding box center [70, 244] width 56 height 15
click at [79, 246] on div "6" at bounding box center [70, 244] width 56 height 15
click at [75, 245] on div "6" at bounding box center [70, 244] width 56 height 15
click at [75, 243] on div "6" at bounding box center [70, 244] width 56 height 15
drag, startPoint x: 103, startPoint y: 245, endPoint x: 28, endPoint y: 233, distance: 76.6
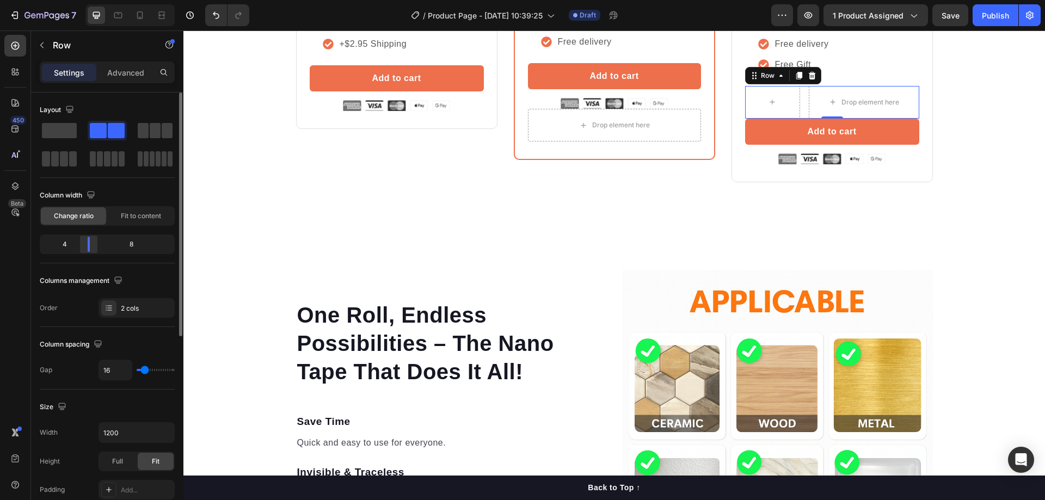
click at [89, 248] on div at bounding box center [89, 244] width 20 height 15
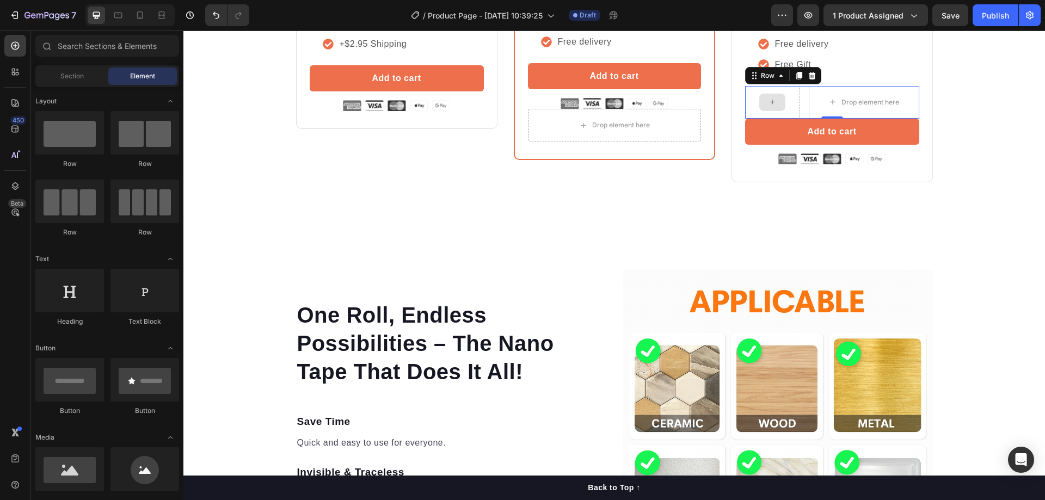
click at [780, 111] on div at bounding box center [772, 102] width 26 height 17
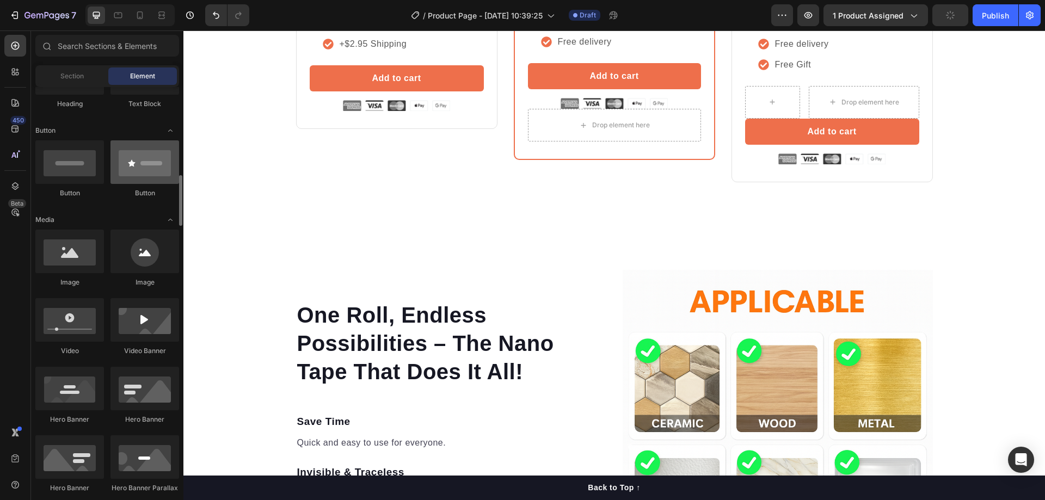
scroll to position [272, 0]
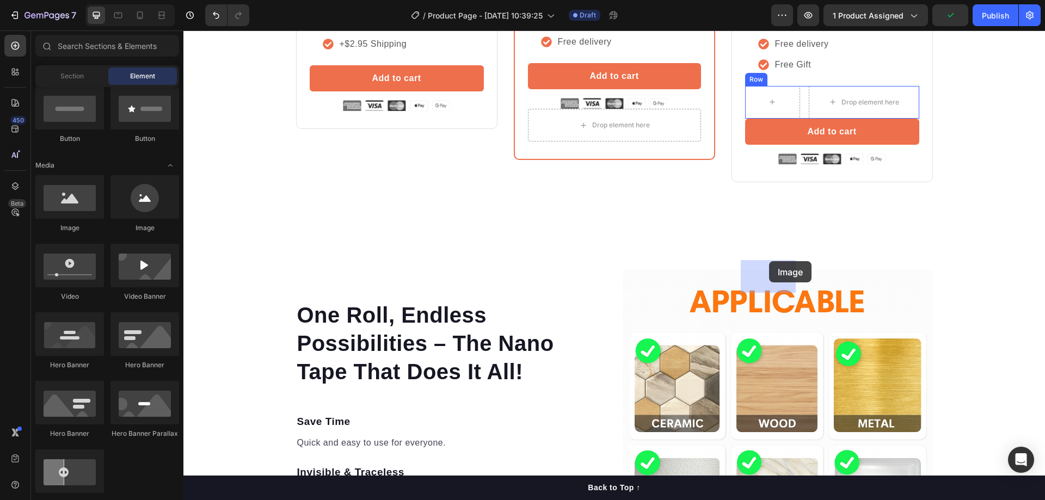
drag, startPoint x: 268, startPoint y: 230, endPoint x: 769, endPoint y: 261, distance: 502.3
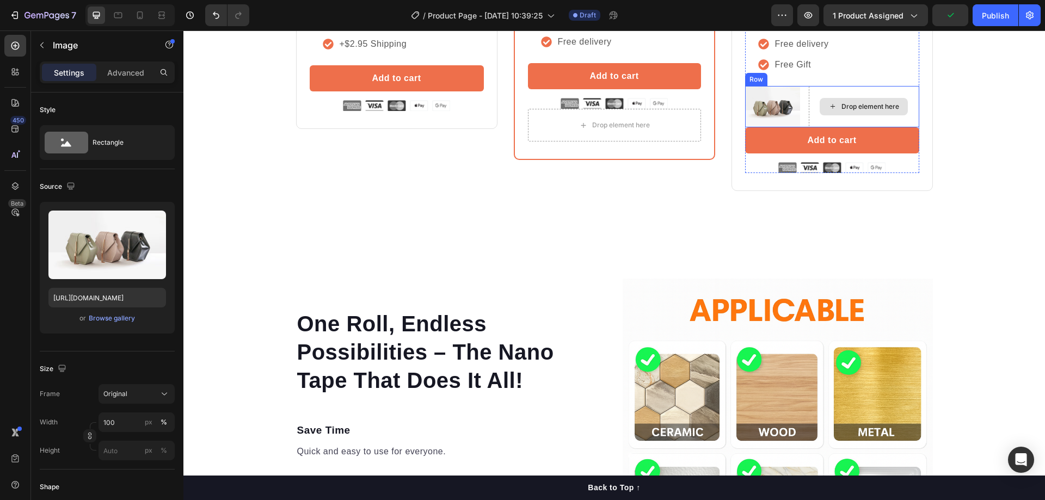
click at [835, 115] on div "Drop element here" at bounding box center [864, 106] width 88 height 17
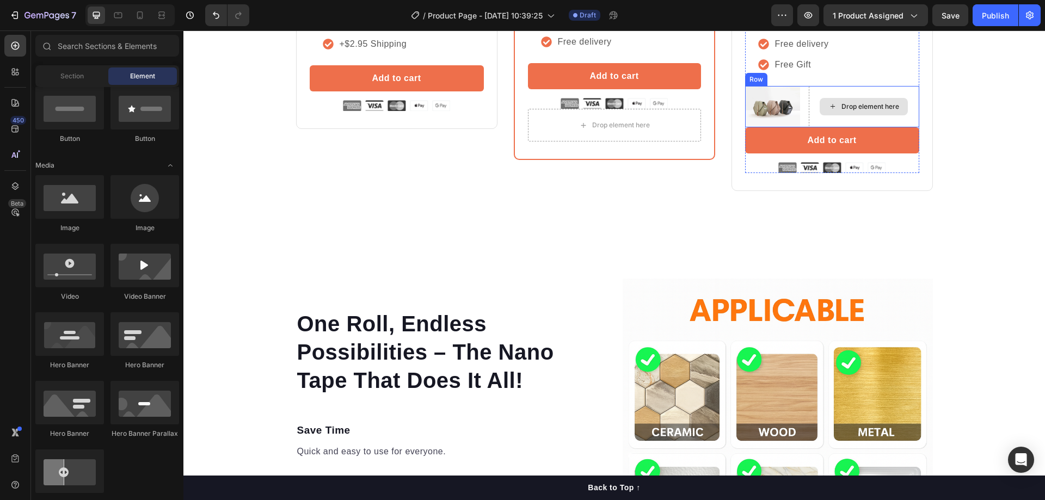
click at [863, 111] on div "Drop element here" at bounding box center [871, 106] width 58 height 9
click at [837, 115] on div "Drop element here" at bounding box center [864, 106] width 88 height 17
click at [113, 45] on input "text" at bounding box center [107, 46] width 144 height 22
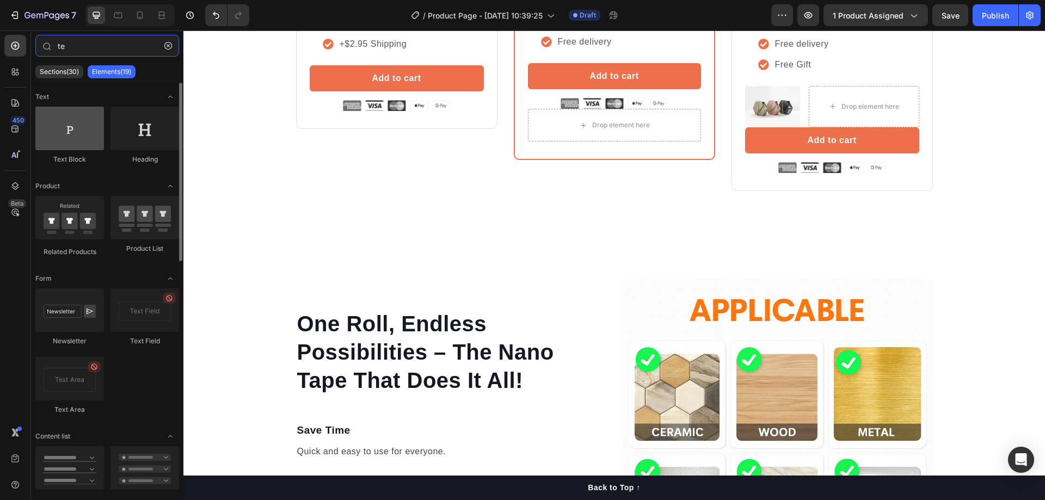
type input "te"
drag, startPoint x: 75, startPoint y: 138, endPoint x: 100, endPoint y: 165, distance: 37.0
click at [100, 196] on div "Text Block Heading" at bounding box center [107, 231] width 144 height 71
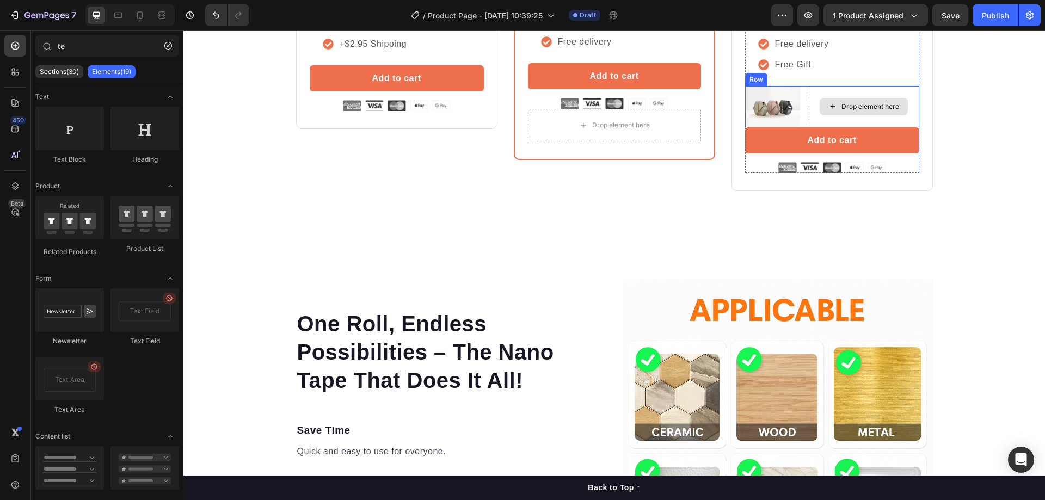
click at [844, 115] on div "Drop element here" at bounding box center [864, 106] width 88 height 17
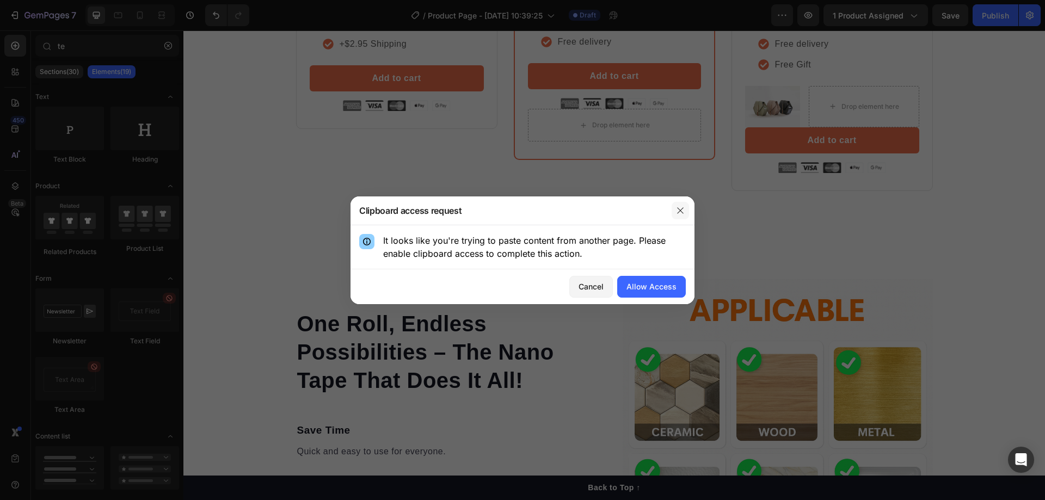
click at [681, 216] on button "button" at bounding box center [680, 210] width 17 height 17
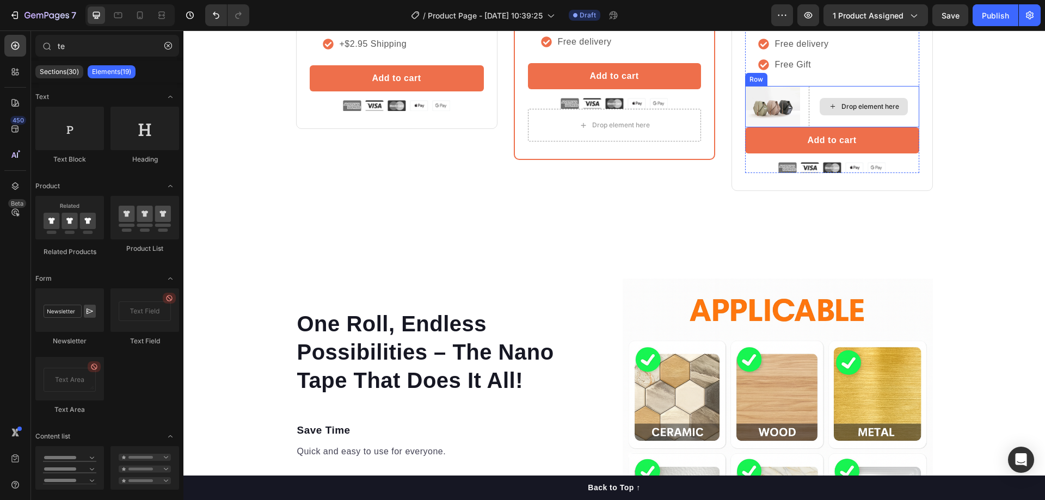
click at [866, 115] on div "Drop element here" at bounding box center [864, 106] width 88 height 17
drag, startPoint x: 263, startPoint y: 167, endPoint x: 816, endPoint y: 271, distance: 562.9
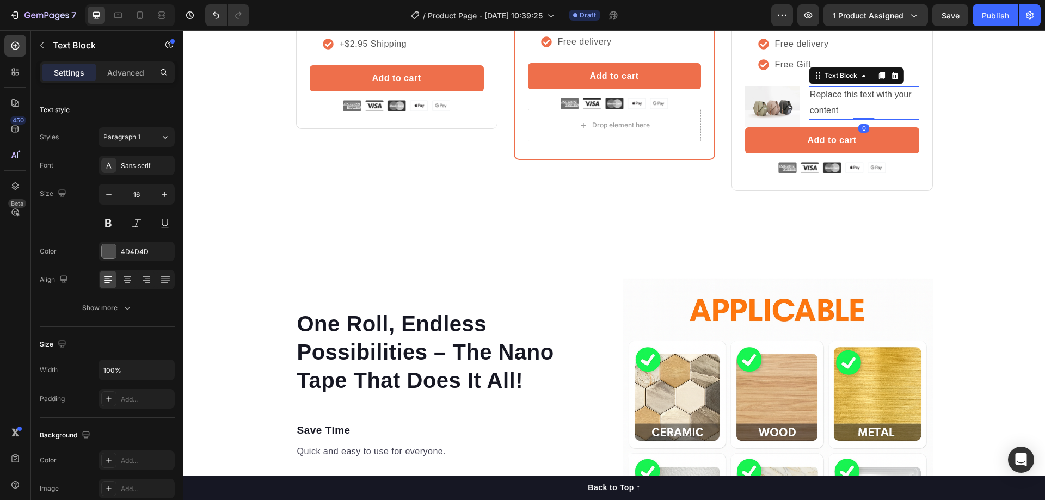
click at [829, 120] on div "Replace this text with your content" at bounding box center [864, 103] width 111 height 34
click at [829, 119] on p "Replace this text with your content" at bounding box center [864, 103] width 108 height 32
click at [852, 119] on p "Free Gift: Multi-Purpose Scissors ($29)" at bounding box center [864, 103] width 108 height 32
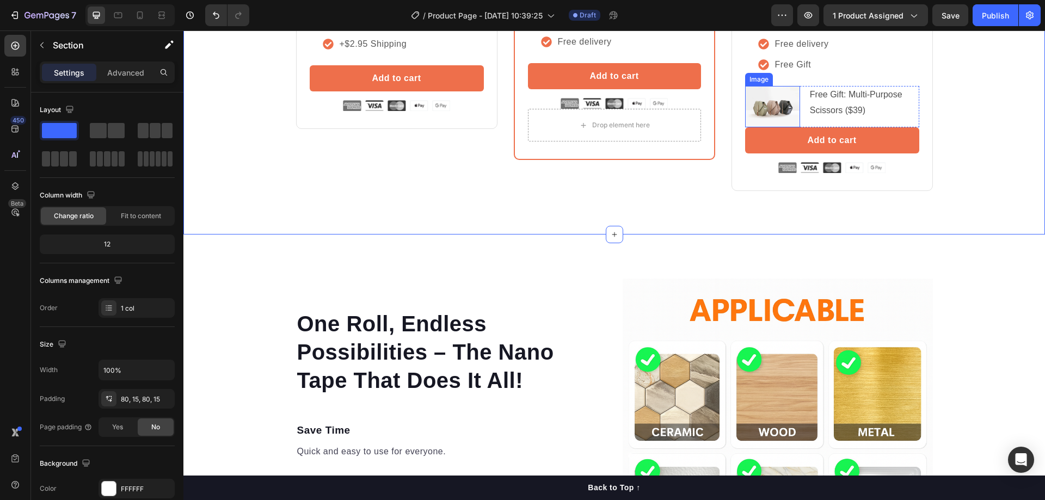
click at [786, 127] on img at bounding box center [772, 106] width 55 height 41
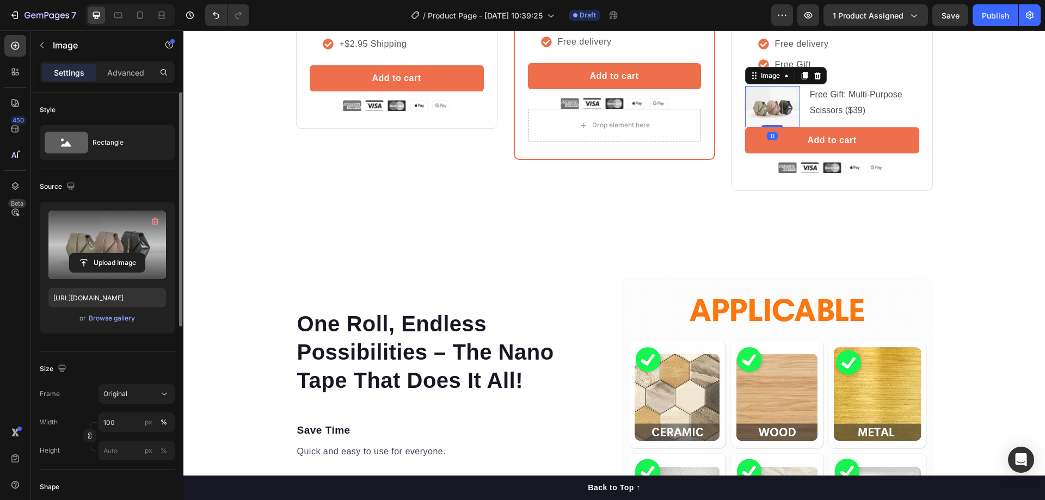
click at [128, 253] on label at bounding box center [107, 245] width 118 height 69
click at [128, 254] on input "file" at bounding box center [107, 263] width 75 height 19
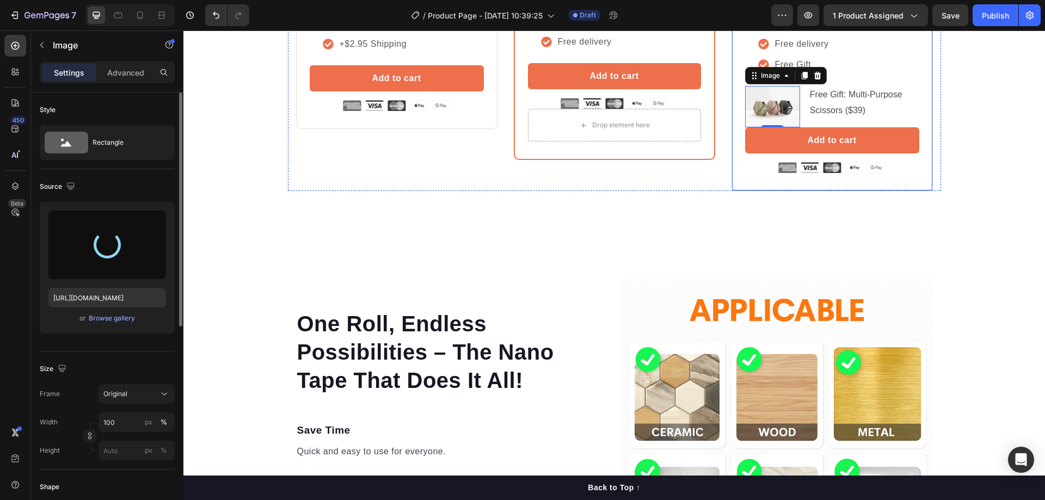
type input "[URL][DOMAIN_NAME]"
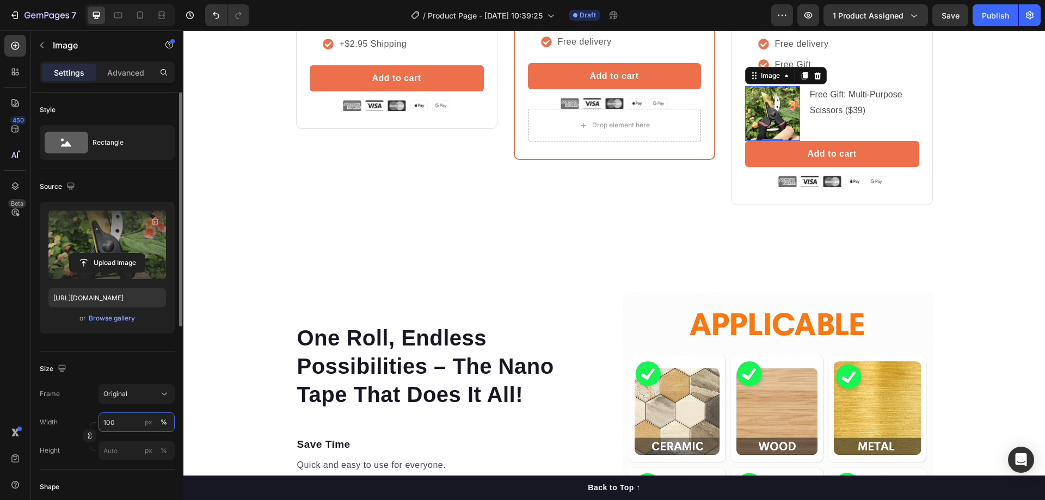
click at [127, 420] on input "100" at bounding box center [137, 423] width 76 height 20
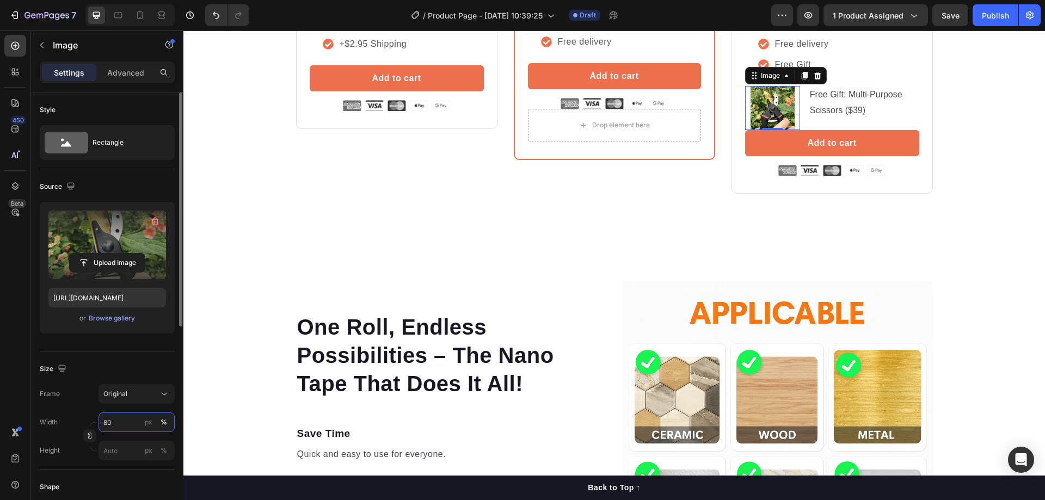
type input "8"
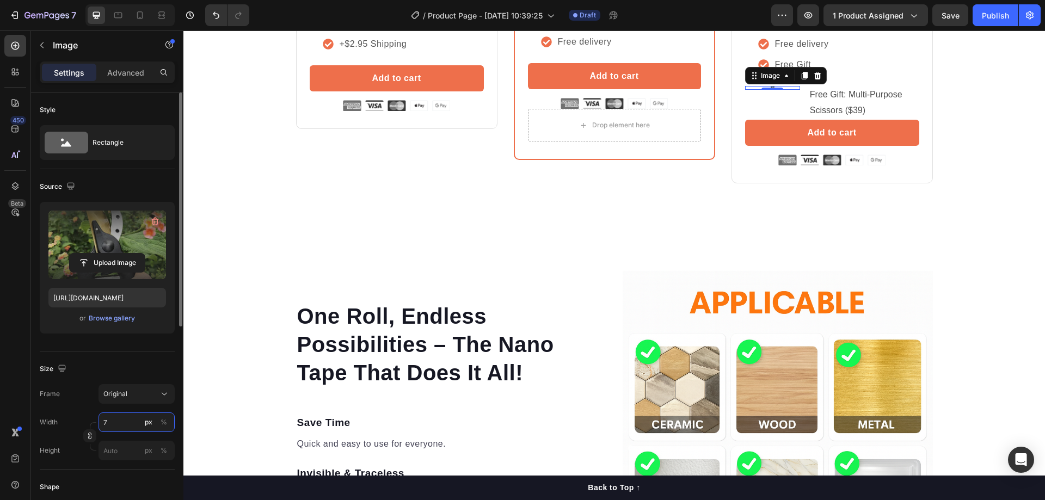
type input "70"
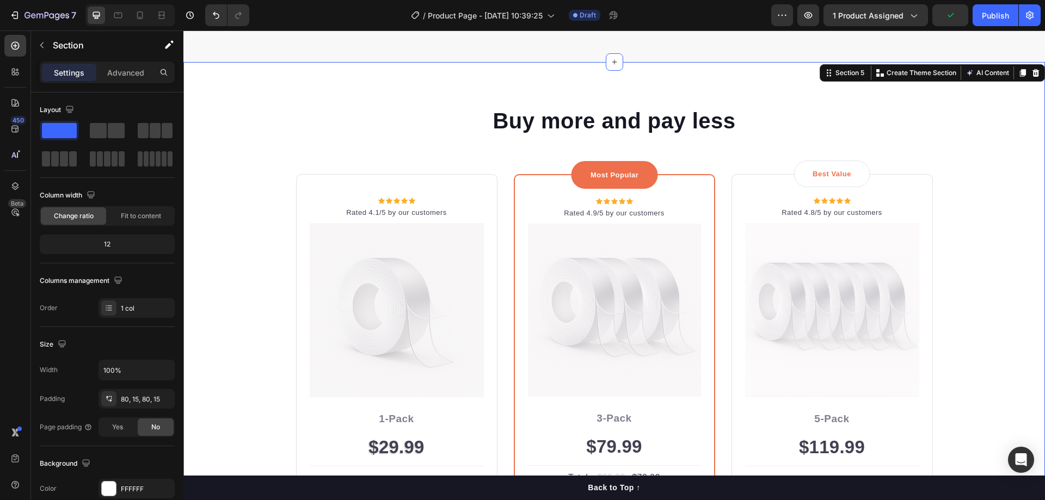
scroll to position [1566, 0]
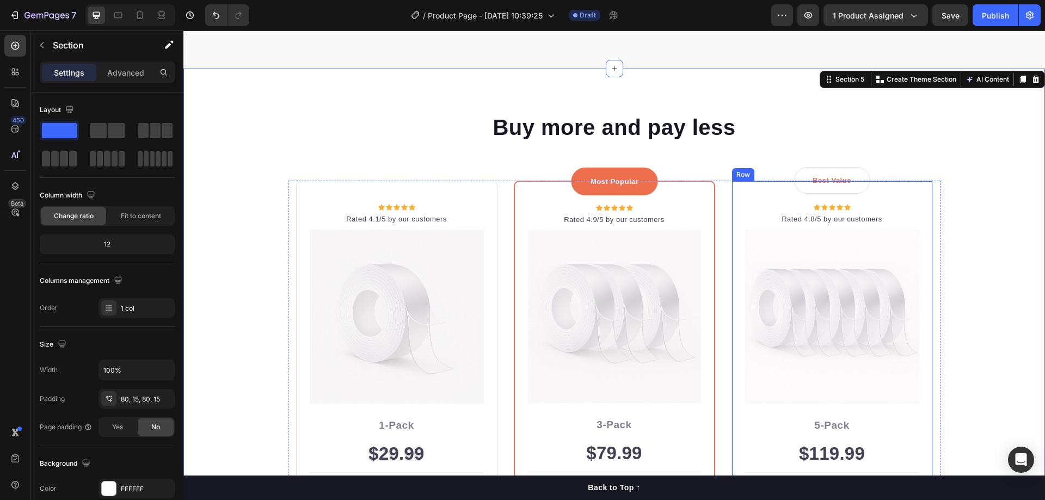
click at [762, 188] on div "Best Value Text block Row Icon Icon Icon Icon Icon Icon List Hoz Rated 4.8/5 by…" at bounding box center [832, 442] width 201 height 522
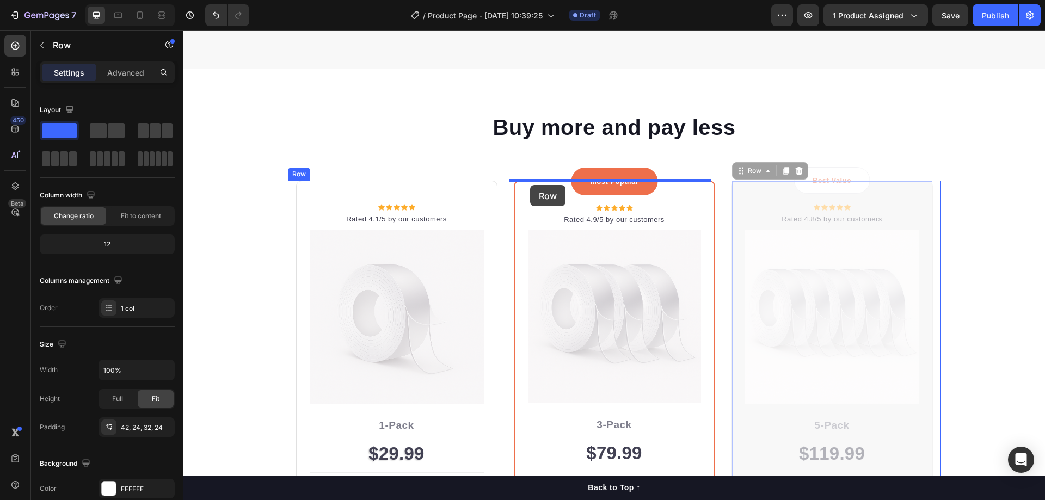
drag, startPoint x: 734, startPoint y: 173, endPoint x: 526, endPoint y: 185, distance: 208.8
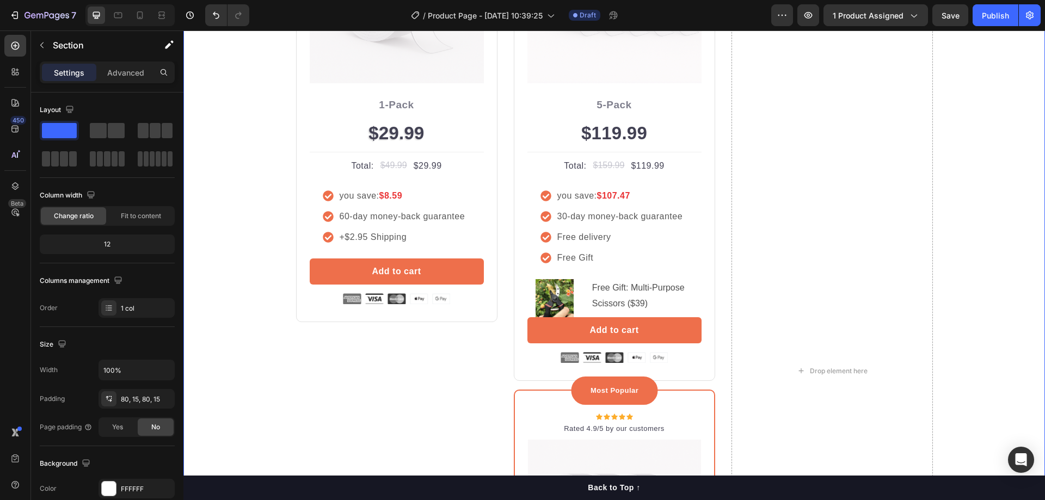
scroll to position [1892, 0]
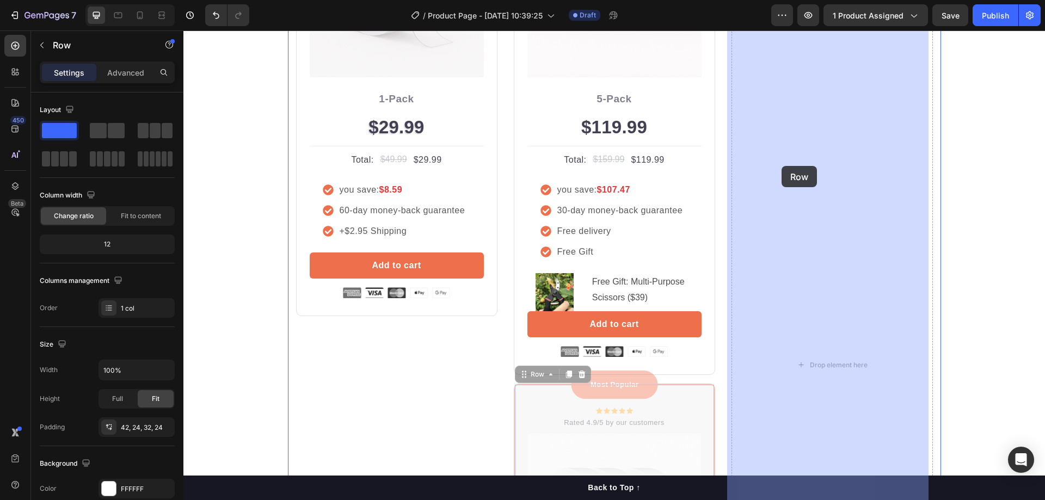
drag, startPoint x: 518, startPoint y: 380, endPoint x: 786, endPoint y: 150, distance: 353.6
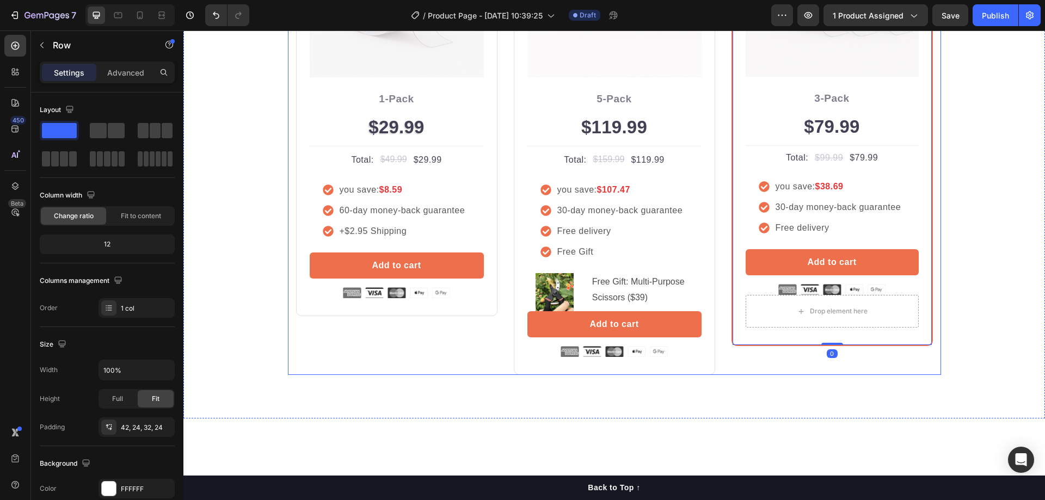
scroll to position [1729, 0]
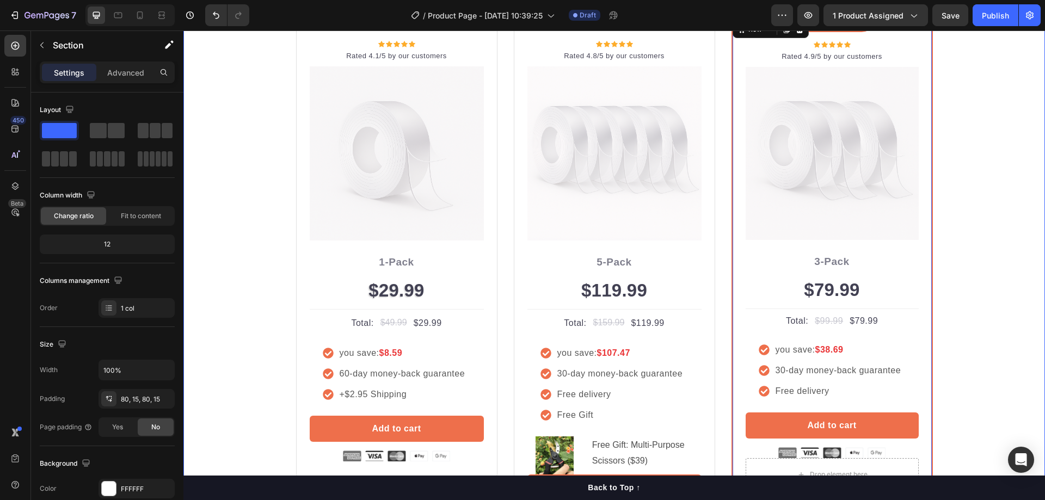
click at [984, 185] on div "Buy more and pay less Heading Row Icon Icon Icon Icon Icon Icon List Hoz Rated …" at bounding box center [614, 244] width 845 height 590
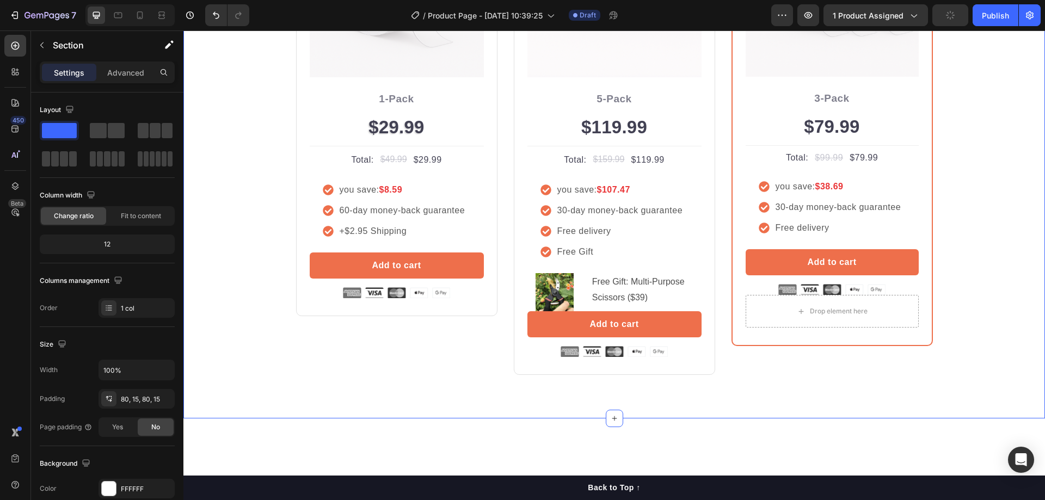
scroll to position [1620, 0]
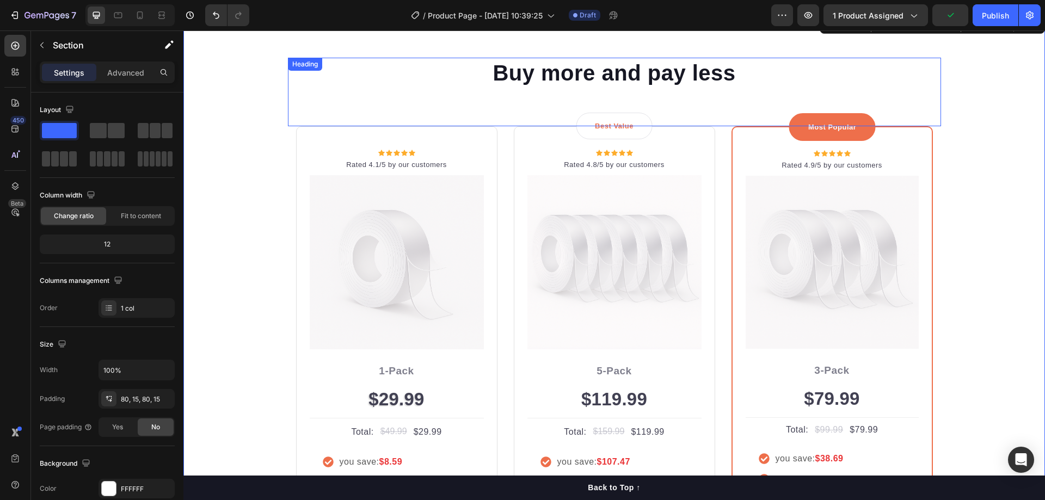
click at [747, 136] on div "Most Popular Text block Row Icon Icon Icon Icon Icon Icon List Hoz Rated 4.9/5 …" at bounding box center [832, 372] width 201 height 493
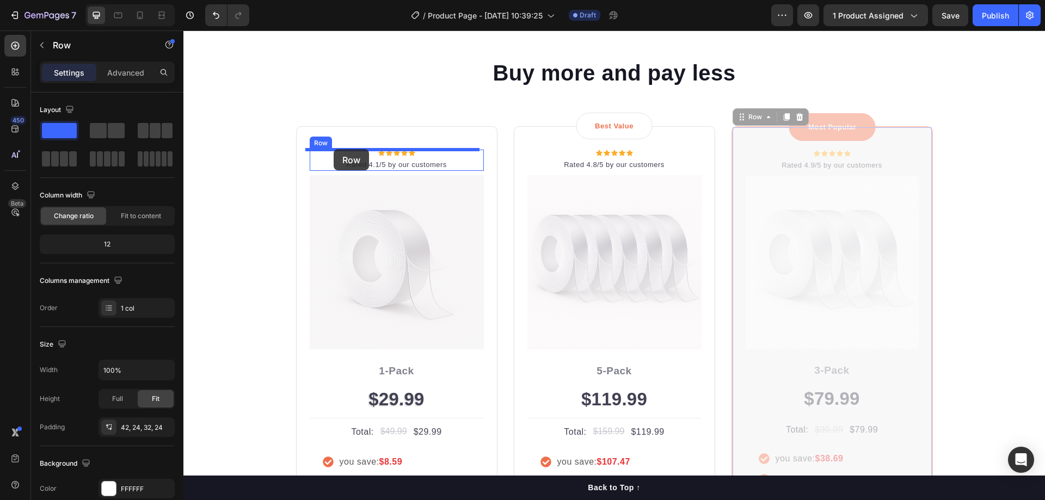
drag, startPoint x: 739, startPoint y: 117, endPoint x: 334, endPoint y: 149, distance: 406.3
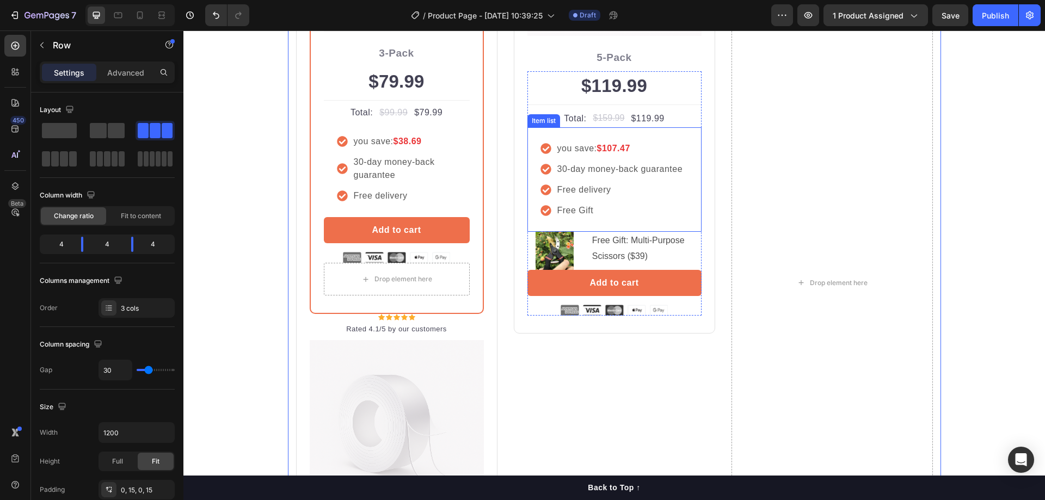
scroll to position [1947, 0]
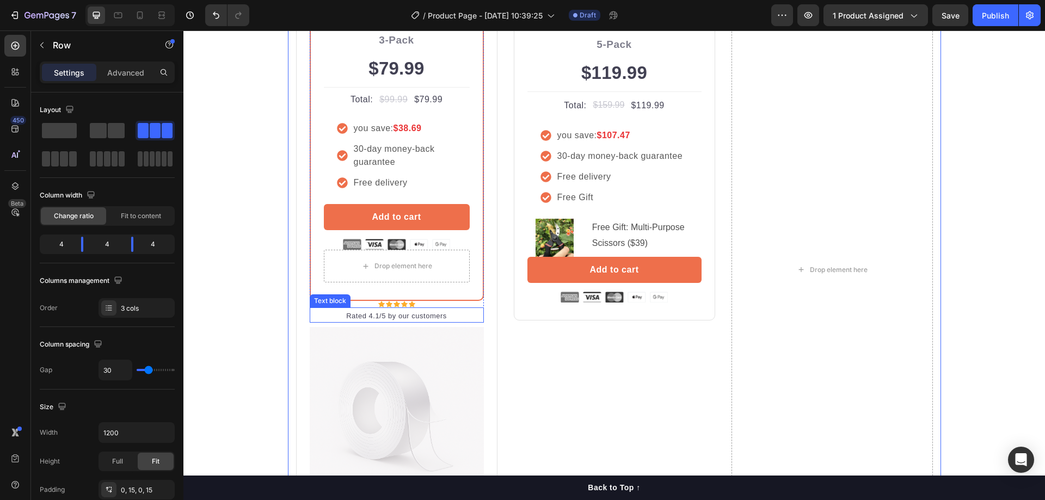
click at [324, 328] on img at bounding box center [397, 414] width 174 height 174
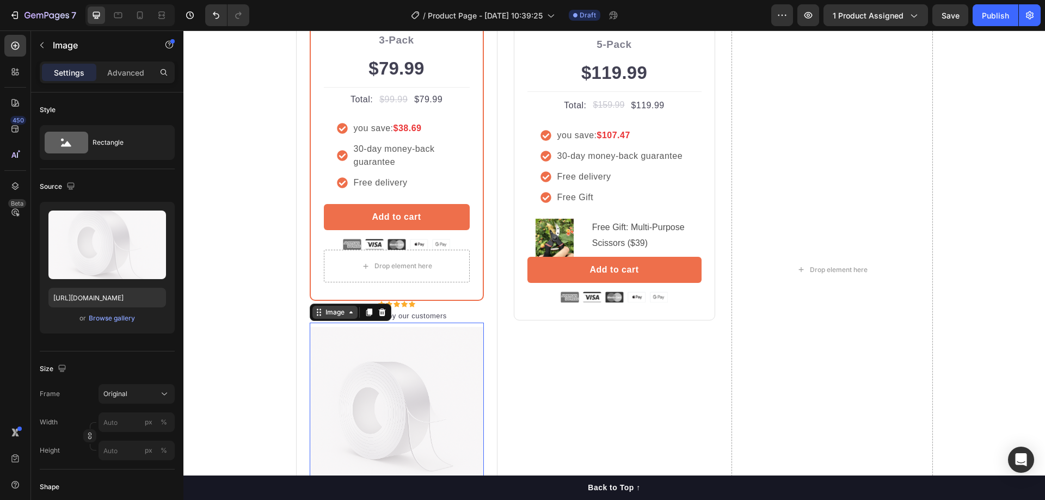
click at [315, 312] on icon at bounding box center [319, 312] width 9 height 9
click at [296, 326] on div "Most Popular Text block Row Icon Icon Icon Icon Icon Icon List Hoz Rated 4.9/5 …" at bounding box center [396, 270] width 201 height 941
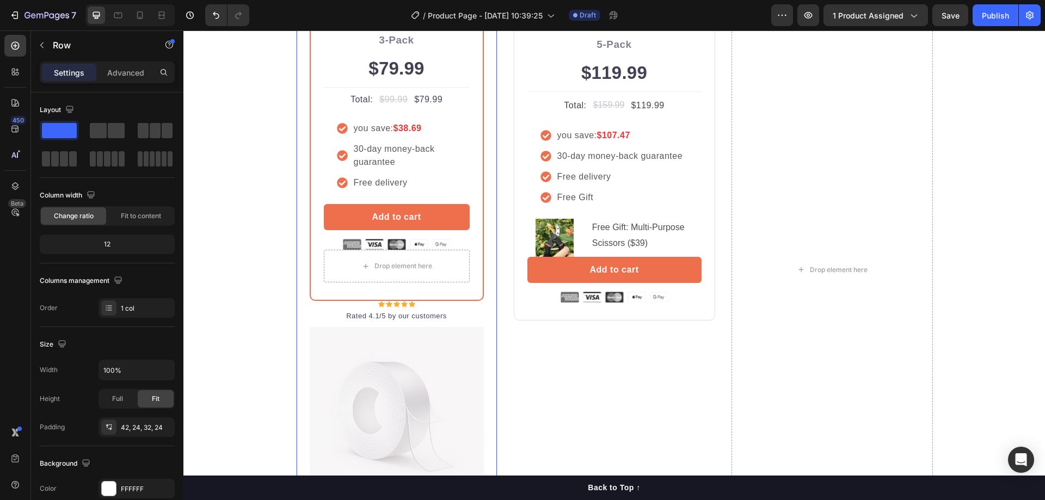
click at [486, 323] on div "Most Popular Text block Row Icon Icon Icon Icon Icon Icon List Hoz Rated 4.9/5 …" at bounding box center [396, 270] width 201 height 941
click at [476, 328] on img at bounding box center [397, 414] width 174 height 174
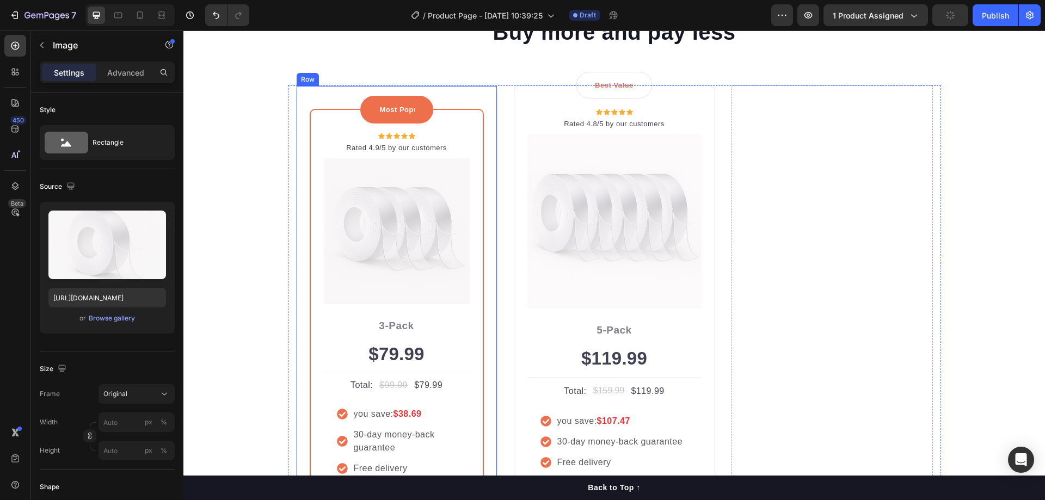
scroll to position [1661, 0]
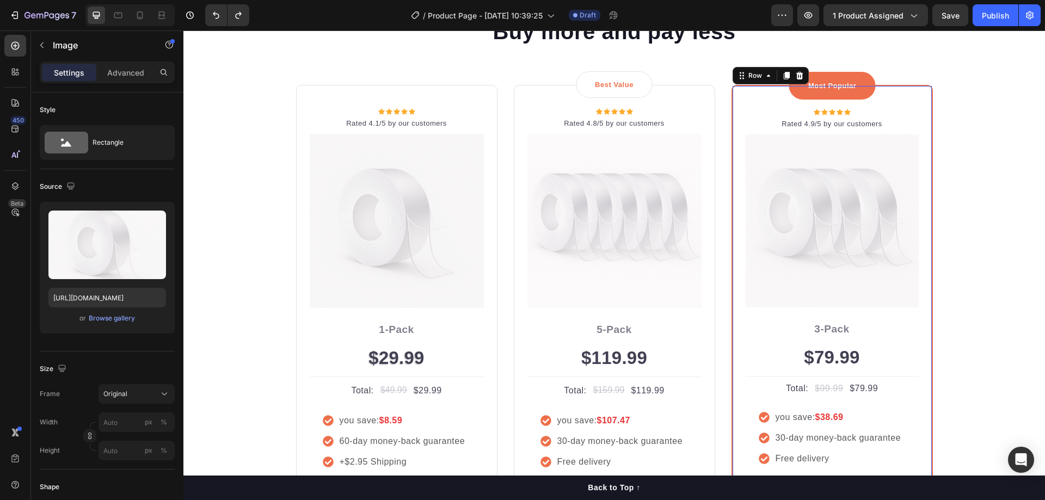
click at [746, 85] on div "Most Popular Text block Row Icon Icon Icon Icon Icon Icon List Hoz Rated 4.9/5 …" at bounding box center [832, 331] width 201 height 493
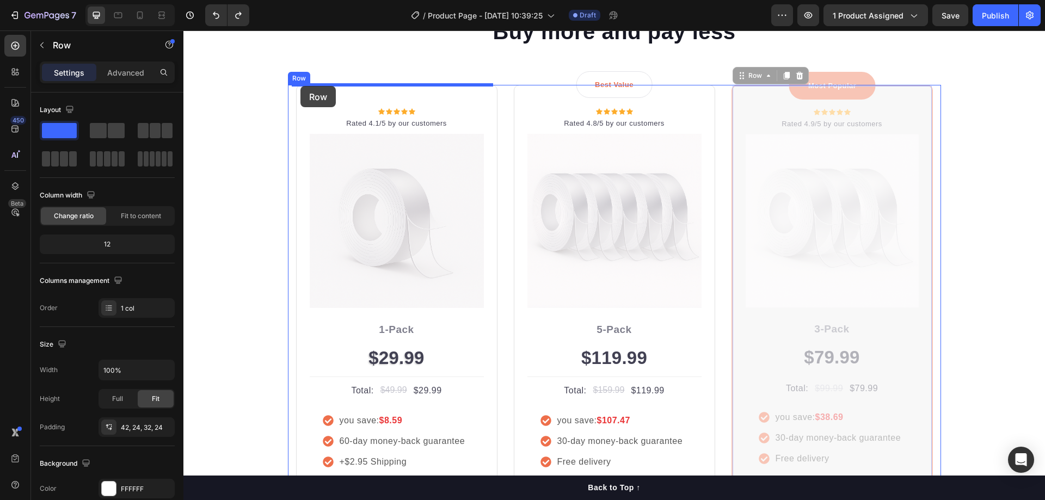
drag, startPoint x: 742, startPoint y: 76, endPoint x: 300, endPoint y: 86, distance: 441.6
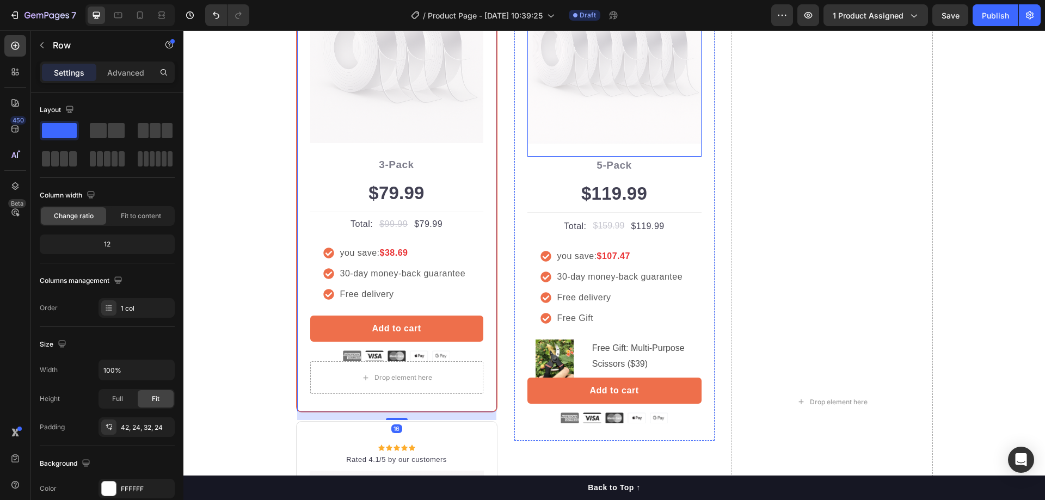
scroll to position [1988, 0]
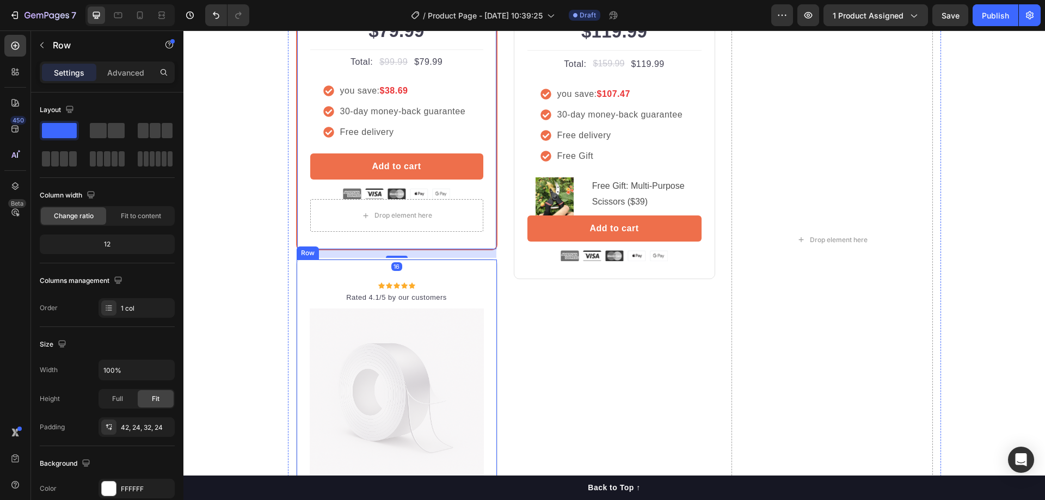
click at [474, 269] on div "Icon Icon Icon Icon Icon Icon List Hoz Rated 4.1/5 by our customers Text block …" at bounding box center [396, 490] width 201 height 463
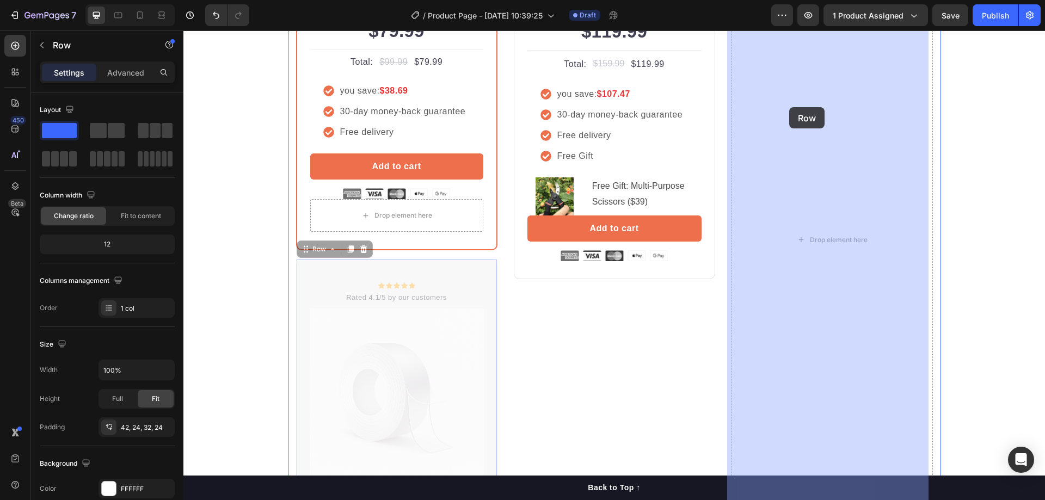
drag, startPoint x: 305, startPoint y: 249, endPoint x: 792, endPoint y: 103, distance: 507.5
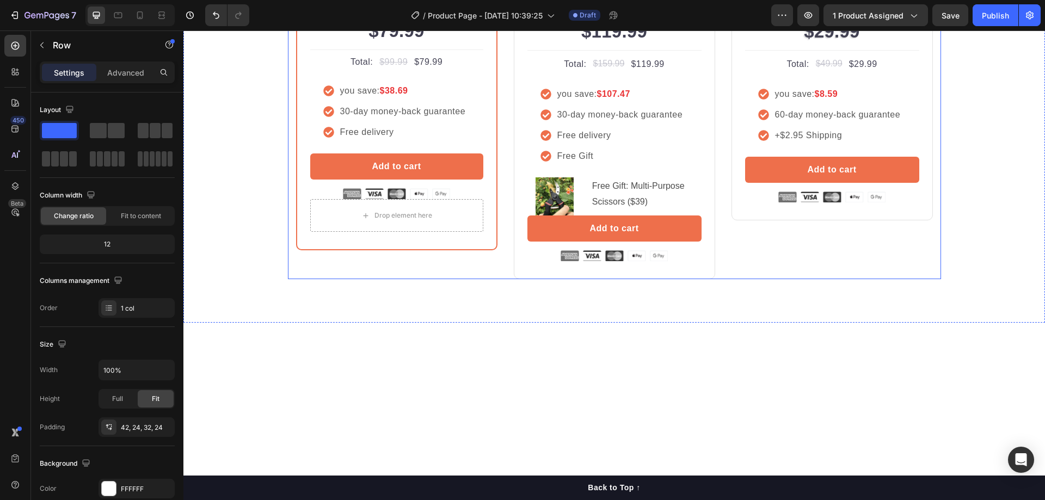
click at [773, 276] on div "Icon Icon Icon Icon Icon Icon List Hoz Rated 4.1/5 by our customers Text block …" at bounding box center [832, 19] width 201 height 522
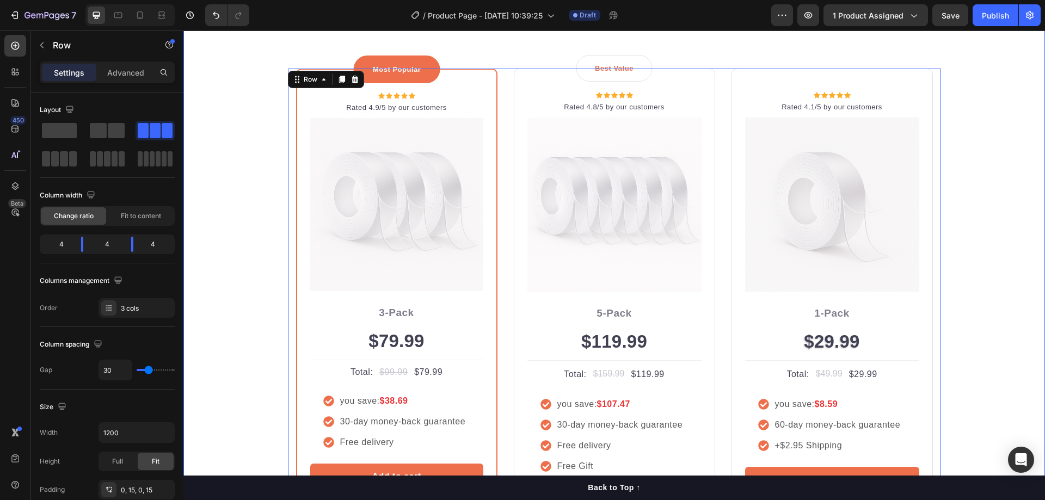
scroll to position [1607, 0]
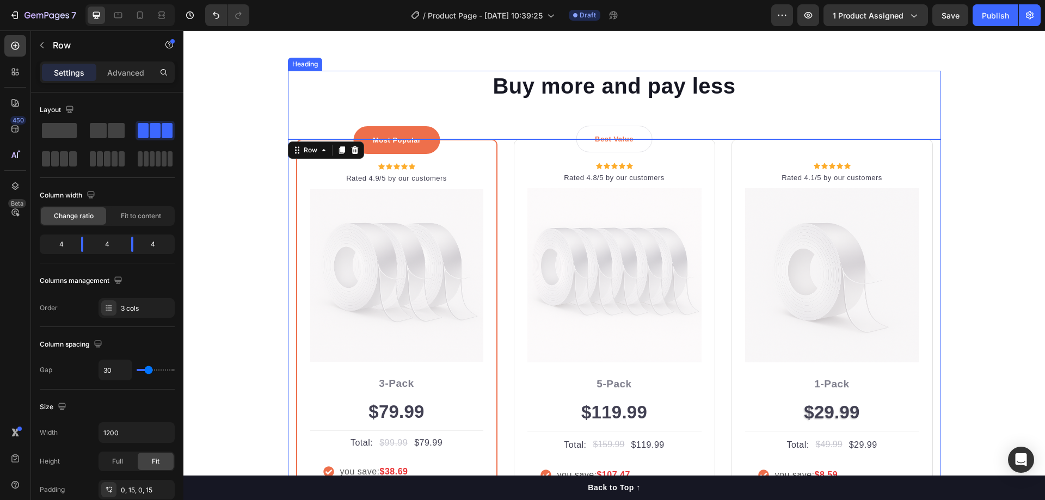
click at [863, 115] on div "Buy more and pay less Heading" at bounding box center [614, 105] width 653 height 69
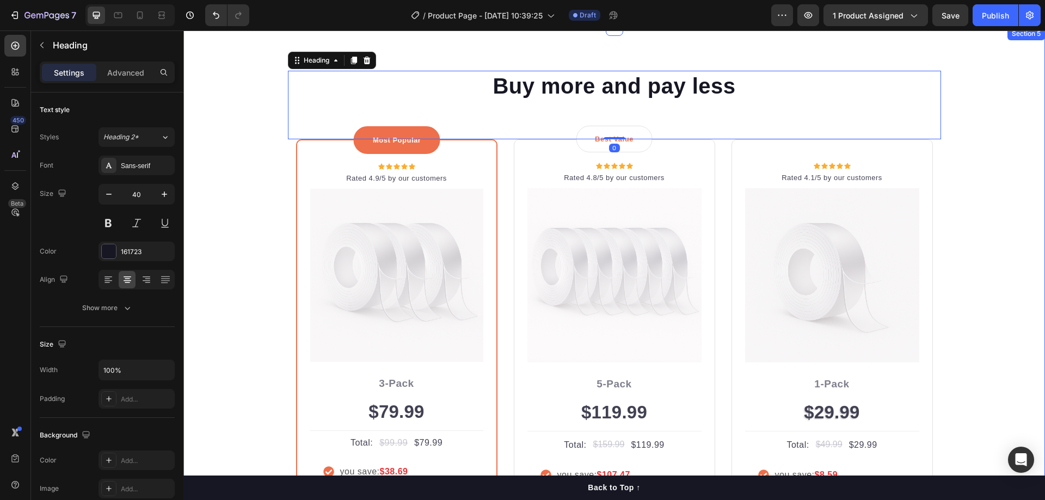
click at [966, 117] on div "Buy more and pay less Heading 0 Row Most Popular Text block Row Icon Icon Icon …" at bounding box center [614, 366] width 845 height 590
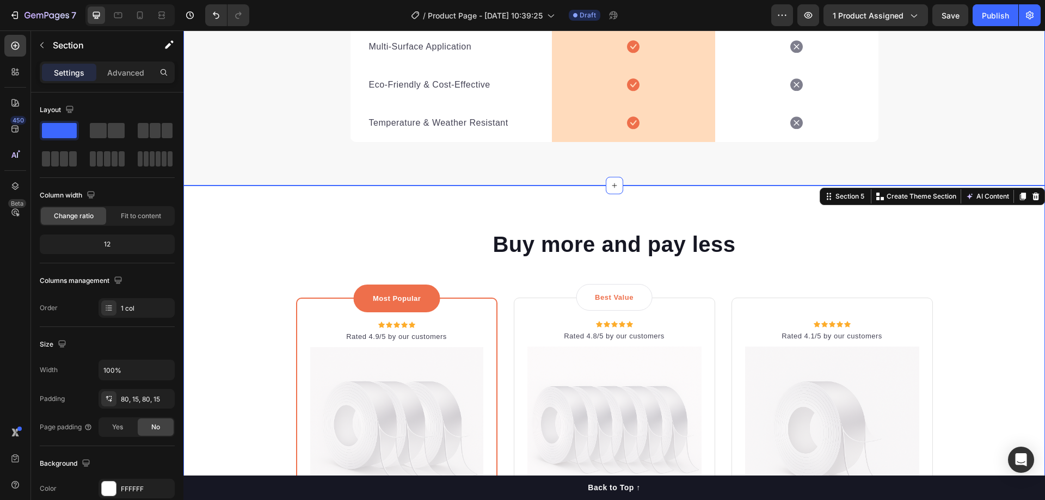
scroll to position [1431, 0]
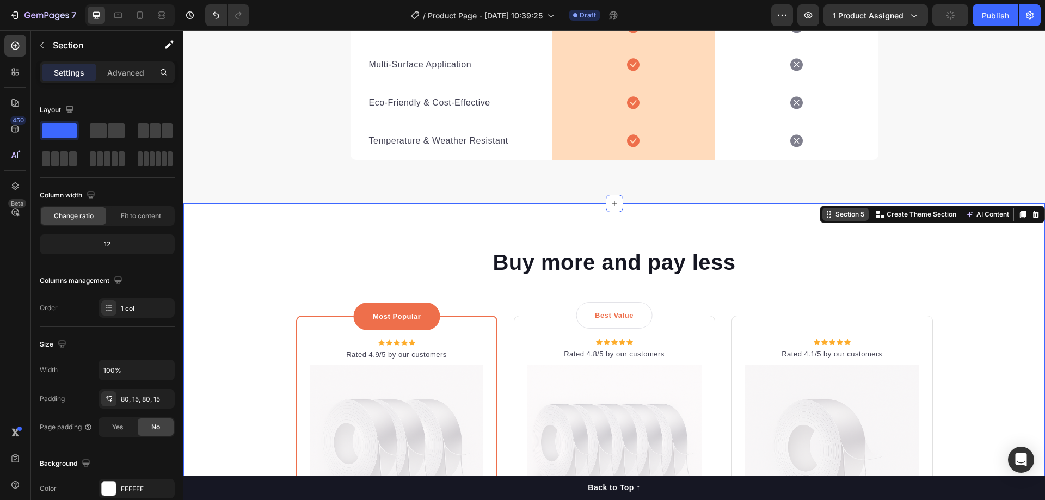
click at [833, 211] on div "Section 5" at bounding box center [849, 215] width 33 height 10
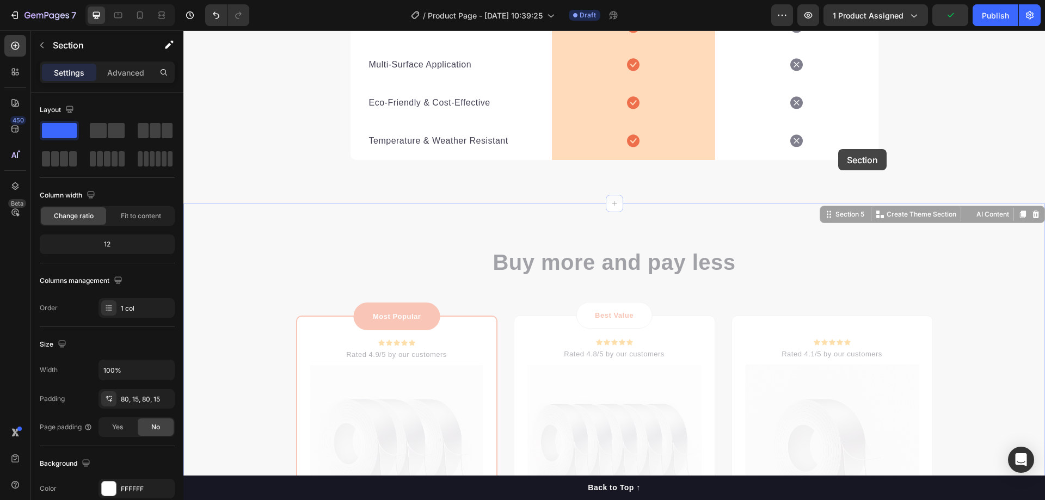
drag, startPoint x: 831, startPoint y: 216, endPoint x: 838, endPoint y: 149, distance: 67.4
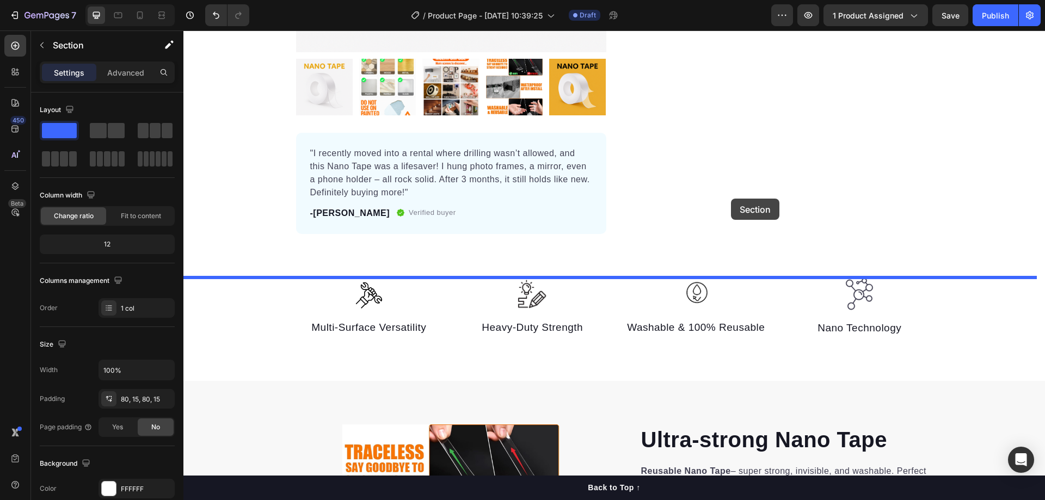
scroll to position [451, 0]
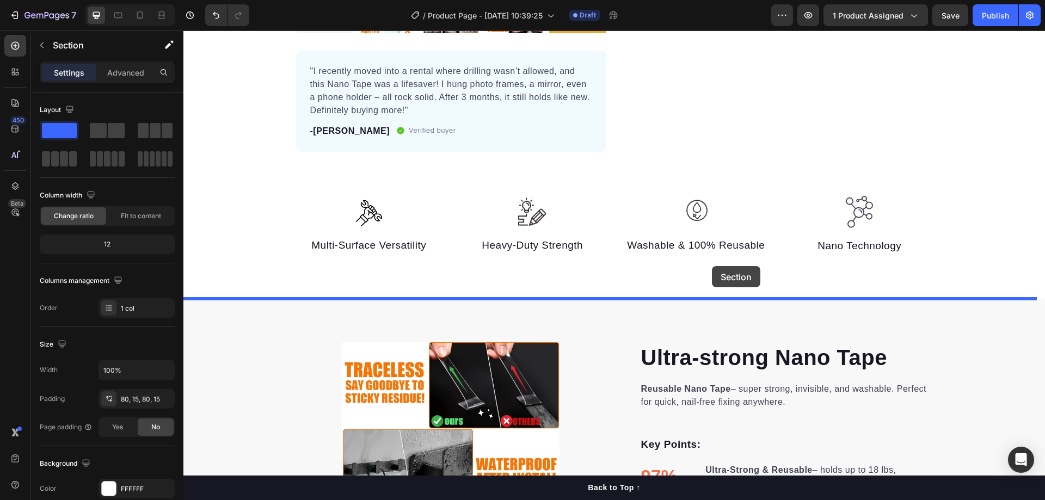
drag, startPoint x: 835, startPoint y: 192, endPoint x: 712, endPoint y: 266, distance: 143.9
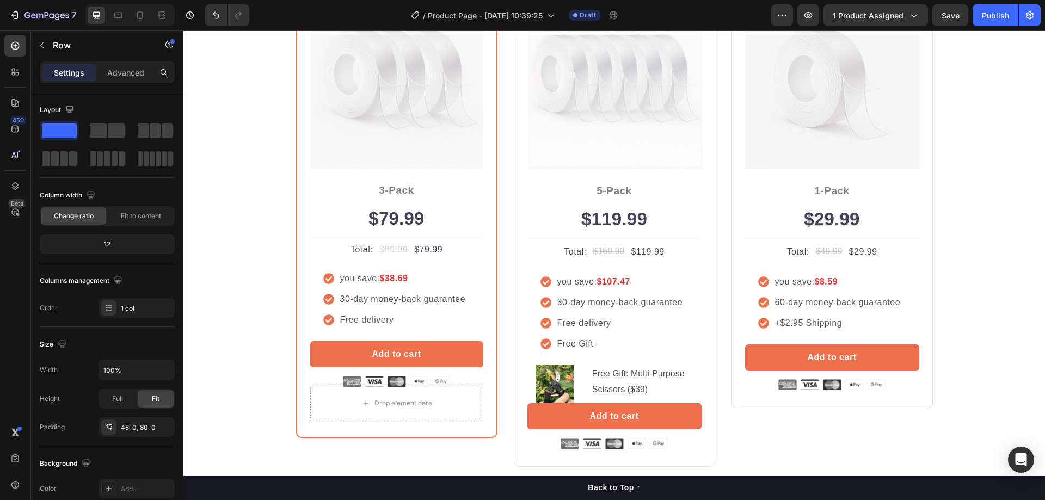
scroll to position [874, 0]
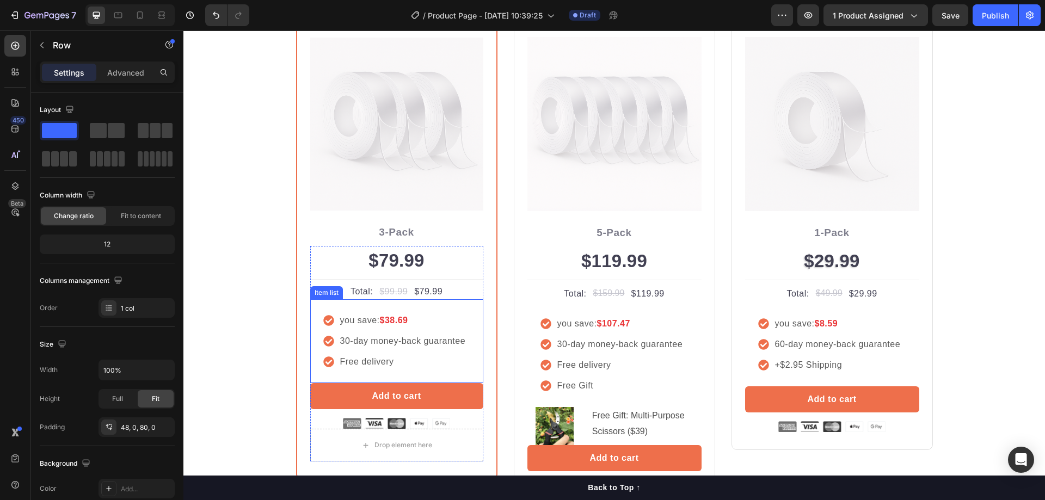
click at [361, 357] on p "Free delivery" at bounding box center [403, 361] width 126 height 13
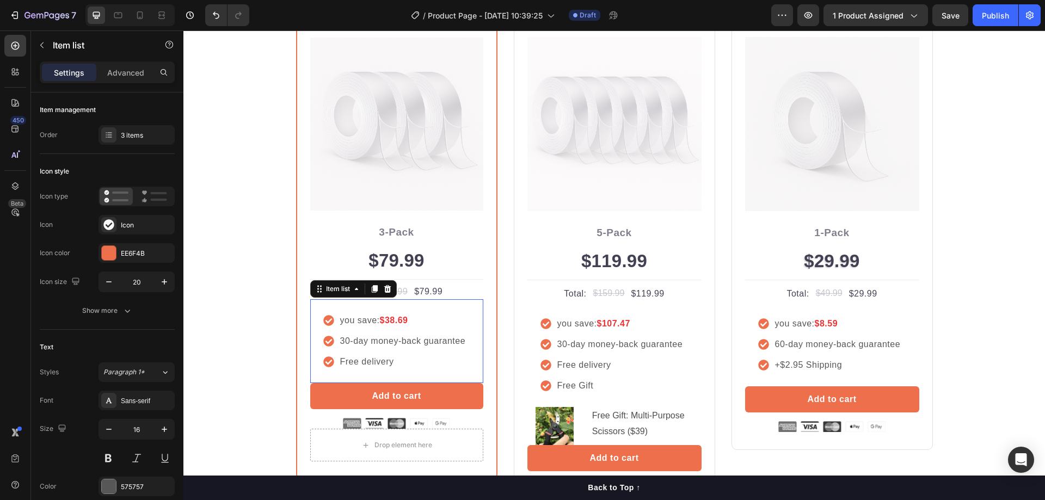
click at [361, 357] on p "Free delivery" at bounding box center [403, 361] width 126 height 13
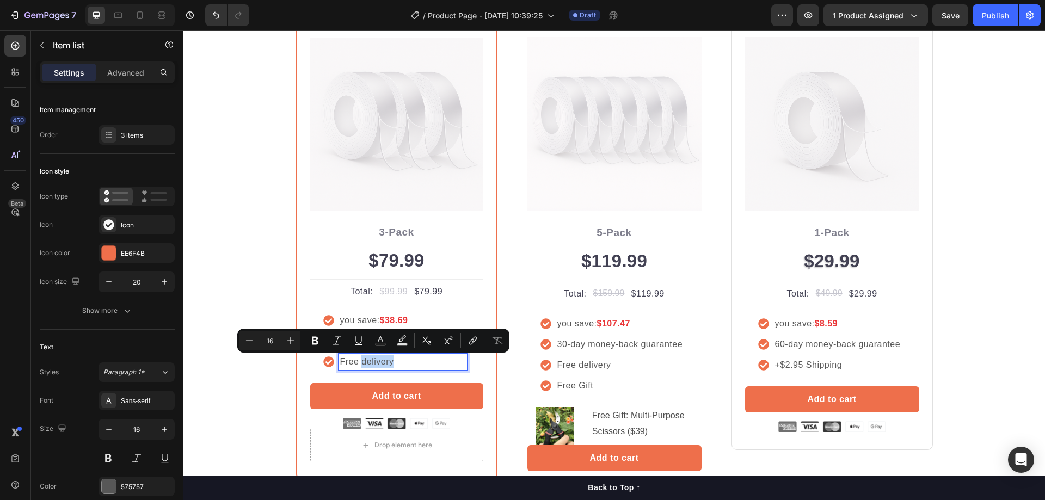
click at [363, 359] on p "Free delivery" at bounding box center [403, 361] width 126 height 13
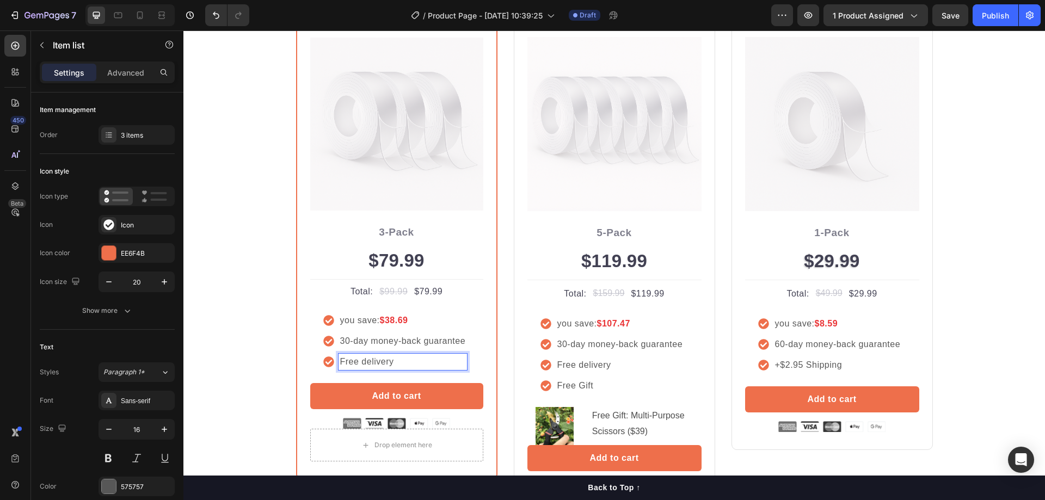
click at [342, 362] on p "Free delivery" at bounding box center [403, 361] width 126 height 13
click at [375, 357] on p "Free delivery" at bounding box center [403, 361] width 126 height 13
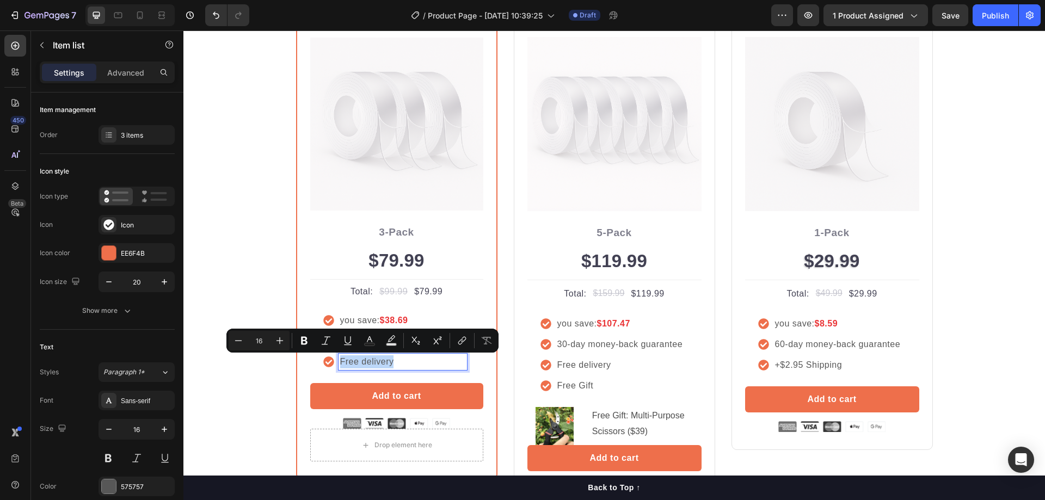
copy p "Free delivery"
click at [802, 363] on p "+$2.95 Shipping" at bounding box center [838, 365] width 126 height 13
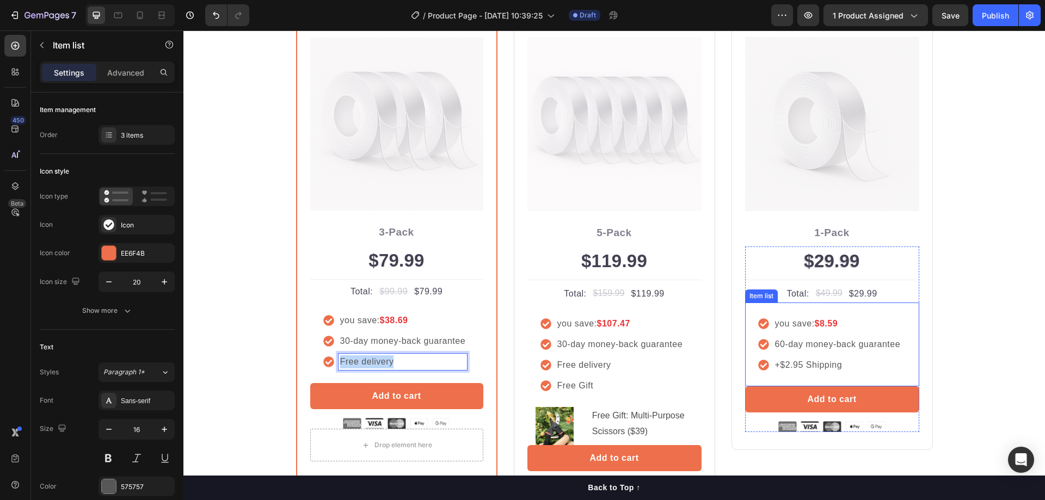
click at [802, 363] on p "+$2.95 Shipping" at bounding box center [838, 365] width 126 height 13
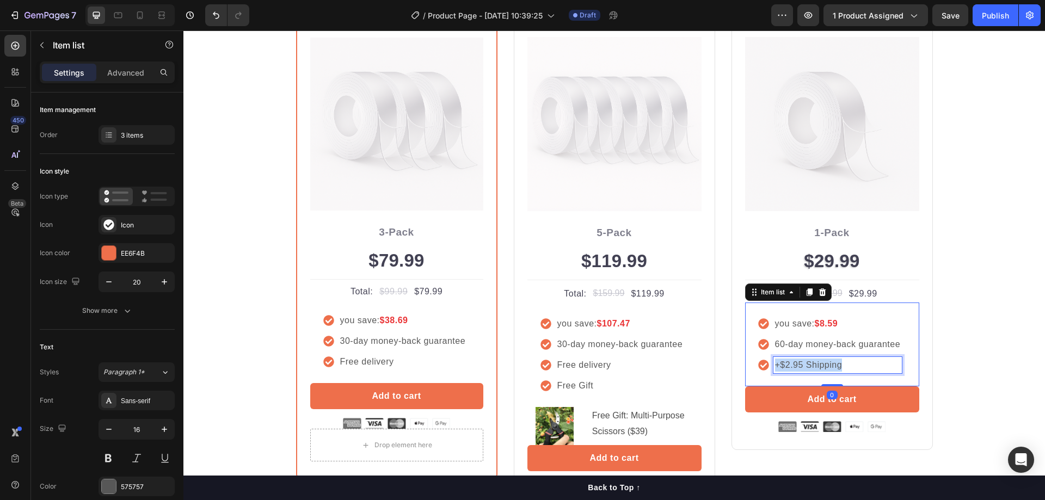
click at [802, 363] on p "+$2.95 Shipping" at bounding box center [838, 365] width 126 height 13
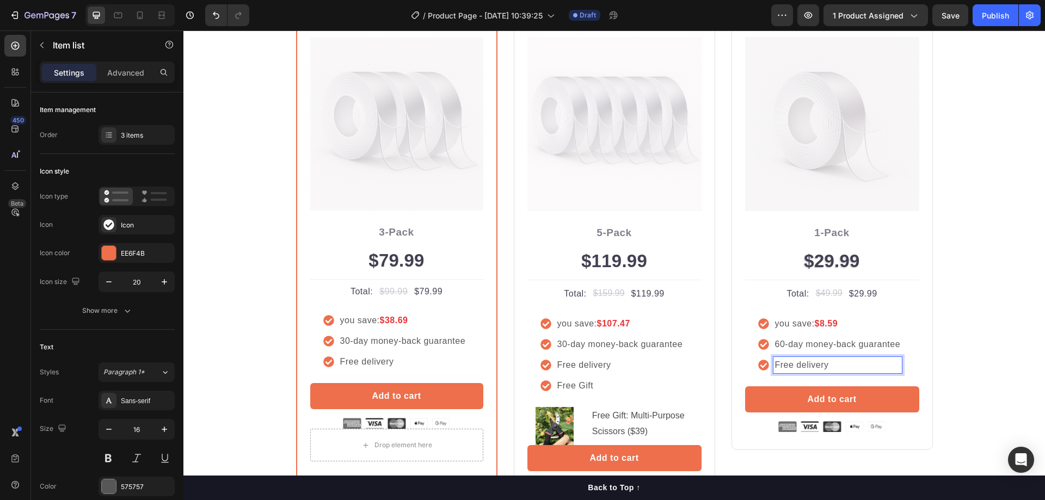
click at [775, 366] on p "Free delivery" at bounding box center [838, 365] width 126 height 13
click at [761, 365] on icon at bounding box center [763, 365] width 11 height 11
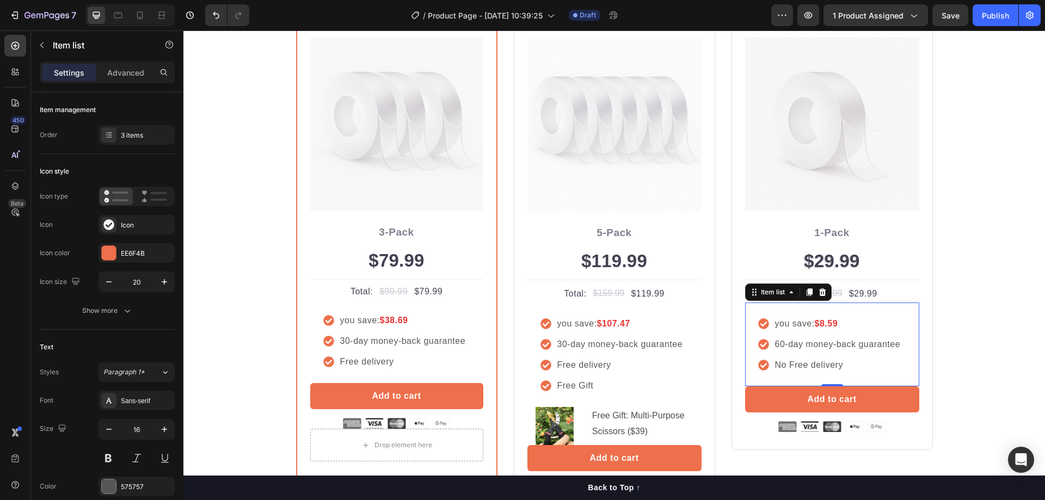
click at [761, 365] on icon at bounding box center [763, 365] width 11 height 11
click at [777, 366] on p "No Free delivery" at bounding box center [838, 365] width 126 height 13
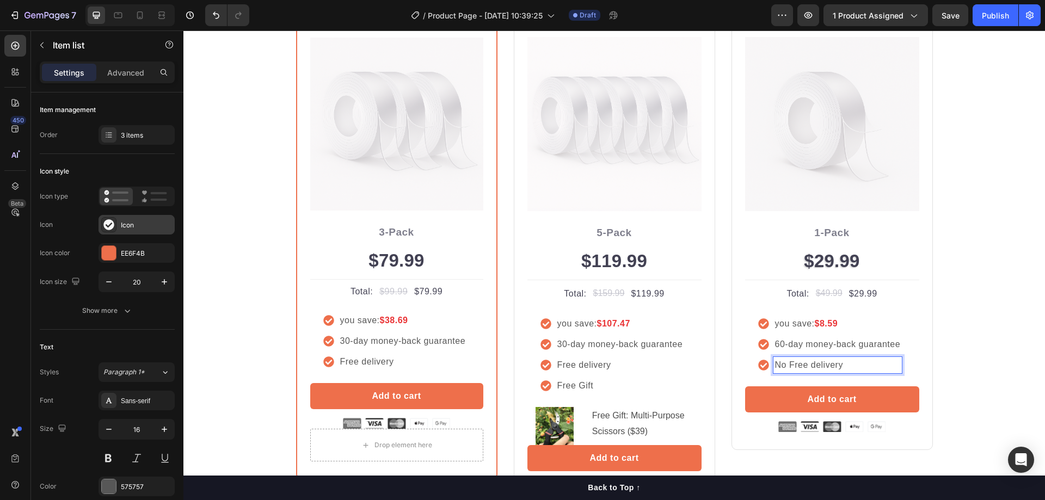
click at [145, 228] on div "Icon" at bounding box center [146, 225] width 51 height 10
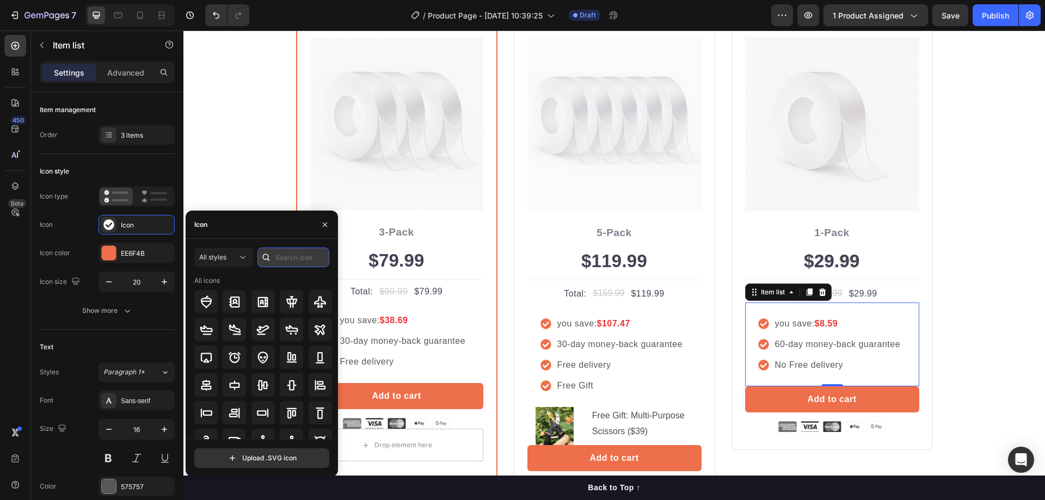
click at [282, 262] on input "text" at bounding box center [293, 258] width 72 height 20
click at [235, 327] on icon at bounding box center [234, 329] width 13 height 13
type input "can"
click at [760, 370] on icon at bounding box center [763, 365] width 10 height 10
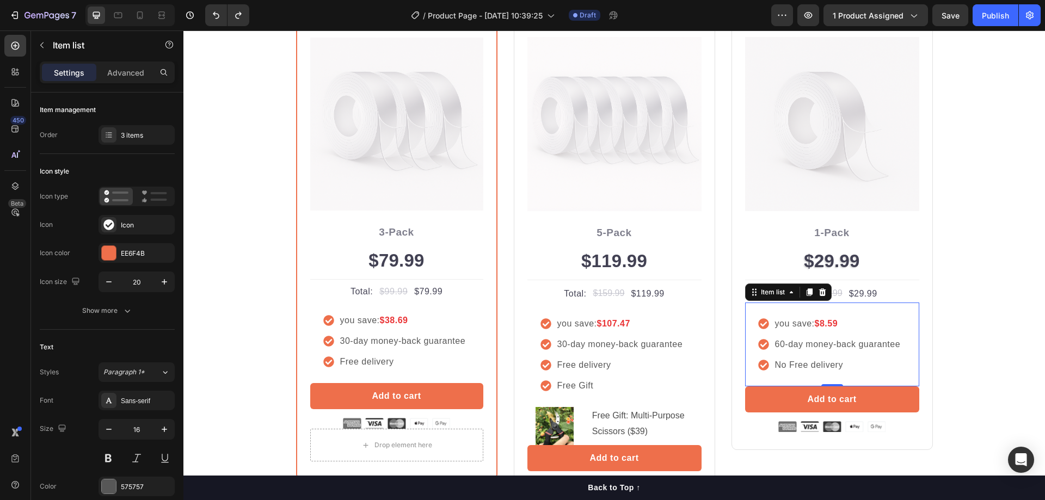
click at [761, 366] on icon at bounding box center [763, 365] width 10 height 10
click at [946, 372] on div "Buy more and pay less Heading Row Most Popular Text block Row Icon Icon Icon Ic…" at bounding box center [614, 214] width 845 height 590
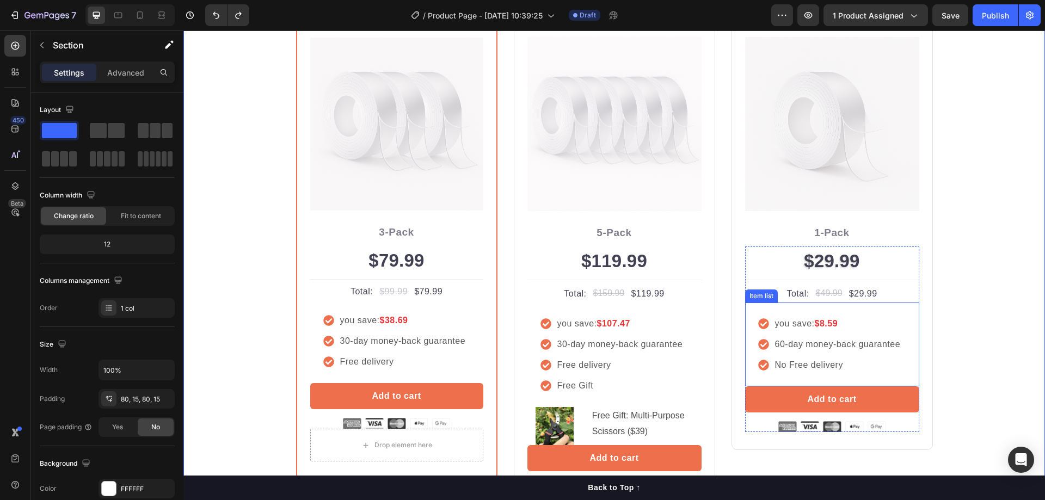
click at [829, 364] on p "No Free delivery" at bounding box center [838, 365] width 126 height 13
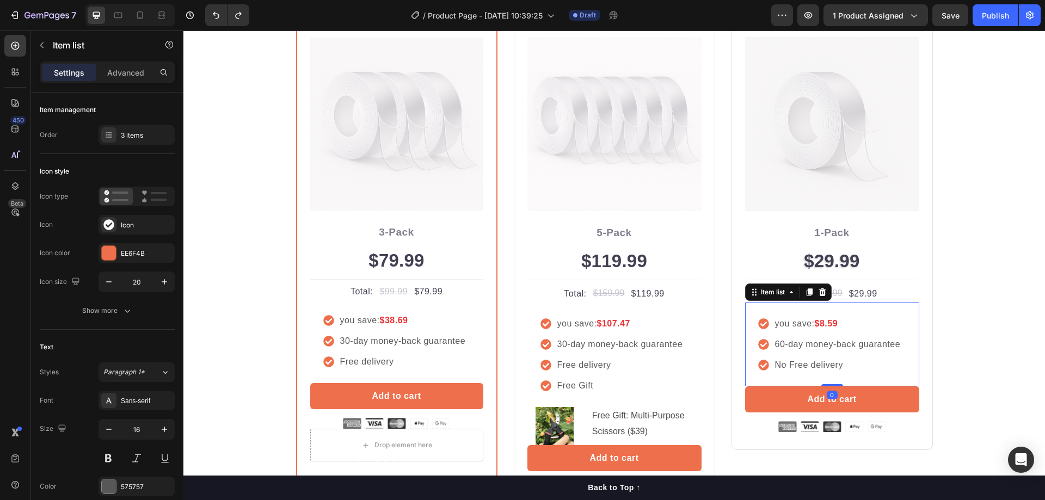
click at [761, 363] on icon at bounding box center [763, 365] width 10 height 10
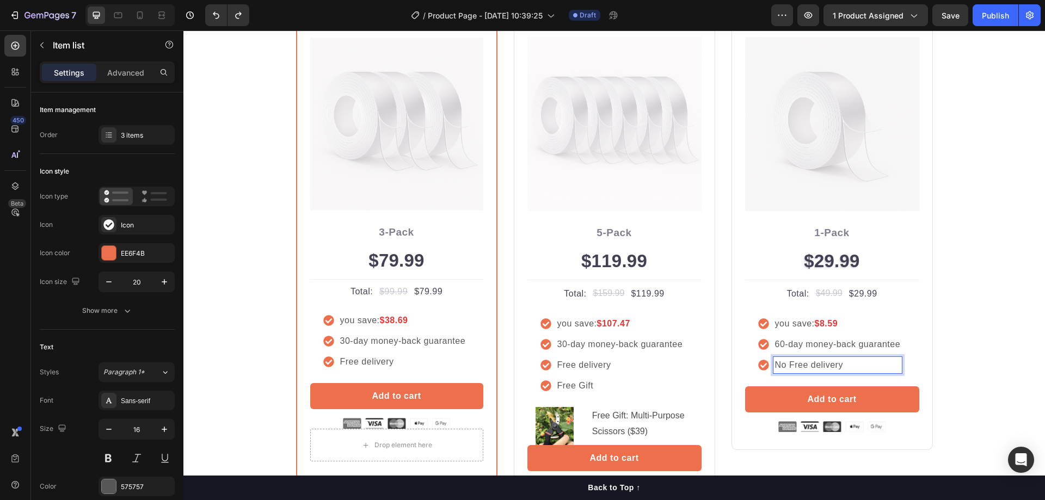
click at [758, 367] on icon at bounding box center [763, 365] width 10 height 10
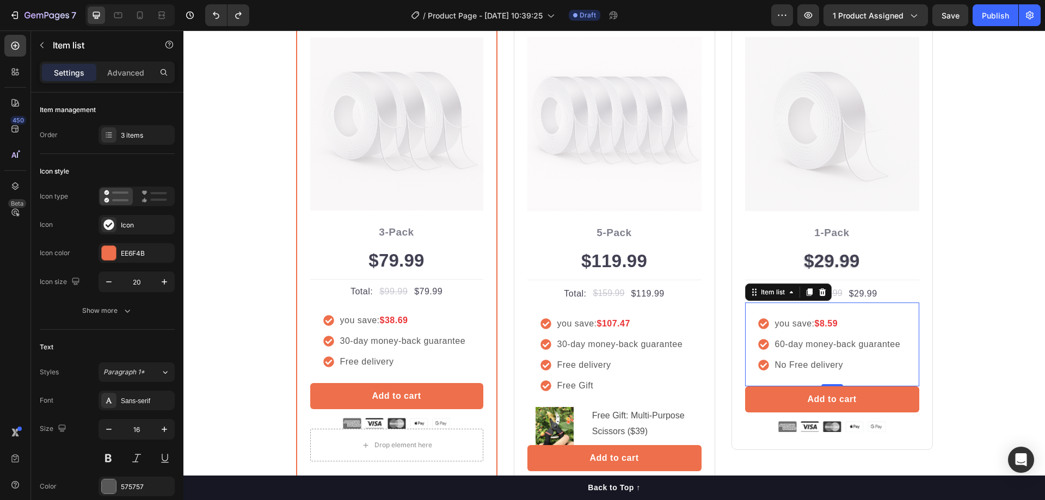
click at [781, 363] on p "No Free delivery" at bounding box center [838, 365] width 126 height 13
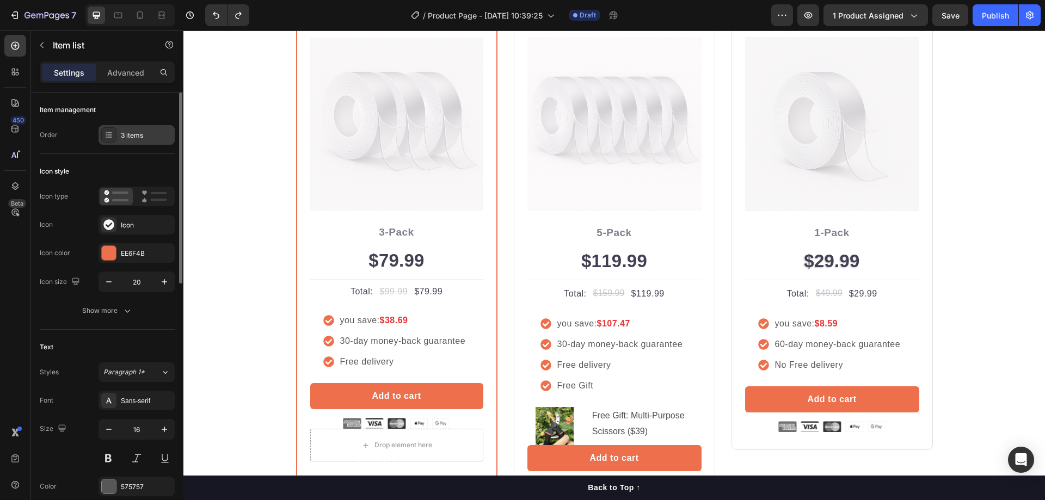
click at [143, 143] on div "3 items" at bounding box center [137, 135] width 76 height 20
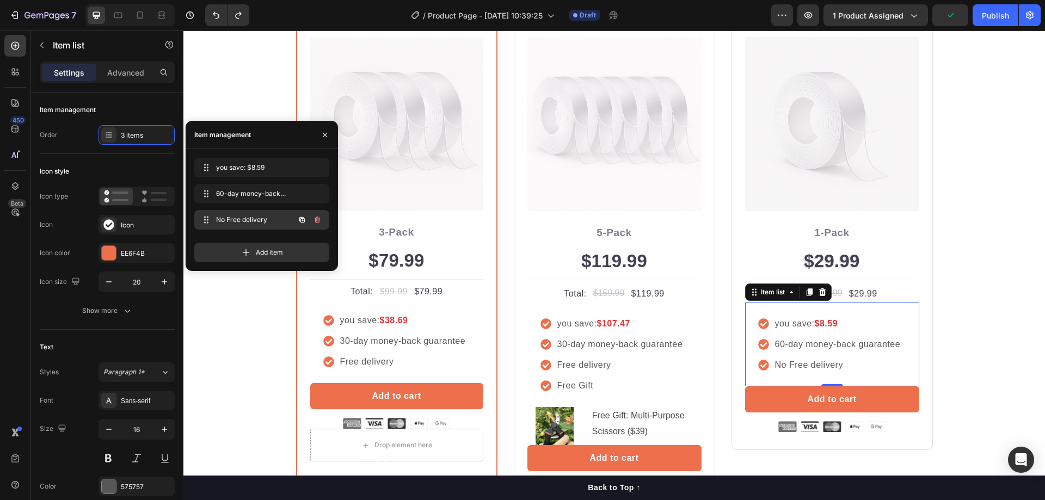
click at [232, 219] on span "No Free delivery" at bounding box center [247, 220] width 62 height 10
click at [210, 219] on span at bounding box center [206, 219] width 15 height 15
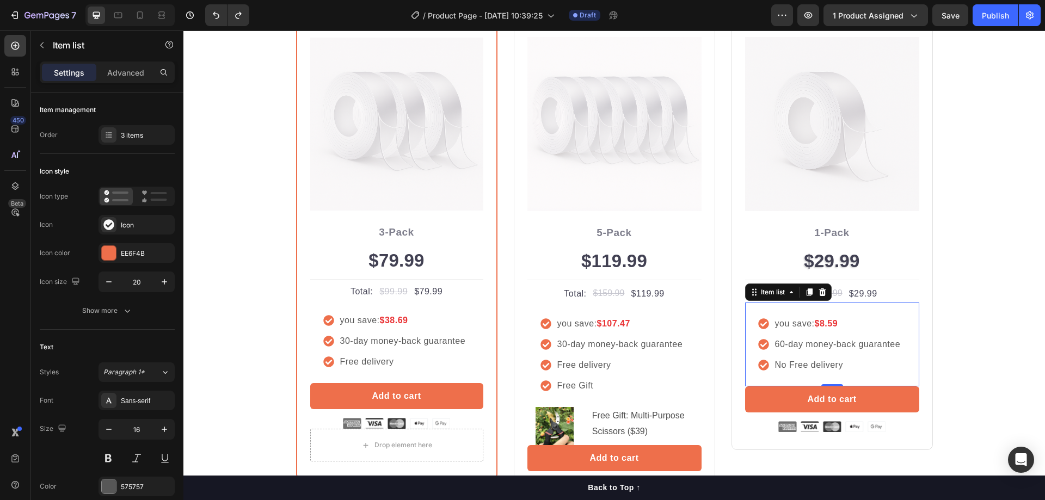
click at [761, 365] on icon at bounding box center [763, 365] width 11 height 11
click at [765, 363] on div "No Free delivery" at bounding box center [830, 365] width 144 height 16
click at [787, 365] on p "No Free delivery" at bounding box center [838, 365] width 126 height 13
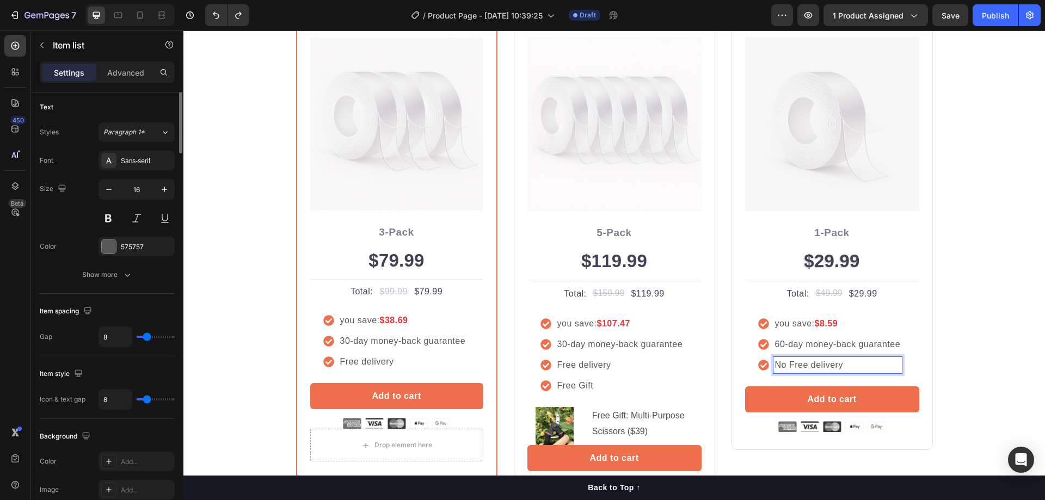
scroll to position [0, 0]
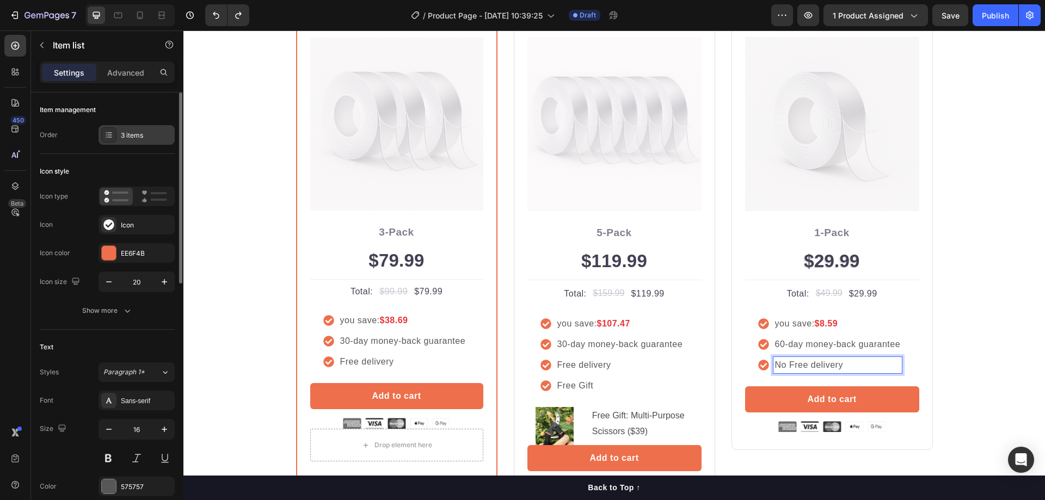
click at [138, 137] on div "3 items" at bounding box center [146, 136] width 51 height 10
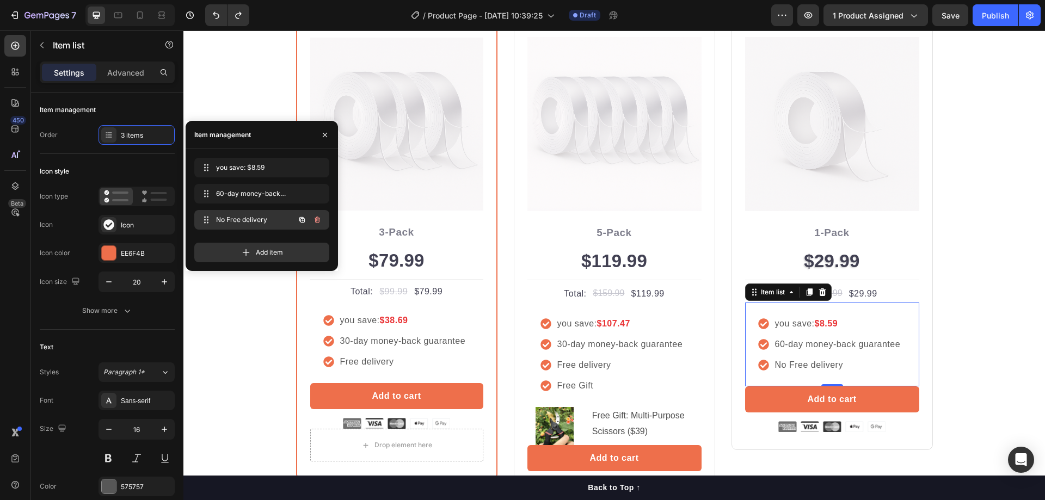
click at [225, 216] on span "No Free delivery" at bounding box center [247, 220] width 62 height 10
click at [208, 224] on icon at bounding box center [205, 220] width 9 height 9
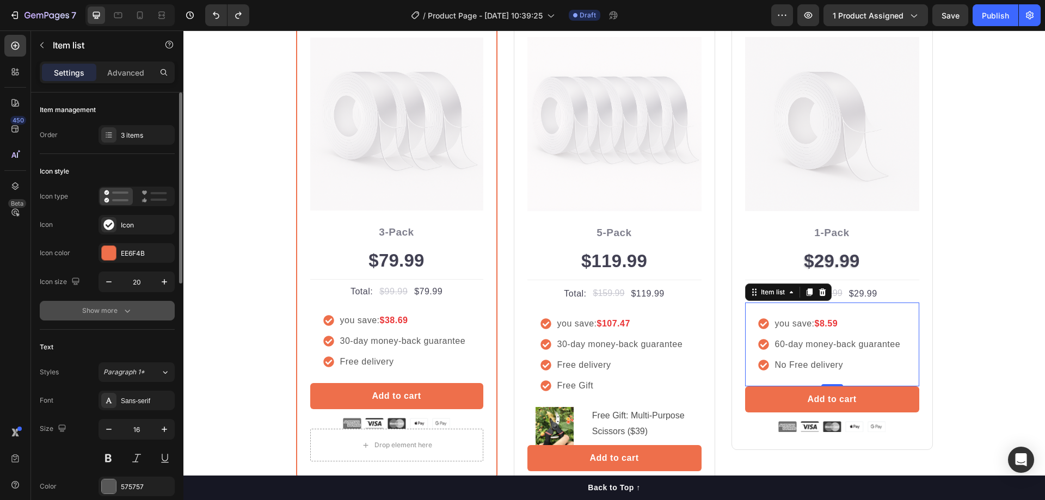
click at [115, 311] on div "Show more" at bounding box center [107, 310] width 51 height 11
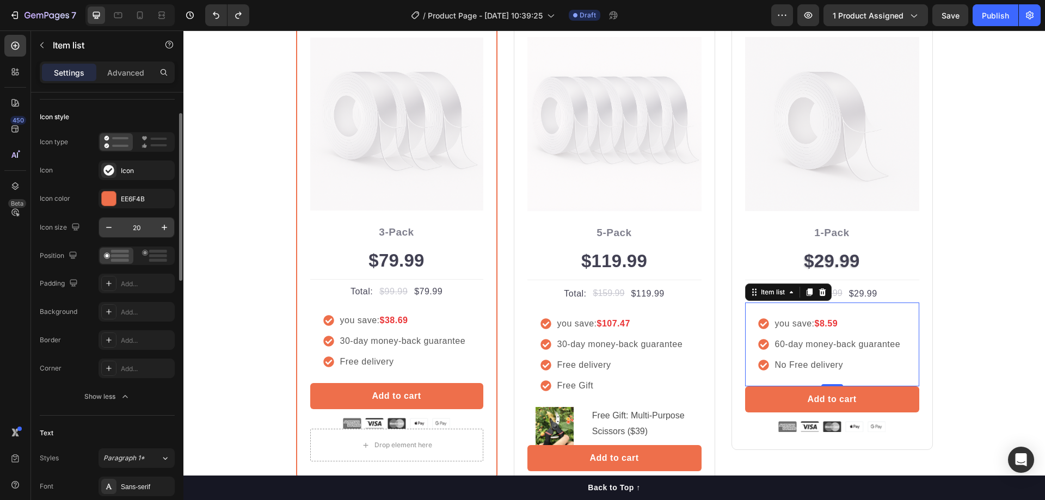
scroll to position [109, 0]
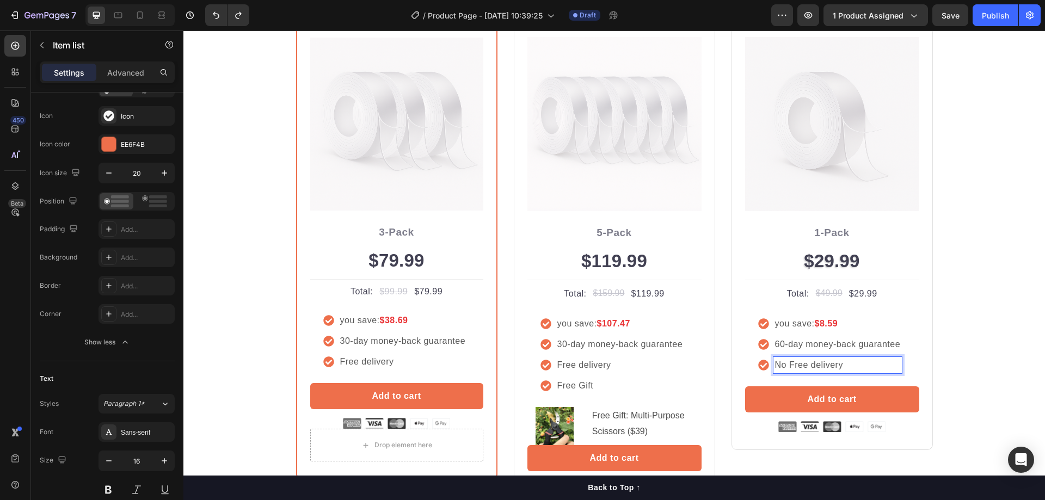
click at [753, 370] on div "you save: $8.59 60-day money-back guarantee No Free delivery" at bounding box center [832, 345] width 174 height 84
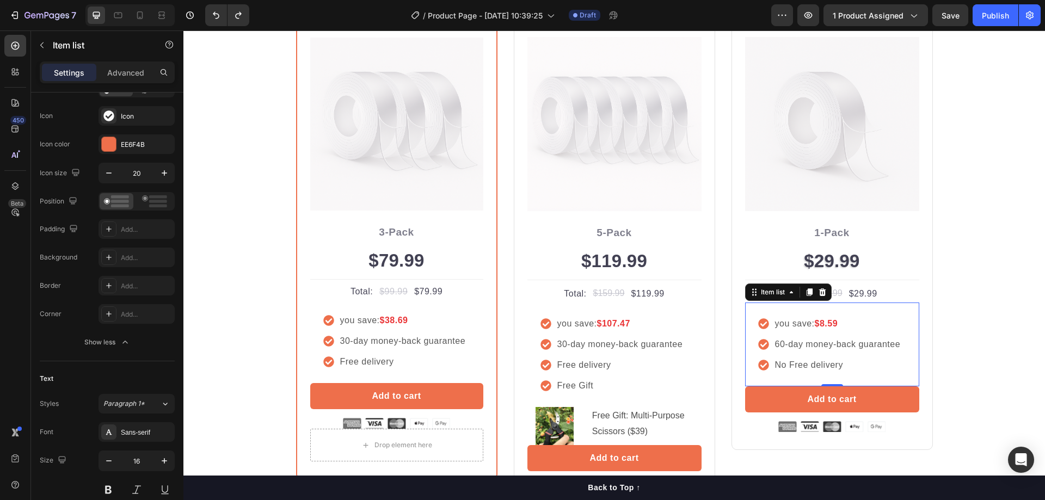
click at [760, 368] on icon at bounding box center [763, 365] width 10 height 10
click at [761, 367] on icon at bounding box center [763, 365] width 10 height 10
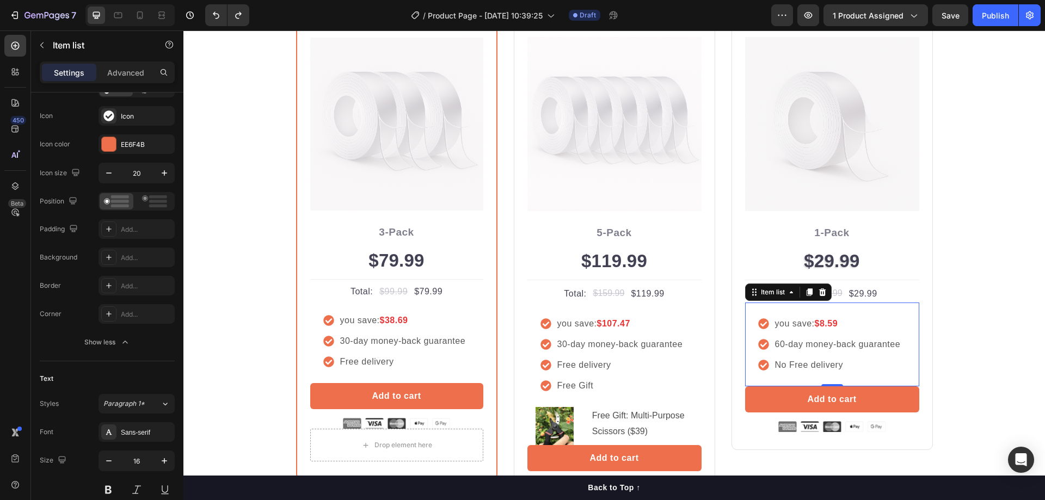
click at [761, 367] on icon at bounding box center [763, 365] width 10 height 10
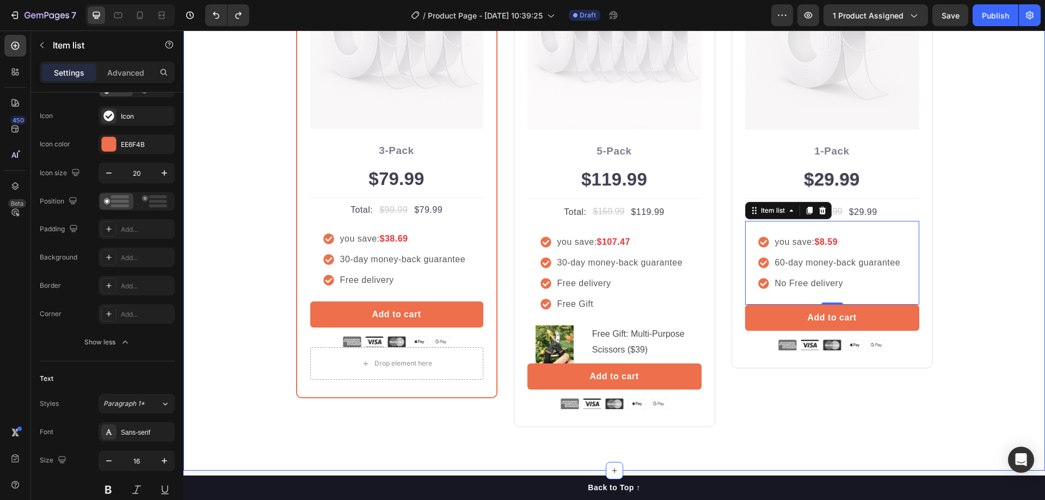
scroll to position [983, 0]
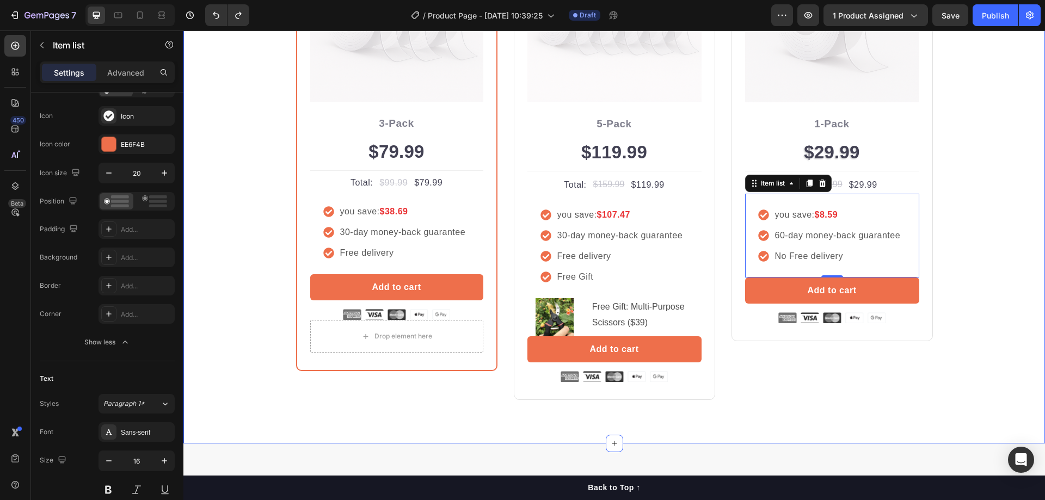
click at [995, 239] on div "Buy more and pay less Heading Row Most Popular Text block Row Icon Icon Icon Ic…" at bounding box center [614, 106] width 845 height 590
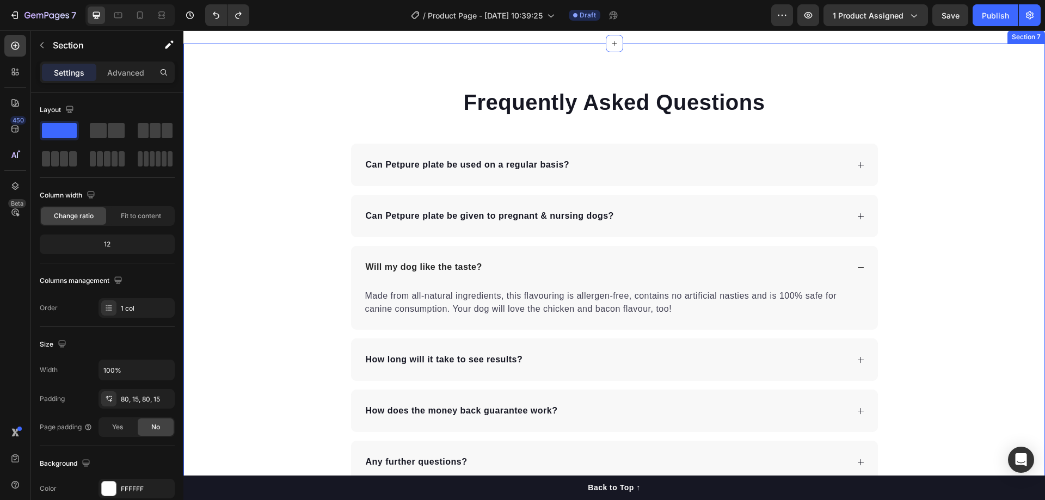
scroll to position [2888, 0]
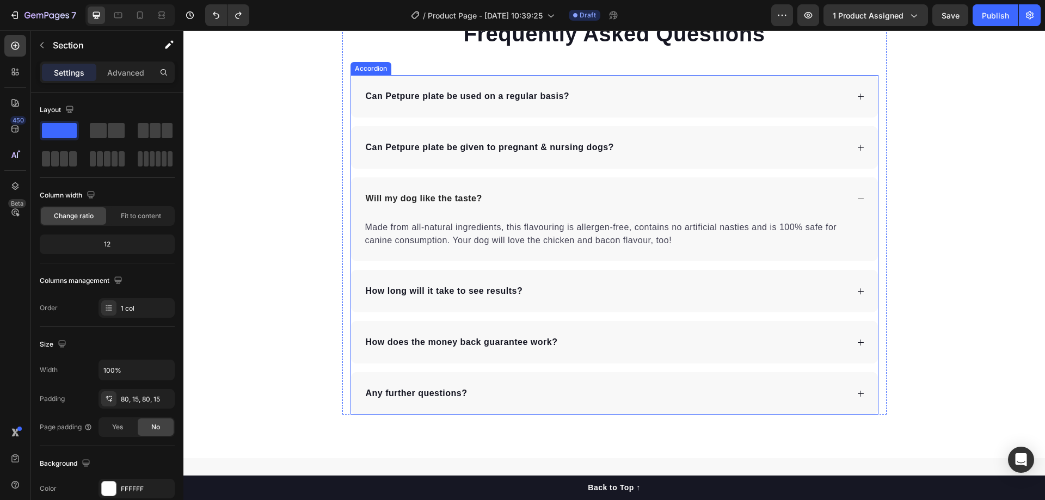
click at [463, 96] on p "Can Petpure plate be used on a regular basis?" at bounding box center [468, 96] width 204 height 13
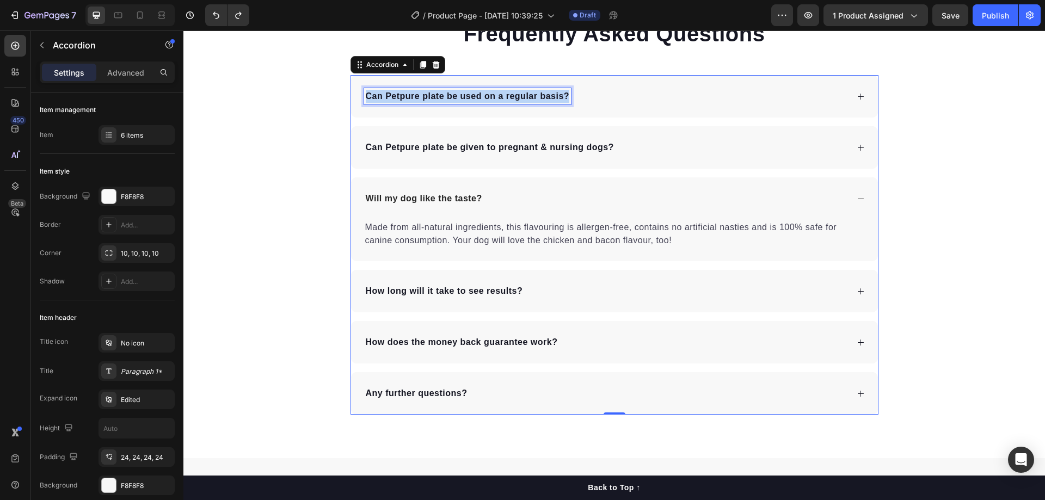
click at [463, 96] on p "Can Petpure plate be used on a regular basis?" at bounding box center [468, 96] width 204 height 13
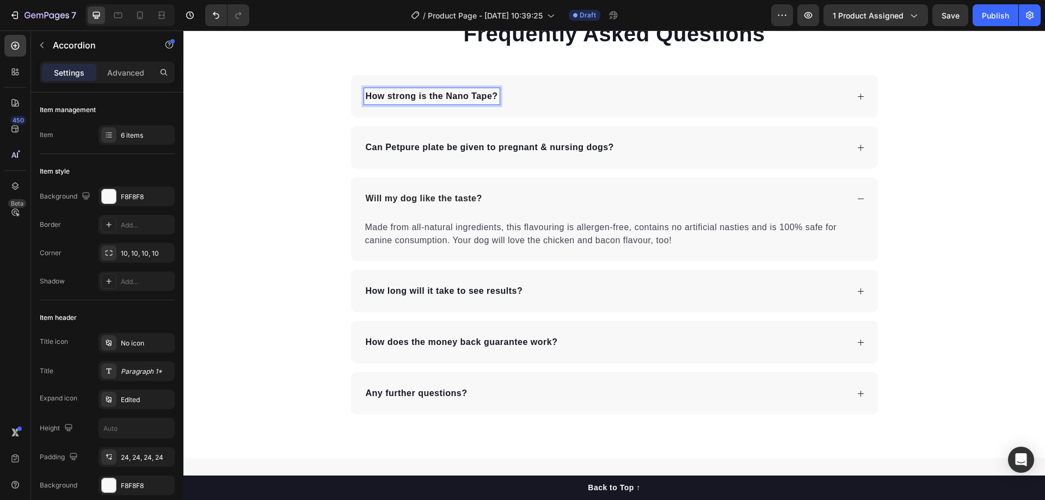
click at [432, 145] on p "Can Petpure plate be given to pregnant & nursing dogs?" at bounding box center [490, 147] width 248 height 13
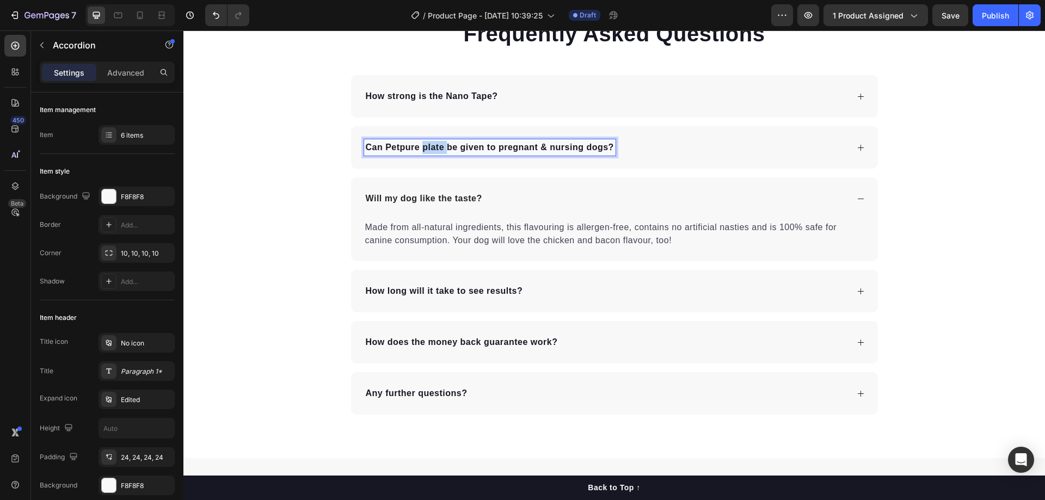
click at [432, 145] on p "Can Petpure plate be given to pregnant & nursing dogs?" at bounding box center [490, 147] width 248 height 13
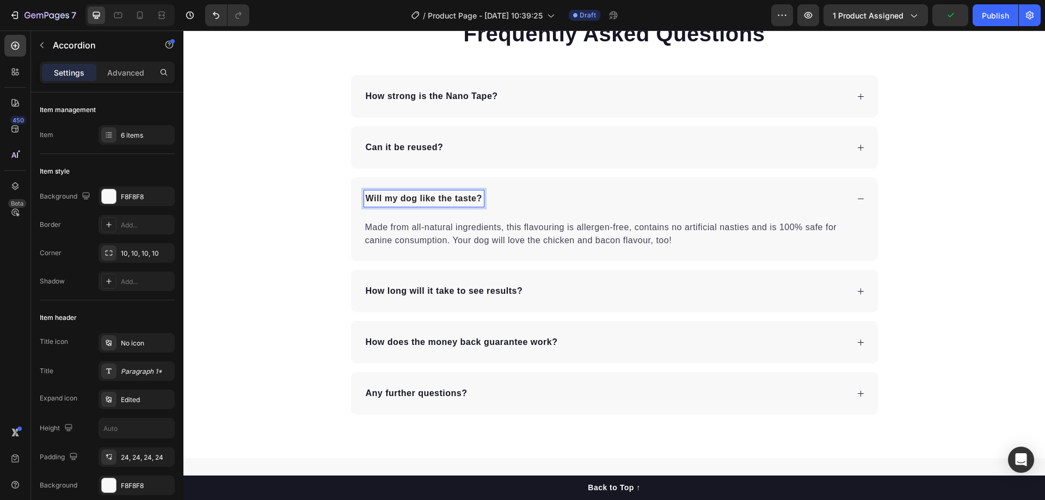
click at [421, 197] on p "Will my dog like the taste?" at bounding box center [424, 198] width 116 height 13
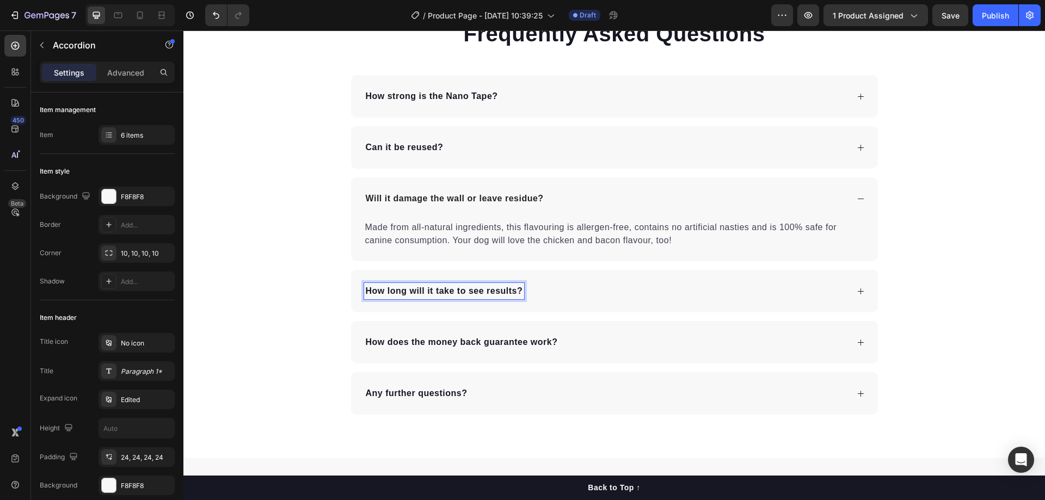
click at [414, 292] on p "How long will it take to see results?" at bounding box center [444, 291] width 157 height 13
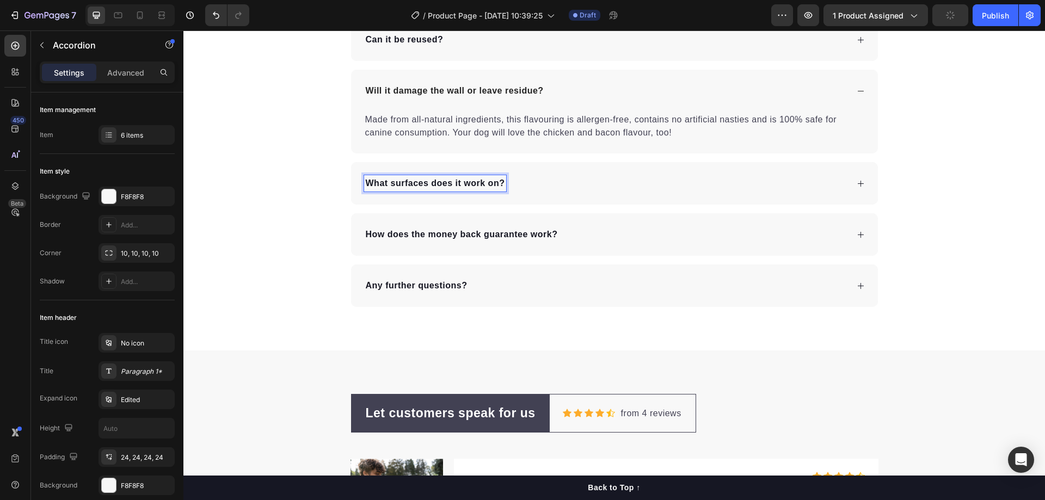
scroll to position [2997, 0]
click at [455, 236] on p "How does the money back guarantee work?" at bounding box center [462, 233] width 192 height 13
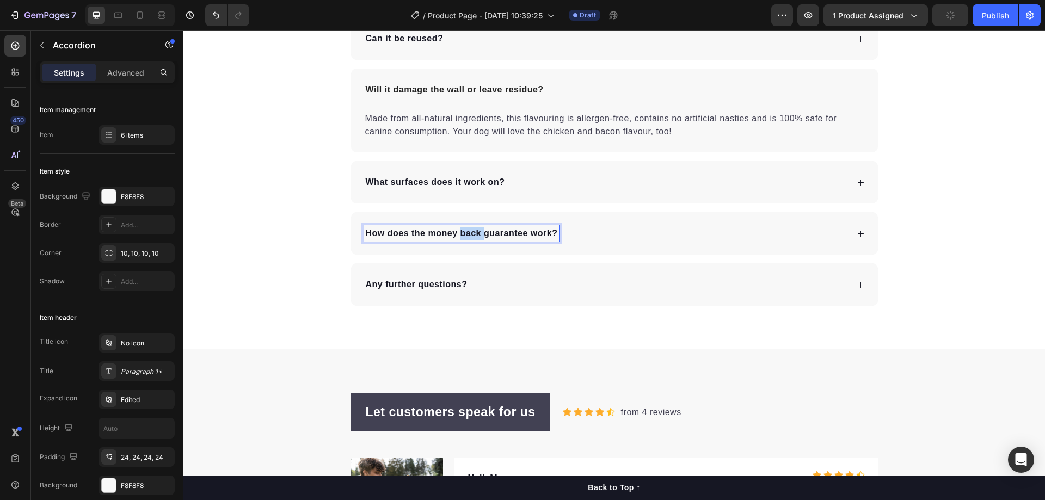
click at [455, 236] on p "How does the money back guarantee work?" at bounding box center [462, 233] width 192 height 13
click at [409, 238] on p "Is it safe for outdoor use?" at bounding box center [423, 233] width 114 height 13
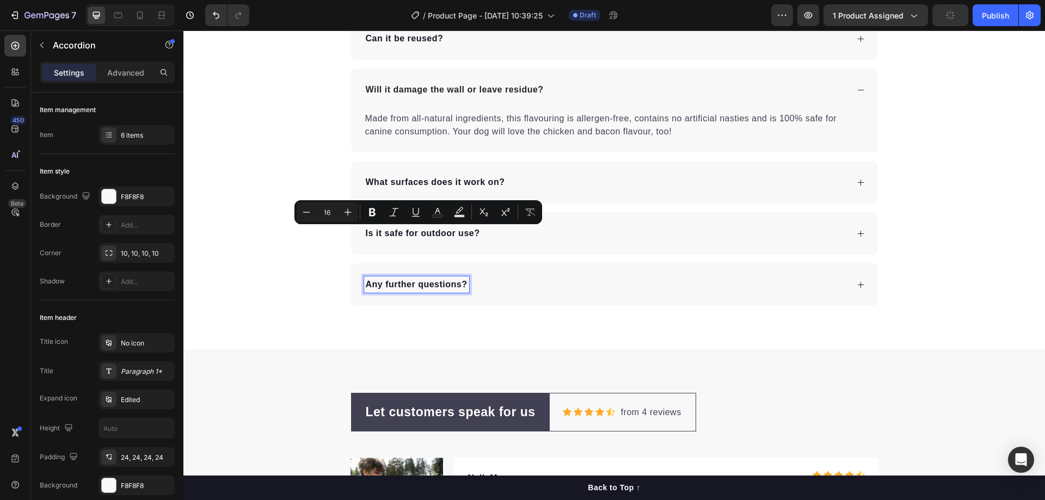
click at [409, 284] on p "Any further questions?" at bounding box center [417, 284] width 102 height 13
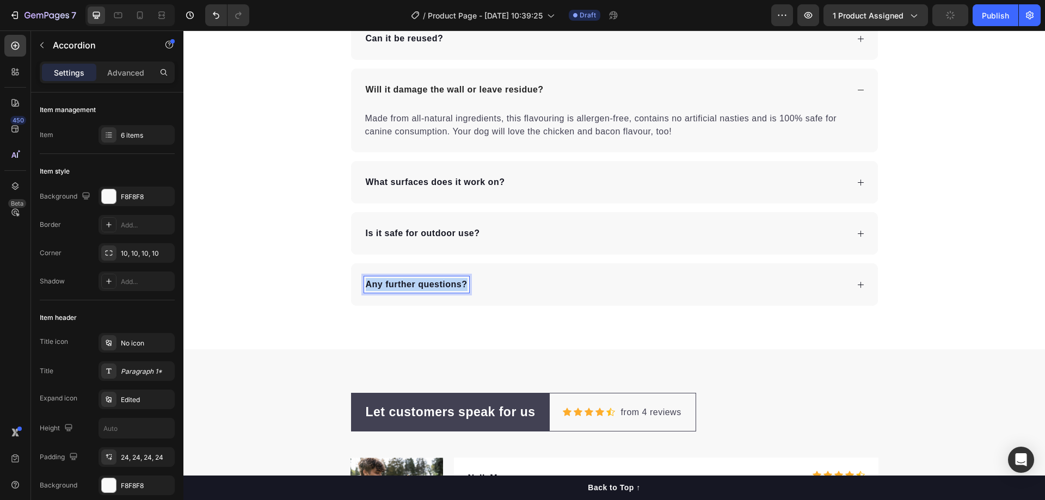
click at [409, 284] on p "Any further questions?" at bounding box center [417, 284] width 102 height 13
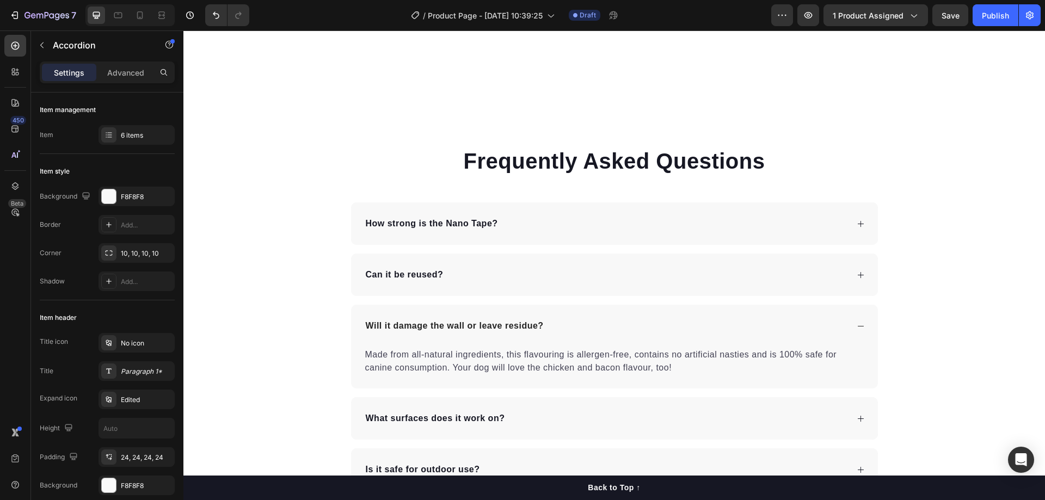
scroll to position [2859, 0]
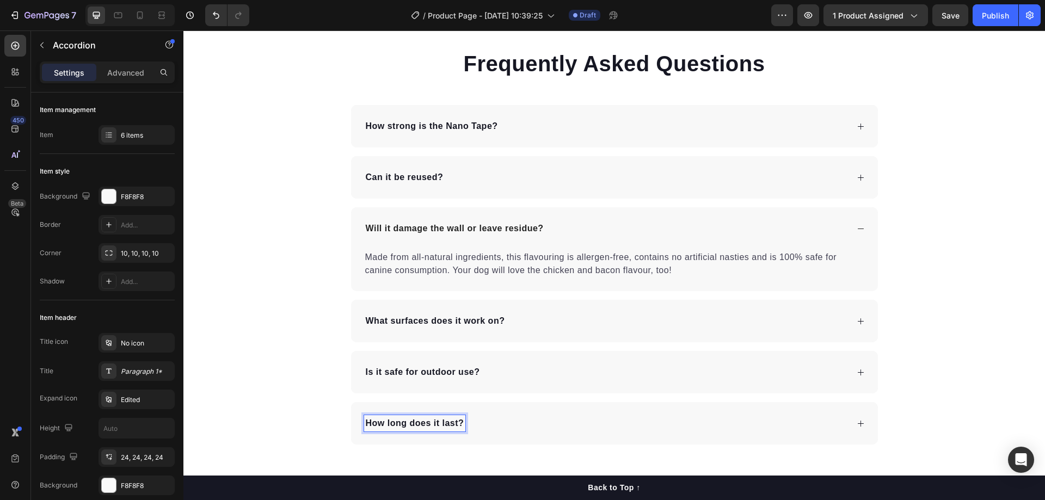
click at [591, 122] on div "How strong is the Nano Tape?" at bounding box center [606, 126] width 484 height 16
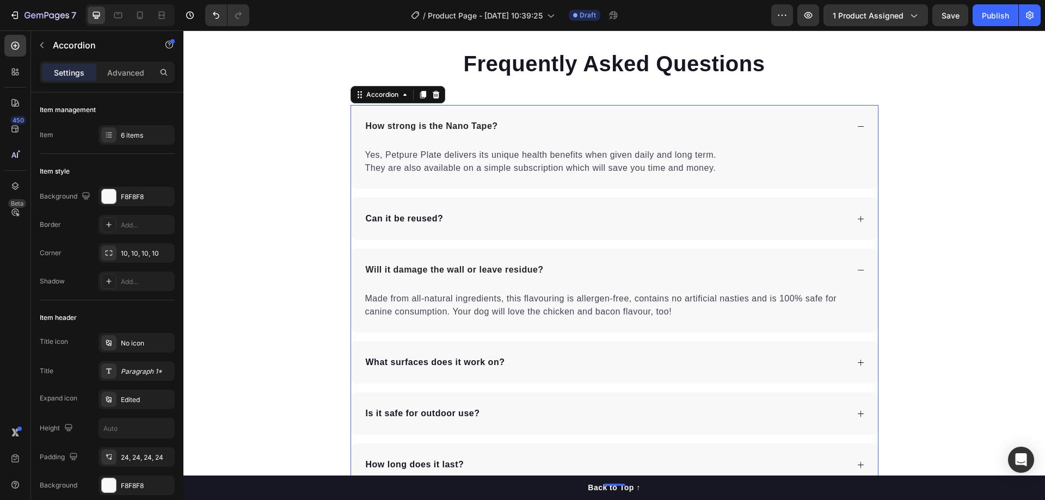
click at [455, 158] on p "Yes, Petpure Plate delivers its unique health benefits when given daily and lon…" at bounding box center [614, 162] width 499 height 26
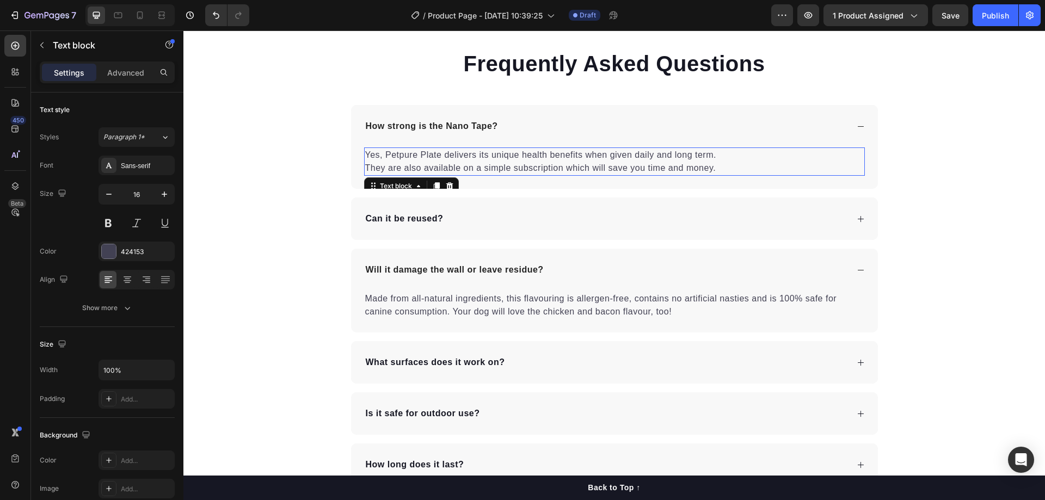
click at [455, 158] on p "Yes, Petpure Plate delivers its unique health benefits when given daily and lon…" at bounding box center [614, 162] width 499 height 26
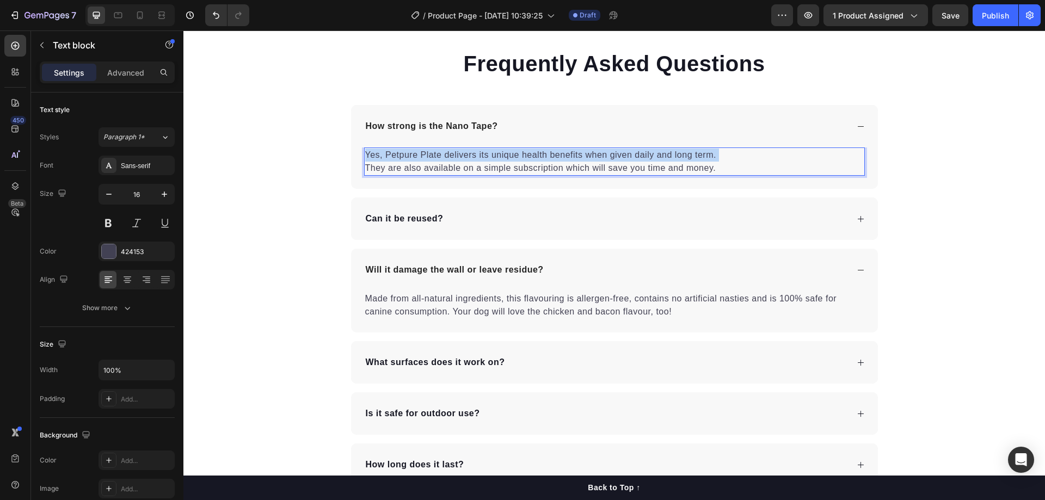
click at [455, 158] on p "Yes, Petpure Plate delivers its unique health benefits when given daily and lon…" at bounding box center [614, 162] width 499 height 26
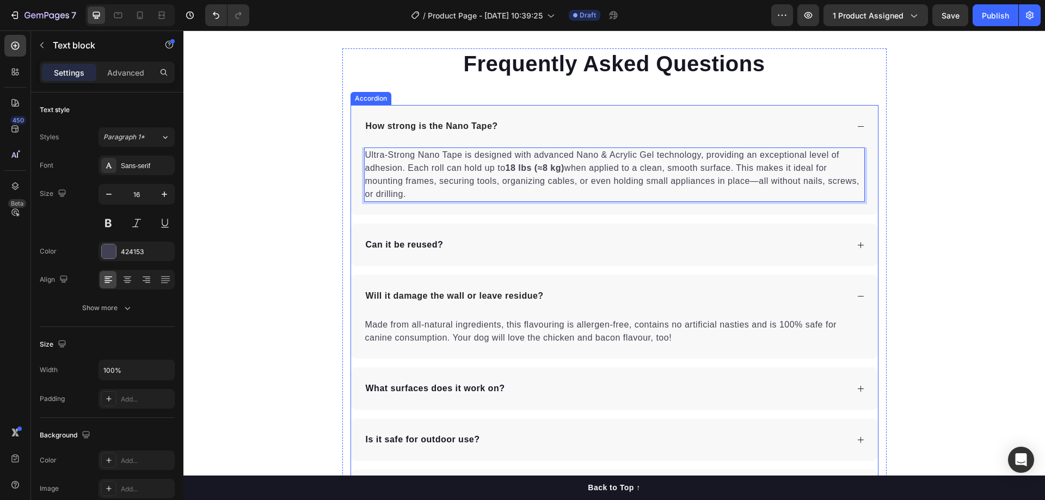
click at [497, 252] on div "Can it be reused?" at bounding box center [606, 245] width 484 height 16
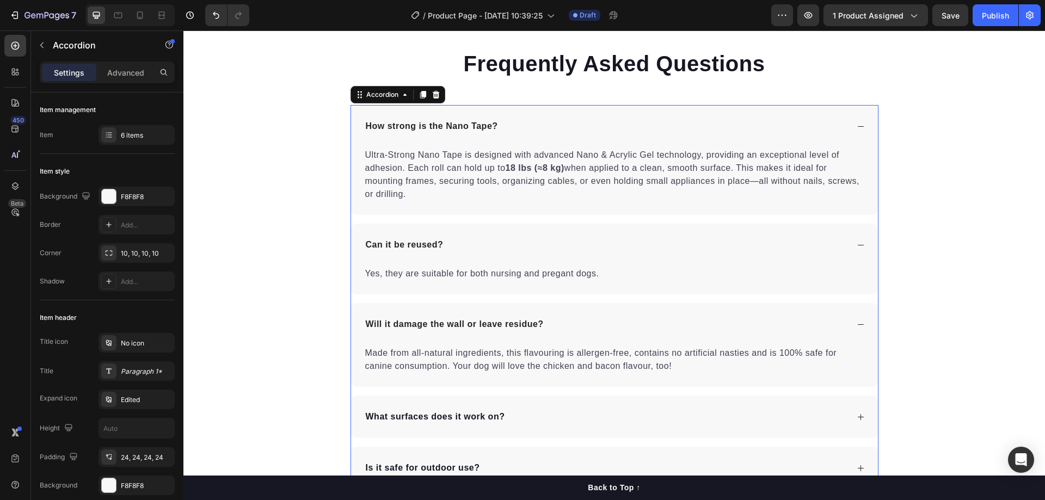
click at [497, 252] on div "Can it be reused?" at bounding box center [606, 245] width 484 height 16
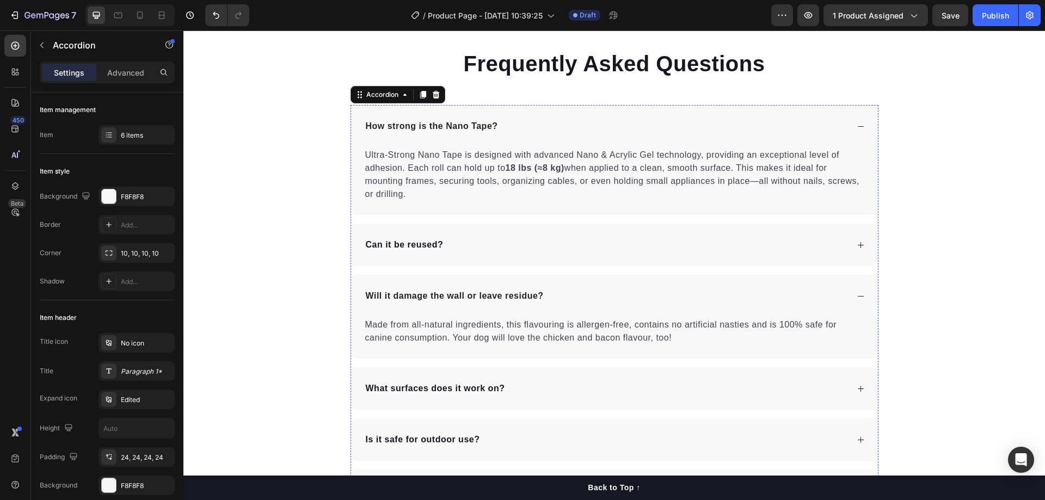
click at [510, 254] on div "Can it be reused?" at bounding box center [614, 245] width 527 height 42
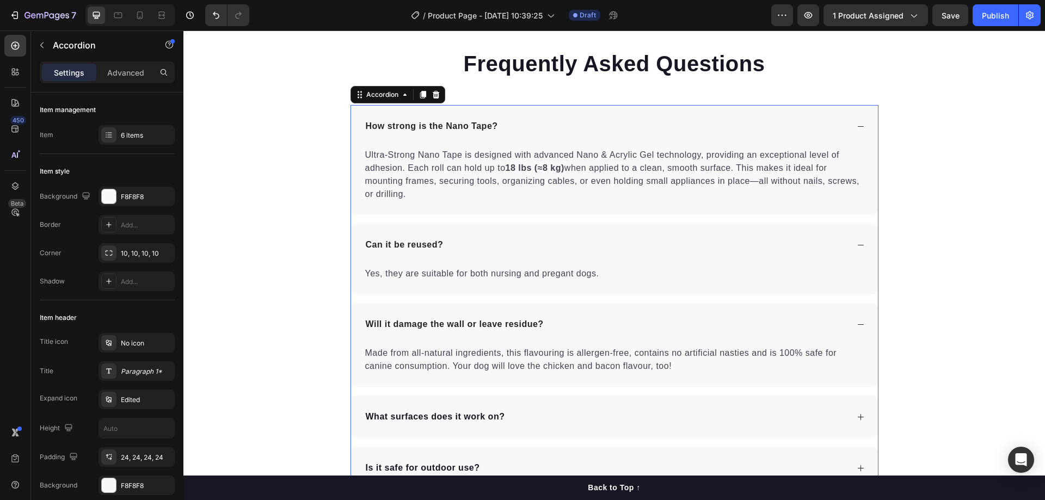
click at [478, 273] on p "Yes, they are suitable for both nursing and pregant dogs." at bounding box center [614, 273] width 499 height 13
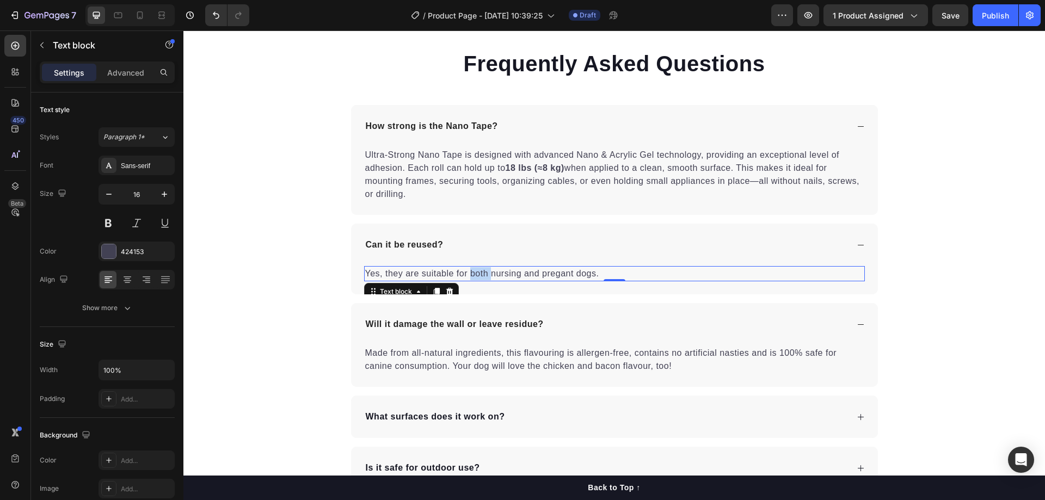
click at [478, 273] on p "Yes, they are suitable for both nursing and pregant dogs." at bounding box center [614, 273] width 499 height 13
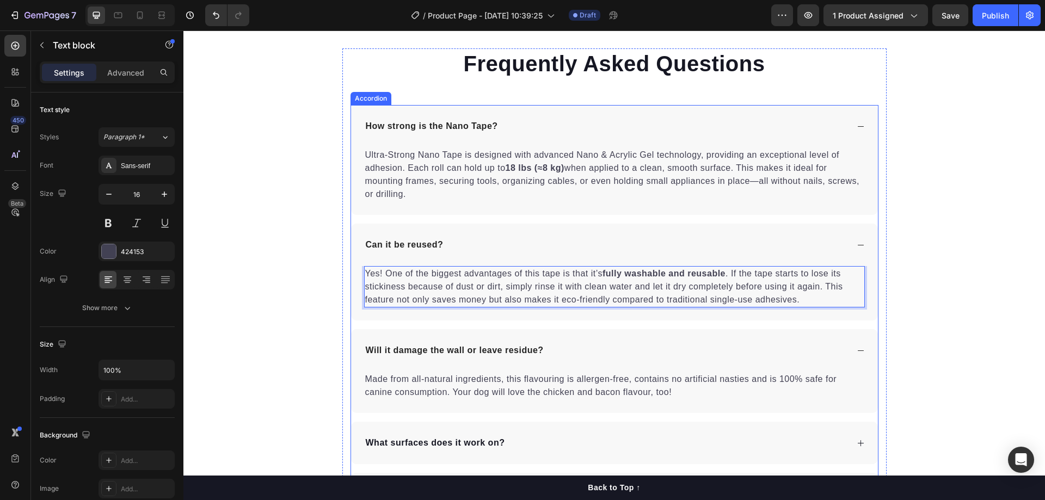
click at [508, 250] on div "Can it be reused?" at bounding box center [606, 245] width 484 height 16
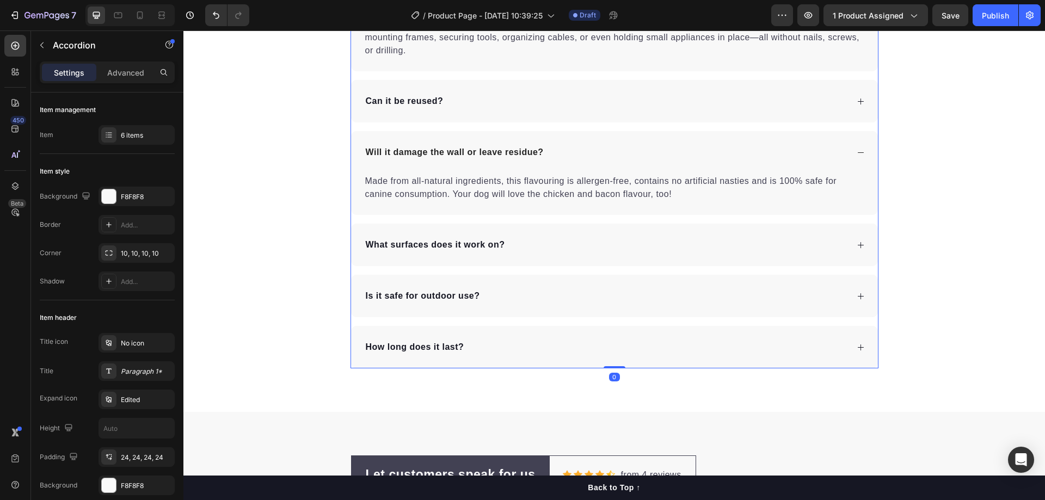
scroll to position [3022, 0]
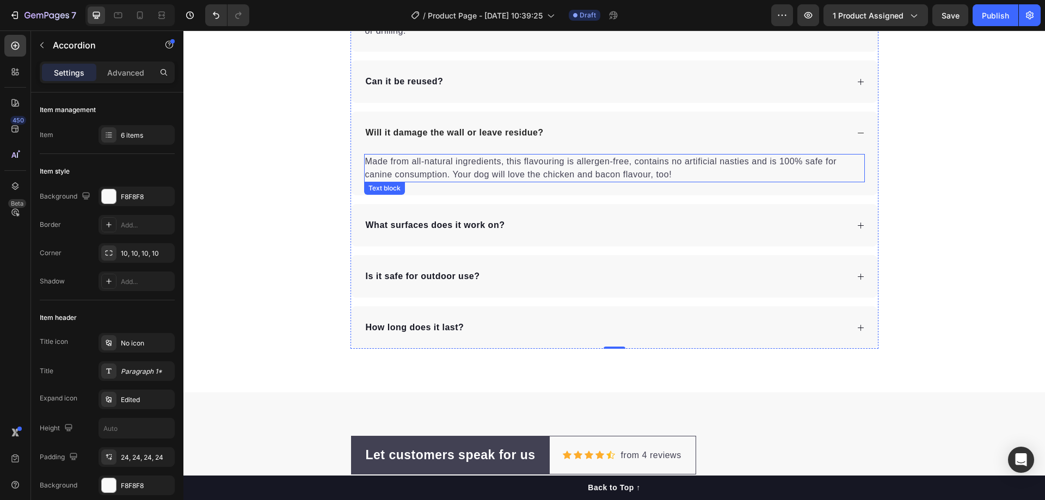
click at [409, 174] on p "Made from all-natural ingredients, this flavouring is allergen-free, contains n…" at bounding box center [614, 168] width 499 height 26
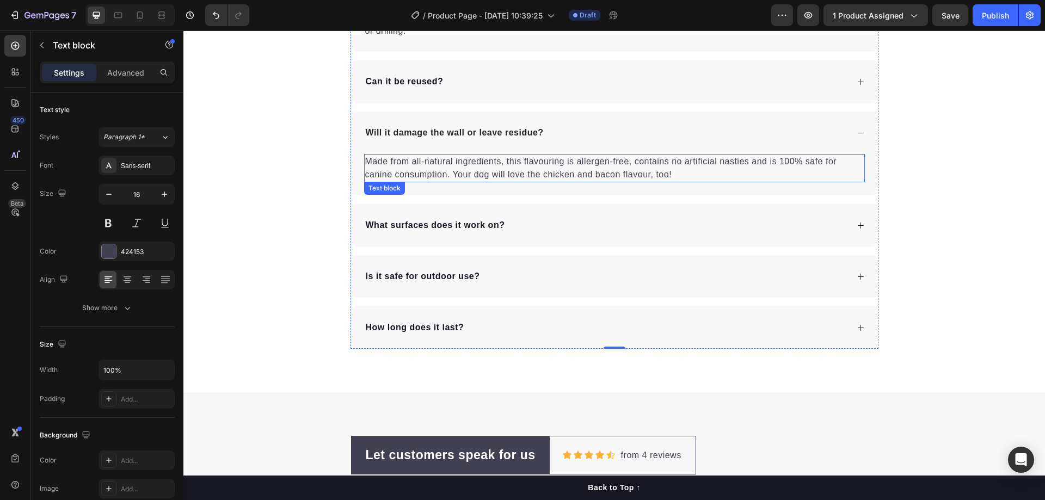
click at [409, 174] on p "Made from all-natural ingredients, this flavouring is allergen-free, contains n…" at bounding box center [614, 168] width 499 height 26
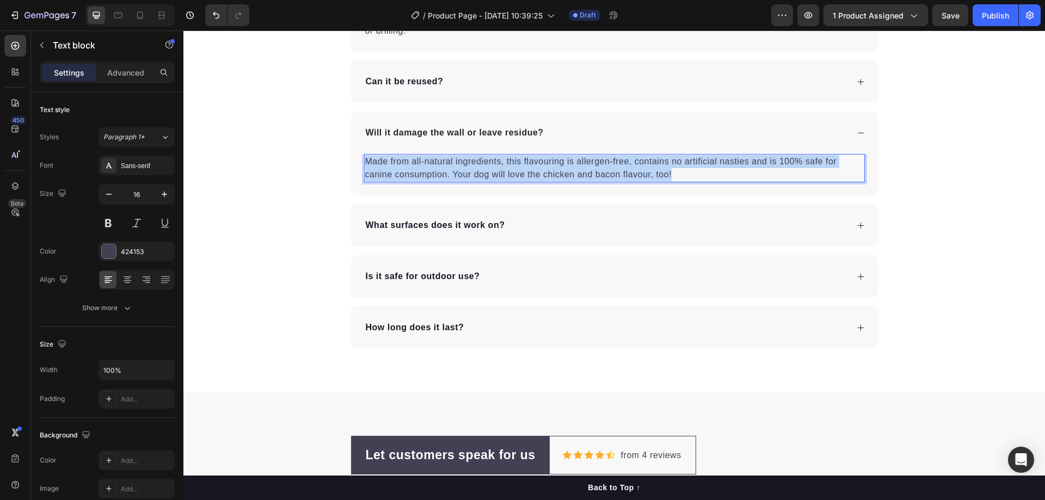
click at [409, 174] on p "Made from all-natural ingredients, this flavouring is allergen-free, contains n…" at bounding box center [614, 168] width 499 height 26
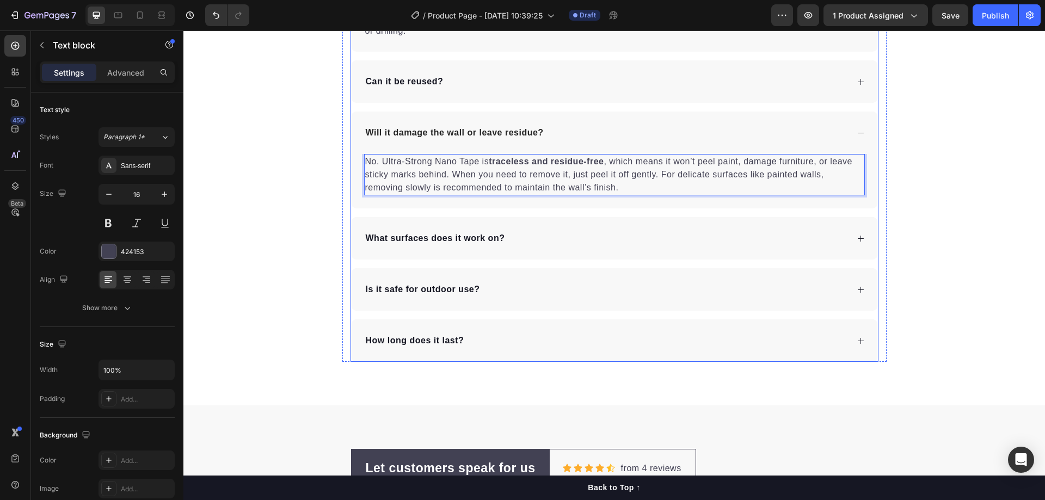
click at [528, 236] on div "What surfaces does it work on?" at bounding box center [606, 238] width 484 height 16
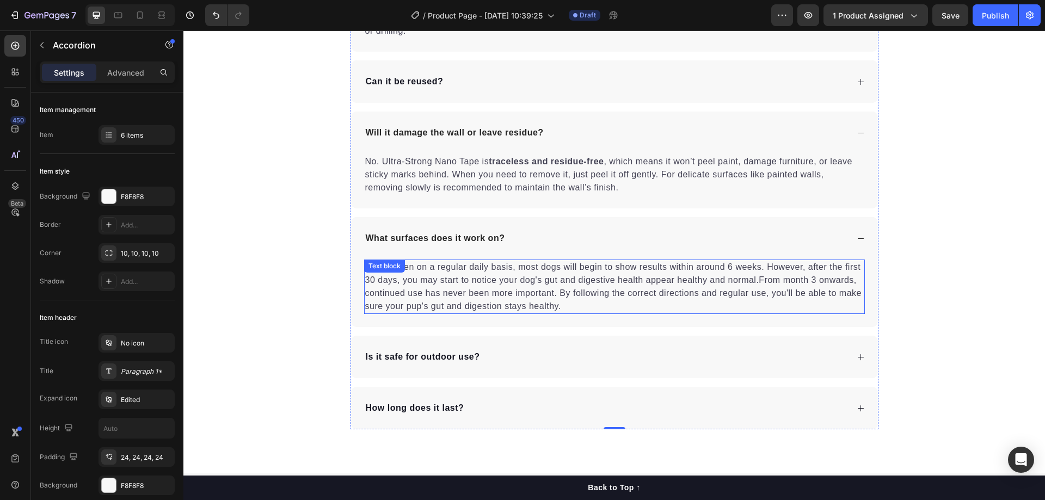
click at [445, 280] on p "When taken on a regular daily basis, most dogs will begin to show results withi…" at bounding box center [614, 287] width 499 height 52
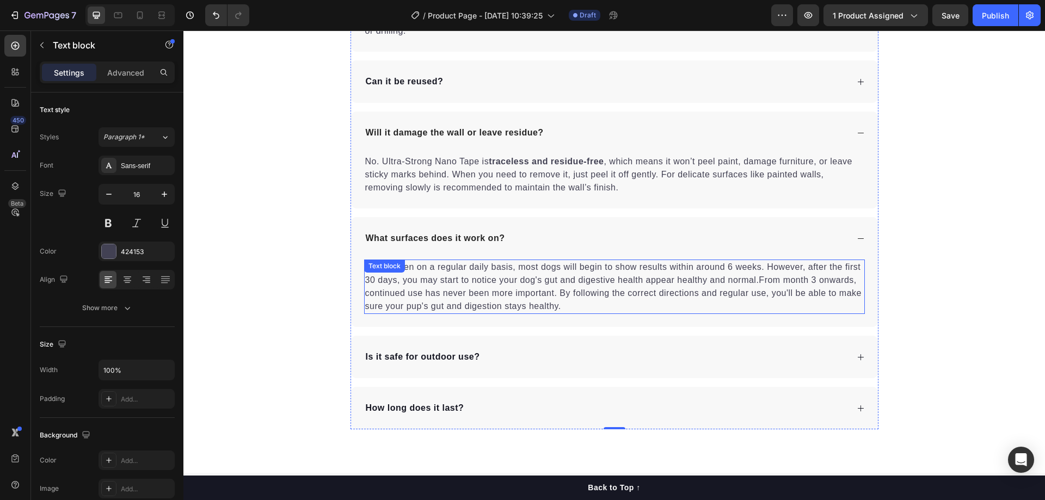
click at [445, 280] on p "When taken on a regular daily basis, most dogs will begin to show results withi…" at bounding box center [614, 287] width 499 height 52
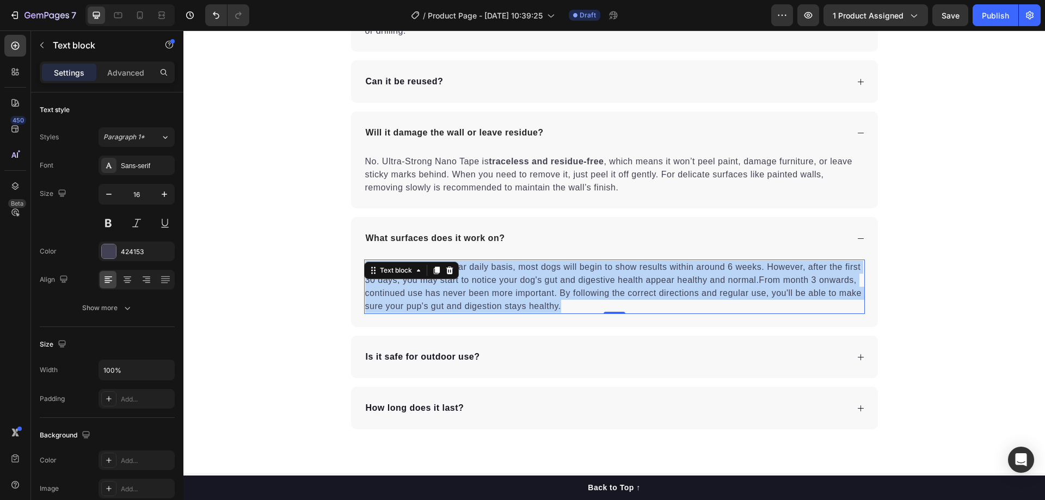
click at [445, 280] on p "When taken on a regular daily basis, most dogs will begin to show results withi…" at bounding box center [614, 287] width 499 height 52
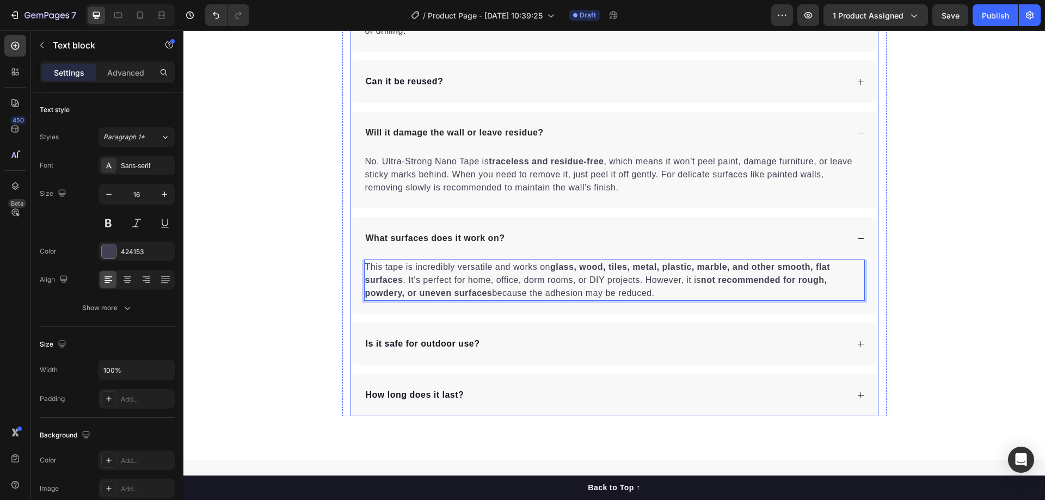
scroll to position [3076, 0]
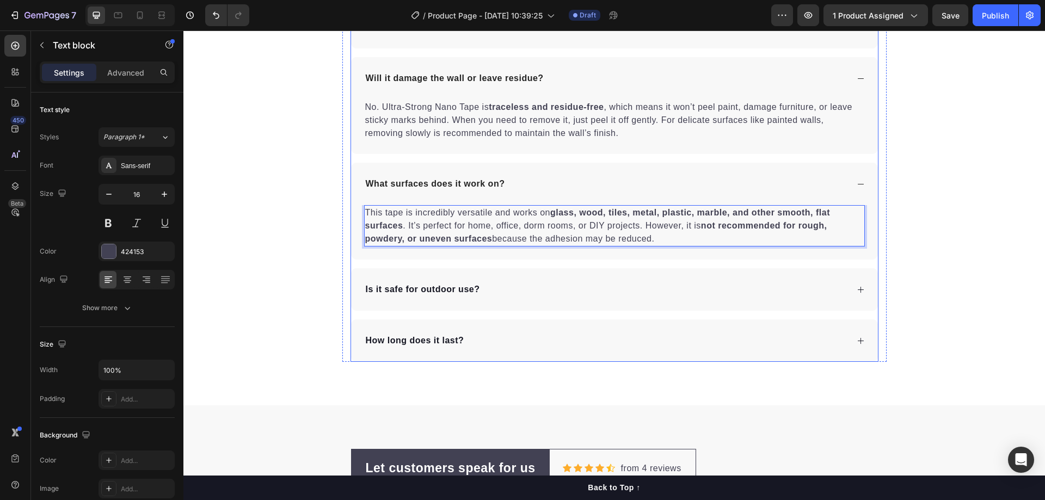
click at [478, 284] on div "Is it safe for outdoor use?" at bounding box center [606, 289] width 484 height 16
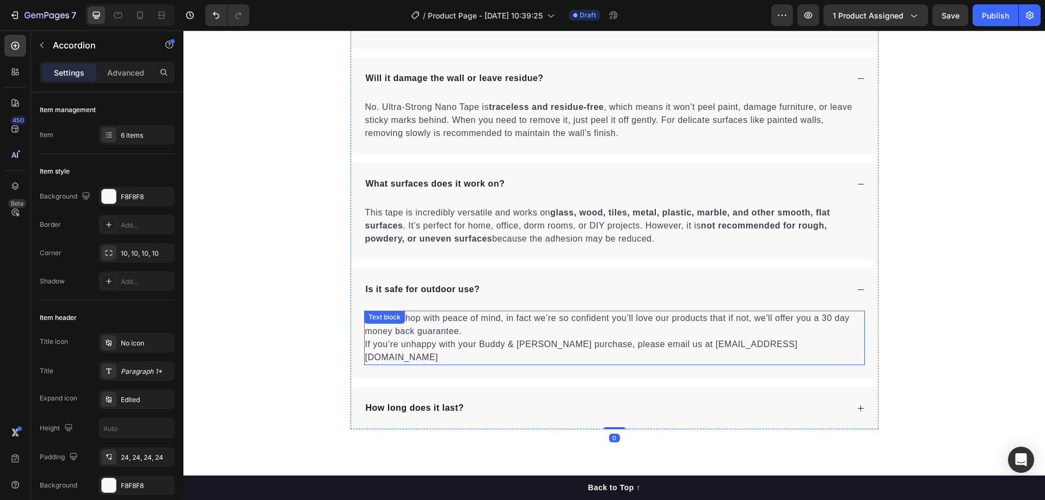
click at [443, 326] on p "You can shop with peace of mind, in fact we’re so confident you’ll love our pro…" at bounding box center [614, 338] width 499 height 52
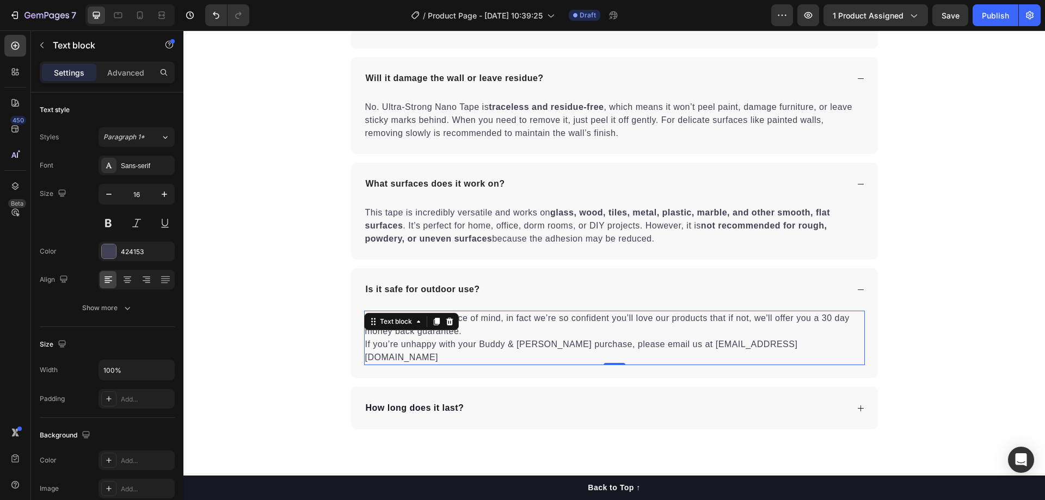
click at [445, 326] on icon at bounding box center [449, 321] width 9 height 9
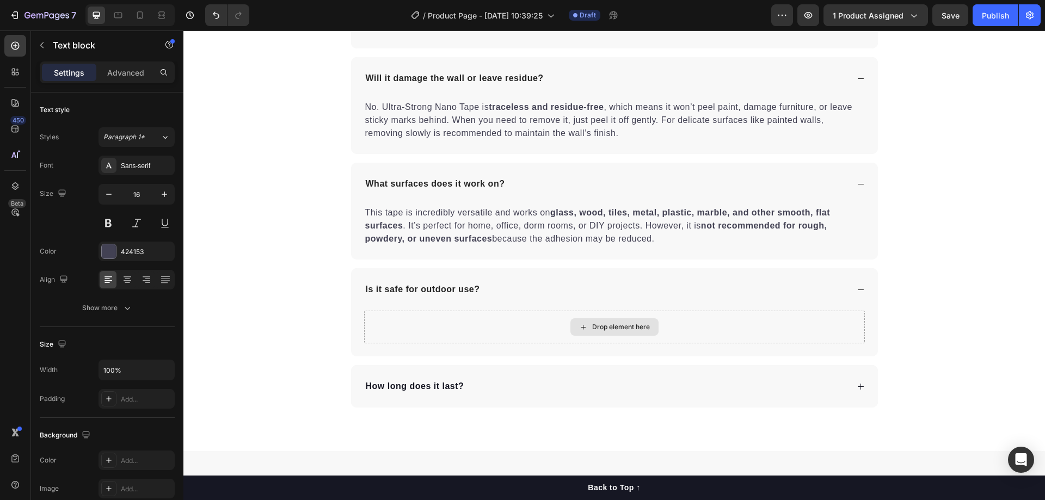
click at [443, 326] on div "Drop element here" at bounding box center [614, 327] width 501 height 33
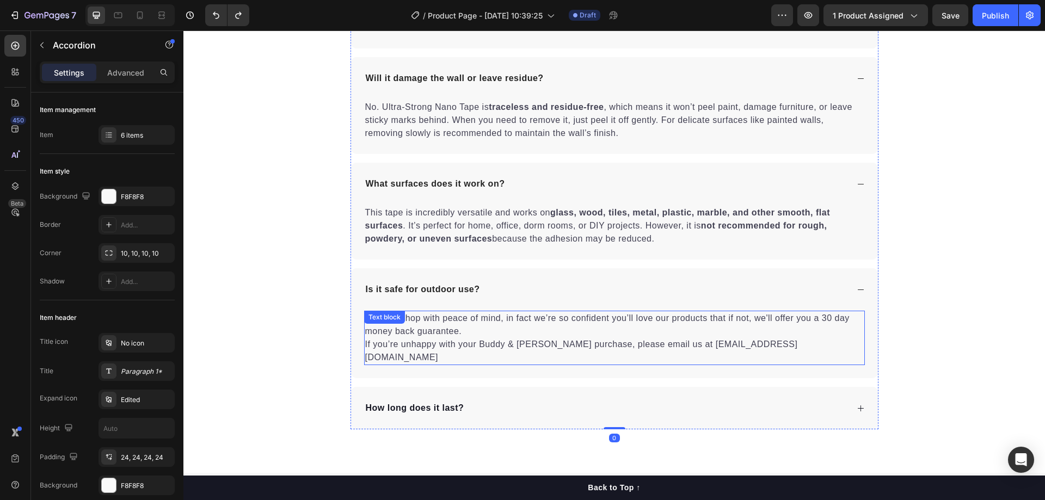
click at [467, 328] on p "You can shop with peace of mind, in fact we’re so confident you’ll love our pro…" at bounding box center [614, 338] width 499 height 52
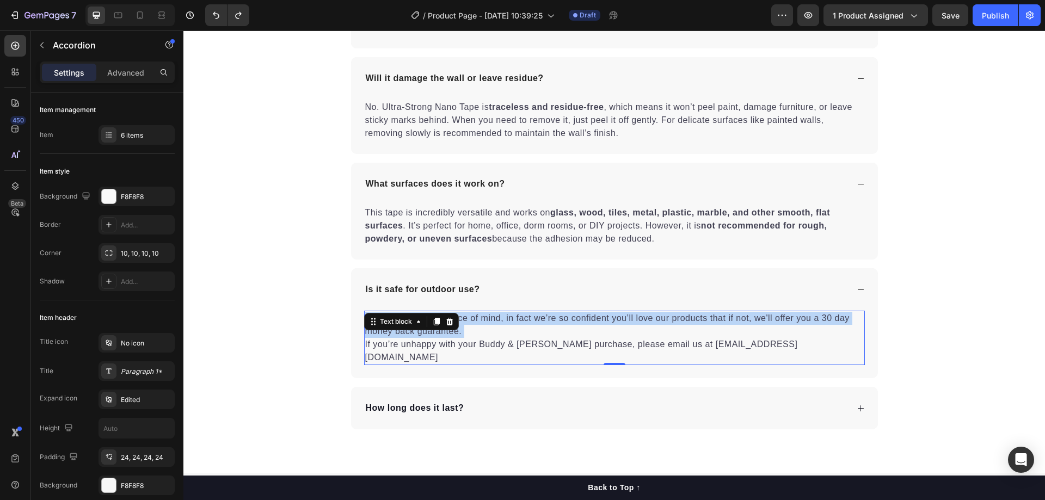
click at [467, 328] on p "You can shop with peace of mind, in fact we’re so confident you’ll love our pro…" at bounding box center [614, 338] width 499 height 52
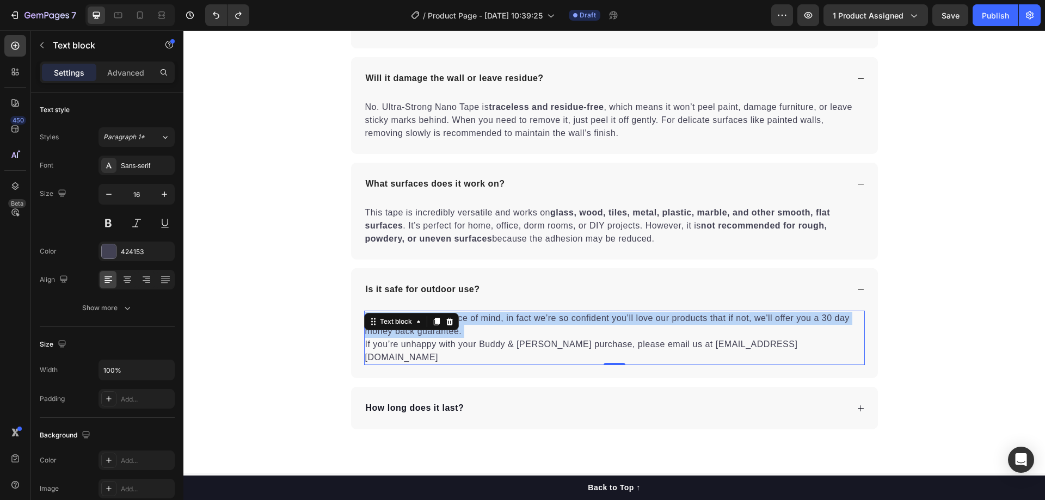
click at [467, 328] on p "You can shop with peace of mind, in fact we’re so confident you’ll love our pro…" at bounding box center [614, 338] width 499 height 52
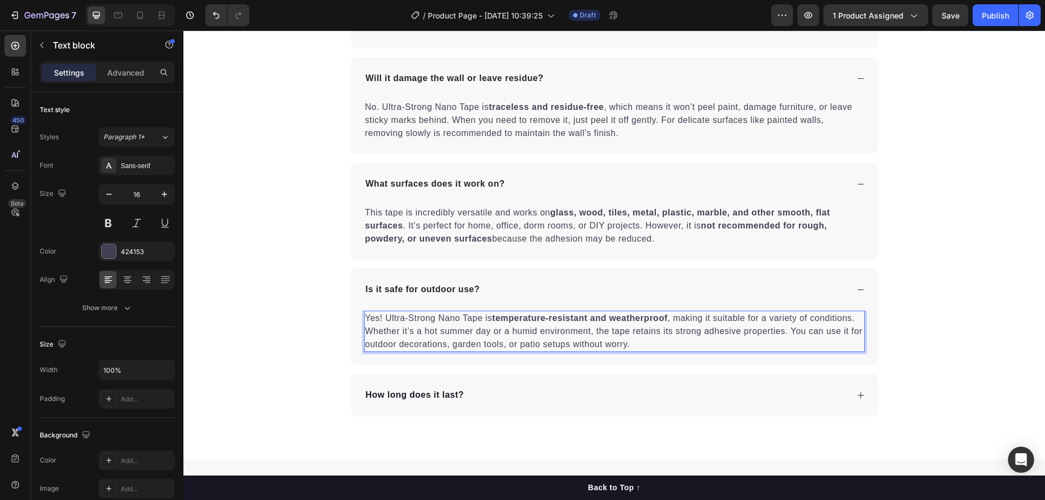
click at [406, 330] on p "Yes! Ultra-Strong Nano Tape is temperature-resistant and weatherproof , making …" at bounding box center [614, 331] width 499 height 39
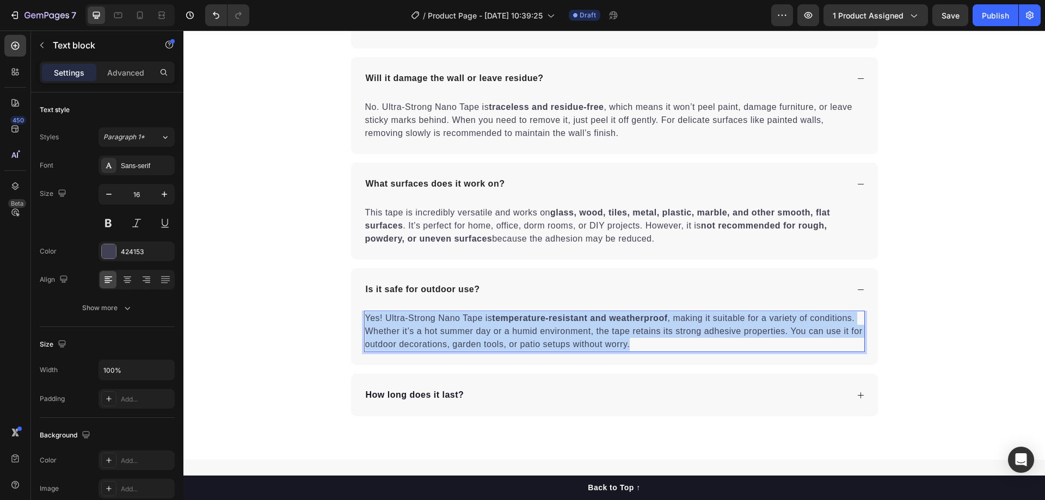
click at [406, 330] on p "Yes! Ultra-Strong Nano Tape is temperature-resistant and weatherproof , making …" at bounding box center [614, 331] width 499 height 39
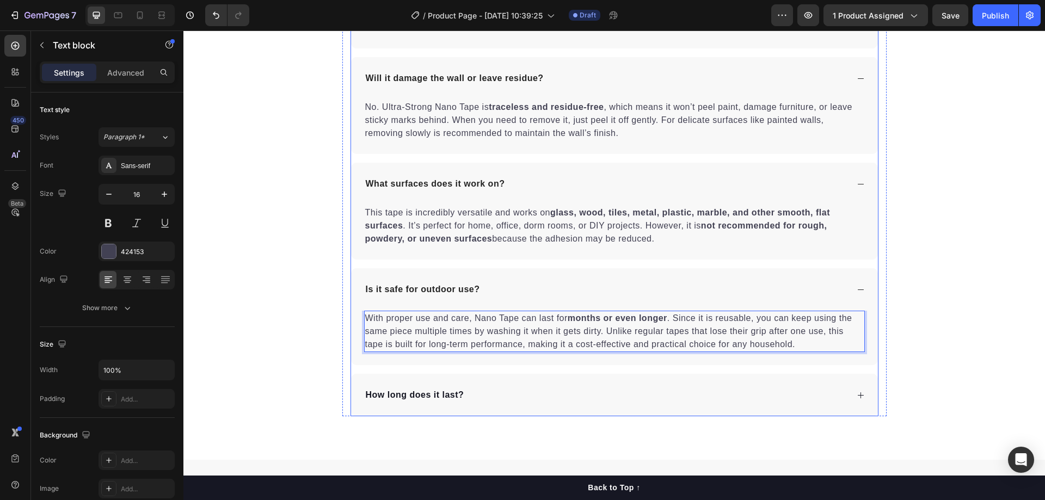
click at [568, 293] on div "Is it safe for outdoor use?" at bounding box center [606, 289] width 484 height 16
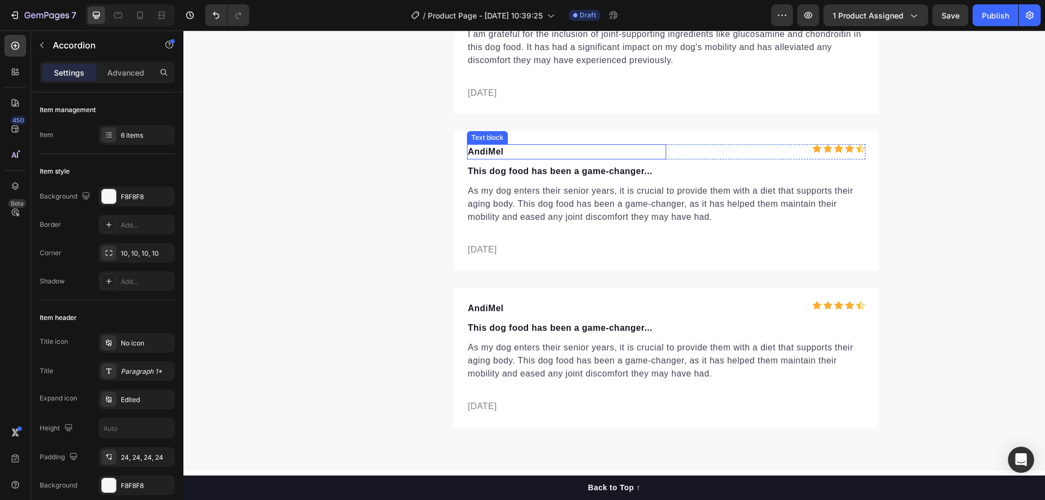
scroll to position [3784, 0]
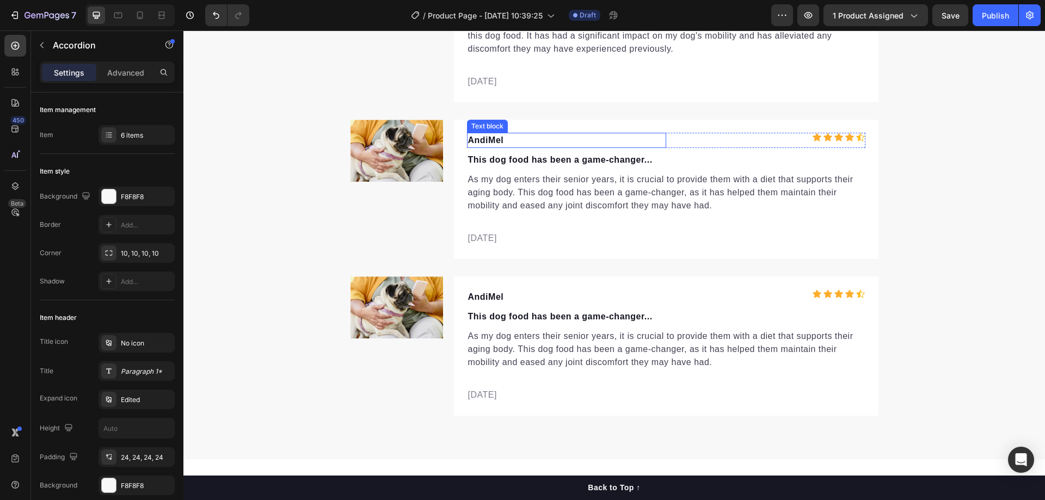
click at [496, 137] on p "AndiMel" at bounding box center [566, 140] width 197 height 13
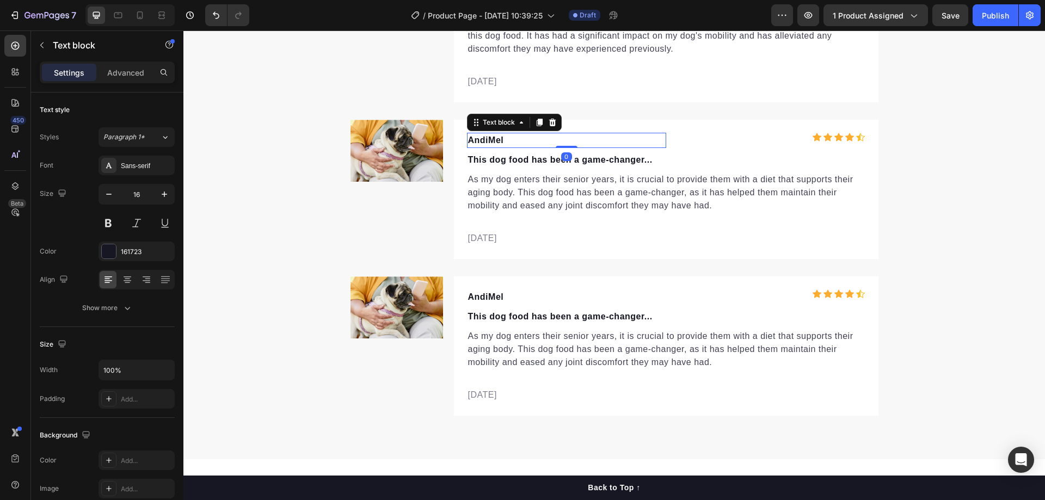
click at [488, 139] on p "AndiMel" at bounding box center [566, 140] width 197 height 13
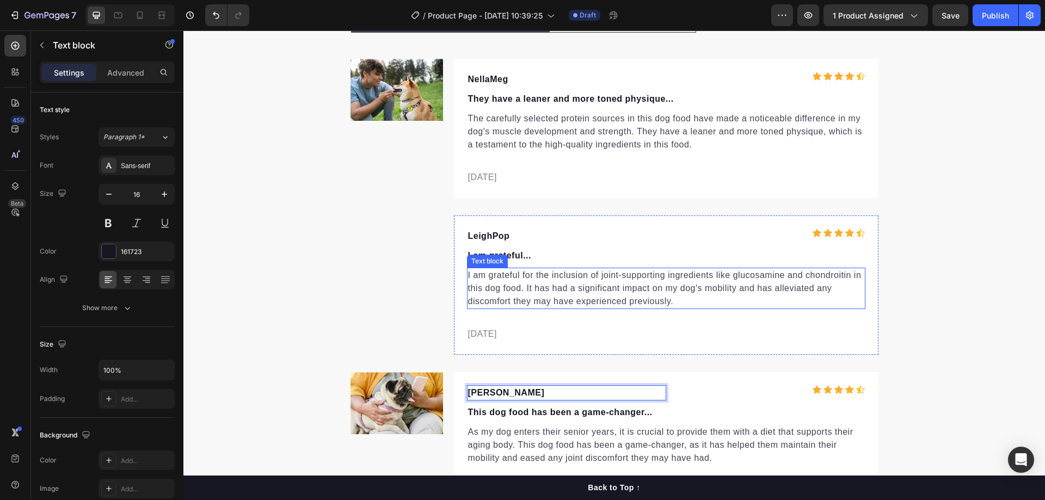
scroll to position [3512, 0]
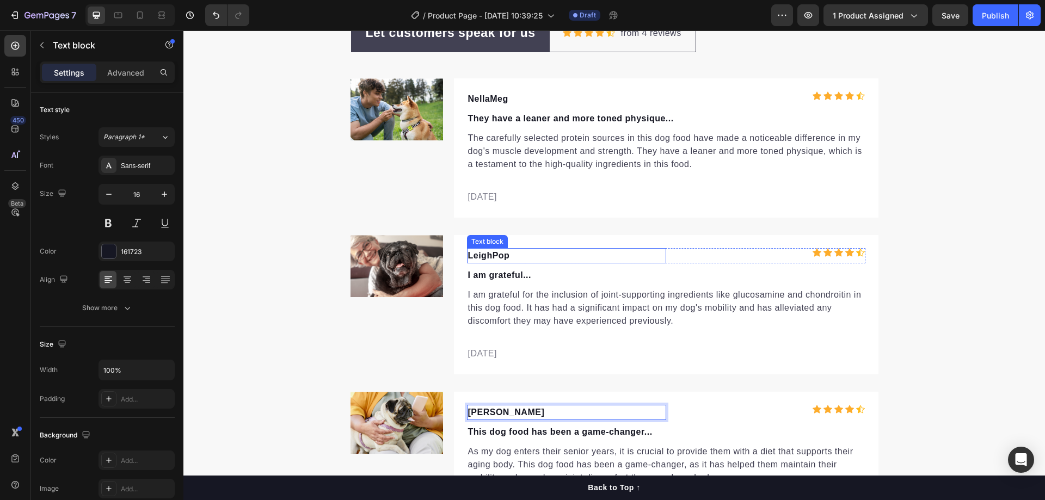
click at [511, 252] on p "LeighPop" at bounding box center [566, 255] width 197 height 13
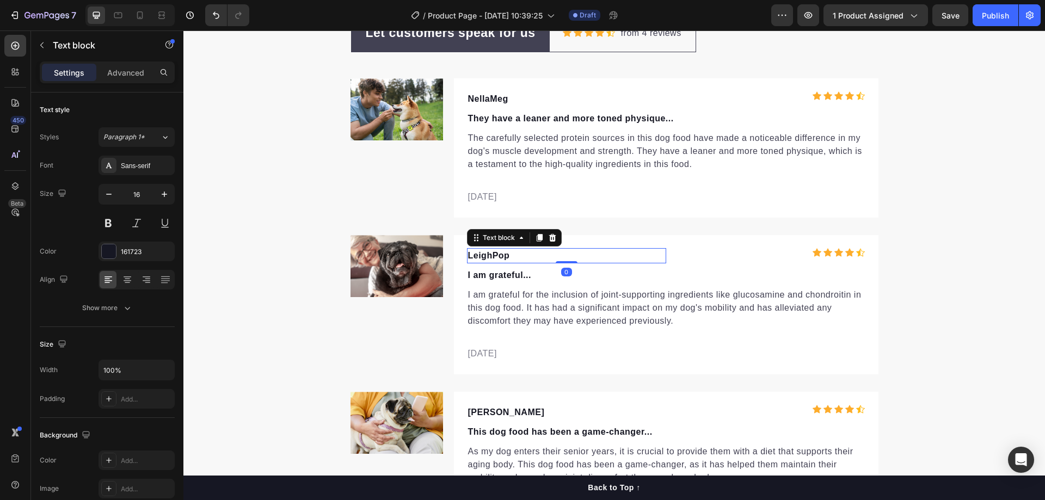
click at [492, 254] on p "LeighPop" at bounding box center [566, 255] width 197 height 13
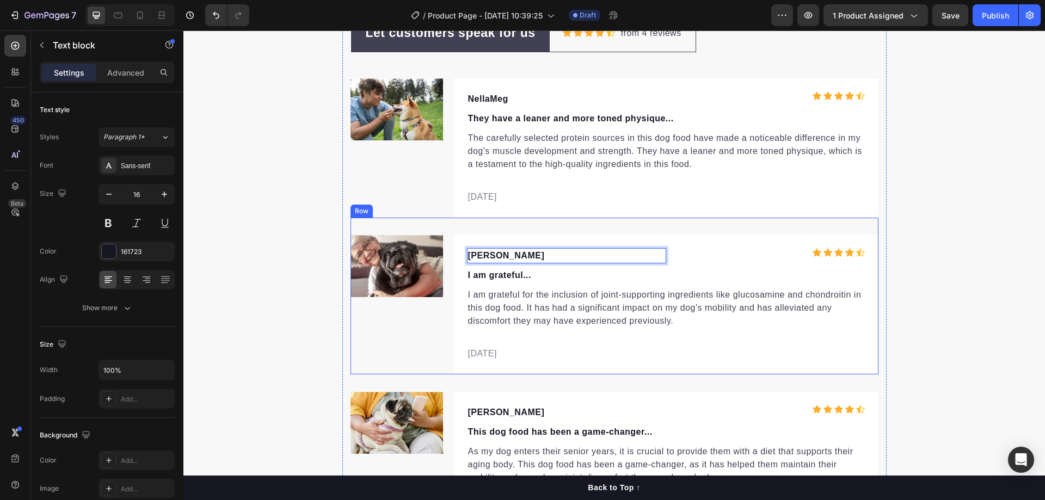
click at [514, 222] on div "Image [PERSON_NAME] Text block 0 Icon Icon Icon Icon Icon Icon List Hoz Row I a…" at bounding box center [615, 296] width 528 height 157
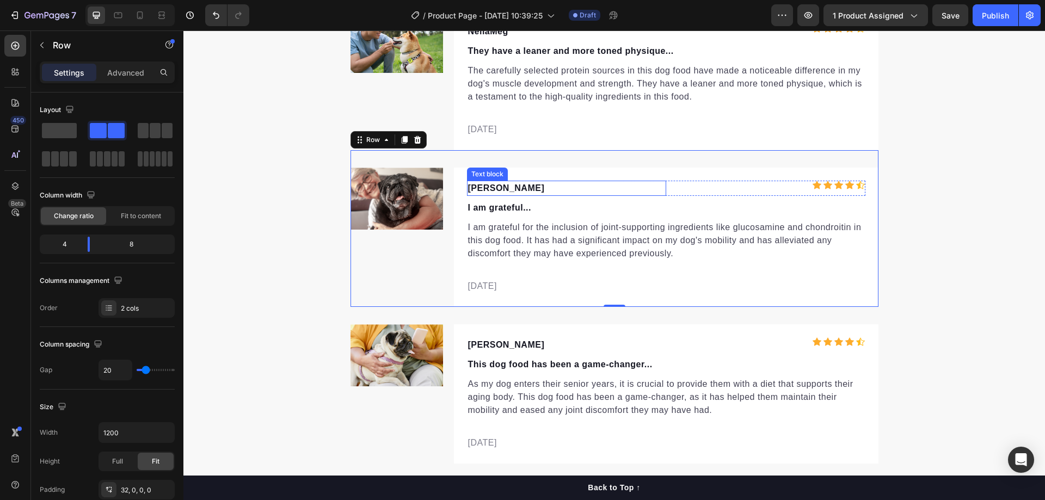
scroll to position [3348, 0]
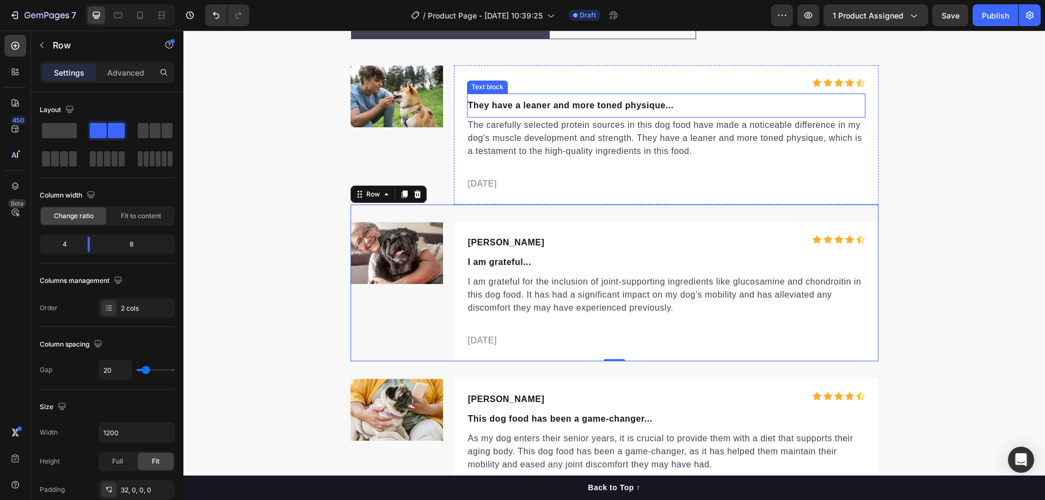
click at [501, 88] on p "NellaMeg" at bounding box center [566, 85] width 197 height 13
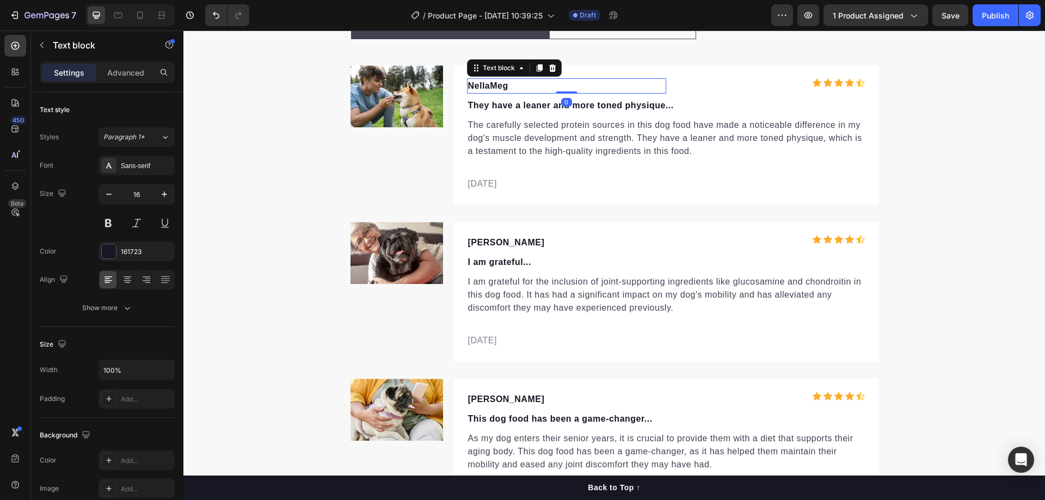
click at [494, 85] on p "NellaMeg" at bounding box center [566, 85] width 197 height 13
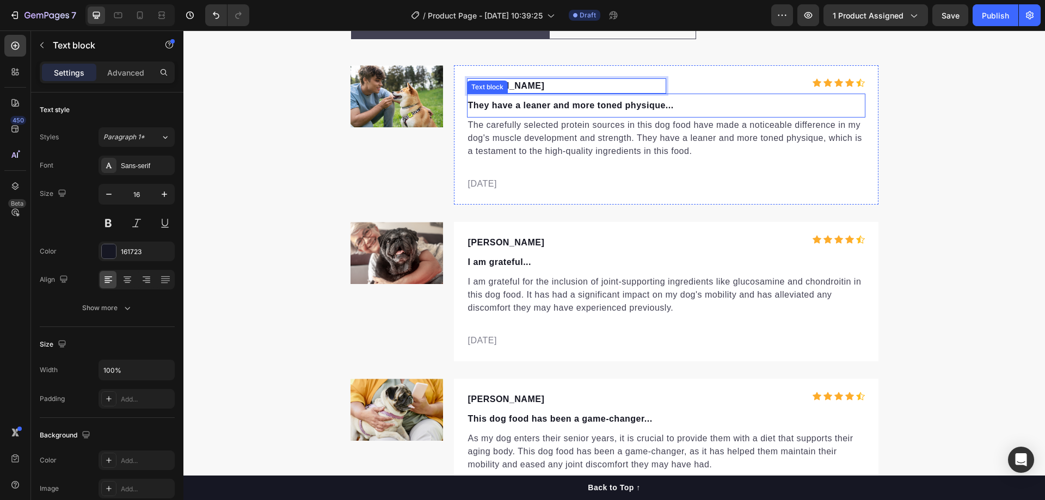
click at [535, 108] on p "They have a leaner and more toned physique..." at bounding box center [666, 105] width 396 height 13
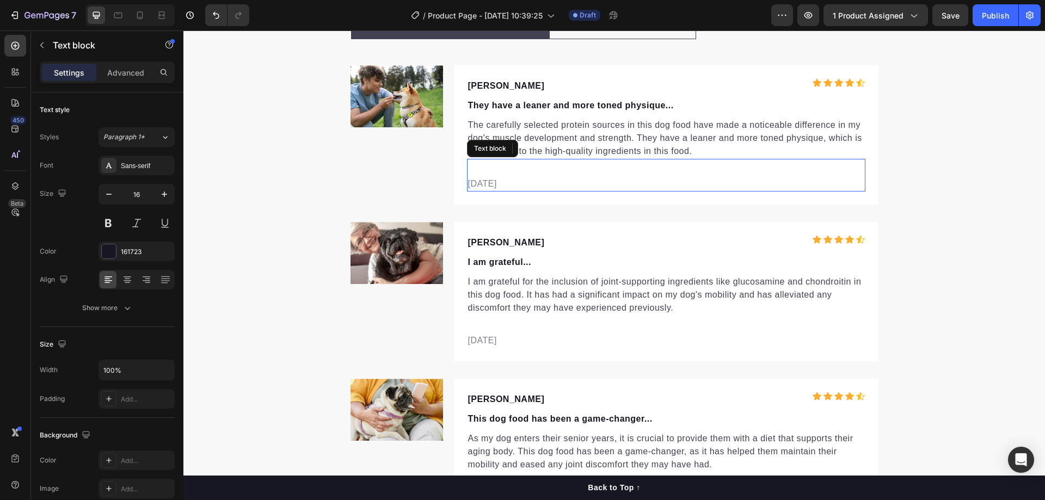
click at [585, 178] on p "[DATE]" at bounding box center [666, 183] width 396 height 13
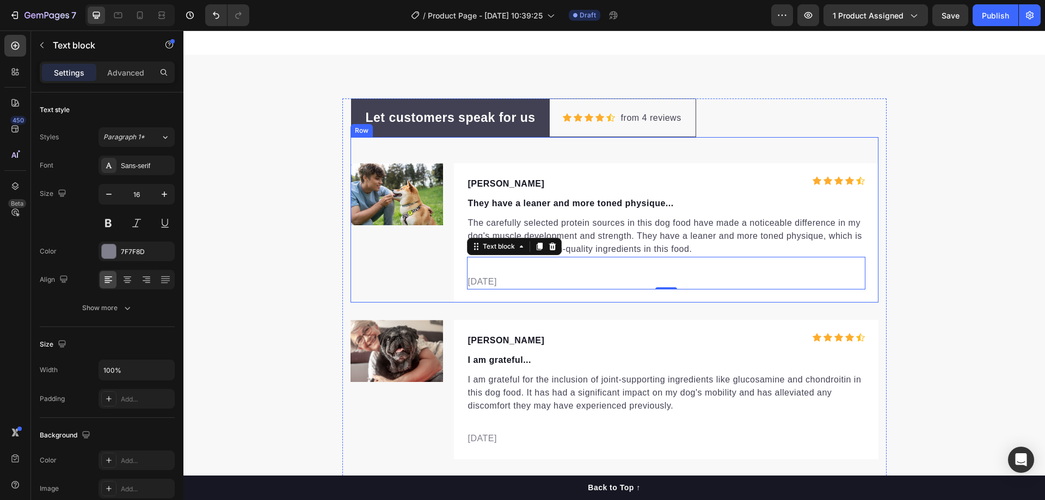
scroll to position [3329, 0]
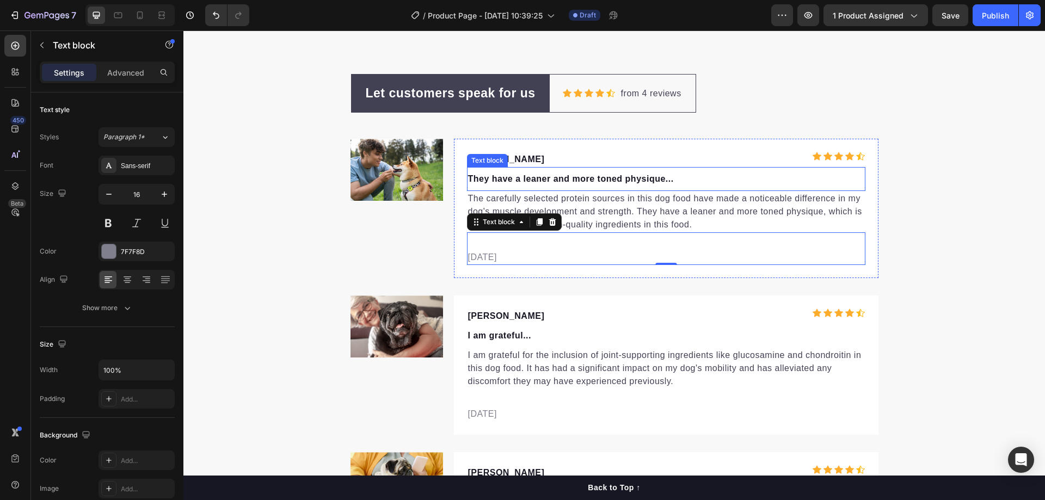
click at [509, 177] on p "They have a leaner and more toned physique..." at bounding box center [666, 179] width 396 height 13
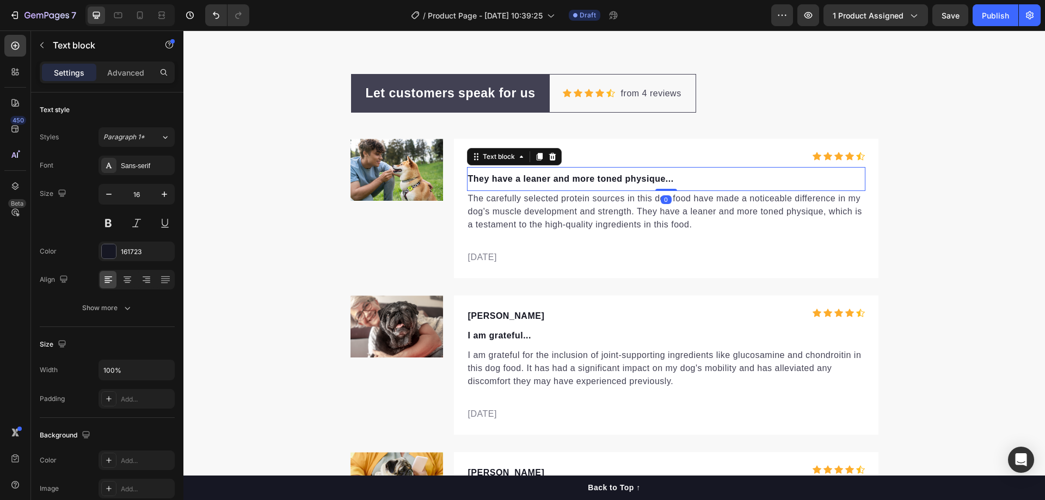
click at [509, 177] on p "They have a leaner and more toned physique..." at bounding box center [666, 179] width 396 height 13
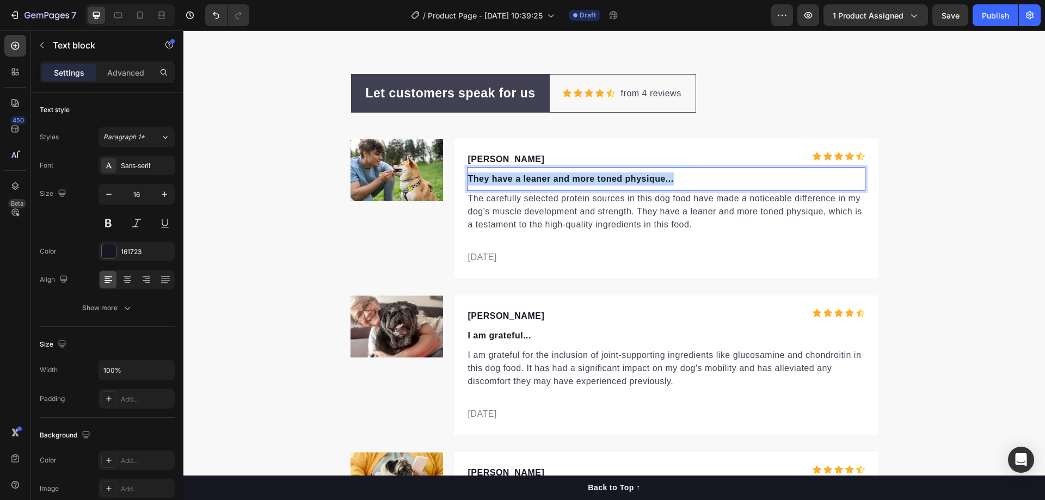
click at [509, 177] on p "They have a leaner and more toned physique..." at bounding box center [666, 179] width 396 height 13
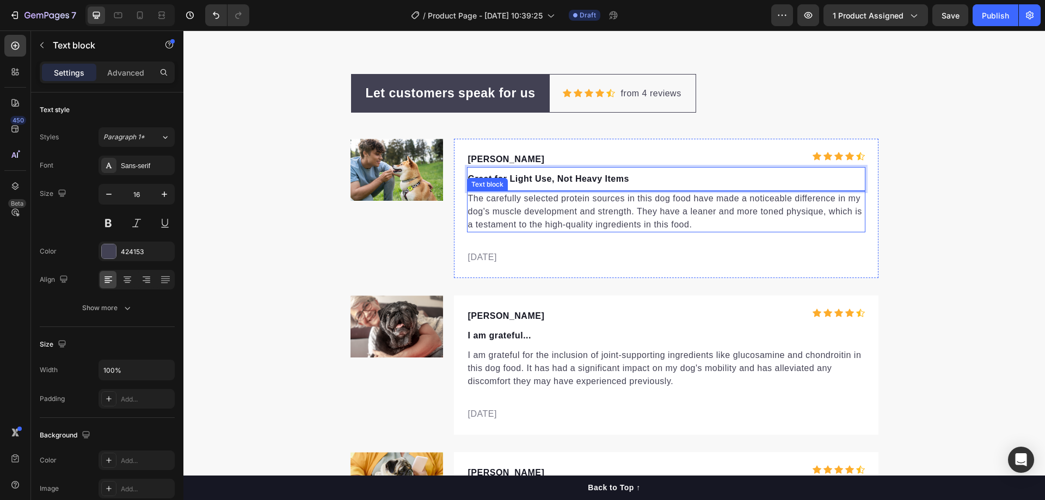
click at [508, 207] on p "The carefully selected protein sources in this dog food have made a noticeable …" at bounding box center [666, 211] width 396 height 39
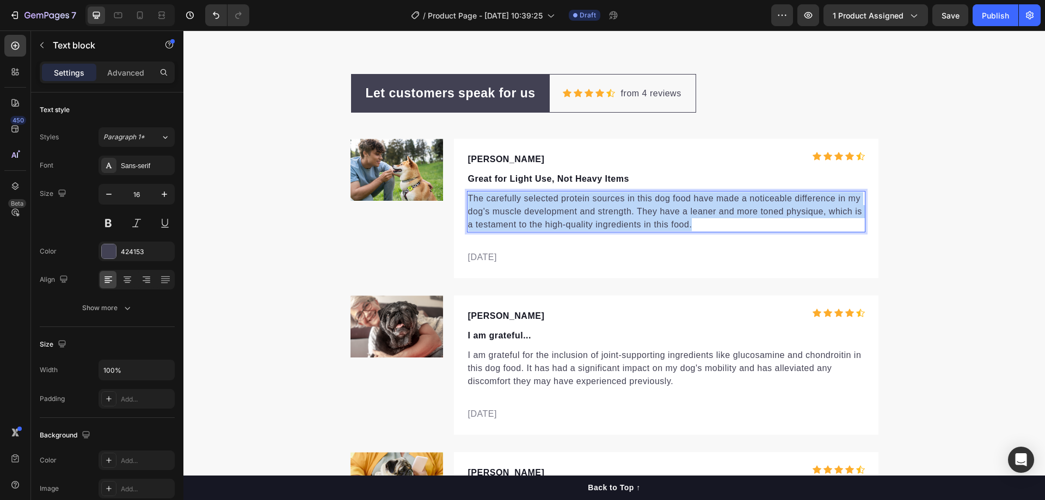
click at [508, 207] on p "The carefully selected protein sources in this dog food have made a noticeable …" at bounding box center [666, 211] width 396 height 39
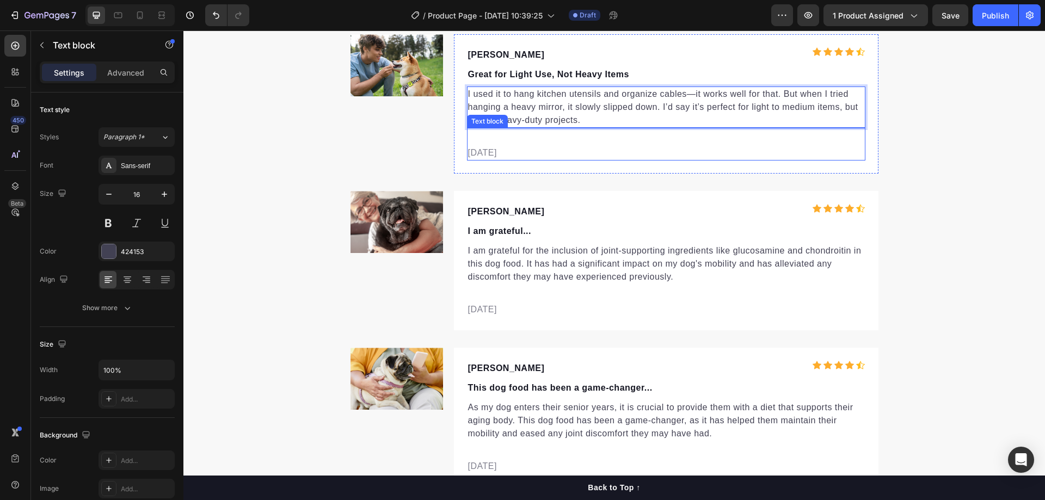
scroll to position [3438, 0]
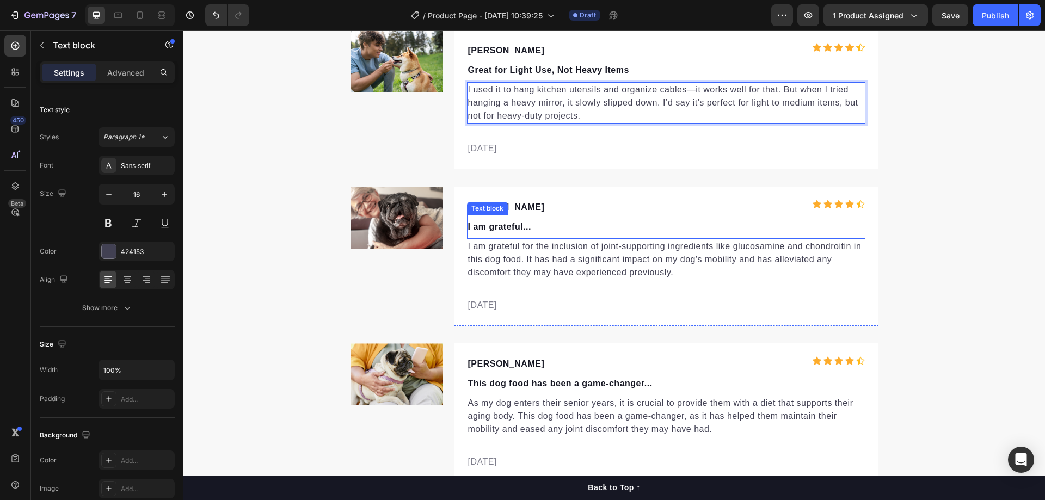
click at [506, 236] on div "I am grateful... Text block" at bounding box center [666, 227] width 398 height 24
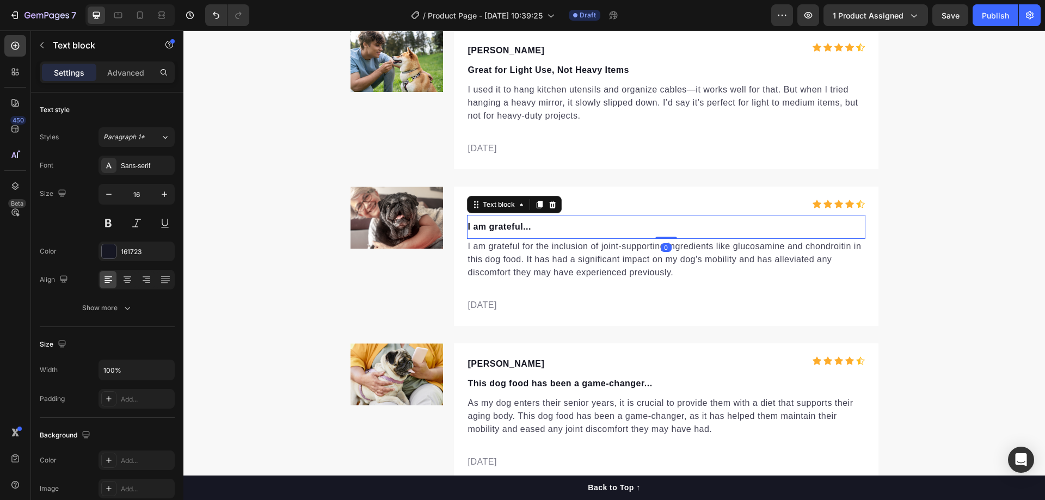
click at [505, 229] on p "I am grateful..." at bounding box center [666, 226] width 396 height 13
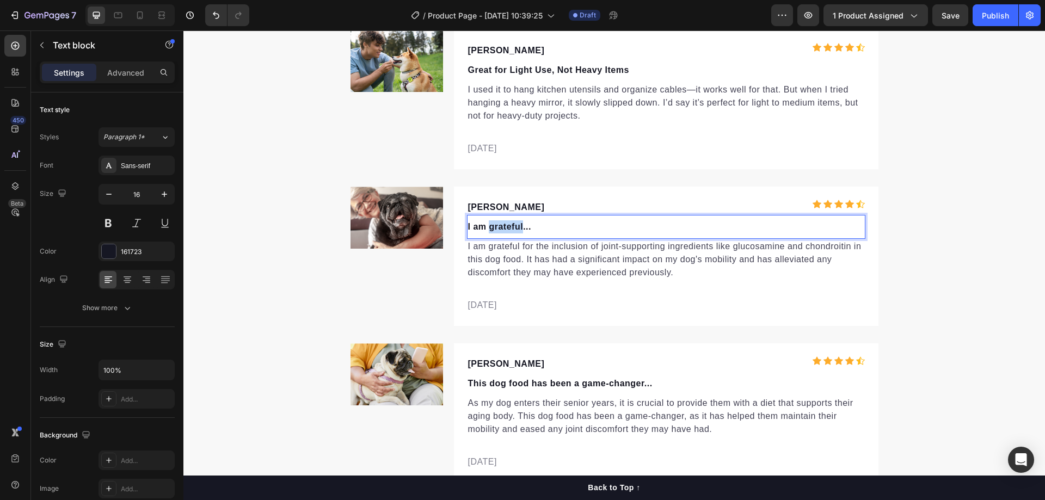
click at [505, 229] on p "I am grateful..." at bounding box center [666, 226] width 396 height 13
click at [543, 249] on p "I am grateful for the inclusion of joint-supporting ingredients like glucosamin…" at bounding box center [666, 259] width 396 height 39
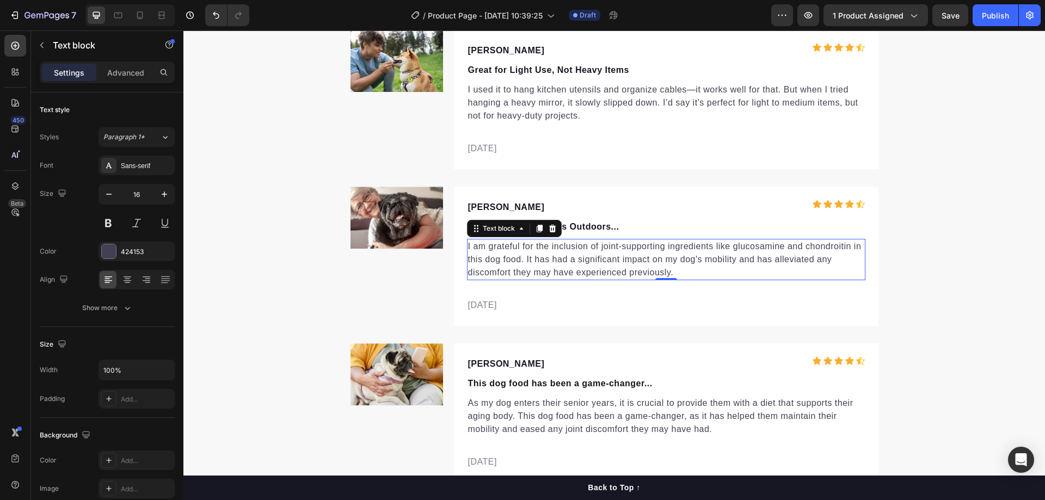
click at [512, 255] on p "I am grateful for the inclusion of joint-supporting ingredients like glucosamin…" at bounding box center [666, 259] width 396 height 39
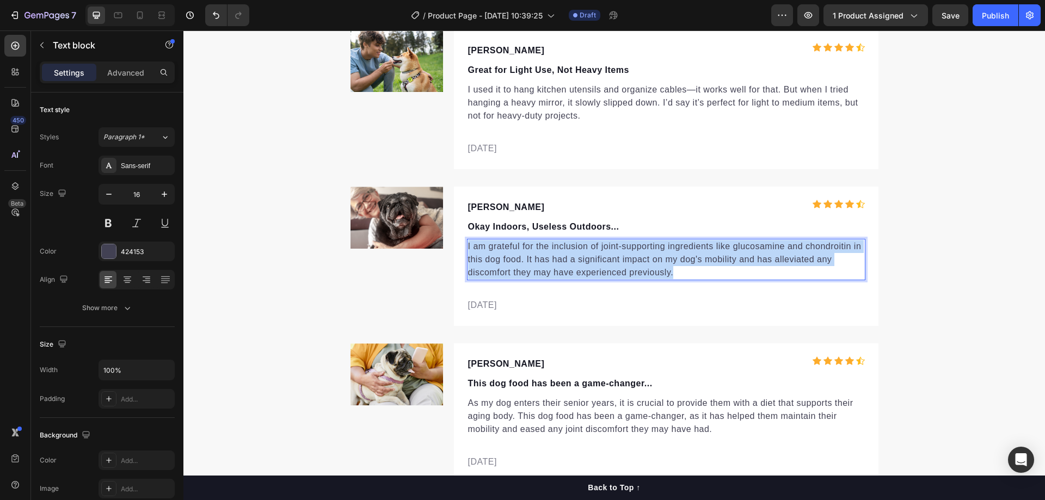
click at [512, 255] on p "I am grateful for the inclusion of joint-supporting ingredients like glucosamin…" at bounding box center [666, 259] width 396 height 39
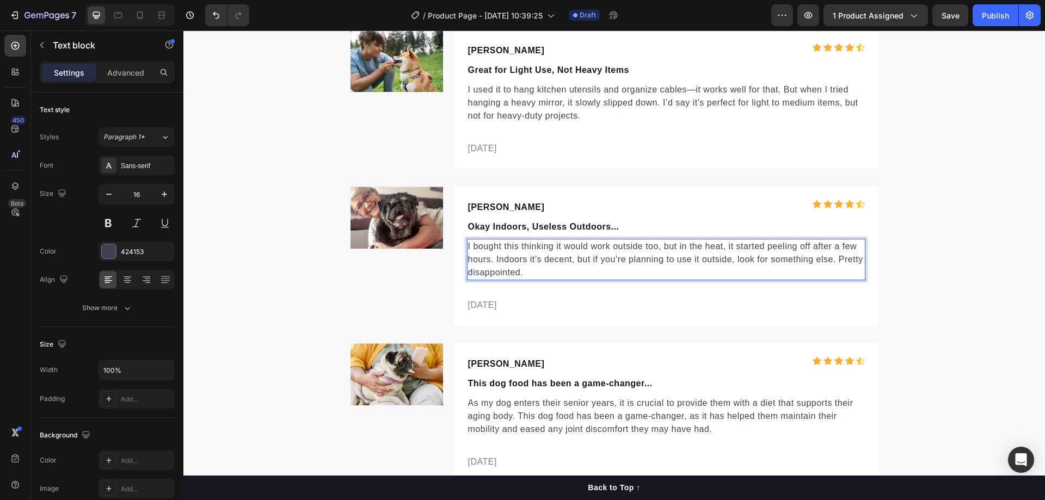
click at [586, 291] on div "[DATE] Text block" at bounding box center [666, 296] width 398 height 33
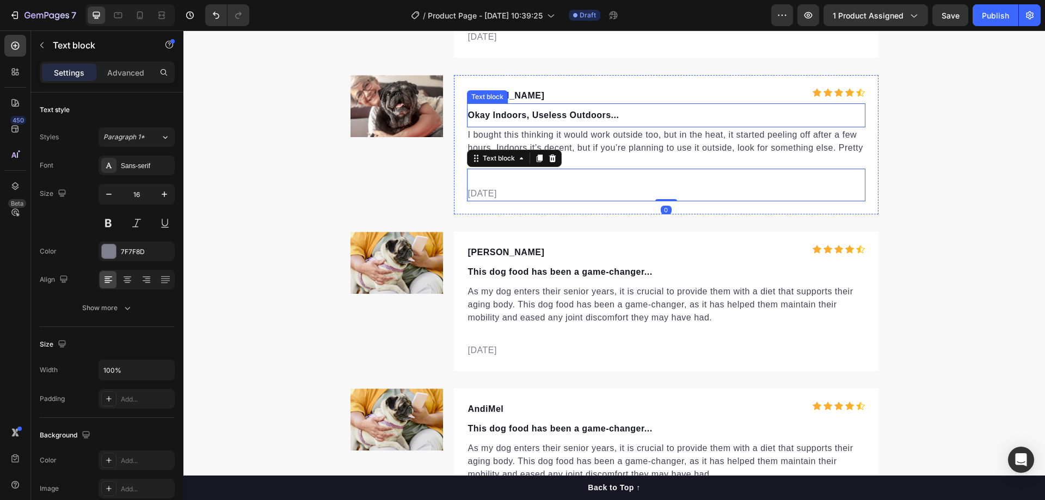
scroll to position [3602, 0]
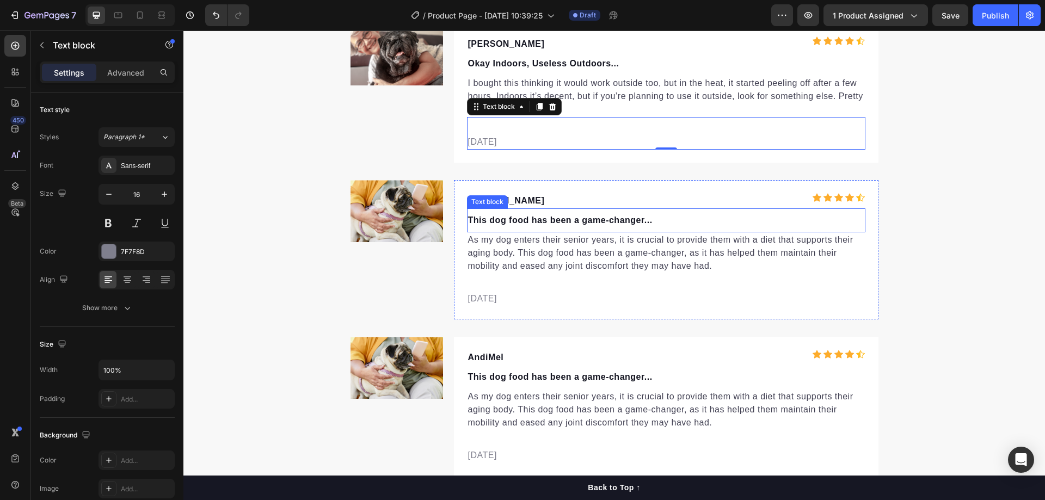
click at [507, 218] on p "This dog food has been a game-changer..." at bounding box center [666, 220] width 396 height 13
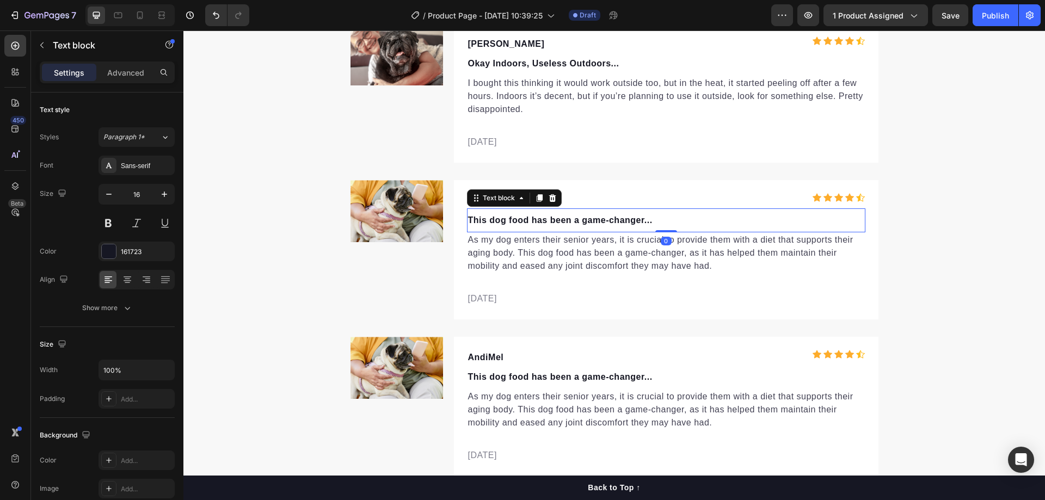
click at [507, 218] on p "This dog food has been a game-changer..." at bounding box center [666, 220] width 396 height 13
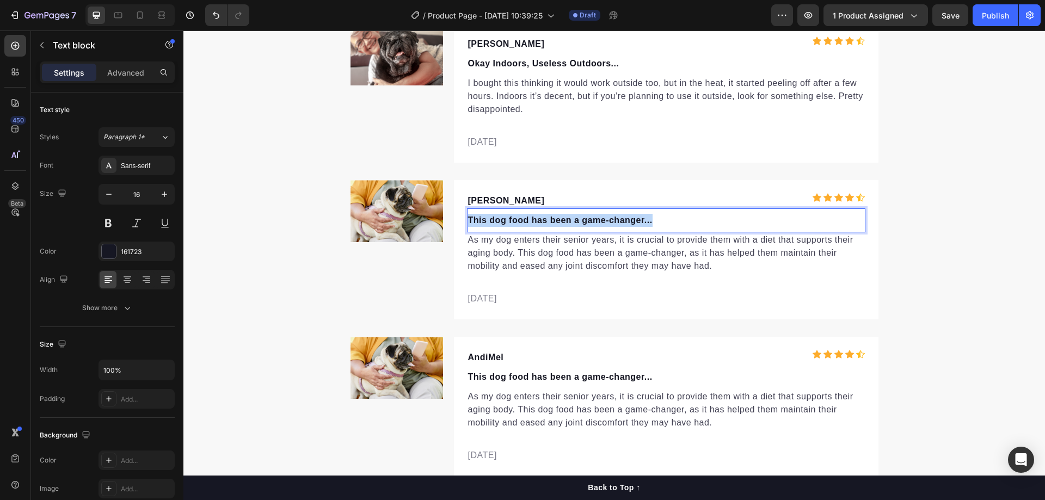
click at [507, 218] on p "This dog food has been a game-changer..." at bounding box center [666, 220] width 396 height 13
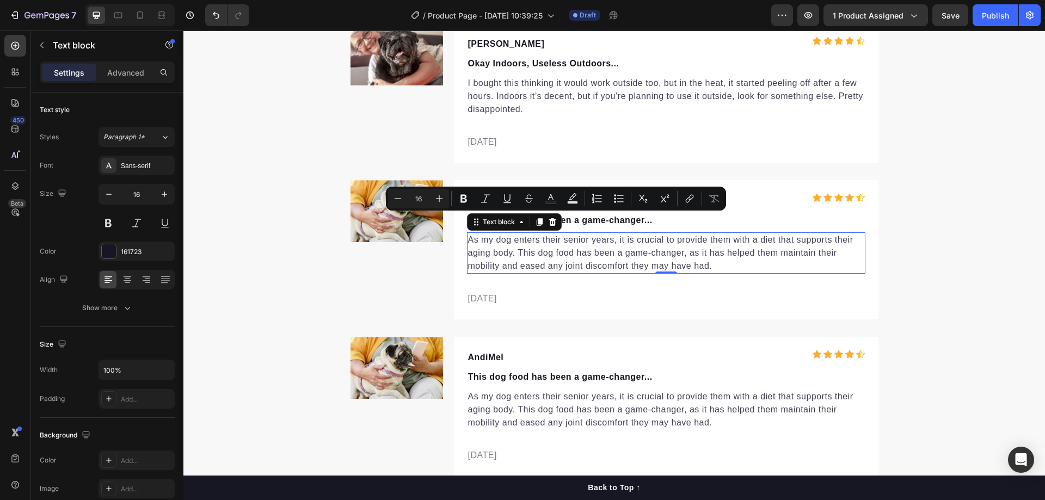
click at [648, 232] on div "As my dog enters their senior years, it is crucial to provide them with a diet …" at bounding box center [666, 252] width 398 height 41
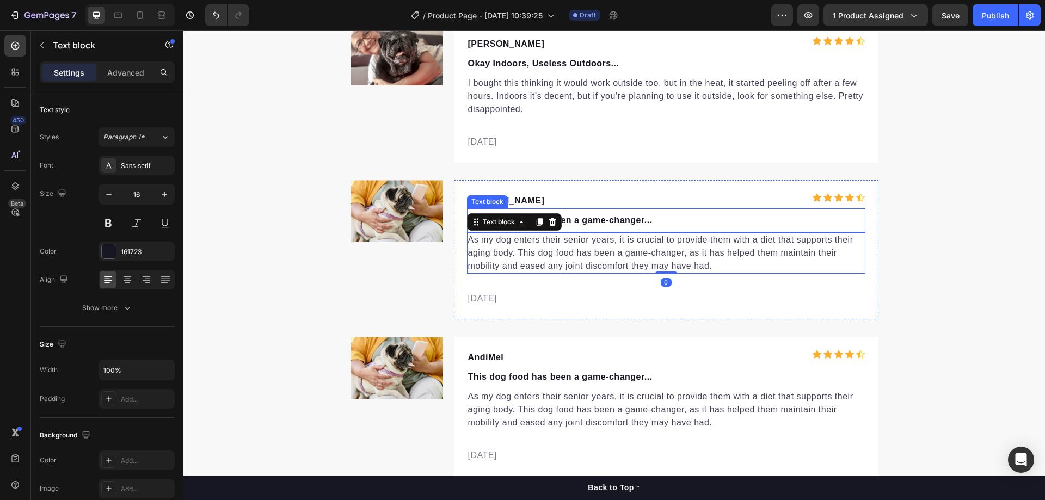
click at [642, 220] on p "This dog food has been a game-changer..." at bounding box center [666, 220] width 396 height 13
click at [631, 220] on p "This dog food has been a game-changer..." at bounding box center [666, 220] width 396 height 13
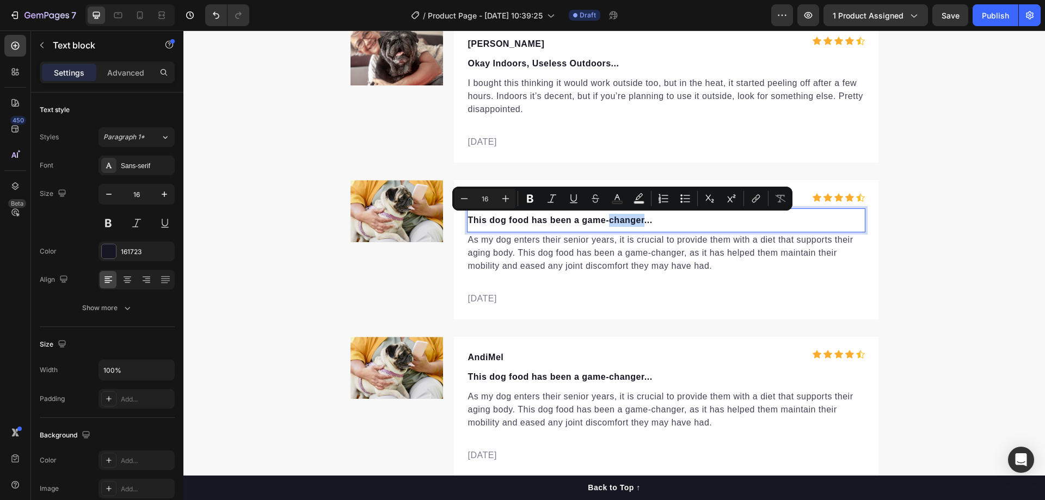
click at [639, 217] on p "This dog food has been a game-changer..." at bounding box center [666, 220] width 396 height 13
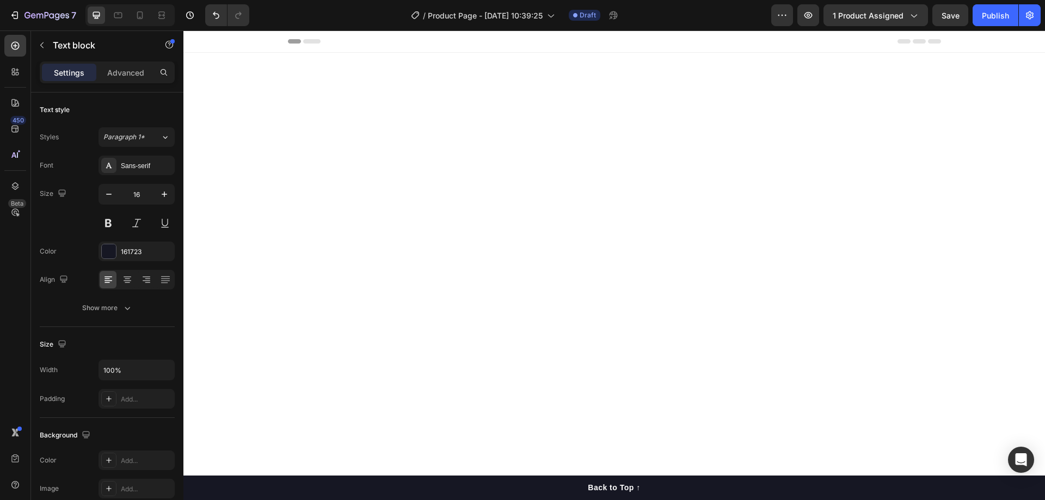
scroll to position [3602, 0]
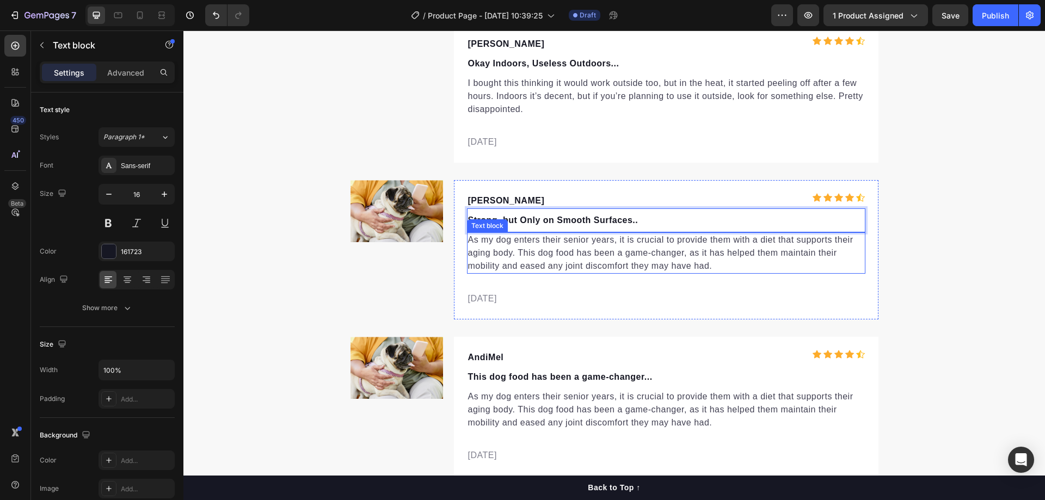
click at [500, 245] on p "As my dog enters their senior years, it is crucial to provide them with a diet …" at bounding box center [666, 253] width 396 height 39
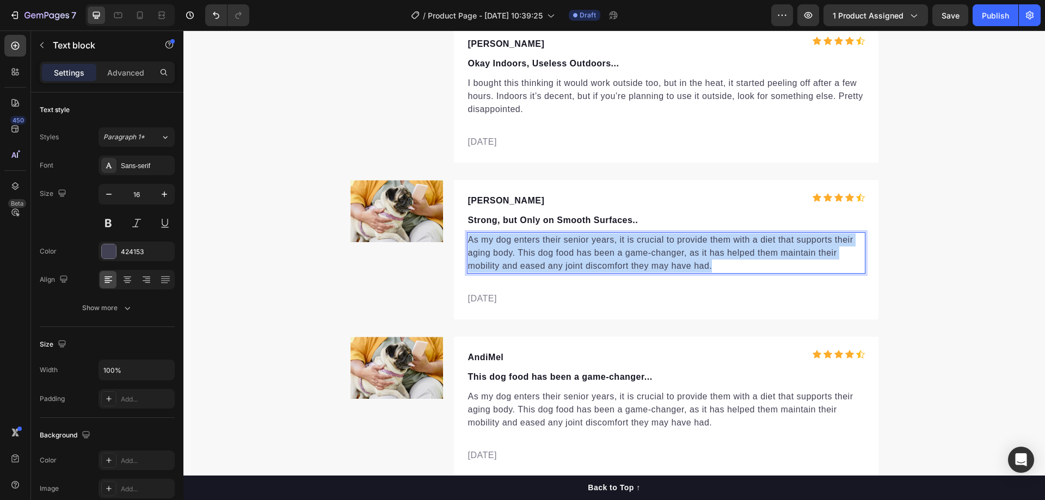
click at [500, 245] on p "As my dog enters their senior years, it is crucial to provide them with a diet …" at bounding box center [666, 253] width 396 height 39
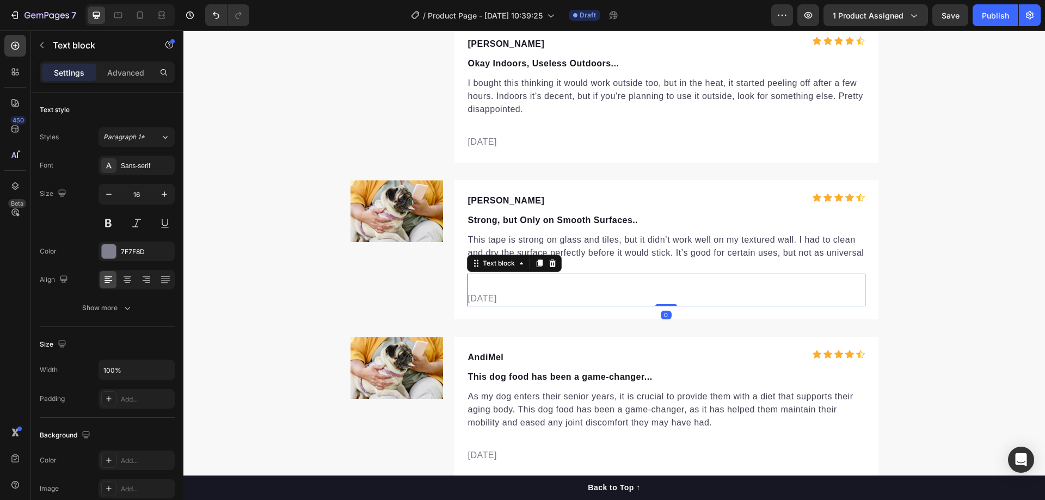
click at [588, 275] on div "[DATE] Text block 0" at bounding box center [666, 290] width 398 height 33
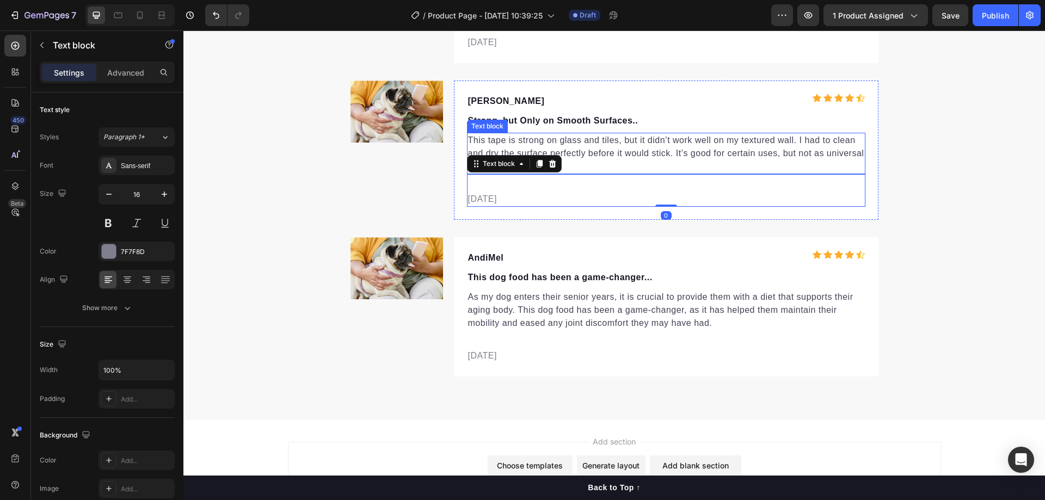
scroll to position [3710, 0]
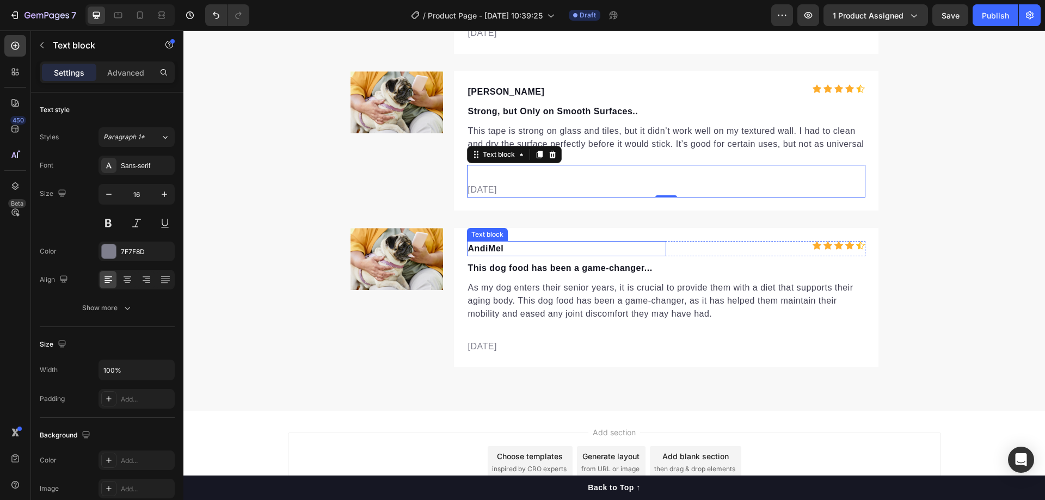
click at [489, 248] on p "AndiMel" at bounding box center [566, 248] width 197 height 13
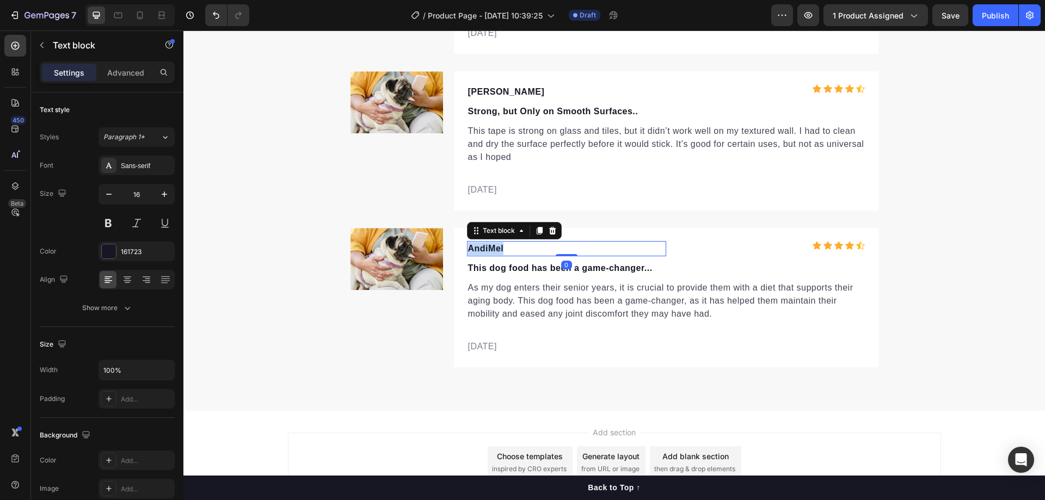
click at [489, 248] on p "AndiMel" at bounding box center [566, 248] width 197 height 13
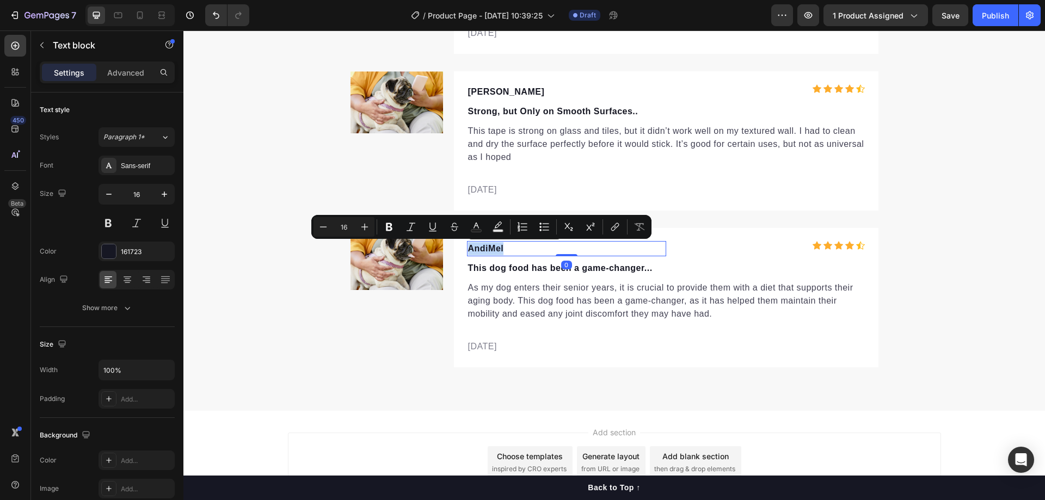
click at [489, 248] on p "AndiMel" at bounding box center [566, 248] width 197 height 13
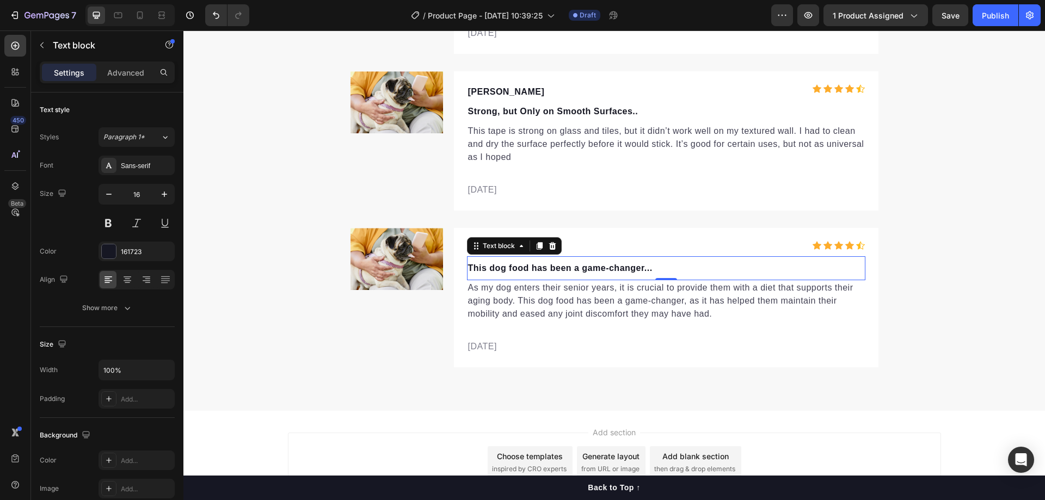
click at [502, 273] on p "This dog food has been a game-changer..." at bounding box center [666, 268] width 396 height 13
click at [505, 271] on p "This dog food has been a game-changer..." at bounding box center [666, 268] width 396 height 13
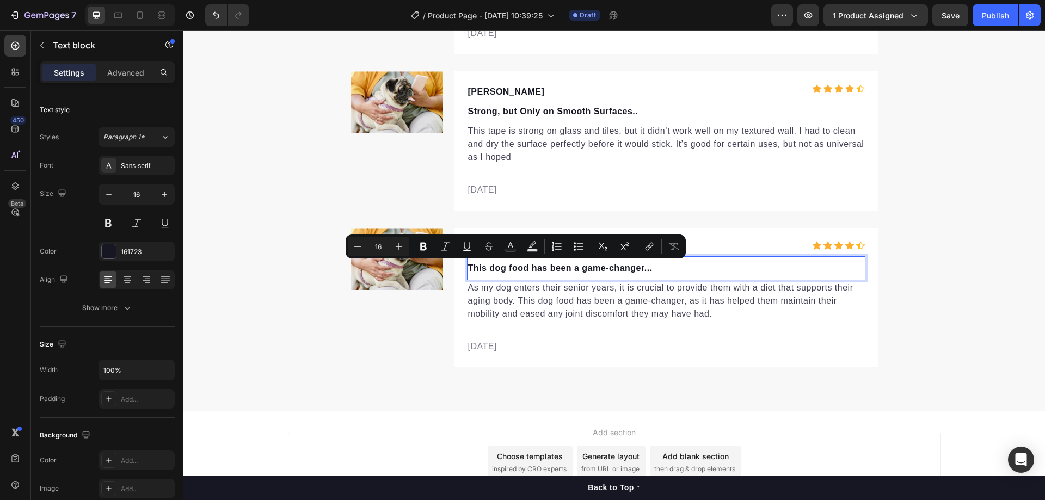
click at [637, 268] on p "This dog food has been a game-changer..." at bounding box center [666, 268] width 396 height 13
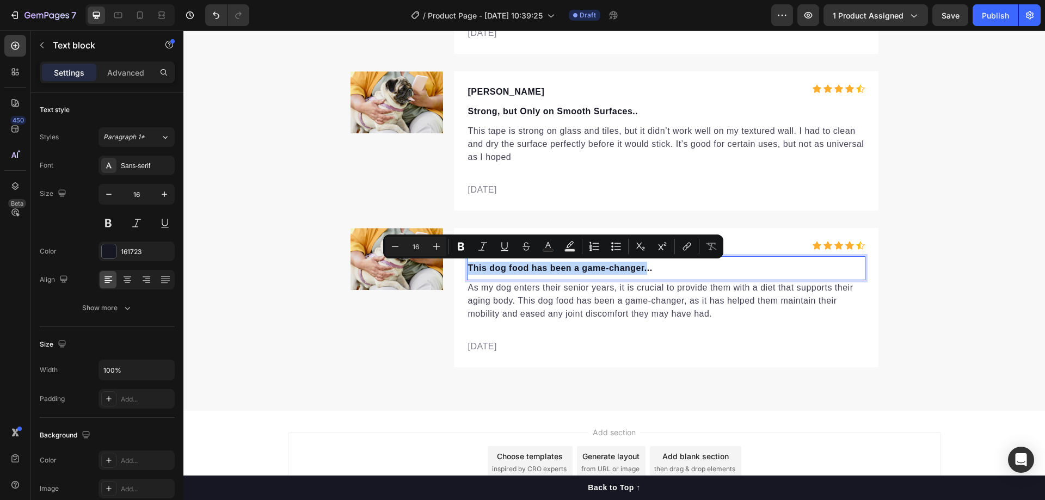
drag, startPoint x: 643, startPoint y: 267, endPoint x: 465, endPoint y: 266, distance: 177.5
click at [468, 266] on p "This dog food has been a game-changer..." at bounding box center [666, 268] width 396 height 13
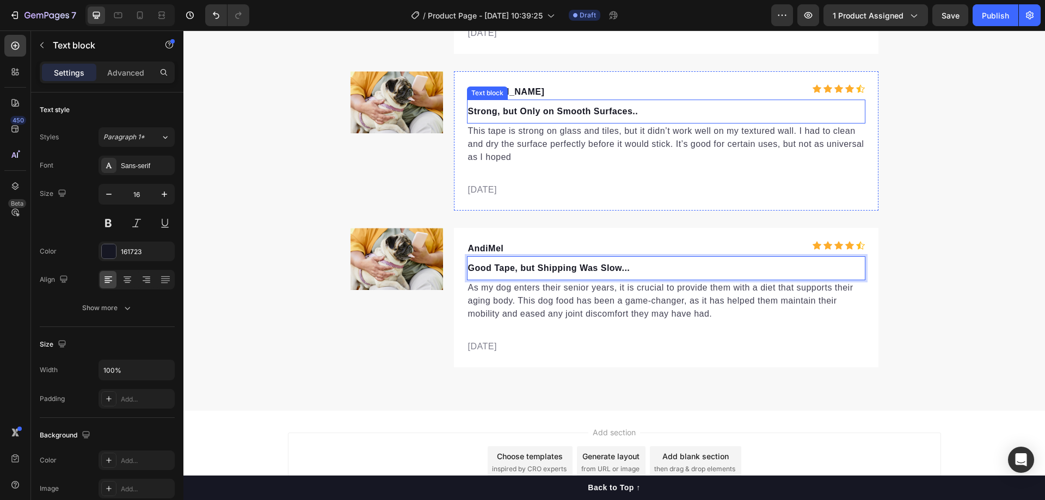
click at [629, 109] on p "Strong, but Only on Smooth Surfaces.." at bounding box center [666, 111] width 396 height 13
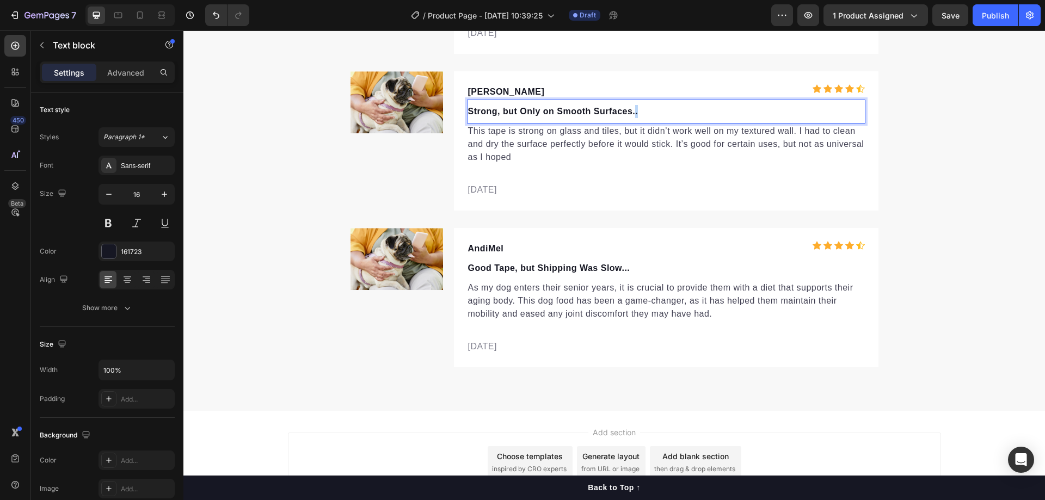
click at [631, 110] on p "Strong, but Only on Smooth Surfaces.." at bounding box center [666, 111] width 396 height 13
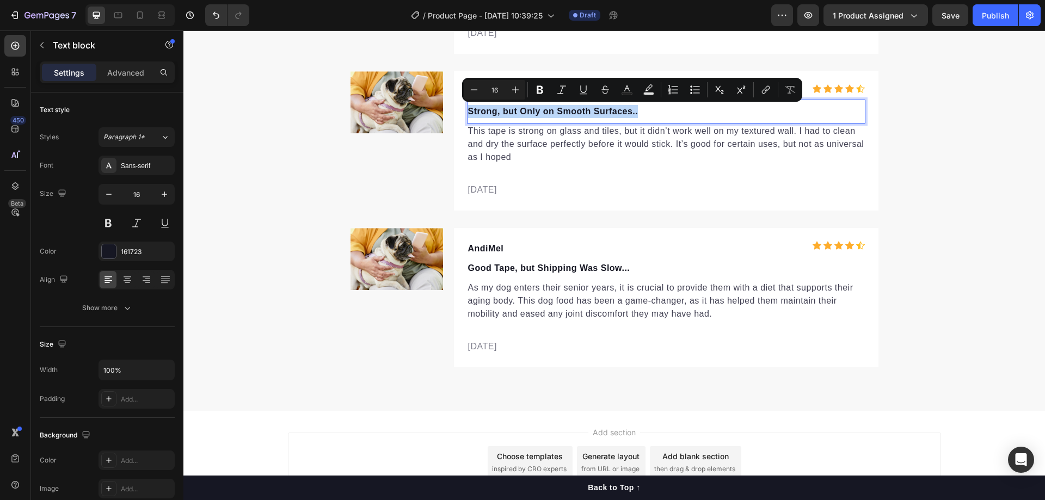
click at [631, 110] on p "Strong, but Only on Smooth Surfaces.." at bounding box center [666, 111] width 396 height 13
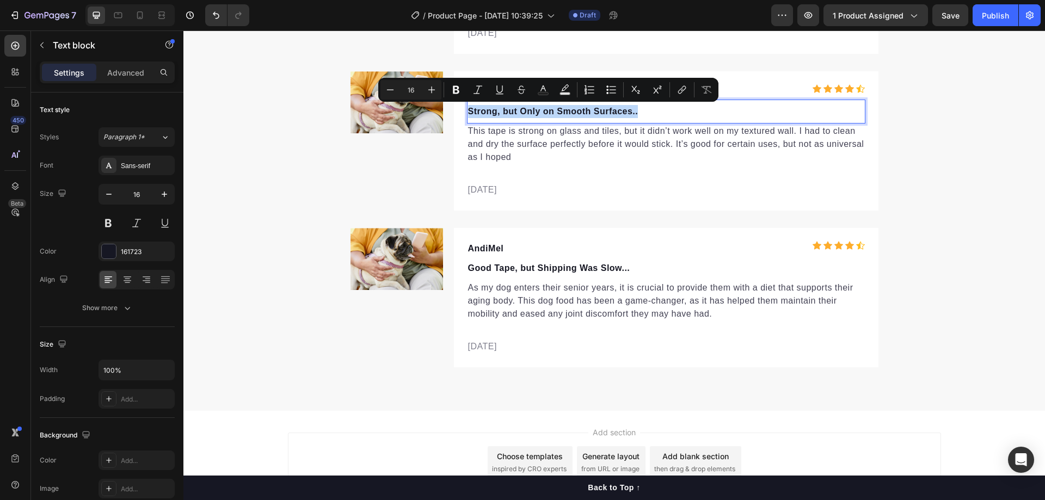
click at [631, 110] on p "Strong, but Only on Smooth Surfaces.." at bounding box center [666, 111] width 396 height 13
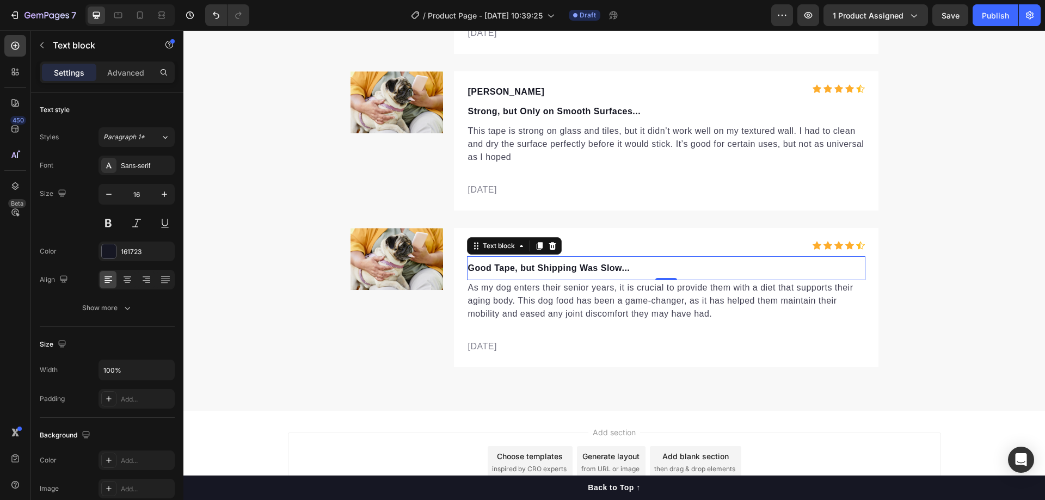
click at [621, 259] on div "Good Tape, but Shipping Was Slow... Text block 0" at bounding box center [666, 268] width 398 height 24
click at [501, 298] on p "As my dog enters their senior years, it is crucial to provide them with a diet …" at bounding box center [666, 300] width 396 height 39
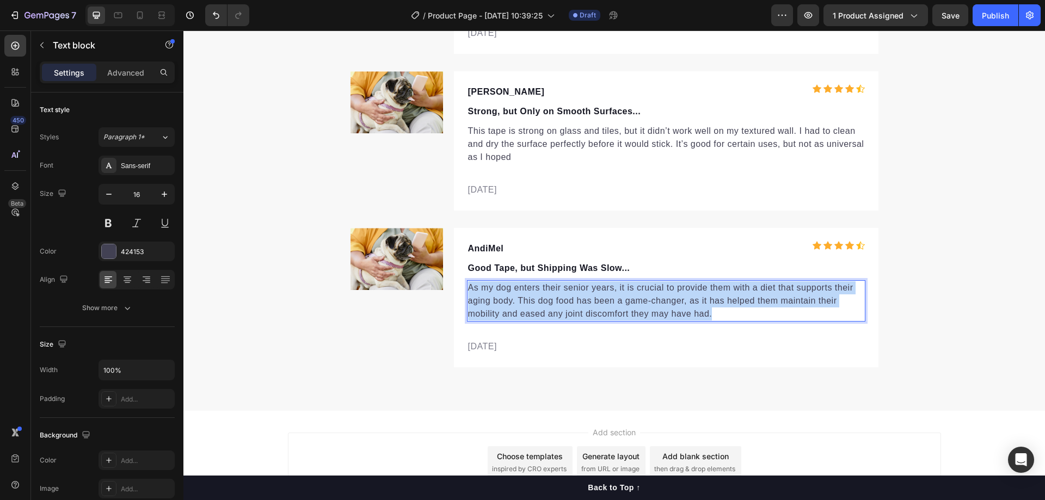
click at [501, 298] on p "As my dog enters their senior years, it is crucial to provide them with a diet …" at bounding box center [666, 300] width 396 height 39
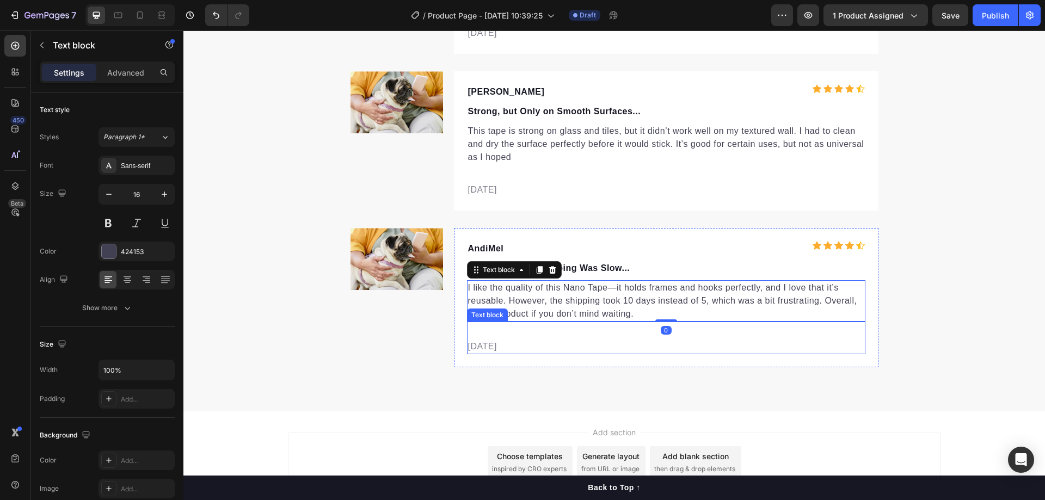
click at [725, 346] on p "[DATE]" at bounding box center [666, 346] width 396 height 13
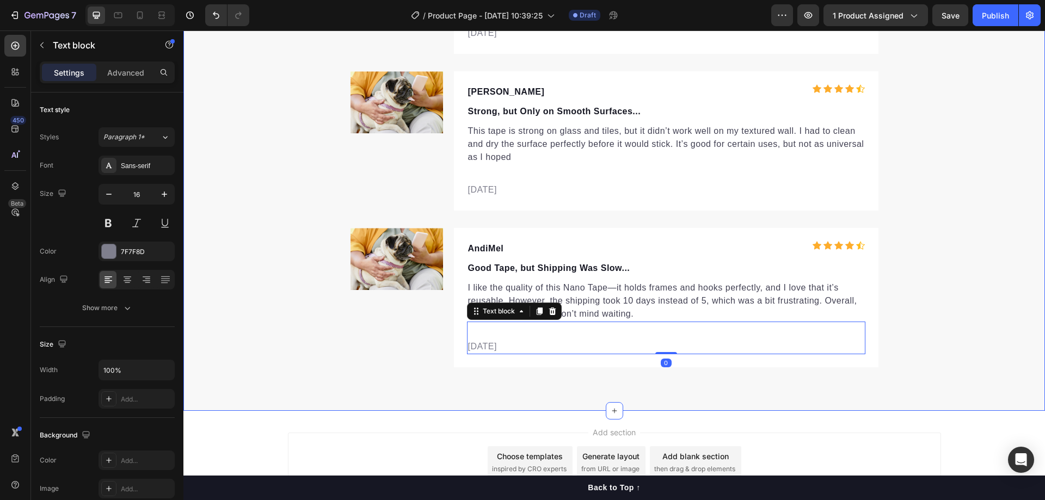
click at [956, 309] on div "Let customers speak for us Text block Row Icon Icon Icon Icon Icon Icon List Ho…" at bounding box center [614, 30] width 862 height 674
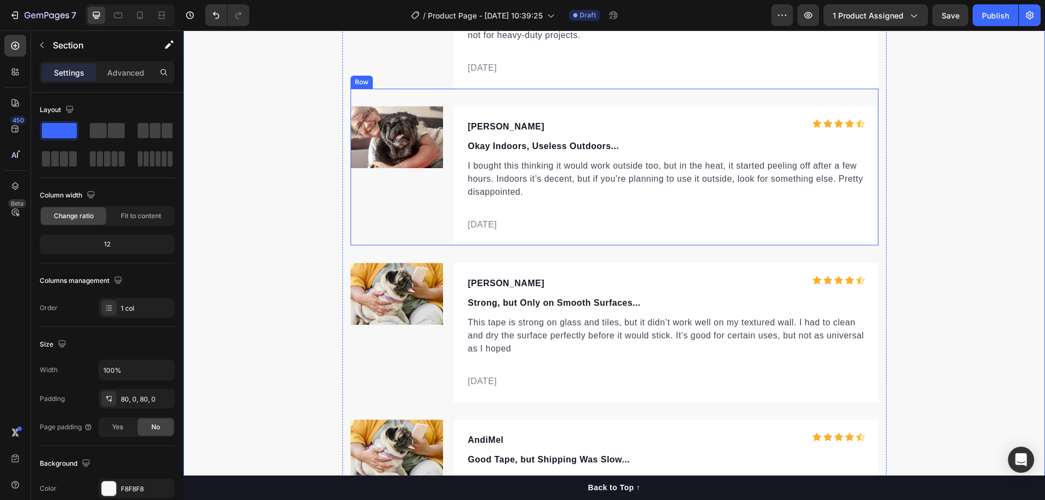
scroll to position [3275, 0]
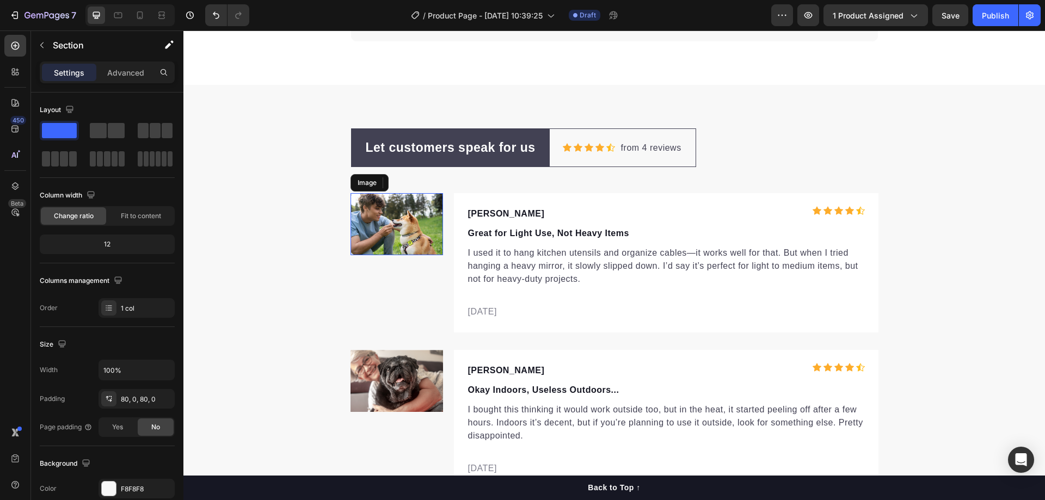
click at [391, 214] on img at bounding box center [397, 224] width 93 height 62
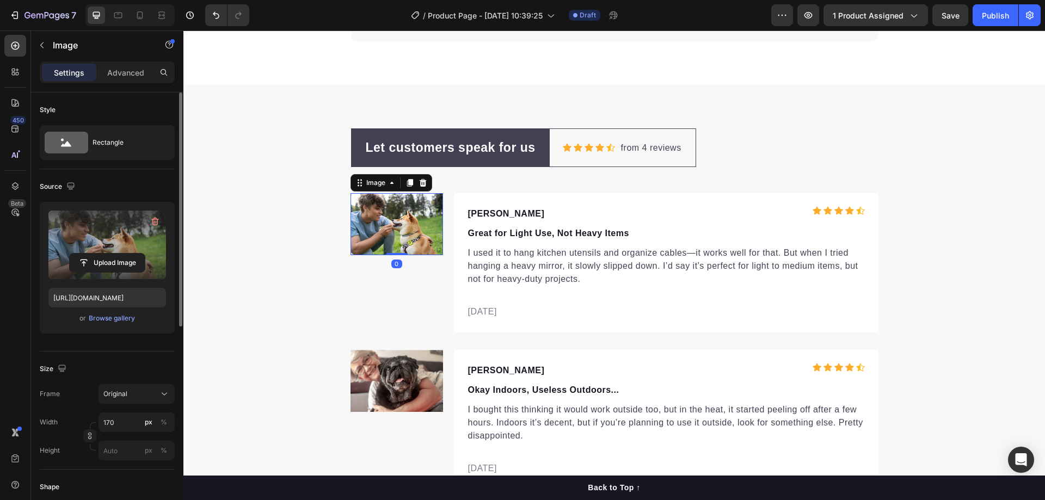
click at [138, 239] on label at bounding box center [107, 245] width 118 height 69
click at [138, 254] on input "file" at bounding box center [107, 263] width 75 height 19
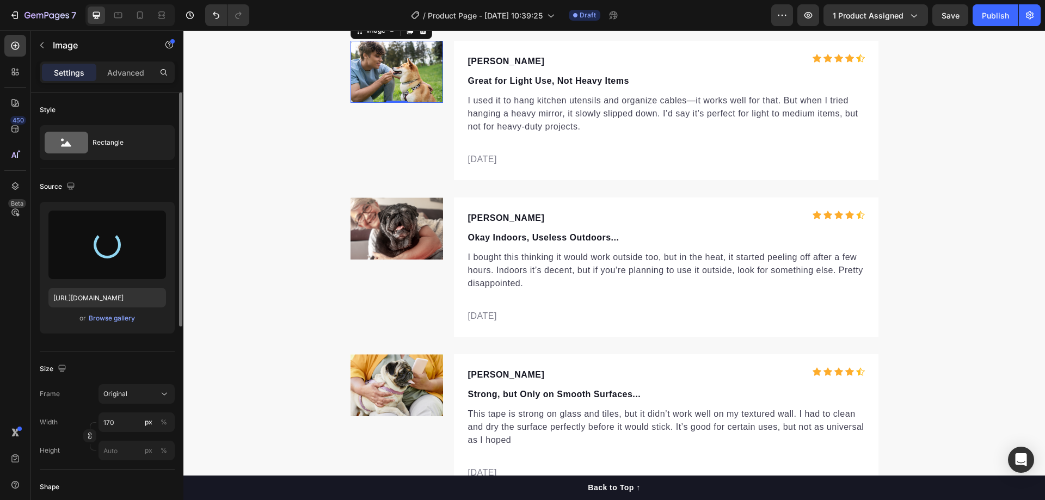
scroll to position [3438, 0]
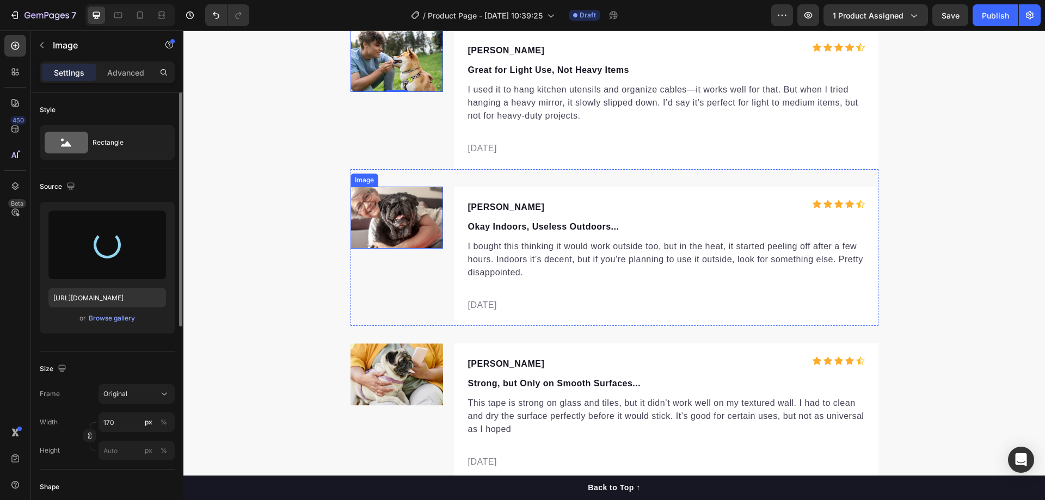
type input "[URL][DOMAIN_NAME]"
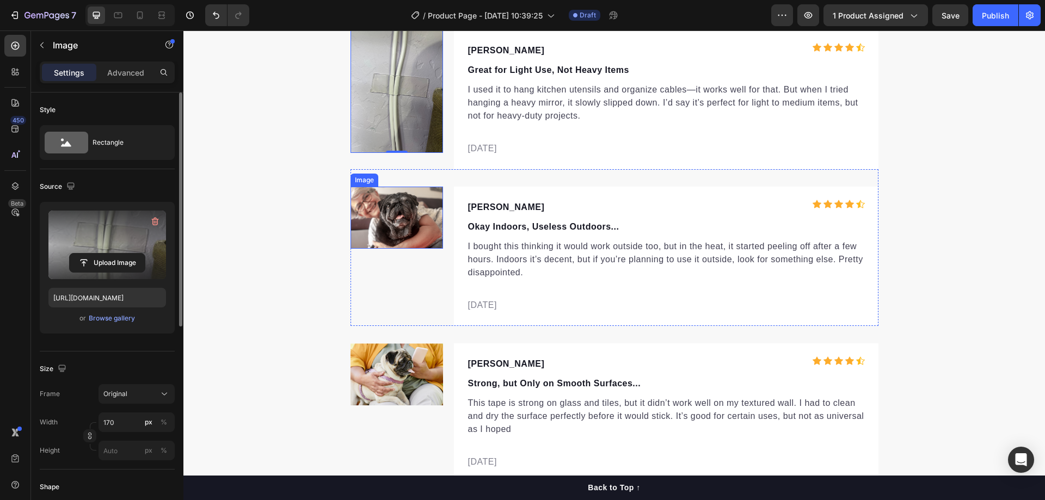
click at [411, 219] on img at bounding box center [397, 218] width 93 height 62
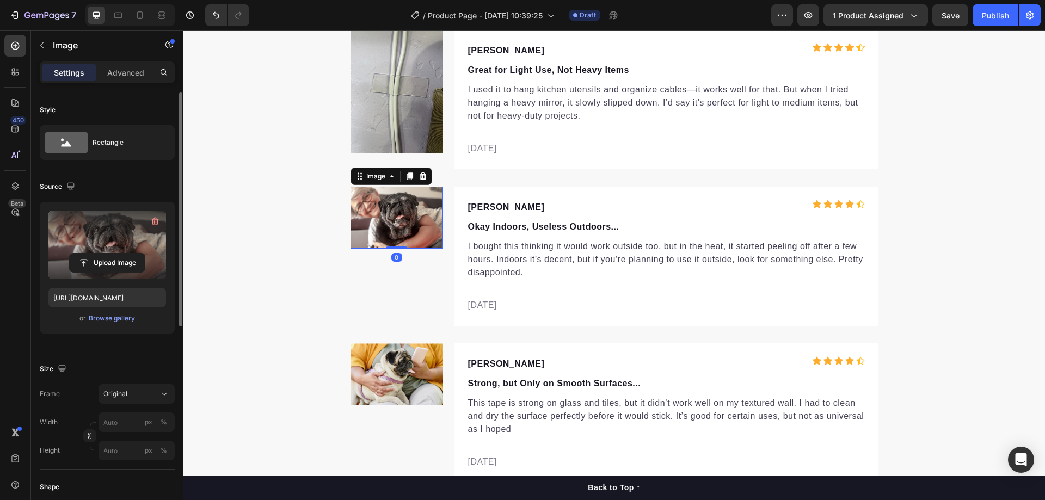
click at [111, 236] on label at bounding box center [107, 245] width 118 height 69
click at [111, 254] on input "file" at bounding box center [107, 263] width 75 height 19
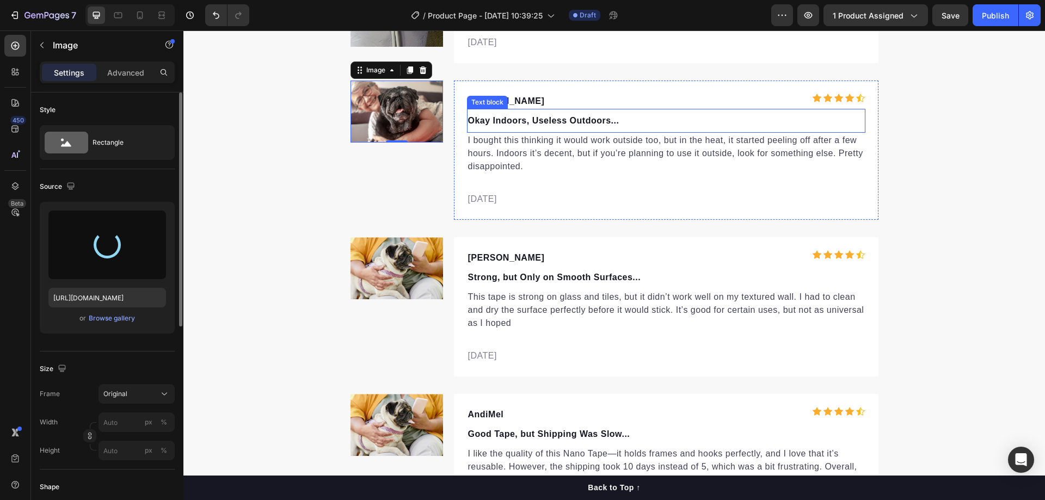
scroll to position [3547, 0]
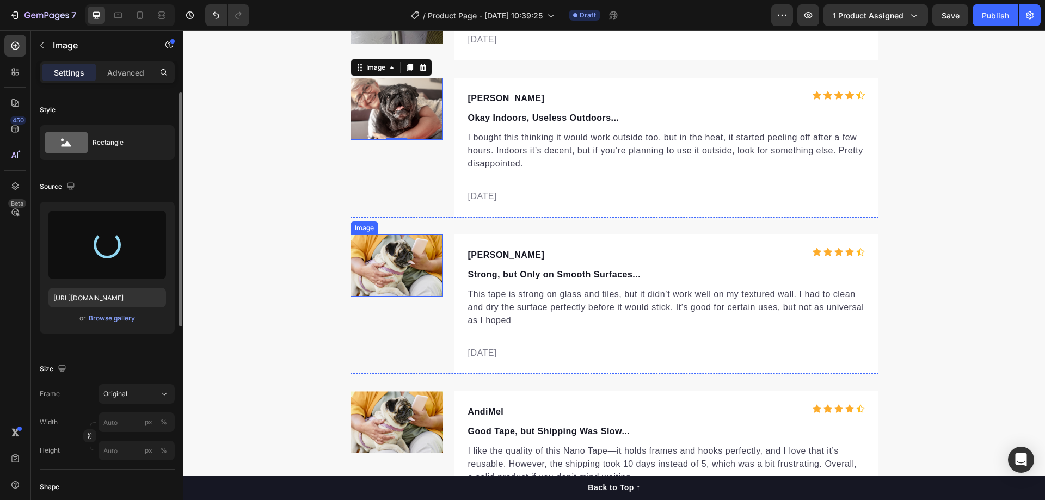
type input "[URL][DOMAIN_NAME]"
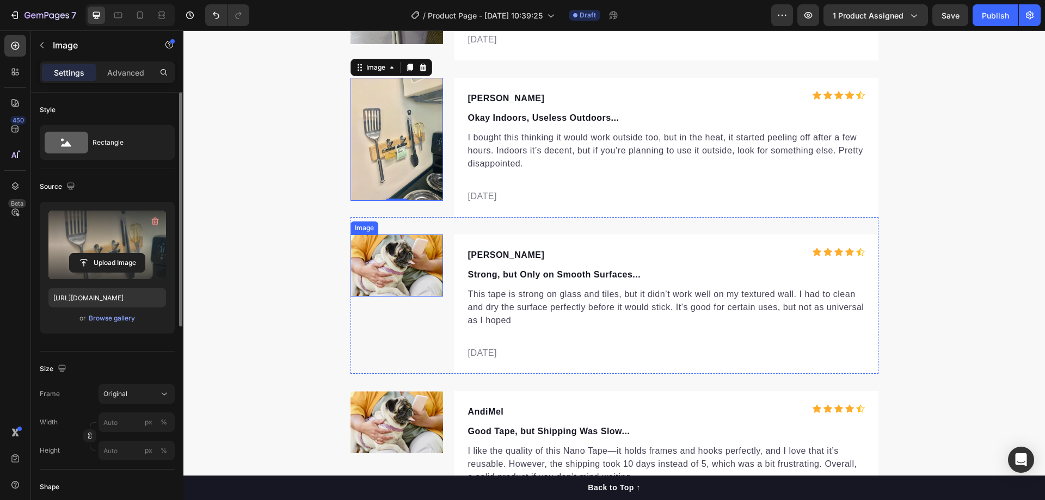
click at [393, 262] on img at bounding box center [397, 266] width 93 height 62
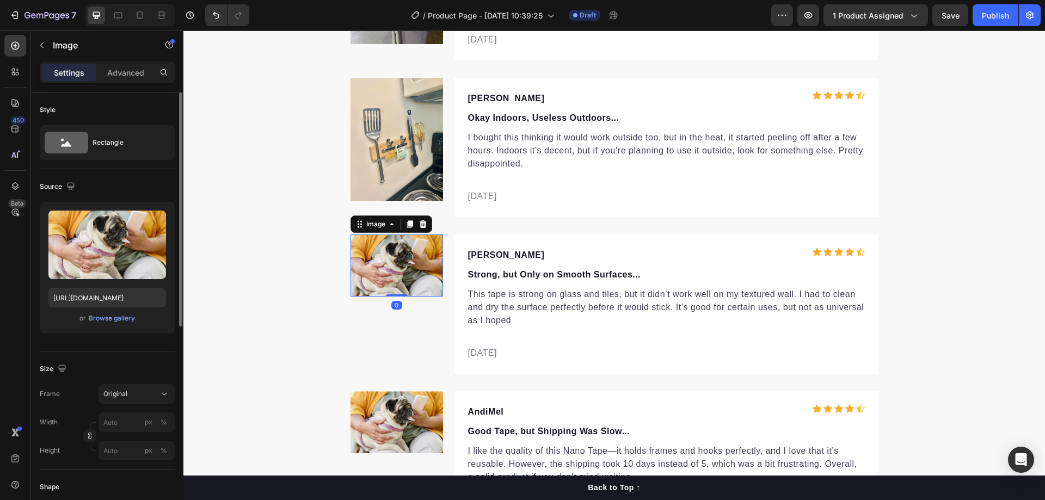
click at [400, 260] on img at bounding box center [397, 266] width 93 height 62
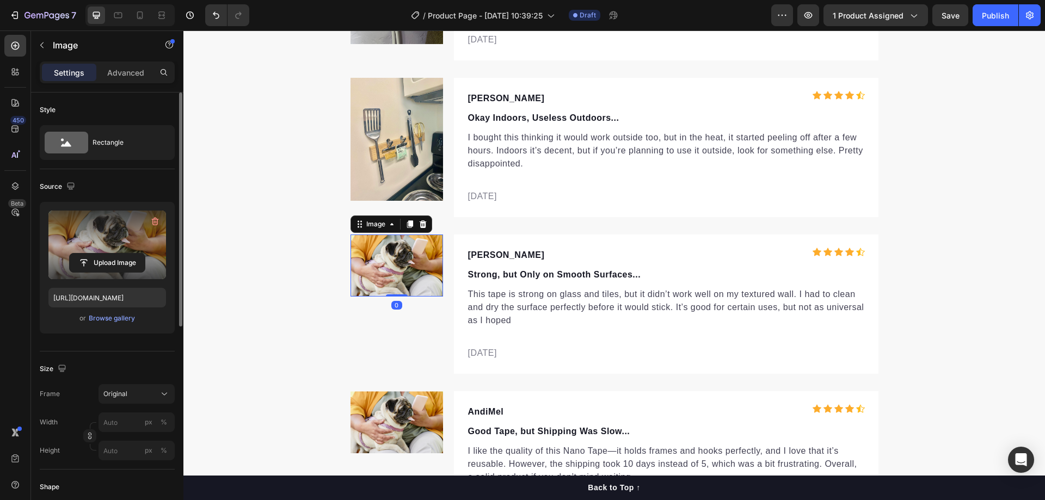
click at [150, 233] on label at bounding box center [107, 245] width 118 height 69
click at [145, 254] on input "file" at bounding box center [107, 263] width 75 height 19
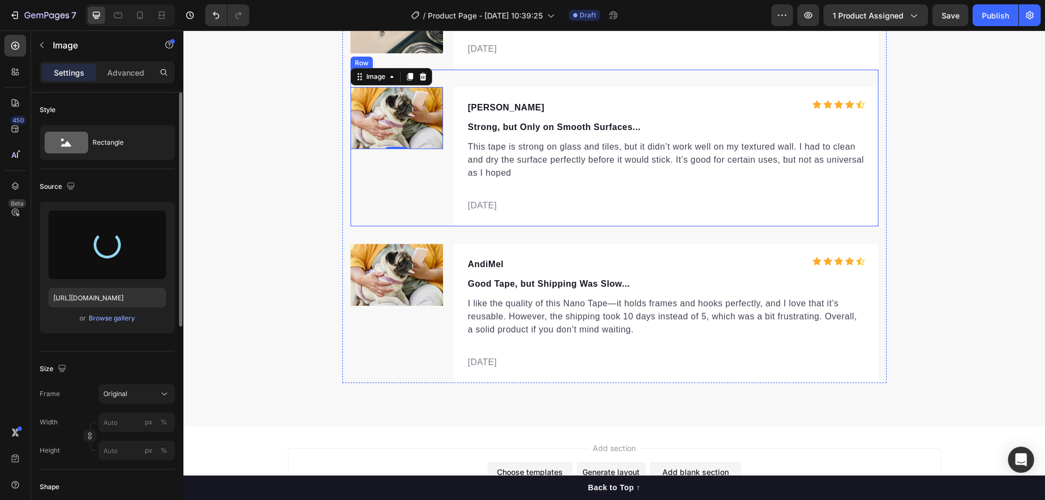
scroll to position [3710, 0]
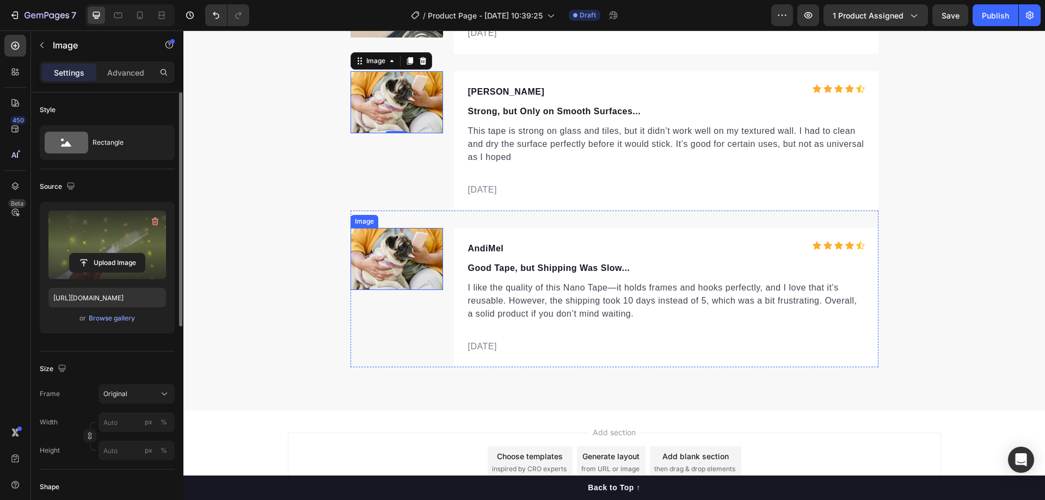
type input "[URL][DOMAIN_NAME]"
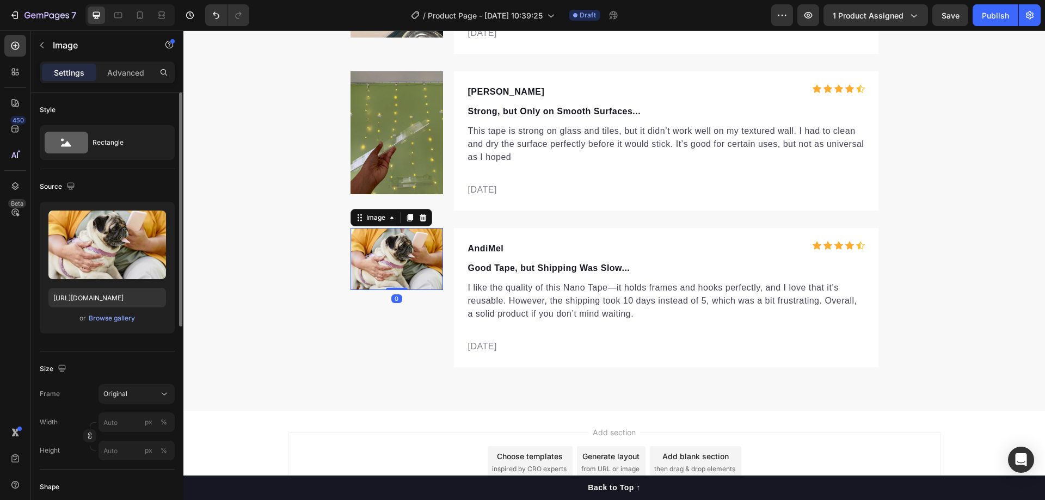
click at [388, 245] on img at bounding box center [397, 259] width 93 height 62
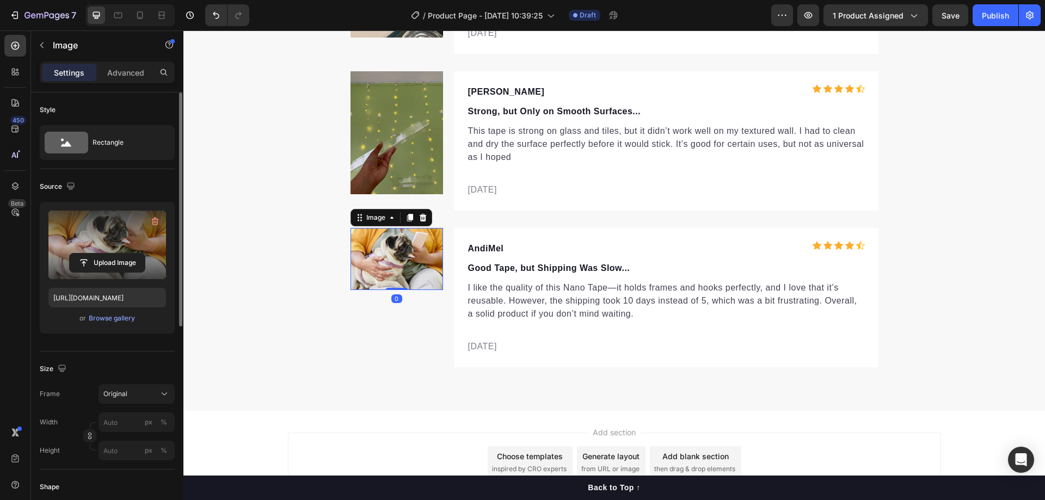
click at [120, 238] on label at bounding box center [107, 245] width 118 height 69
click at [120, 254] on input "file" at bounding box center [107, 263] width 75 height 19
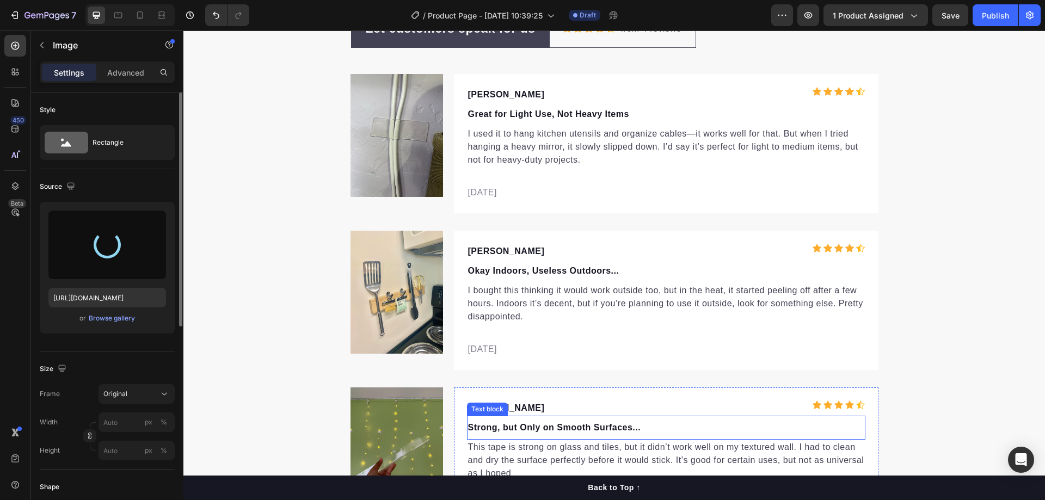
scroll to position [3384, 0]
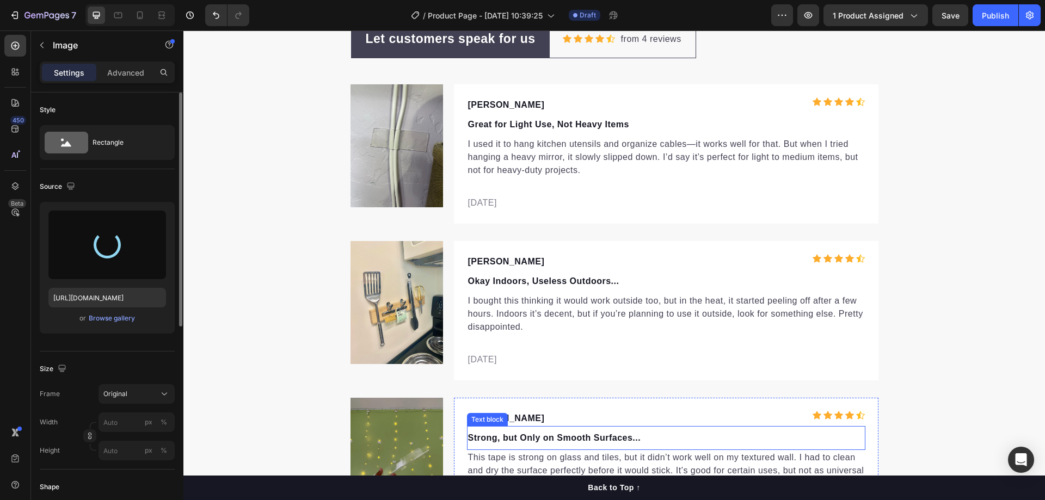
type input "[URL][DOMAIN_NAME]"
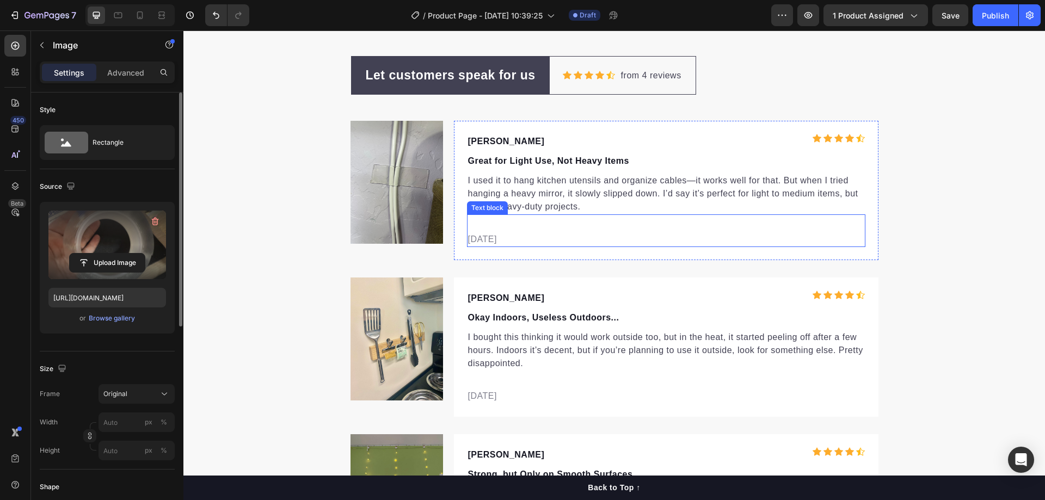
scroll to position [3342, 0]
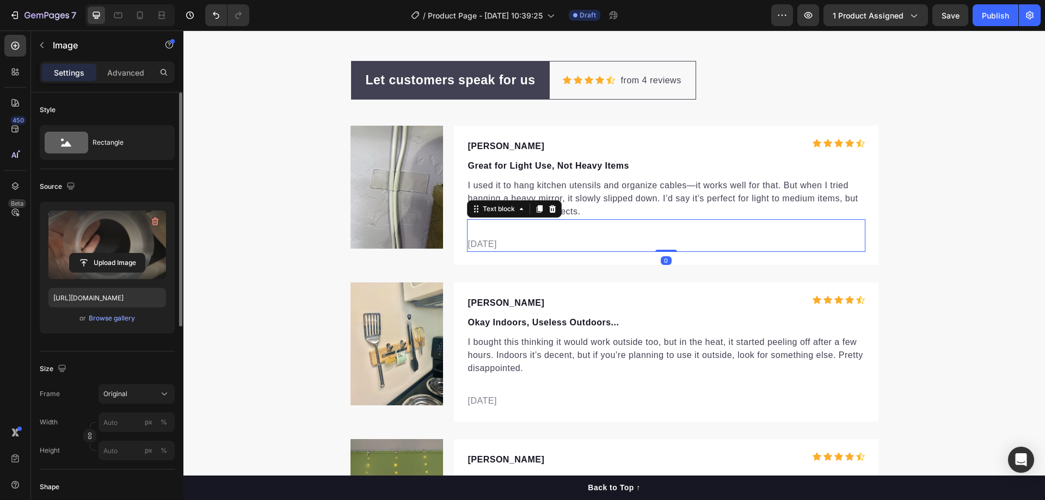
click at [477, 243] on p "[DATE]" at bounding box center [666, 244] width 396 height 13
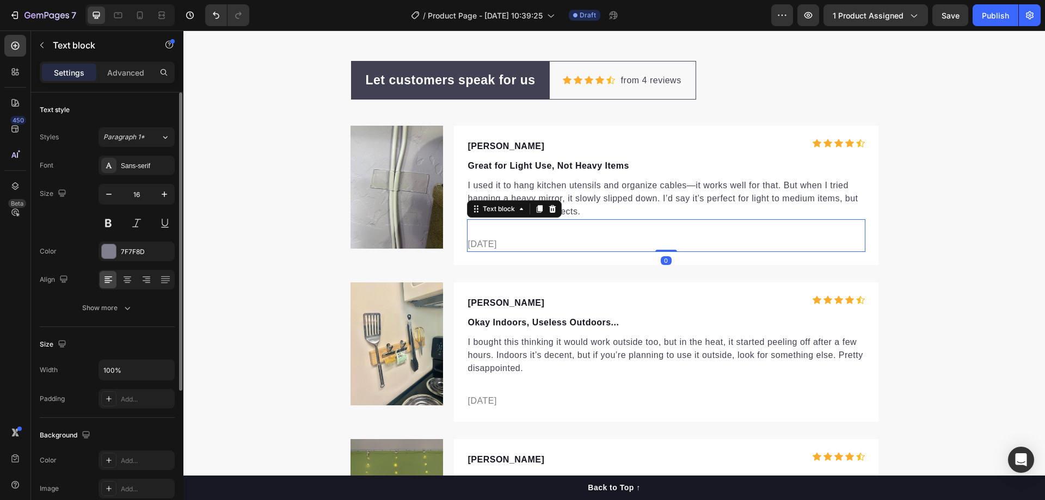
click at [504, 245] on p "[DATE]" at bounding box center [666, 244] width 396 height 13
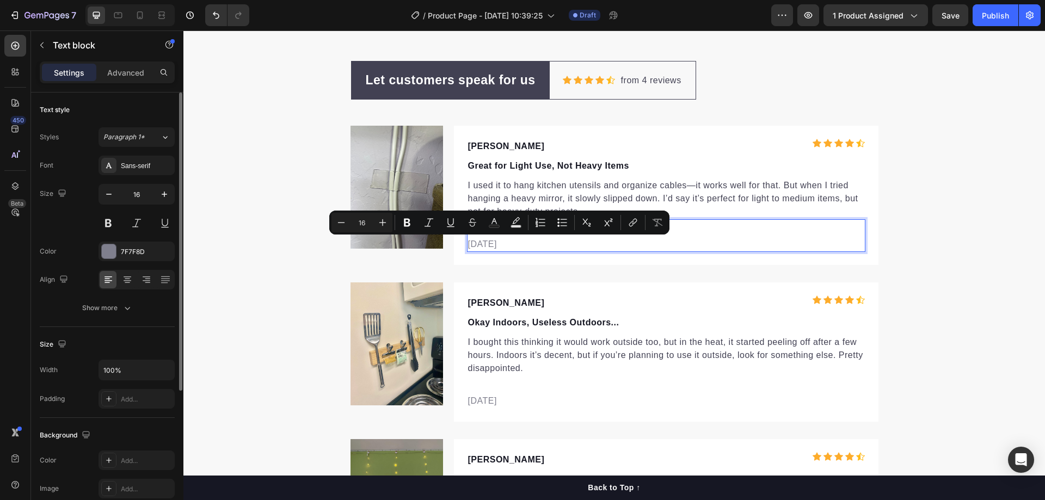
click at [506, 244] on p "[DATE]" at bounding box center [666, 244] width 396 height 13
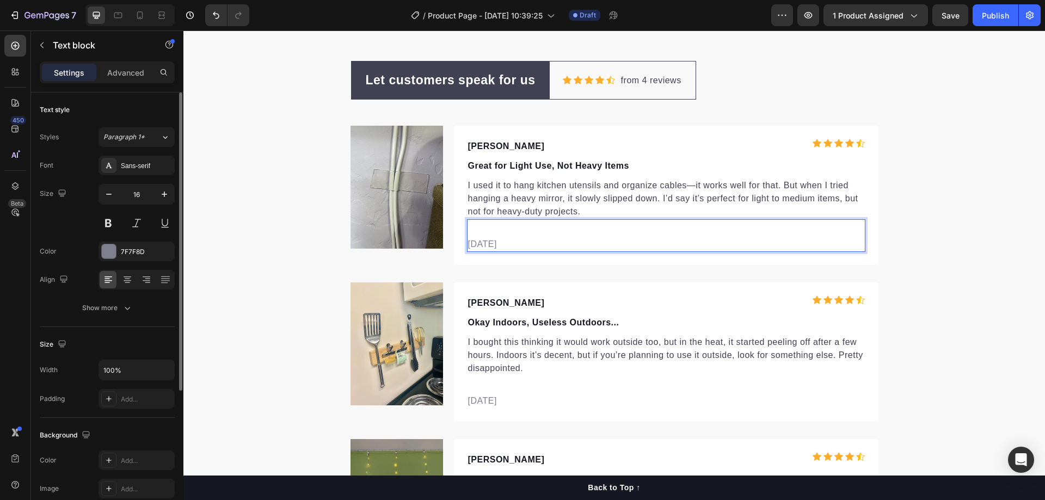
click at [485, 241] on p "[DATE]" at bounding box center [666, 244] width 396 height 13
click at [470, 240] on p "[DATE]" at bounding box center [666, 244] width 396 height 13
click at [473, 242] on p "[DATE]" at bounding box center [666, 244] width 396 height 13
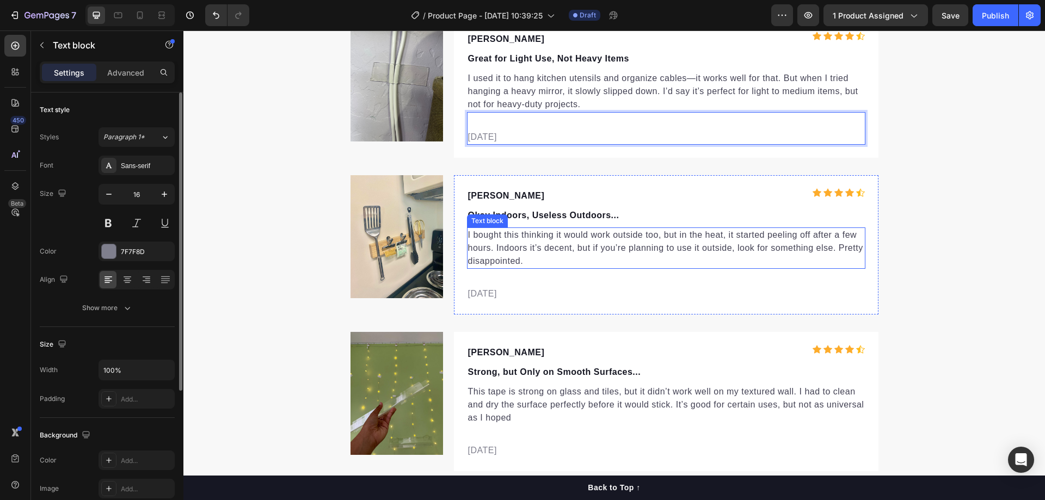
scroll to position [3451, 0]
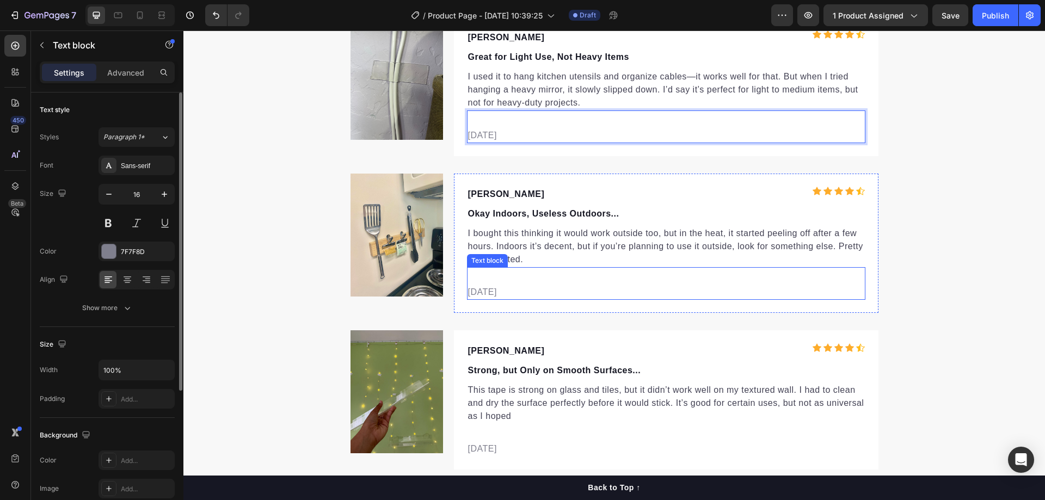
click at [511, 293] on p "[DATE]" at bounding box center [666, 292] width 396 height 13
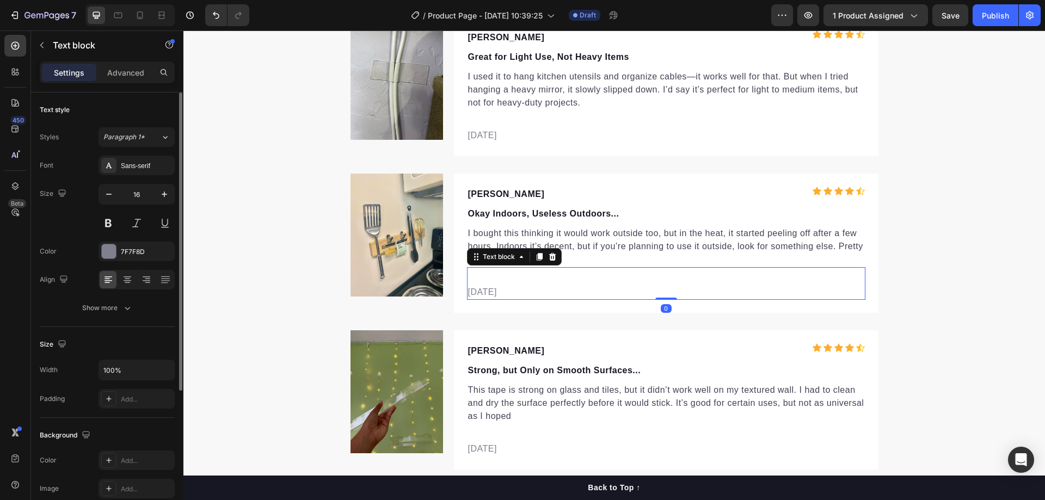
click at [511, 293] on p "[DATE]" at bounding box center [666, 292] width 396 height 13
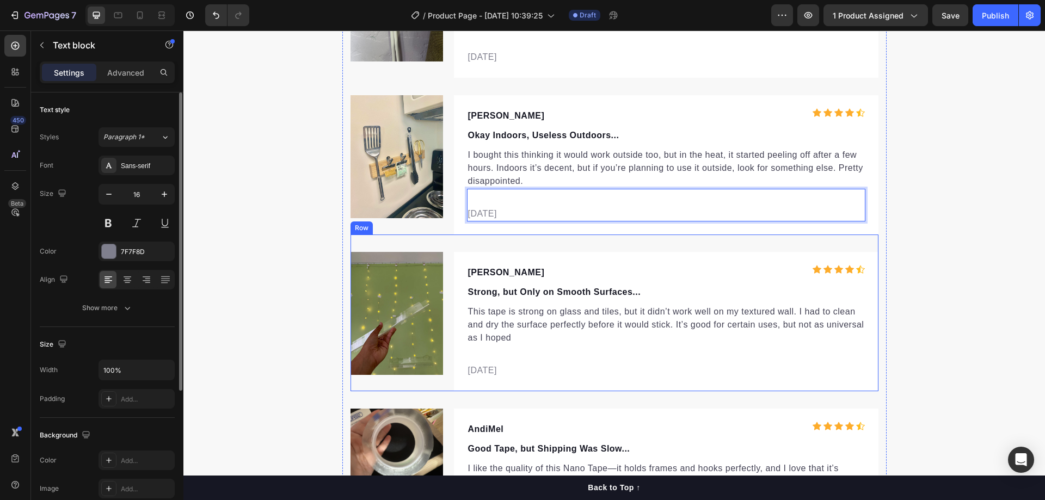
scroll to position [3560, 0]
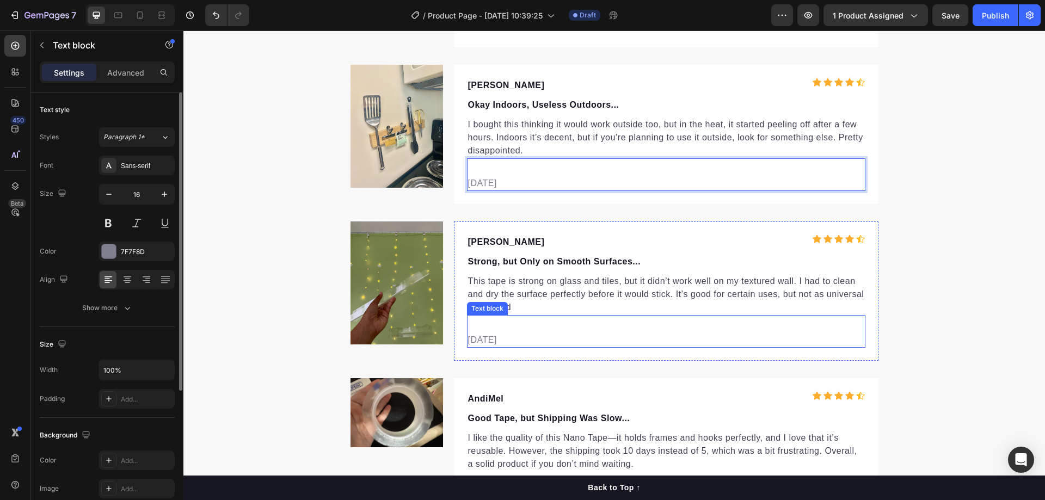
click at [513, 338] on p "[DATE]" at bounding box center [666, 340] width 396 height 13
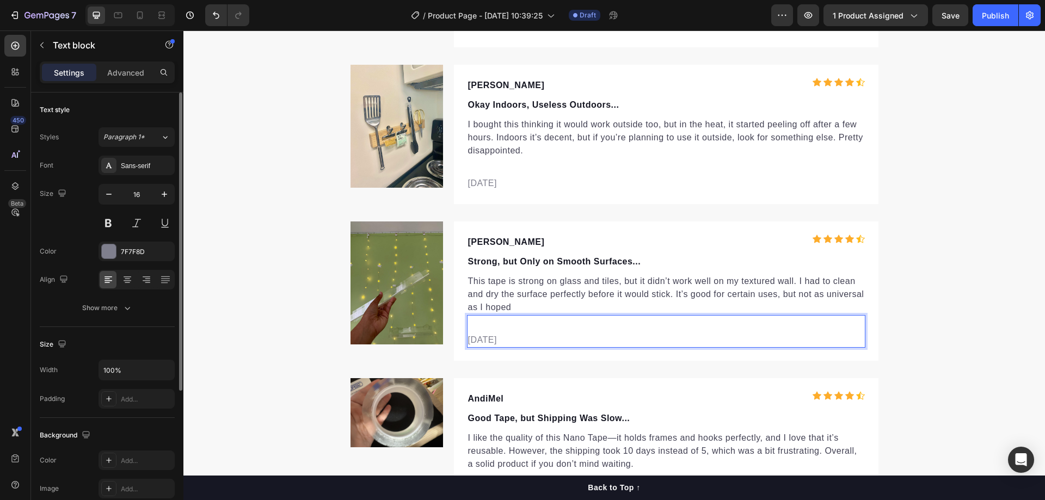
click at [513, 338] on p "[DATE]" at bounding box center [666, 340] width 396 height 13
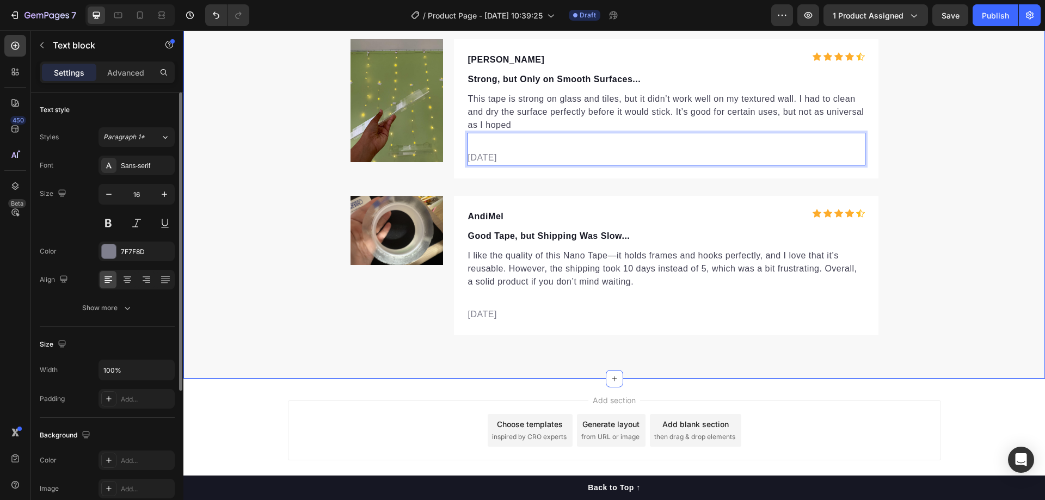
scroll to position [3778, 0]
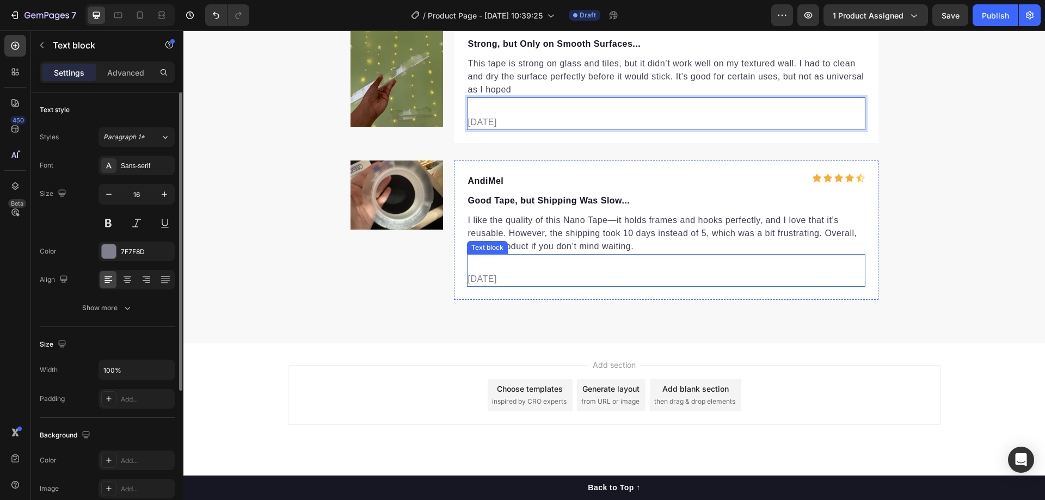
click at [508, 279] on p "[DATE]" at bounding box center [666, 279] width 396 height 13
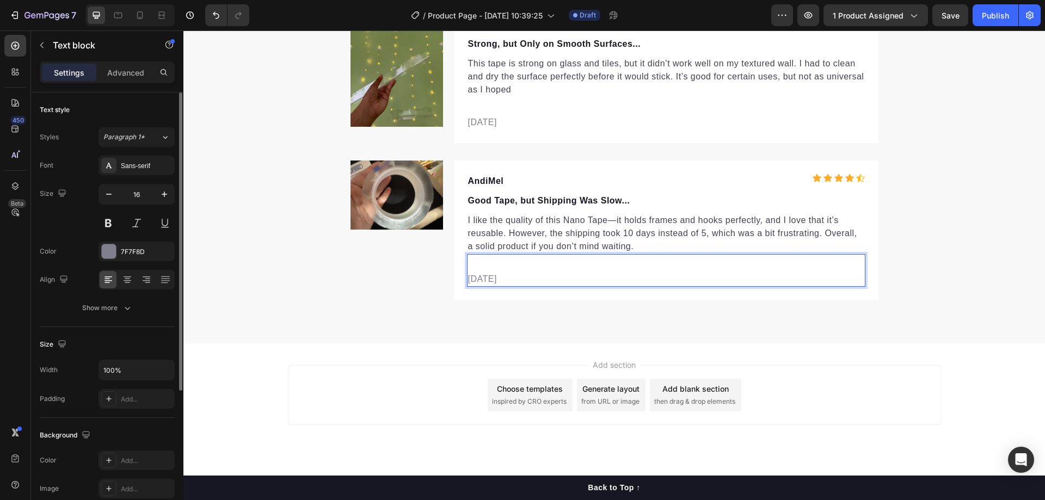
click at [484, 278] on p "[DATE]" at bounding box center [666, 279] width 396 height 13
click at [485, 278] on p "[DATE]" at bounding box center [666, 279] width 396 height 13
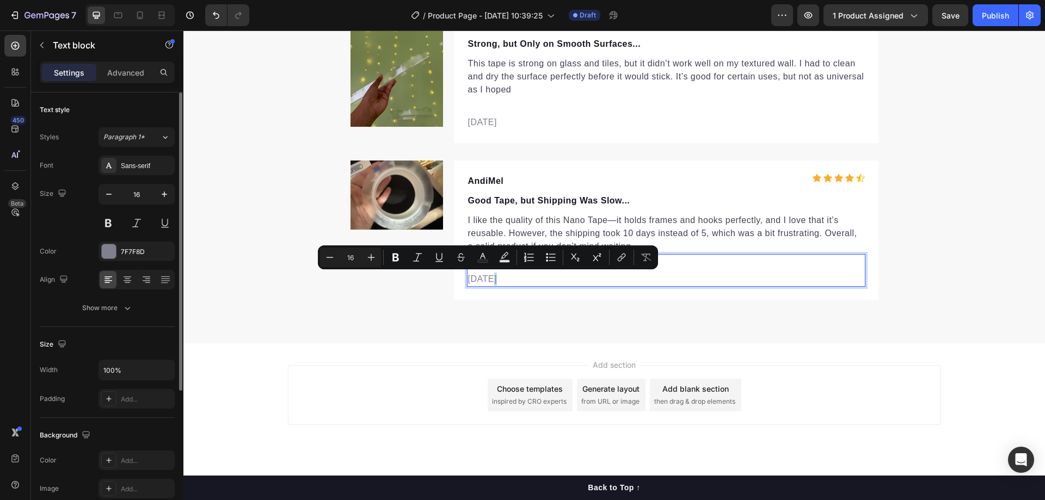
click at [485, 278] on p "[DATE]" at bounding box center [666, 279] width 396 height 13
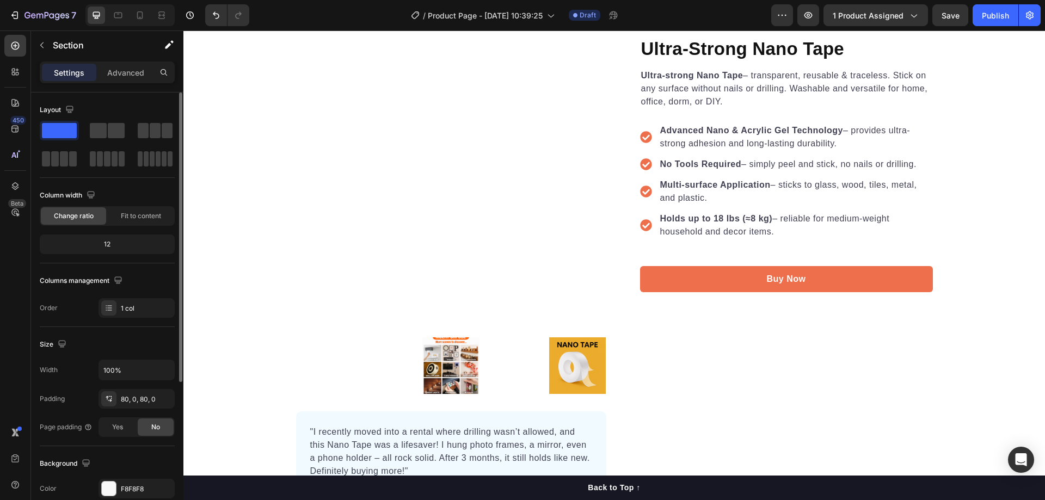
scroll to position [109, 0]
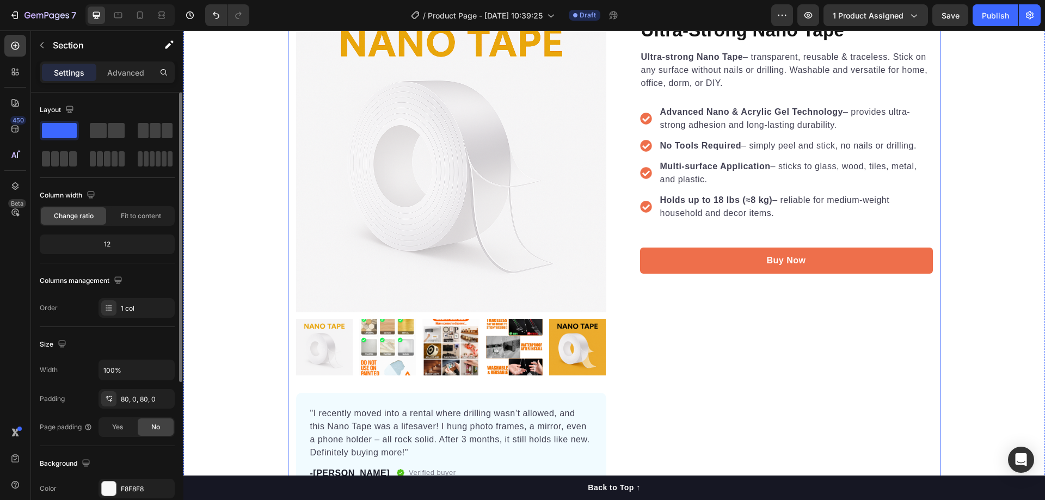
click at [728, 306] on div "Icon Icon Icon Icon Icon Icon List Hoz 19.850+ Happy Customers Text block Row U…" at bounding box center [778, 248] width 310 height 492
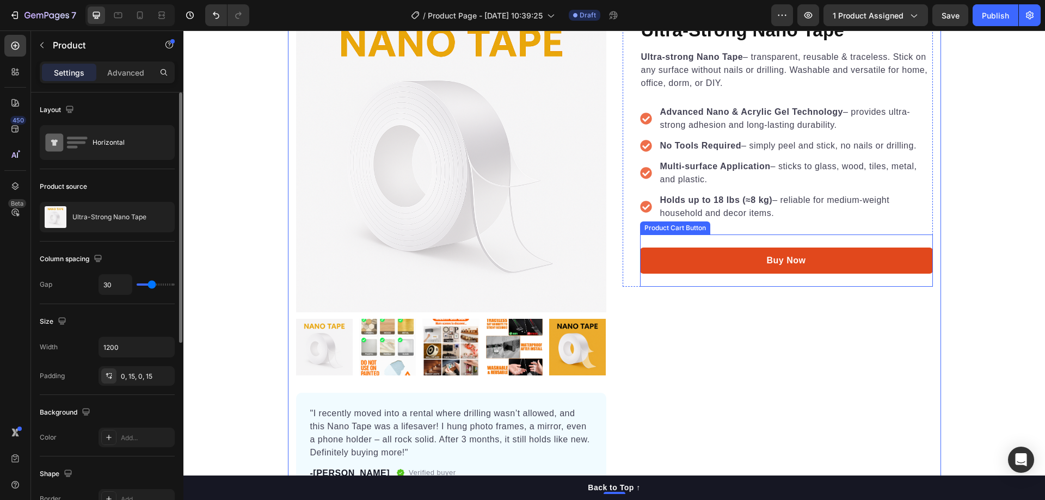
click at [760, 255] on button "Buy Now" at bounding box center [786, 261] width 293 height 26
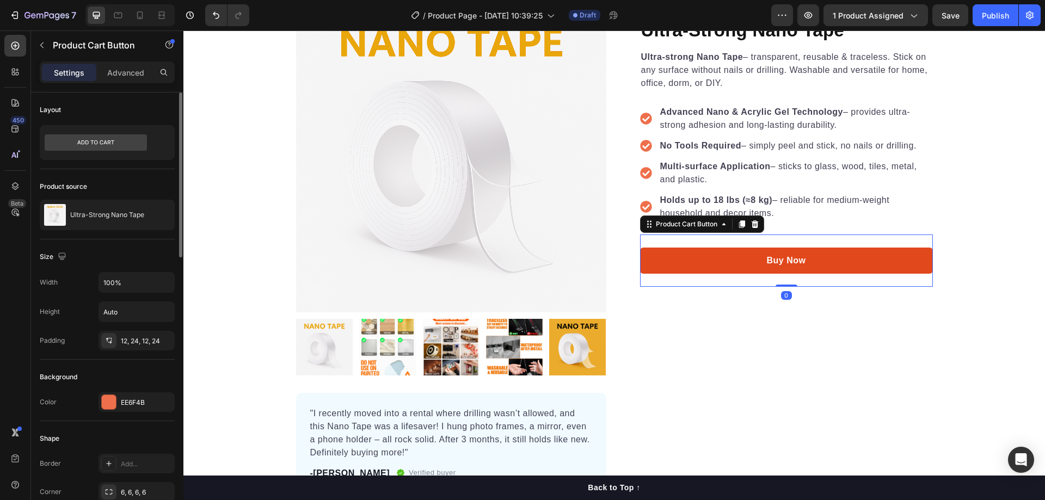
click at [760, 259] on button "Buy Now" at bounding box center [786, 261] width 293 height 26
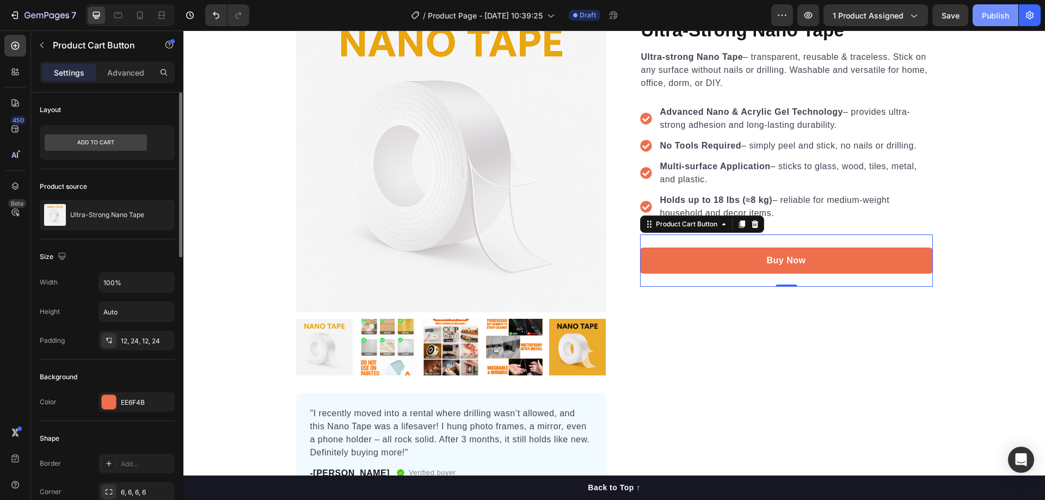
click at [998, 13] on div "Publish" at bounding box center [995, 15] width 27 height 11
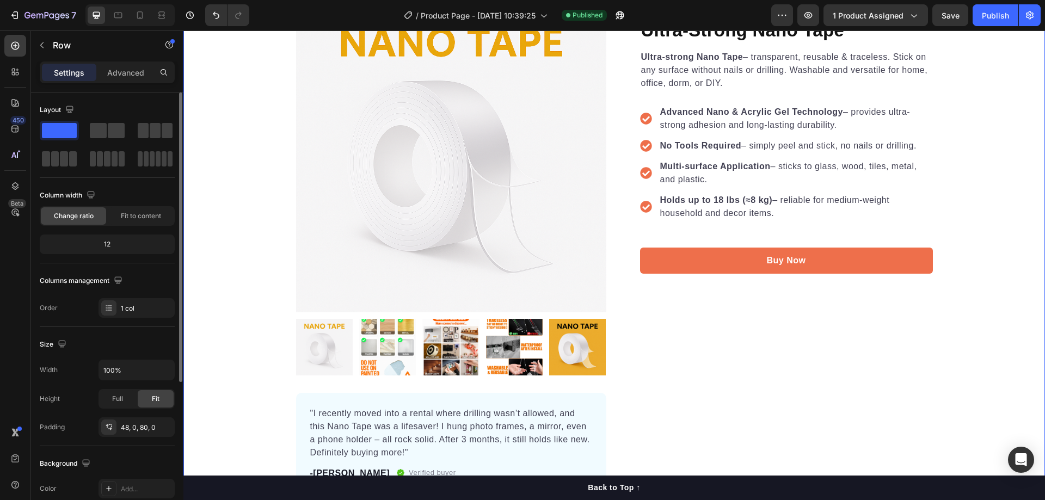
click at [968, 226] on div "Product Images "I recently moved into a rental where drilling wasn’t allowed, a…" at bounding box center [614, 248] width 862 height 492
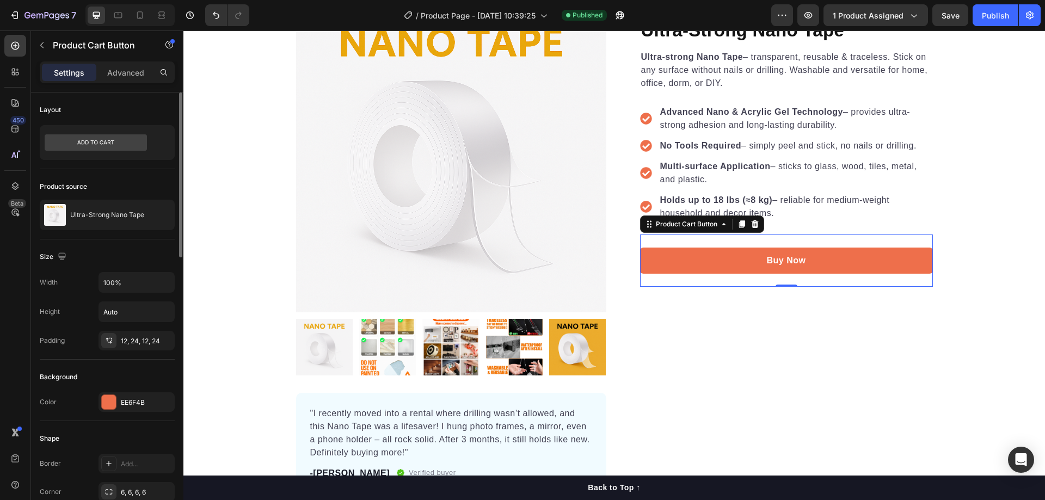
click at [855, 236] on div "Buy Now Product Cart Button 0" at bounding box center [786, 261] width 293 height 52
click at [49, 42] on button "button" at bounding box center [41, 44] width 17 height 17
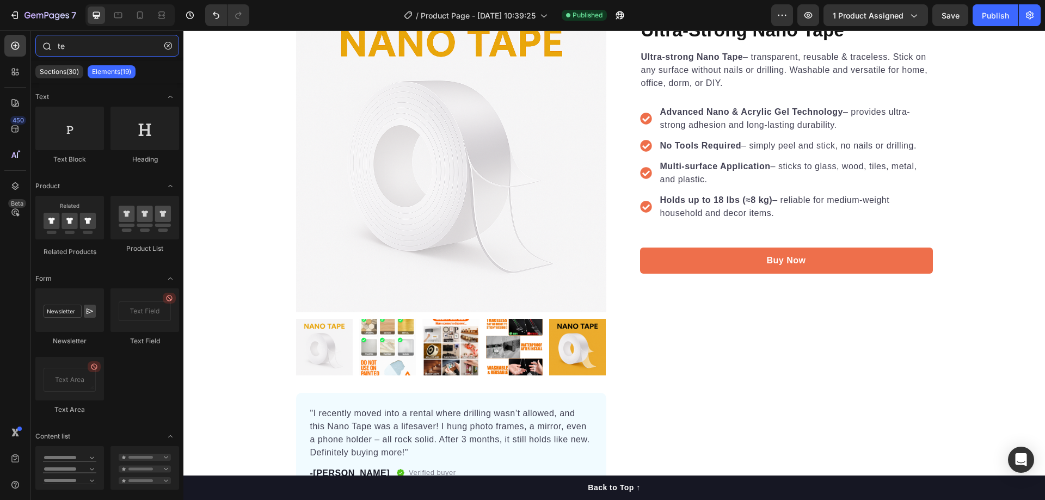
click at [98, 50] on input "te" at bounding box center [107, 46] width 144 height 22
type input "t"
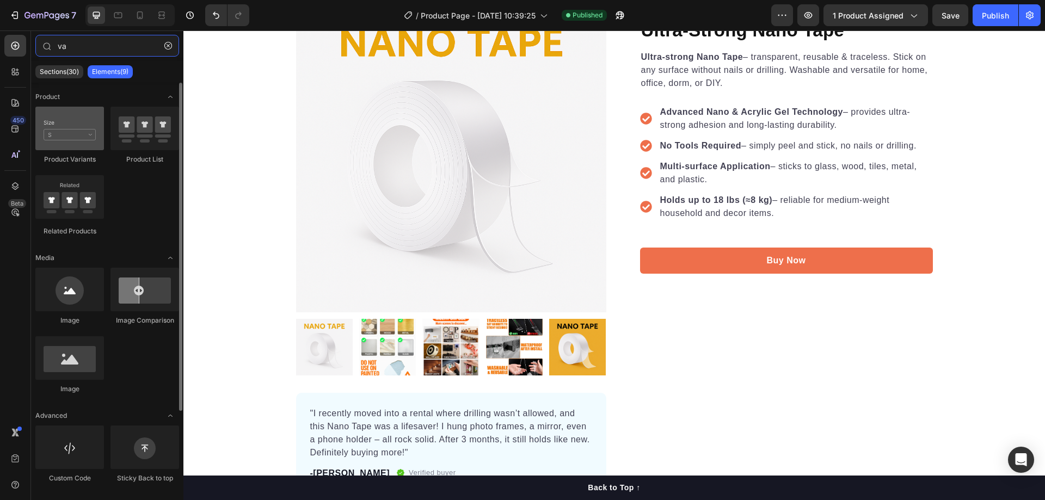
type input "va"
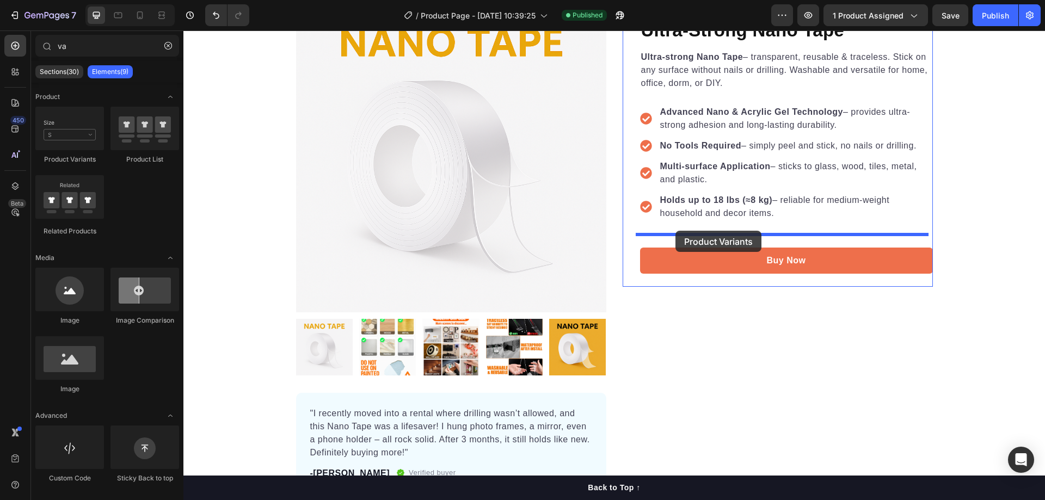
drag, startPoint x: 254, startPoint y: 157, endPoint x: 676, endPoint y: 231, distance: 428.2
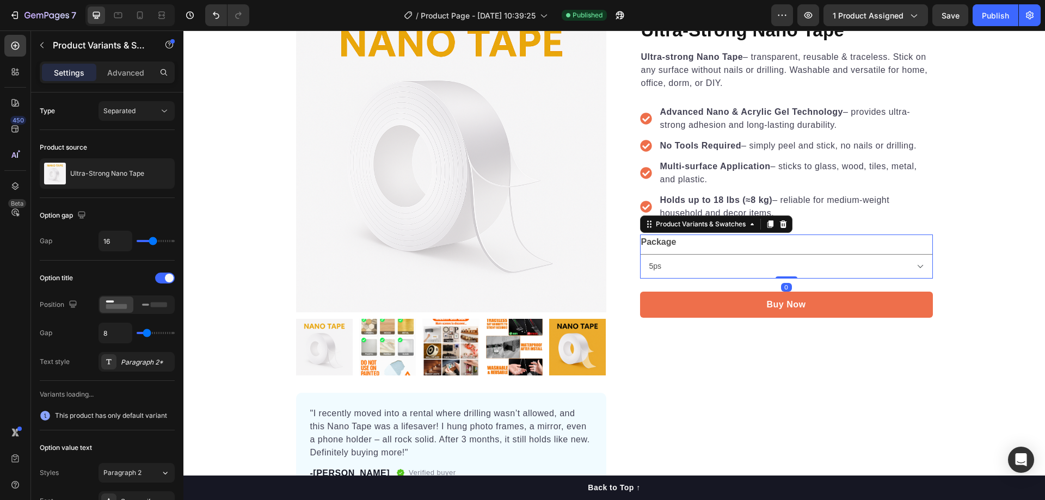
click at [708, 246] on div "Package 5ps 3ps 1ps" at bounding box center [786, 257] width 293 height 44
click at [680, 264] on select "5ps 3ps 1ps" at bounding box center [786, 266] width 293 height 24
click at [682, 265] on select "5ps 3ps 1ps" at bounding box center [786, 266] width 293 height 24
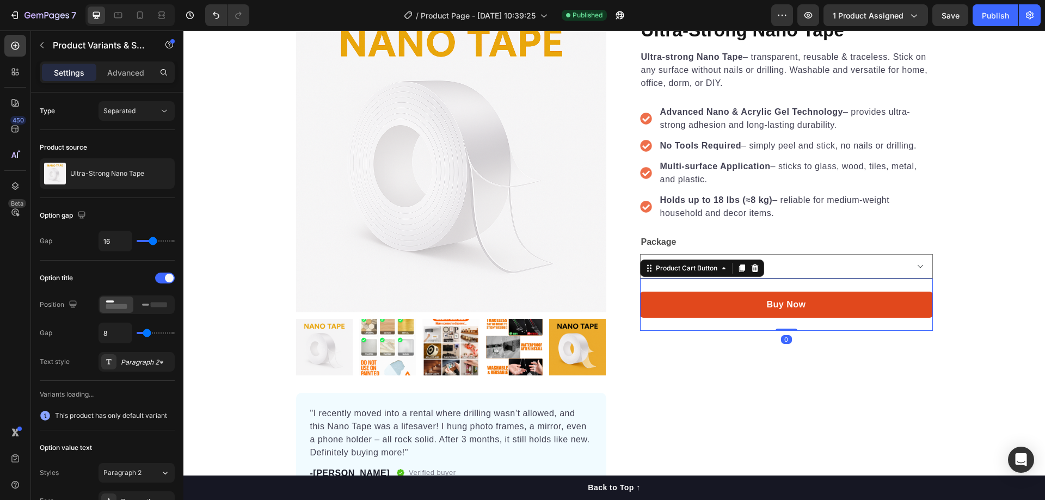
drag, startPoint x: 680, startPoint y: 293, endPoint x: 669, endPoint y: 298, distance: 11.7
click at [680, 294] on button "Buy Now" at bounding box center [786, 305] width 293 height 26
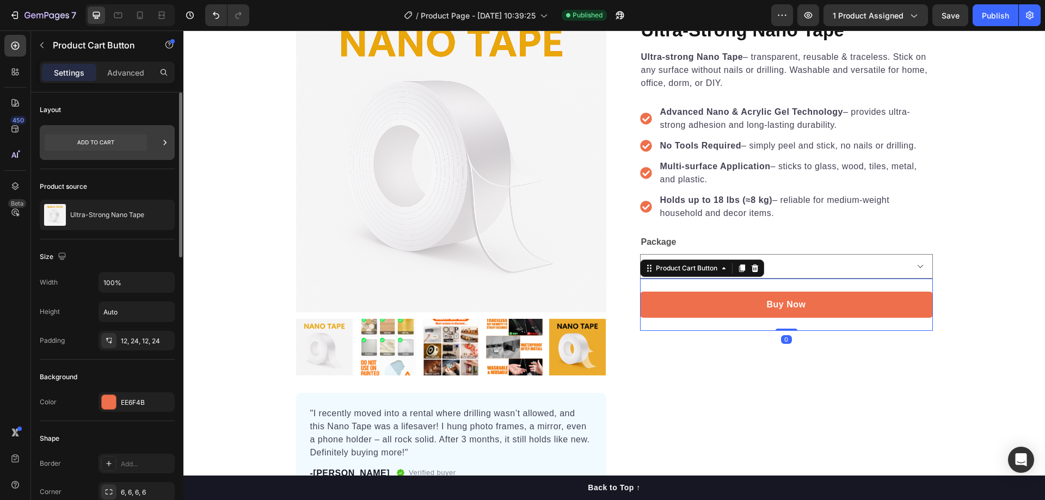
click at [156, 136] on div at bounding box center [107, 142] width 135 height 35
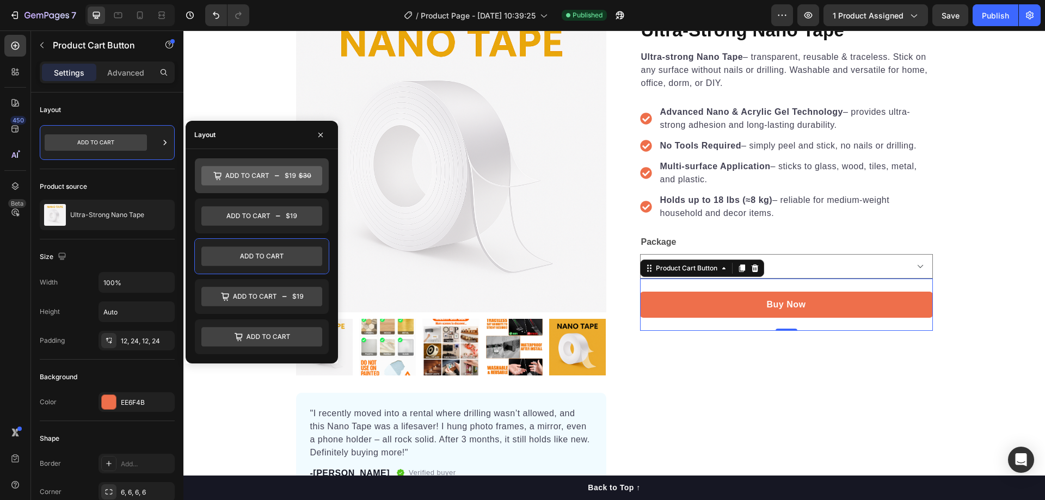
click at [293, 180] on icon at bounding box center [261, 176] width 121 height 20
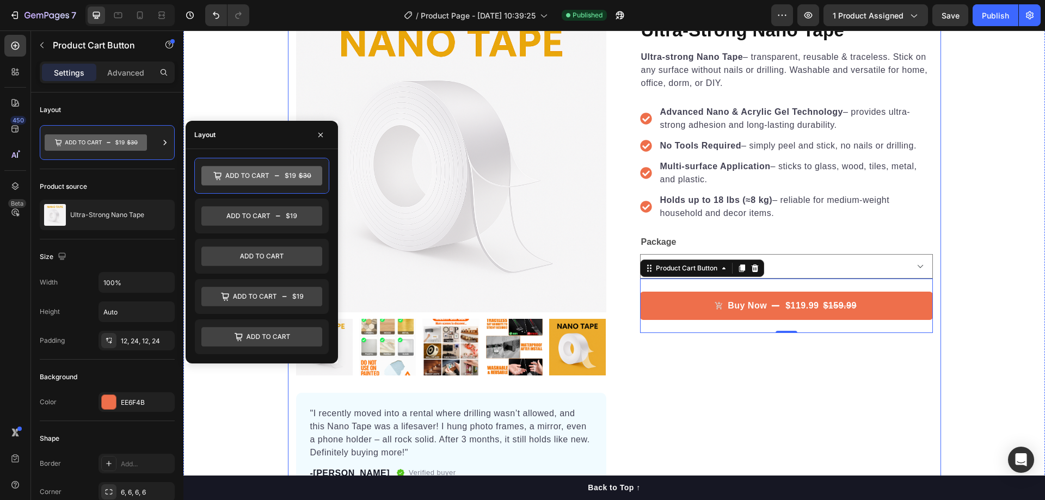
click at [747, 372] on div "Icon Icon Icon Icon Icon Icon List Hoz 19.850+ Happy Customers Text block Row U…" at bounding box center [778, 248] width 310 height 492
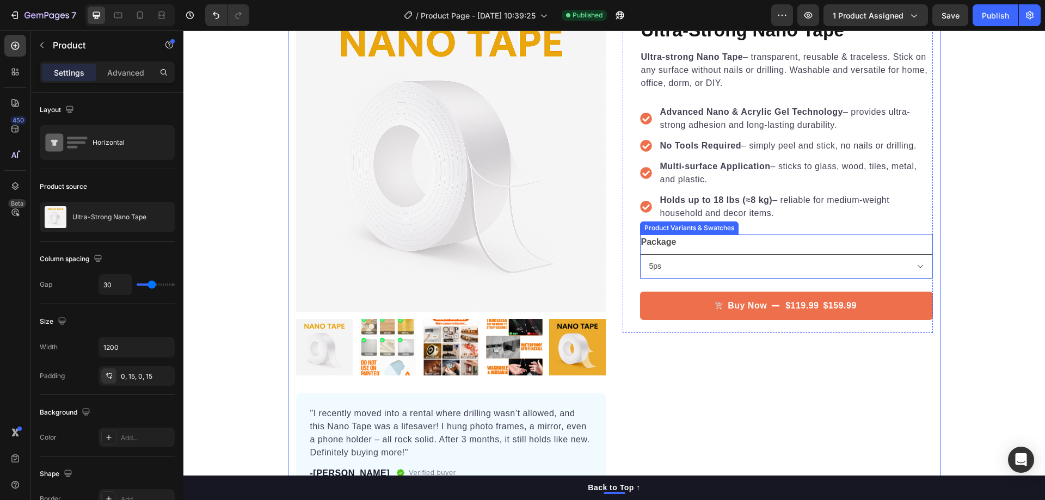
click at [746, 271] on select "5ps 3ps 1ps" at bounding box center [786, 266] width 293 height 24
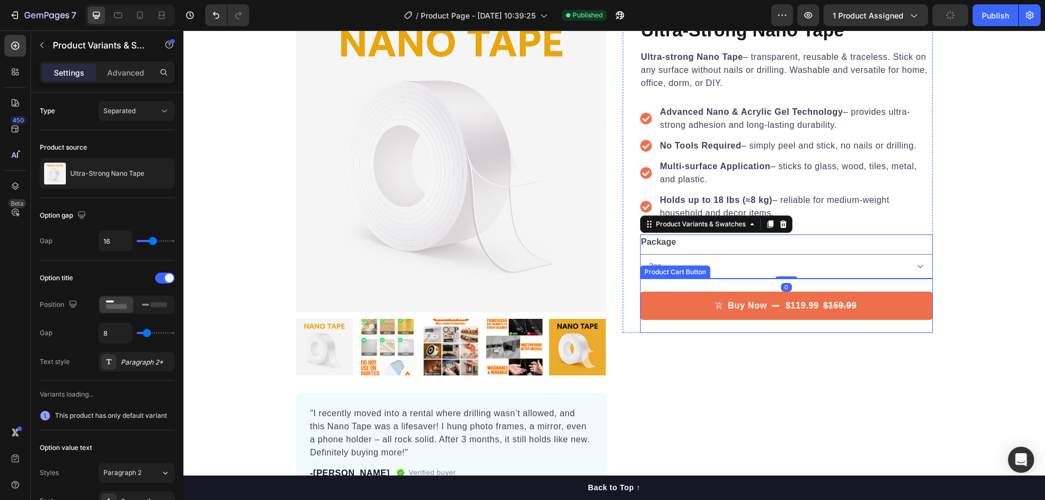
click at [640, 254] on select "5ps 3ps 1ps" at bounding box center [786, 266] width 293 height 24
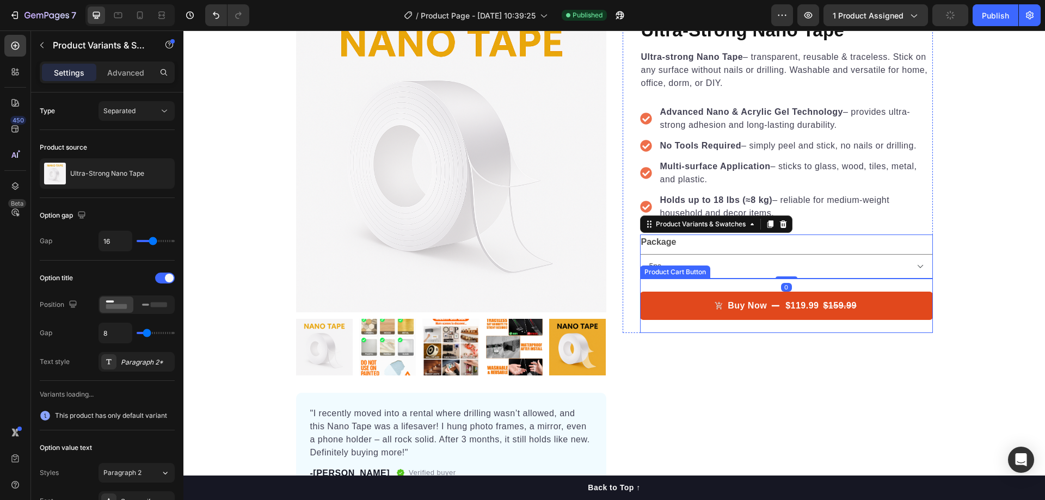
select select "3ps"
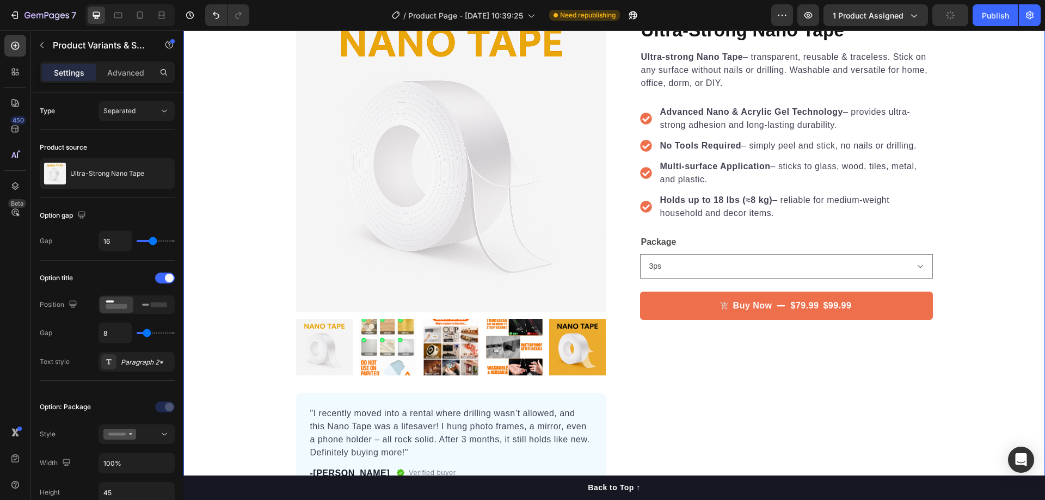
click at [981, 253] on div "Product Images "I recently moved into a rental where drilling wasn’t allowed, a…" at bounding box center [614, 248] width 862 height 492
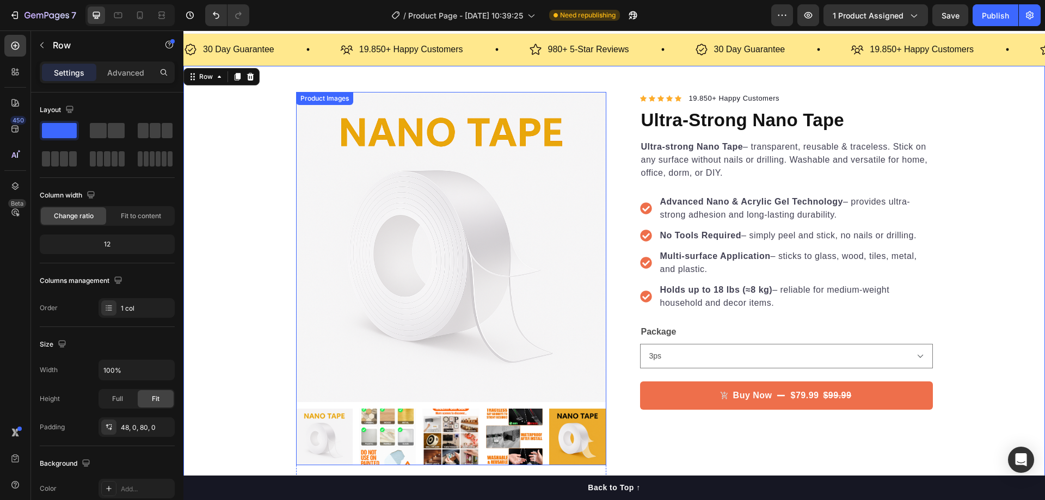
scroll to position [0, 0]
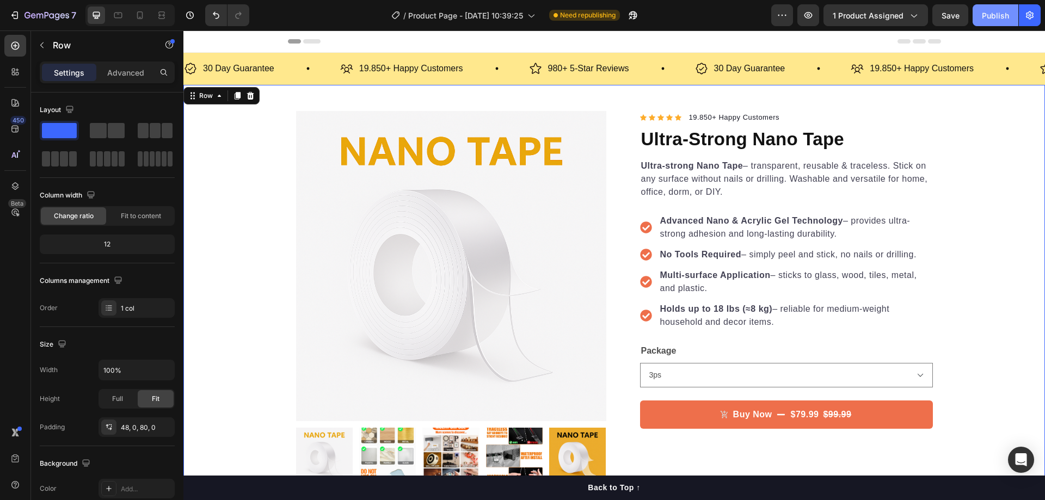
click at [1003, 19] on div "Publish" at bounding box center [995, 15] width 27 height 11
